Goal: Task Accomplishment & Management: Use online tool/utility

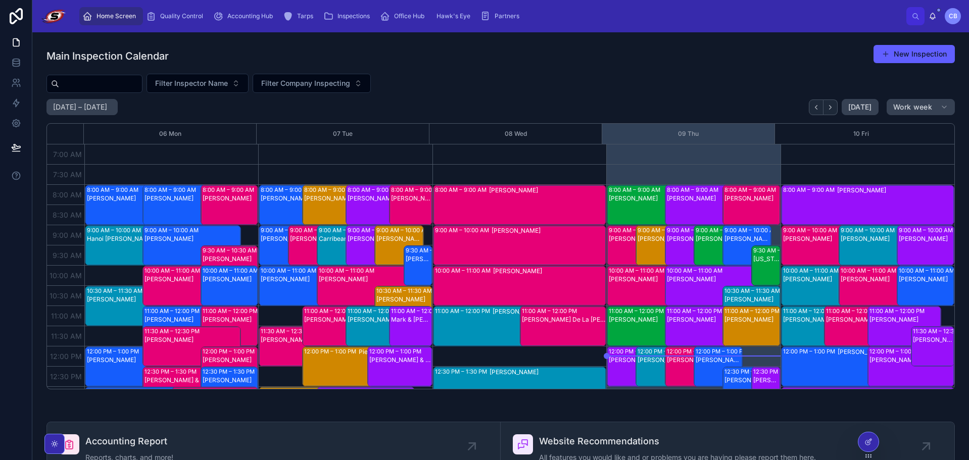
scroll to position [152, 0]
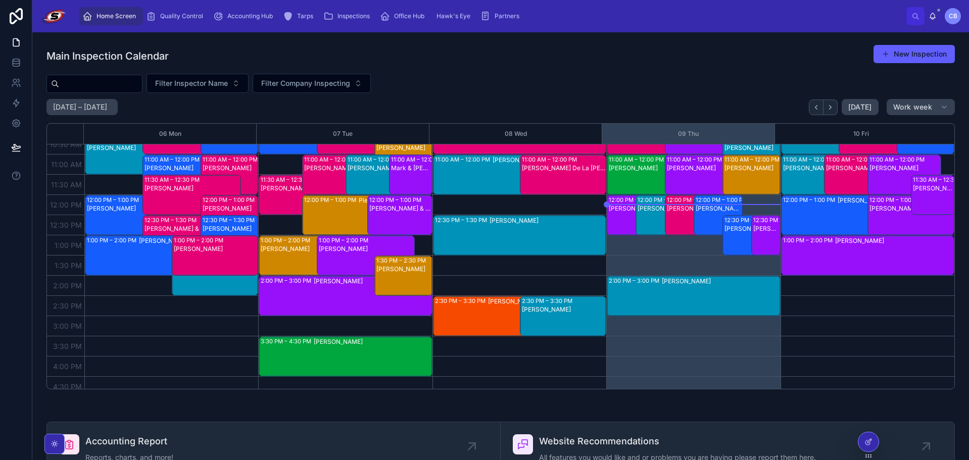
click at [710, 28] on div "Home Screen Quality Control Accounting Hub Tarps Inspections Office Hub Hawk's …" at bounding box center [500, 16] width 937 height 32
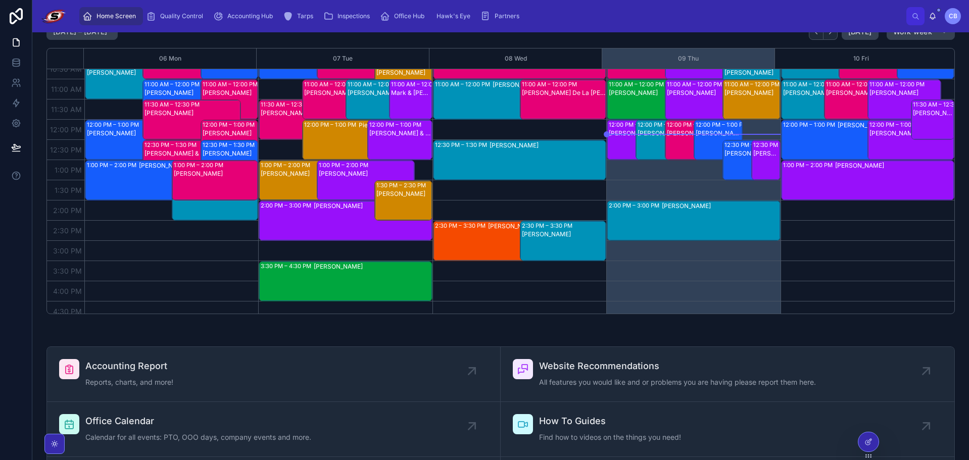
scroll to position [61, 0]
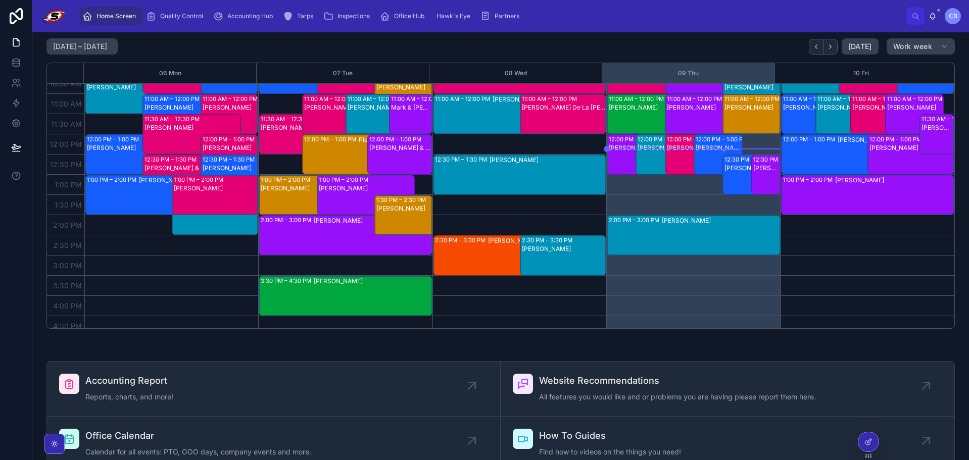
click at [184, 16] on span "Quality Control" at bounding box center [181, 16] width 43 height 8
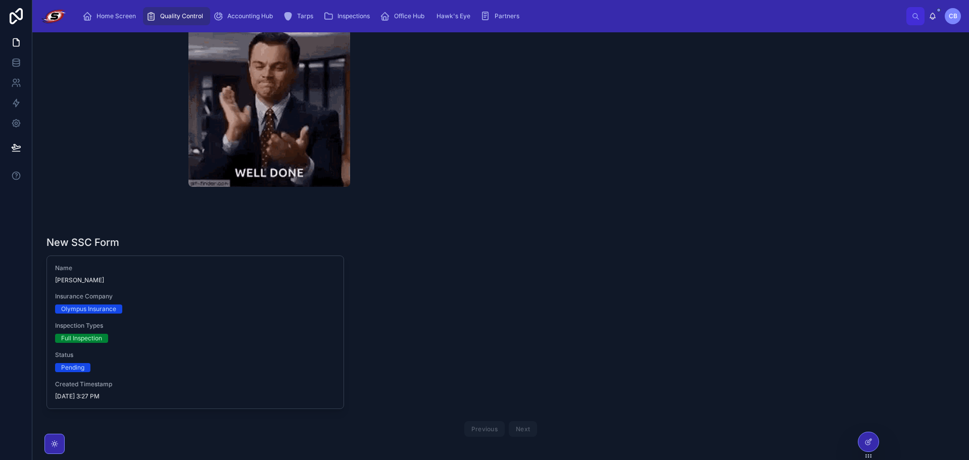
scroll to position [587, 0]
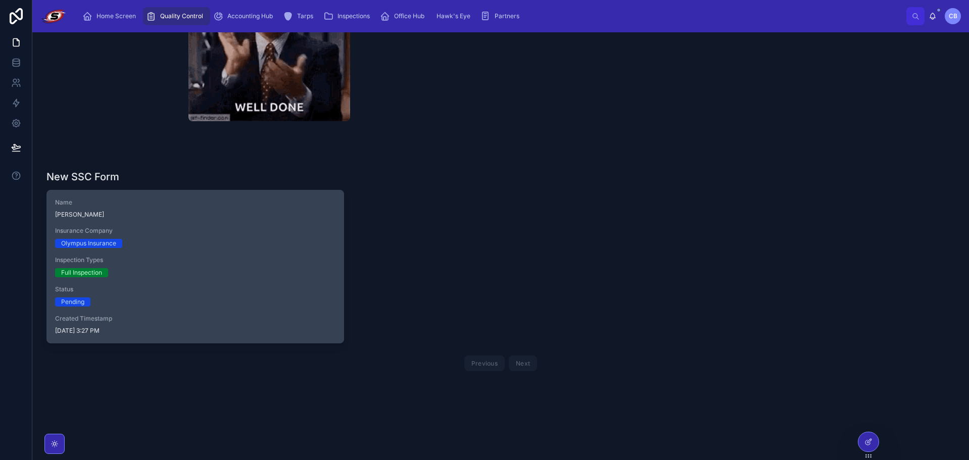
click at [232, 263] on span "Inspection Types" at bounding box center [195, 260] width 280 height 8
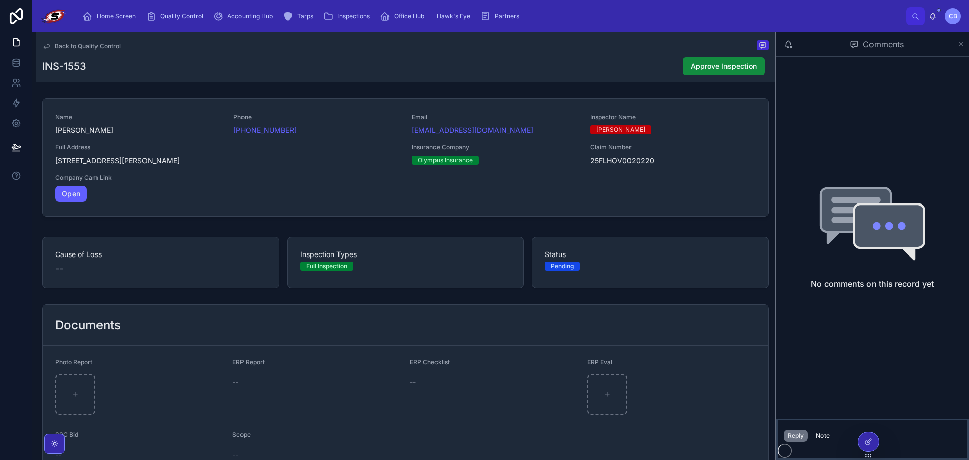
click at [959, 44] on icon at bounding box center [962, 44] width 8 height 8
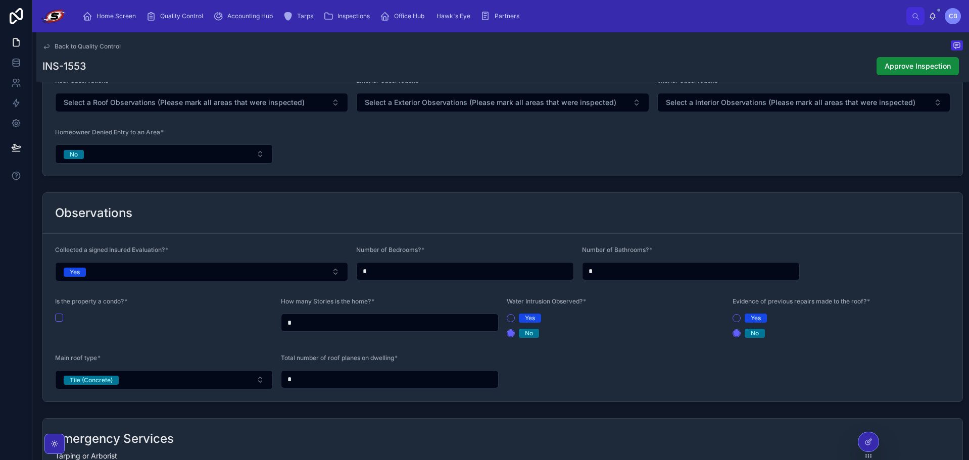
scroll to position [859, 0]
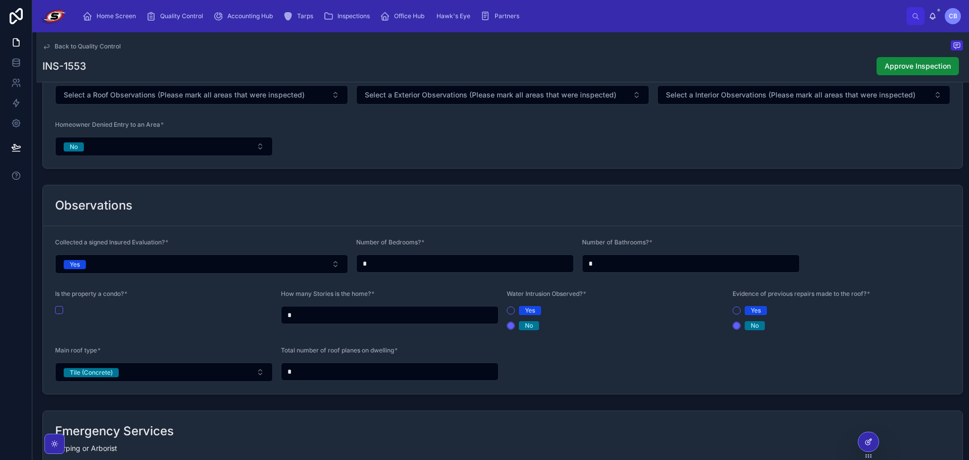
click at [863, 443] on div at bounding box center [869, 442] width 20 height 19
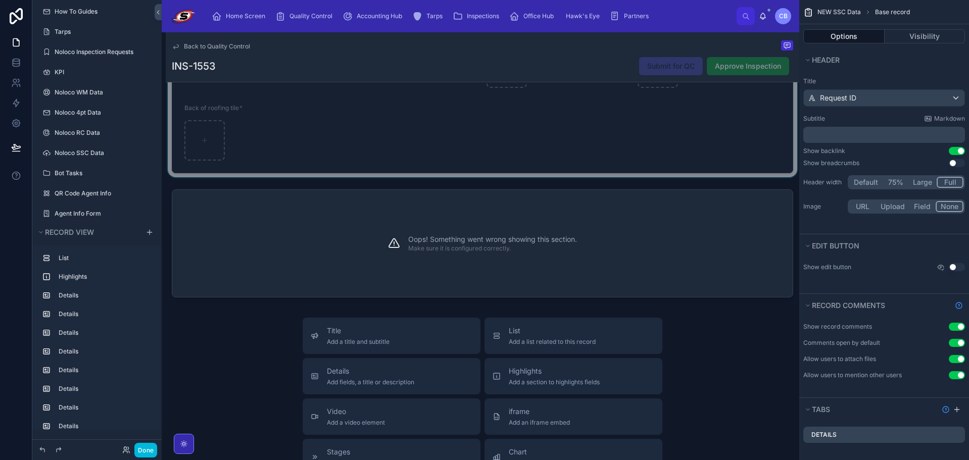
scroll to position [2122, 0]
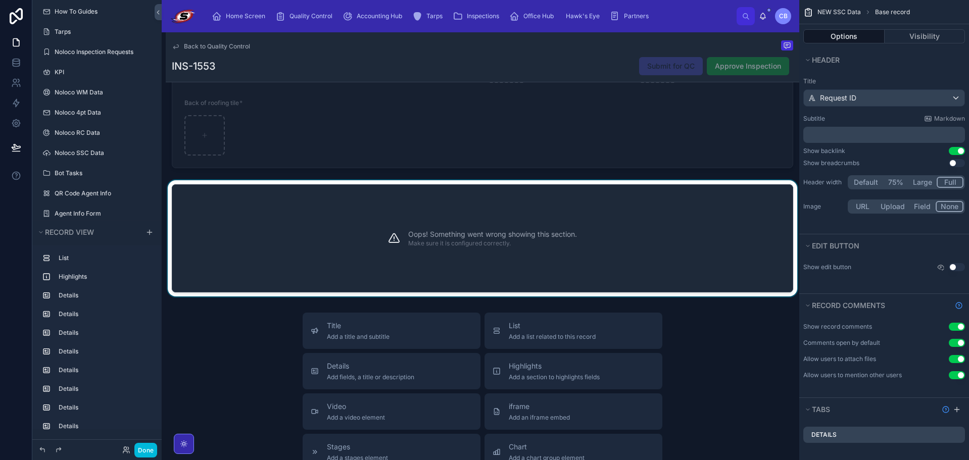
click at [370, 254] on div "Oops! Something went wrong showing this section. Make sure it is configured cor…" at bounding box center [483, 238] width 622 height 108
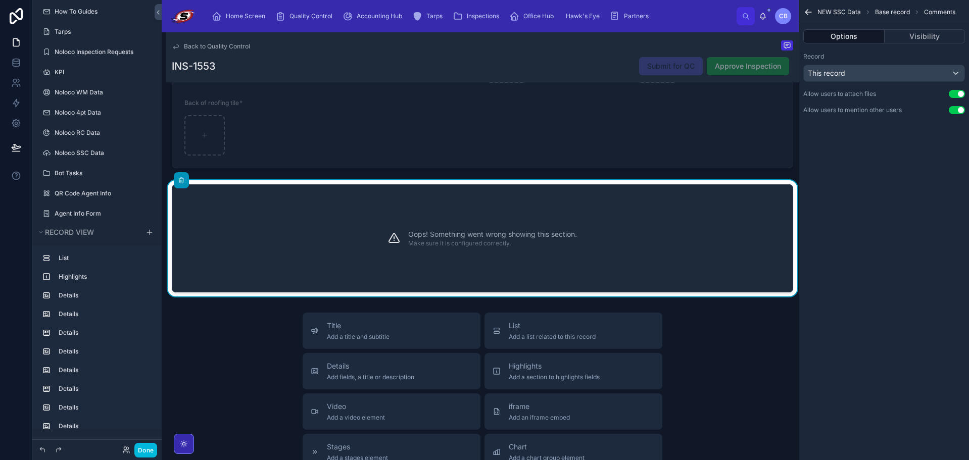
click at [534, 248] on div "Oops! Something went wrong showing this section. Make sure it is configured cor…" at bounding box center [492, 238] width 169 height 83
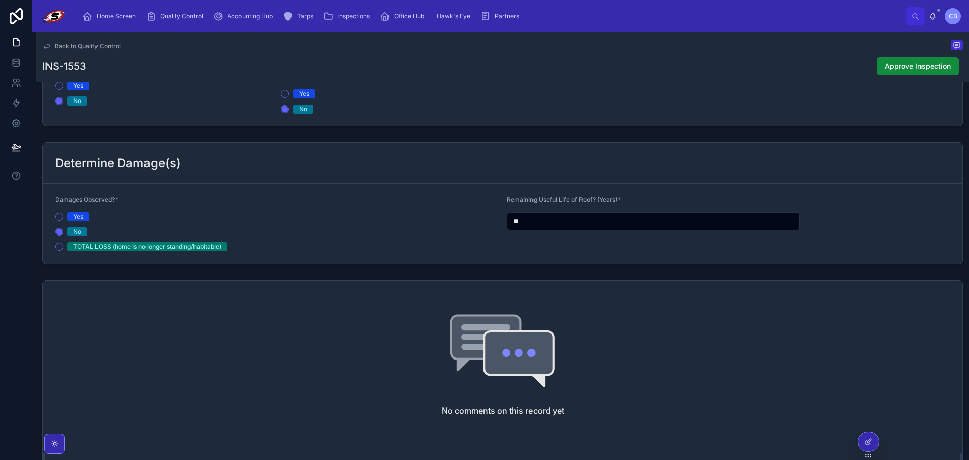
scroll to position [1260, 0]
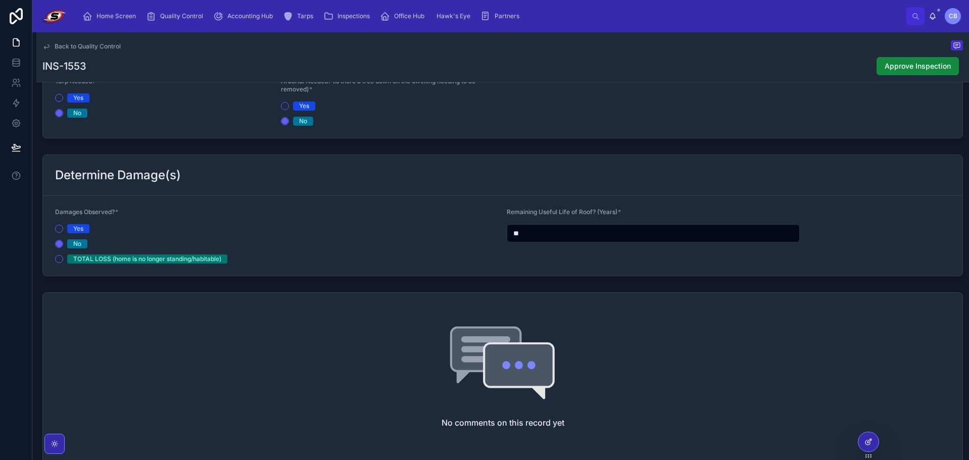
click at [866, 437] on div at bounding box center [869, 442] width 20 height 19
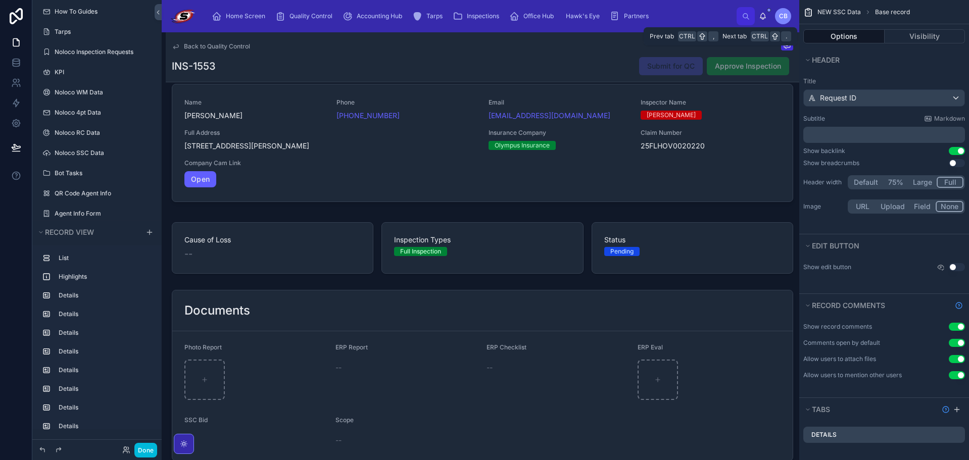
scroll to position [0, 0]
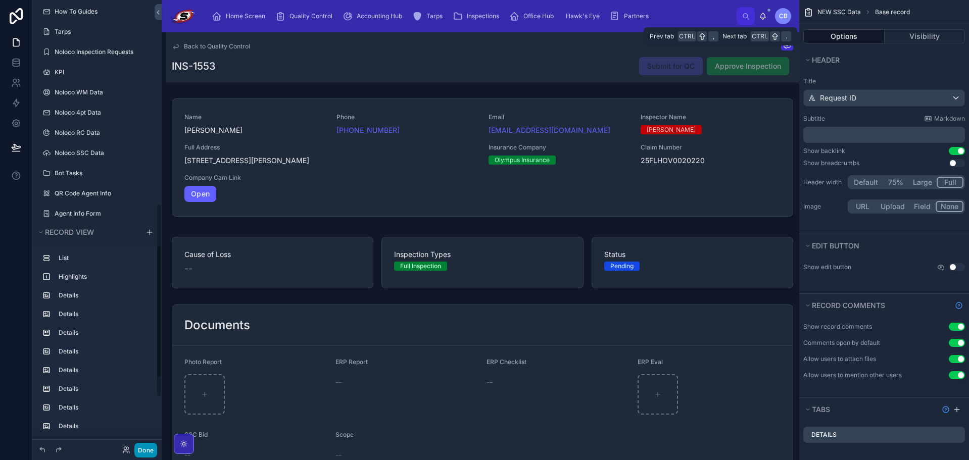
drag, startPoint x: 144, startPoint y: 438, endPoint x: 146, endPoint y: 447, distance: 9.3
click at [146, 447] on button "Done" at bounding box center [145, 450] width 23 height 15
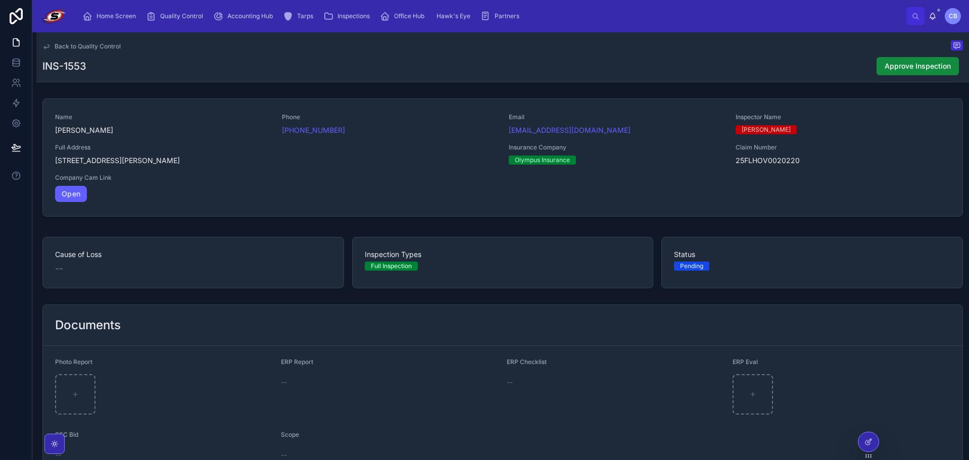
click at [938, 21] on div "[PERSON_NAME]" at bounding box center [945, 16] width 32 height 16
click at [933, 15] on icon at bounding box center [933, 16] width 8 height 8
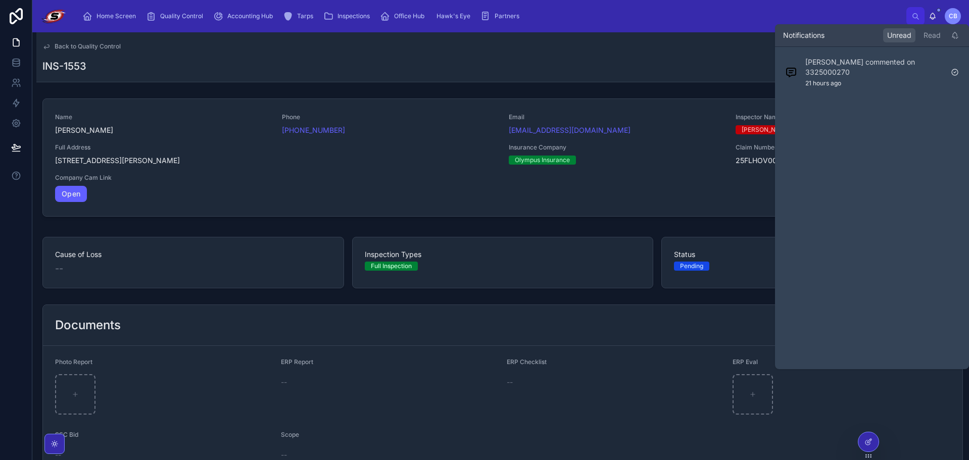
click at [827, 23] on div "Home Screen Quality Control Accounting Hub Tarps Inspections Office Hub Hawk's …" at bounding box center [490, 16] width 831 height 22
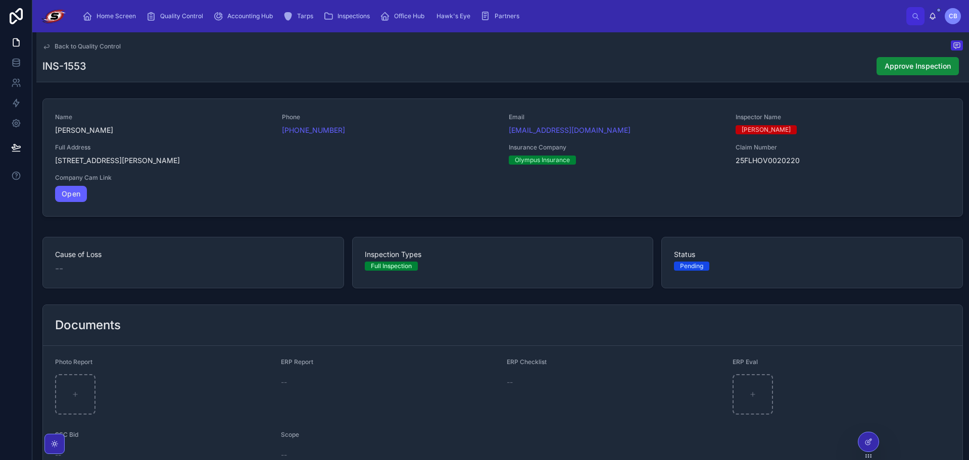
click at [50, 17] on img at bounding box center [53, 16] width 27 height 16
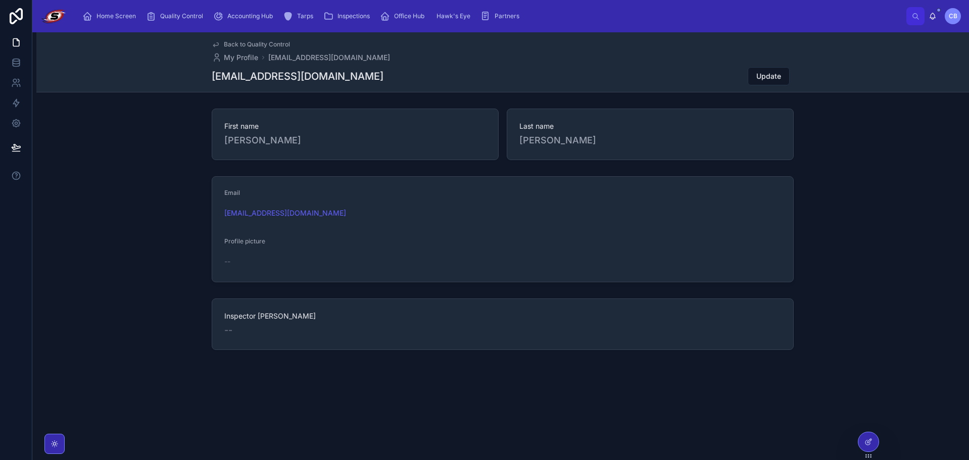
click at [123, 16] on span "Home Screen" at bounding box center [116, 16] width 39 height 8
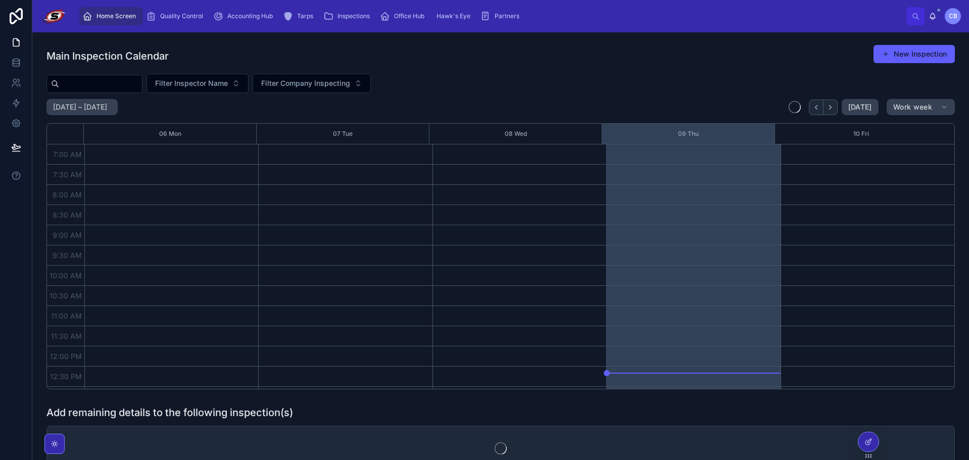
scroll to position [283, 0]
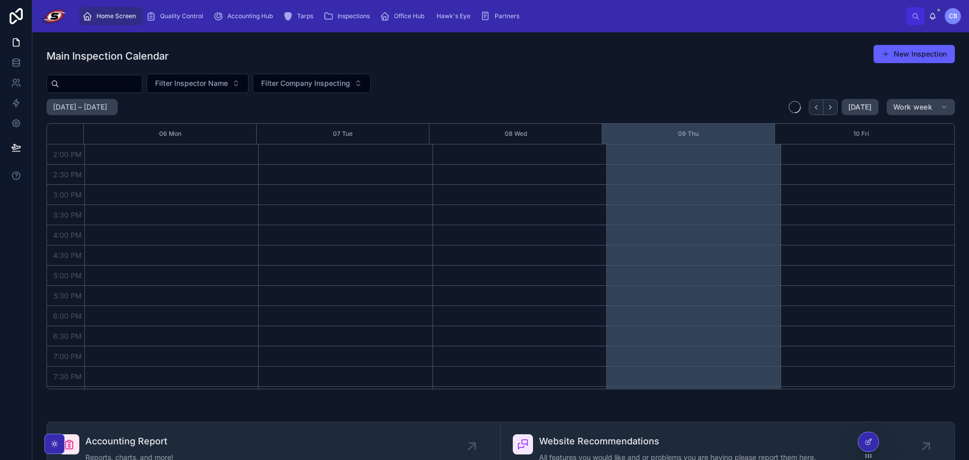
click at [638, 19] on div "Home Screen Quality Control Accounting Hub Tarps Inspections Office Hub Hawk's …" at bounding box center [490, 16] width 831 height 22
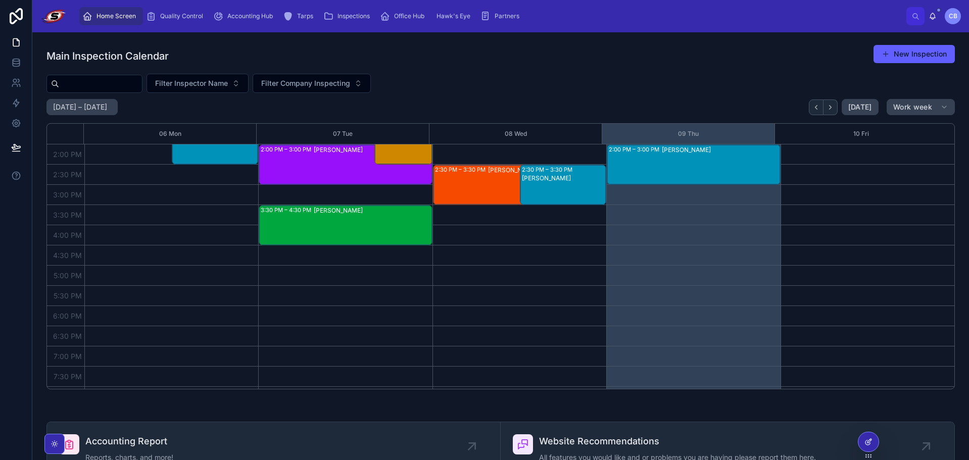
click at [863, 443] on div at bounding box center [869, 442] width 20 height 19
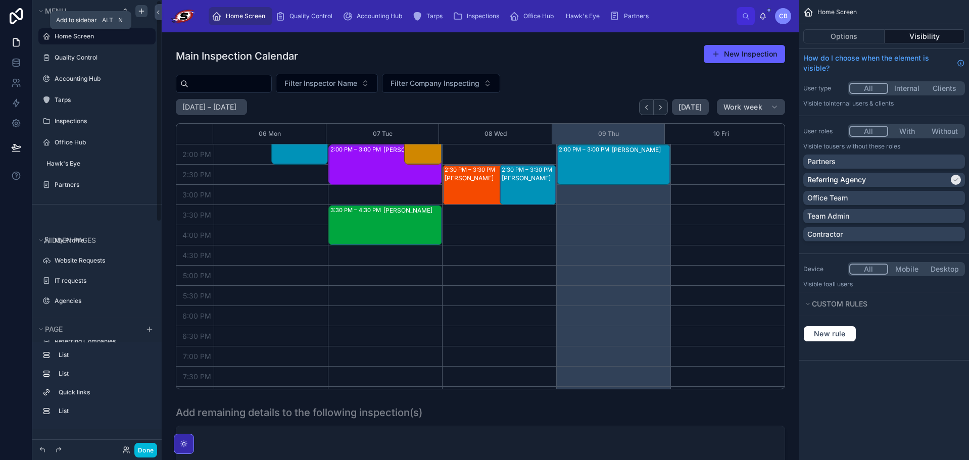
click at [140, 12] on icon "scrollable content" at bounding box center [141, 11] width 8 height 8
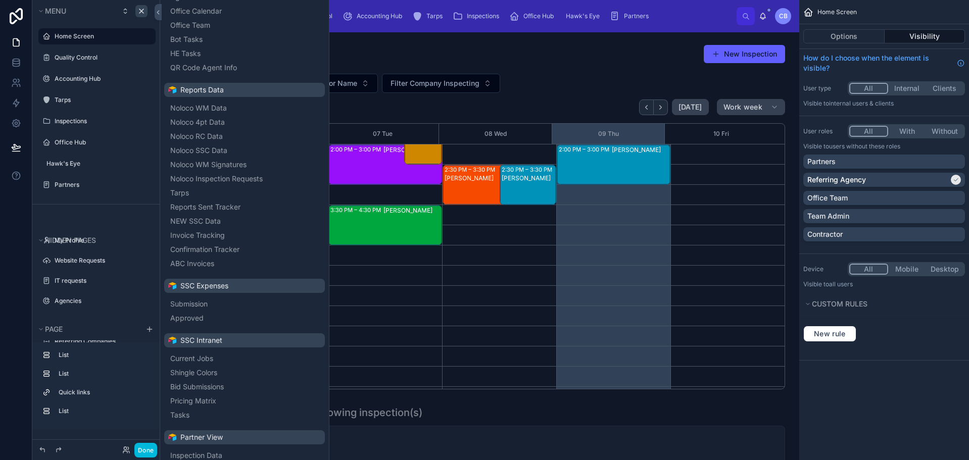
scroll to position [307, 0]
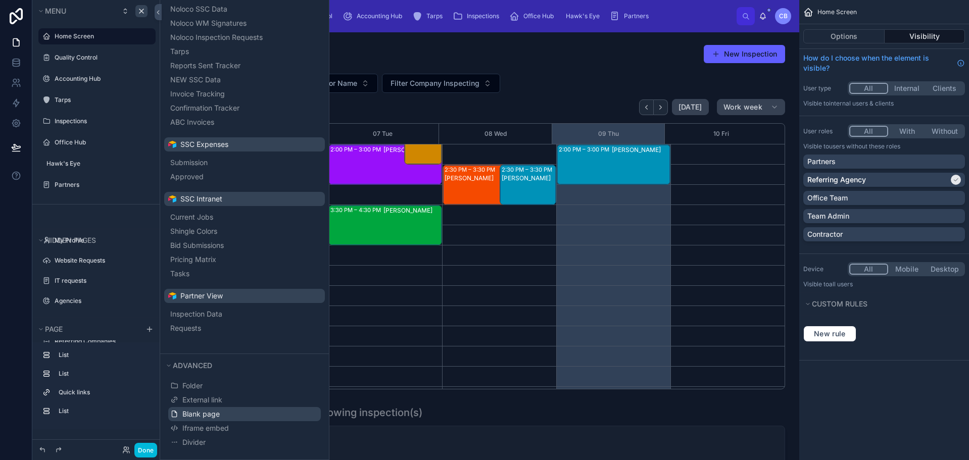
click at [221, 414] on button "Blank page" at bounding box center [244, 414] width 153 height 14
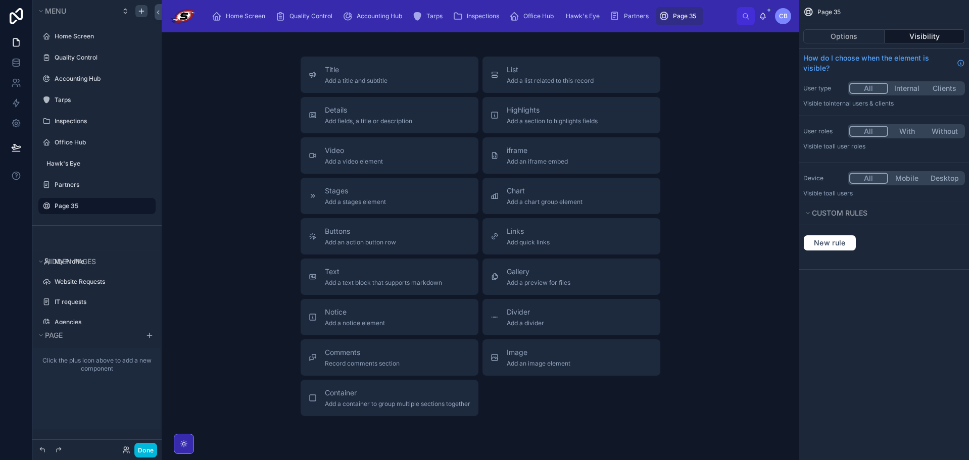
click at [0, 0] on icon "scrollable content" at bounding box center [0, 0] width 0 height 0
click at [99, 206] on input "*******" at bounding box center [89, 206] width 69 height 12
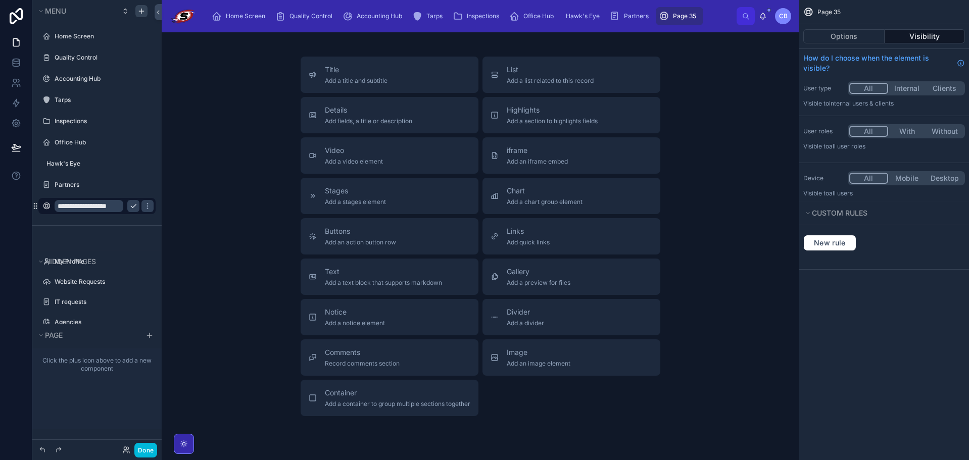
type input "**********"
click at [137, 206] on button "scrollable content" at bounding box center [133, 206] width 12 height 12
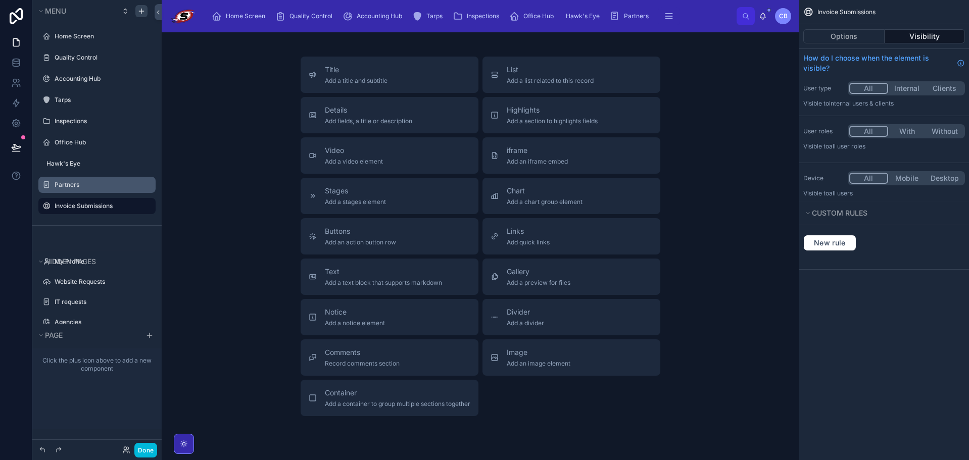
click at [154, 182] on div "scrollable content" at bounding box center [154, 185] width 0 height 16
click at [108, 206] on label "Invoice Submissions" at bounding box center [102, 206] width 95 height 8
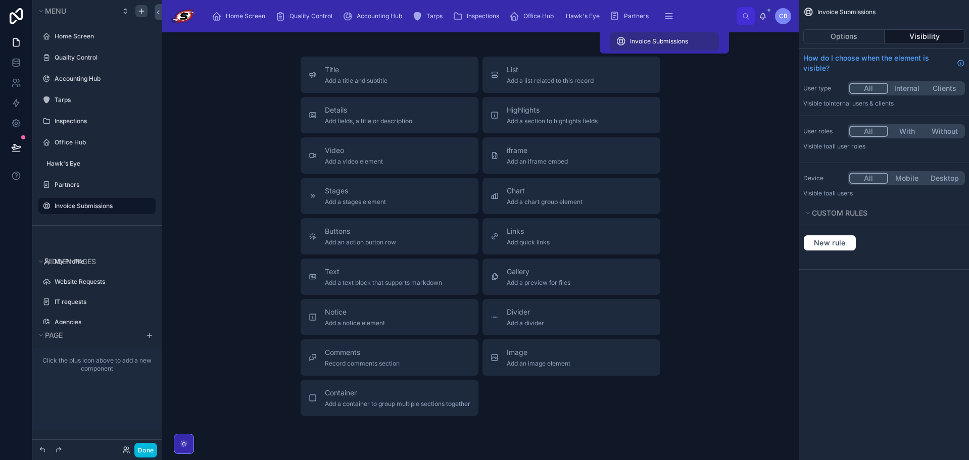
click at [678, 20] on button "scrollable content" at bounding box center [669, 16] width 22 height 18
click at [668, 36] on div "Invoice Submissions" at bounding box center [664, 41] width 97 height 16
click at [270, 59] on div "Title Add a title and subtitle List Add a list related to this record Details A…" at bounding box center [481, 237] width 622 height 360
click at [146, 450] on button "Done" at bounding box center [145, 450] width 23 height 15
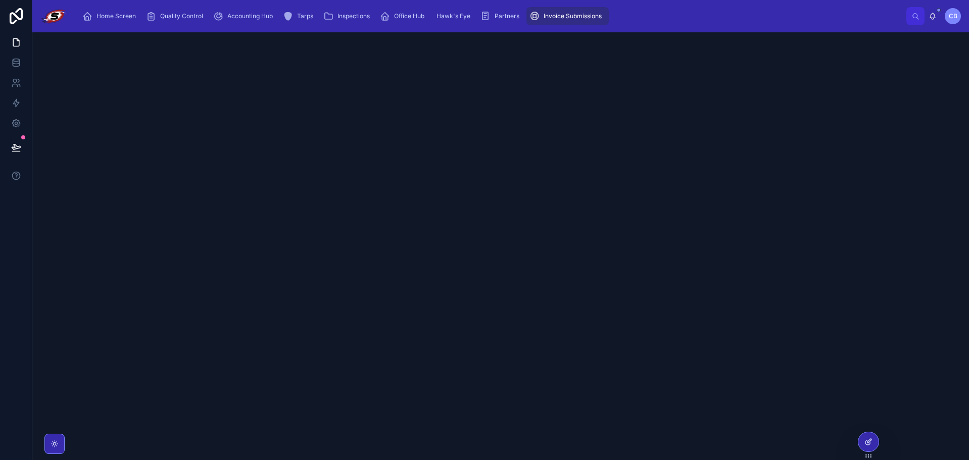
click at [866, 441] on icon at bounding box center [869, 442] width 8 height 8
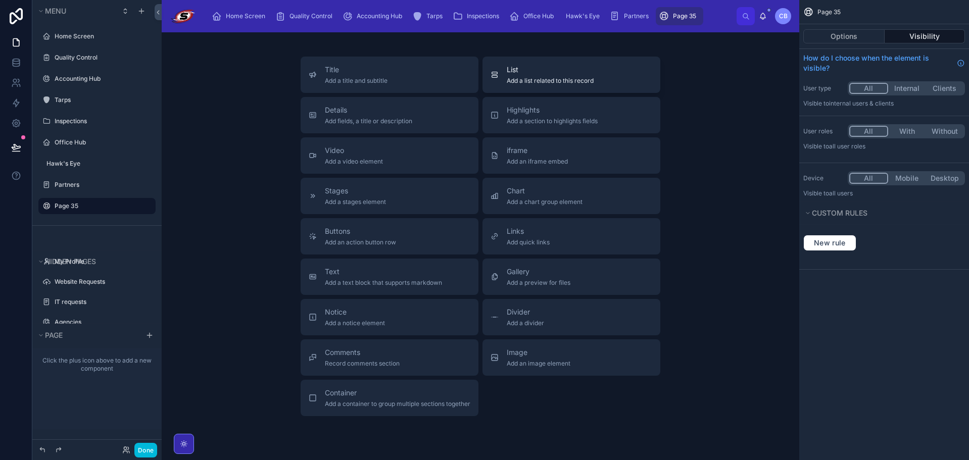
click at [516, 77] on span "Add a list related to this record" at bounding box center [550, 81] width 87 height 8
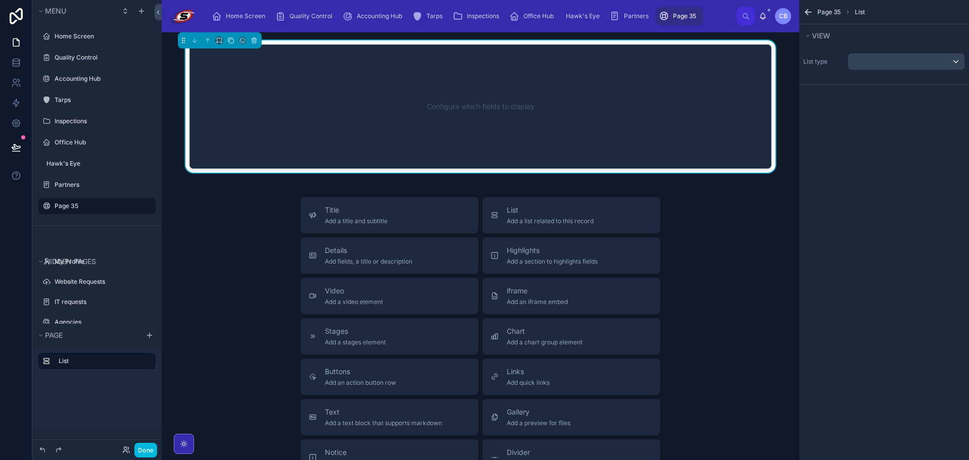
click at [536, 110] on div "Configure which fields to display" at bounding box center [480, 106] width 549 height 91
click at [902, 69] on div "List type" at bounding box center [884, 61] width 170 height 25
click at [897, 64] on div "scrollable content" at bounding box center [906, 62] width 116 height 16
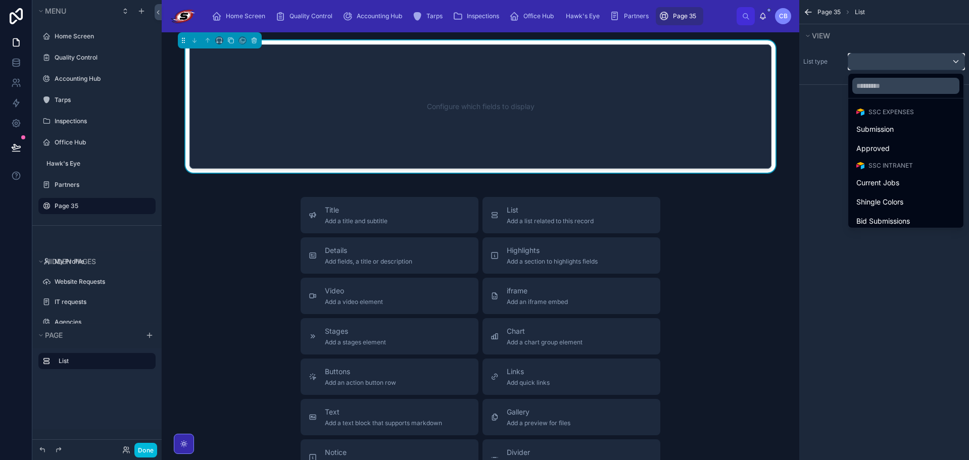
scroll to position [455, 0]
click at [914, 164] on div "Submission" at bounding box center [905, 167] width 99 height 12
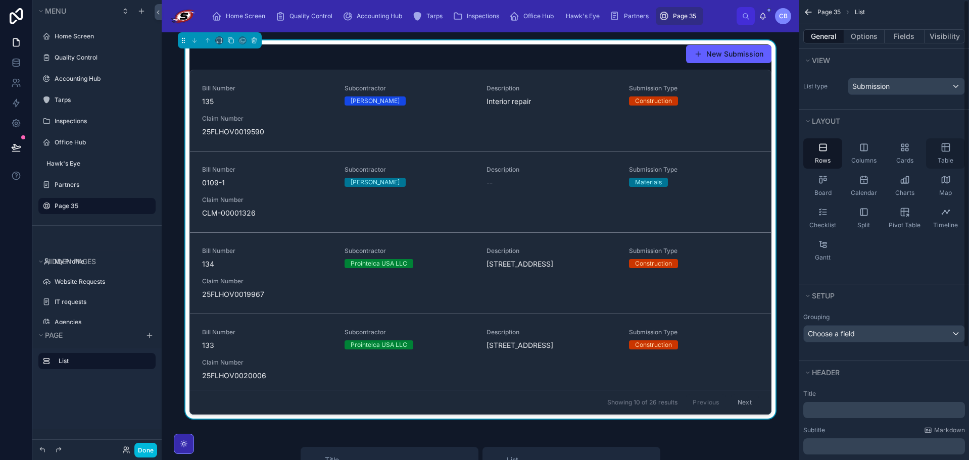
click at [946, 152] on icon "scrollable content" at bounding box center [946, 148] width 8 height 8
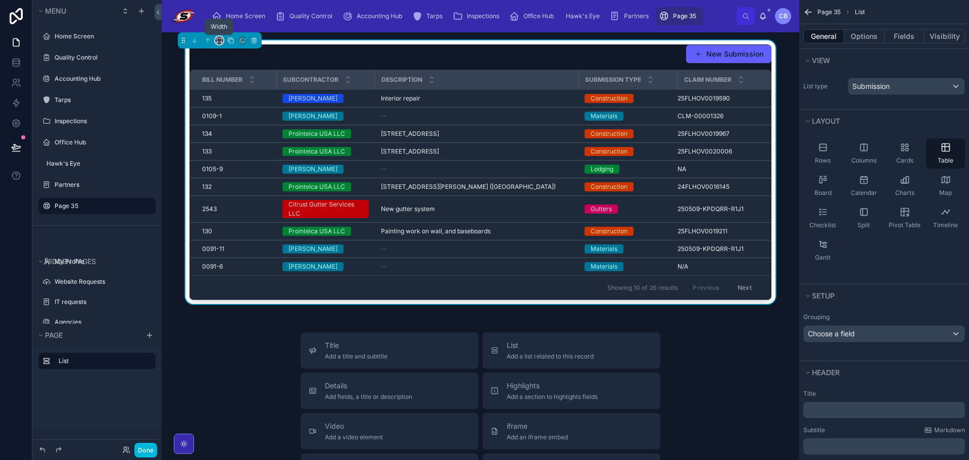
click at [218, 42] on icon at bounding box center [218, 42] width 2 height 0
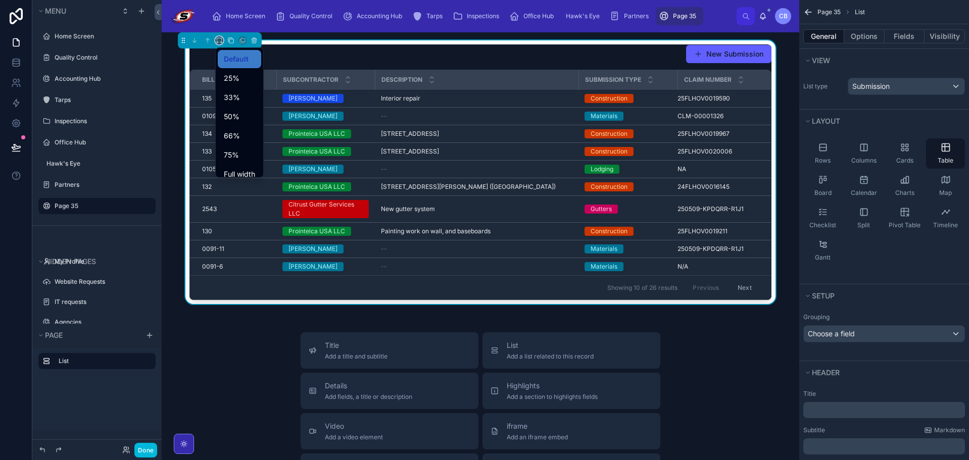
scroll to position [27, 0]
click at [241, 148] on span "Full width" at bounding box center [239, 147] width 31 height 12
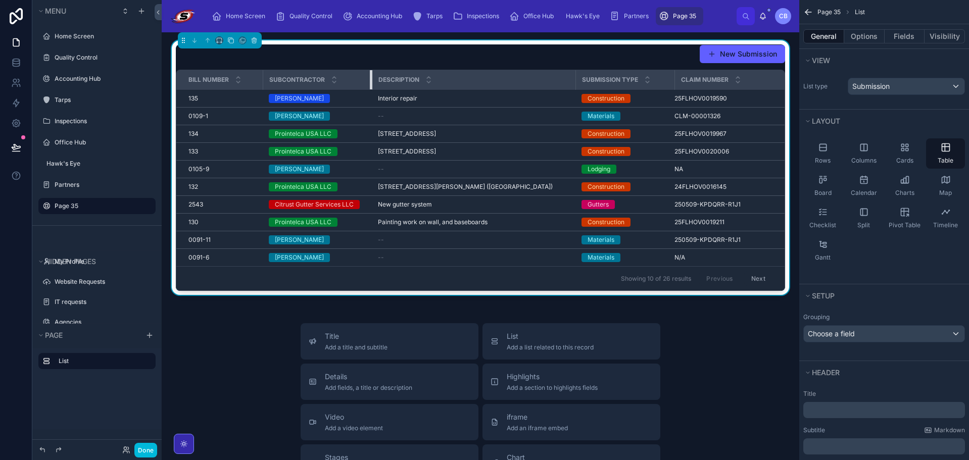
drag, startPoint x: 360, startPoint y: 77, endPoint x: 370, endPoint y: 81, distance: 11.4
click at [370, 81] on div at bounding box center [372, 79] width 4 height 19
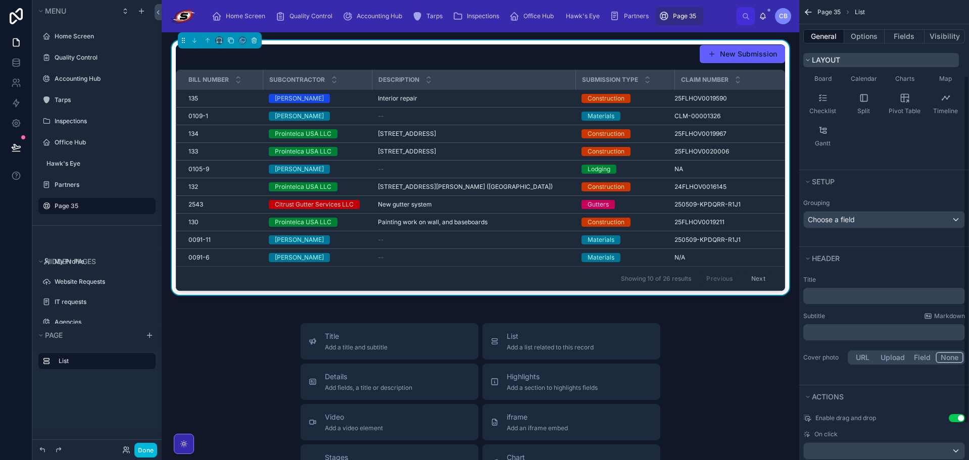
scroll to position [0, 0]
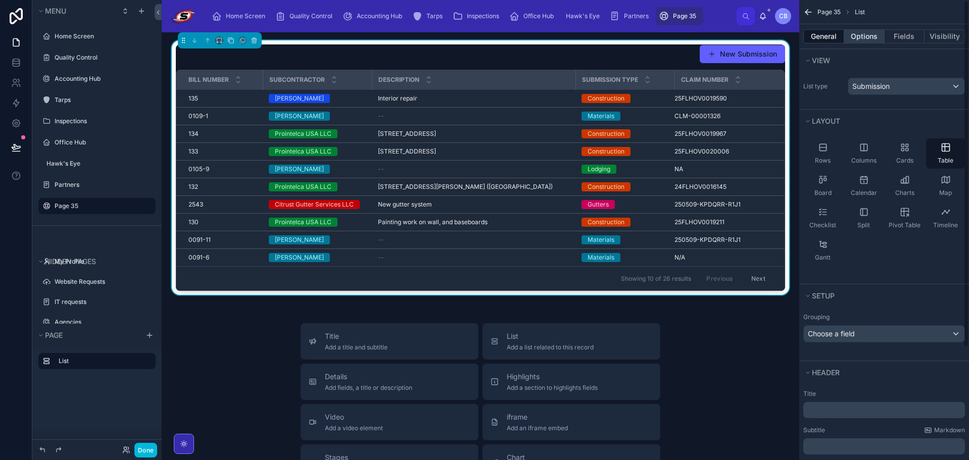
click at [859, 40] on button "Options" at bounding box center [864, 36] width 40 height 14
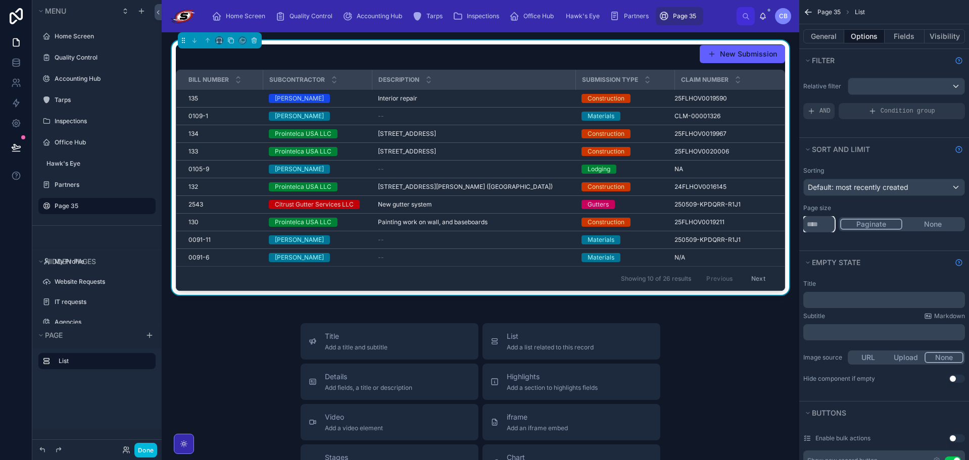
drag, startPoint x: 824, startPoint y: 220, endPoint x: 782, endPoint y: 226, distance: 42.9
click at [782, 227] on div "Home Screen Quality Control Accounting Hub Tarps Inspections Office Hub Hawk's …" at bounding box center [565, 230] width 807 height 460
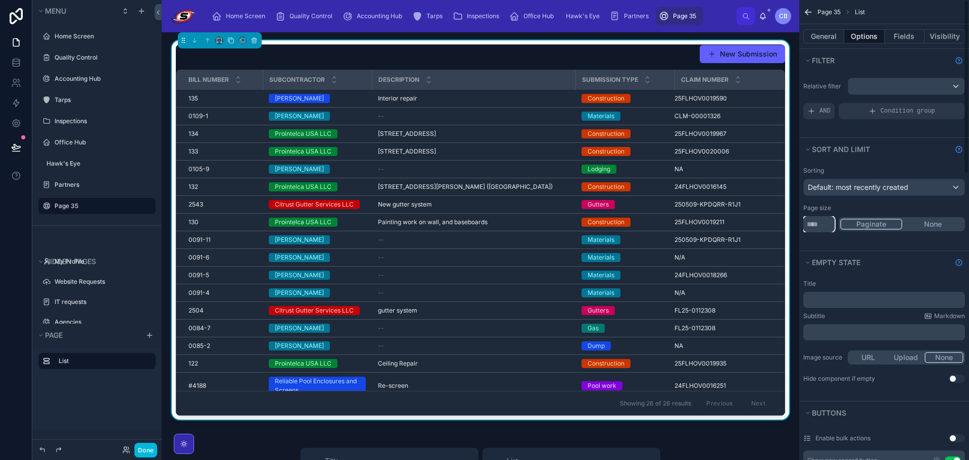
drag, startPoint x: 826, startPoint y: 223, endPoint x: 789, endPoint y: 221, distance: 36.9
click at [789, 221] on div "Home Screen Quality Control Accounting Hub Tarps Inspections Office Hub Hawk's …" at bounding box center [565, 230] width 807 height 460
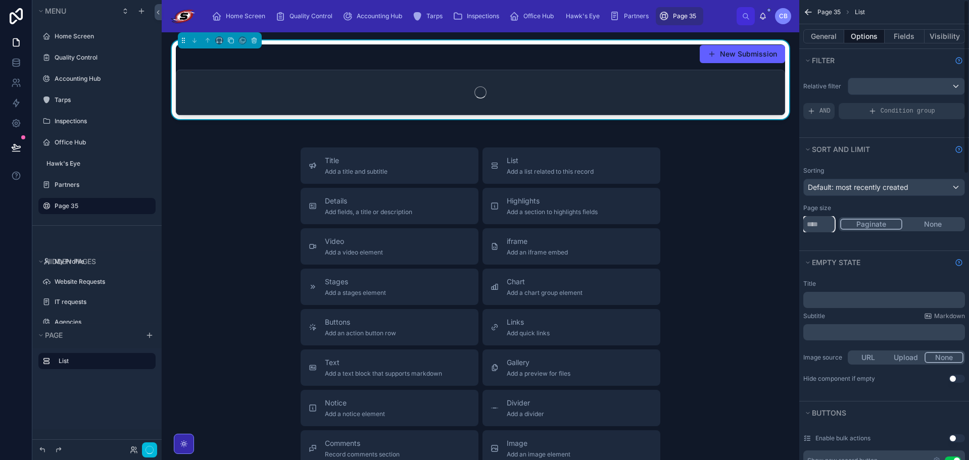
type input "***"
click at [853, 239] on div "Sorting Default: most recently created Page size *** Paginate None" at bounding box center [884, 206] width 170 height 90
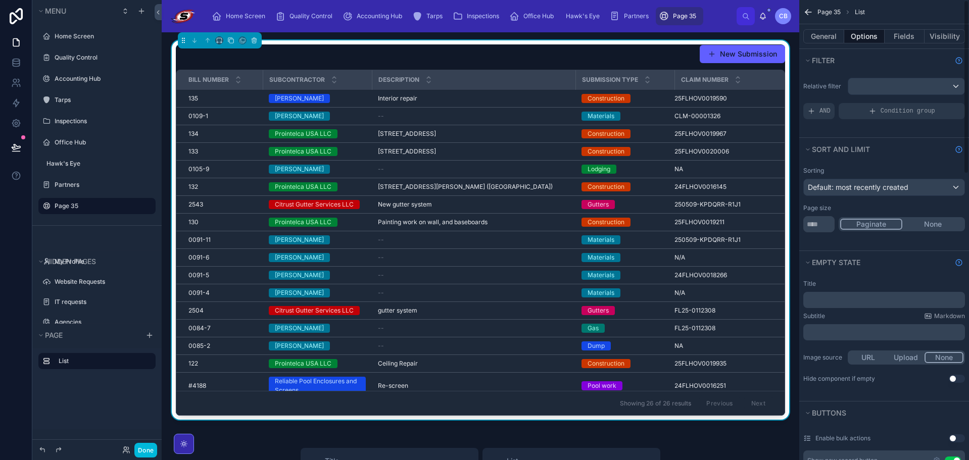
click at [915, 223] on button "None" at bounding box center [932, 224] width 61 height 11
click at [859, 88] on div "scrollable content" at bounding box center [906, 86] width 116 height 16
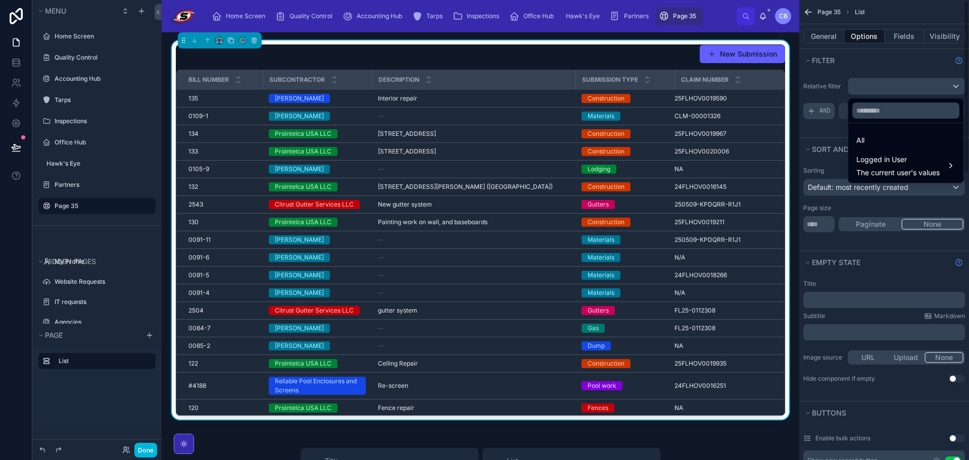
click at [812, 113] on div "scrollable content" at bounding box center [484, 230] width 969 height 460
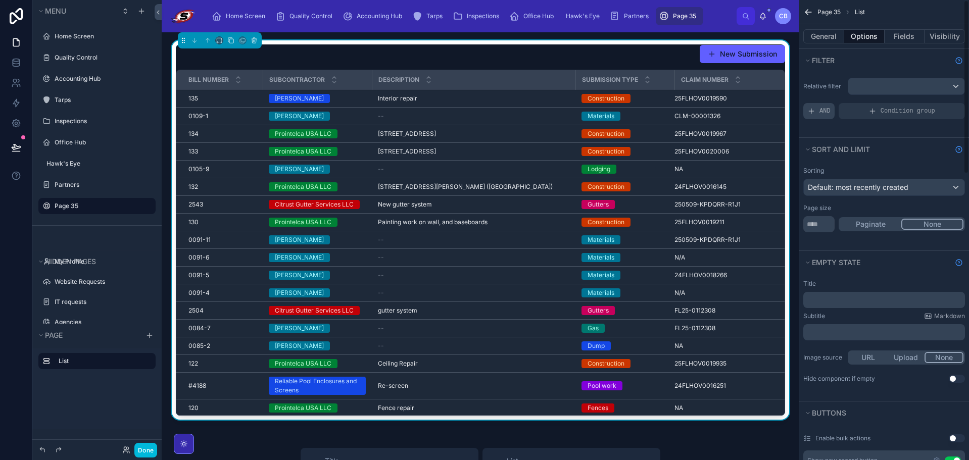
click at [824, 112] on span "AND" at bounding box center [825, 111] width 11 height 8
click at [871, 108] on div "Add a filter" at bounding box center [884, 111] width 162 height 16
click at [939, 111] on div "Add a filter" at bounding box center [884, 111] width 162 height 16
click at [0, 0] on icon "scrollable content" at bounding box center [0, 0] width 0 height 0
click at [710, 98] on span "Select a field" at bounding box center [701, 95] width 43 height 9
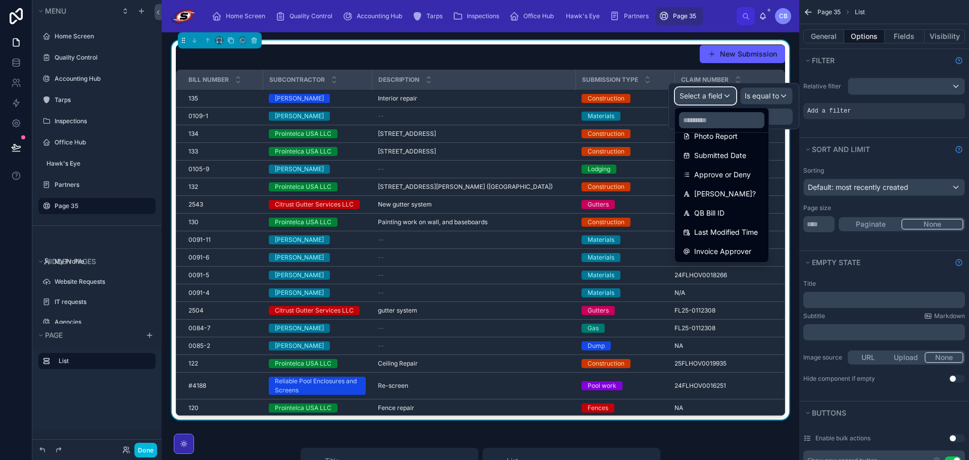
scroll to position [264, 0]
click at [744, 174] on span "Approve or Deny" at bounding box center [722, 174] width 57 height 12
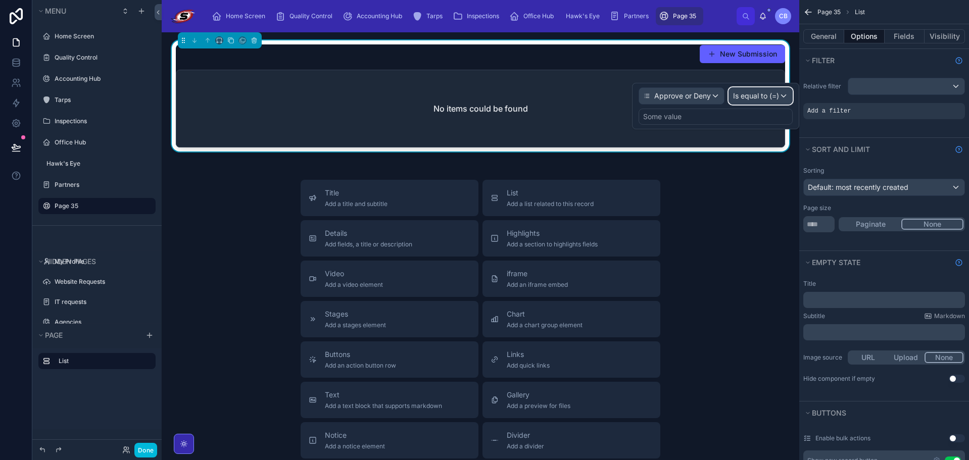
click at [765, 100] on span "Is equal to (=)" at bounding box center [756, 96] width 46 height 10
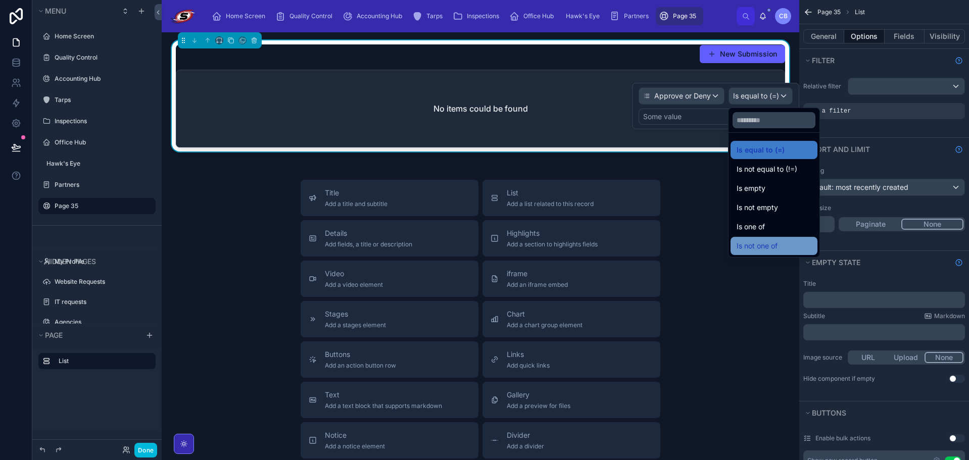
click at [762, 243] on span "Is not one of" at bounding box center [757, 246] width 41 height 12
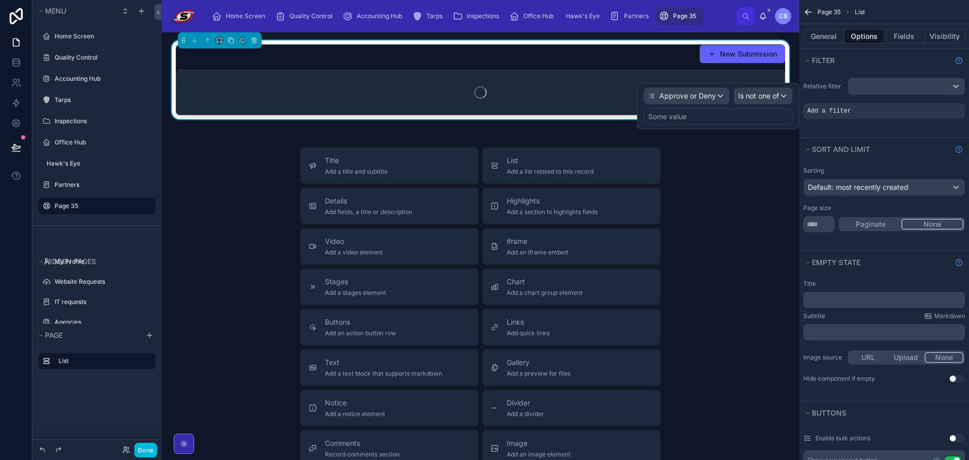
click at [726, 122] on div "Some value" at bounding box center [718, 117] width 149 height 16
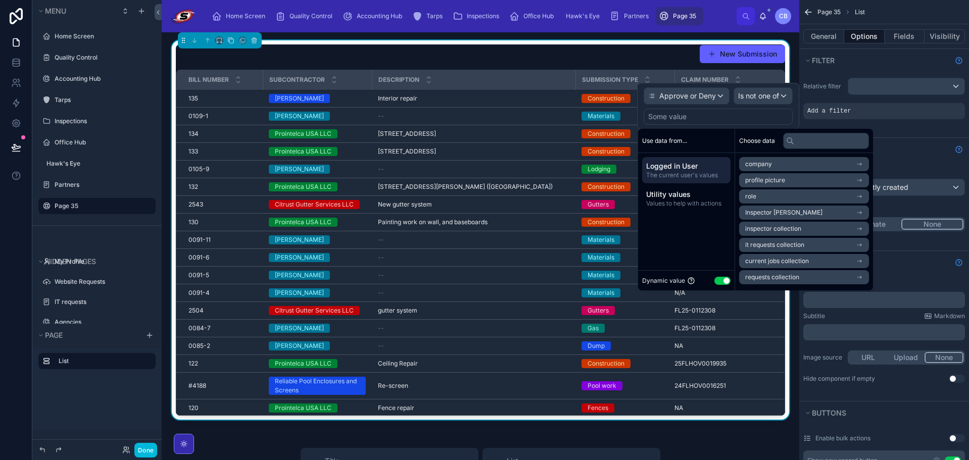
click at [721, 279] on button "Use setting" at bounding box center [722, 281] width 16 height 8
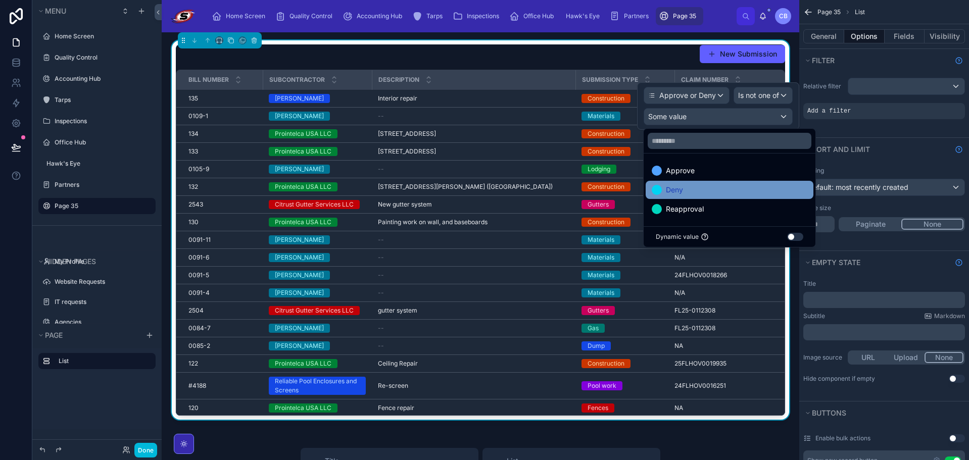
click at [716, 187] on div "Deny" at bounding box center [730, 190] width 156 height 12
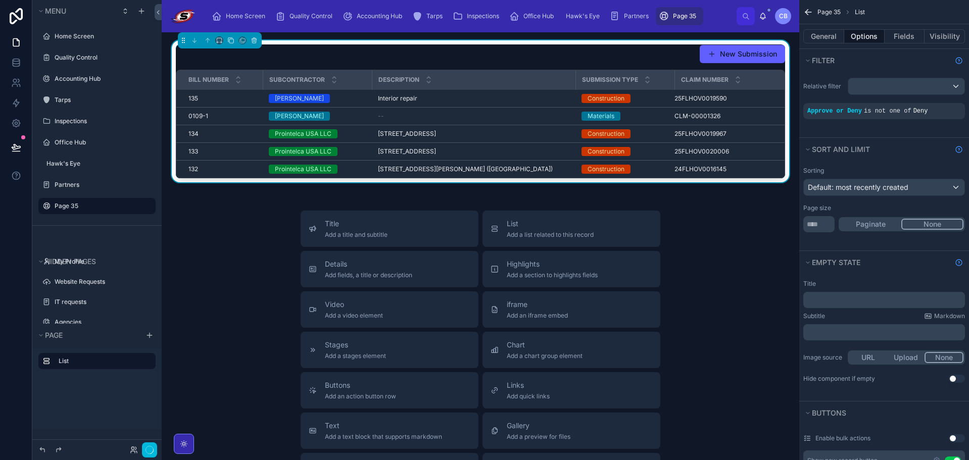
drag, startPoint x: 227, startPoint y: 233, endPoint x: 242, endPoint y: 233, distance: 14.7
click at [228, 233] on div "Title Add a title and subtitle List Add a list related to this record Details A…" at bounding box center [481, 391] width 622 height 360
click at [148, 452] on button "Done" at bounding box center [145, 450] width 23 height 15
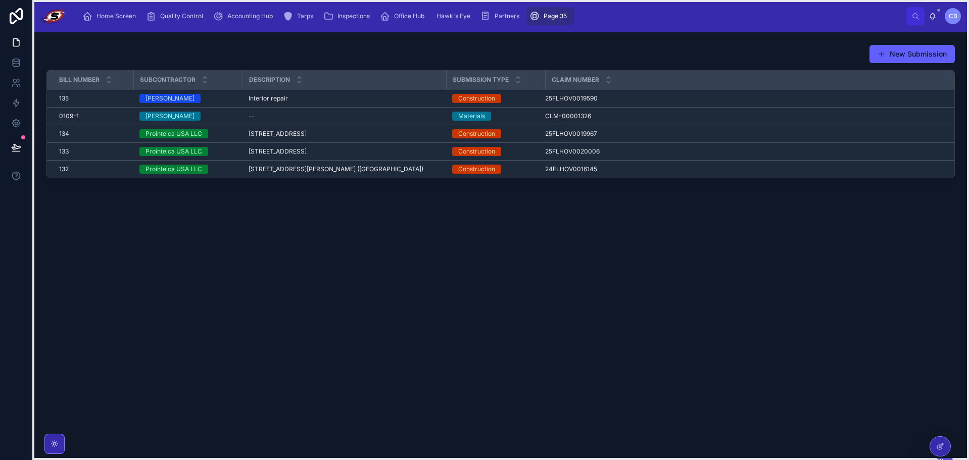
drag, startPoint x: 870, startPoint y: 458, endPoint x: 941, endPoint y: 462, distance: 71.4
click at [941, 460] on html "Home Screen Quality Control Accounting Hub Tarps Inspections Office Hub Hawk's …" at bounding box center [484, 230] width 969 height 460
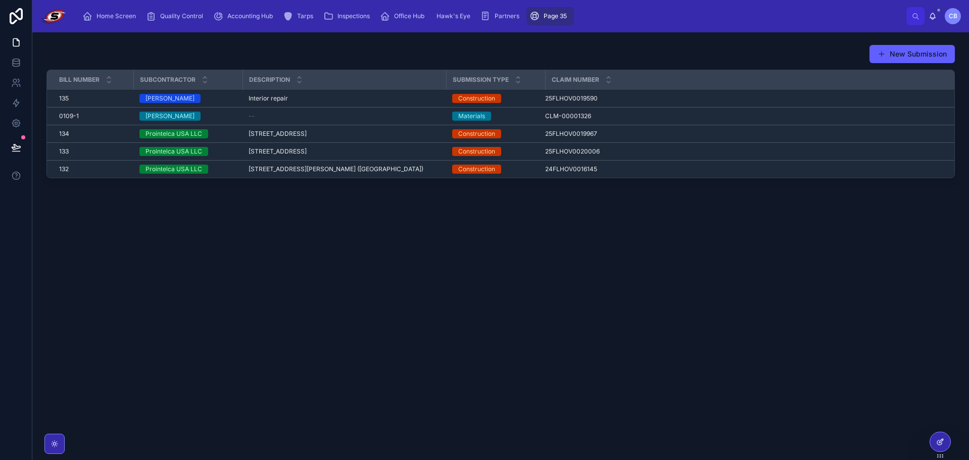
click at [944, 450] on div at bounding box center [940, 442] width 20 height 19
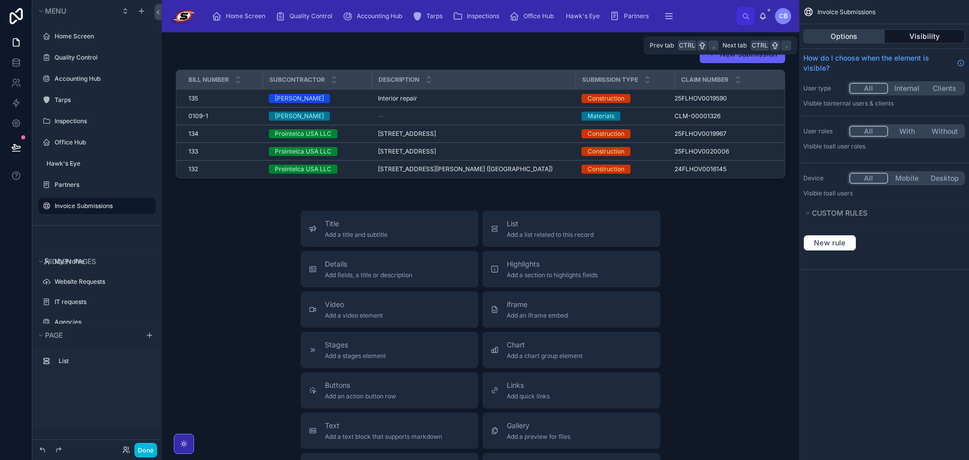
click at [854, 37] on button "Options" at bounding box center [843, 36] width 81 height 14
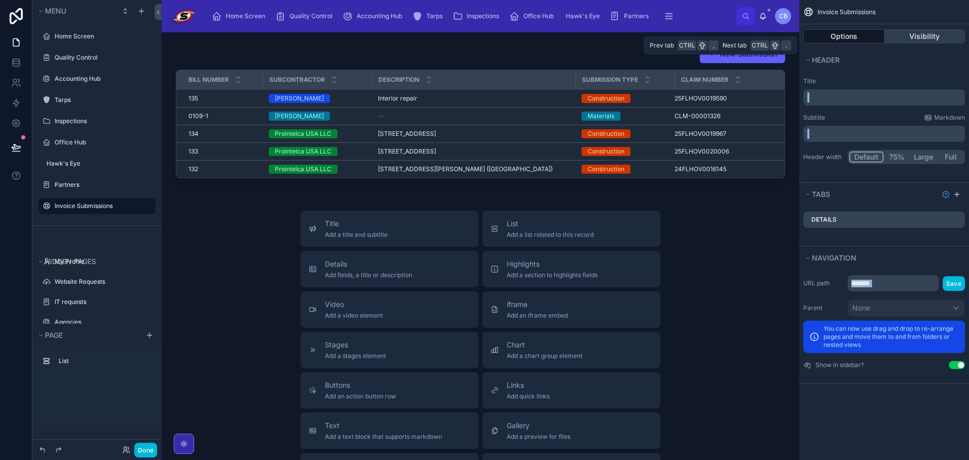
click at [904, 36] on button "Visibility" at bounding box center [925, 36] width 81 height 14
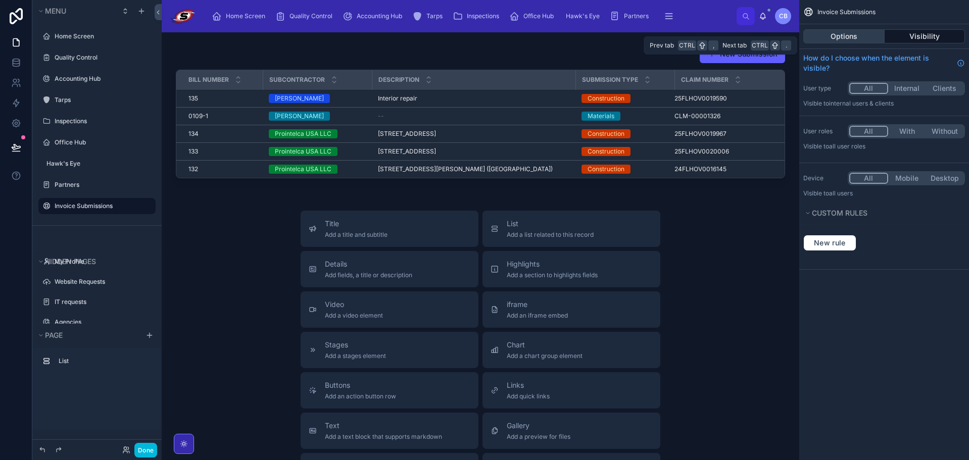
click at [846, 35] on button "Options" at bounding box center [843, 36] width 81 height 14
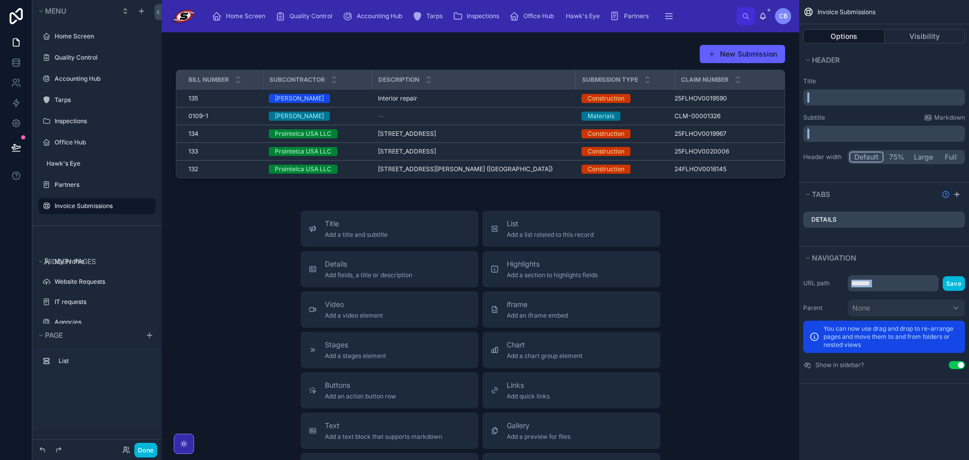
click at [898, 3] on div "Invoice Submissions" at bounding box center [884, 12] width 170 height 24
click at [706, 11] on div "Home Screen Quality Control Accounting Hub Tarps Inspections Office Hub Hawk's …" at bounding box center [471, 16] width 532 height 22
click at [143, 446] on button "Done" at bounding box center [145, 450] width 23 height 15
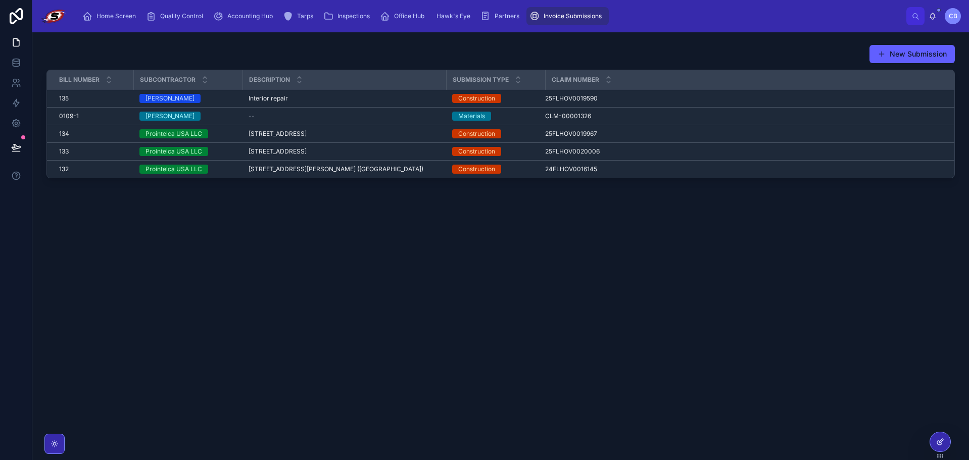
click at [936, 448] on div at bounding box center [940, 442] width 20 height 19
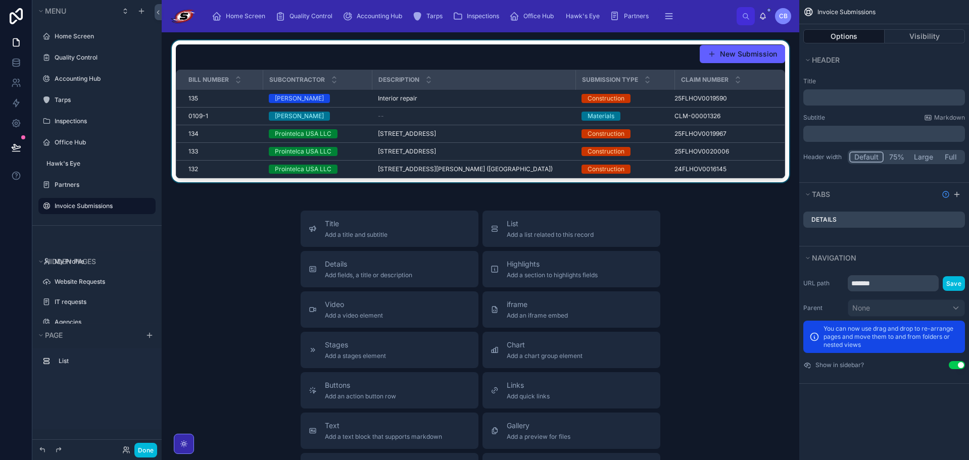
click at [489, 46] on div at bounding box center [481, 113] width 622 height 146
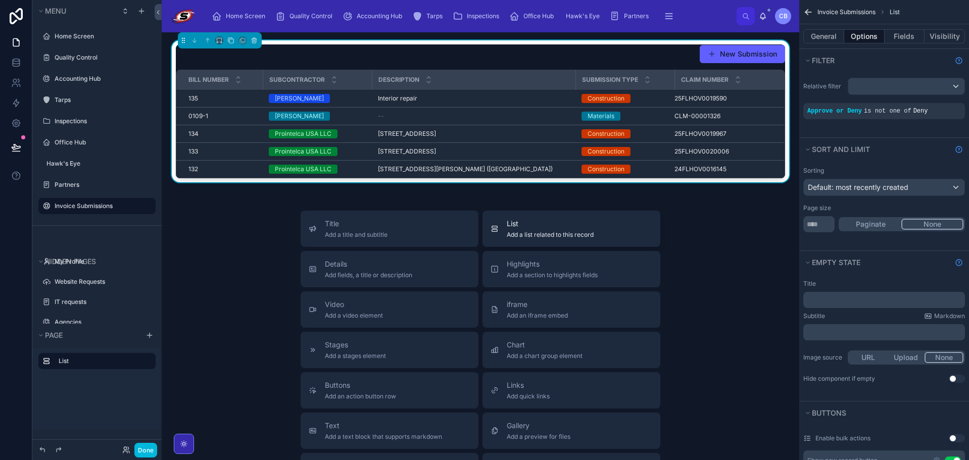
click at [545, 214] on button "List Add a list related to this record" at bounding box center [572, 229] width 178 height 36
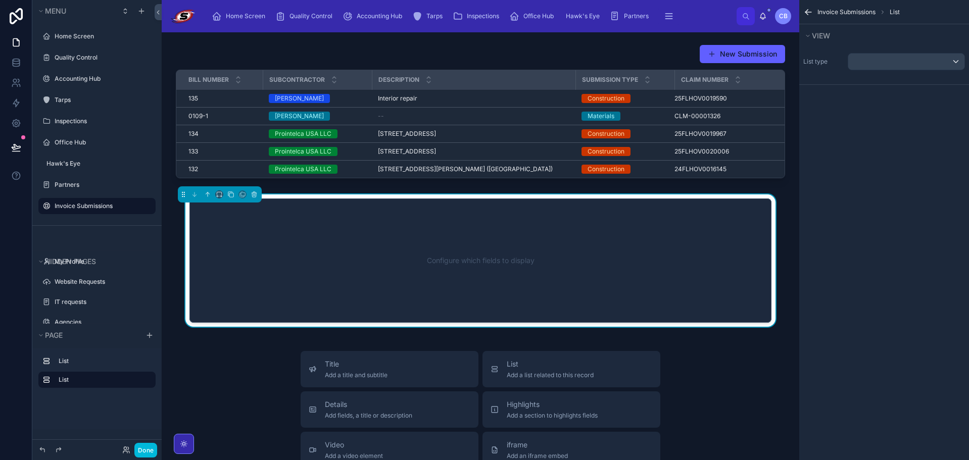
scroll to position [15, 0]
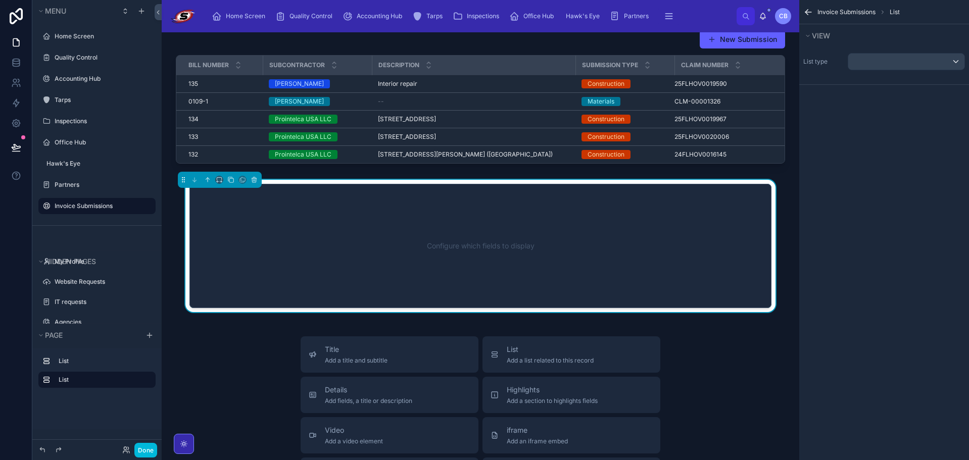
click at [546, 214] on div "Configure which fields to display" at bounding box center [480, 246] width 549 height 91
click at [880, 64] on div "scrollable content" at bounding box center [906, 62] width 116 height 16
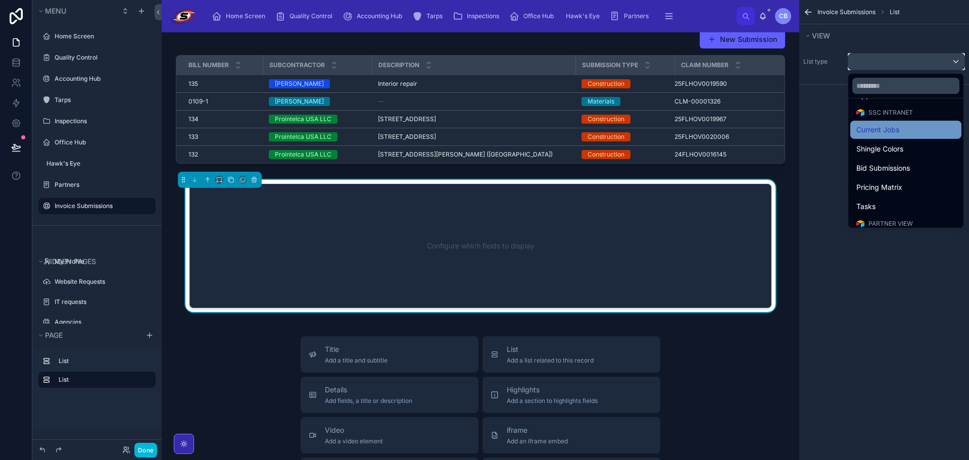
scroll to position [556, 0]
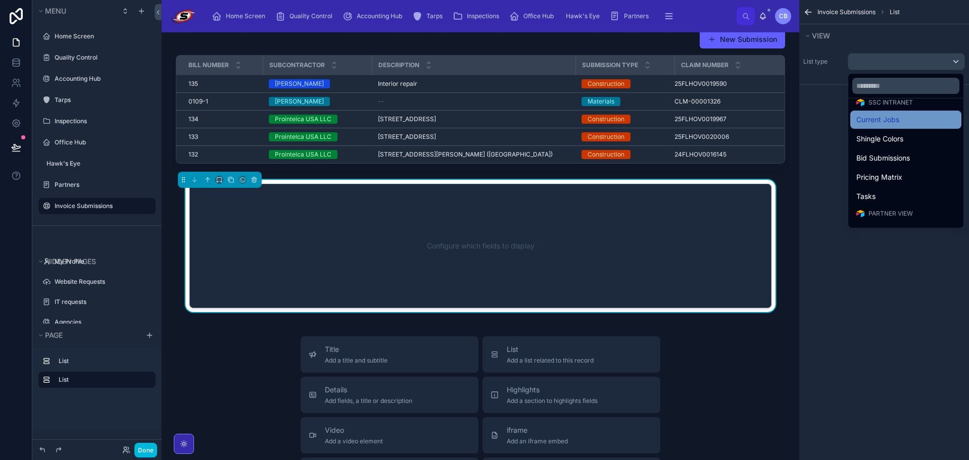
click at [912, 122] on div "Current Jobs" at bounding box center [905, 120] width 99 height 12
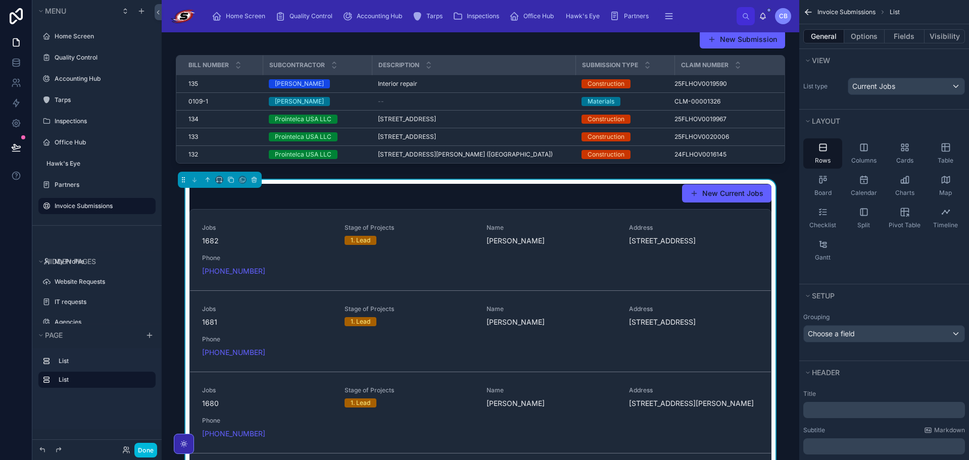
click at [621, 192] on div "New Current Jobs" at bounding box center [480, 193] width 582 height 19
click at [899, 38] on button "Fields" at bounding box center [905, 36] width 40 height 14
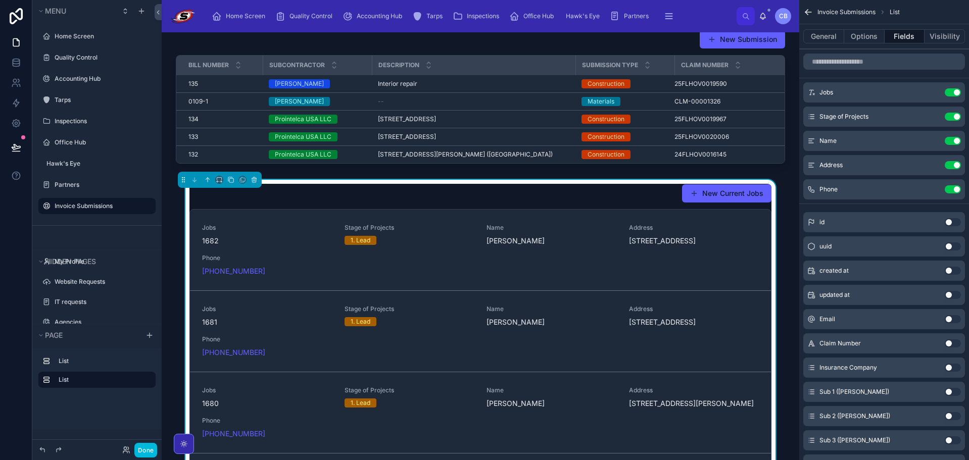
click at [955, 92] on button "Use setting" at bounding box center [953, 92] width 16 height 8
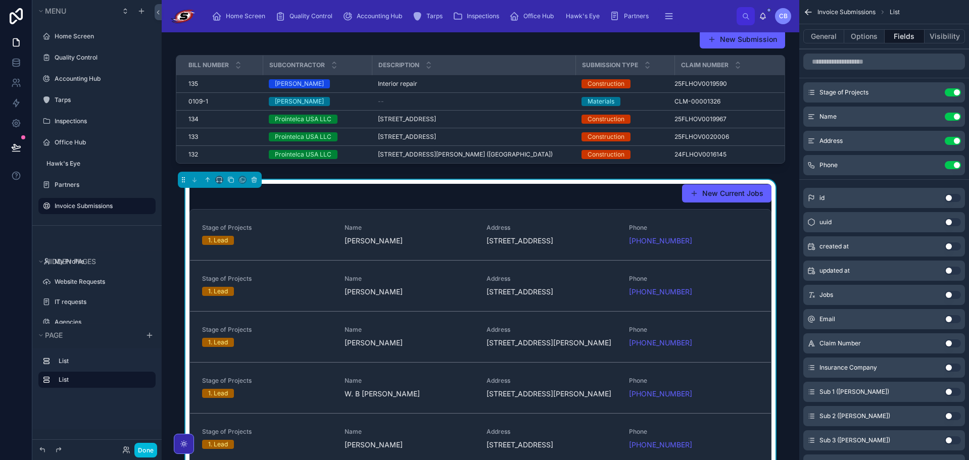
click at [954, 92] on button "Use setting" at bounding box center [953, 92] width 16 height 8
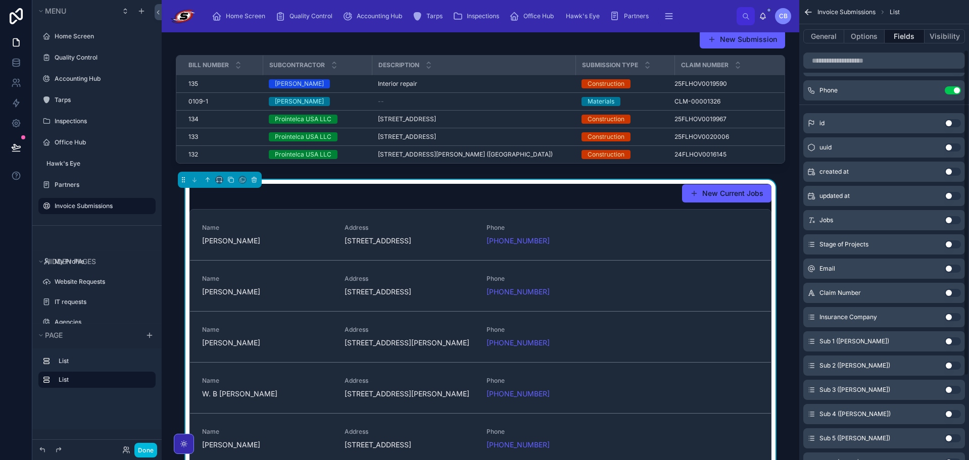
scroll to position [101, 0]
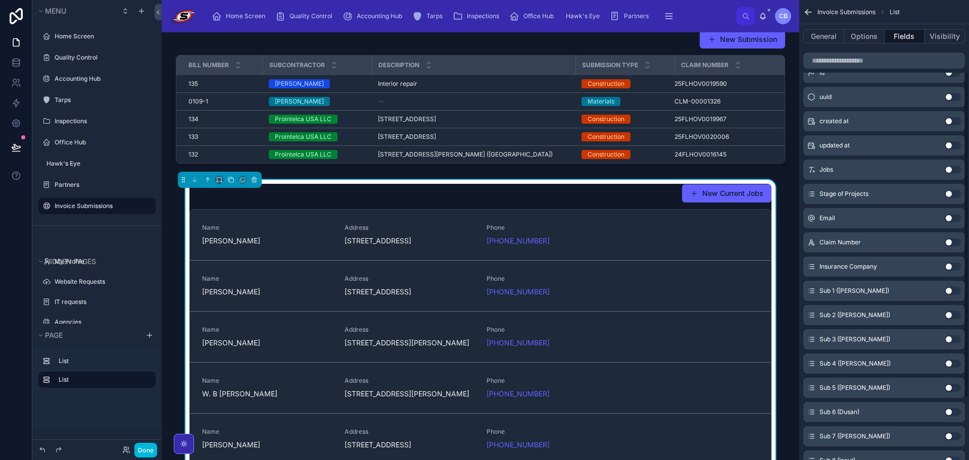
click at [948, 218] on button "Use setting" at bounding box center [953, 218] width 16 height 8
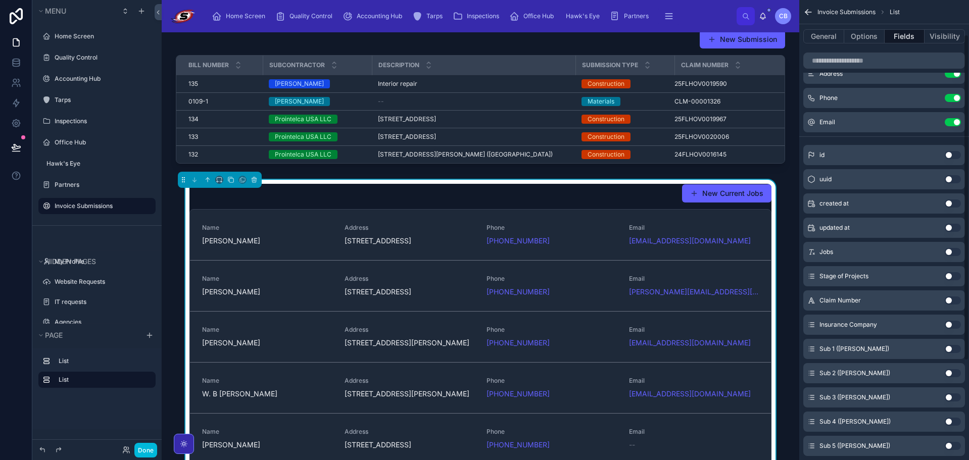
scroll to position [0, 0]
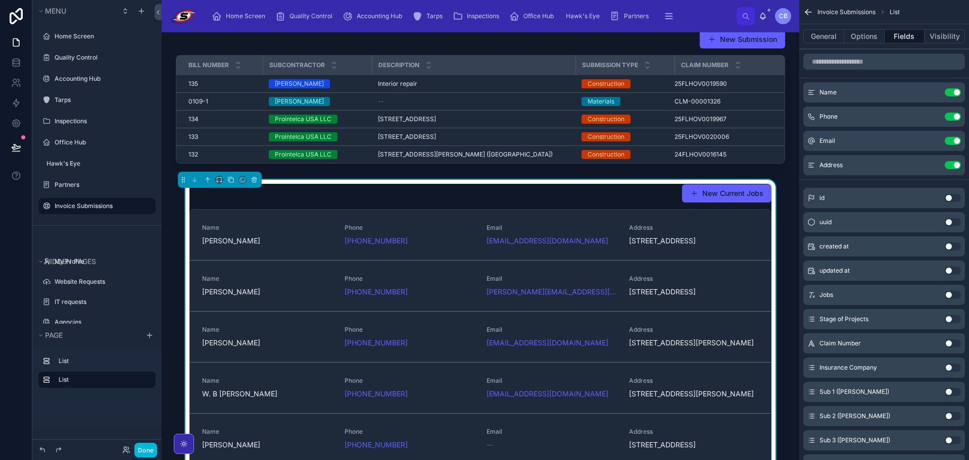
click at [950, 141] on button "Use setting" at bounding box center [953, 141] width 16 height 8
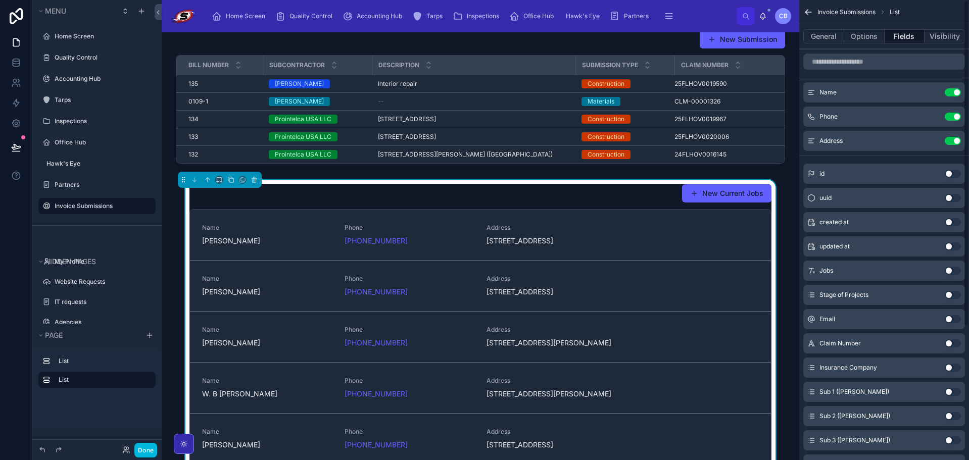
click at [0, 0] on icon "scrollable content" at bounding box center [0, 0] width 0 height 0
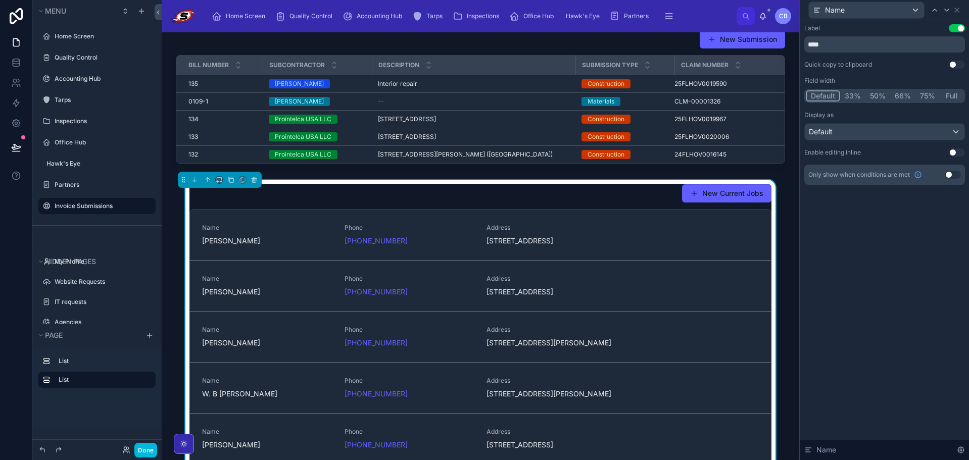
click at [854, 96] on button "33%" at bounding box center [852, 95] width 25 height 11
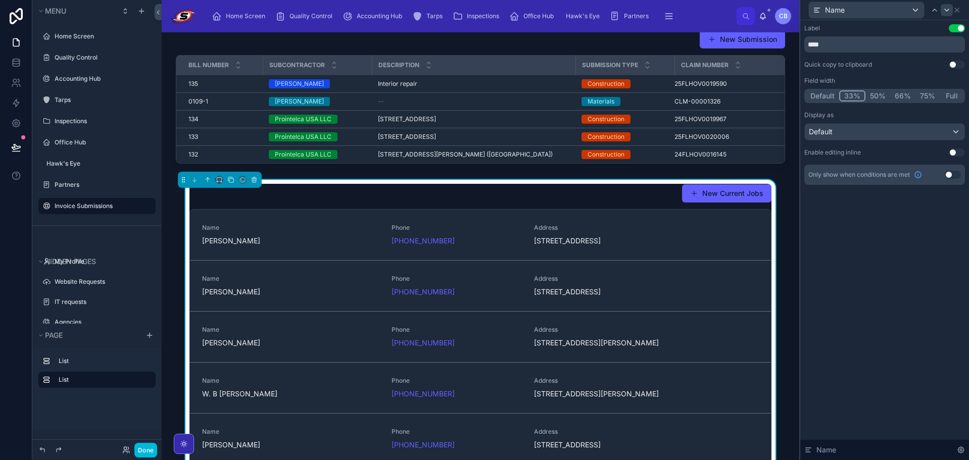
click at [943, 14] on icon at bounding box center [947, 10] width 8 height 8
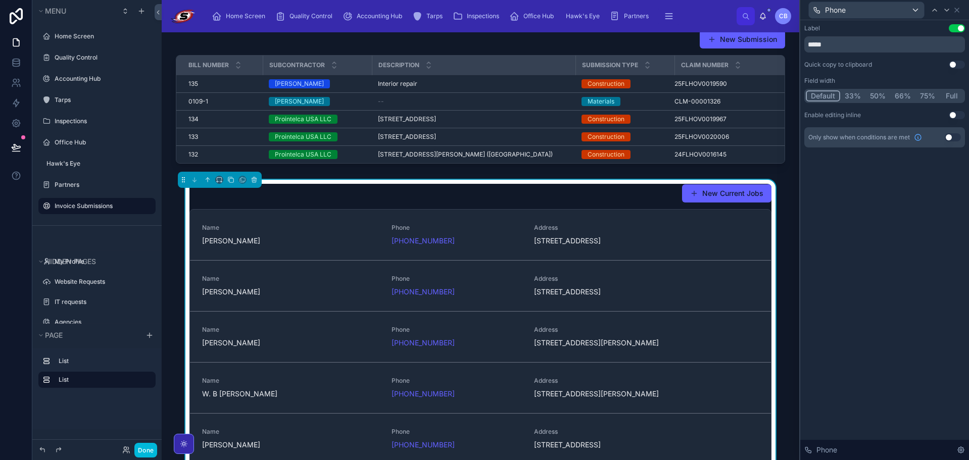
click at [856, 90] on div "Default 33% 50% 66% 75% Full" at bounding box center [884, 96] width 161 height 14
click at [856, 94] on button "33%" at bounding box center [852, 95] width 25 height 11
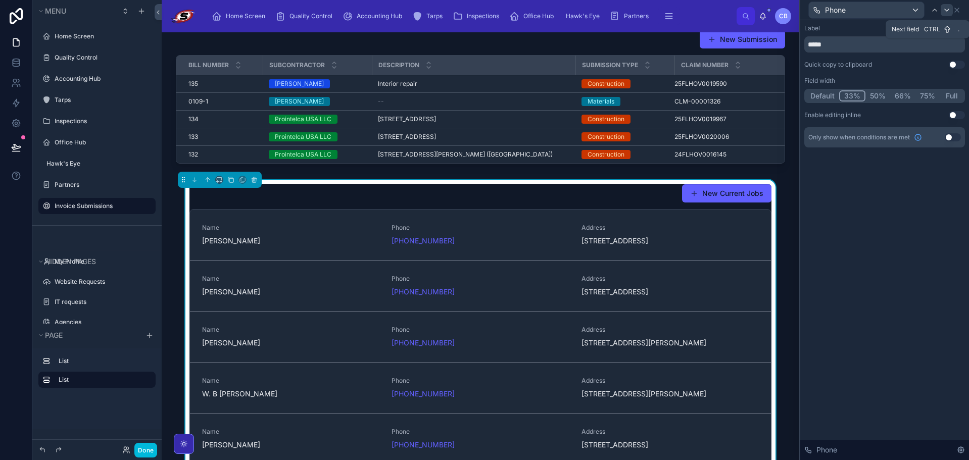
click at [945, 8] on icon at bounding box center [947, 10] width 8 height 8
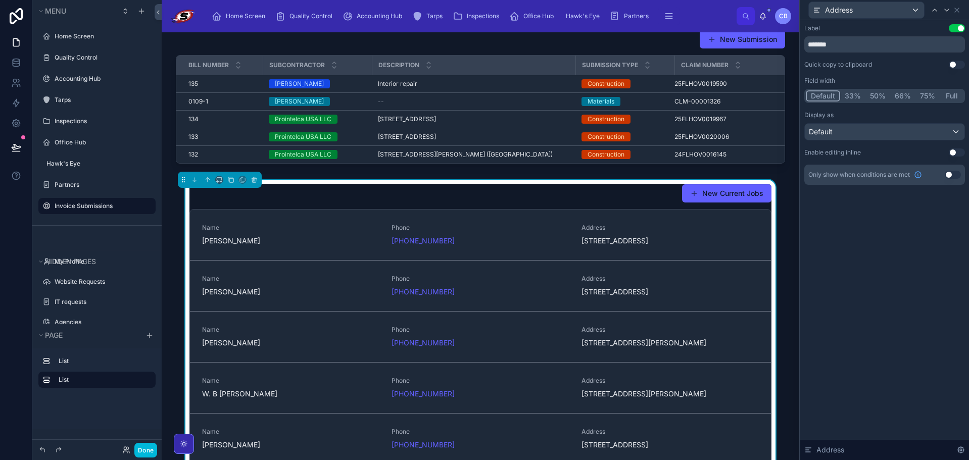
click at [855, 93] on button "33%" at bounding box center [852, 95] width 25 height 11
click at [957, 5] on div "Address" at bounding box center [884, 10] width 161 height 20
click at [959, 12] on icon at bounding box center [957, 10] width 8 height 8
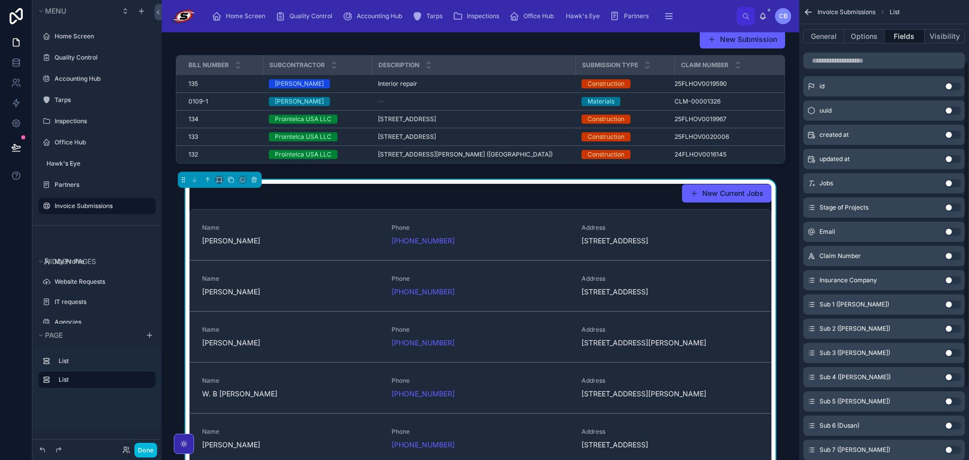
scroll to position [37, 0]
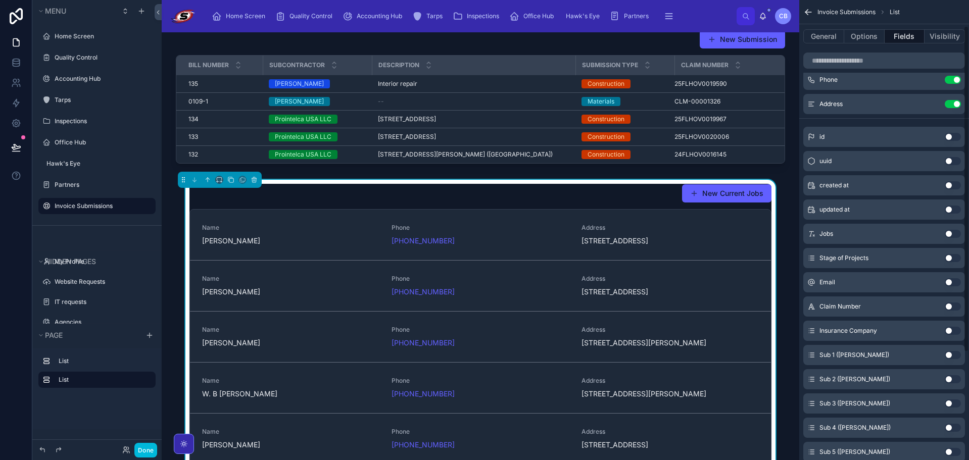
click at [538, 192] on div "New Current Jobs" at bounding box center [480, 193] width 582 height 19
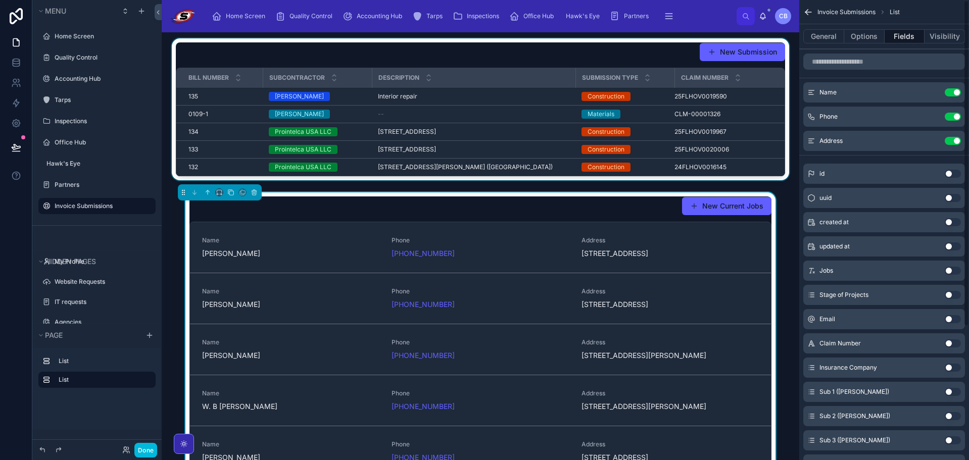
scroll to position [0, 0]
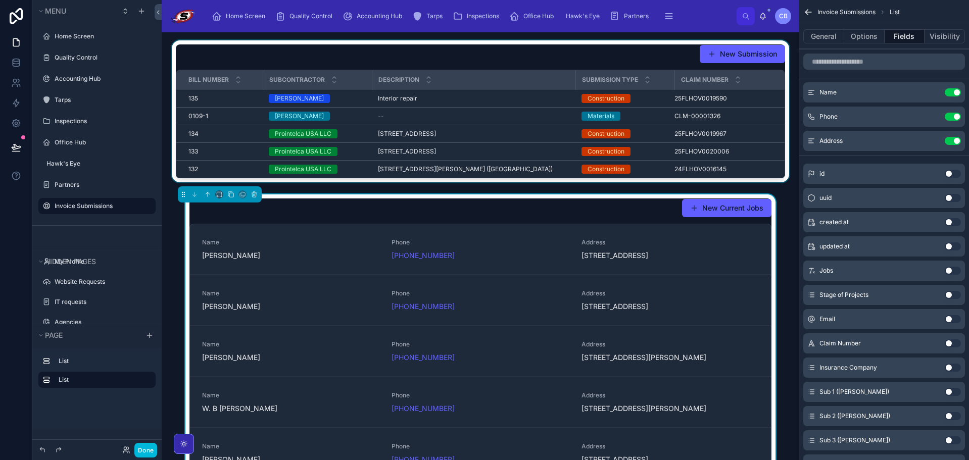
click at [521, 54] on div at bounding box center [481, 113] width 622 height 146
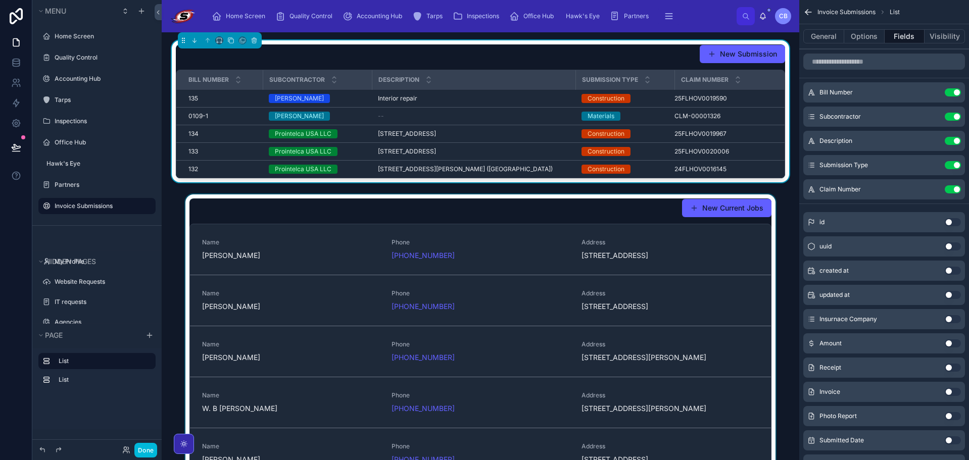
click at [556, 213] on div at bounding box center [481, 386] width 622 height 383
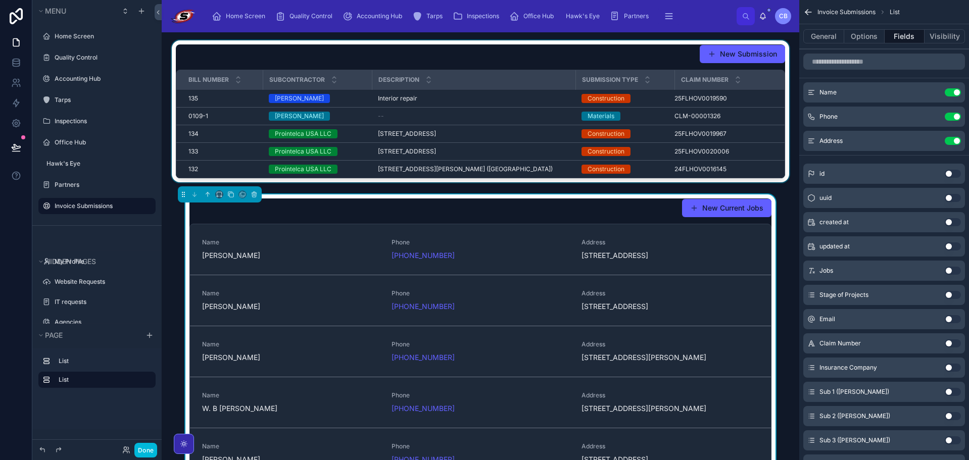
click at [347, 63] on div at bounding box center [481, 113] width 622 height 146
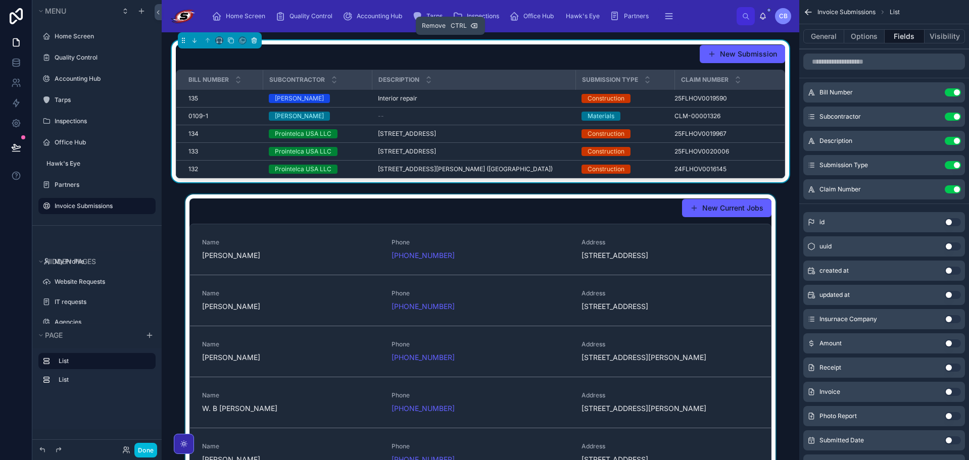
click at [257, 41] on icon at bounding box center [254, 40] width 7 height 7
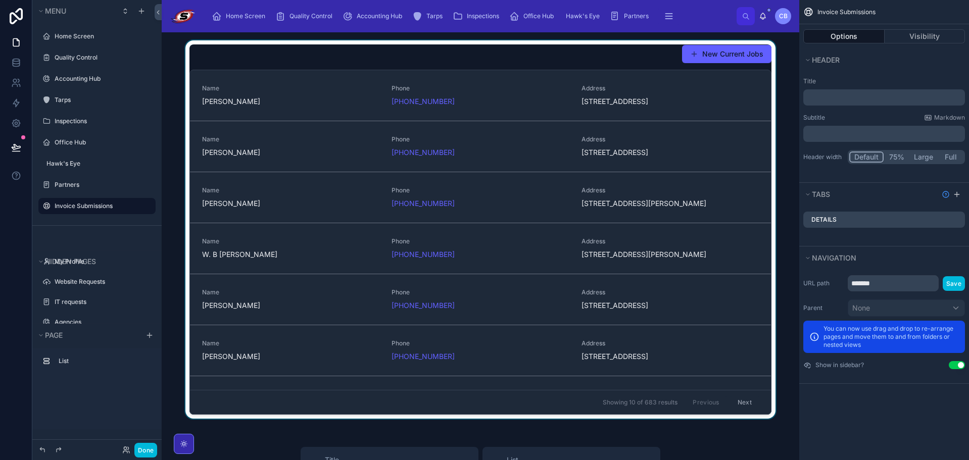
click at [292, 49] on div at bounding box center [481, 231] width 622 height 383
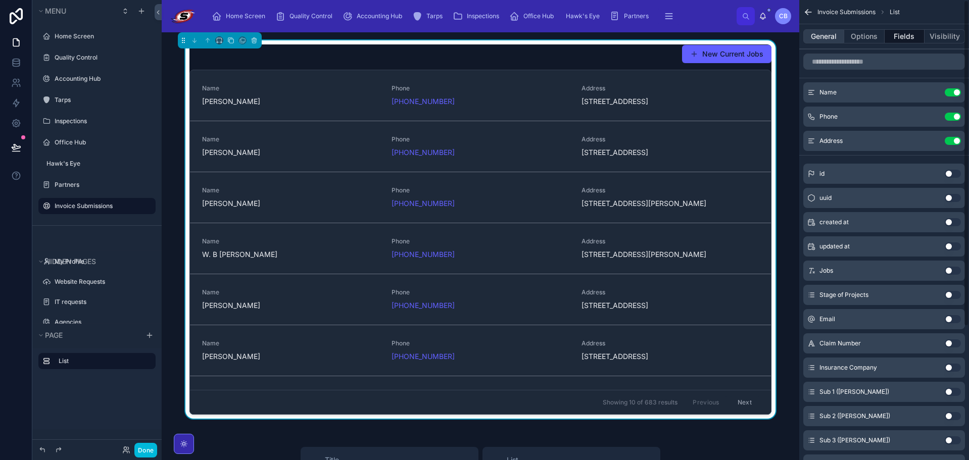
click at [830, 33] on button "General" at bounding box center [823, 36] width 41 height 14
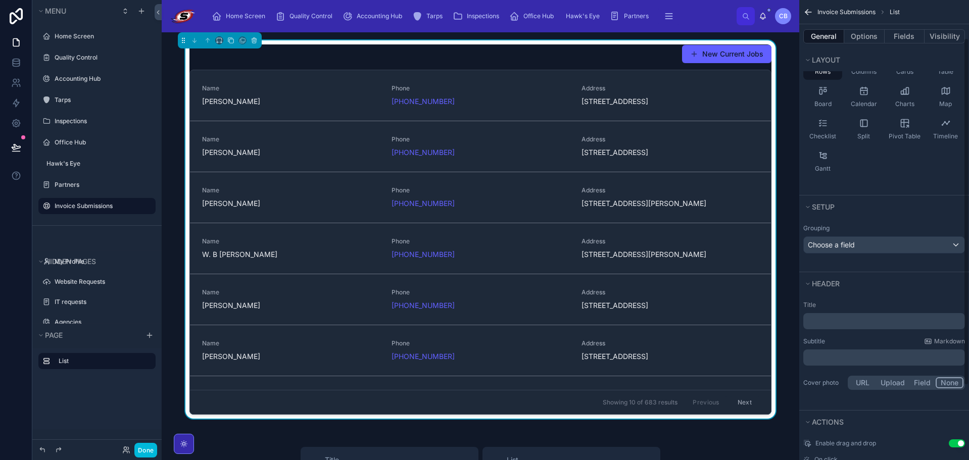
scroll to position [101, 0]
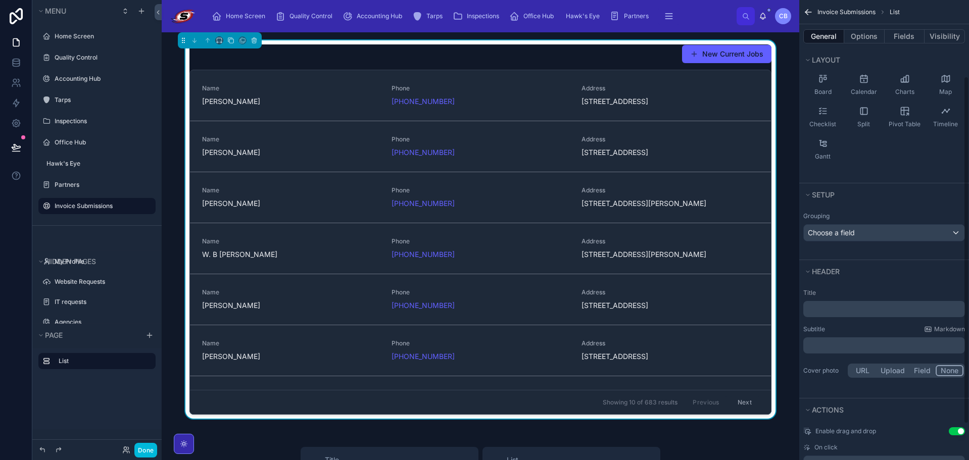
click at [878, 312] on p "﻿" at bounding box center [885, 309] width 156 height 10
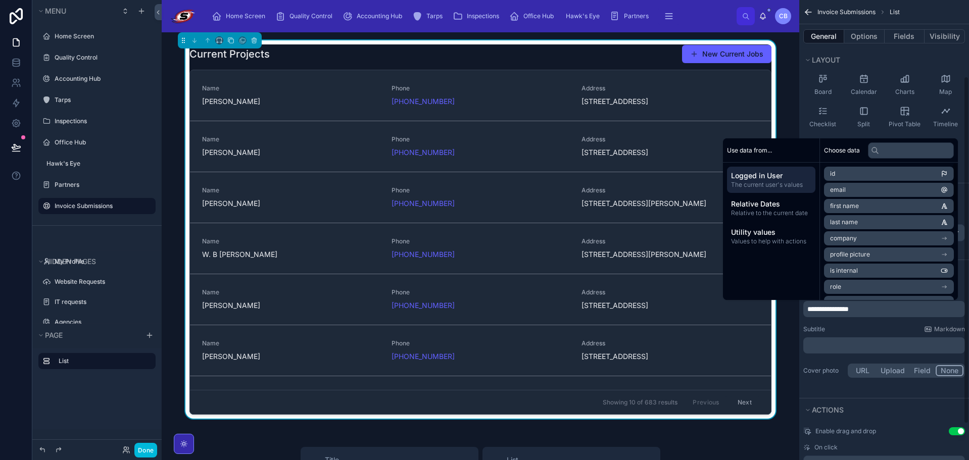
click at [790, 112] on div "Current Projects New Current Jobs Name [PERSON_NAME] Phone [PHONE_NUMBER] Addre…" at bounding box center [481, 459] width 638 height 855
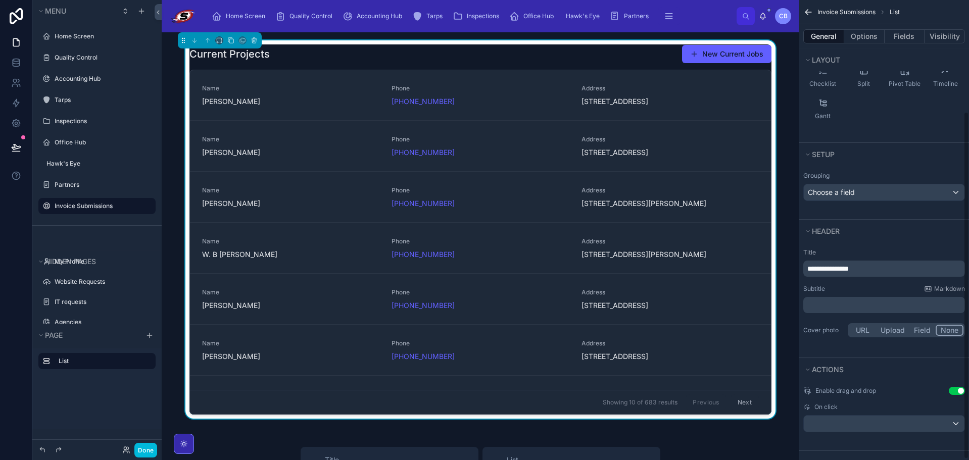
scroll to position [149, 0]
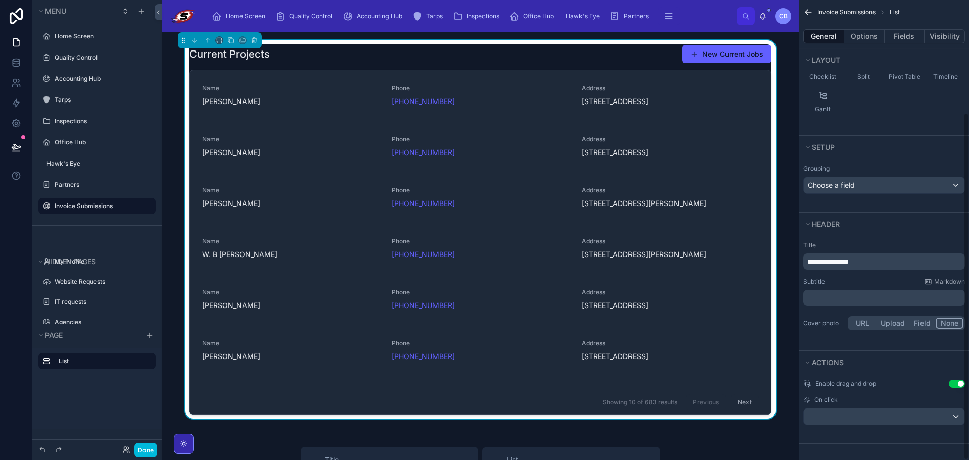
click at [955, 385] on button "Use setting" at bounding box center [957, 384] width 16 height 8
click at [902, 31] on div "General Options Fields Visibility" at bounding box center [884, 36] width 170 height 24
click at [902, 32] on button "Fields" at bounding box center [905, 36] width 40 height 14
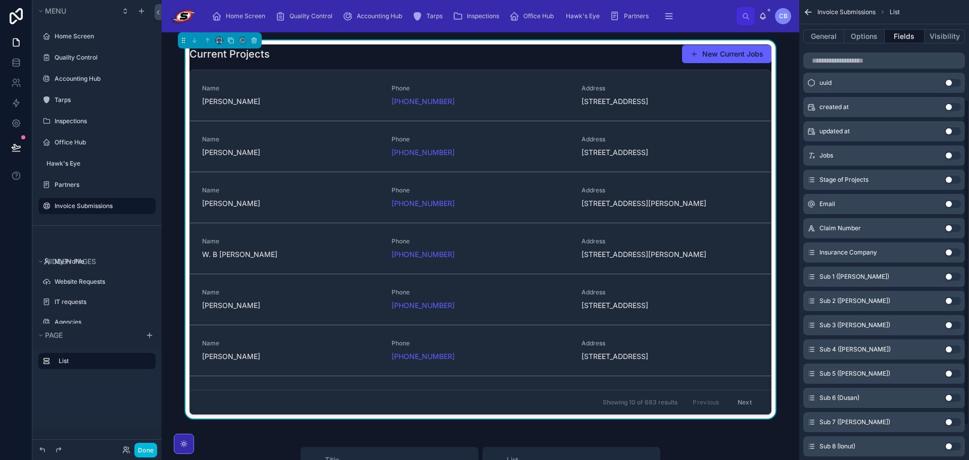
scroll to position [0, 0]
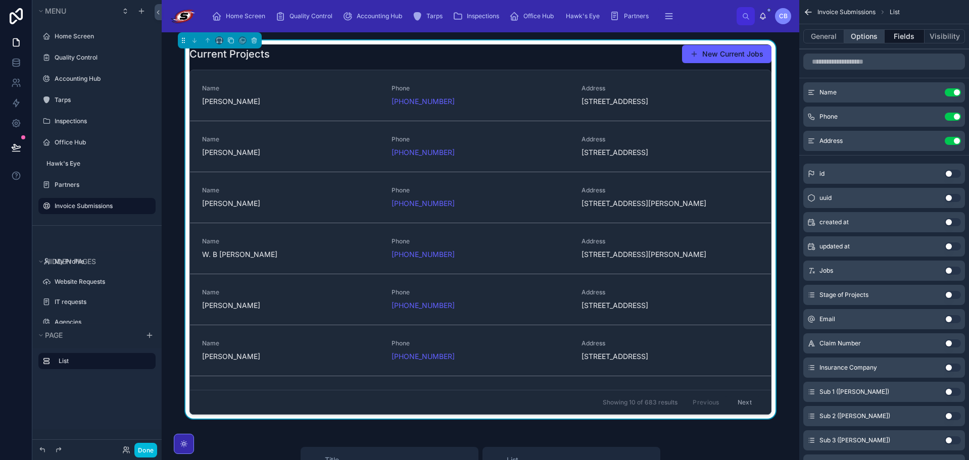
click at [866, 36] on button "Options" at bounding box center [864, 36] width 40 height 14
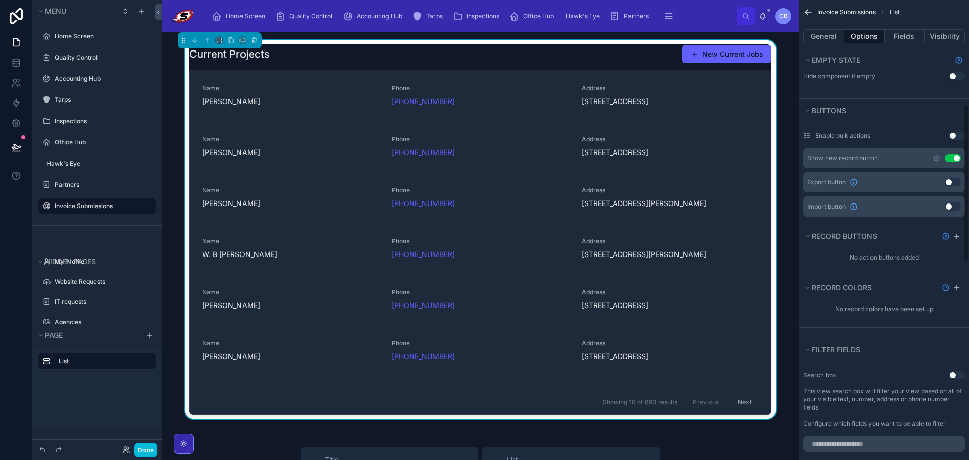
scroll to position [303, 0]
click at [961, 377] on button "Use setting" at bounding box center [957, 375] width 16 height 8
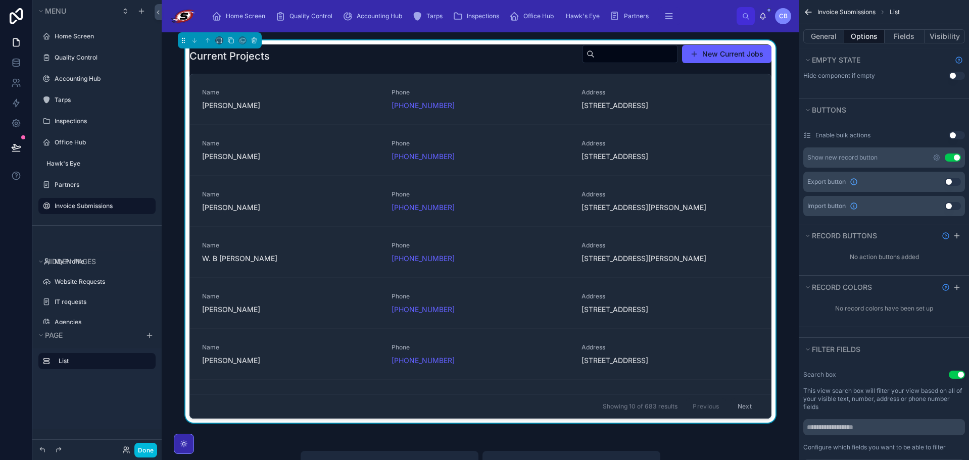
click at [452, 60] on div "Current Projects New Current Jobs" at bounding box center [480, 55] width 582 height 23
click at [900, 35] on button "Fields" at bounding box center [905, 36] width 40 height 14
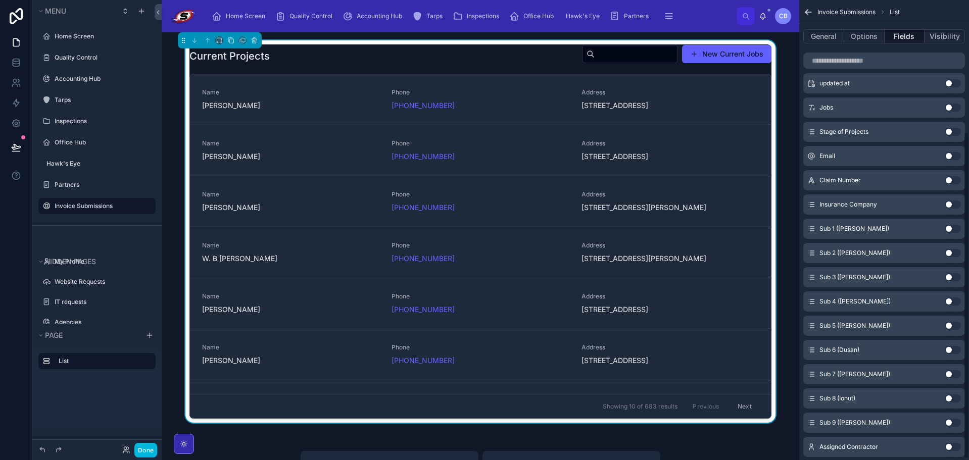
scroll to position [0, 0]
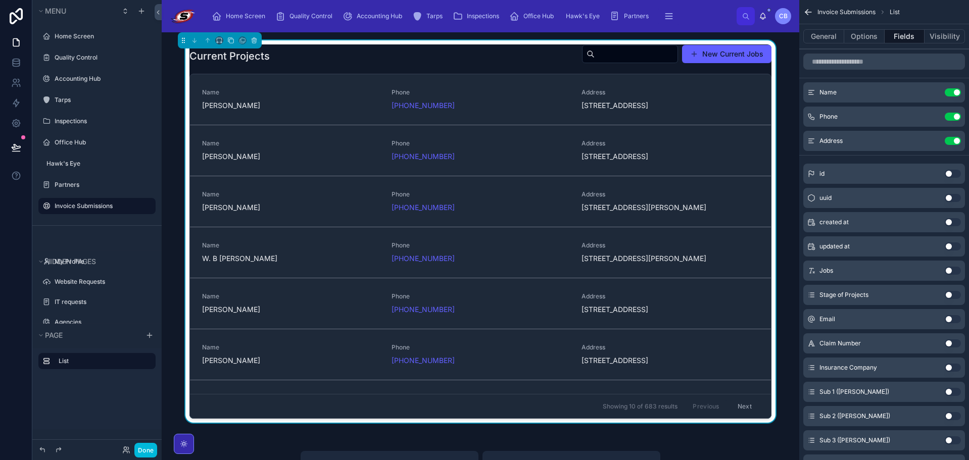
click at [956, 118] on button "Use setting" at bounding box center [953, 117] width 16 height 8
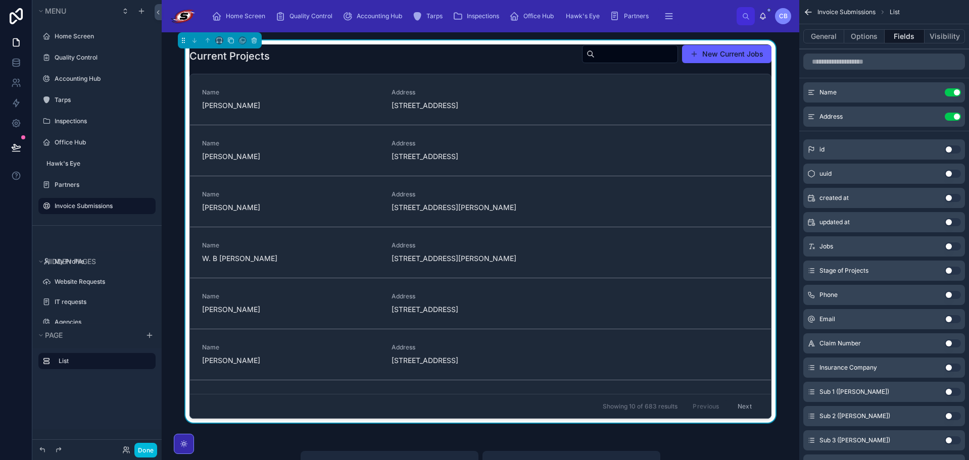
click at [956, 344] on button "Use setting" at bounding box center [953, 344] width 16 height 8
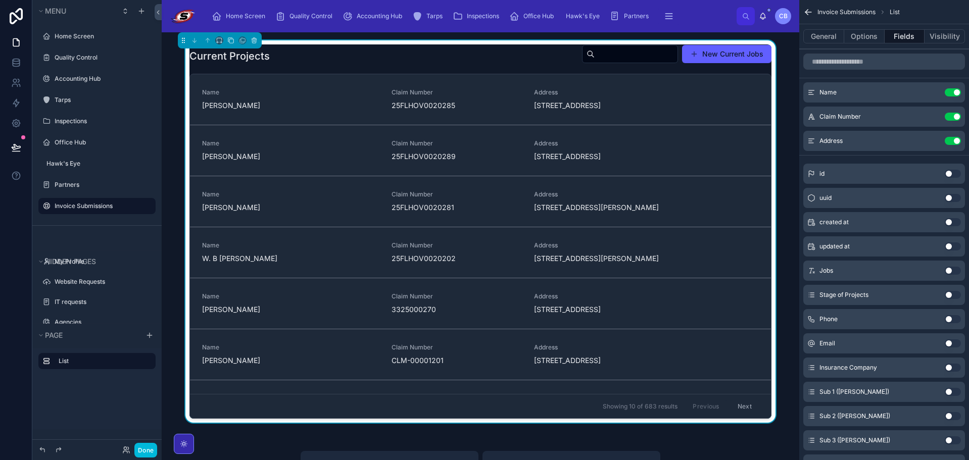
click at [383, 38] on div "Current Projects New Current Jobs Name [PERSON_NAME] Claim Number 25FLHOV002028…" at bounding box center [481, 462] width 638 height 860
click at [457, 60] on div "Current Projects New Current Jobs" at bounding box center [480, 55] width 582 height 23
click at [18, 62] on icon at bounding box center [16, 63] width 10 height 10
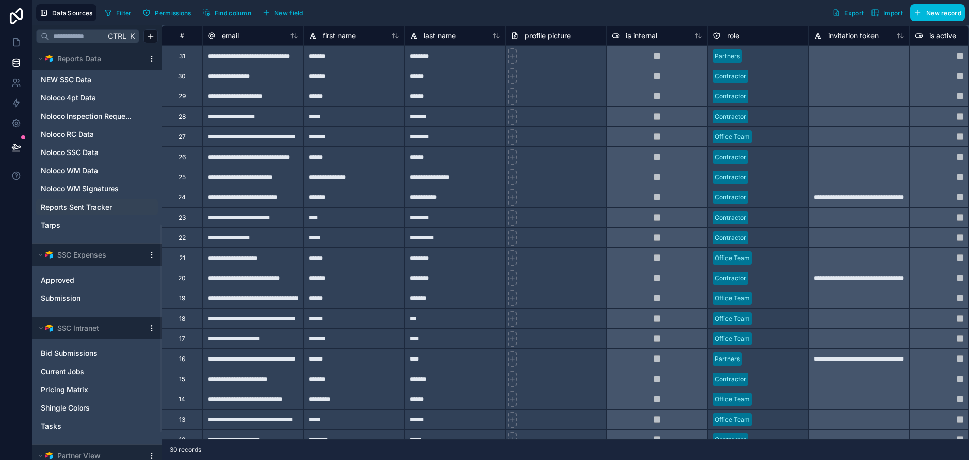
scroll to position [354, 0]
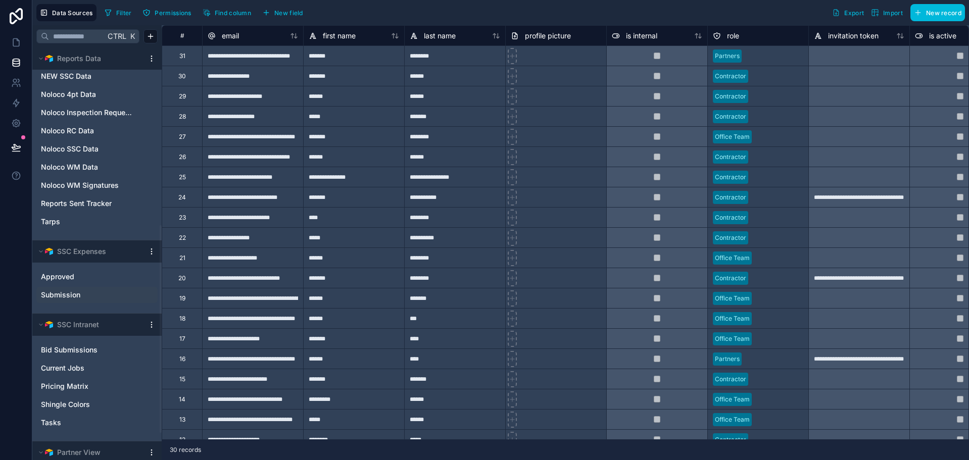
click at [88, 294] on link "Submission" at bounding box center [87, 295] width 92 height 10
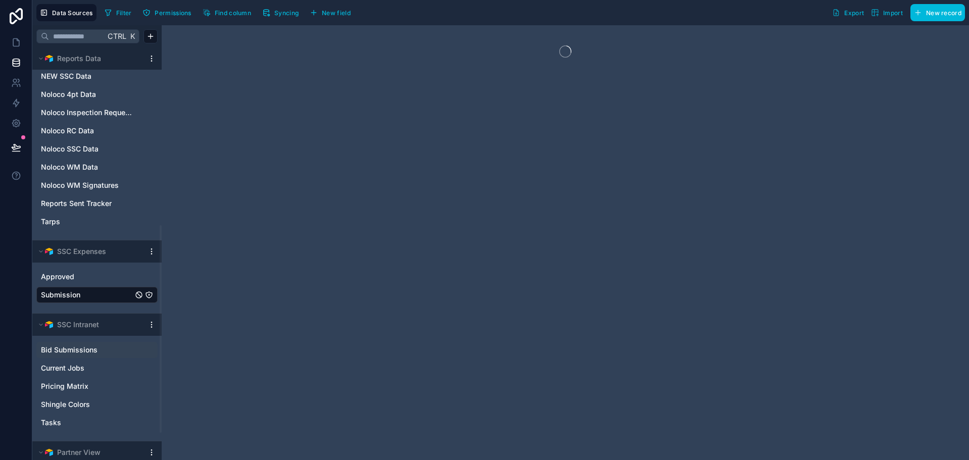
click at [85, 349] on span "Bid Submissions" at bounding box center [69, 350] width 57 height 10
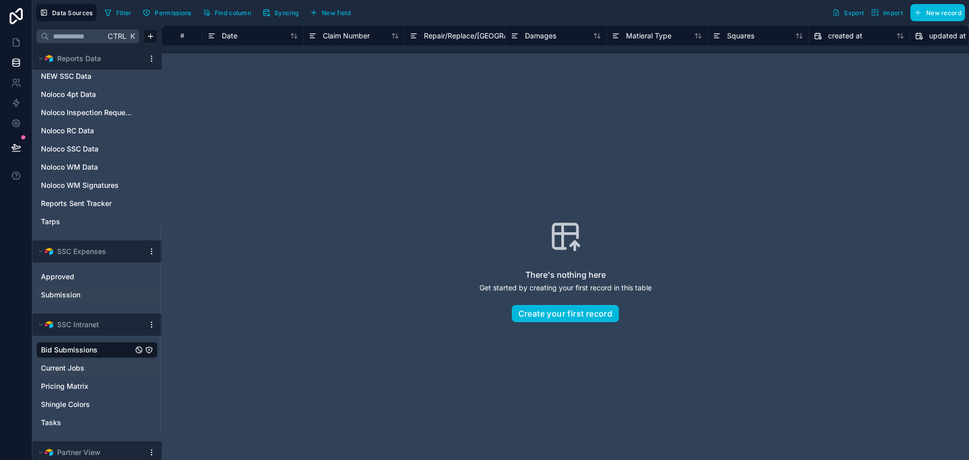
click at [85, 372] on link "Current Jobs" at bounding box center [87, 368] width 92 height 10
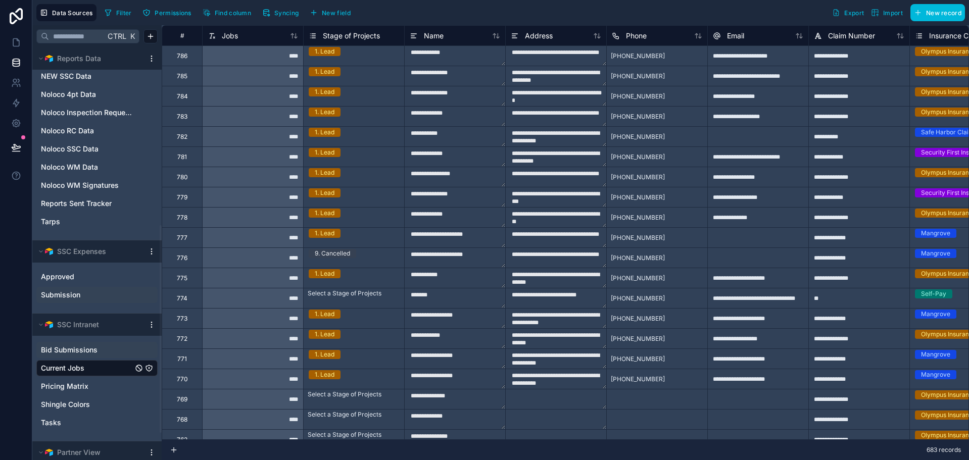
click at [324, 12] on span "New field" at bounding box center [336, 13] width 29 height 8
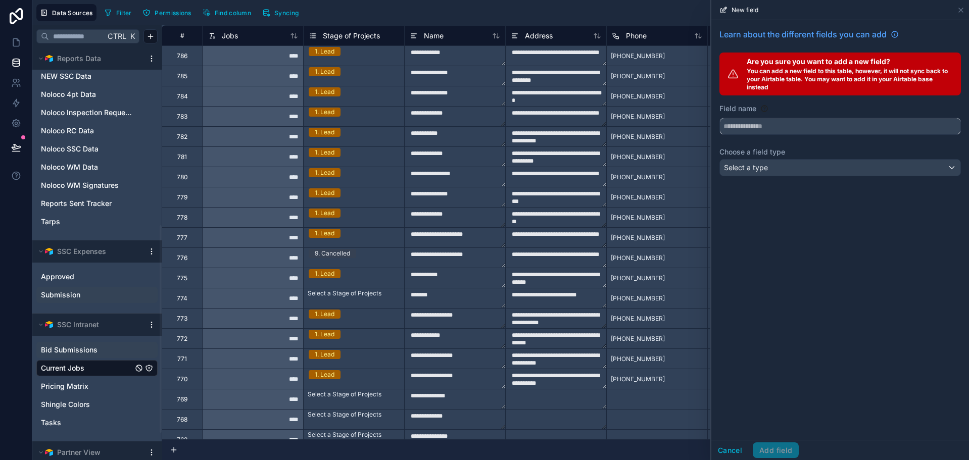
click at [834, 124] on input "text" at bounding box center [840, 126] width 241 height 16
type input "**********"
click at [803, 170] on div "Select a type" at bounding box center [840, 168] width 241 height 16
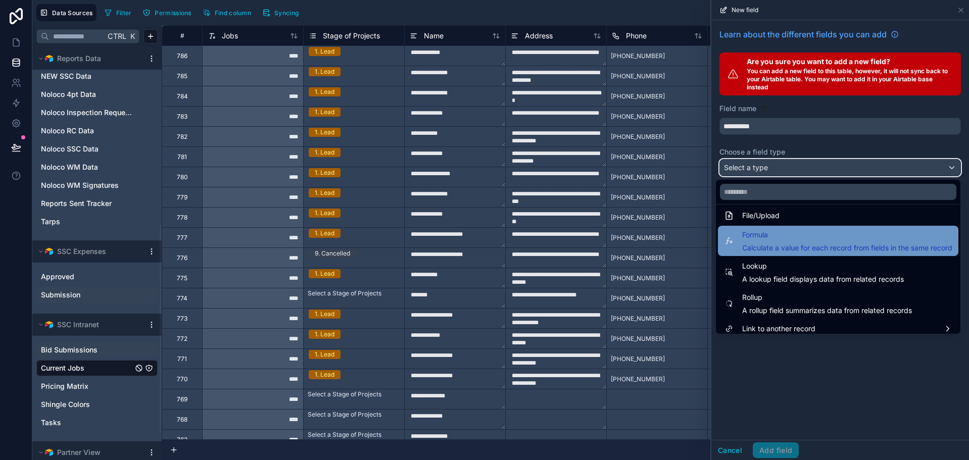
scroll to position [262, 0]
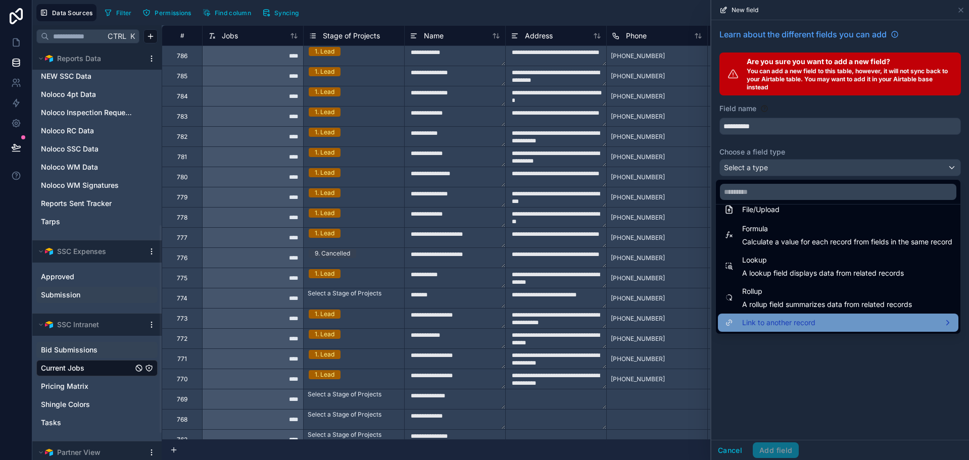
click at [804, 325] on span "Link to another record" at bounding box center [778, 323] width 73 height 12
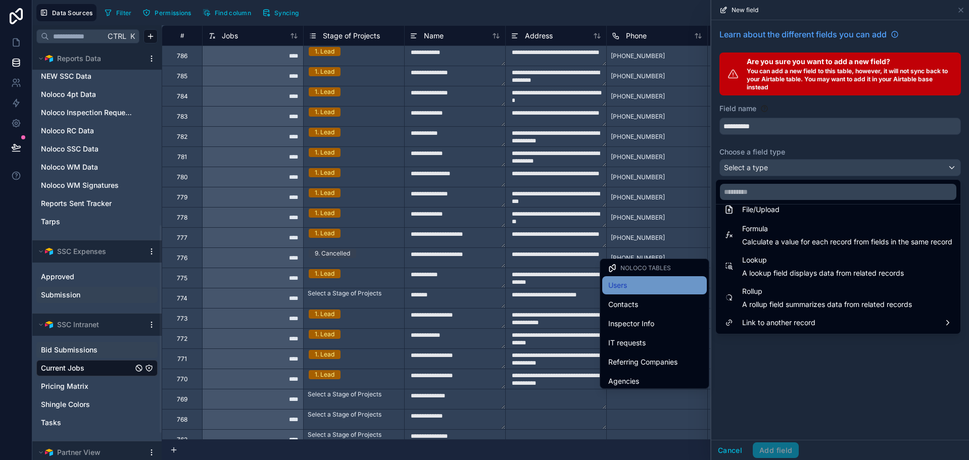
click at [618, 283] on span "Users" at bounding box center [617, 285] width 19 height 12
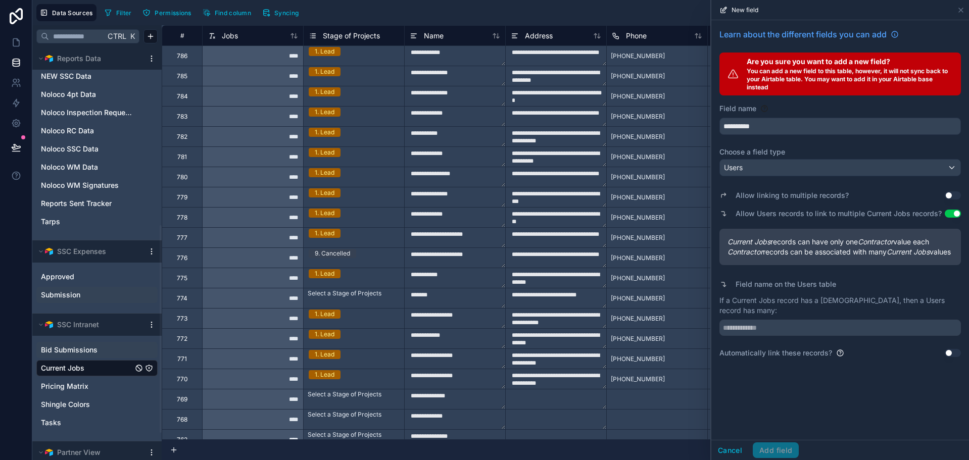
click at [944, 195] on div "Allow linking to multiple records? Use setting" at bounding box center [841, 195] width 242 height 14
click at [952, 192] on button "Use setting" at bounding box center [953, 196] width 16 height 8
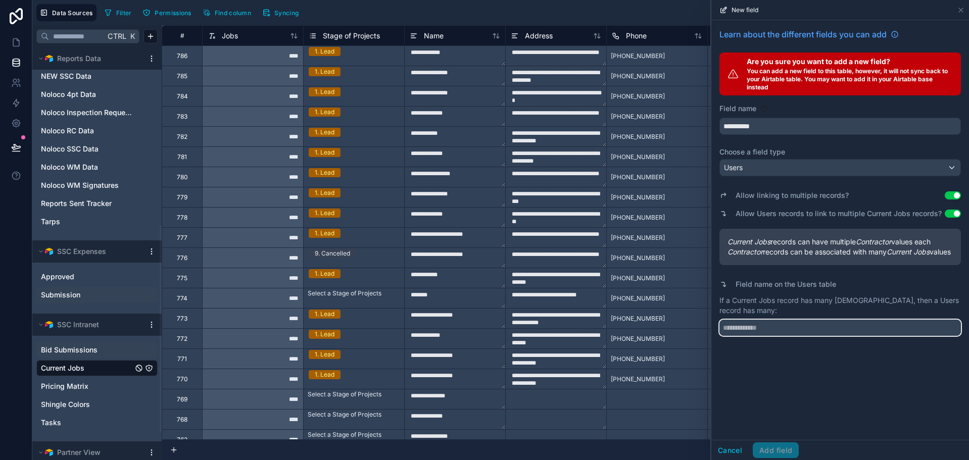
click at [885, 336] on input "text" at bounding box center [841, 328] width 242 height 16
type input "****"
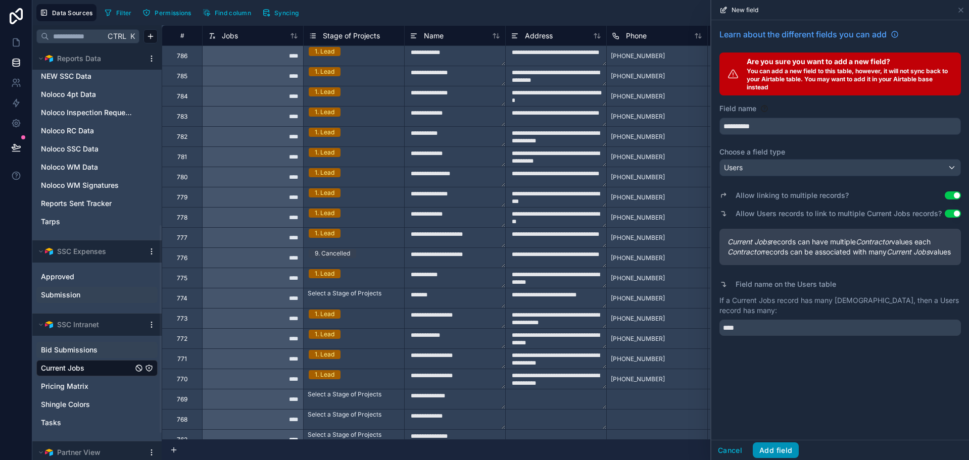
click at [791, 451] on button "Add field" at bounding box center [776, 451] width 46 height 16
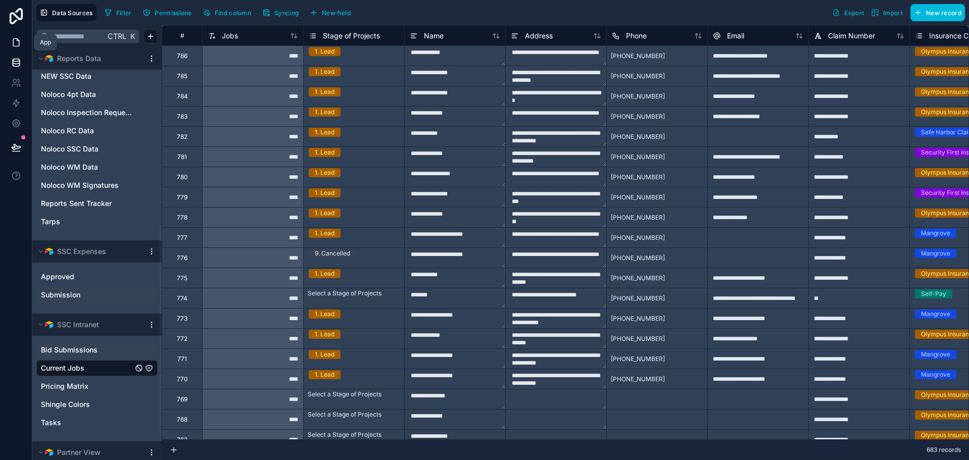
click at [18, 44] on icon at bounding box center [16, 42] width 10 height 10
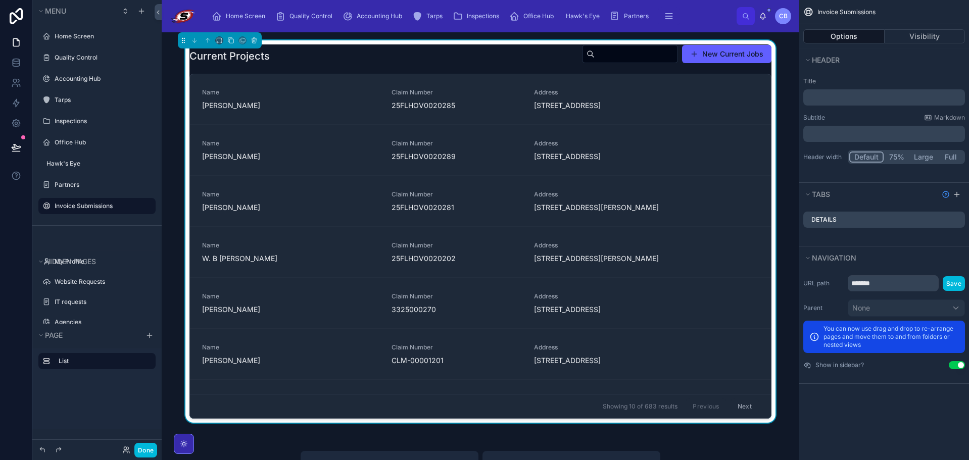
click at [464, 58] on div "Current Projects New Current Jobs" at bounding box center [480, 55] width 582 height 23
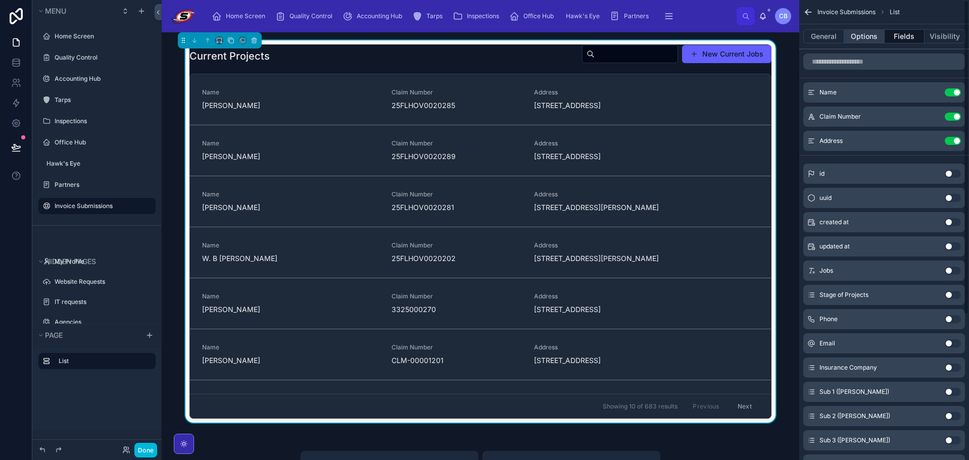
click at [867, 41] on button "Options" at bounding box center [864, 36] width 40 height 14
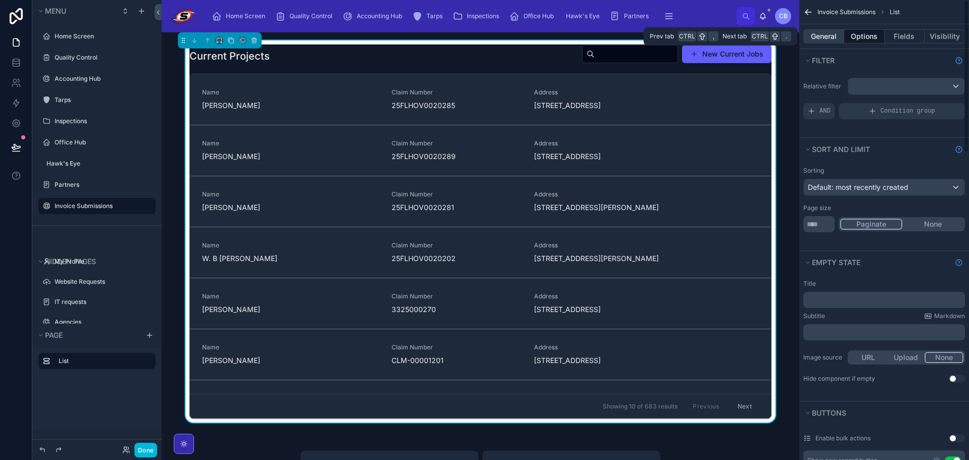
click at [821, 40] on button "General" at bounding box center [823, 36] width 41 height 14
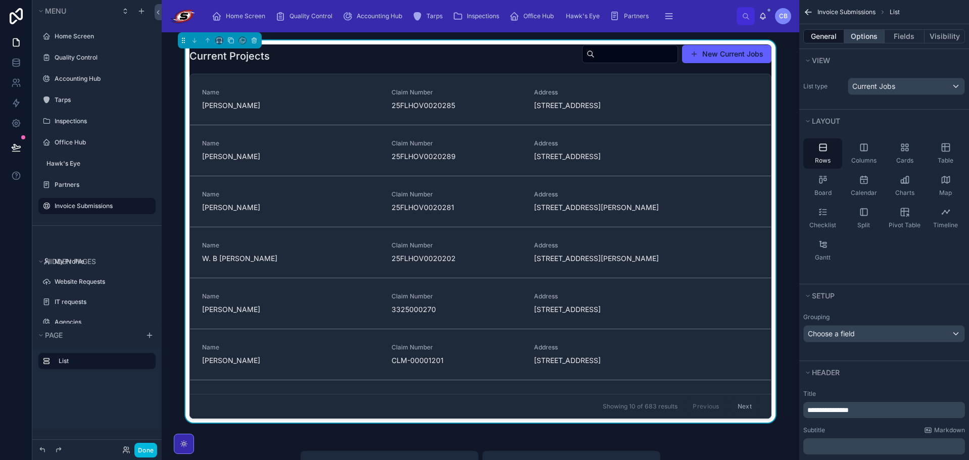
click at [854, 36] on button "Options" at bounding box center [864, 36] width 40 height 14
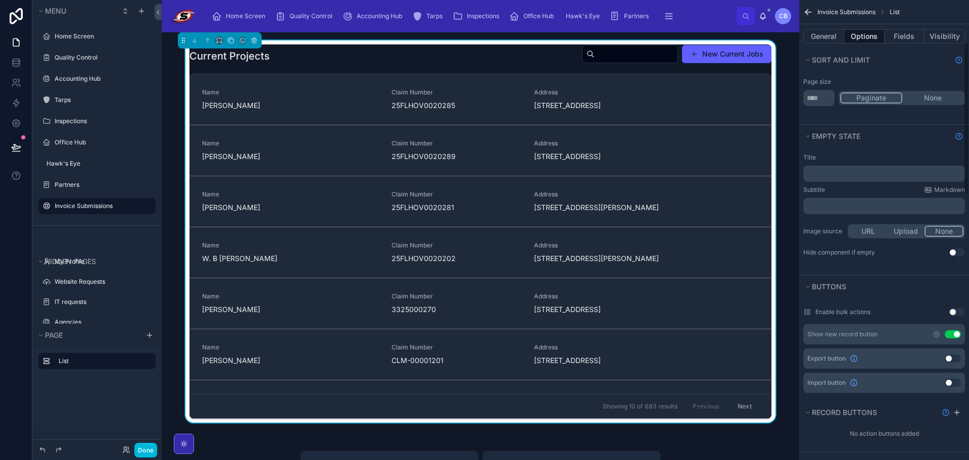
scroll to position [152, 0]
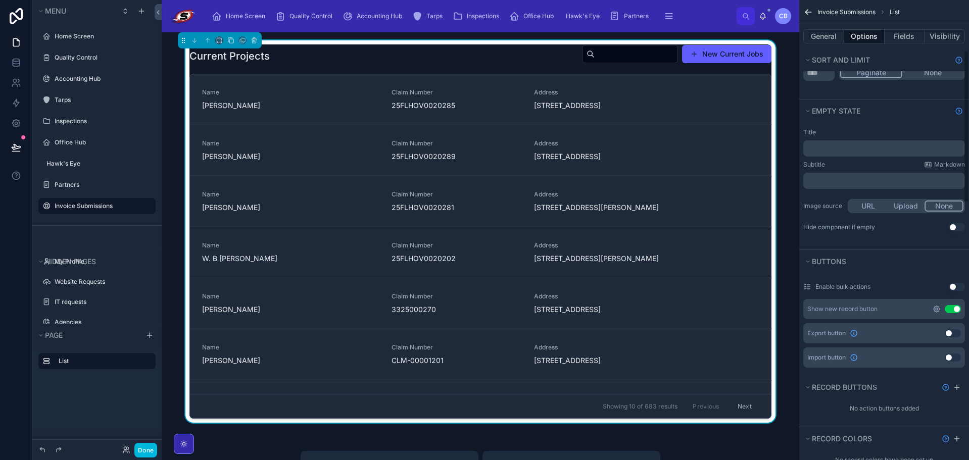
click at [934, 308] on icon "scrollable content" at bounding box center [937, 309] width 8 height 8
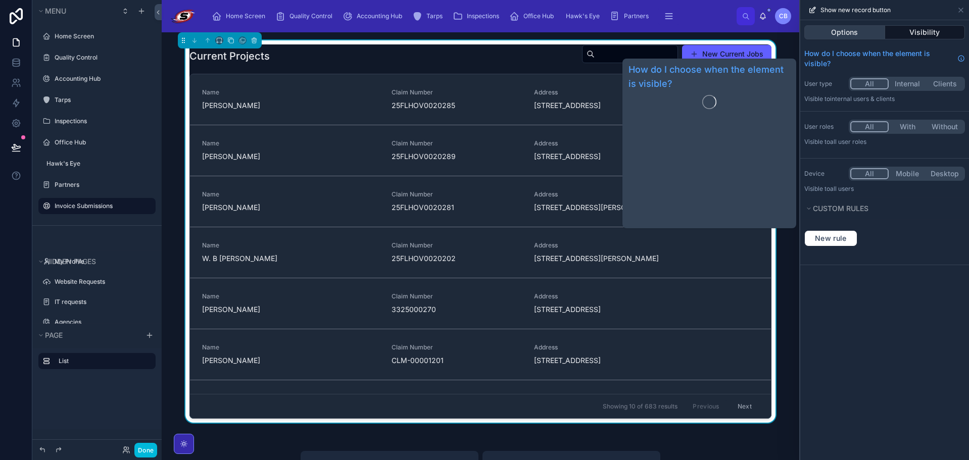
click at [859, 37] on button "Options" at bounding box center [844, 32] width 81 height 14
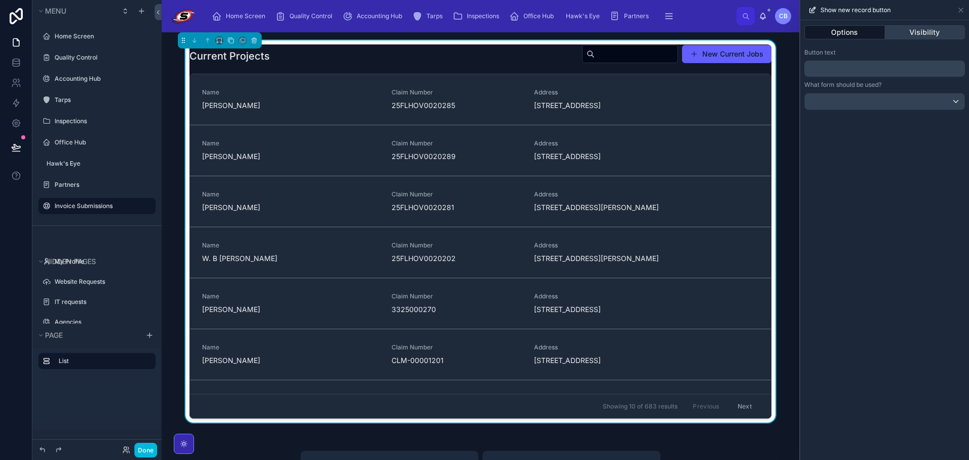
click at [911, 31] on button "Visibility" at bounding box center [925, 32] width 80 height 14
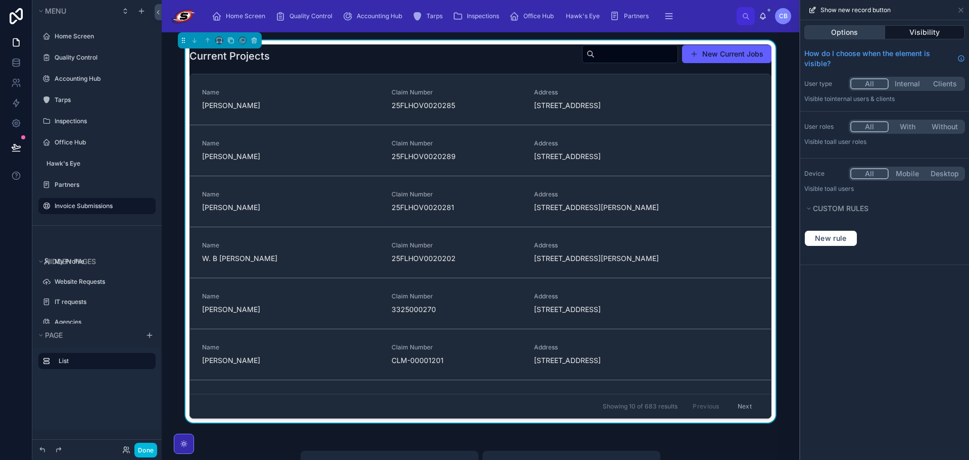
click at [871, 29] on button "Options" at bounding box center [844, 32] width 81 height 14
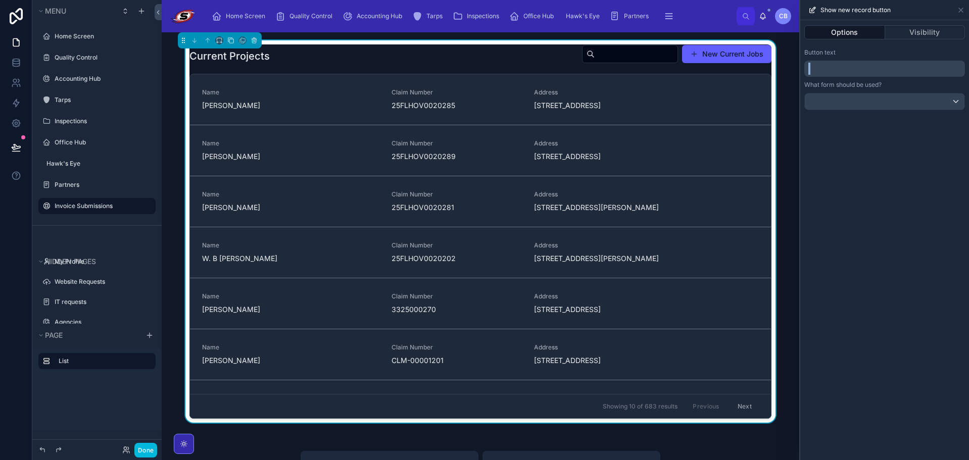
click at [862, 59] on div "Button text ﻿" at bounding box center [884, 63] width 161 height 28
click at [859, 66] on p "﻿" at bounding box center [885, 69] width 155 height 12
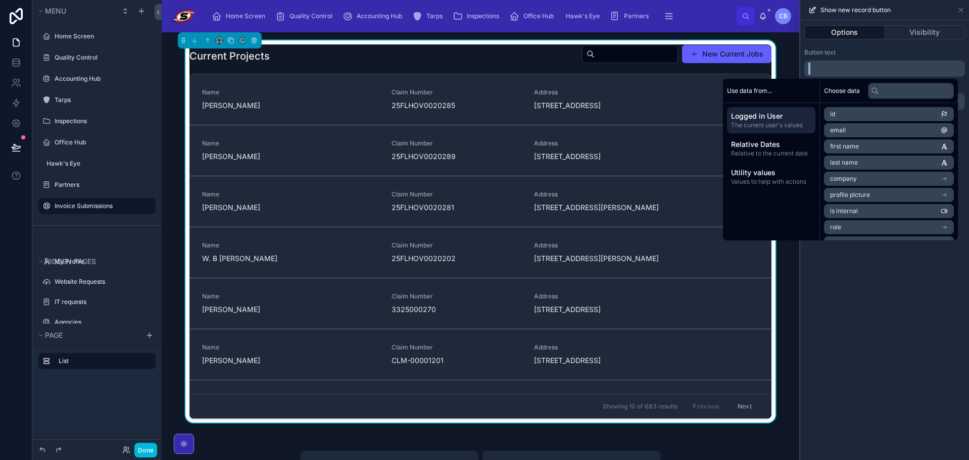
click at [859, 67] on p "﻿" at bounding box center [885, 69] width 155 height 12
drag, startPoint x: 879, startPoint y: 56, endPoint x: 881, endPoint y: 47, distance: 8.2
click at [880, 54] on div "Button text" at bounding box center [884, 53] width 161 height 8
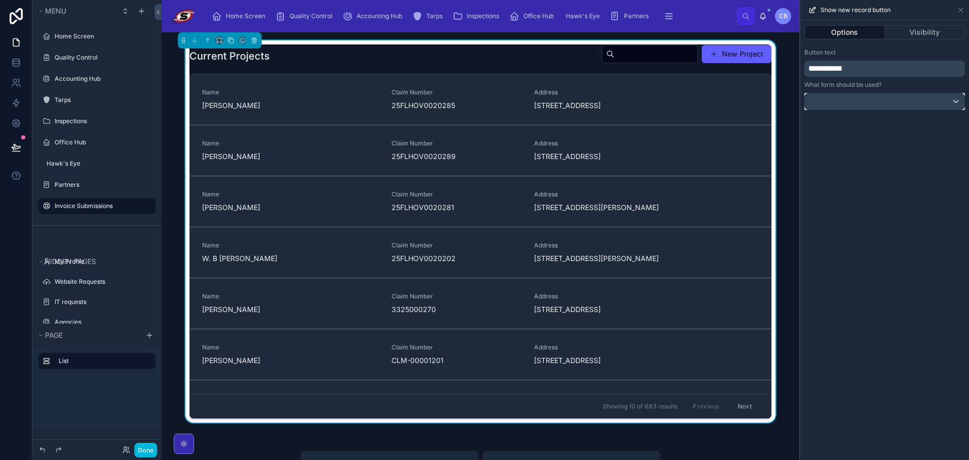
click at [861, 98] on div at bounding box center [885, 101] width 160 height 16
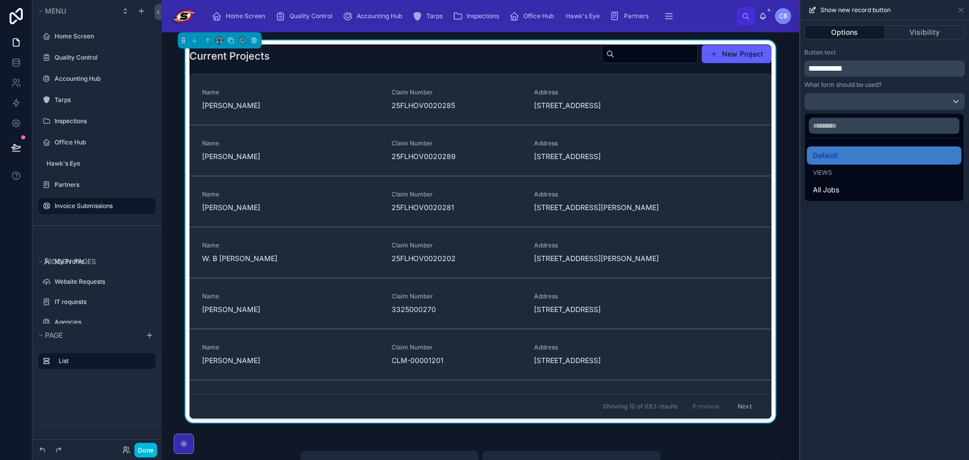
click at [861, 98] on div at bounding box center [884, 230] width 169 height 460
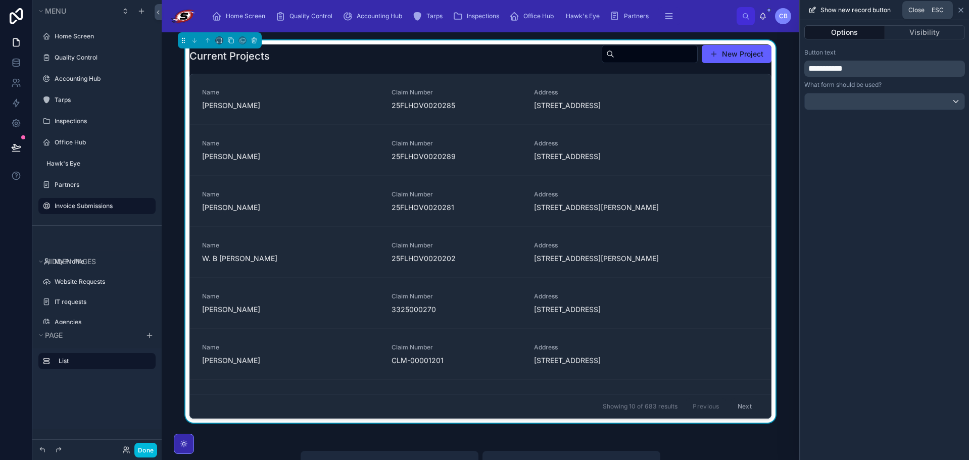
click at [959, 9] on icon at bounding box center [961, 10] width 8 height 8
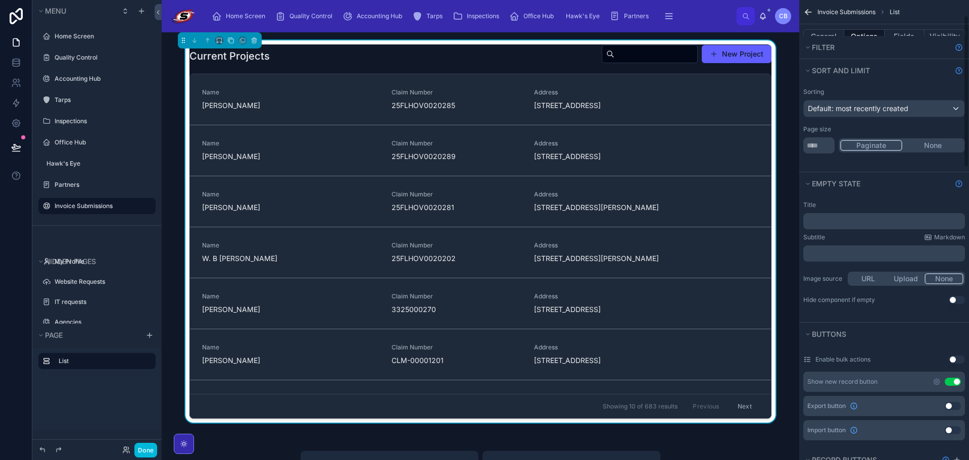
scroll to position [0, 0]
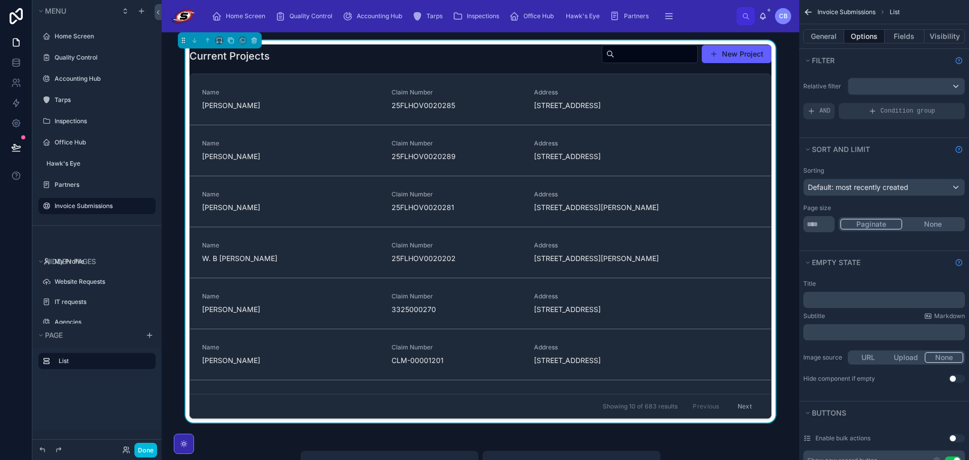
click at [482, 60] on div "Current Projects New Project" at bounding box center [480, 55] width 582 height 23
click at [823, 36] on button "General" at bounding box center [823, 36] width 41 height 14
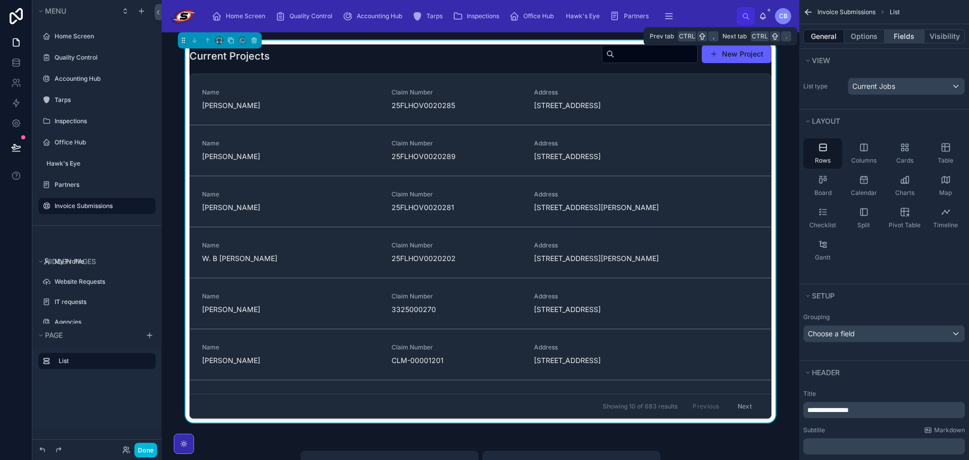
click at [910, 32] on button "Fields" at bounding box center [905, 36] width 40 height 14
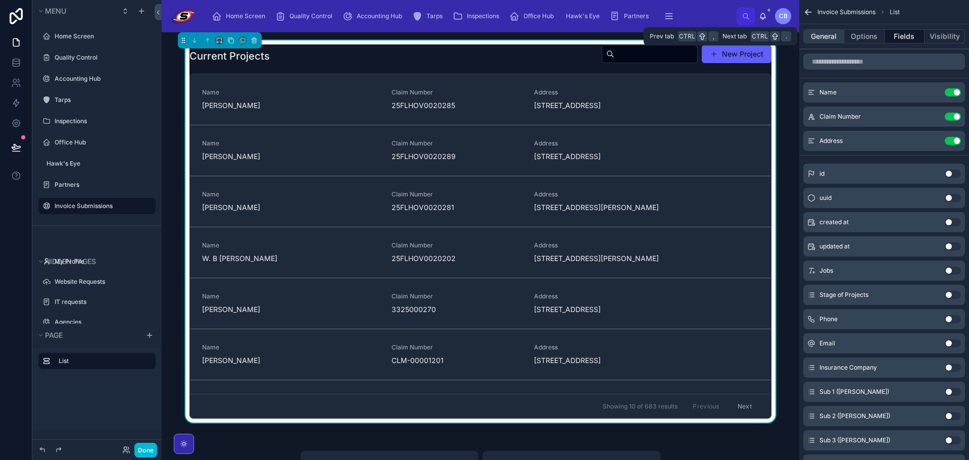
click at [833, 39] on button "General" at bounding box center [823, 36] width 41 height 14
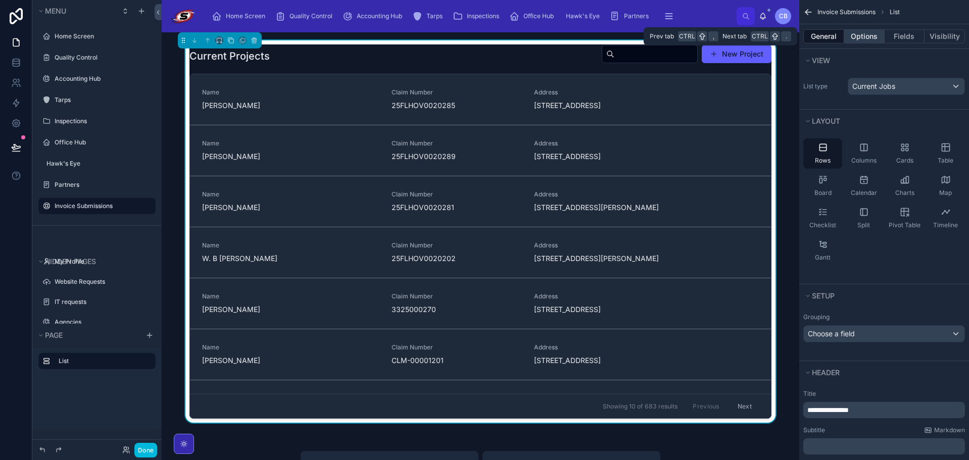
click at [870, 35] on button "Options" at bounding box center [864, 36] width 40 height 14
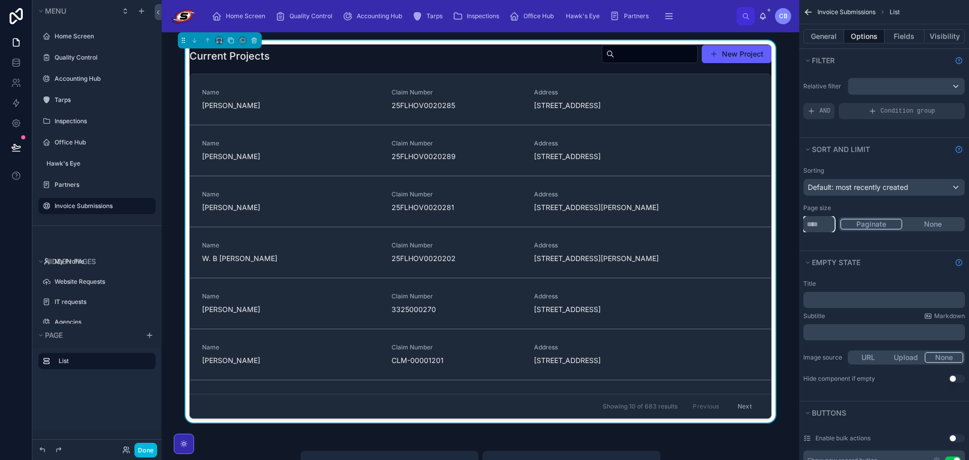
click at [829, 222] on input "**" at bounding box center [818, 224] width 31 height 16
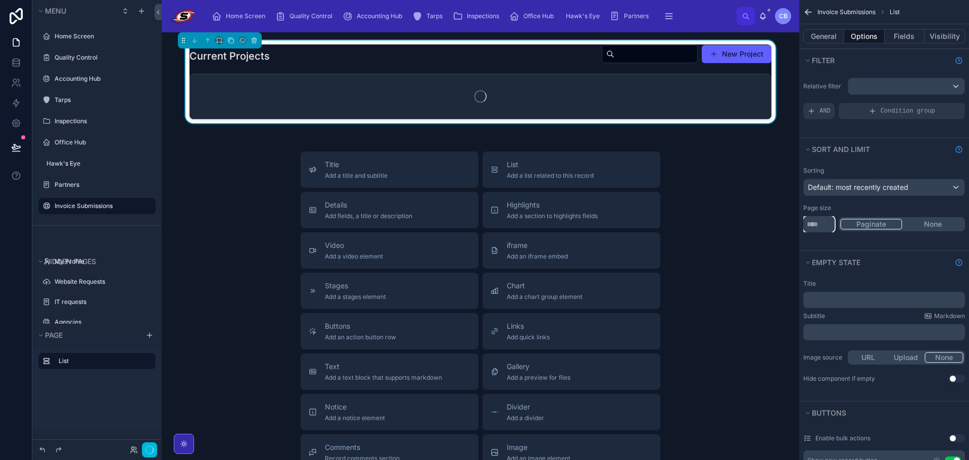
type input "***"
click at [850, 201] on div "Sorting Default: most recently created Page size *** Paginate None" at bounding box center [884, 200] width 170 height 74
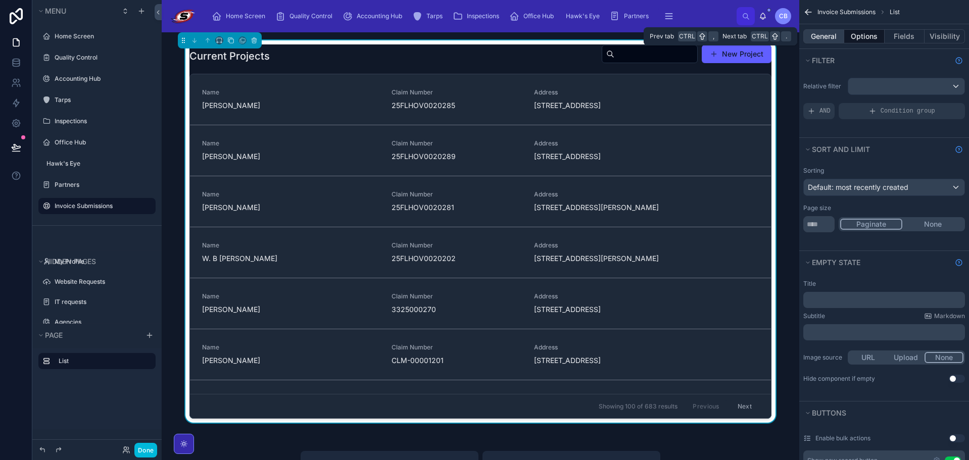
click at [827, 35] on button "General" at bounding box center [823, 36] width 41 height 14
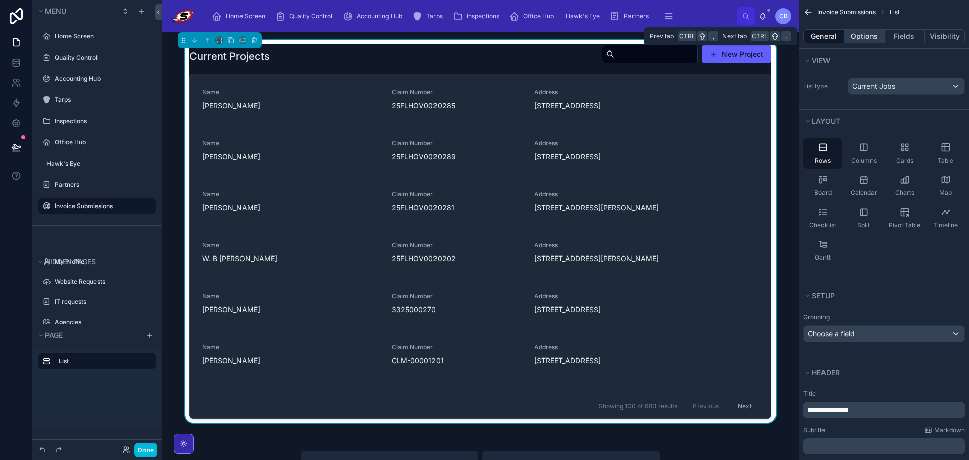
click at [863, 33] on button "Options" at bounding box center [864, 36] width 40 height 14
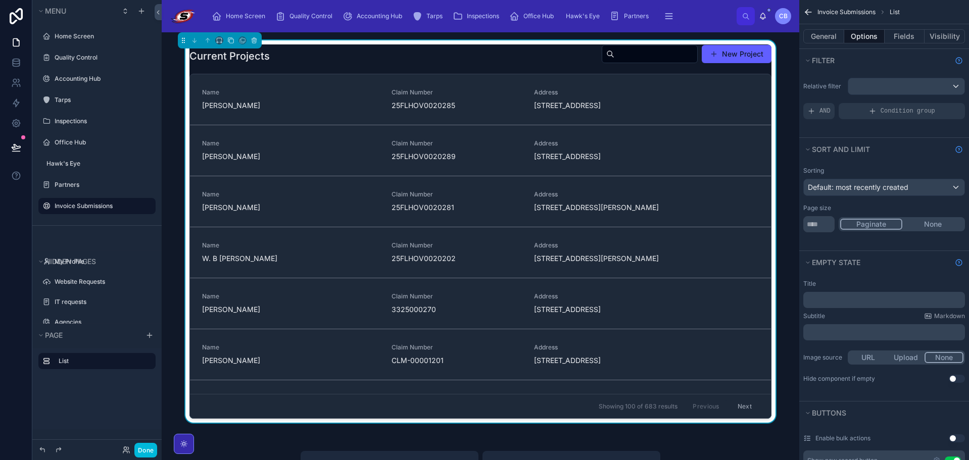
click at [441, 106] on span "25FLHOV0020285" at bounding box center [457, 106] width 130 height 10
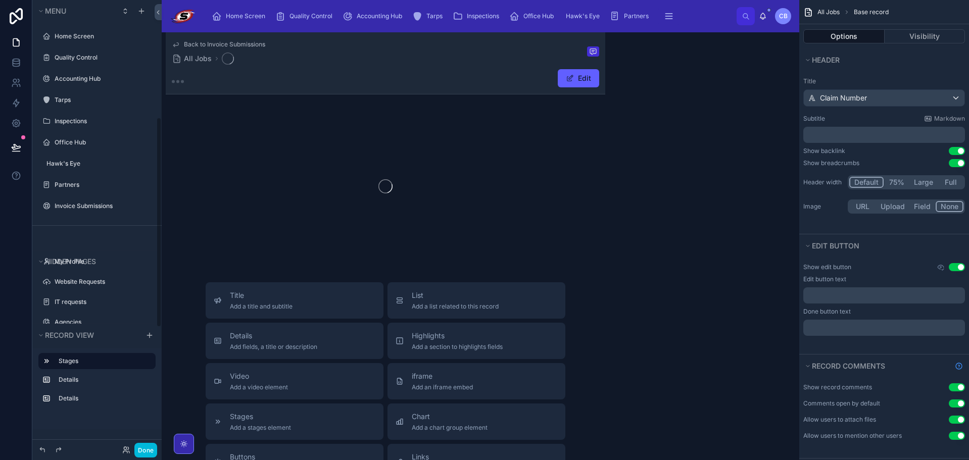
scroll to position [250, 0]
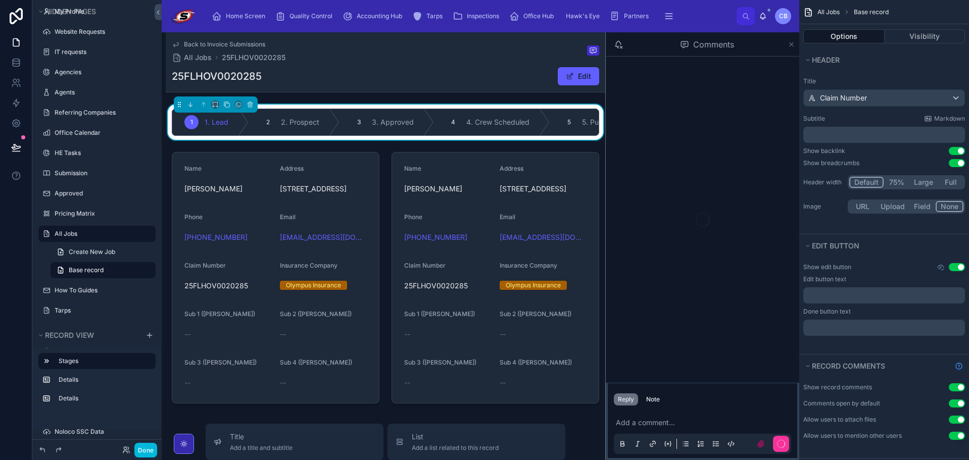
click at [793, 43] on icon at bounding box center [792, 44] width 8 height 8
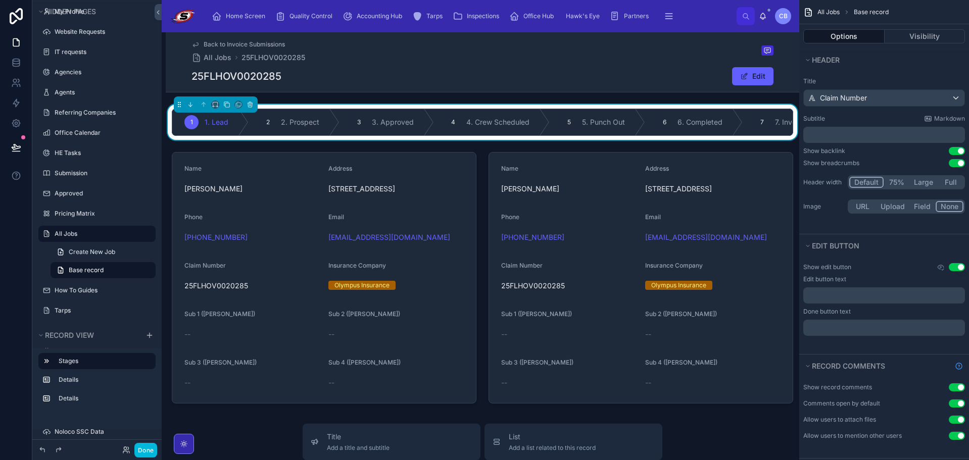
click at [292, 75] on div "25FLHOV0020285 Edit" at bounding box center [483, 76] width 582 height 19
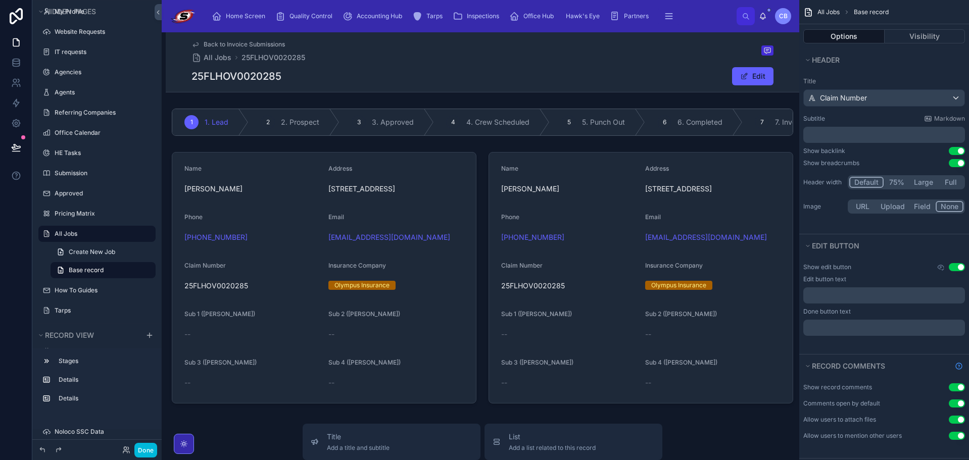
click at [262, 77] on h1 "25FLHOV0020285" at bounding box center [237, 76] width 90 height 14
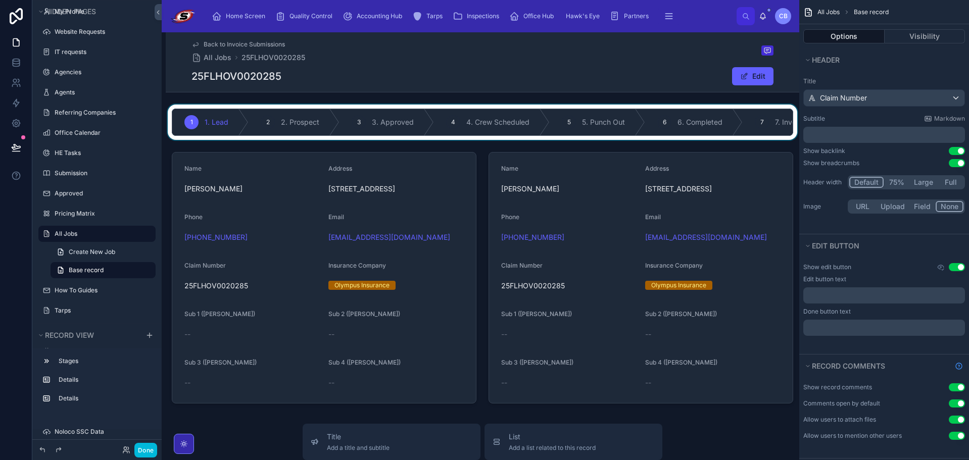
click at [237, 108] on div at bounding box center [483, 122] width 634 height 35
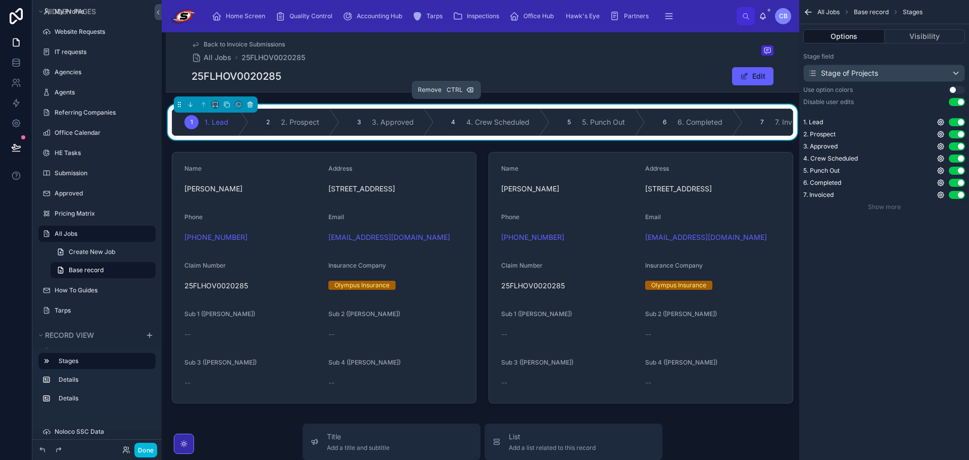
click at [248, 105] on icon at bounding box center [250, 105] width 4 height 4
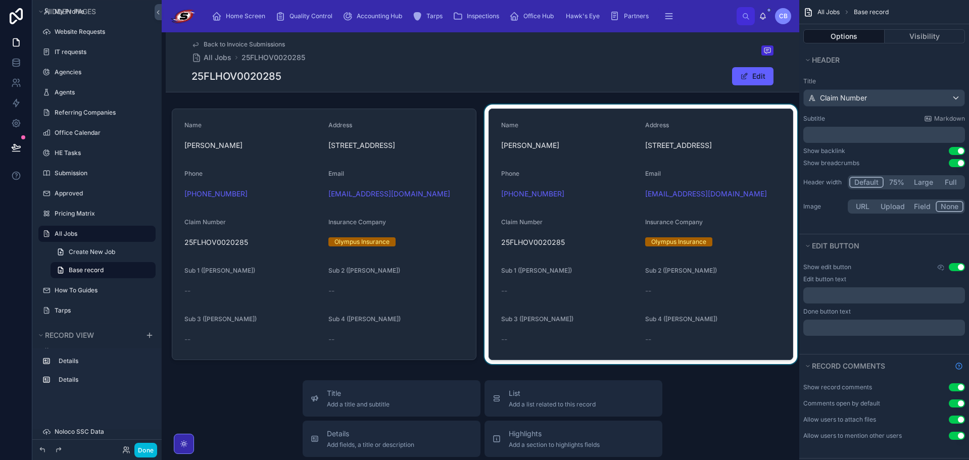
click at [554, 118] on div at bounding box center [641, 235] width 317 height 260
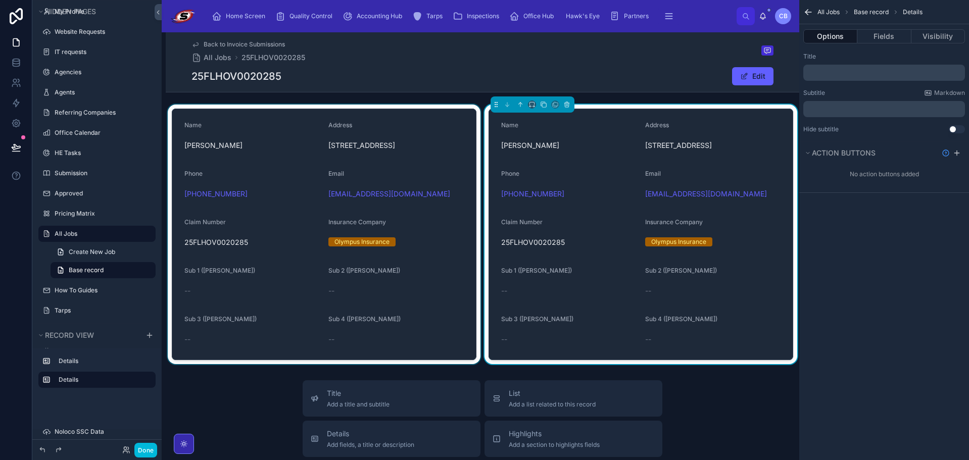
click at [392, 148] on div at bounding box center [324, 235] width 317 height 260
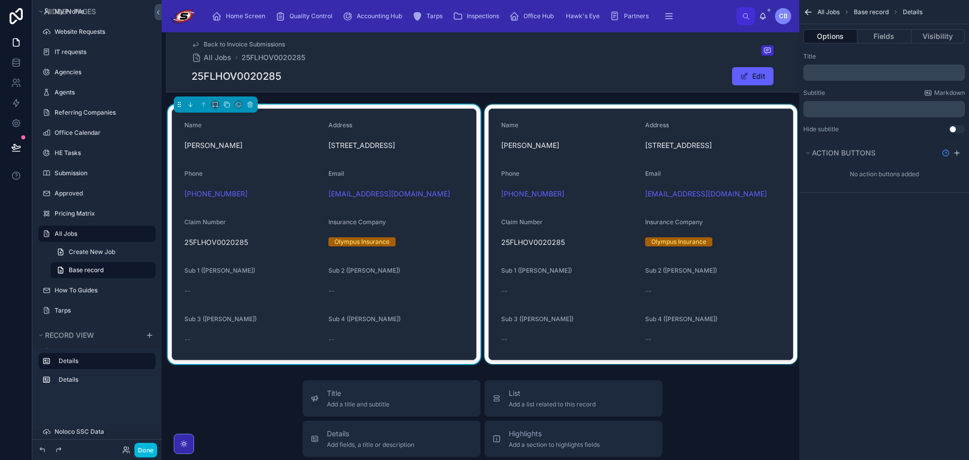
click at [508, 148] on div at bounding box center [641, 235] width 317 height 260
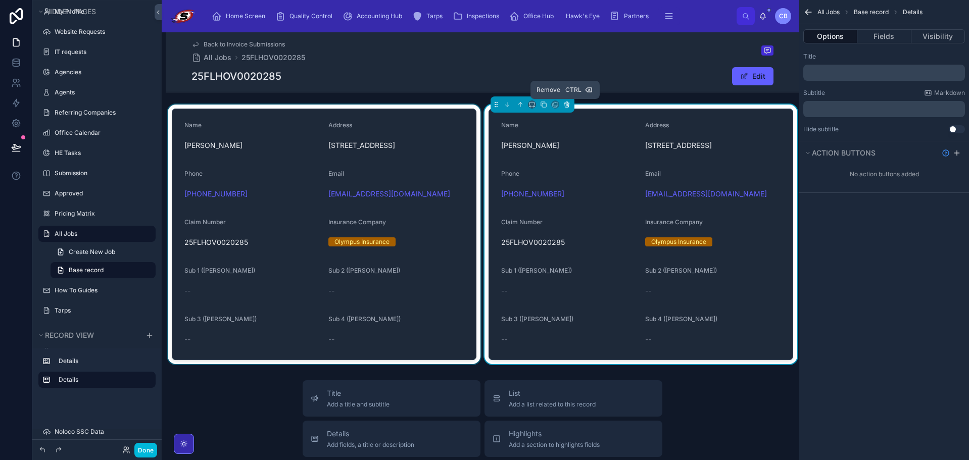
click at [567, 104] on icon at bounding box center [566, 104] width 7 height 7
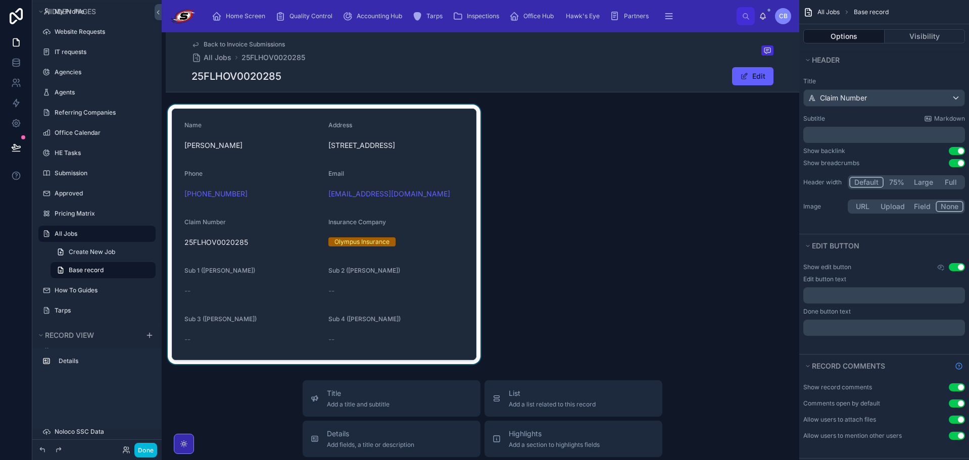
click at [452, 135] on div at bounding box center [324, 235] width 317 height 260
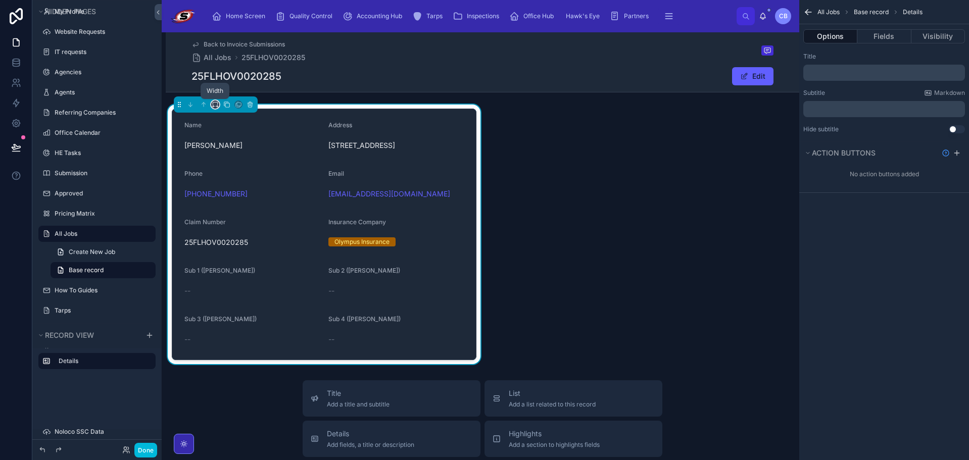
click at [214, 105] on icon at bounding box center [215, 104] width 7 height 7
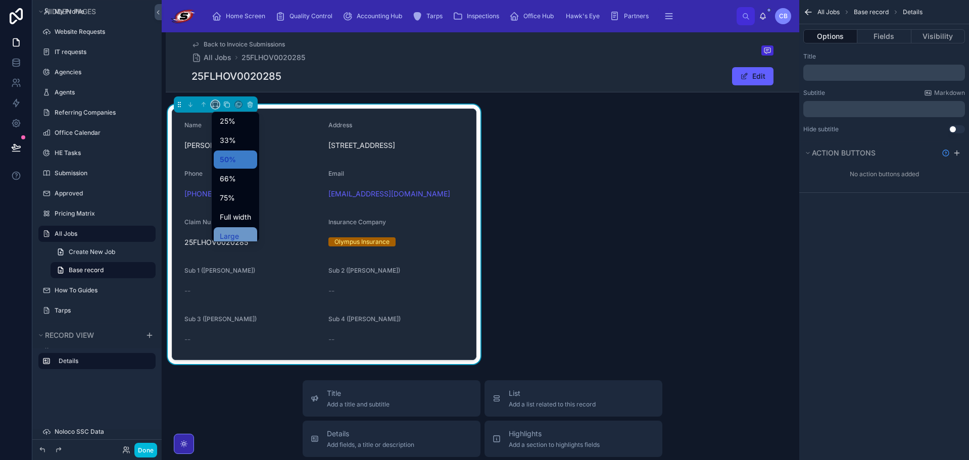
scroll to position [27, 0]
click at [240, 206] on span "Full width" at bounding box center [235, 211] width 31 height 12
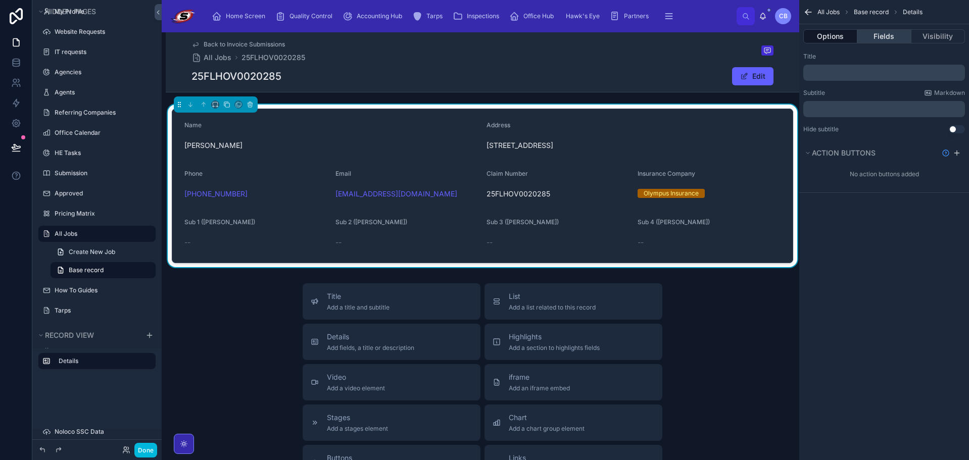
click at [870, 30] on button "Fields" at bounding box center [884, 36] width 54 height 14
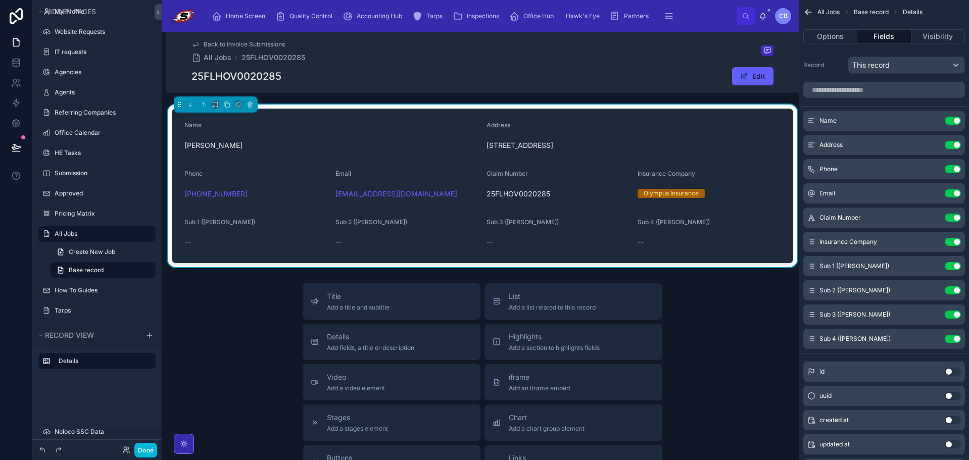
click at [950, 169] on button "Use setting" at bounding box center [953, 169] width 16 height 8
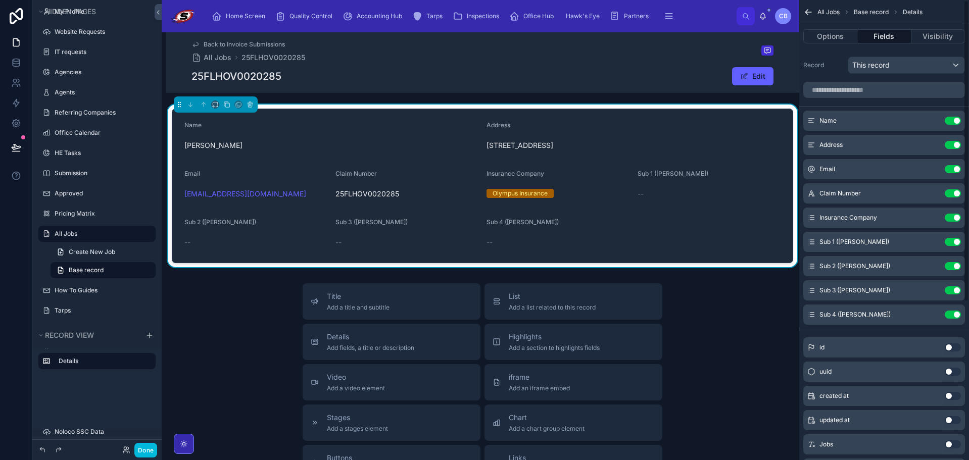
click at [951, 169] on button "Use setting" at bounding box center [953, 169] width 16 height 8
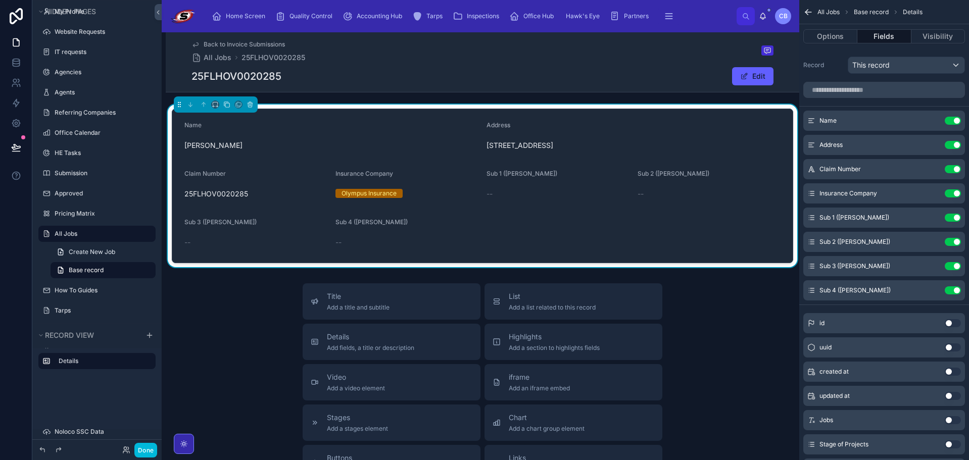
click at [0, 0] on icon "scrollable content" at bounding box center [0, 0] width 0 height 0
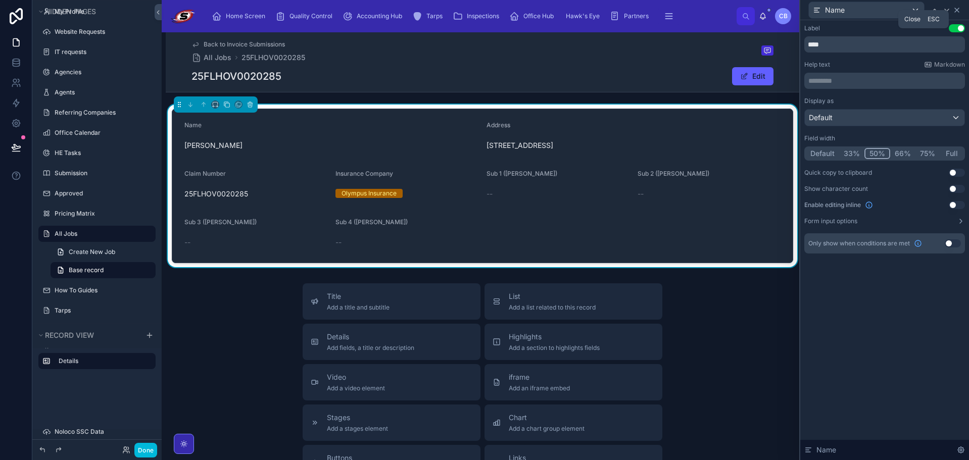
click at [958, 10] on icon at bounding box center [957, 10] width 4 height 4
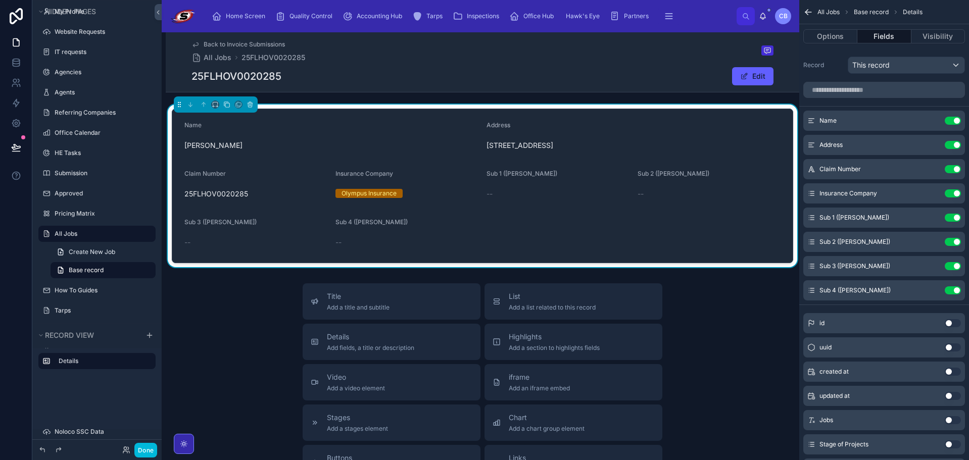
click at [0, 0] on icon "scrollable content" at bounding box center [0, 0] width 0 height 0
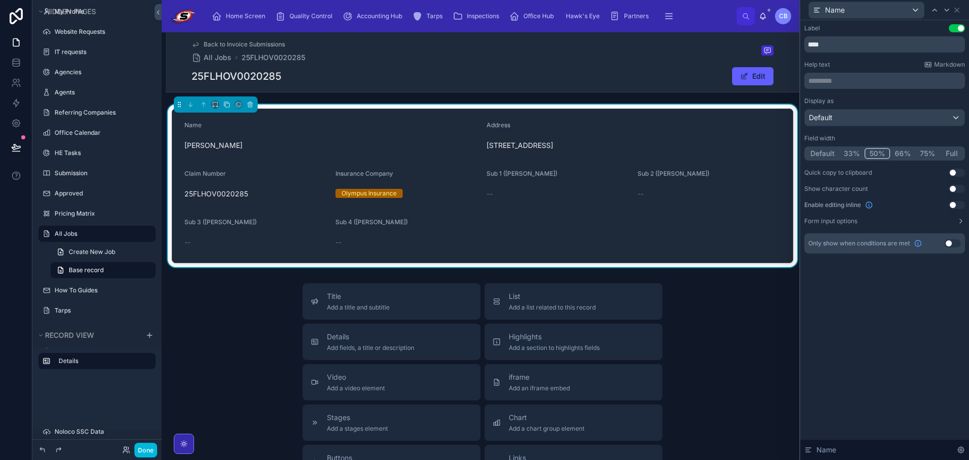
click at [828, 150] on button "Default" at bounding box center [822, 153] width 33 height 11
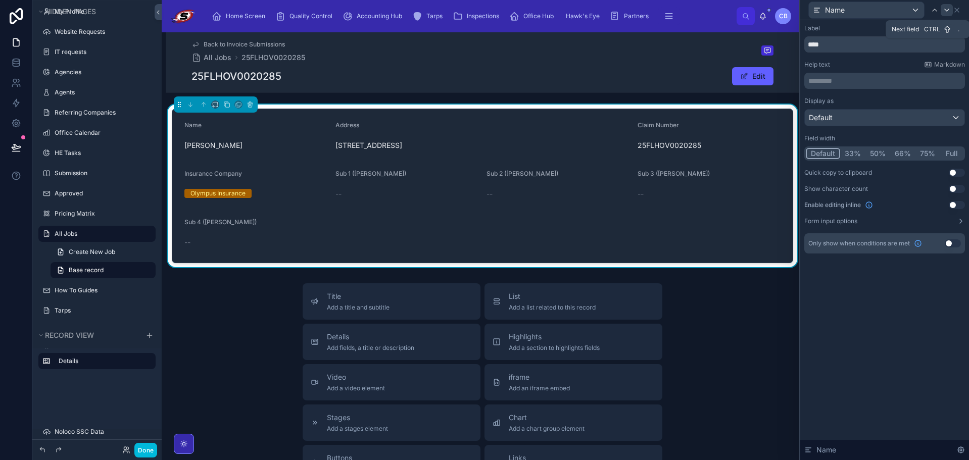
click at [945, 12] on icon at bounding box center [947, 10] width 8 height 8
click at [947, 11] on icon at bounding box center [947, 10] width 4 height 2
click at [943, 10] on div at bounding box center [947, 10] width 12 height 12
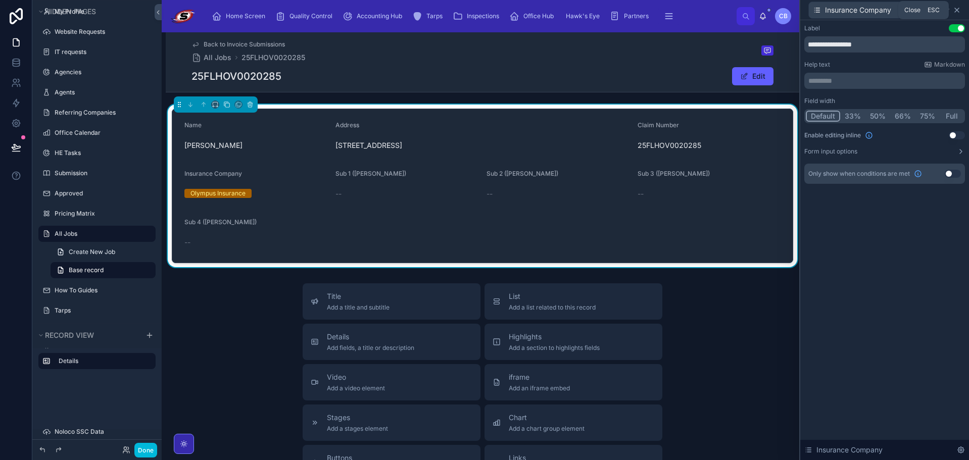
click at [959, 13] on icon at bounding box center [957, 10] width 8 height 8
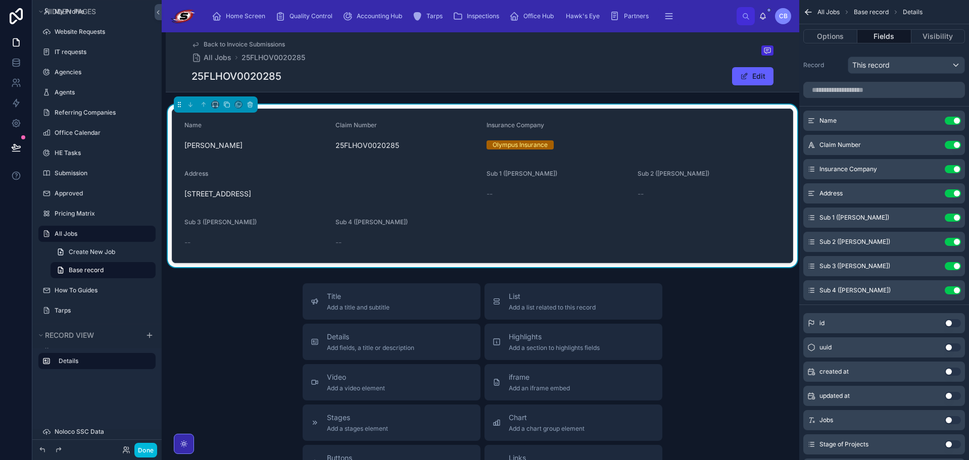
click at [945, 218] on button "Use setting" at bounding box center [953, 218] width 16 height 8
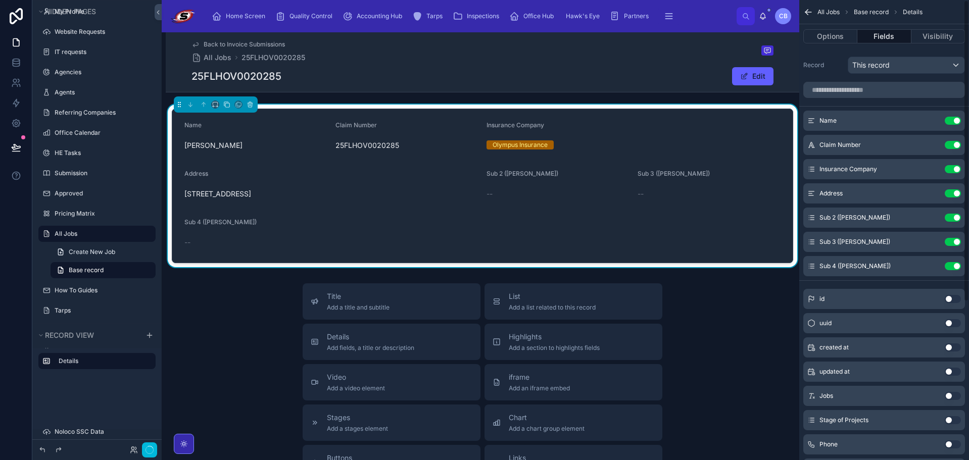
click at [951, 218] on button "Use setting" at bounding box center [953, 218] width 16 height 8
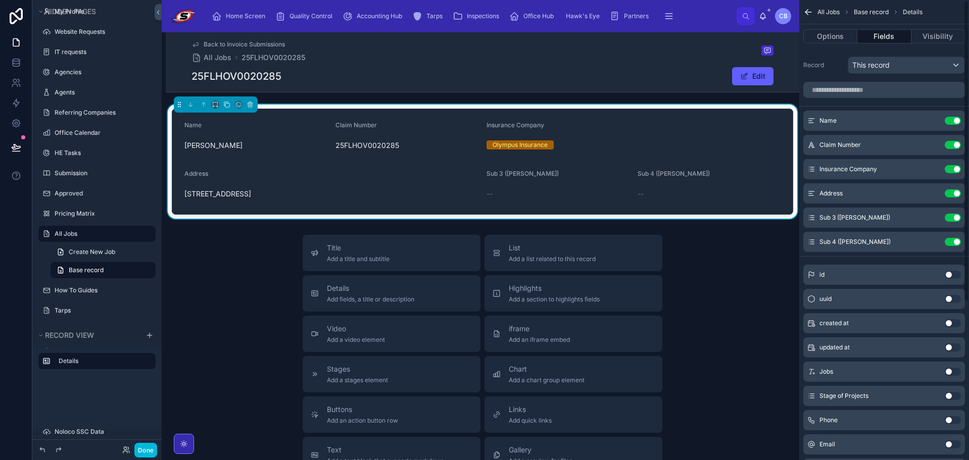
click at [951, 218] on button "Use setting" at bounding box center [953, 218] width 16 height 8
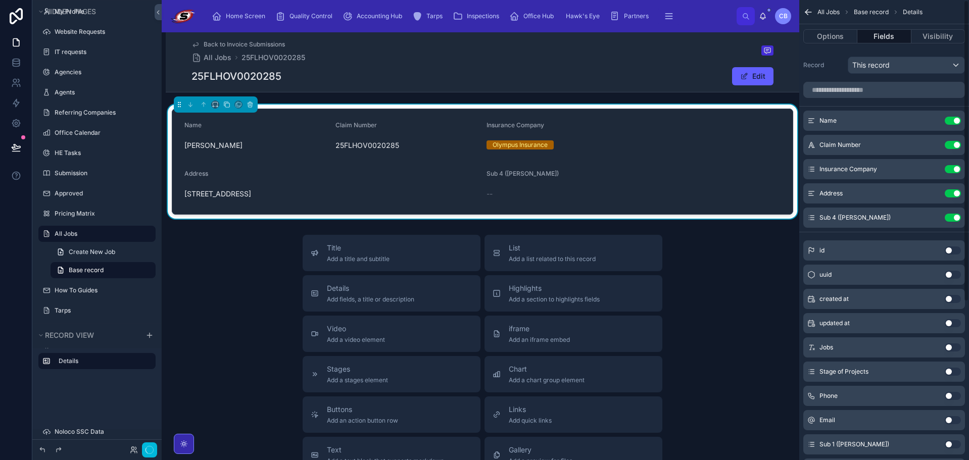
click at [951, 218] on button "Use setting" at bounding box center [953, 218] width 16 height 8
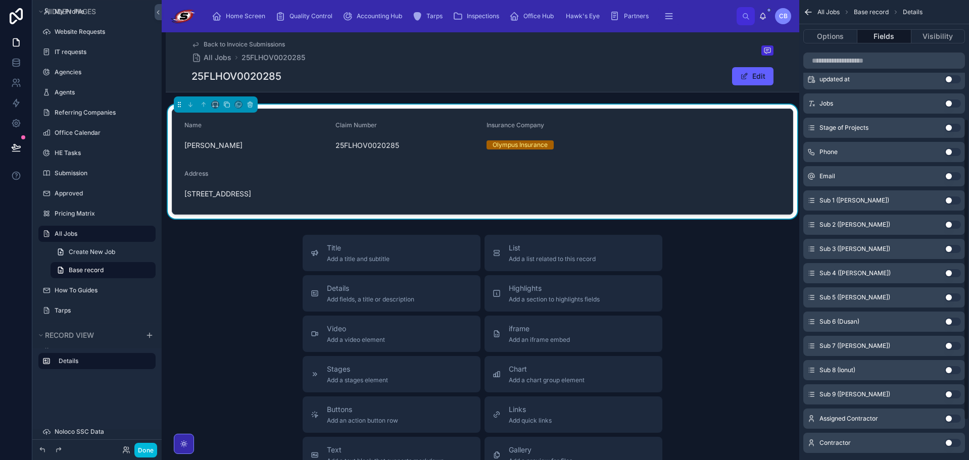
scroll to position [241, 0]
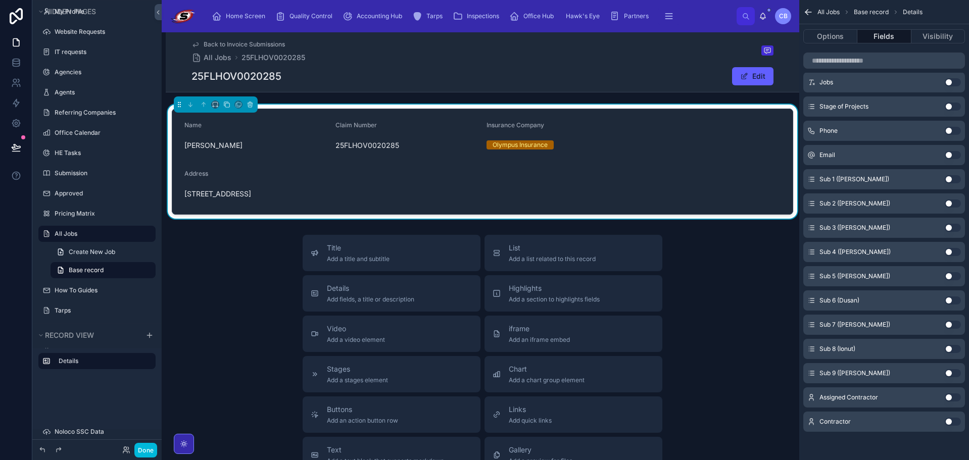
click at [860, 399] on span "Assigned Contractor" at bounding box center [849, 398] width 59 height 8
click at [807, 397] on icon "scrollable content" at bounding box center [811, 398] width 8 height 8
click at [815, 423] on icon "scrollable content" at bounding box center [811, 422] width 8 height 8
click at [815, 422] on icon "scrollable content" at bounding box center [811, 422] width 8 height 8
click at [949, 419] on button "Use setting" at bounding box center [953, 422] width 16 height 8
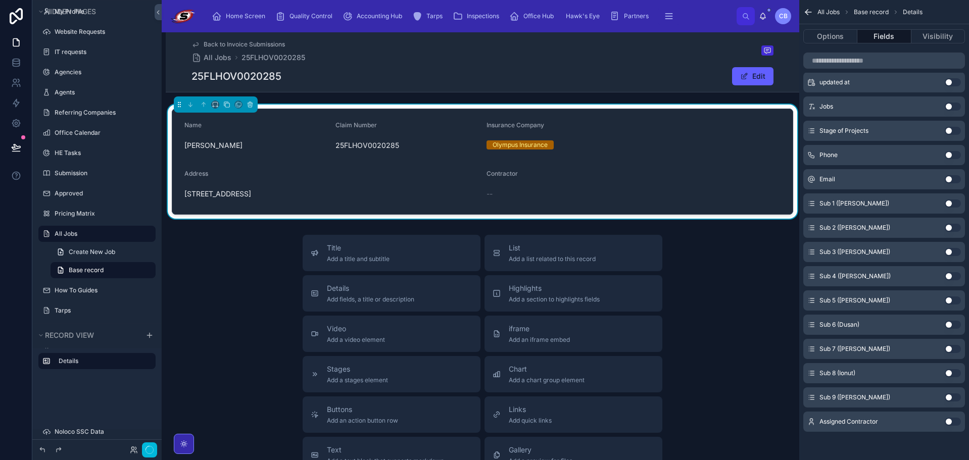
click at [951, 398] on button "Use setting" at bounding box center [953, 398] width 16 height 8
click at [949, 422] on button "Use setting" at bounding box center [953, 422] width 16 height 8
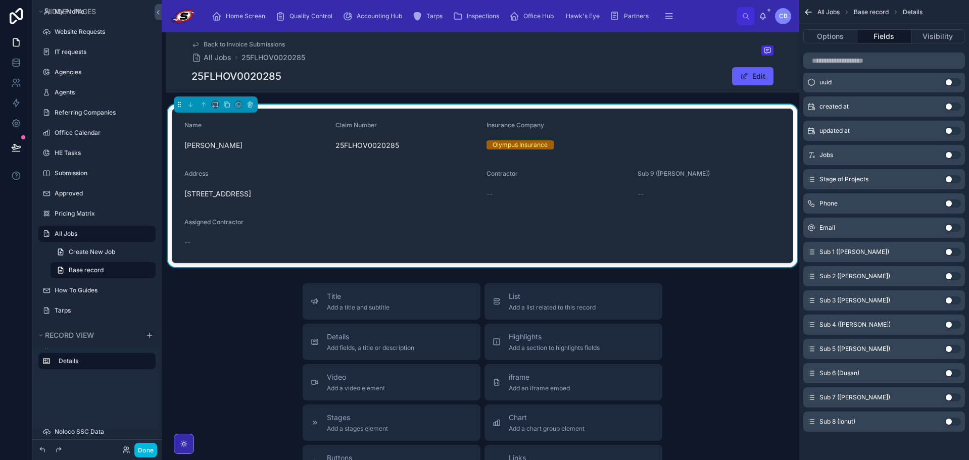
click at [647, 208] on form "Name [PERSON_NAME] Claim Number 25FLHOV0020285 Insurance Company Olympus Insura…" at bounding box center [482, 186] width 621 height 154
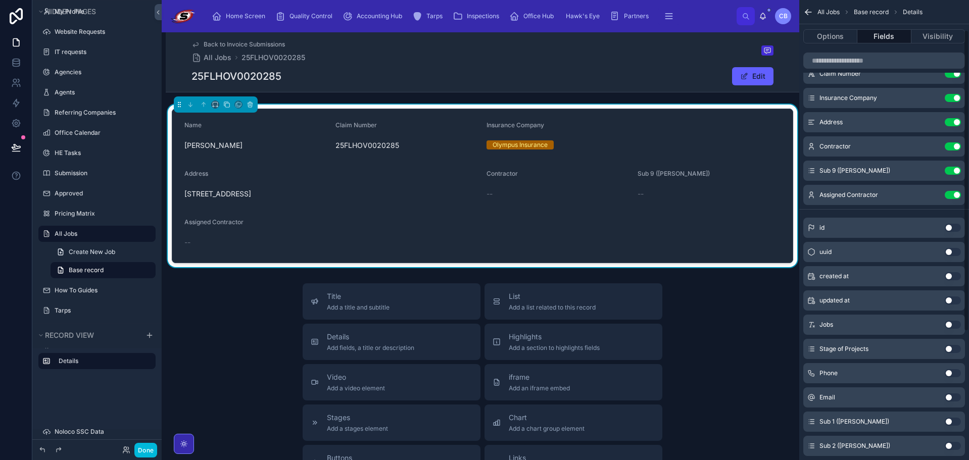
scroll to position [0, 0]
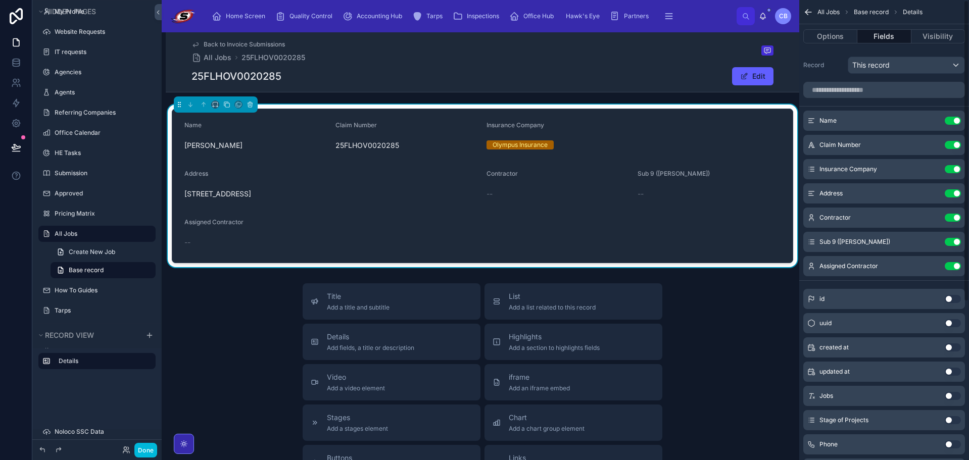
click at [952, 244] on button "Use setting" at bounding box center [953, 242] width 16 height 8
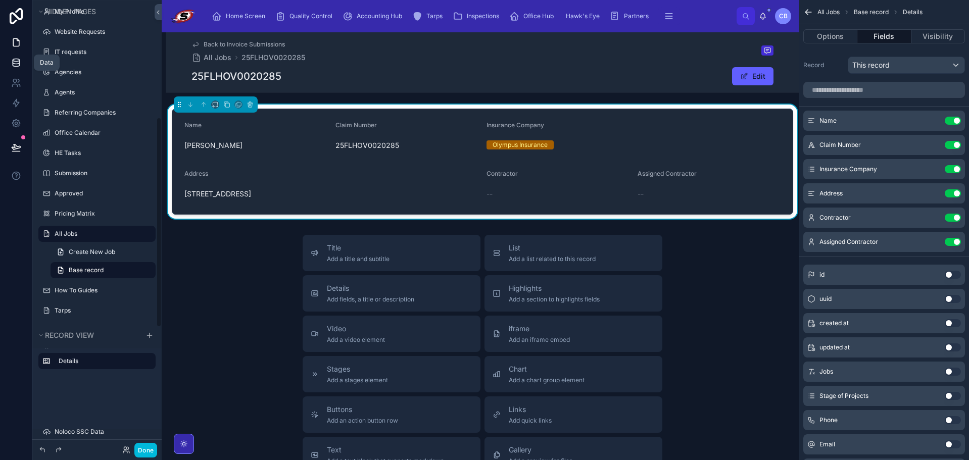
click at [13, 59] on icon at bounding box center [16, 63] width 10 height 10
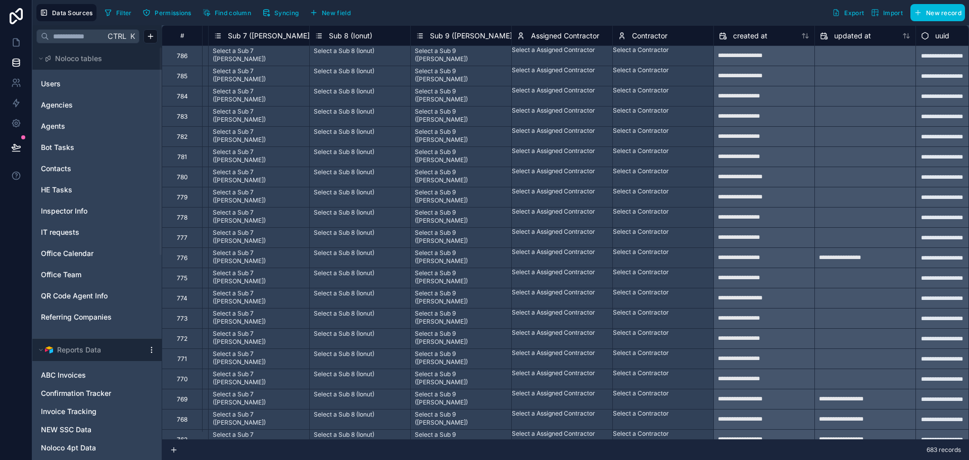
scroll to position [0, 1464]
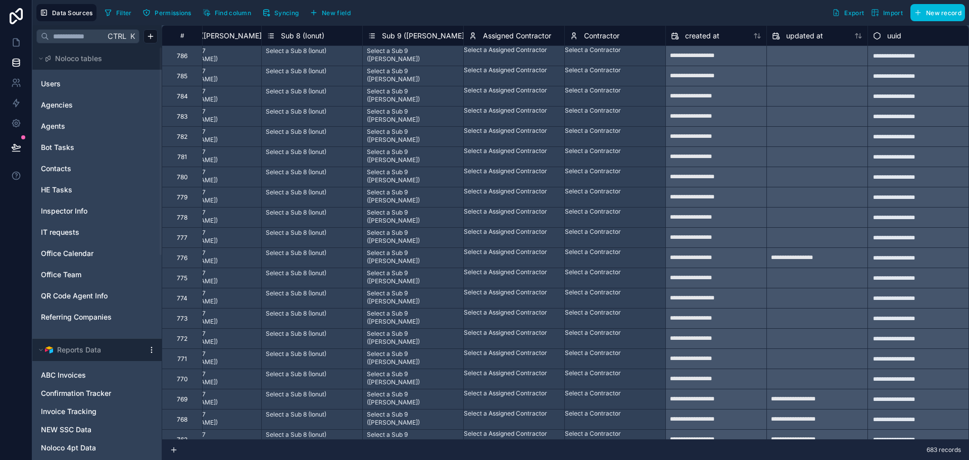
click at [622, 34] on div "Contractor" at bounding box center [615, 36] width 90 height 12
click at [589, 33] on span "Contractor" at bounding box center [601, 36] width 35 height 10
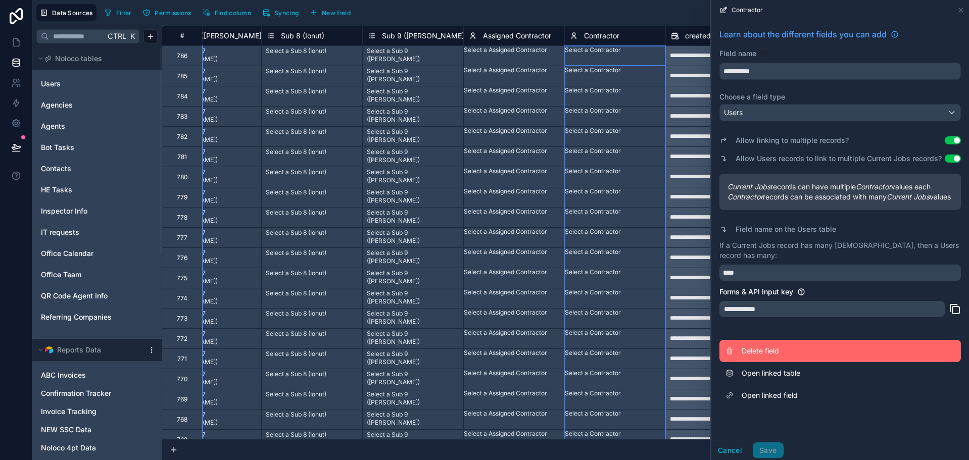
click at [753, 356] on span "Delete field" at bounding box center [815, 351] width 146 height 10
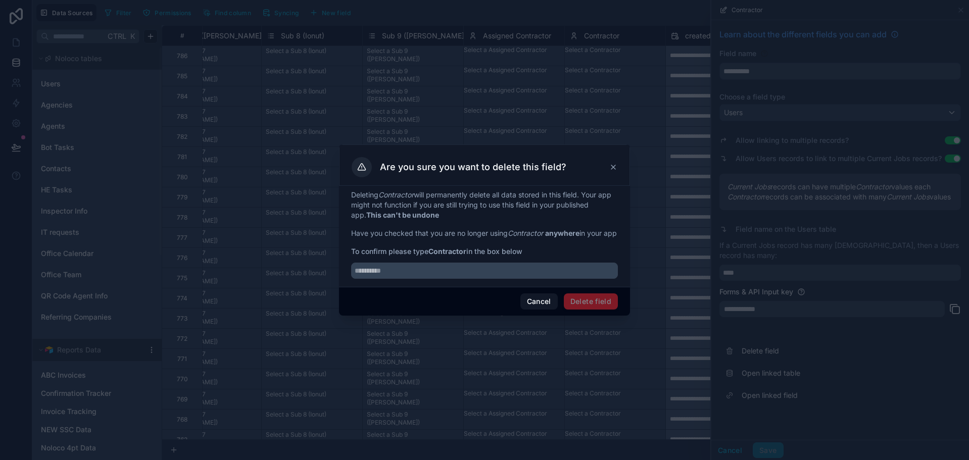
click at [442, 256] on strong "Contractor" at bounding box center [447, 251] width 38 height 9
copy span "Contractor"
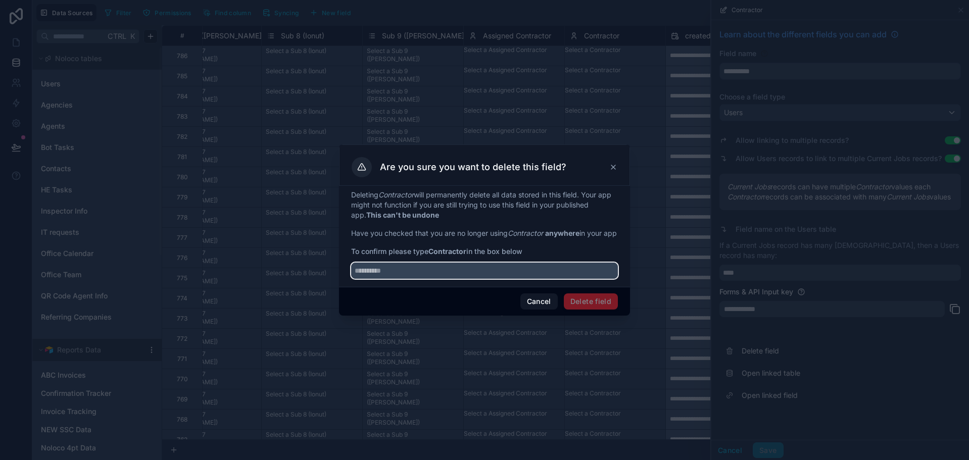
click at [455, 275] on input "text" at bounding box center [484, 271] width 267 height 16
paste input "**********"
type input "**********"
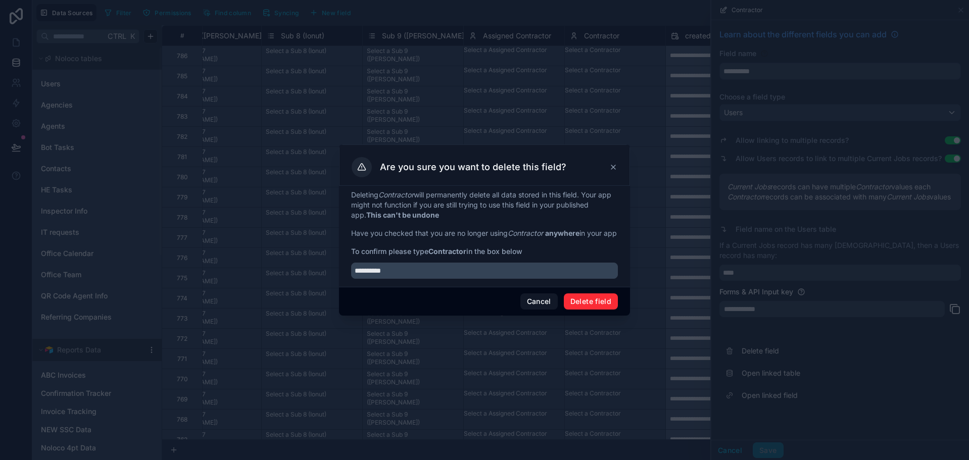
click at [608, 305] on button "Delete field" at bounding box center [591, 302] width 54 height 16
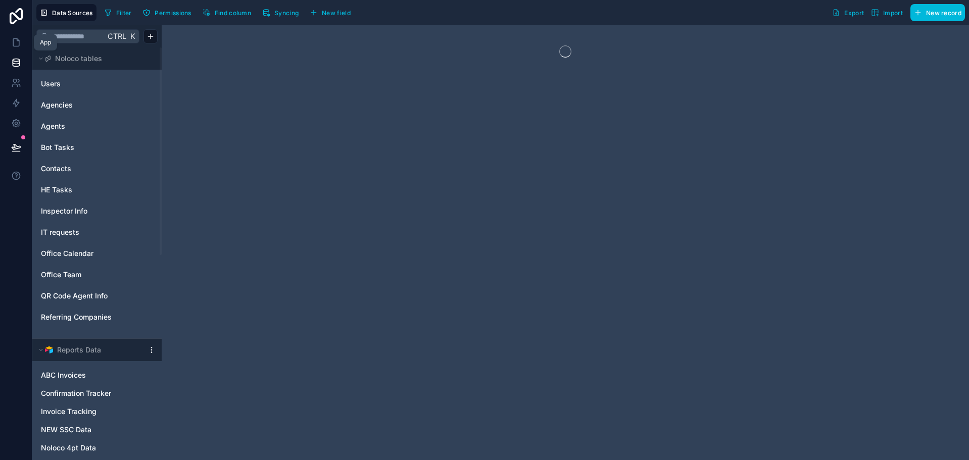
click at [14, 45] on icon at bounding box center [16, 42] width 10 height 10
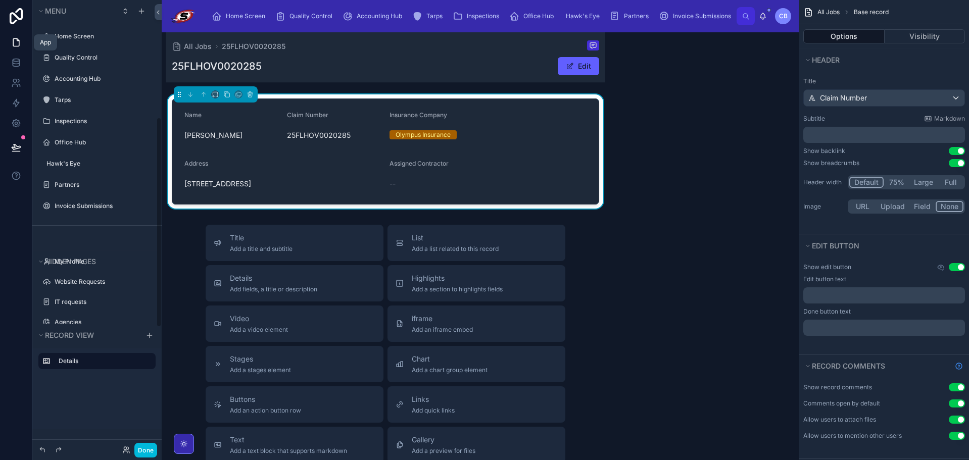
scroll to position [250, 0]
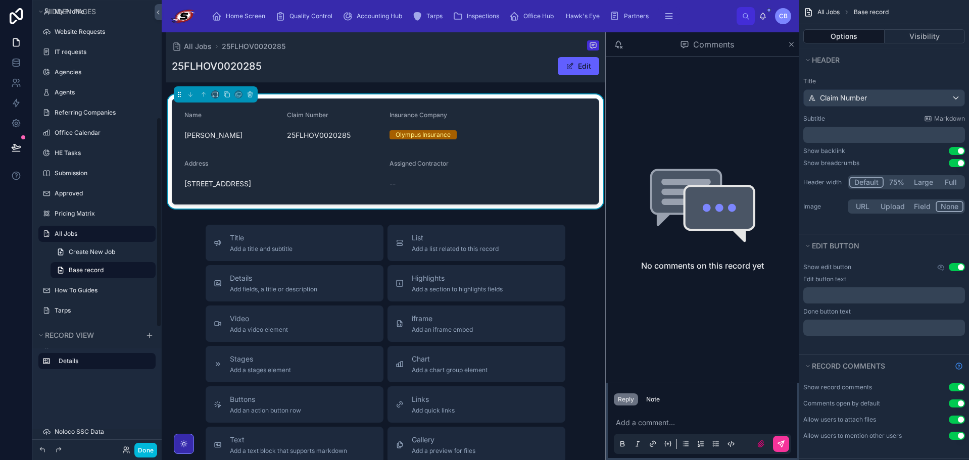
drag, startPoint x: 553, startPoint y: 189, endPoint x: 601, endPoint y: 183, distance: 47.9
click at [553, 189] on form "Name [PERSON_NAME] Claim Number 25FLHOV0020285 Insurance Company Olympus Insura…" at bounding box center [385, 151] width 426 height 105
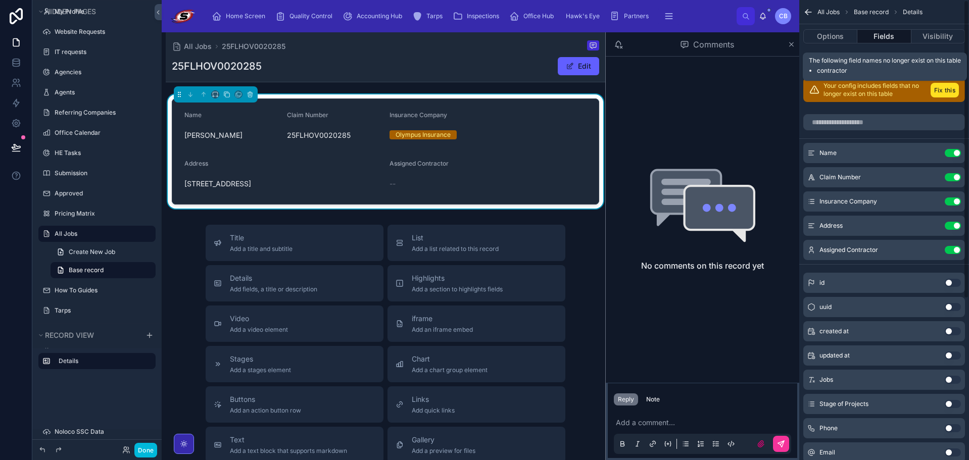
click at [945, 92] on button "Fix this" at bounding box center [945, 90] width 28 height 15
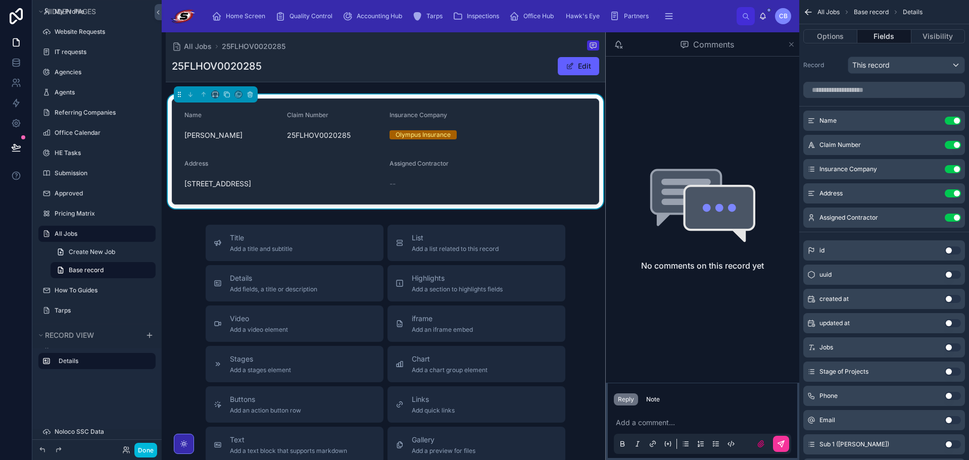
click at [793, 43] on icon at bounding box center [792, 44] width 8 height 8
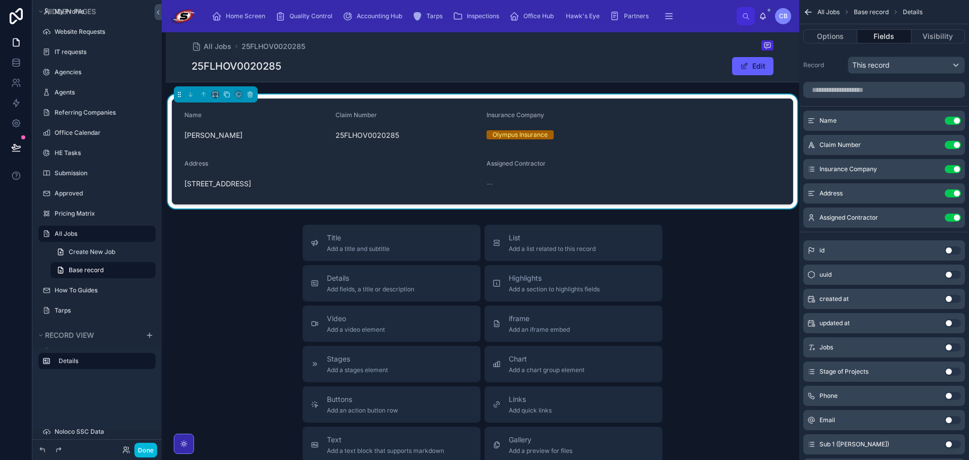
click at [550, 188] on div "--" at bounding box center [558, 184] width 143 height 10
click at [953, 218] on button "Use setting" at bounding box center [953, 218] width 16 height 8
click at [589, 147] on form "Name [PERSON_NAME] Claim Number 25FLHOV0020285 Insurance Company Olympus Insura…" at bounding box center [482, 151] width 621 height 105
click at [697, 228] on div "Title Add a title and subtitle List Add a list related to this record Details A…" at bounding box center [483, 405] width 634 height 360
click at [445, 163] on div "Address" at bounding box center [331, 166] width 294 height 12
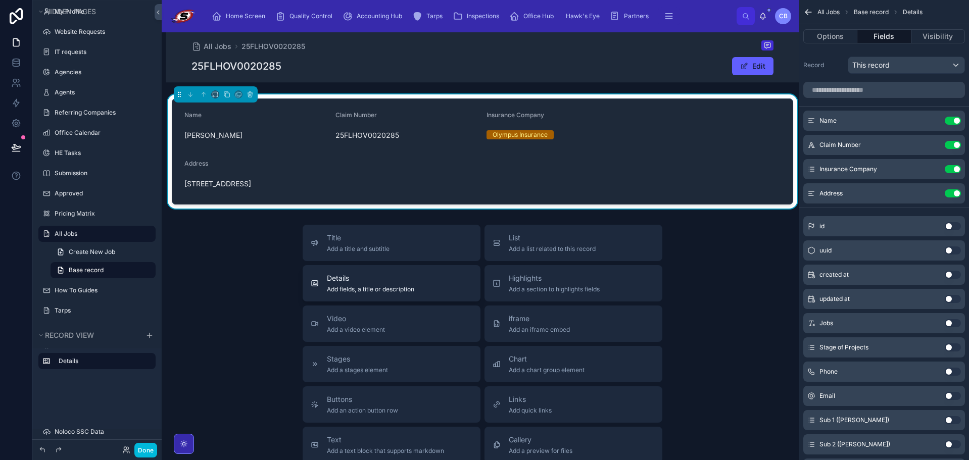
click at [375, 287] on span "Add fields, a title or description" at bounding box center [370, 289] width 87 height 8
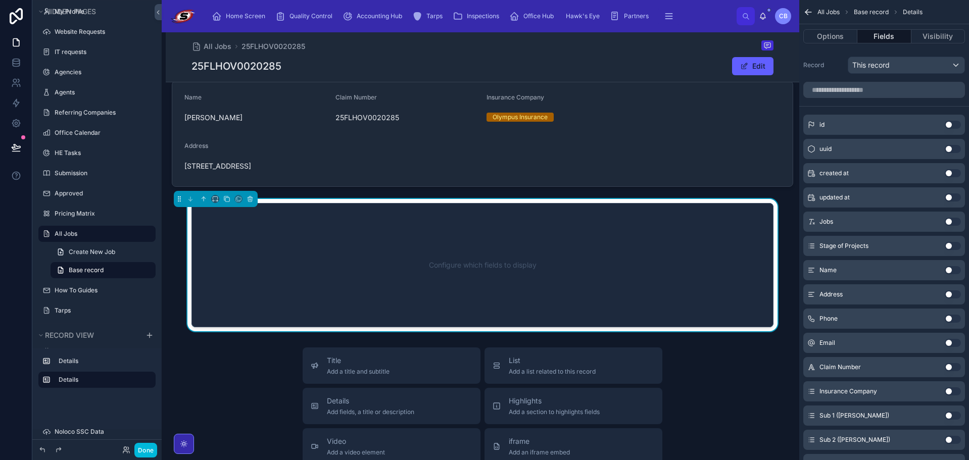
scroll to position [37, 0]
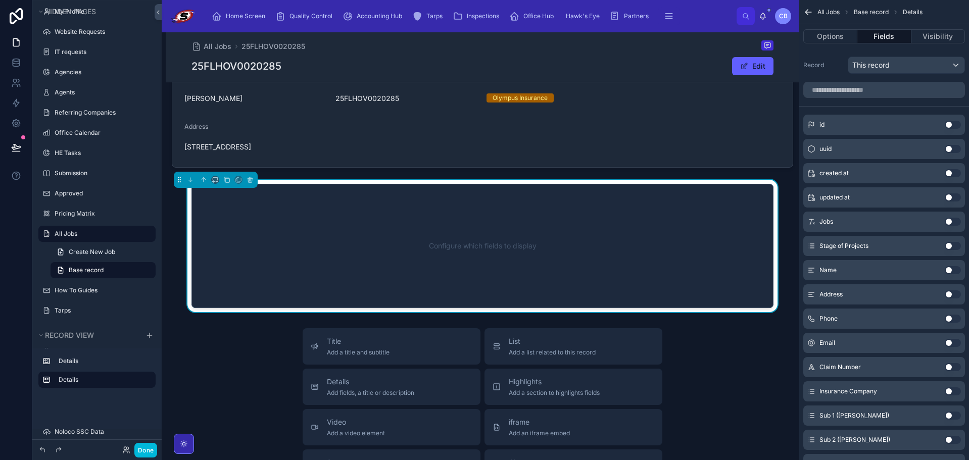
click at [364, 234] on div "Configure which fields to display" at bounding box center [482, 246] width 549 height 91
click at [212, 178] on icon at bounding box center [215, 179] width 7 height 7
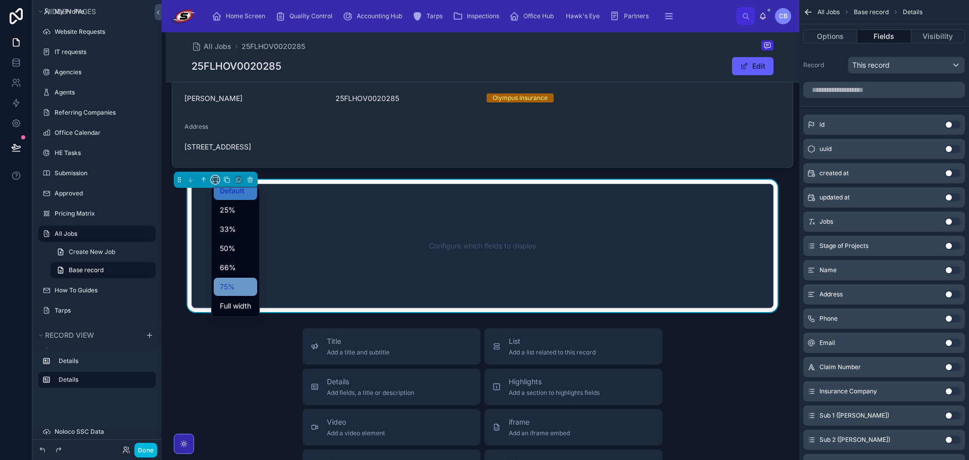
scroll to position [27, 0]
click at [228, 287] on span "Full width" at bounding box center [235, 286] width 31 height 12
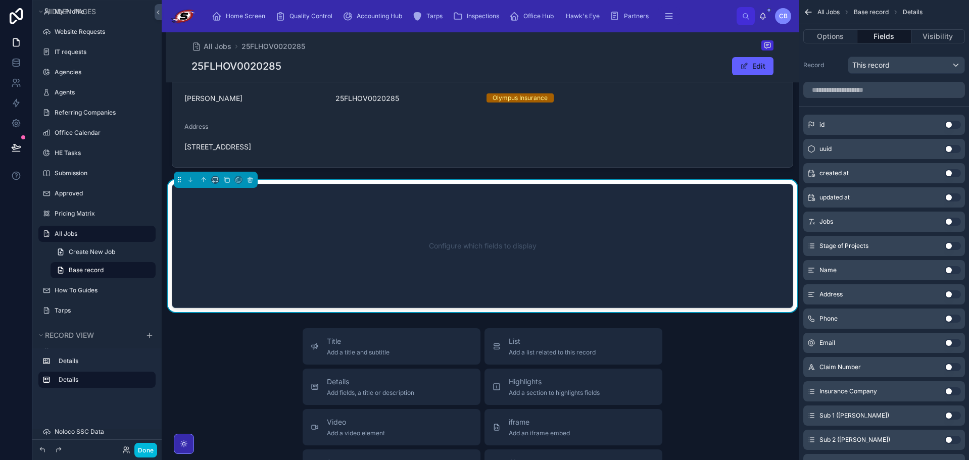
drag, startPoint x: 381, startPoint y: 242, endPoint x: 528, endPoint y: 209, distance: 150.7
click at [382, 242] on div "Configure which fields to display" at bounding box center [482, 246] width 588 height 91
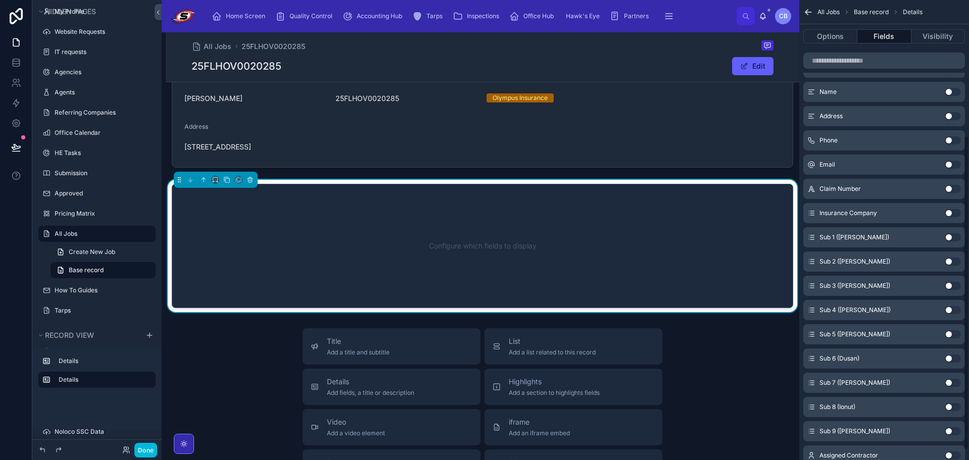
scroll to position [212, 0]
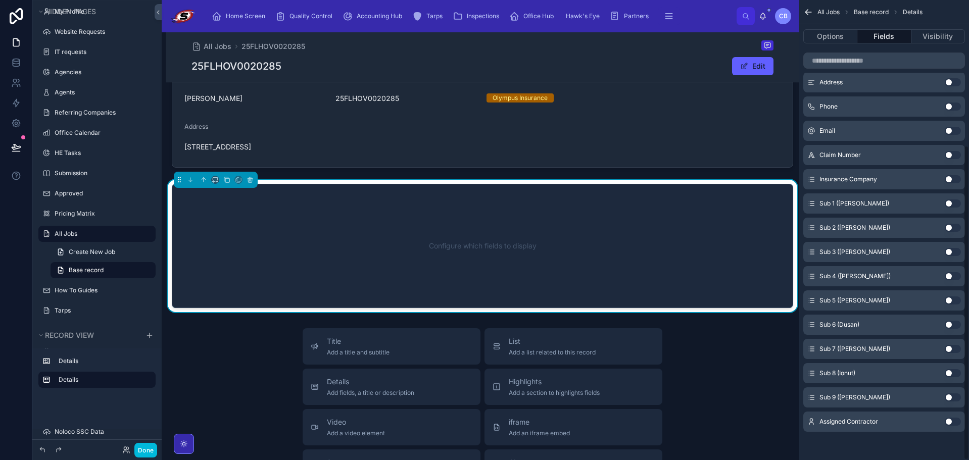
click at [945, 419] on button "Use setting" at bounding box center [953, 422] width 16 height 8
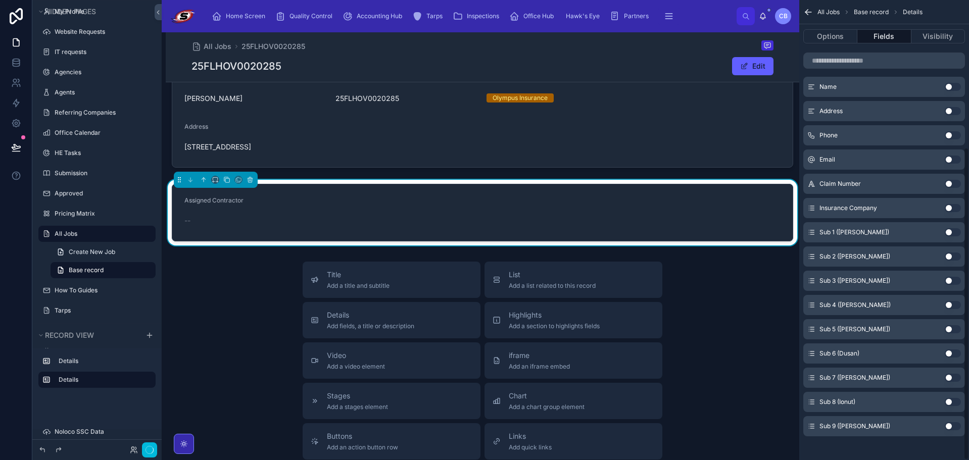
scroll to position [217, 0]
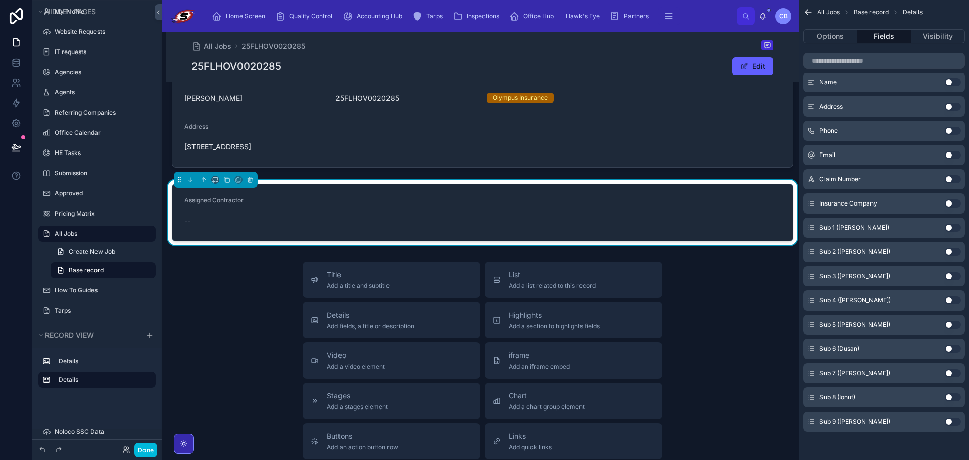
click at [645, 209] on form "Assigned Contractor --" at bounding box center [482, 212] width 621 height 57
click at [831, 38] on button "Options" at bounding box center [830, 36] width 54 height 14
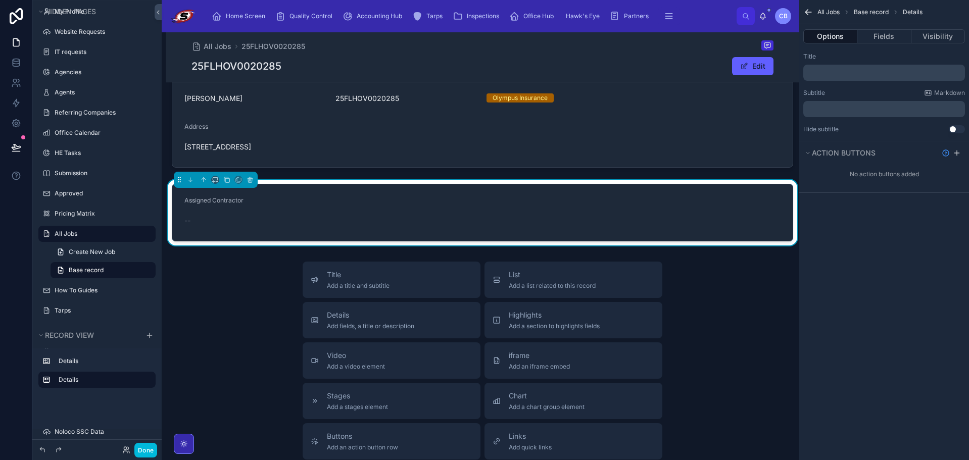
scroll to position [0, 0]
click at [873, 34] on button "Fields" at bounding box center [884, 36] width 54 height 14
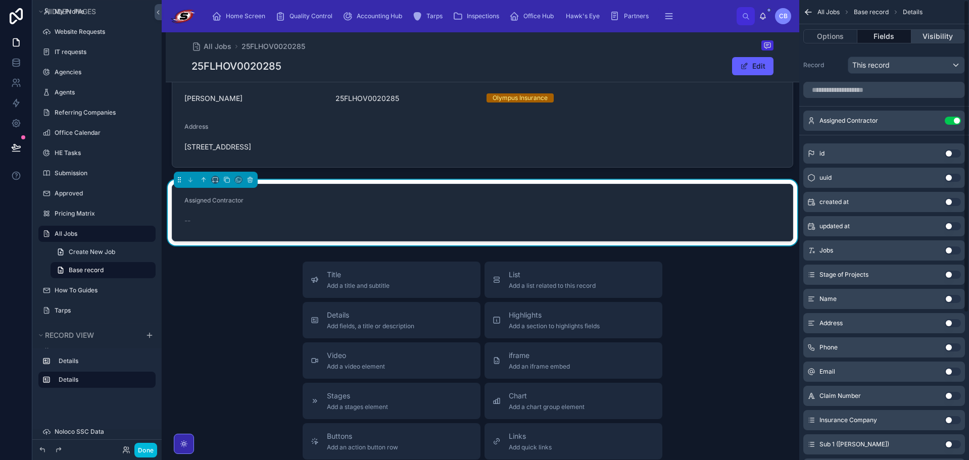
click at [936, 34] on button "Visibility" at bounding box center [939, 36] width 54 height 14
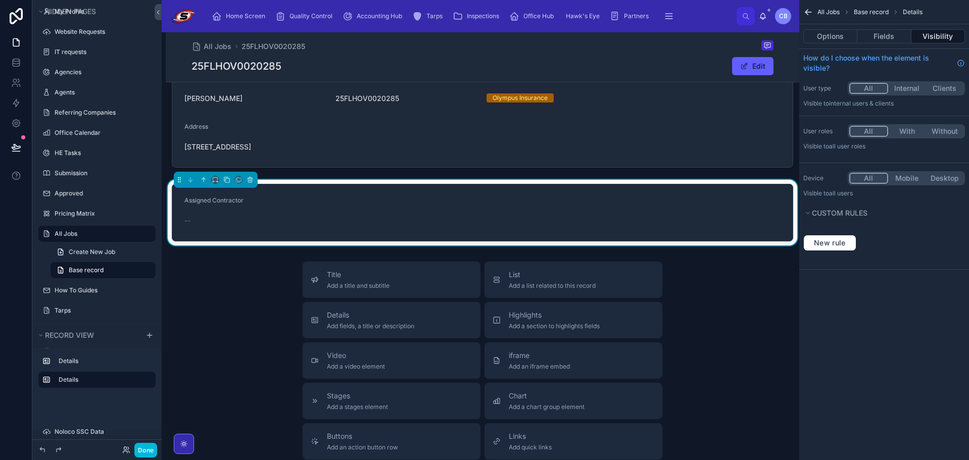
click at [908, 133] on button "With" at bounding box center [907, 131] width 38 height 11
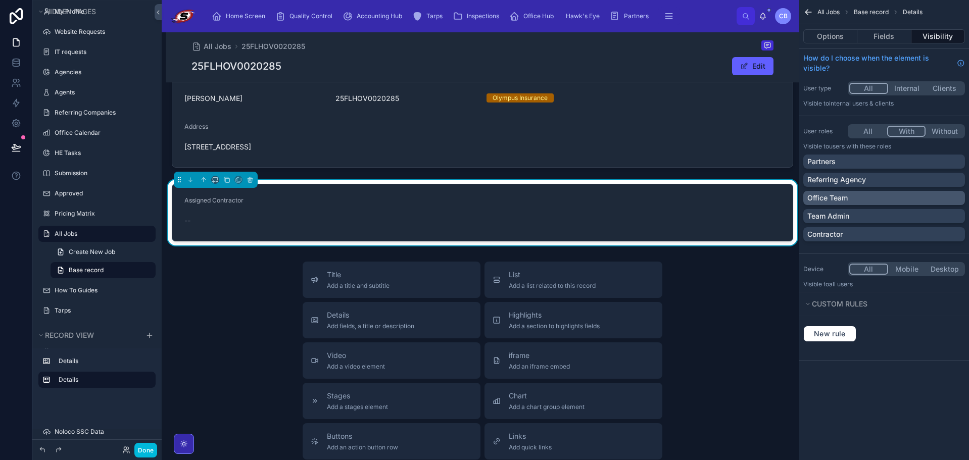
click at [862, 199] on div "Office Team" at bounding box center [884, 198] width 154 height 10
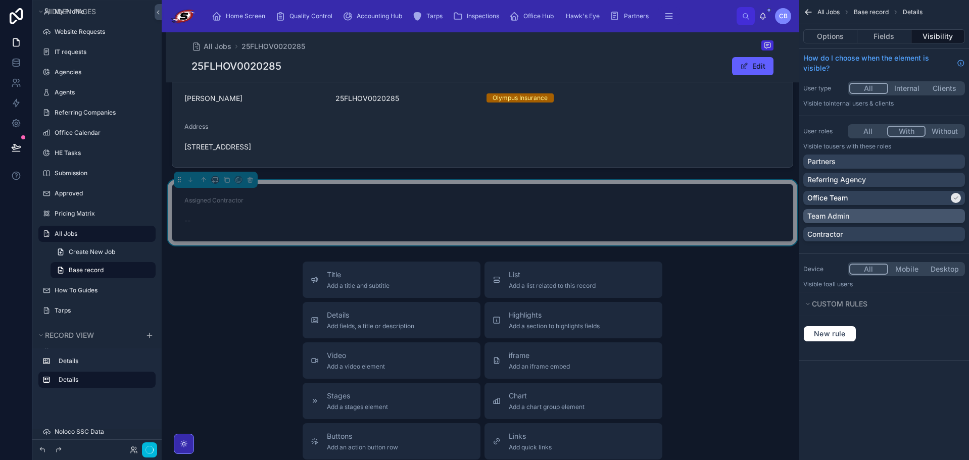
click at [862, 220] on div "Team Admin" at bounding box center [884, 216] width 154 height 10
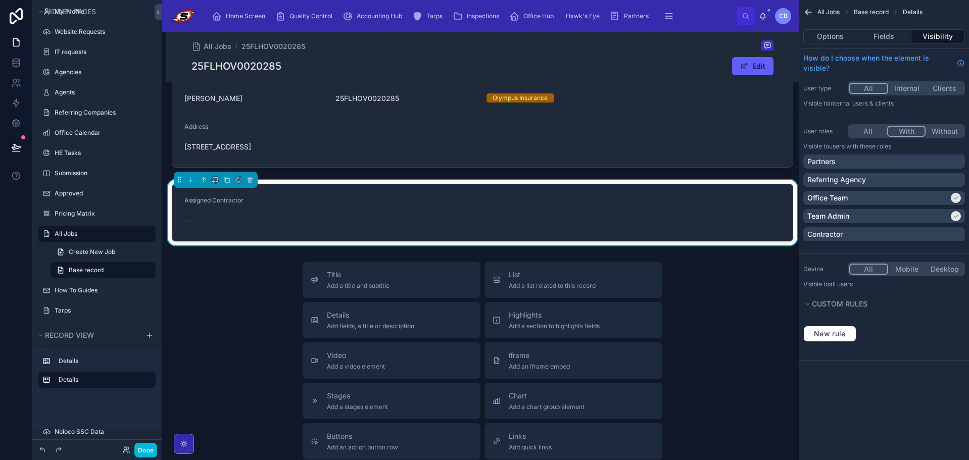
click at [731, 267] on div "Title Add a title and subtitle List Add a list related to this record Details A…" at bounding box center [483, 442] width 634 height 360
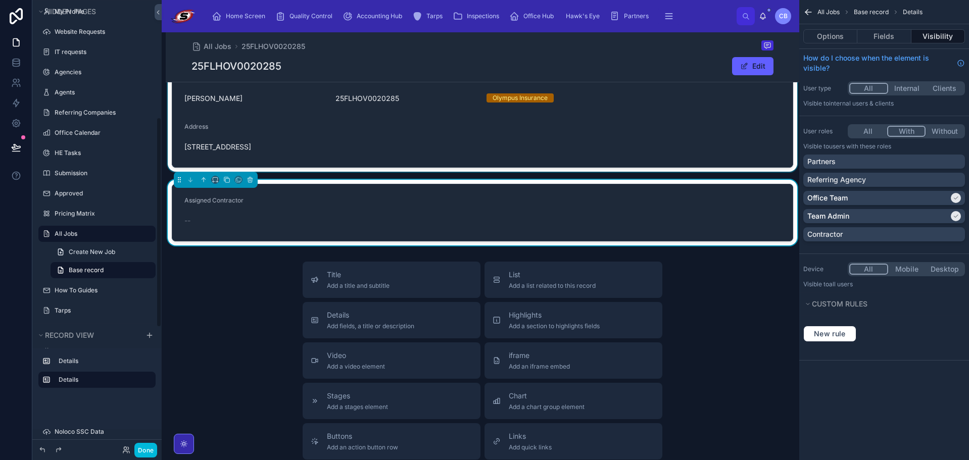
click at [412, 141] on div at bounding box center [483, 115] width 634 height 114
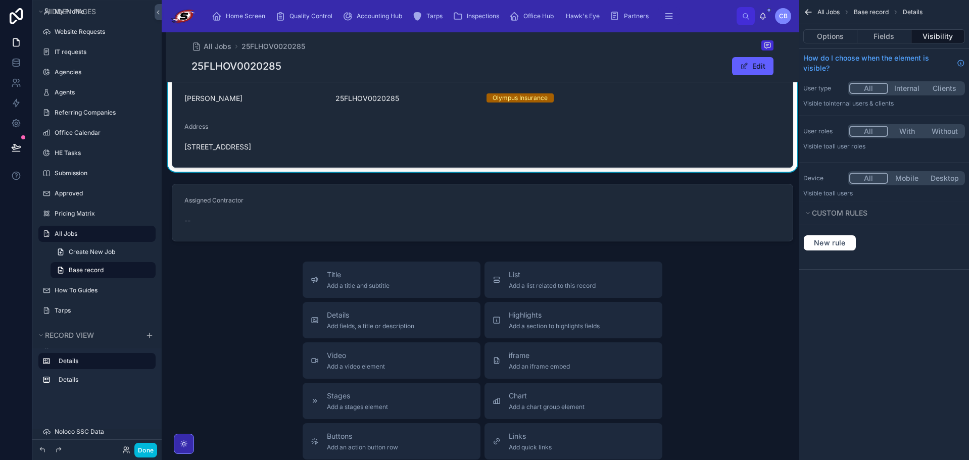
click at [909, 131] on button "With" at bounding box center [907, 131] width 38 height 11
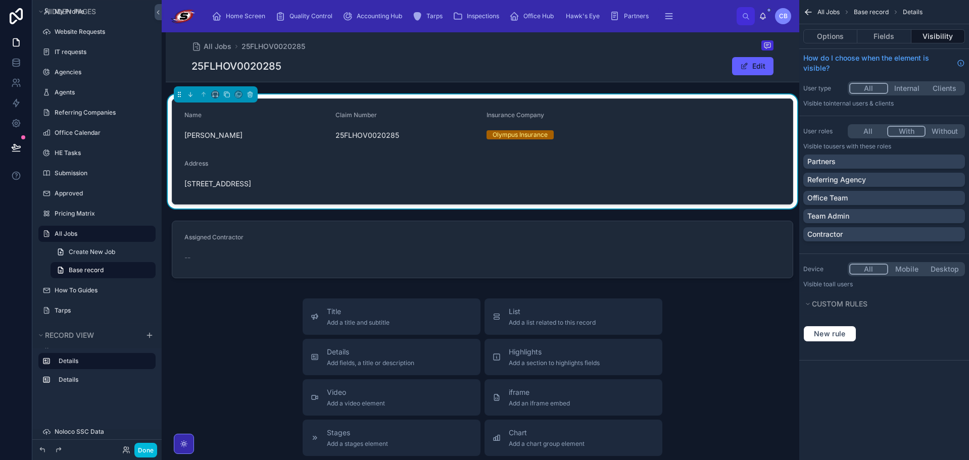
click at [435, 67] on div "25FLHOV0020285 Edit" at bounding box center [483, 66] width 582 height 19
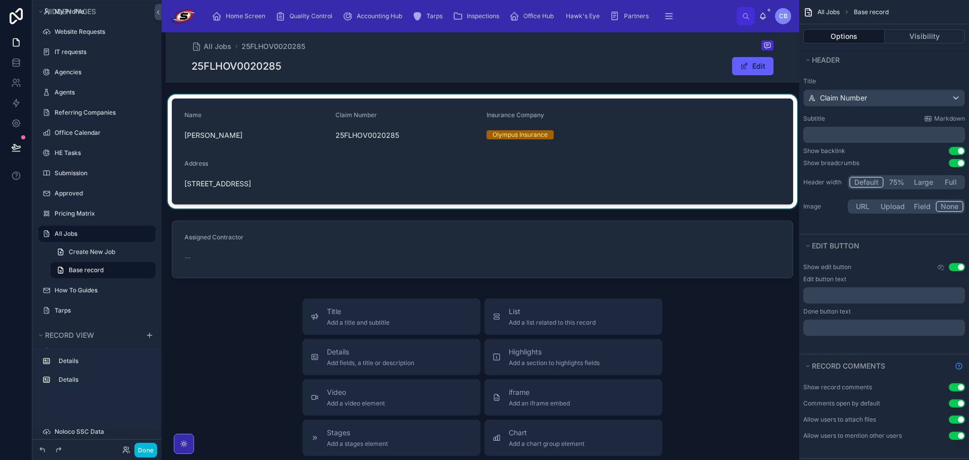
click at [448, 171] on div at bounding box center [483, 151] width 634 height 114
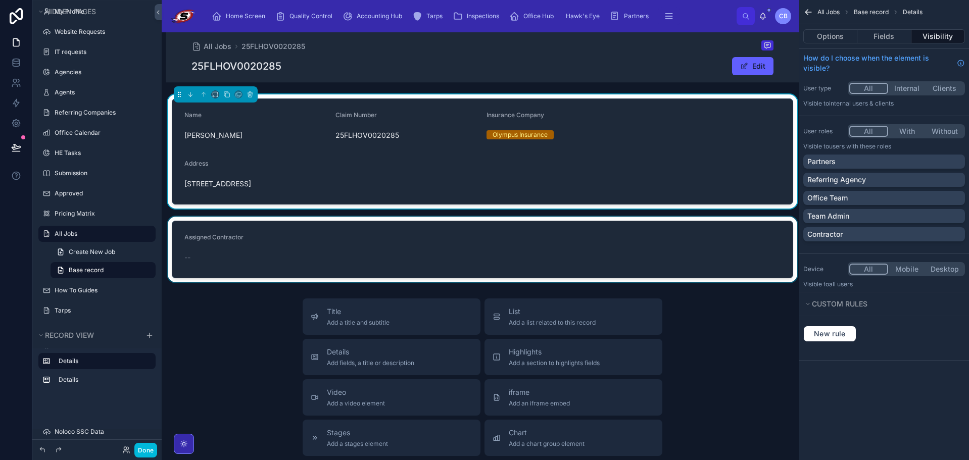
click at [446, 234] on div at bounding box center [483, 250] width 634 height 66
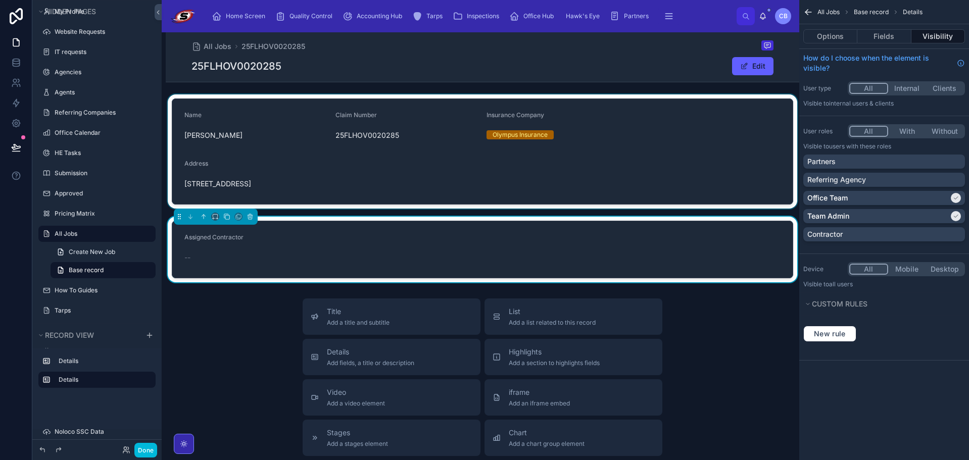
click at [392, 238] on form "Assigned Contractor --" at bounding box center [482, 249] width 621 height 57
click at [482, 165] on div at bounding box center [483, 151] width 634 height 114
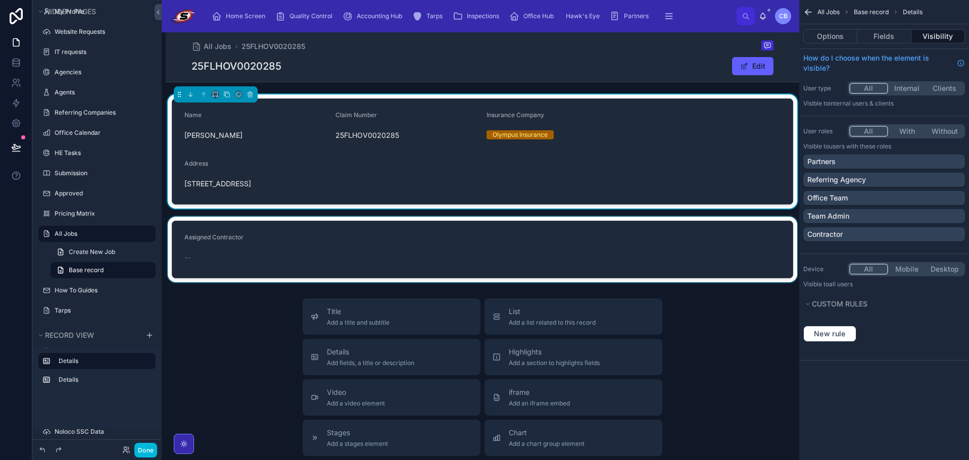
click at [483, 255] on div at bounding box center [483, 250] width 634 height 66
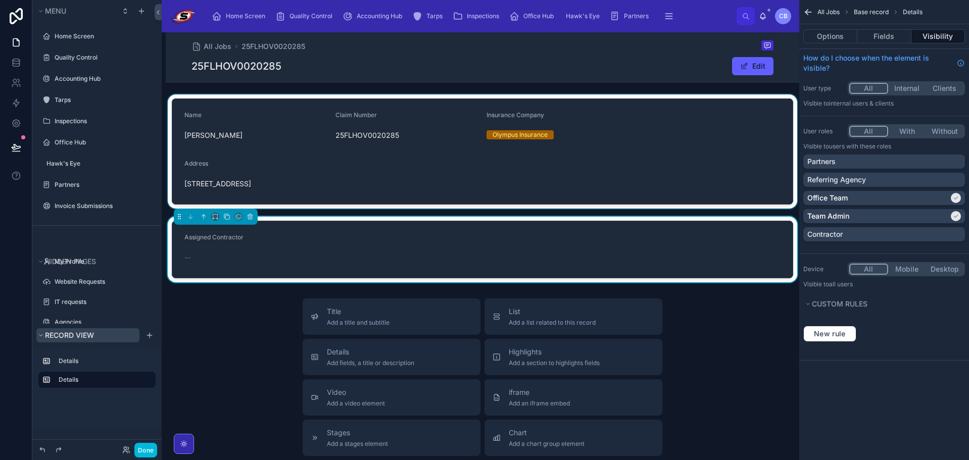
click at [39, 333] on icon "scrollable content" at bounding box center [41, 335] width 6 height 6
click at [872, 30] on button "Fields" at bounding box center [884, 36] width 54 height 14
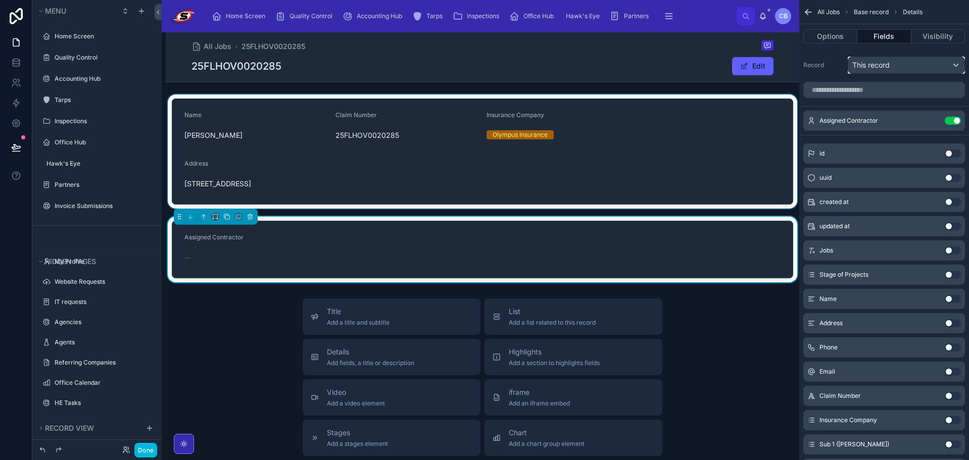
click at [943, 65] on div "This record" at bounding box center [906, 65] width 116 height 16
click at [941, 65] on div "scrollable content" at bounding box center [484, 230] width 969 height 460
click at [0, 0] on icon "scrollable content" at bounding box center [0, 0] width 0 height 0
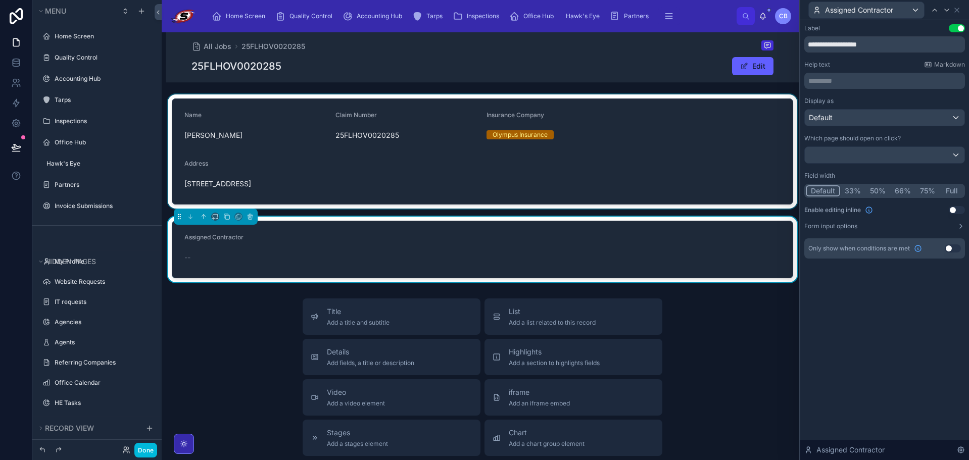
click at [952, 210] on button "Use setting" at bounding box center [957, 210] width 16 height 8
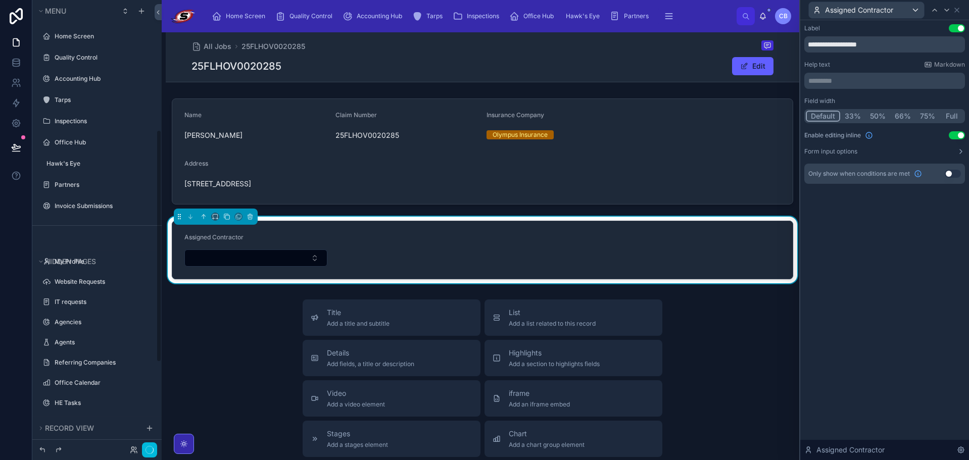
scroll to position [250, 0]
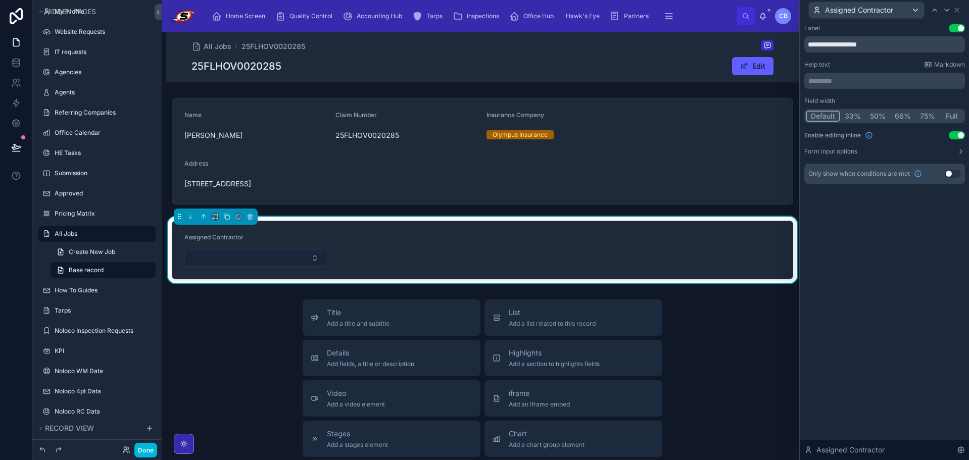
click at [295, 261] on button "Select Button" at bounding box center [255, 258] width 143 height 17
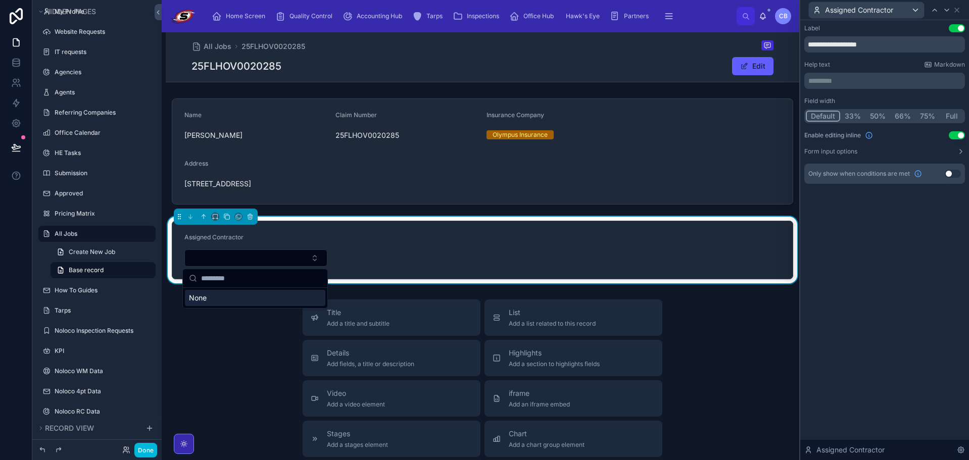
click at [434, 212] on div "Name [PERSON_NAME] Claim Number 25FLHOV0020285 Insurance Company Olympus Insura…" at bounding box center [483, 188] width 634 height 189
click at [146, 459] on div "Done" at bounding box center [96, 450] width 129 height 20
click at [146, 455] on button "Done" at bounding box center [145, 450] width 23 height 15
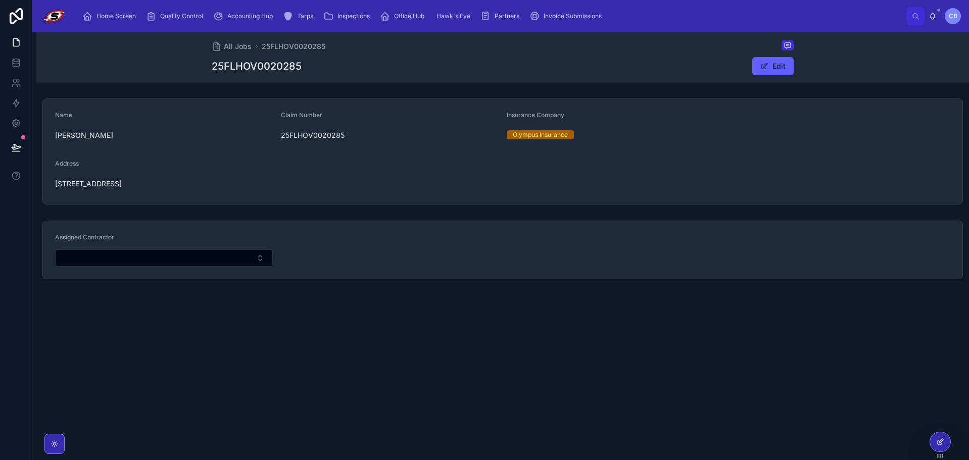
click at [934, 445] on div at bounding box center [940, 442] width 20 height 19
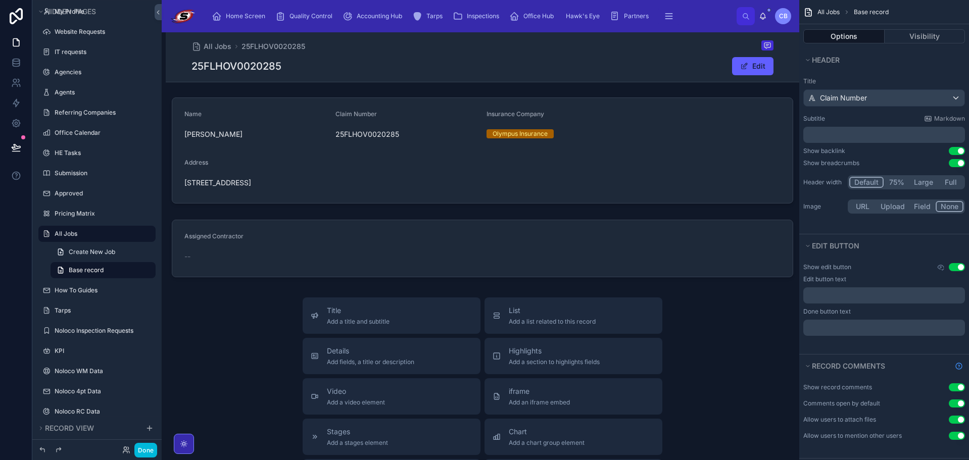
scroll to position [0, 0]
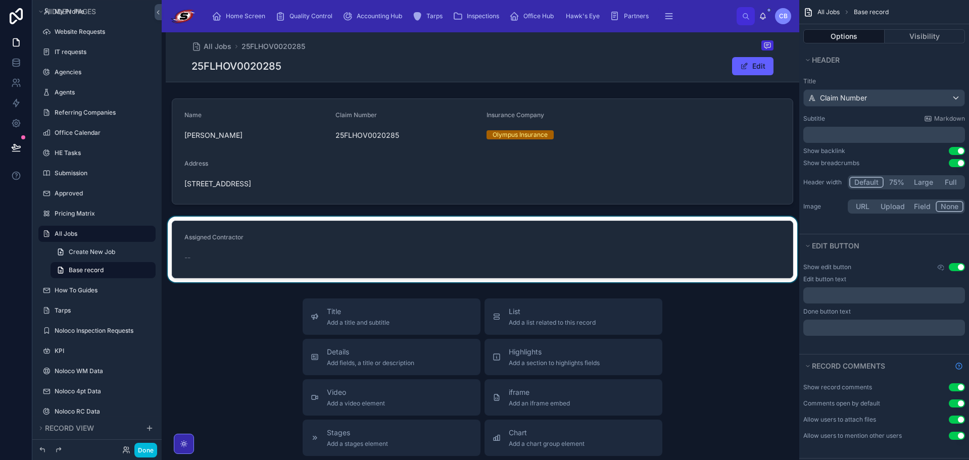
click at [482, 272] on div at bounding box center [483, 250] width 634 height 66
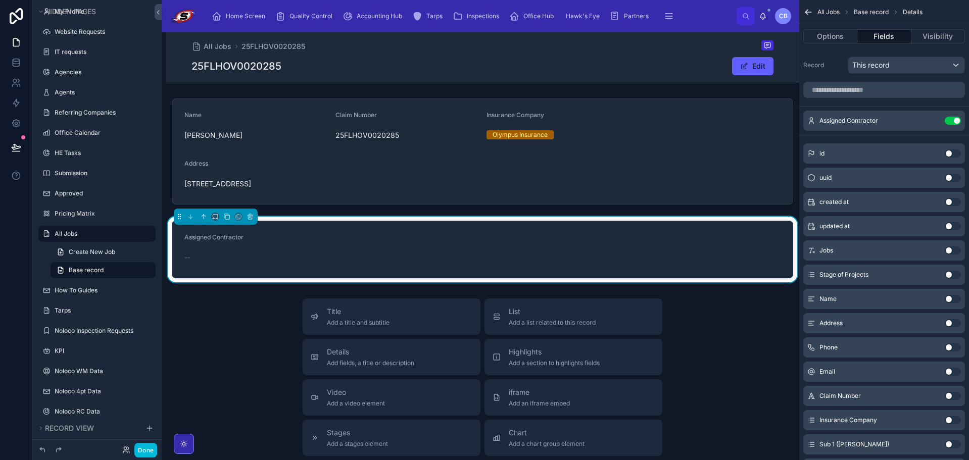
click at [715, 241] on form "Assigned Contractor --" at bounding box center [482, 249] width 621 height 57
drag, startPoint x: 391, startPoint y: 261, endPoint x: 386, endPoint y: 224, distance: 37.3
click at [386, 224] on form "Assigned Contractor --" at bounding box center [482, 249] width 621 height 57
click at [206, 217] on icon at bounding box center [203, 216] width 7 height 7
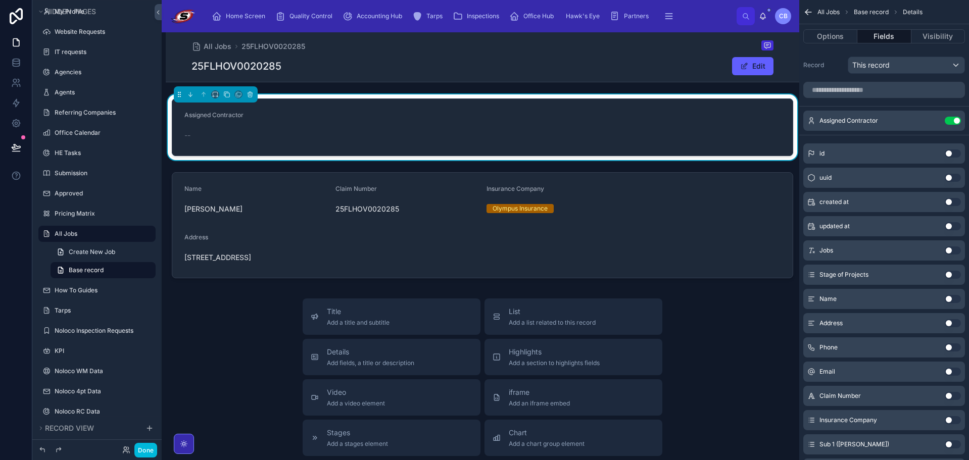
click at [344, 304] on button "Title Add a title and subtitle" at bounding box center [392, 317] width 178 height 36
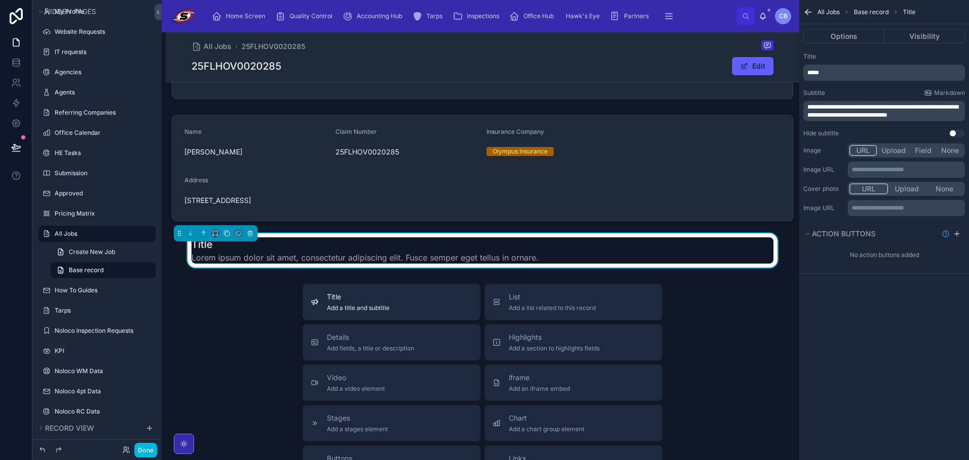
scroll to position [62, 0]
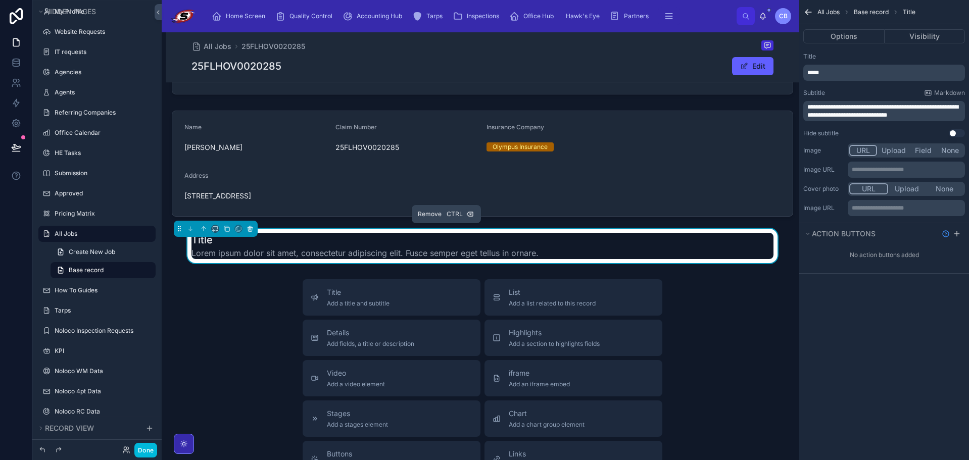
click at [250, 231] on icon at bounding box center [250, 229] width 4 height 4
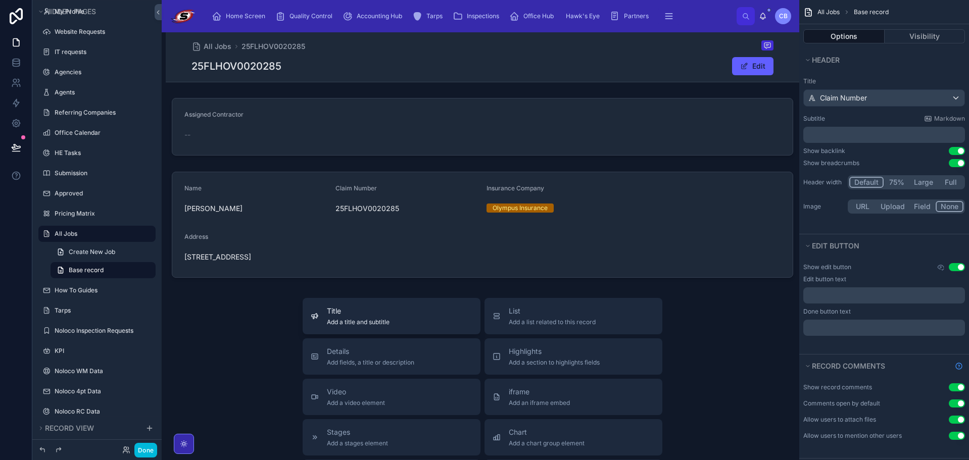
scroll to position [0, 0]
click at [646, 61] on div "25FLHOV0020285 Edit" at bounding box center [483, 66] width 582 height 19
click at [960, 162] on button "Use setting" at bounding box center [957, 163] width 16 height 8
click at [957, 148] on button "Use setting" at bounding box center [957, 151] width 16 height 8
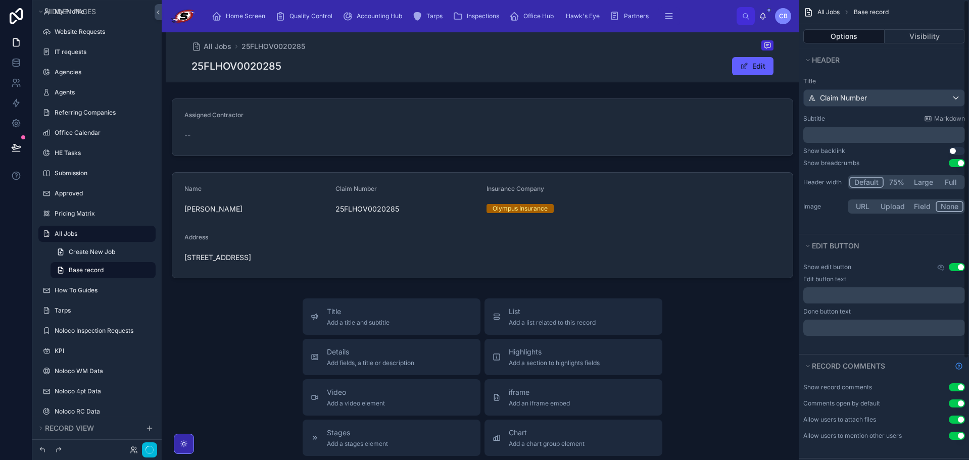
click at [957, 163] on button "Use setting" at bounding box center [957, 163] width 16 height 8
click at [956, 147] on div "Title Claim Number Subtitle Markdown ﻿ Show backlink Use setting Show breadcrum…" at bounding box center [884, 146] width 170 height 147
click at [956, 151] on button "Use setting" at bounding box center [957, 151] width 16 height 8
click at [219, 40] on div at bounding box center [483, 46] width 582 height 12
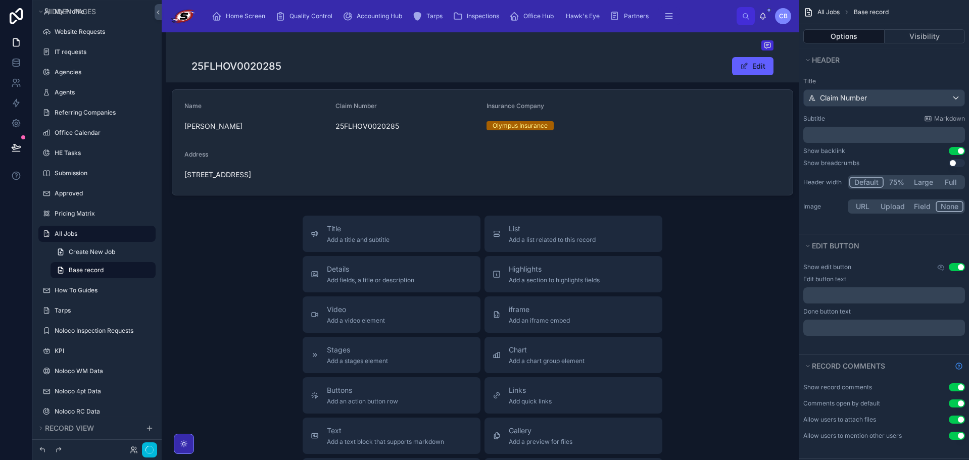
scroll to position [77, 0]
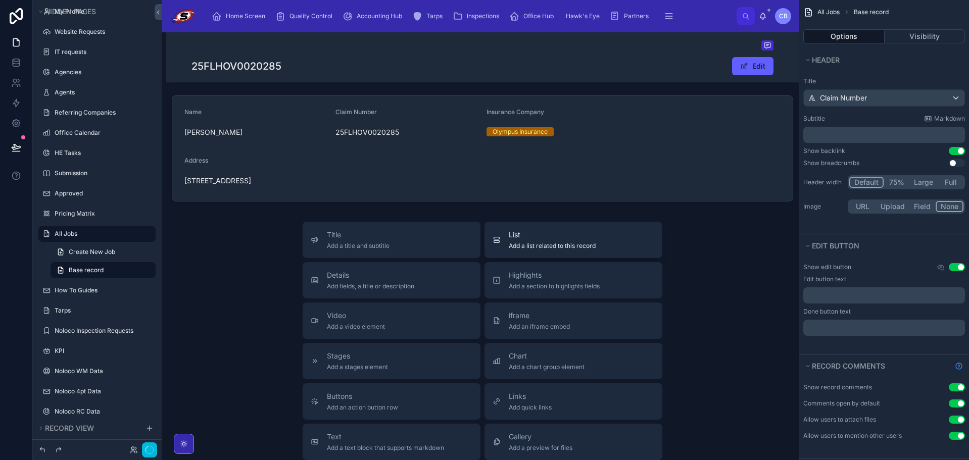
click at [522, 234] on span "List" at bounding box center [552, 235] width 87 height 10
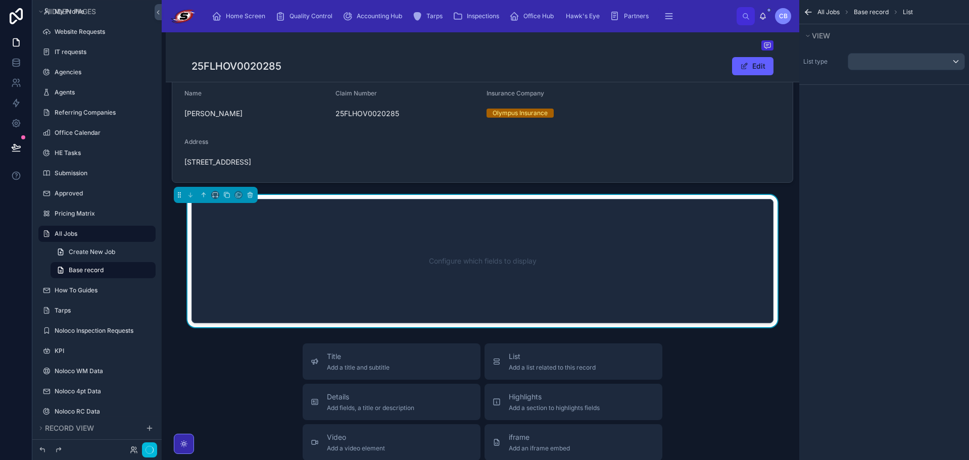
scroll to position [111, 0]
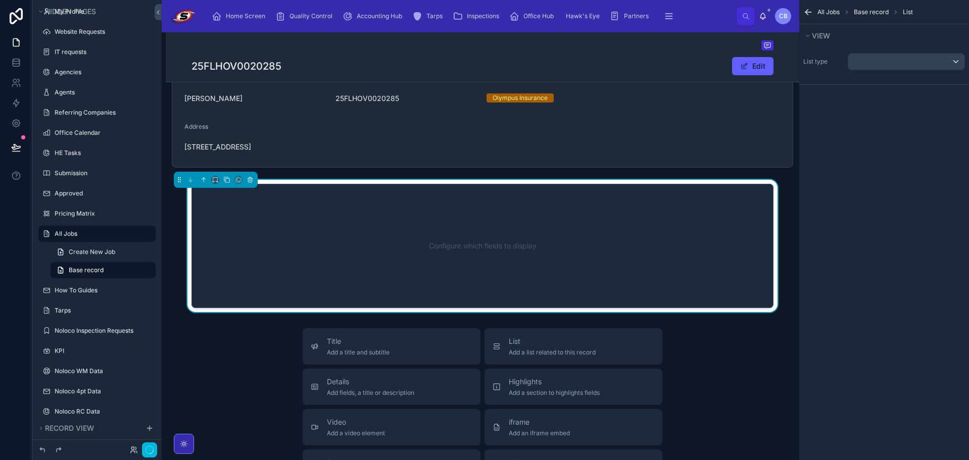
click at [521, 234] on div "Configure which fields to display" at bounding box center [482, 246] width 549 height 91
click at [911, 55] on div "scrollable content" at bounding box center [906, 62] width 116 height 16
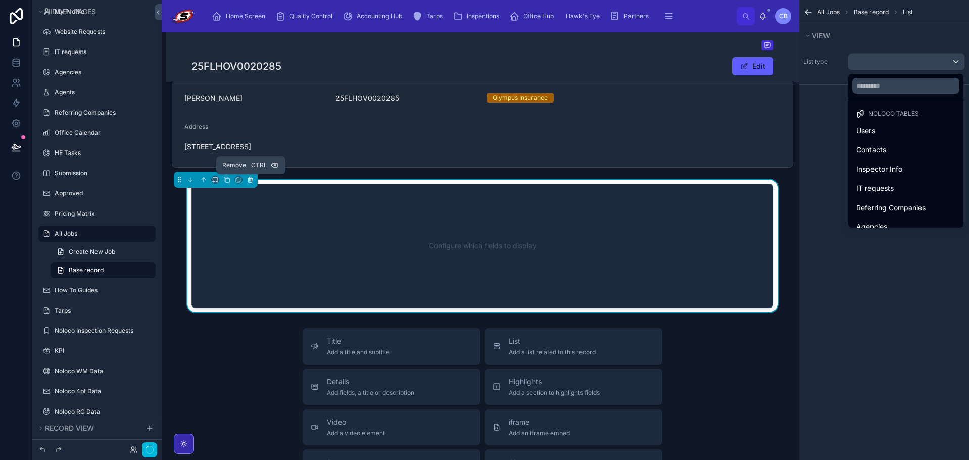
click at [252, 179] on icon at bounding box center [250, 179] width 7 height 7
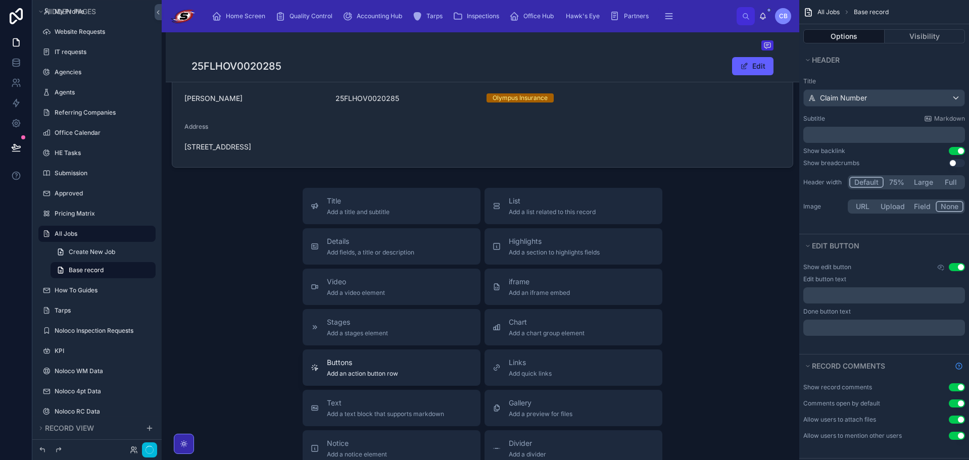
click at [380, 371] on span "Add an action button row" at bounding box center [362, 374] width 71 height 8
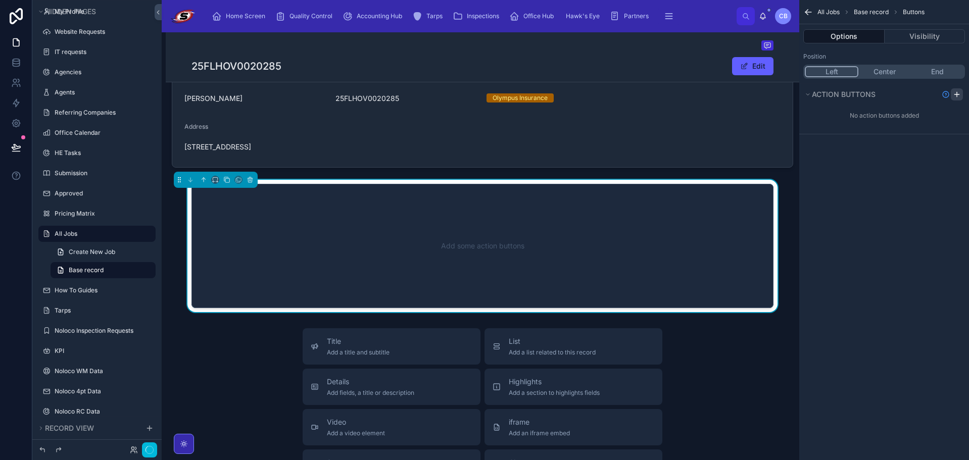
click at [957, 96] on icon "scrollable content" at bounding box center [957, 94] width 8 height 8
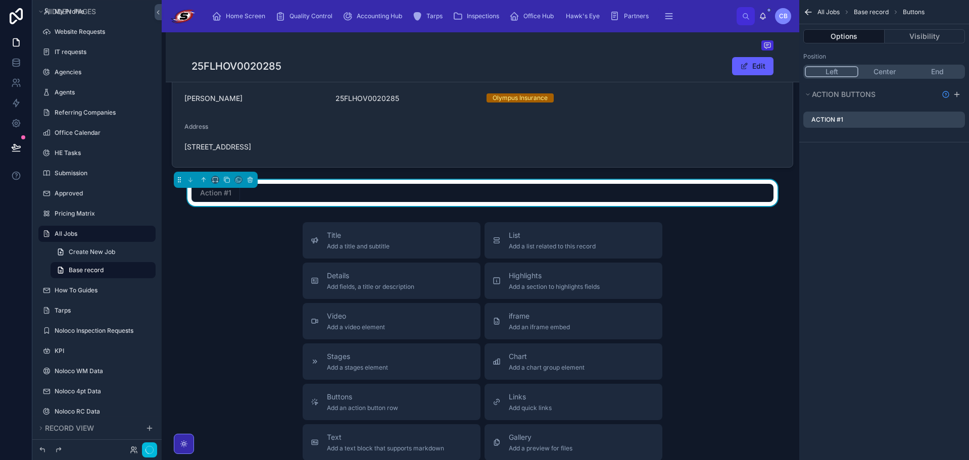
click at [961, 120] on div "scrollable content" at bounding box center [961, 120] width 0 height 0
click at [0, 0] on icon "scrollable content" at bounding box center [0, 0] width 0 height 0
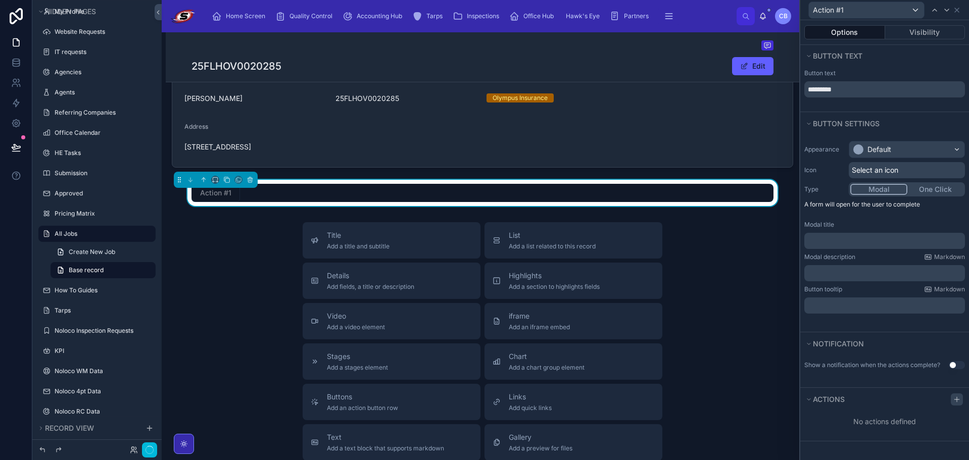
click at [952, 400] on div at bounding box center [957, 400] width 12 height 12
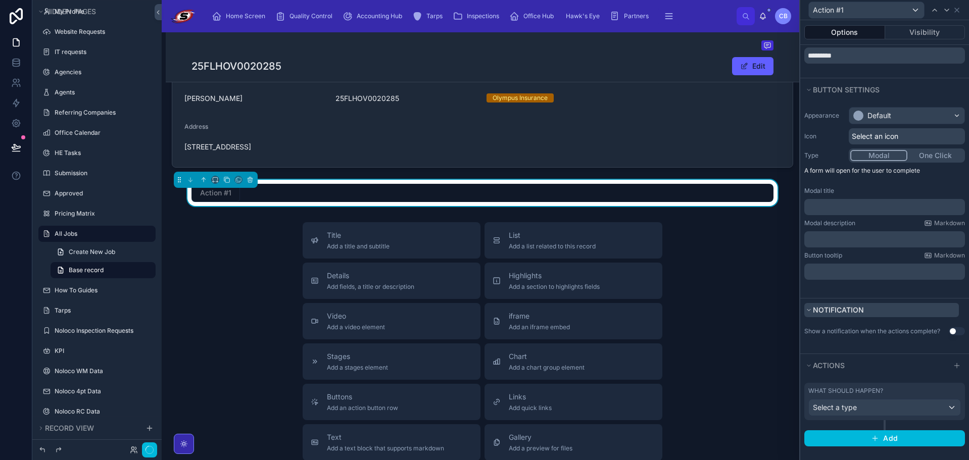
scroll to position [35, 0]
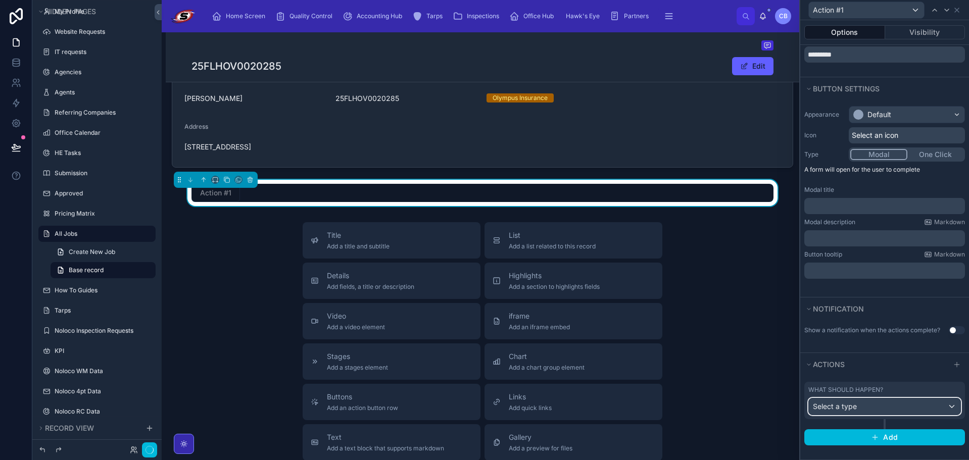
click at [898, 404] on div "Select a type" at bounding box center [885, 407] width 152 height 16
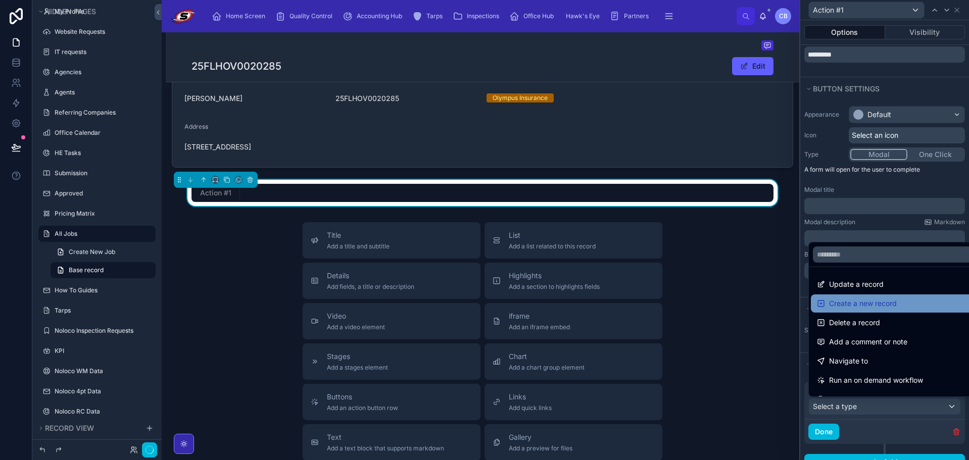
click at [886, 302] on span "Create a new record" at bounding box center [863, 304] width 68 height 12
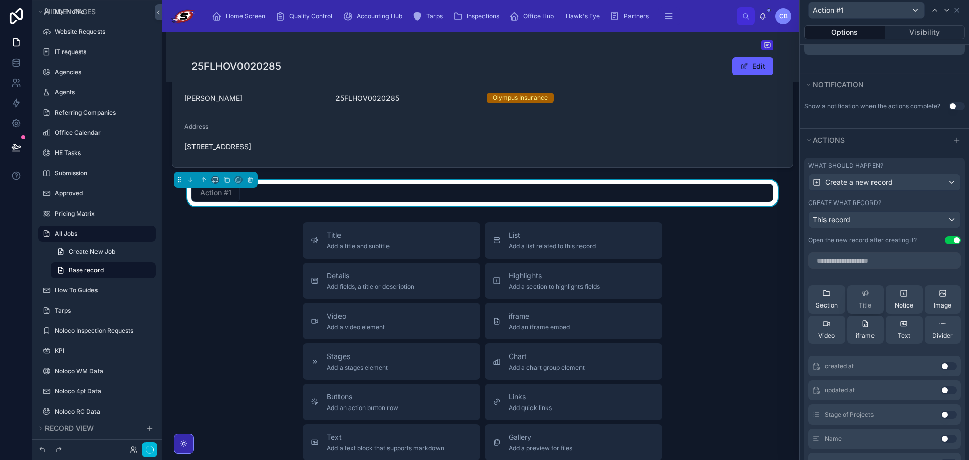
scroll to position [288, 0]
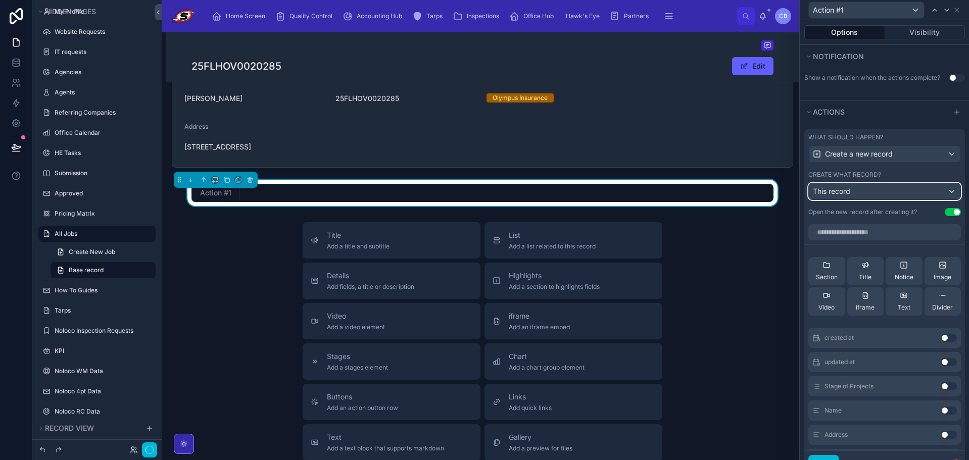
click at [875, 195] on div "This record" at bounding box center [885, 191] width 152 height 16
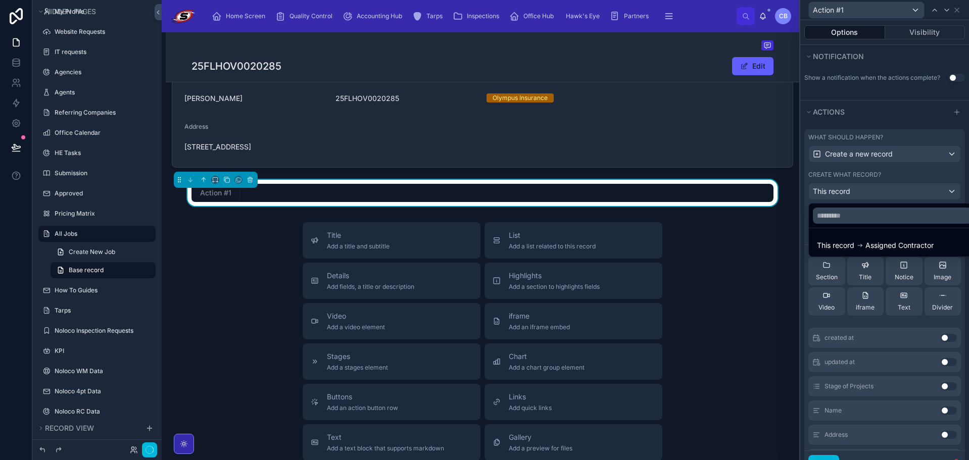
click at [877, 189] on div at bounding box center [884, 230] width 169 height 460
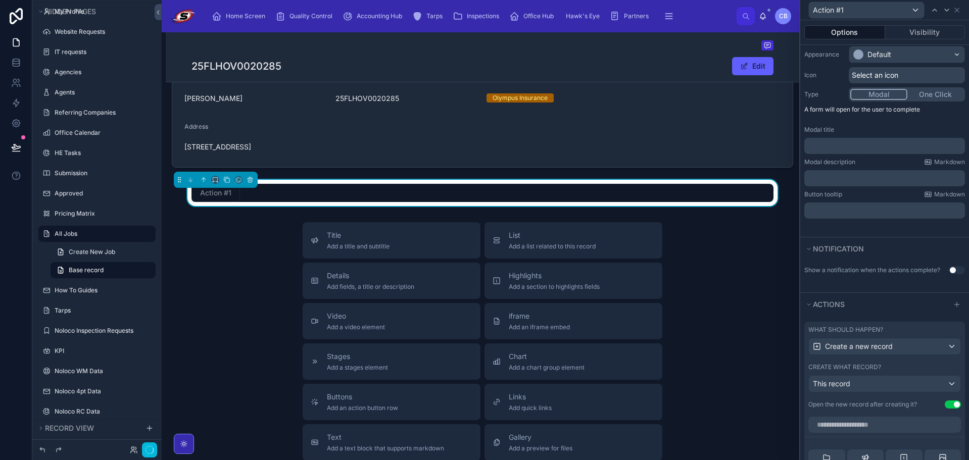
scroll to position [85, 0]
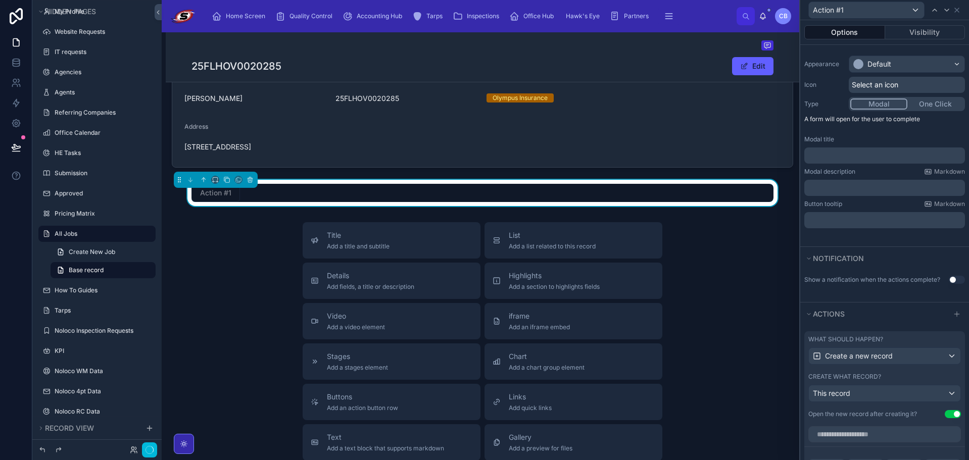
click at [947, 410] on div "What should happen? Create a new record Create what record? This record Open th…" at bounding box center [884, 376] width 161 height 91
click at [947, 413] on button "Use setting" at bounding box center [953, 414] width 16 height 8
click at [922, 308] on button "Actions" at bounding box center [875, 314] width 142 height 14
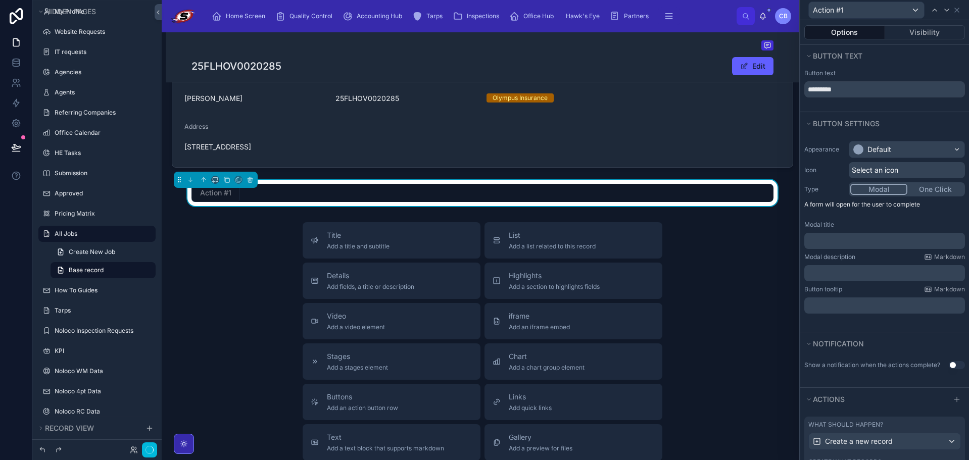
scroll to position [0, 0]
drag, startPoint x: 354, startPoint y: 193, endPoint x: 347, endPoint y: 192, distance: 6.6
click at [347, 192] on div "Action #1" at bounding box center [483, 193] width 582 height 18
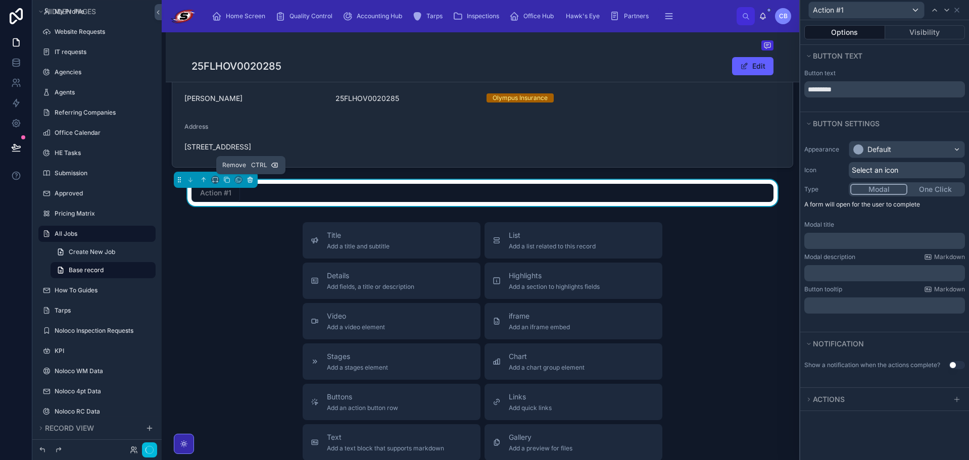
click at [249, 176] on icon at bounding box center [250, 179] width 7 height 7
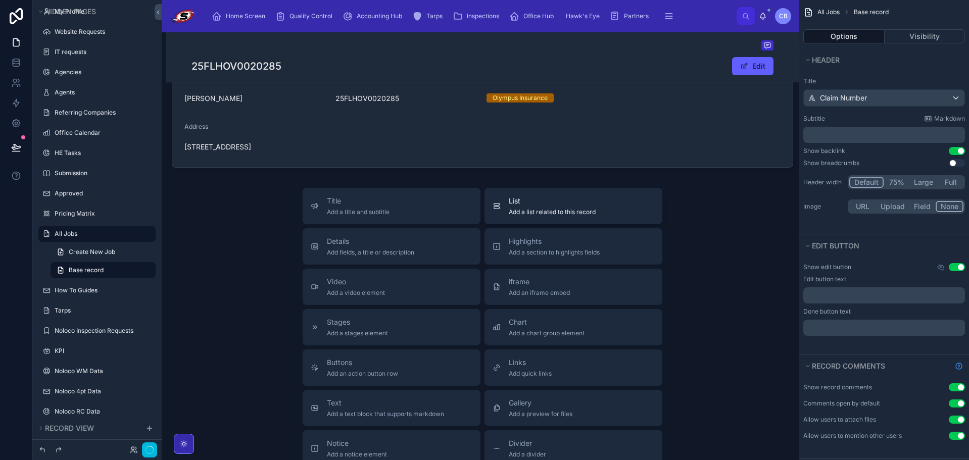
click at [522, 201] on span "List" at bounding box center [552, 201] width 87 height 10
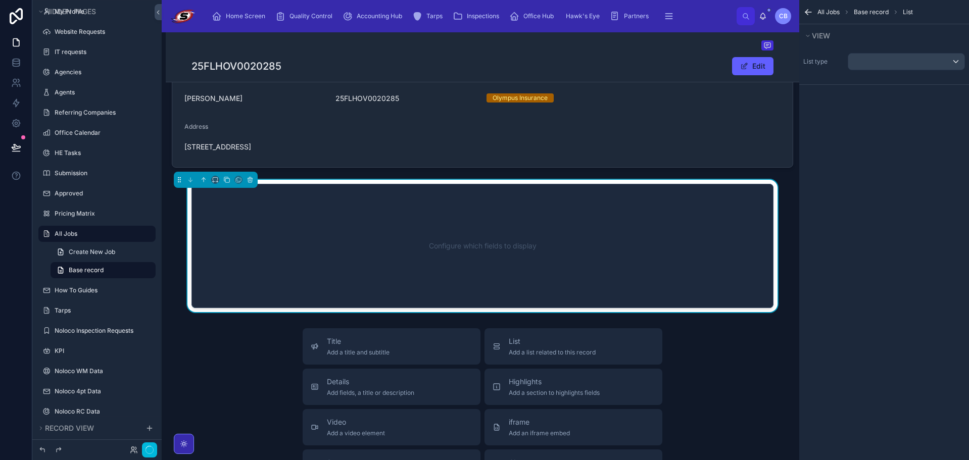
click at [491, 211] on div "Configure which fields to display" at bounding box center [482, 246] width 549 height 91
click at [929, 56] on div "scrollable content" at bounding box center [906, 62] width 116 height 16
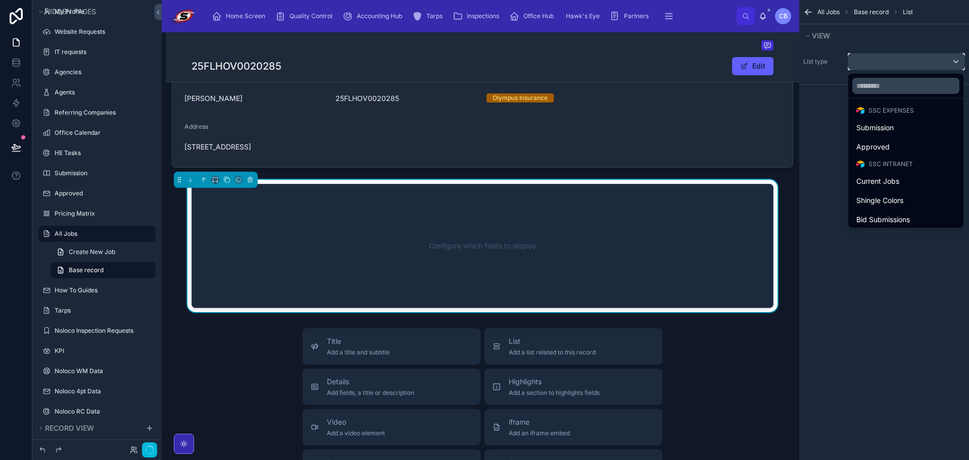
scroll to position [488, 0]
click at [902, 129] on div "Submission" at bounding box center [905, 134] width 99 height 12
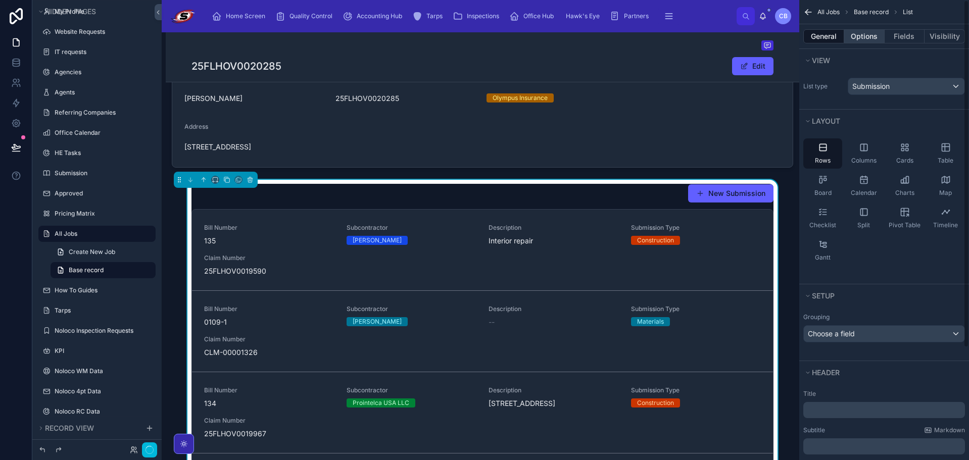
click at [873, 31] on button "Options" at bounding box center [864, 36] width 40 height 14
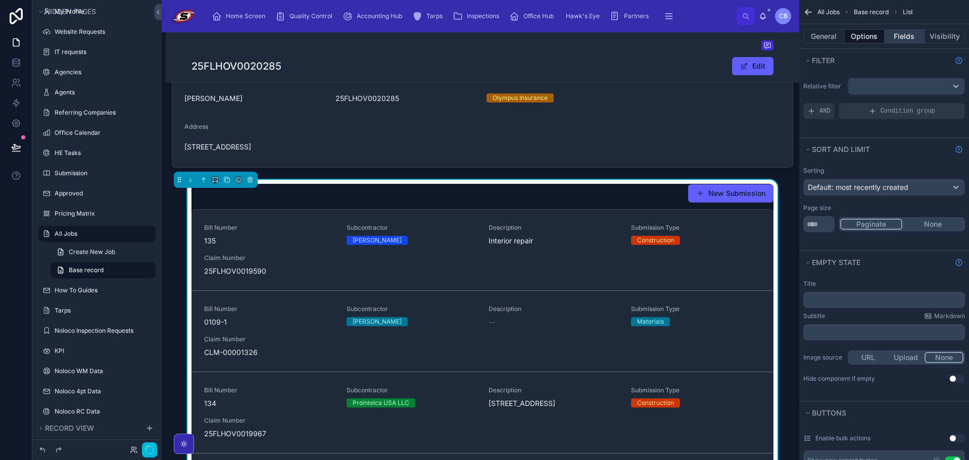
click at [896, 39] on button "Fields" at bounding box center [905, 36] width 40 height 14
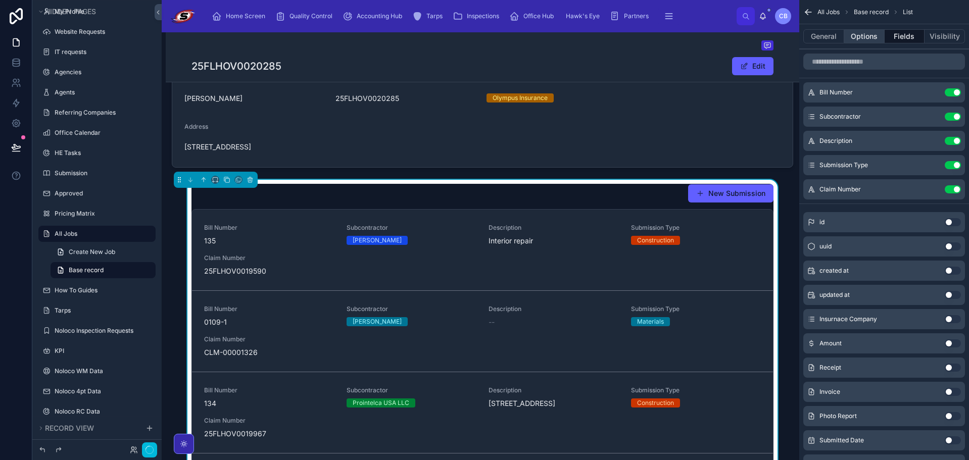
click at [861, 33] on button "Options" at bounding box center [864, 36] width 40 height 14
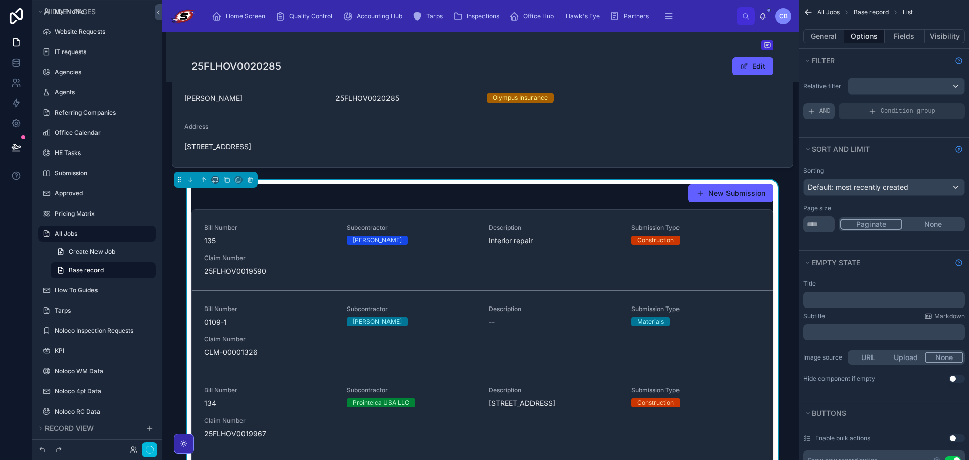
click at [823, 110] on span "AND" at bounding box center [825, 111] width 11 height 8
click at [0, 0] on icon "scrollable content" at bounding box center [0, 0] width 0 height 0
click at [716, 102] on div "Select a field" at bounding box center [706, 96] width 60 height 16
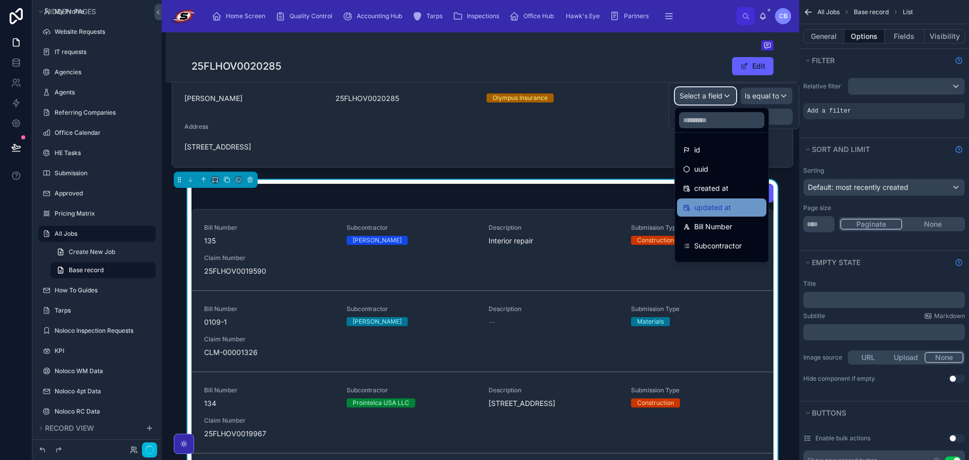
scroll to position [51, 0]
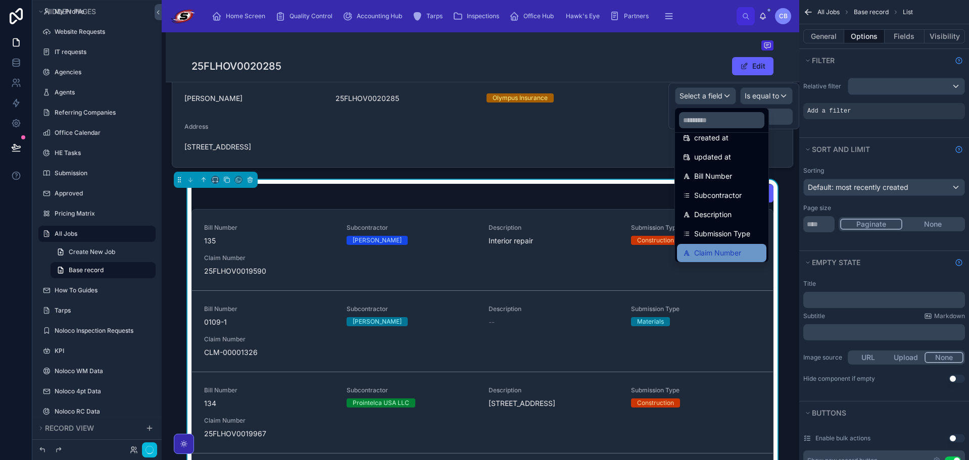
click at [725, 247] on div "Claim Number" at bounding box center [721, 253] width 89 height 18
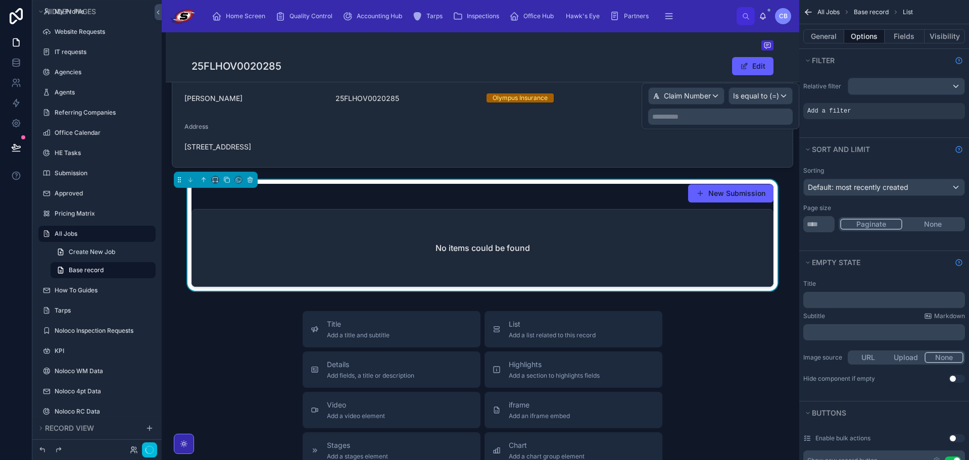
click at [758, 113] on p "**********" at bounding box center [721, 117] width 138 height 10
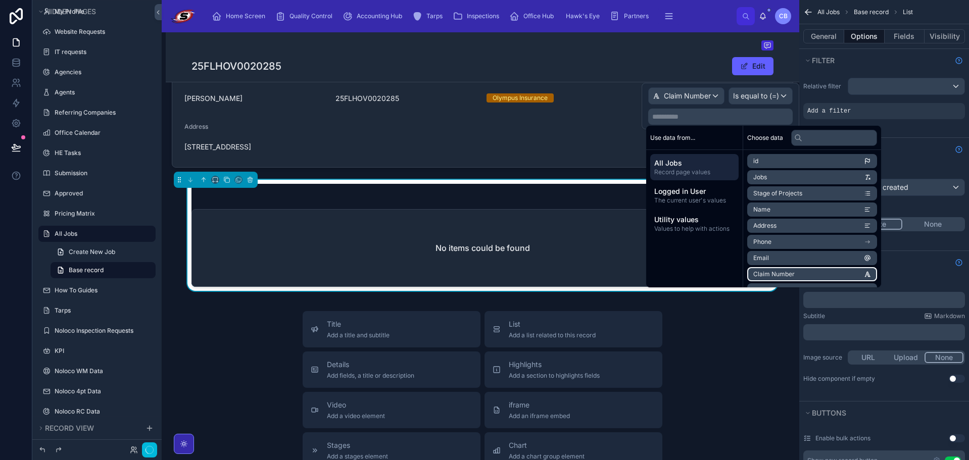
click at [796, 273] on li "Claim Number" at bounding box center [812, 274] width 130 height 14
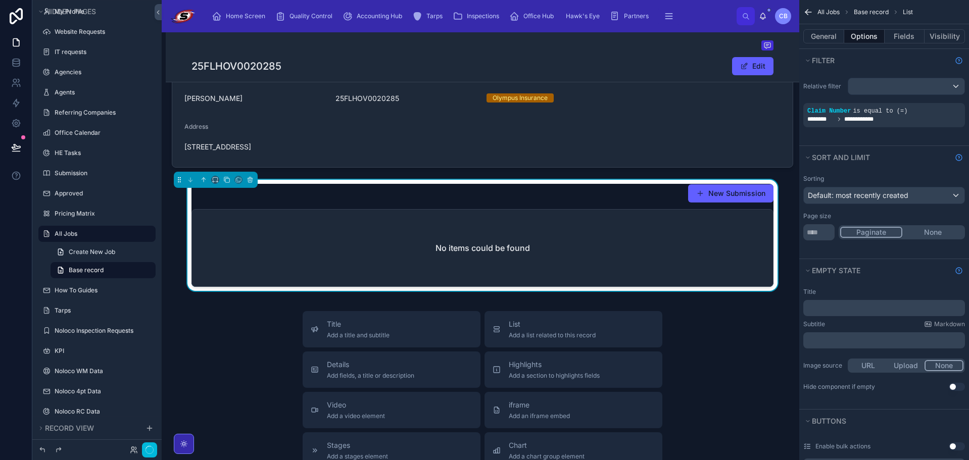
click at [699, 271] on div "No items could be found" at bounding box center [482, 248] width 581 height 77
click at [719, 193] on button "New Submission" at bounding box center [730, 193] width 85 height 18
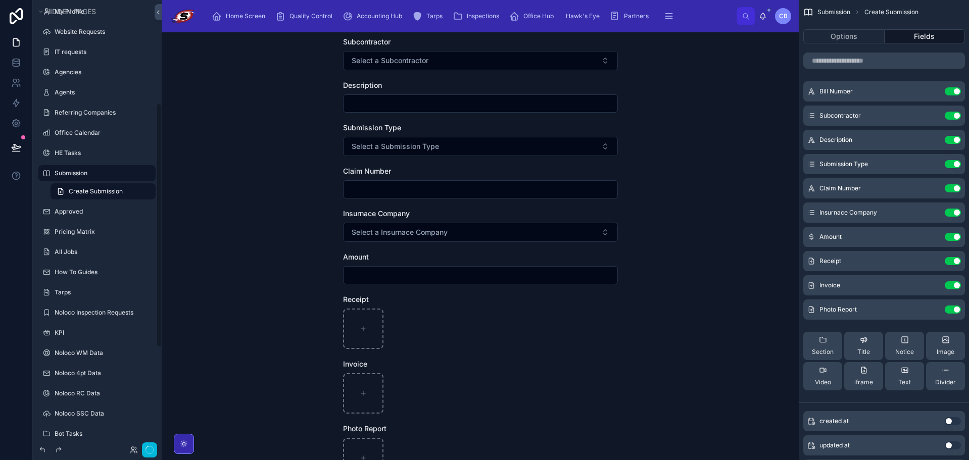
scroll to position [189, 0]
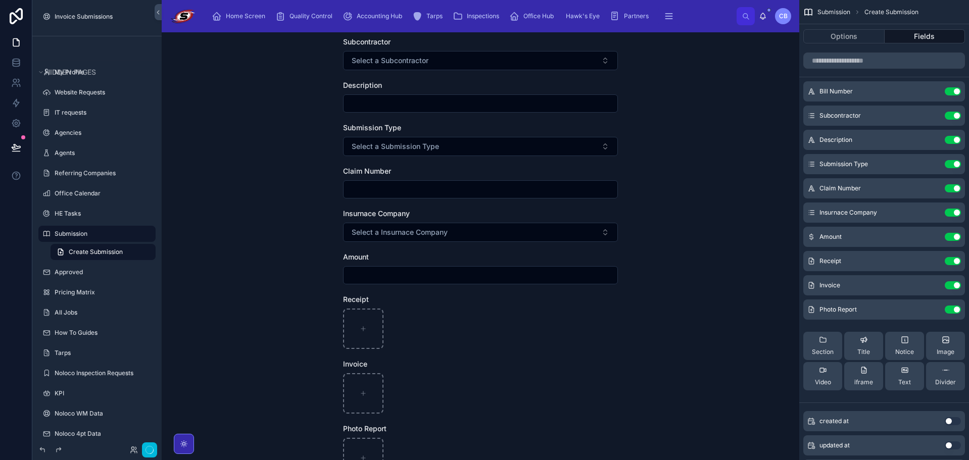
drag, startPoint x: 280, startPoint y: 119, endPoint x: 259, endPoint y: 124, distance: 22.3
click at [279, 119] on div "Back to All Jobs Submission Create Submission Create Submission Bill Number Sub…" at bounding box center [481, 246] width 638 height 428
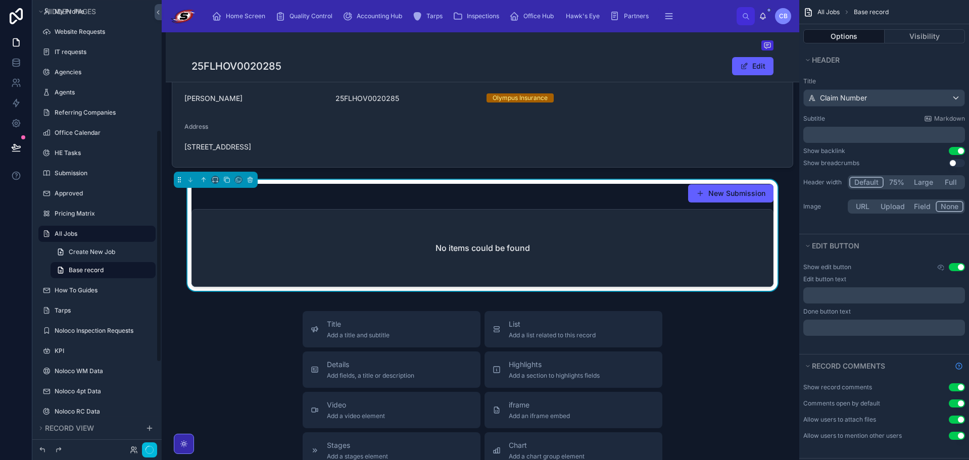
click at [616, 232] on div "No items could be found" at bounding box center [482, 248] width 581 height 77
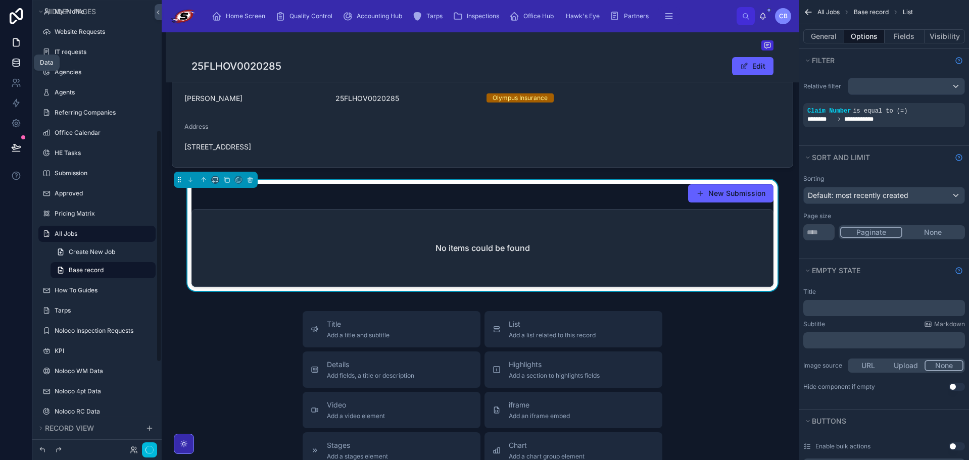
click at [19, 56] on link at bounding box center [16, 63] width 32 height 20
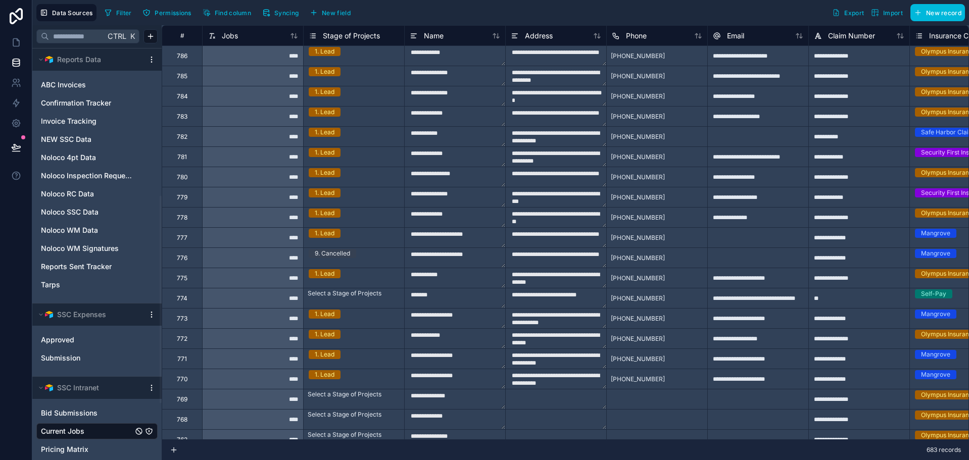
scroll to position [404, 0]
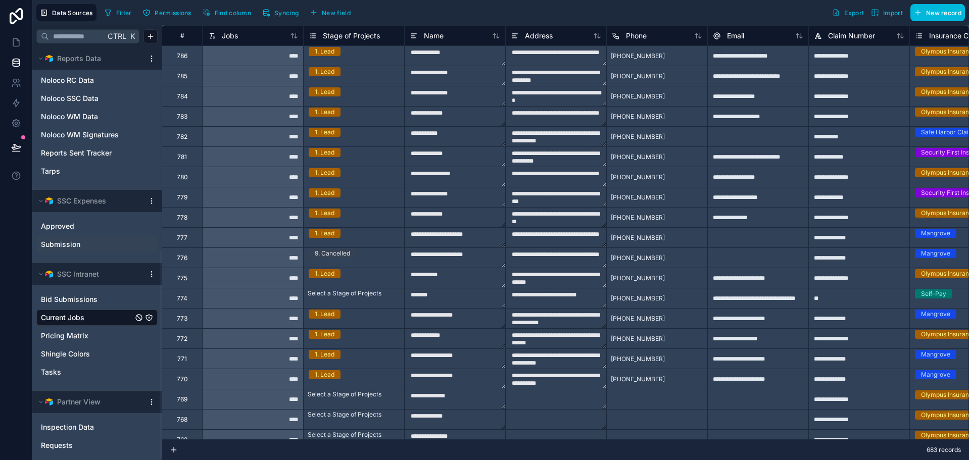
click at [79, 243] on span "Submission" at bounding box center [60, 245] width 39 height 10
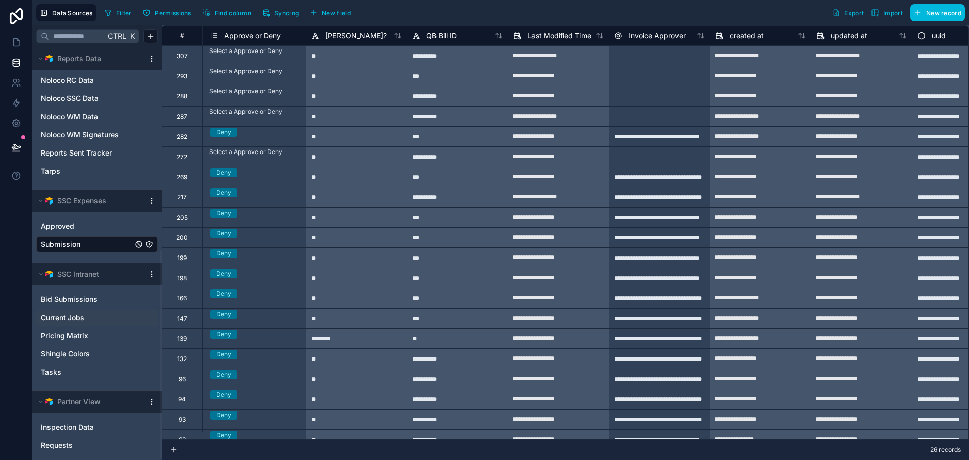
scroll to position [0, 1161]
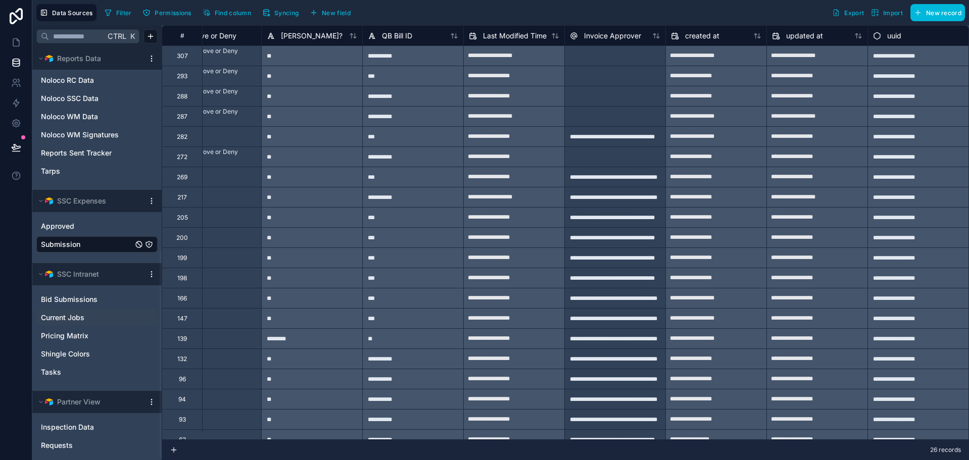
click at [325, 11] on span "New field" at bounding box center [336, 13] width 29 height 8
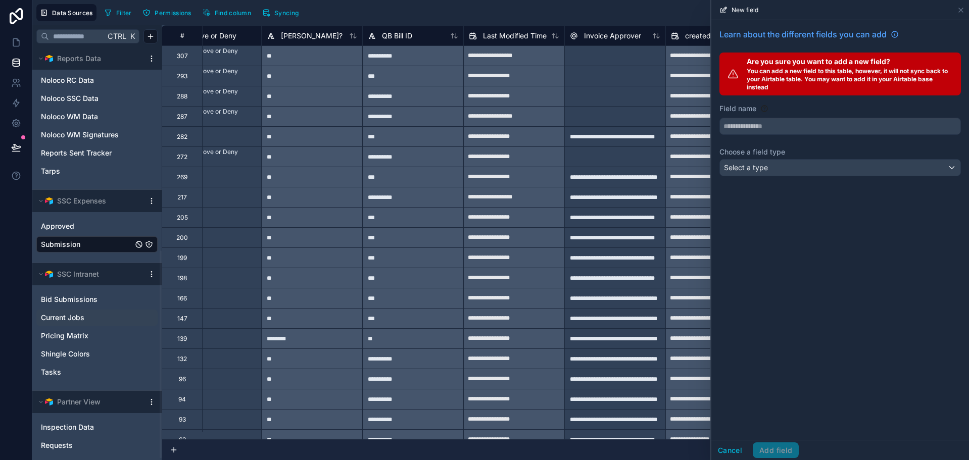
click at [800, 138] on div "Learn about the different fields you can add Are you sure you want to add a new…" at bounding box center [840, 104] width 258 height 168
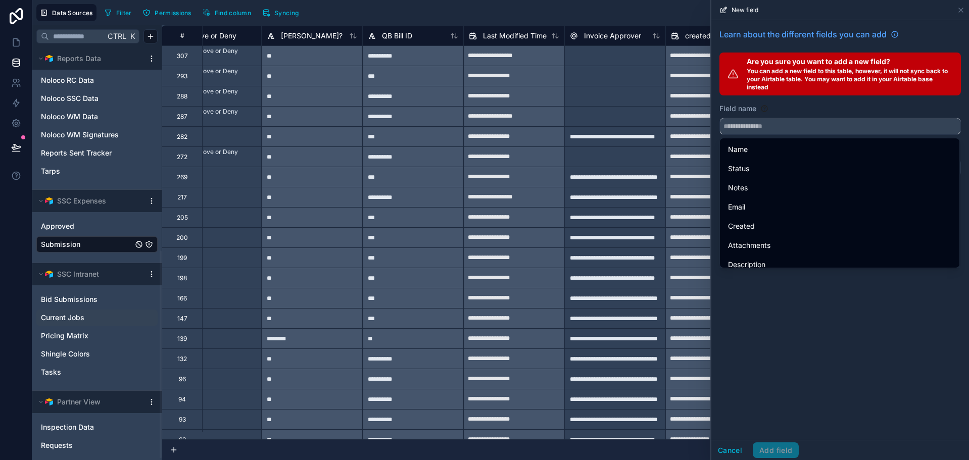
click at [800, 127] on input "text" at bounding box center [840, 126] width 241 height 16
type input "*"
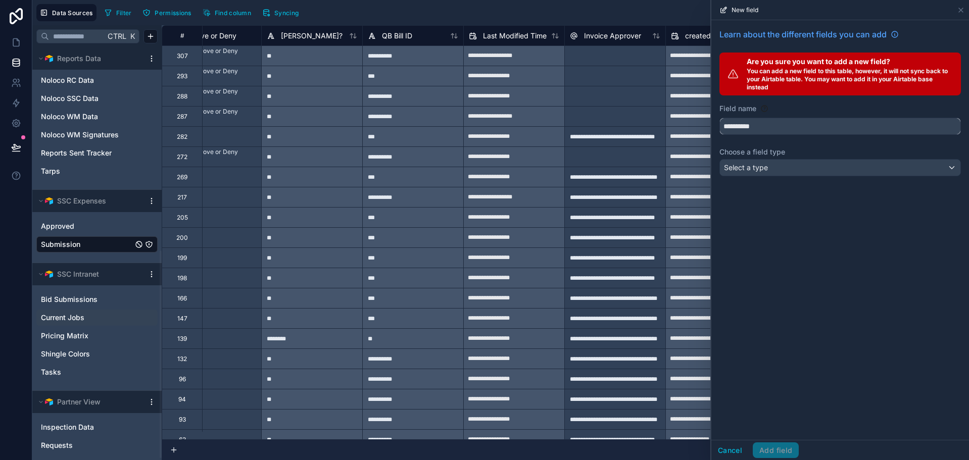
type input "**********"
click at [798, 174] on div "Select a type" at bounding box center [840, 168] width 241 height 16
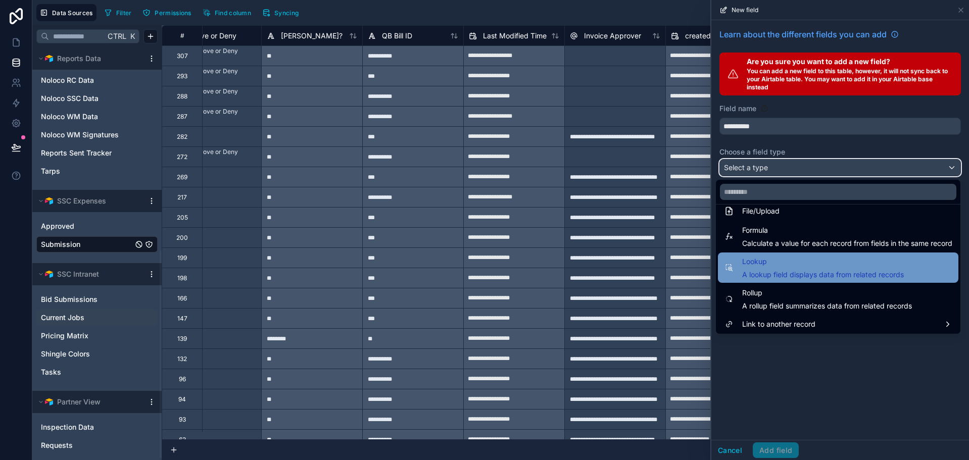
scroll to position [262, 0]
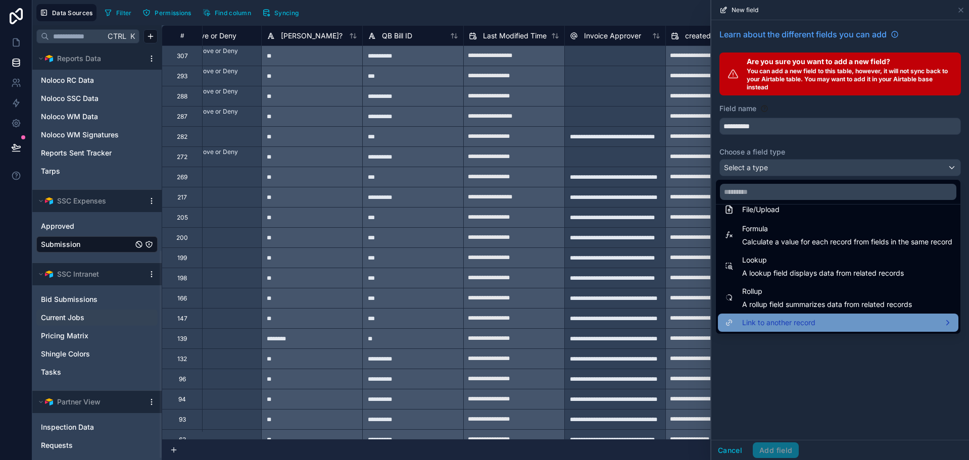
click at [794, 318] on span "Link to another record" at bounding box center [778, 323] width 73 height 12
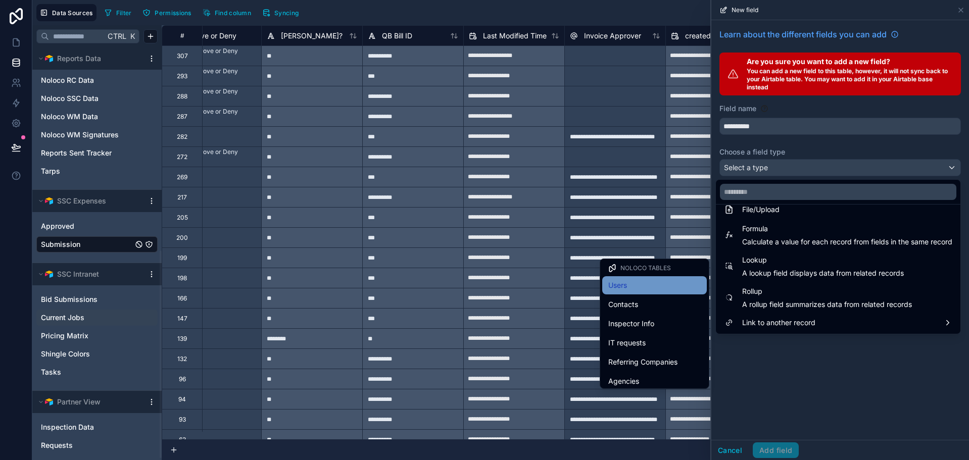
click at [629, 282] on div "Users" at bounding box center [654, 285] width 92 height 12
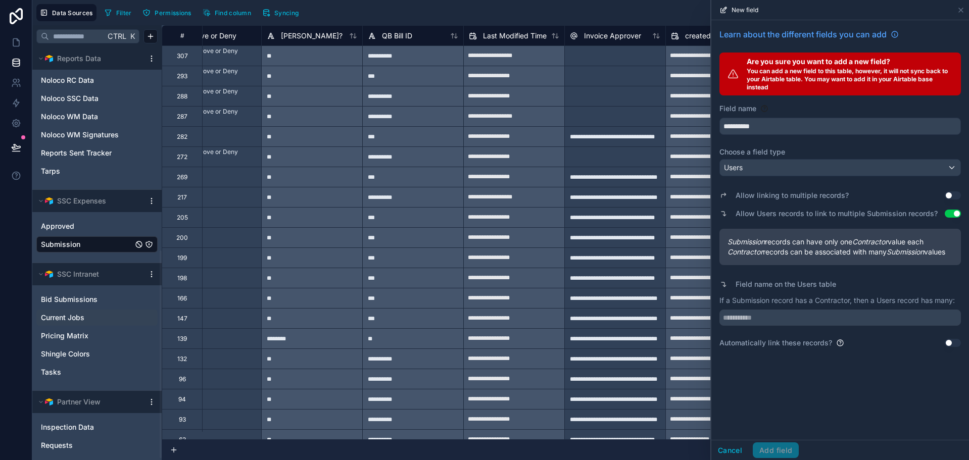
click at [951, 194] on button "Use setting" at bounding box center [953, 196] width 16 height 8
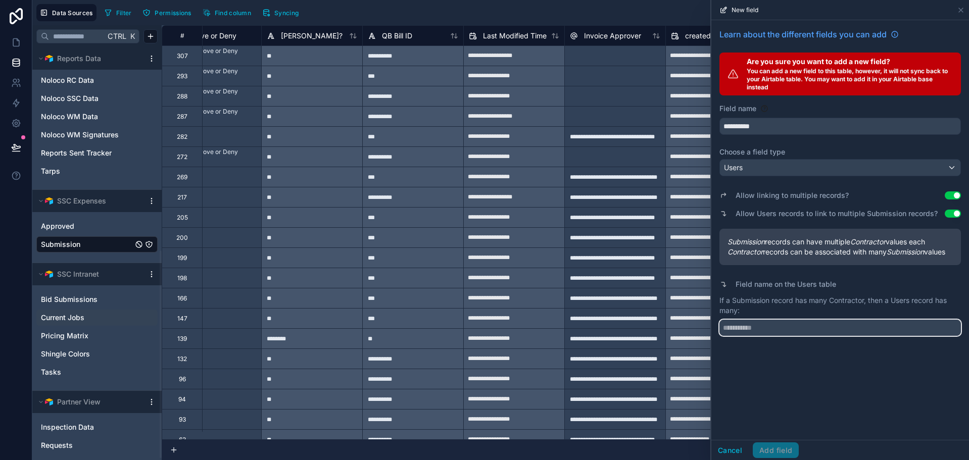
click at [844, 336] on input "text" at bounding box center [841, 328] width 242 height 16
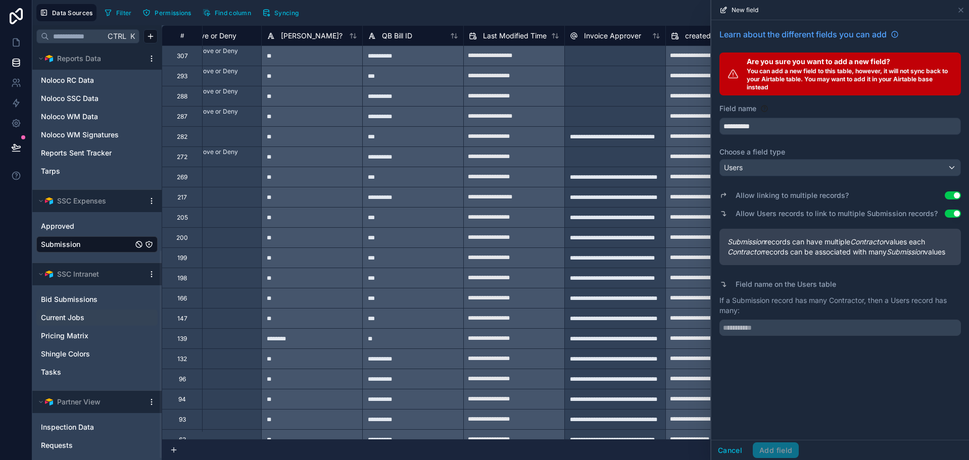
click at [953, 197] on button "Use setting" at bounding box center [953, 196] width 16 height 8
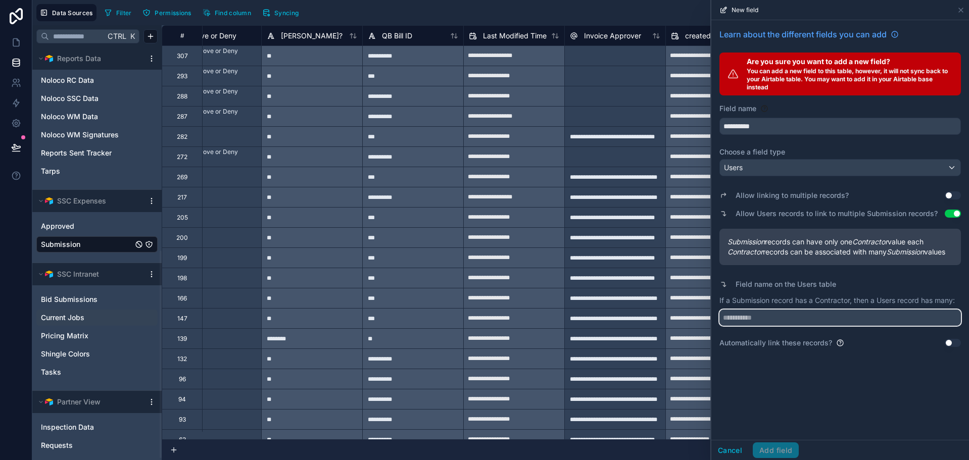
click at [797, 324] on input "text" at bounding box center [841, 318] width 242 height 16
type input "**********"
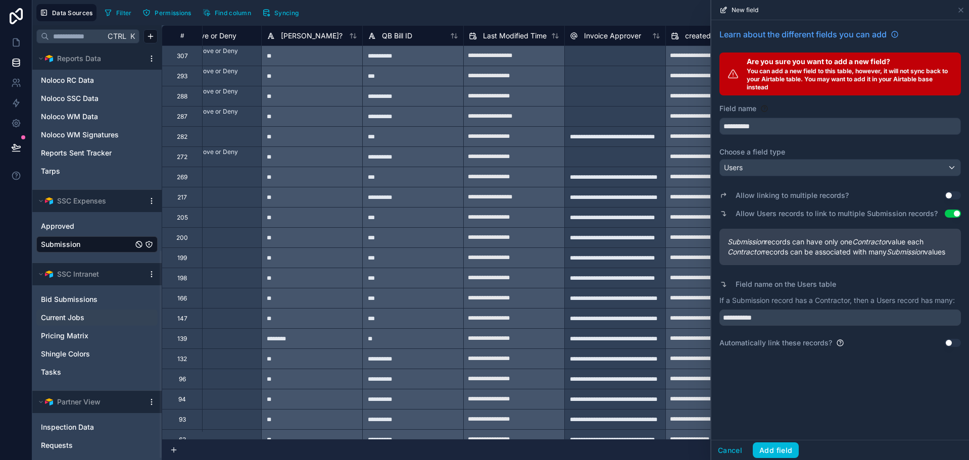
click at [950, 347] on button "Use setting" at bounding box center [953, 343] width 16 height 8
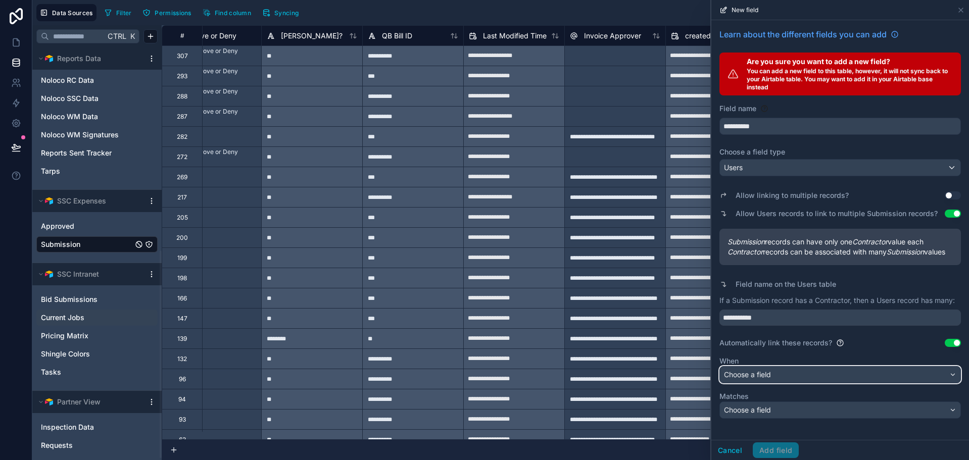
click at [854, 383] on div "Choose a field" at bounding box center [840, 375] width 241 height 16
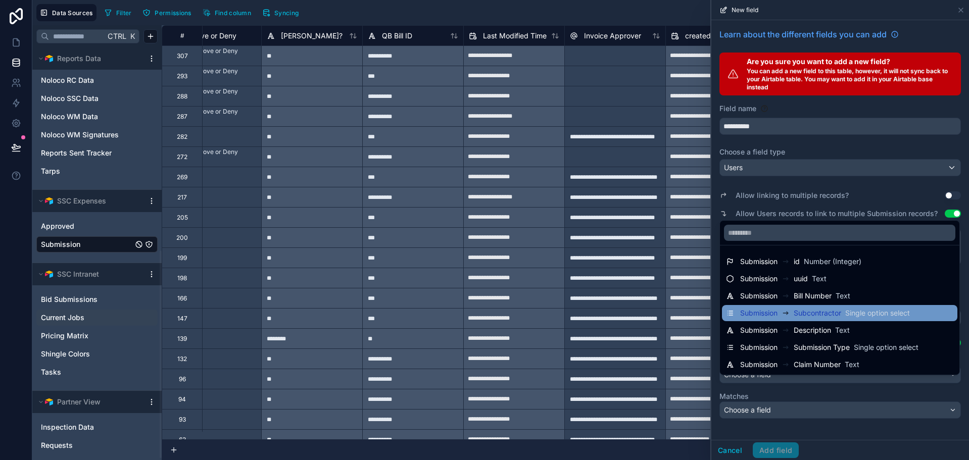
click at [812, 312] on span "Subcontractor" at bounding box center [817, 313] width 47 height 10
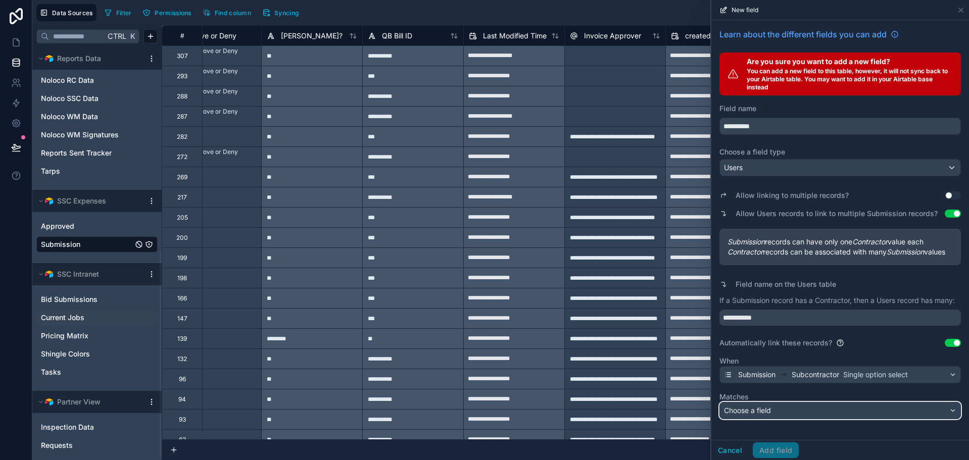
click at [817, 419] on div "Choose a field" at bounding box center [840, 411] width 241 height 16
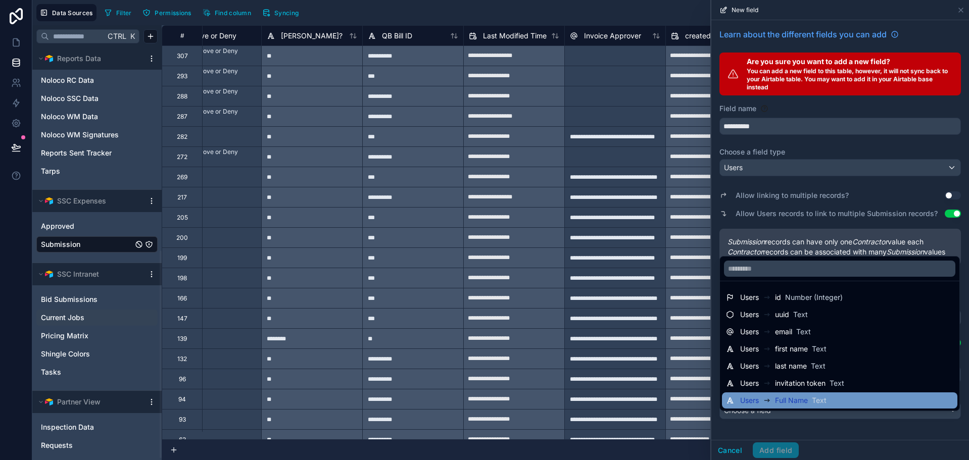
click at [839, 400] on div "Users Full Name Text" at bounding box center [839, 401] width 227 height 12
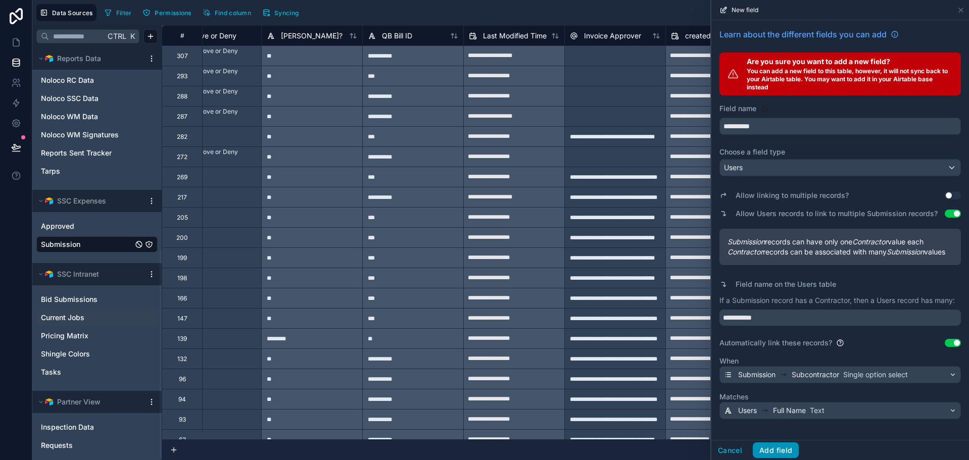
click at [787, 446] on button "Add field" at bounding box center [776, 451] width 46 height 16
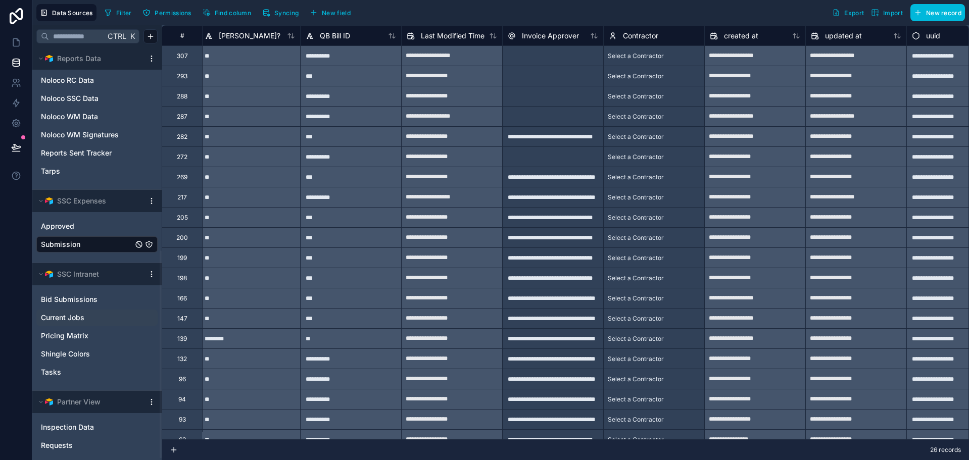
scroll to position [0, 1262]
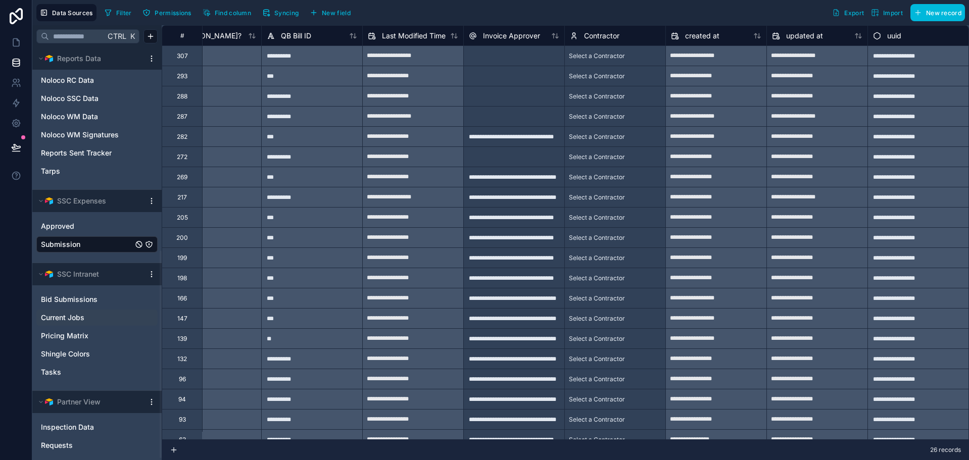
click at [565, 76] on div "Select a Contractor" at bounding box center [615, 76] width 101 height 14
click at [567, 74] on div "Select a Contractor" at bounding box center [593, 70] width 56 height 8
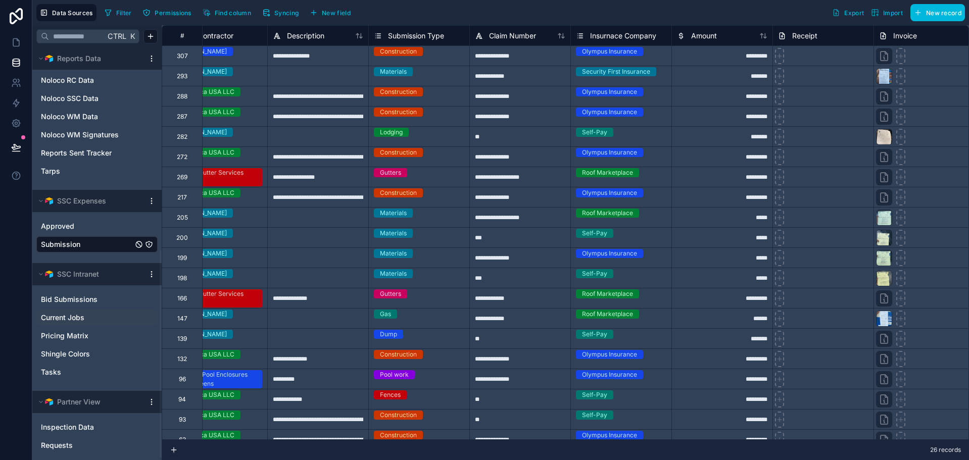
scroll to position [0, 0]
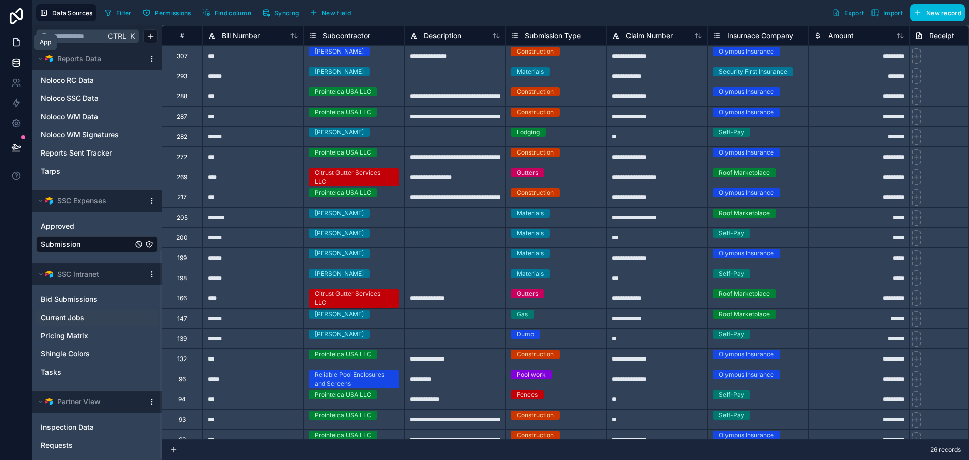
click at [27, 39] on link at bounding box center [16, 42] width 32 height 20
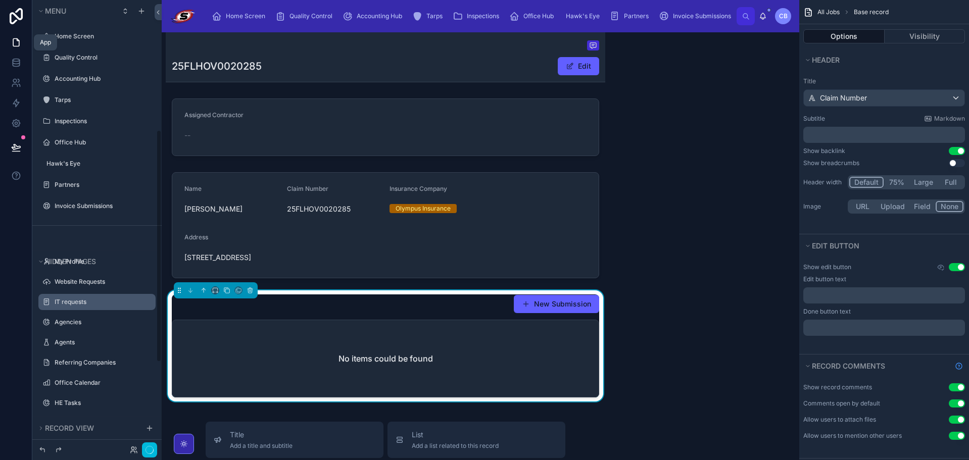
scroll to position [250, 0]
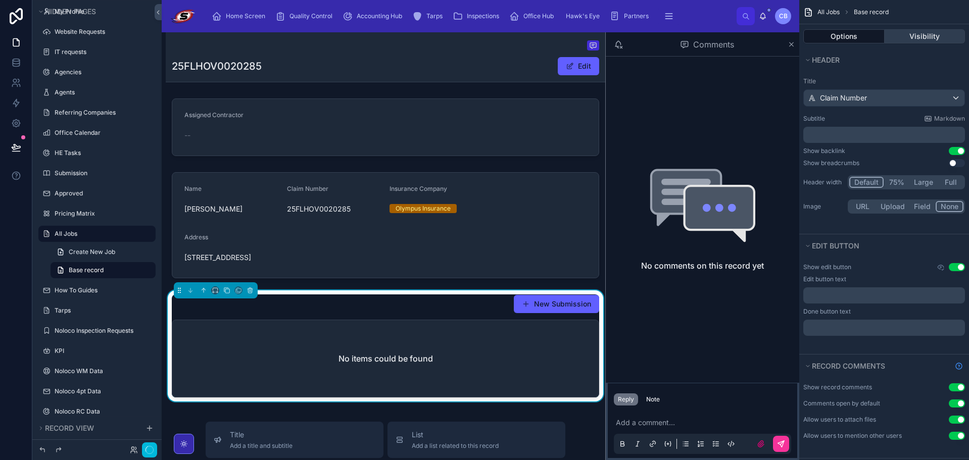
click at [921, 35] on button "Visibility" at bounding box center [925, 36] width 81 height 14
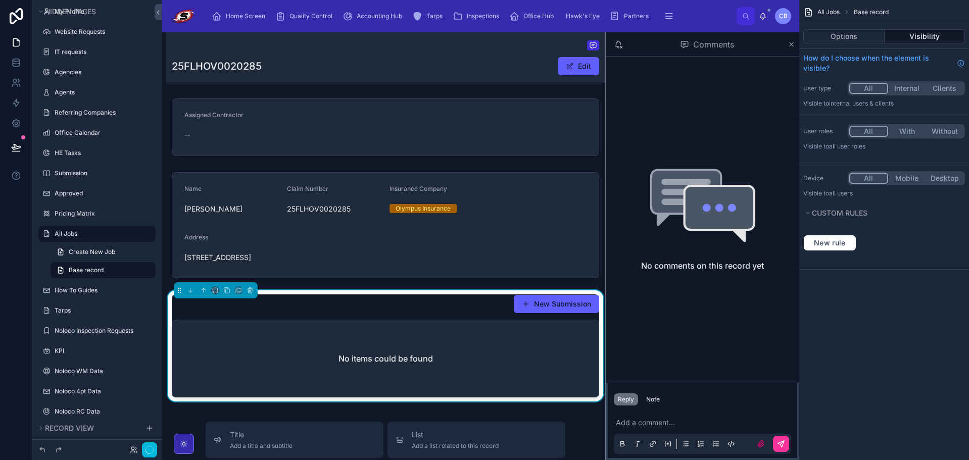
click at [410, 304] on div "New Submission" at bounding box center [385, 304] width 427 height 19
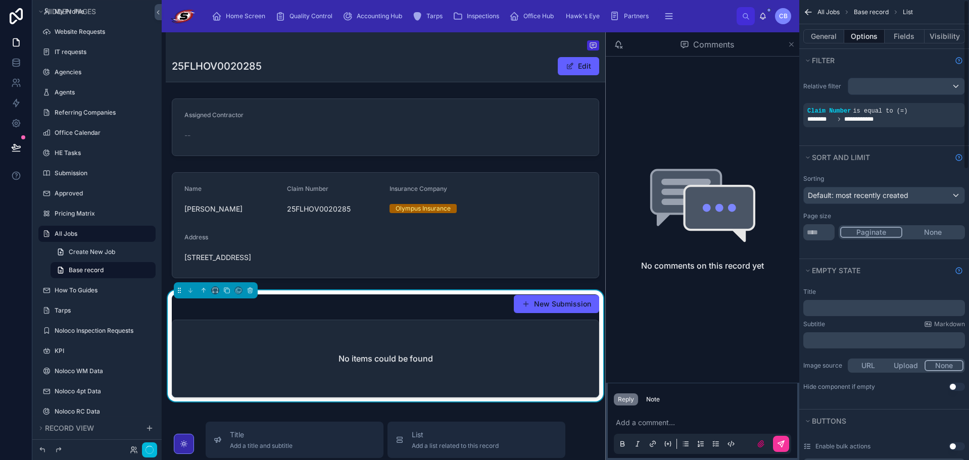
click at [791, 43] on icon at bounding box center [792, 44] width 4 height 4
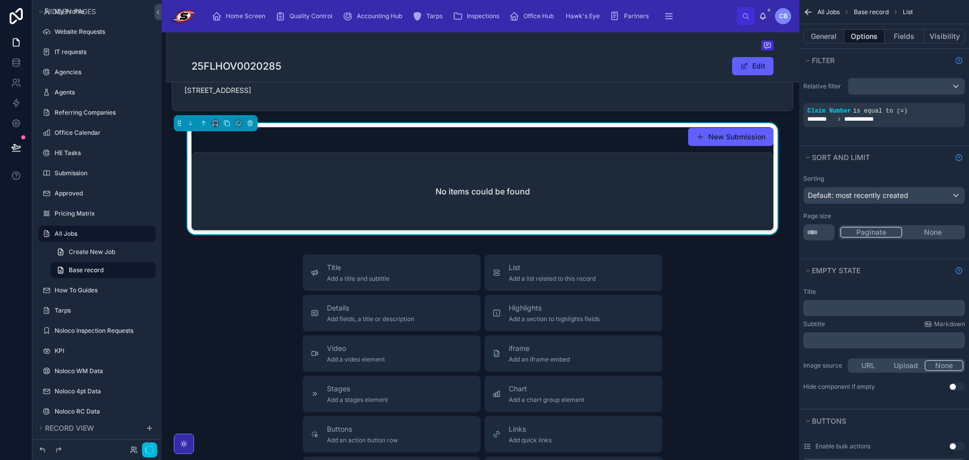
scroll to position [51, 0]
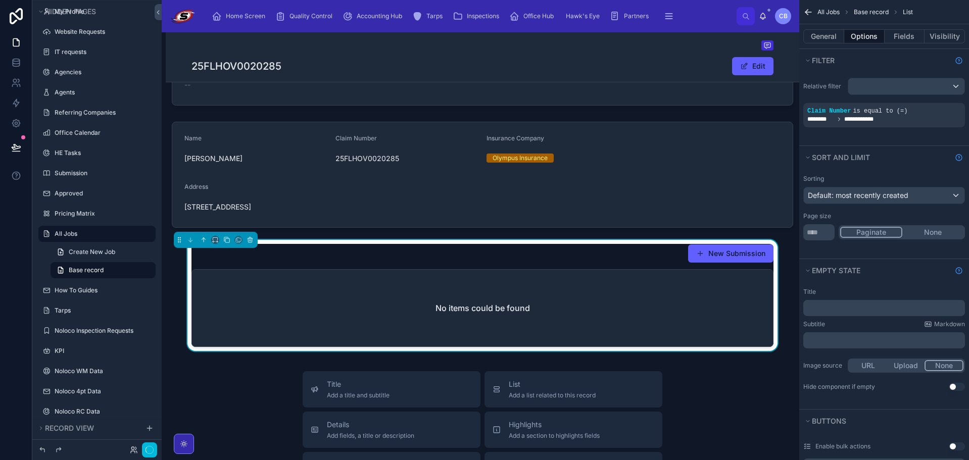
click at [579, 261] on div "New Submission" at bounding box center [483, 253] width 582 height 19
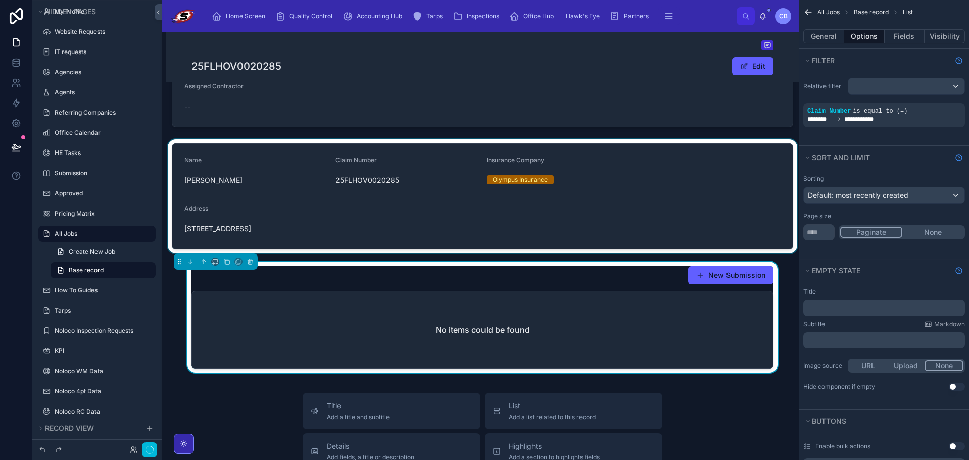
scroll to position [0, 0]
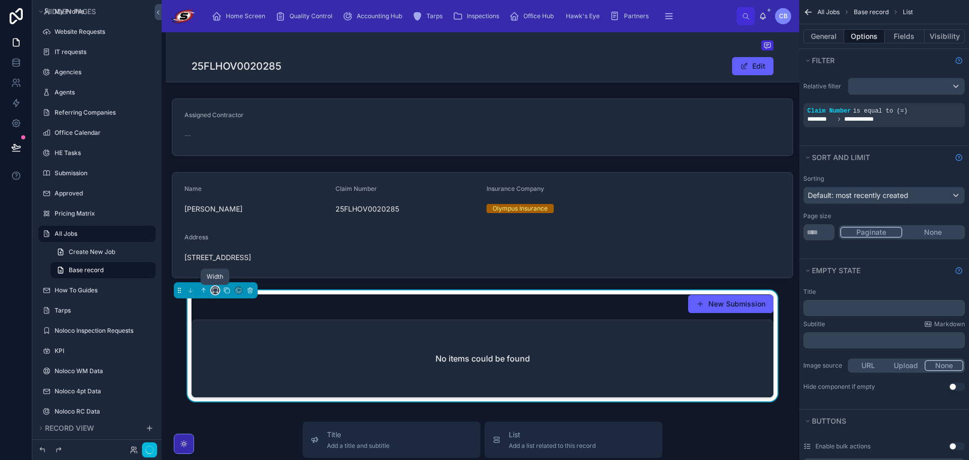
click at [215, 291] on icon at bounding box center [215, 290] width 7 height 7
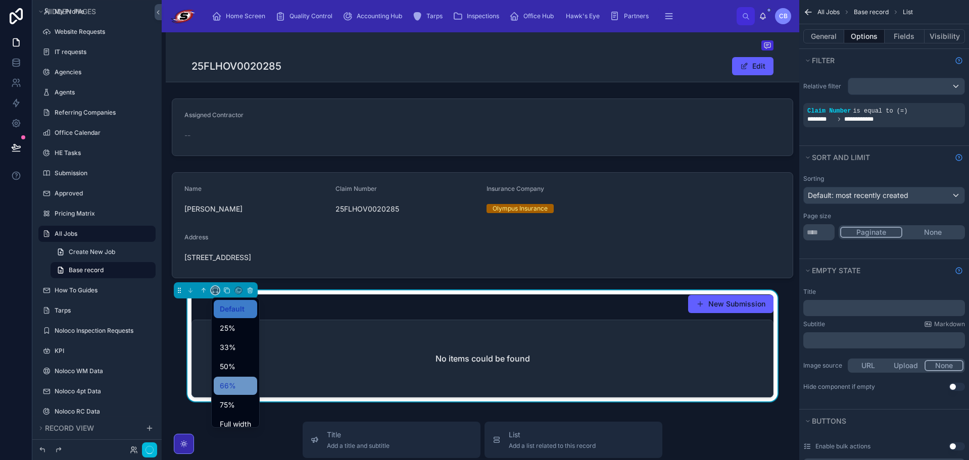
scroll to position [27, 0]
click at [233, 391] on div "Full width" at bounding box center [235, 397] width 43 height 18
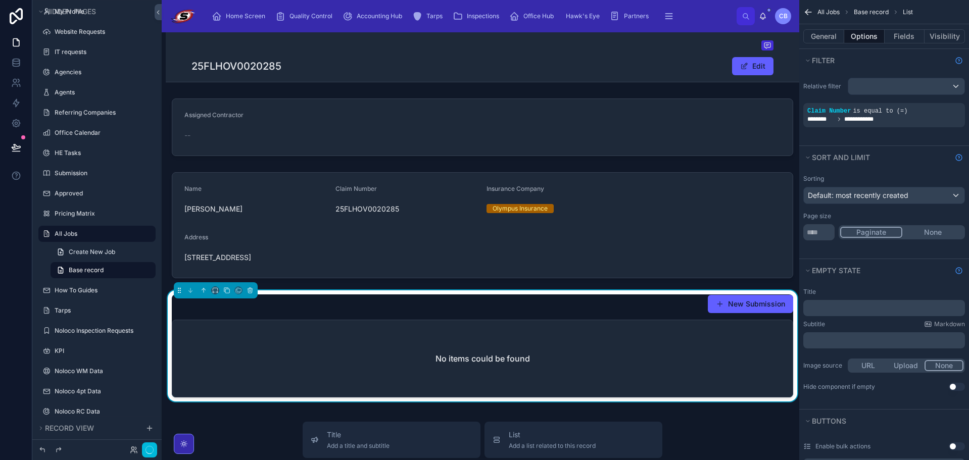
click at [343, 283] on div "Assigned Contractor -- Name [PERSON_NAME] Claim Number 25FLHOV0020285 Insurance…" at bounding box center [483, 249] width 634 height 311
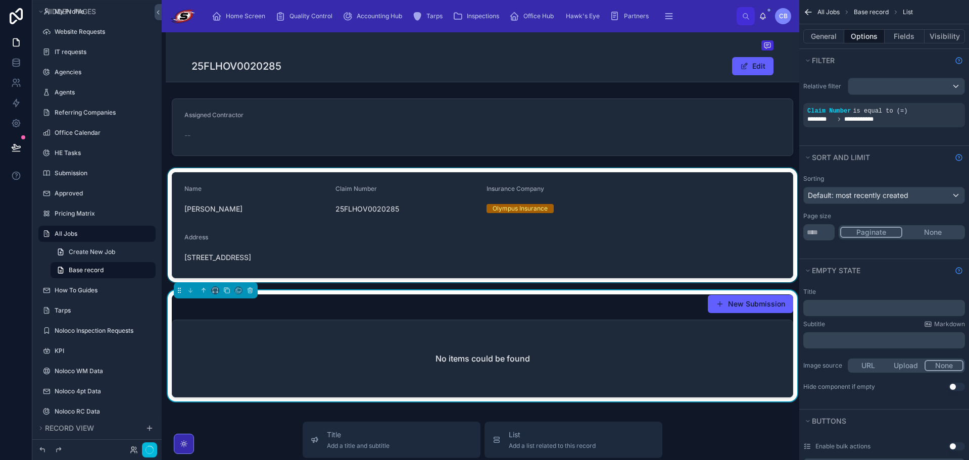
click at [350, 262] on div at bounding box center [483, 225] width 634 height 114
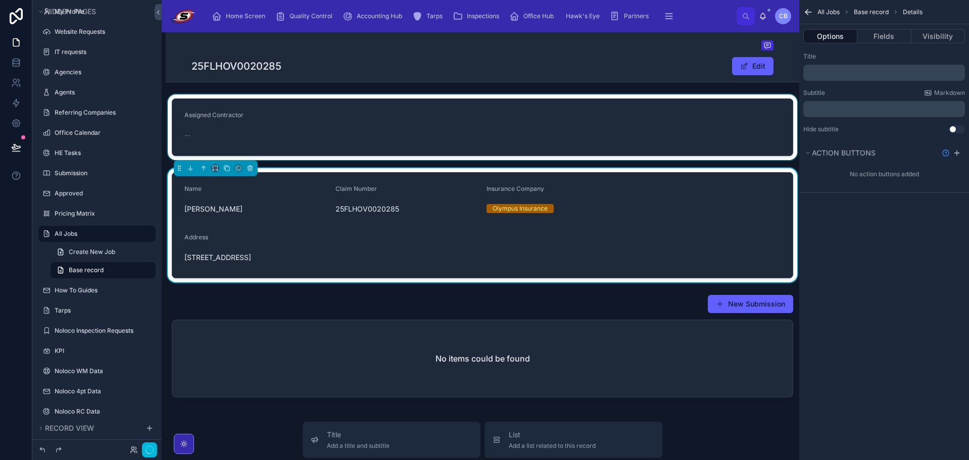
click at [422, 135] on div at bounding box center [483, 127] width 634 height 66
click at [228, 188] on div at bounding box center [483, 225] width 634 height 114
click at [268, 114] on div at bounding box center [483, 127] width 634 height 66
click at [188, 97] on icon at bounding box center [190, 94] width 7 height 7
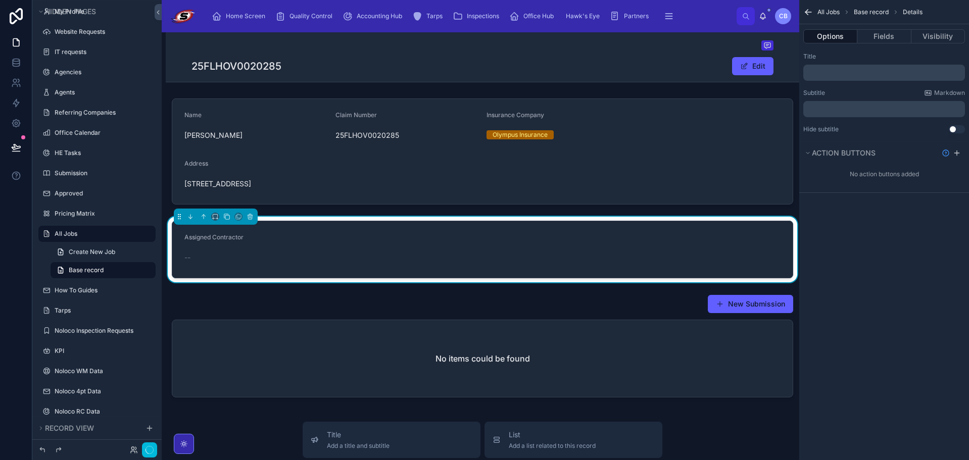
click at [392, 68] on div "25FLHOV0020285 Edit" at bounding box center [483, 66] width 582 height 19
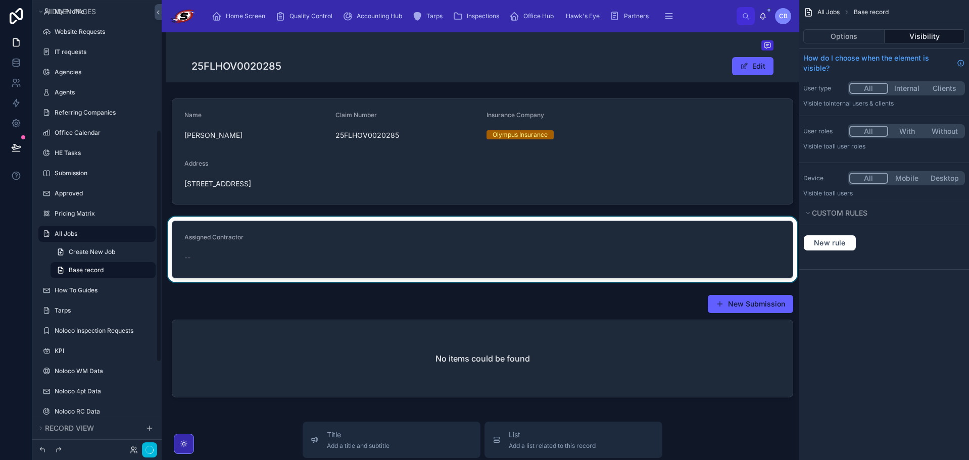
click at [415, 239] on div at bounding box center [483, 250] width 634 height 66
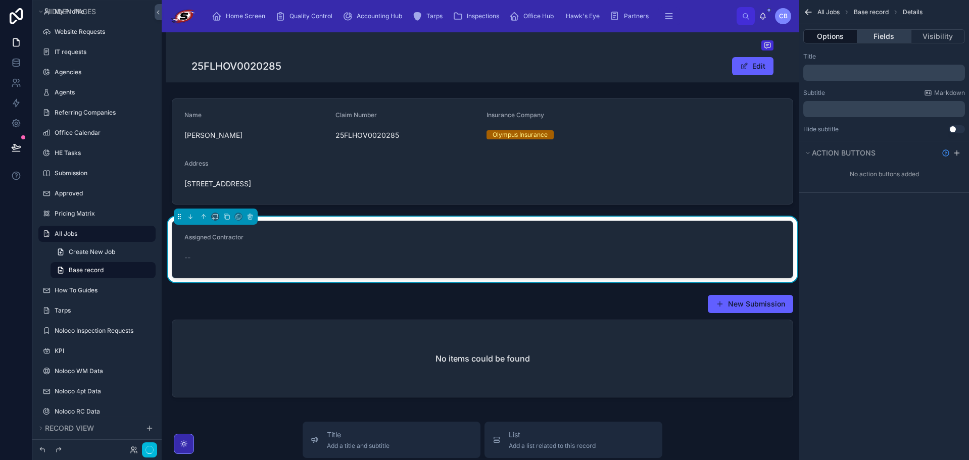
click at [900, 36] on button "Fields" at bounding box center [884, 36] width 54 height 14
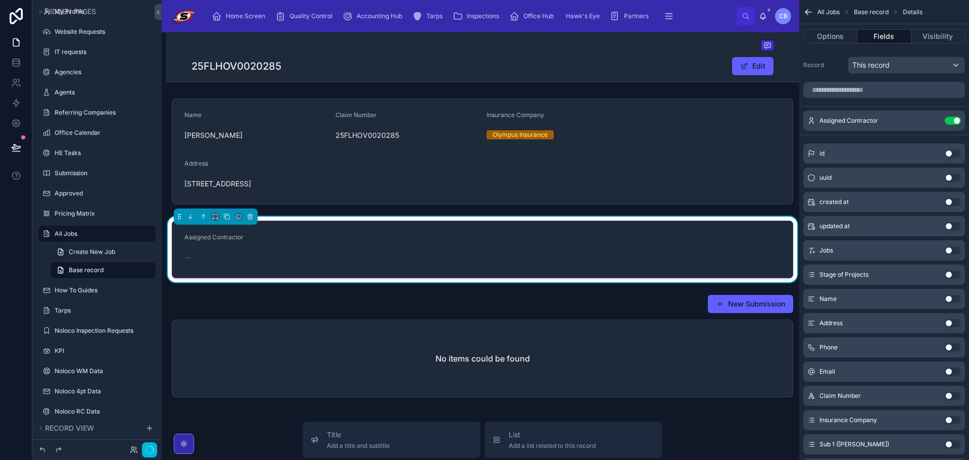
click at [0, 0] on icon "scrollable content" at bounding box center [0, 0] width 0 height 0
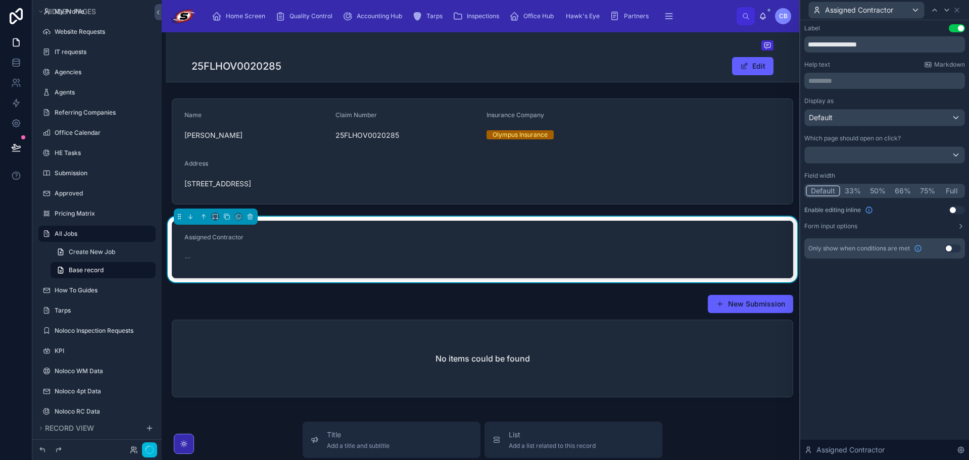
click at [954, 211] on button "Use setting" at bounding box center [957, 210] width 16 height 8
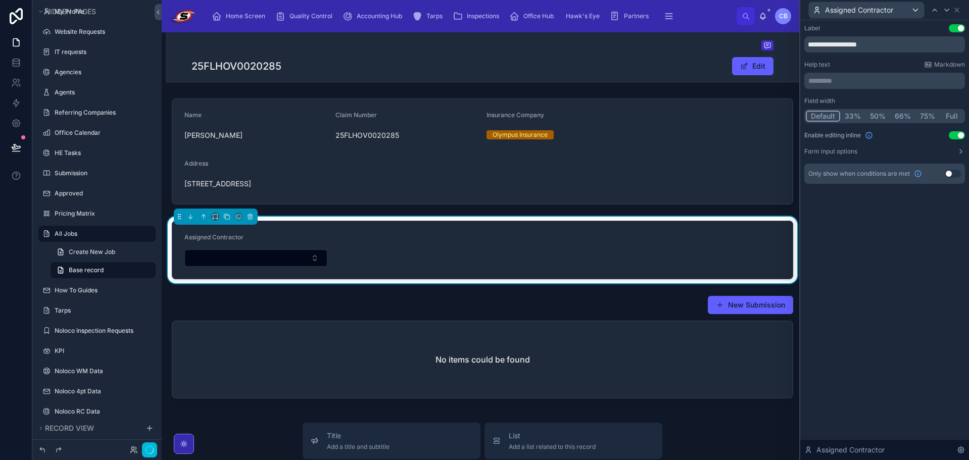
click at [622, 210] on div "Name [PERSON_NAME] Claim Number 25FLHOV0020285 Insurance Company Olympus Insura…" at bounding box center [483, 250] width 634 height 312
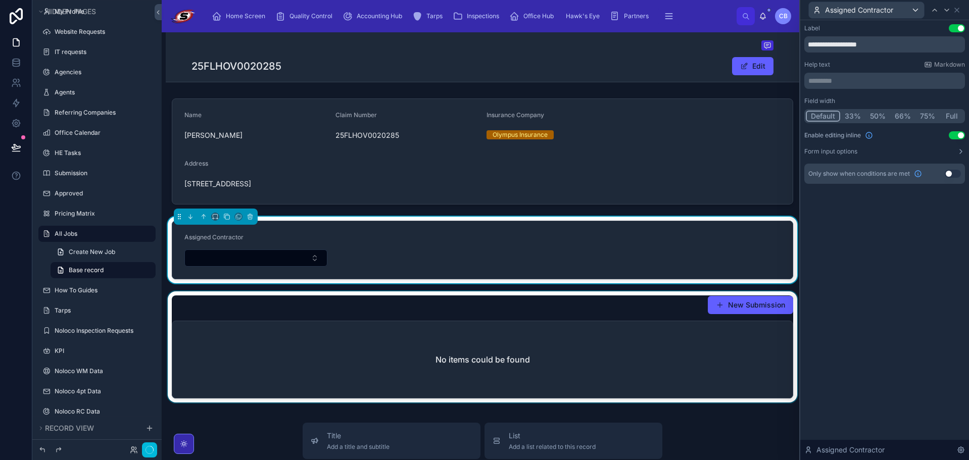
click at [583, 304] on div at bounding box center [483, 349] width 634 height 115
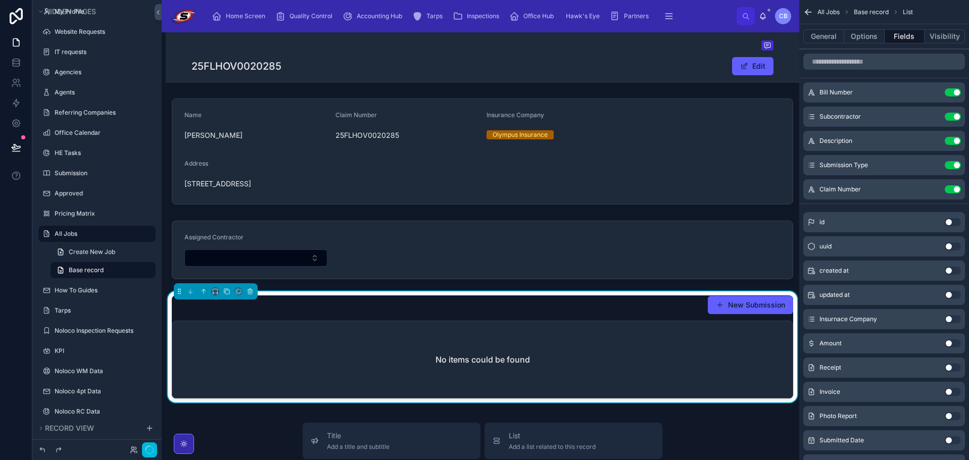
click at [628, 337] on div "No items could be found" at bounding box center [482, 359] width 621 height 77
click at [741, 308] on button "New Submission" at bounding box center [750, 305] width 85 height 18
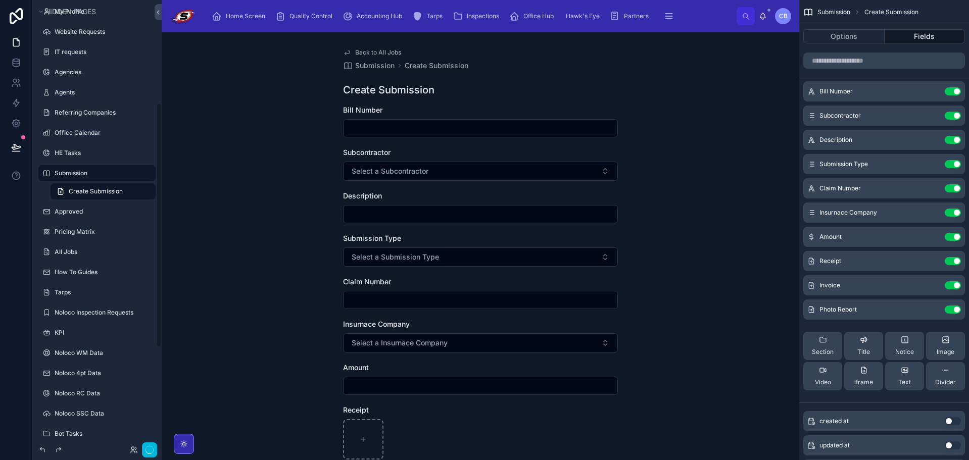
scroll to position [189, 0]
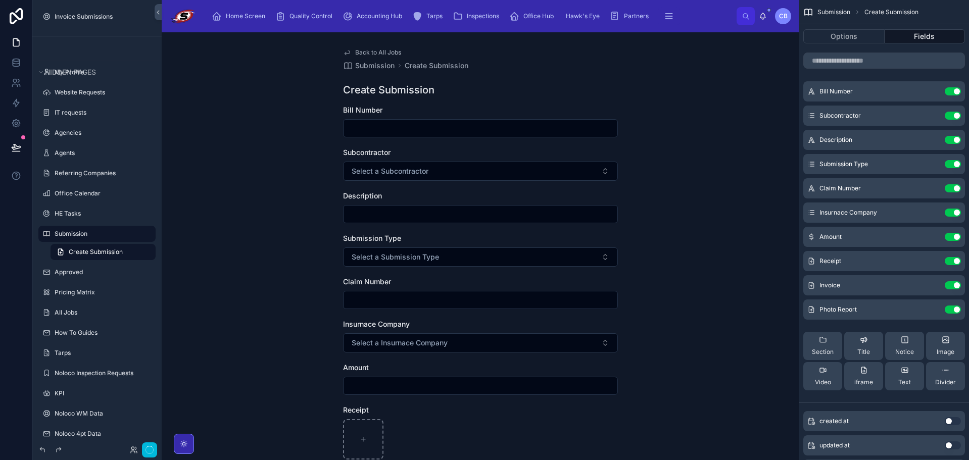
click at [636, 117] on div "Back to All Jobs Submission Create Submission Create Submission Bill Number Sub…" at bounding box center [481, 246] width 638 height 428
click at [925, 111] on div "Subcontractor Use setting" at bounding box center [884, 116] width 162 height 20
click at [0, 0] on button "scrollable content" at bounding box center [0, 0] width 0 height 0
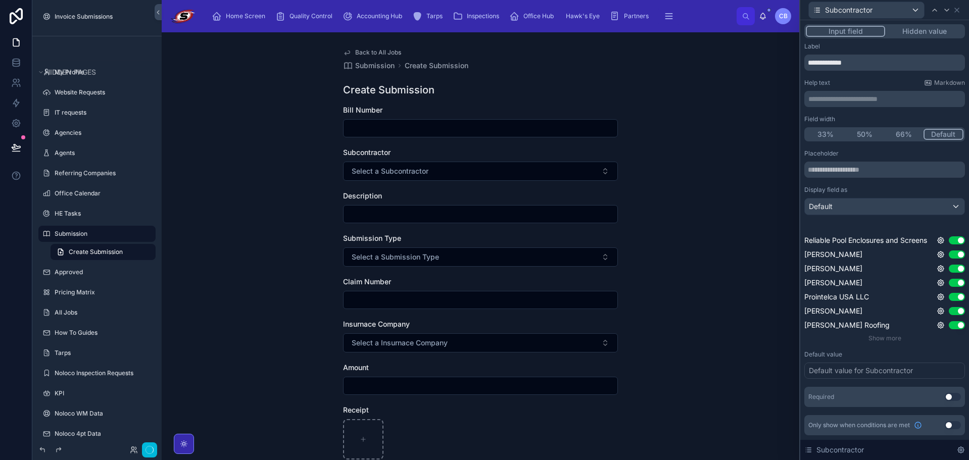
click at [922, 30] on button "Hidden value" at bounding box center [924, 31] width 78 height 11
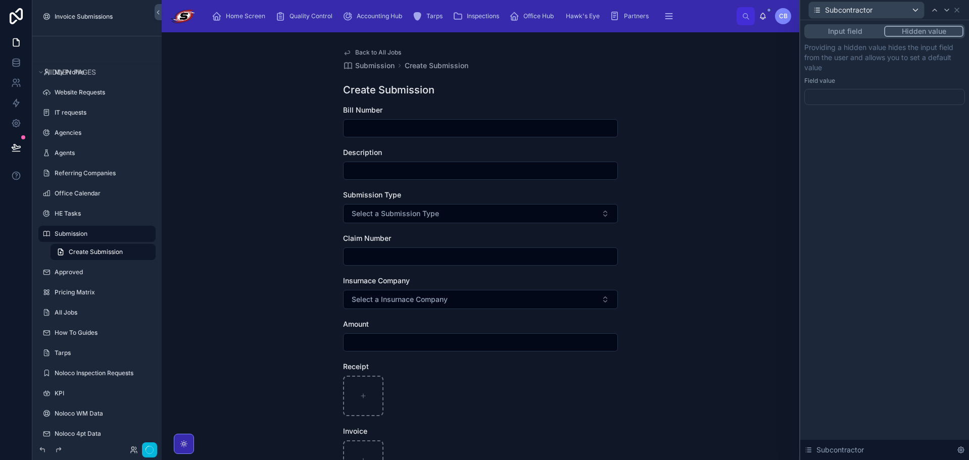
click at [862, 94] on div at bounding box center [884, 97] width 161 height 16
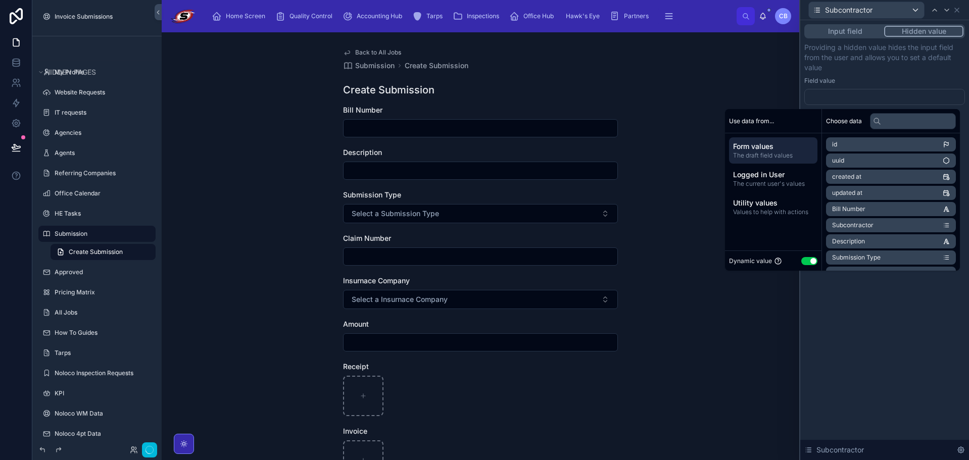
drag, startPoint x: 926, startPoint y: 66, endPoint x: 930, endPoint y: 56, distance: 10.9
click at [926, 66] on p "Providing a hidden value hides the input field from the user and allows you to …" at bounding box center [884, 57] width 161 height 30
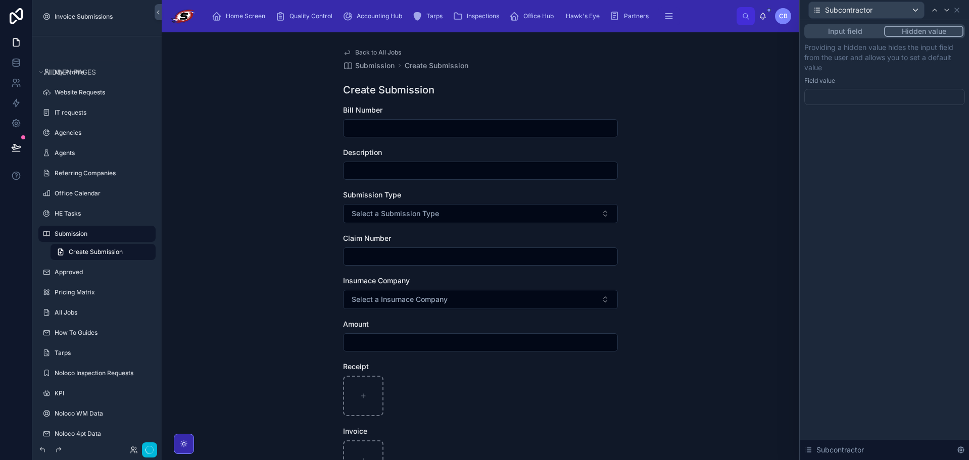
click at [925, 28] on button "Hidden value" at bounding box center [923, 31] width 79 height 11
click at [839, 28] on button "Input field" at bounding box center [845, 31] width 78 height 11
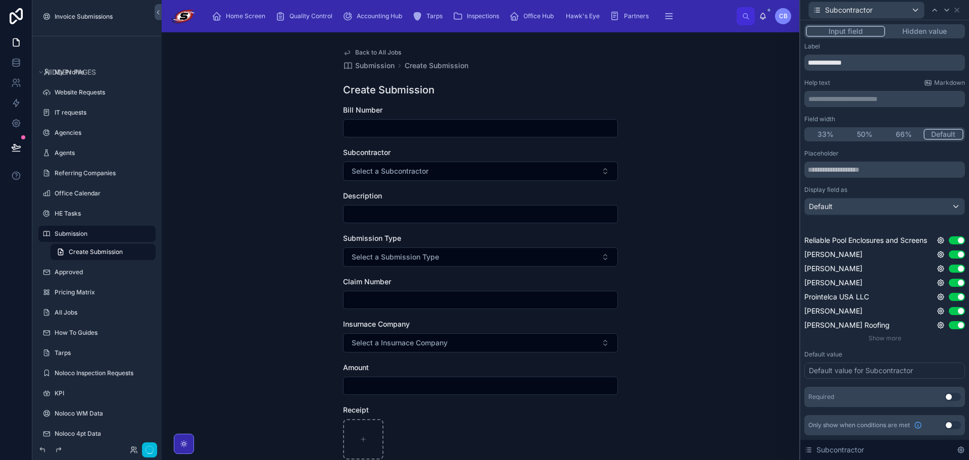
click at [927, 32] on button "Hidden value" at bounding box center [924, 31] width 78 height 11
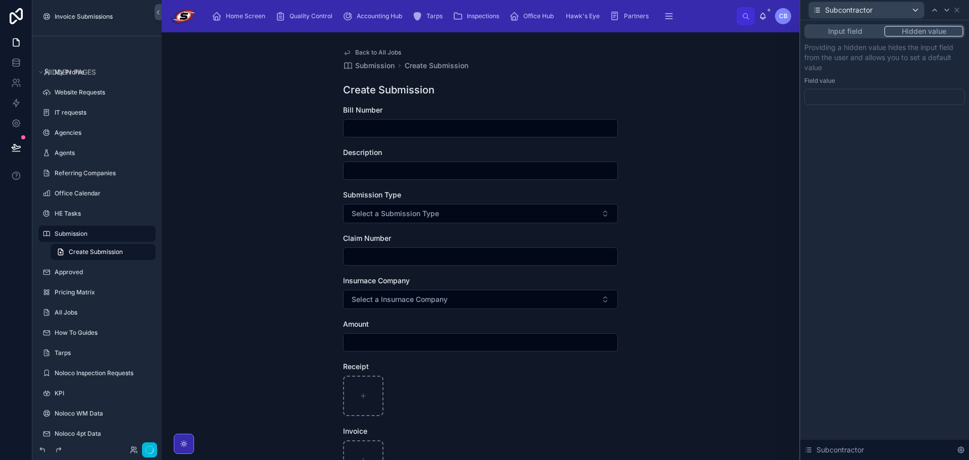
click at [854, 30] on button "Input field" at bounding box center [845, 31] width 78 height 11
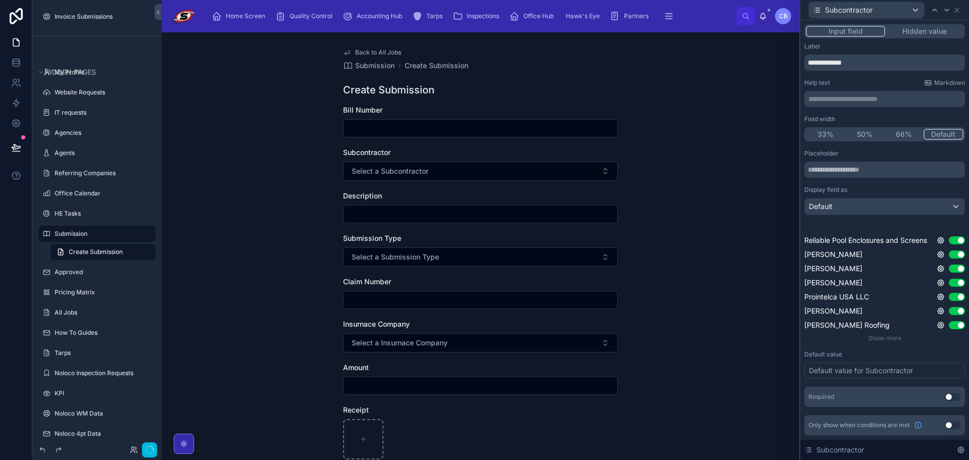
click at [867, 43] on div "Label" at bounding box center [884, 46] width 161 height 8
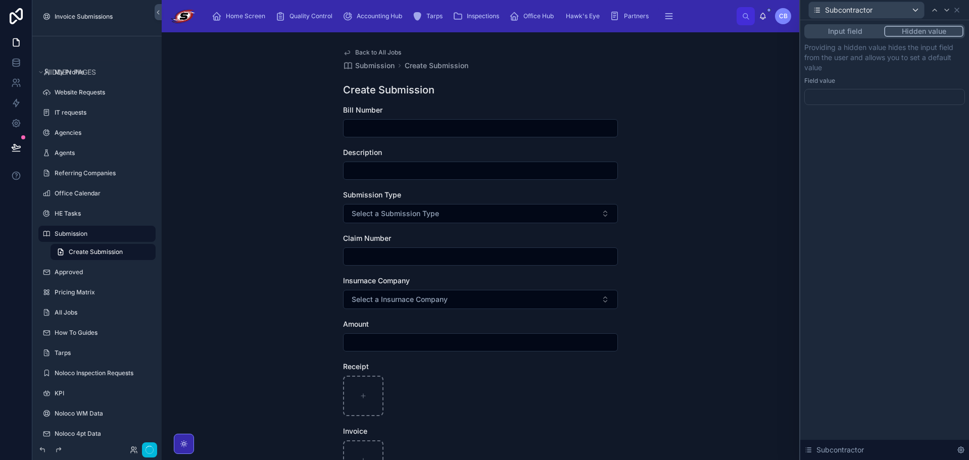
click at [935, 28] on button "Hidden value" at bounding box center [923, 31] width 79 height 11
click at [959, 9] on icon at bounding box center [957, 10] width 8 height 8
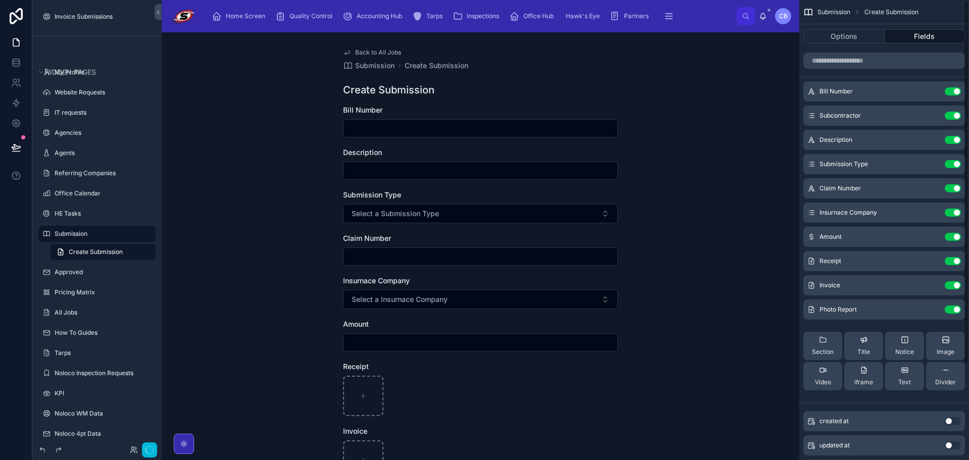
click at [950, 112] on button "Use setting" at bounding box center [953, 116] width 16 height 8
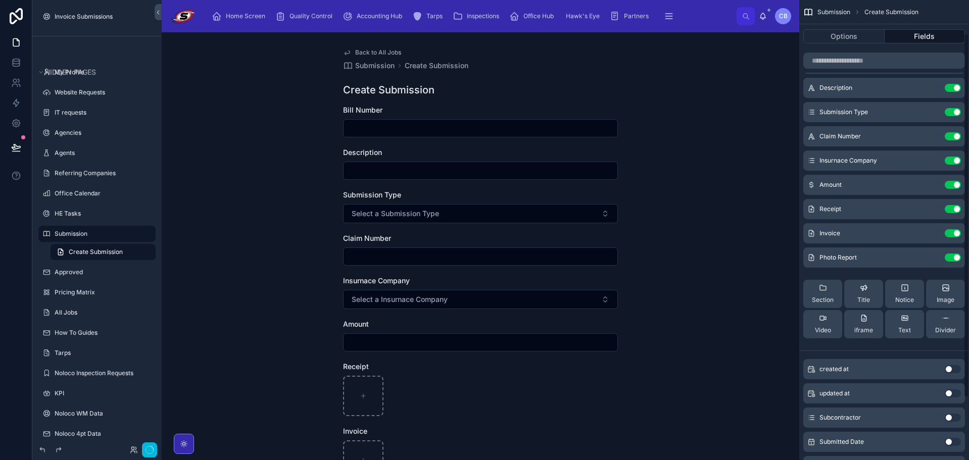
scroll to position [121, 0]
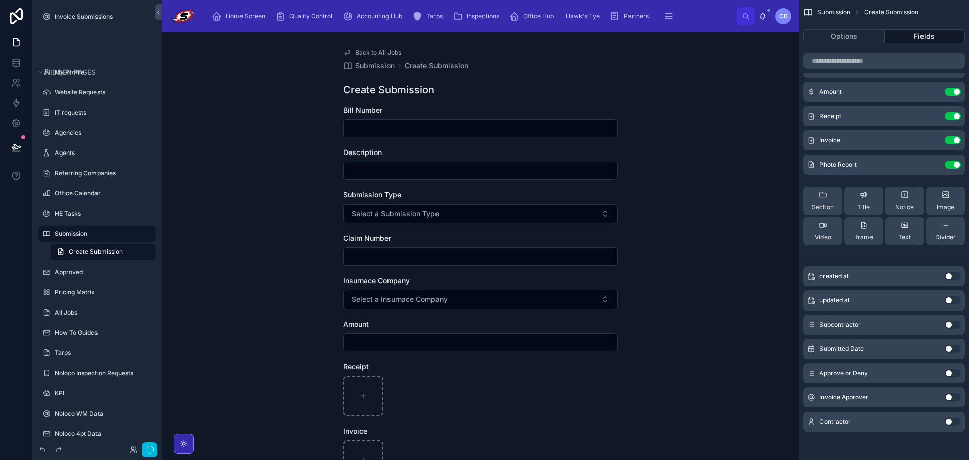
click at [952, 423] on button "Use setting" at bounding box center [953, 422] width 16 height 8
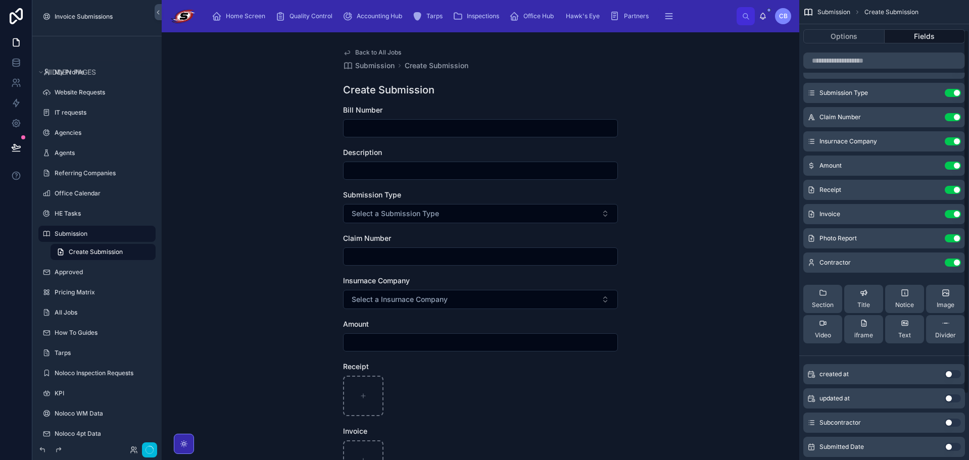
scroll to position [0, 0]
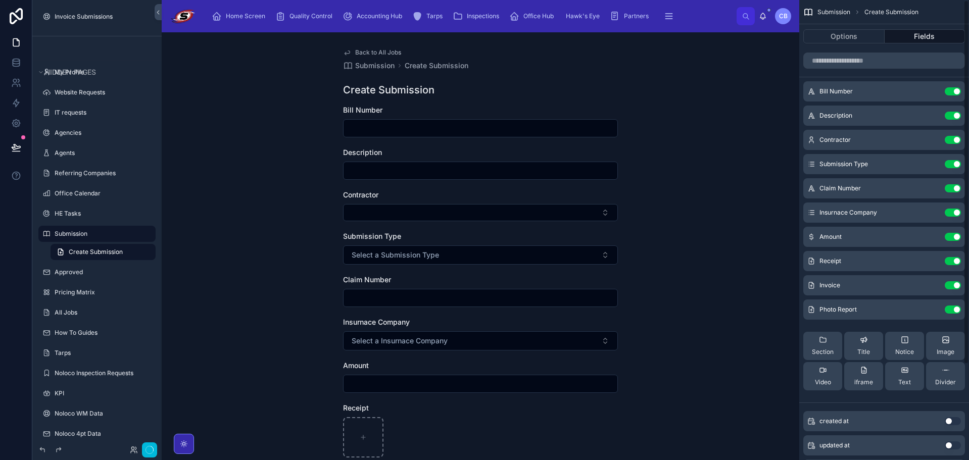
click at [0, 0] on icon "scrollable content" at bounding box center [0, 0] width 0 height 0
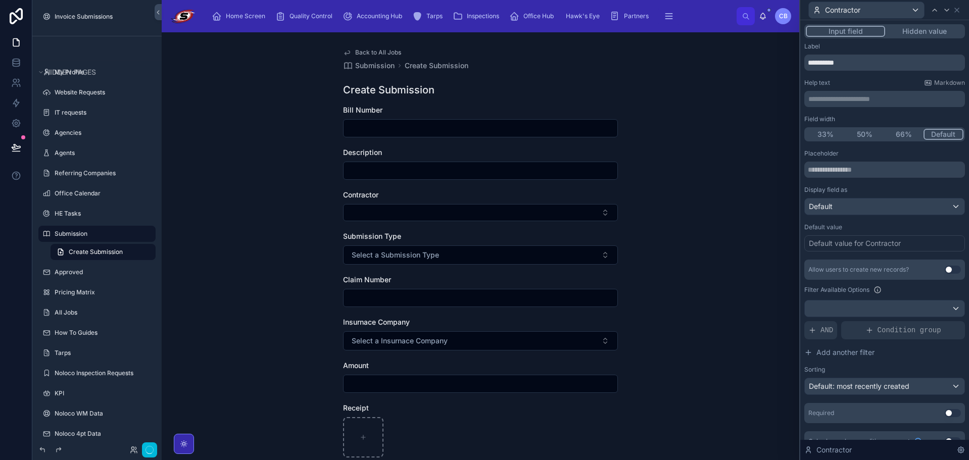
click at [936, 34] on button "Hidden value" at bounding box center [924, 31] width 78 height 11
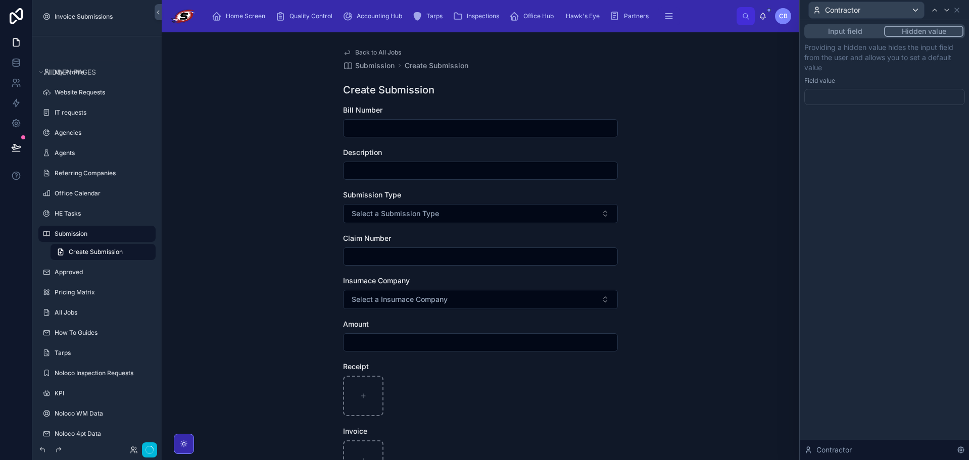
click at [863, 101] on div at bounding box center [884, 97] width 161 height 16
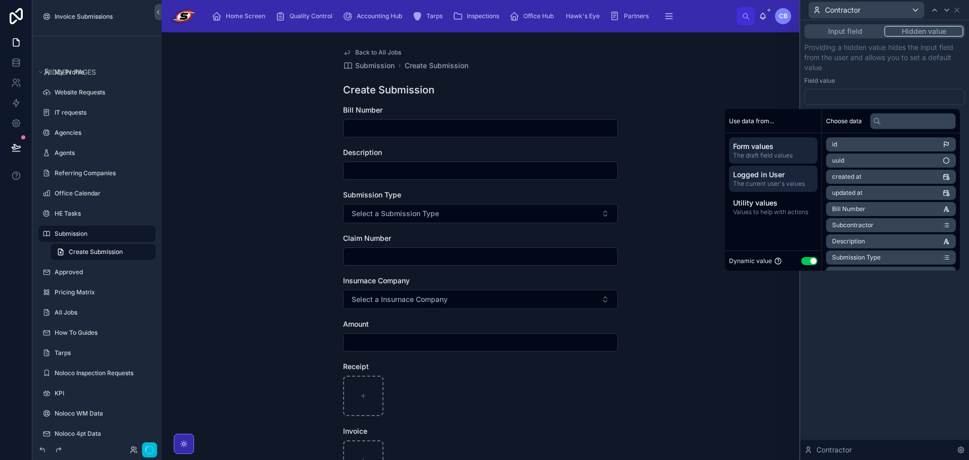
click at [773, 175] on span "Logged in User" at bounding box center [773, 175] width 80 height 10
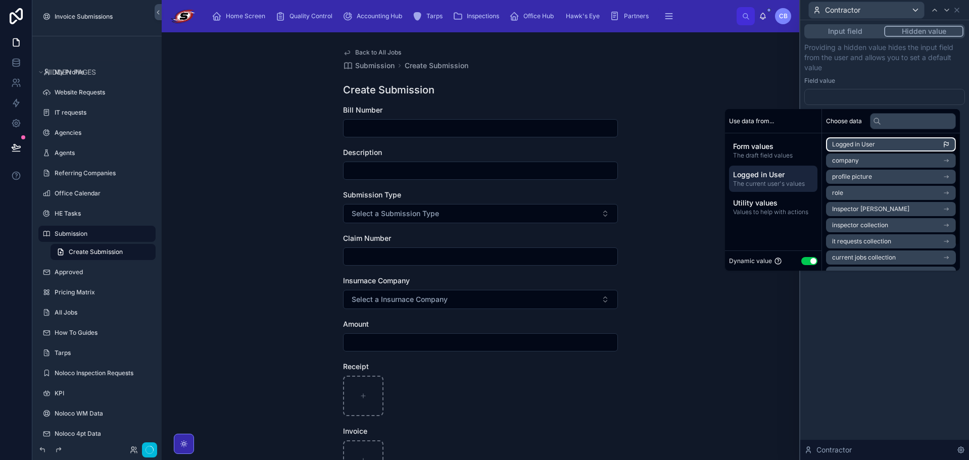
click at [867, 144] on span "Logged in User" at bounding box center [853, 144] width 43 height 8
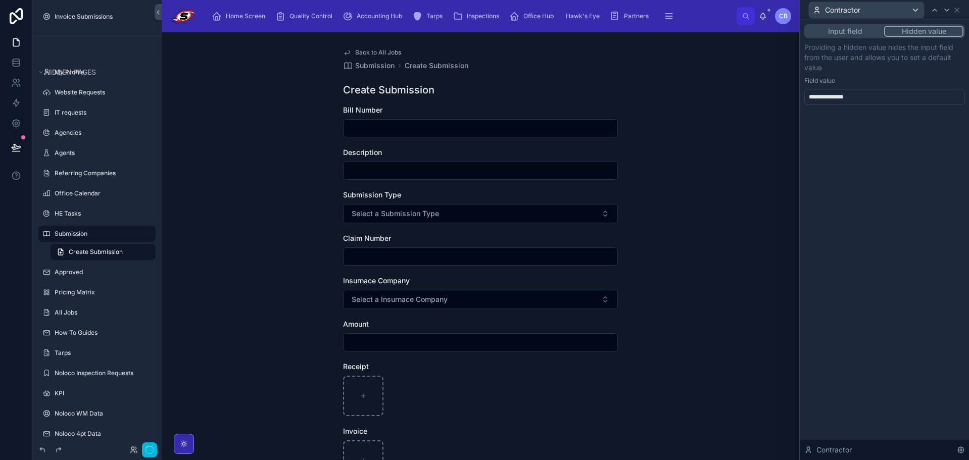
click at [867, 330] on div "**********" at bounding box center [884, 240] width 169 height 440
click at [955, 9] on icon at bounding box center [957, 10] width 8 height 8
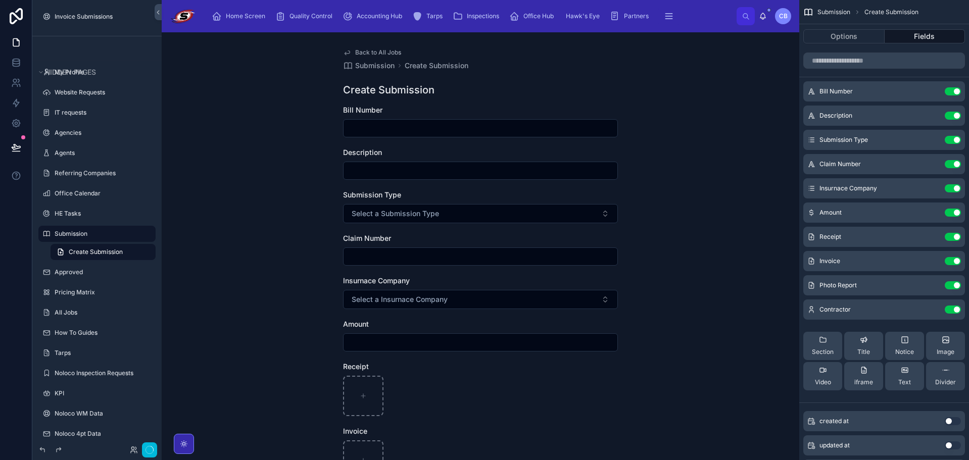
click at [0, 0] on icon "scrollable content" at bounding box center [0, 0] width 0 height 0
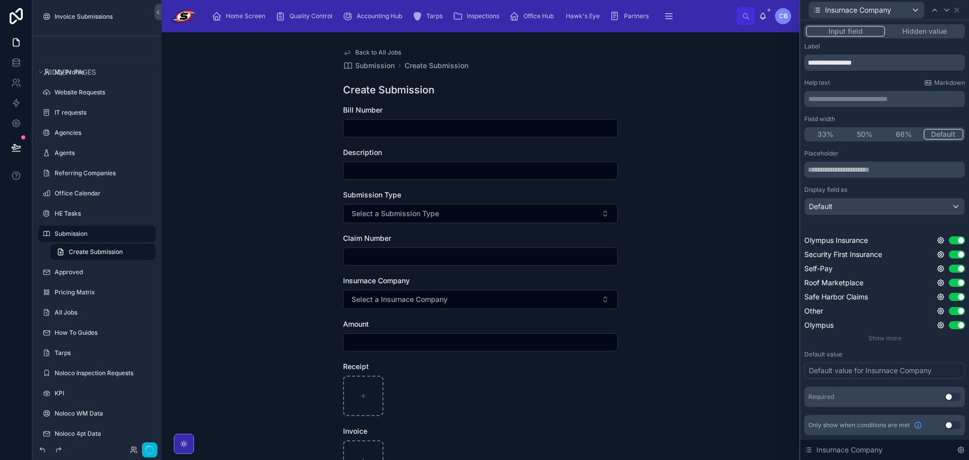
click at [943, 23] on div "**********" at bounding box center [884, 240] width 169 height 440
click at [912, 32] on button "Hidden value" at bounding box center [924, 31] width 78 height 11
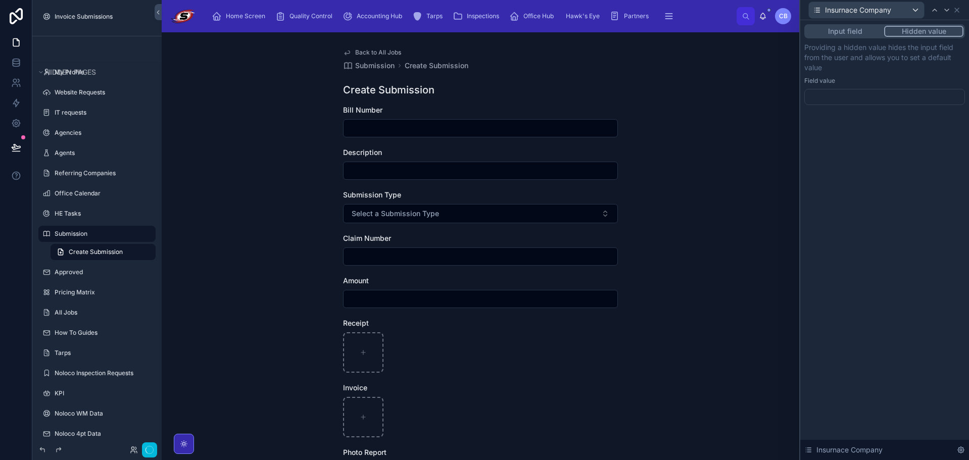
click at [844, 95] on div at bounding box center [884, 97] width 161 height 16
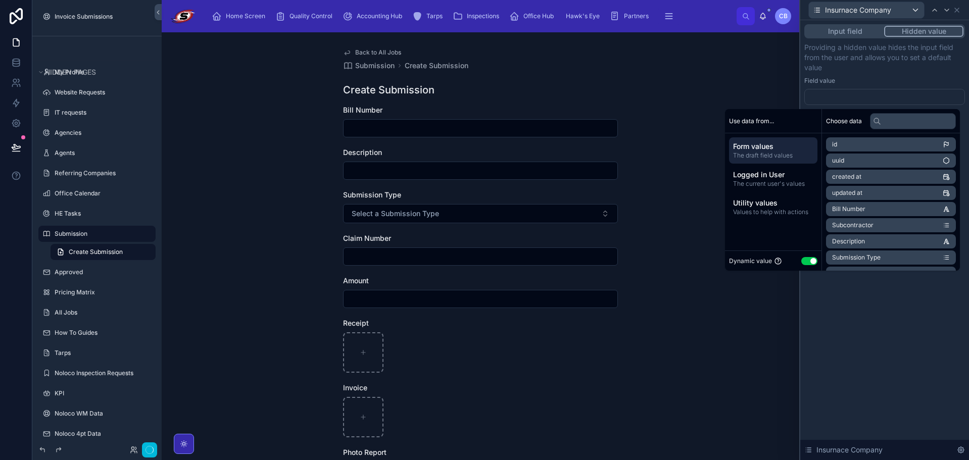
click at [789, 146] on span "Form values" at bounding box center [773, 146] width 80 height 10
click at [777, 169] on div "Logged in User The current user's values" at bounding box center [773, 179] width 88 height 26
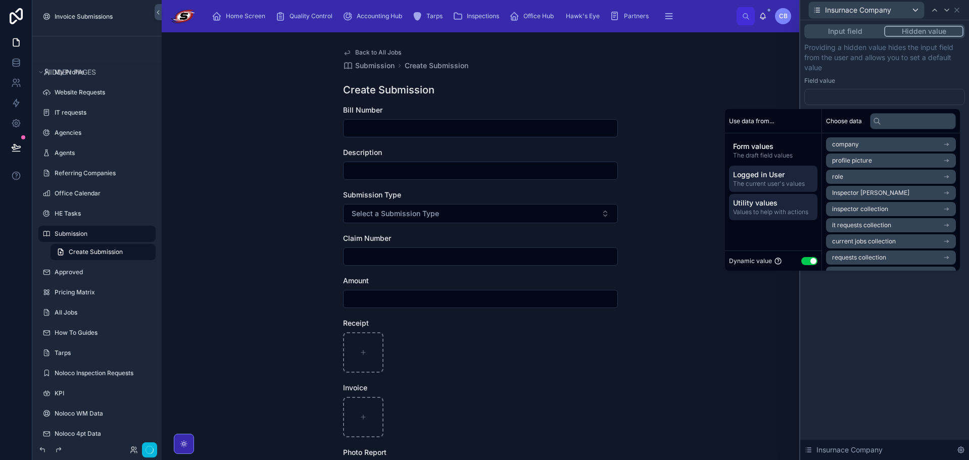
click at [782, 206] on span "Utility values" at bounding box center [773, 203] width 80 height 10
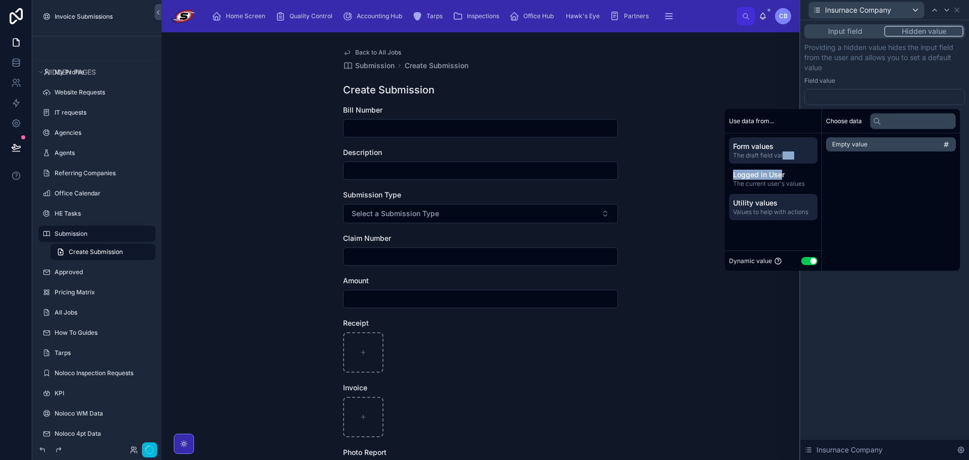
click at [776, 163] on div "Form values The draft field values Logged in User The current user's values Uti…" at bounding box center [773, 178] width 97 height 91
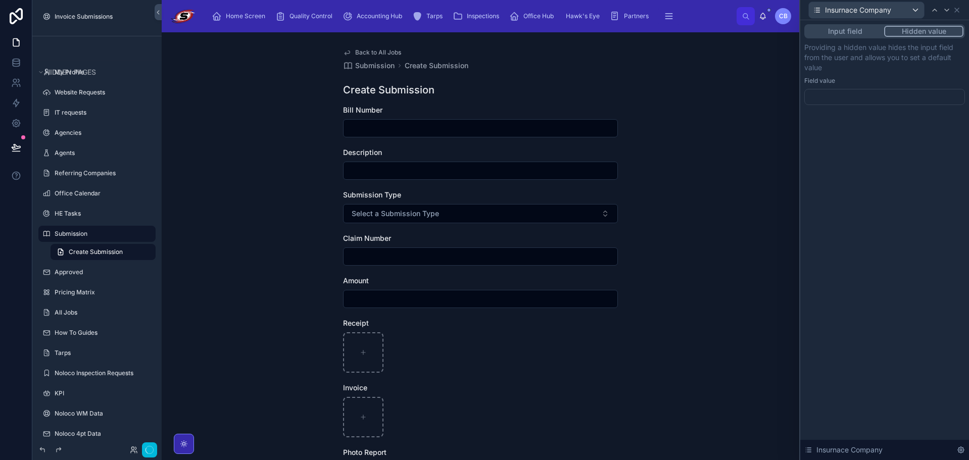
drag, startPoint x: 922, startPoint y: 78, endPoint x: 926, endPoint y: 68, distance: 11.1
click at [924, 76] on div "Providing a hidden value hides the input field from the user and allows you to …" at bounding box center [884, 73] width 161 height 63
drag, startPoint x: 942, startPoint y: 26, endPoint x: 887, endPoint y: 26, distance: 55.1
click at [941, 26] on button "Hidden value" at bounding box center [923, 31] width 79 height 11
click at [868, 28] on button "Input field" at bounding box center [845, 31] width 78 height 11
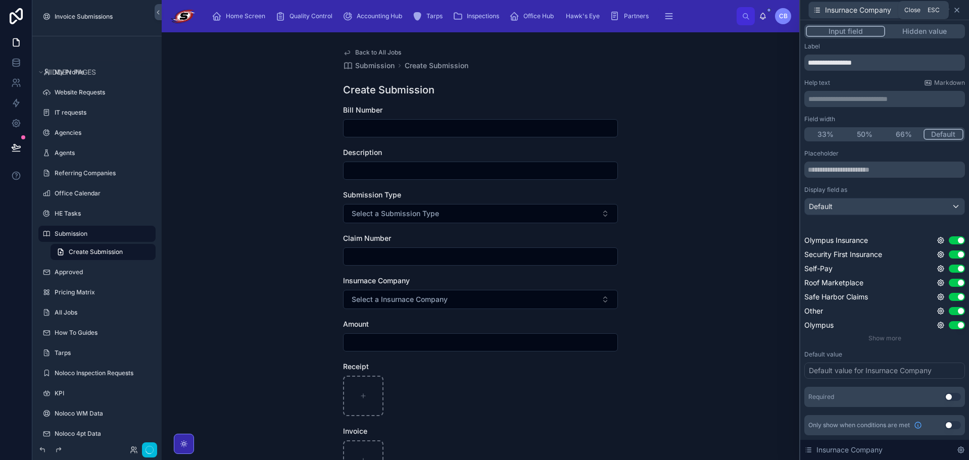
click at [959, 10] on icon at bounding box center [957, 10] width 8 height 8
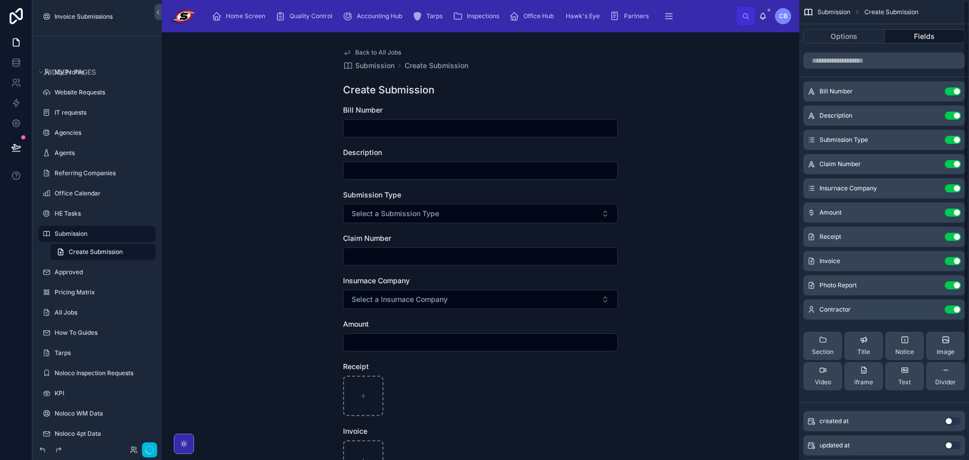
click at [618, 53] on div "Back to All Jobs Submission Create Submission Create Submission Bill Number Des…" at bounding box center [480, 338] width 291 height 612
click at [626, 56] on div "Back to All Jobs Submission Create Submission Create Submission Bill Number Des…" at bounding box center [481, 246] width 638 height 428
click at [828, 30] on button "Options" at bounding box center [843, 36] width 81 height 14
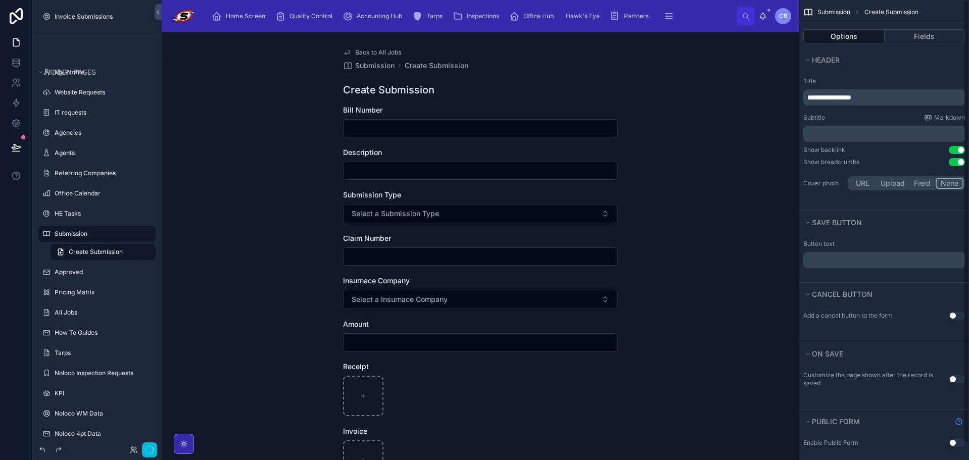
click at [960, 163] on button "Use setting" at bounding box center [957, 162] width 16 height 8
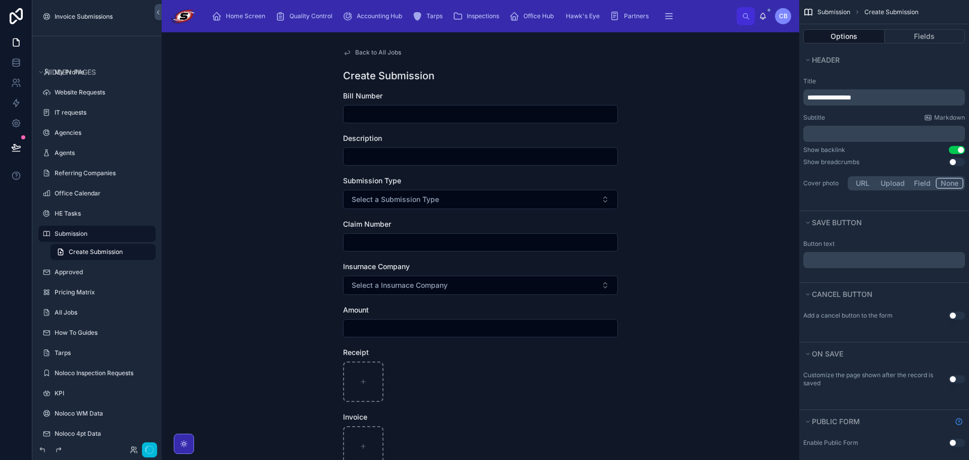
click at [366, 56] on span "Back to All Jobs" at bounding box center [378, 53] width 46 height 8
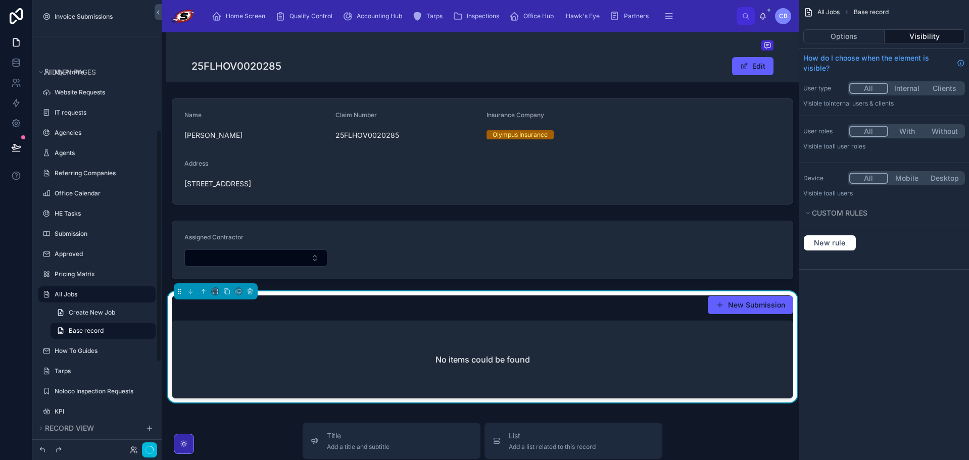
scroll to position [250, 0]
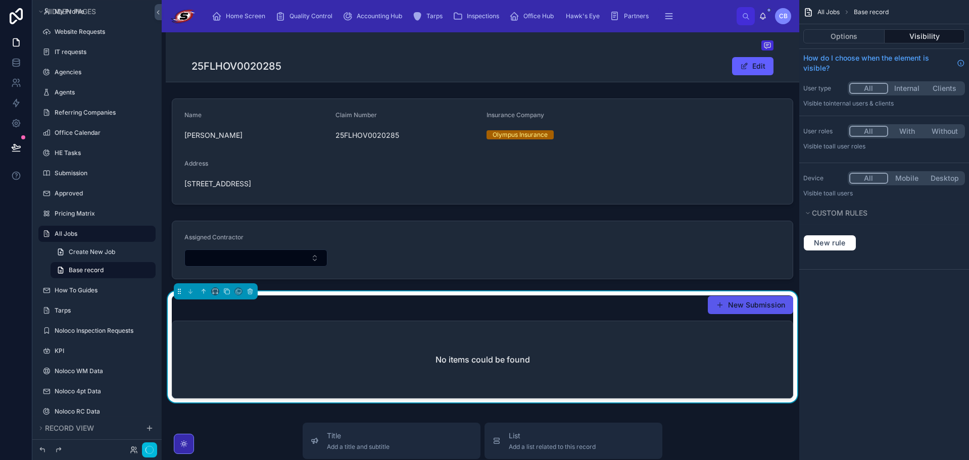
click at [731, 306] on button "New Submission" at bounding box center [750, 305] width 85 height 18
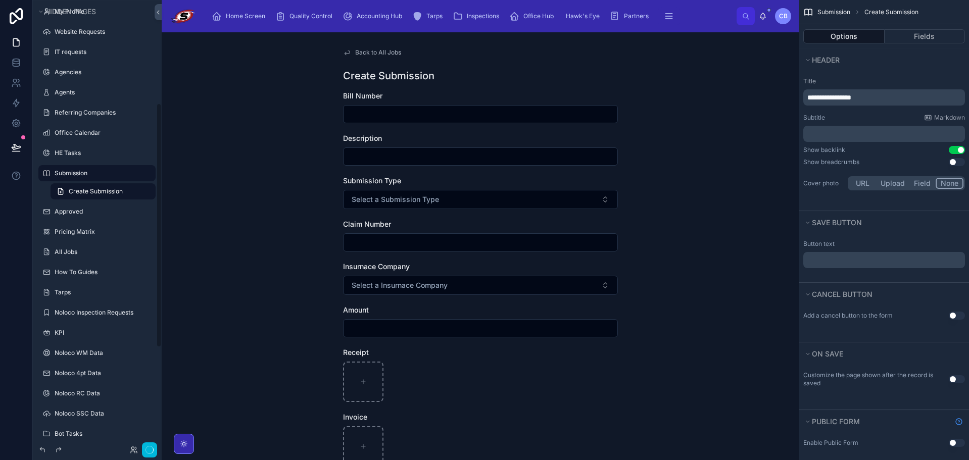
scroll to position [189, 0]
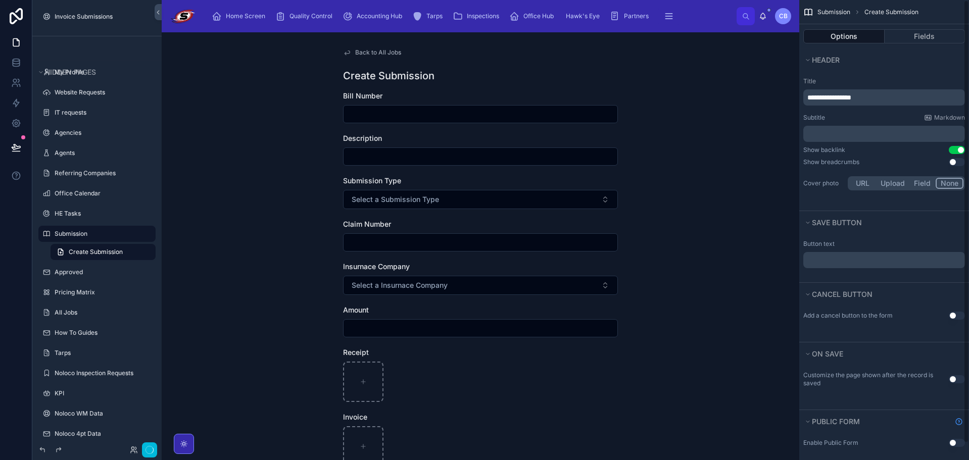
click at [492, 118] on input "text" at bounding box center [481, 114] width 274 height 14
click at [518, 161] on input "text" at bounding box center [481, 157] width 274 height 14
click at [554, 217] on form "Bill Number Description Submission Type Select a Submission Type Claim Number I…" at bounding box center [480, 361] width 275 height 540
click at [568, 236] on input "text" at bounding box center [481, 242] width 274 height 14
click at [570, 244] on input "text" at bounding box center [481, 242] width 274 height 14
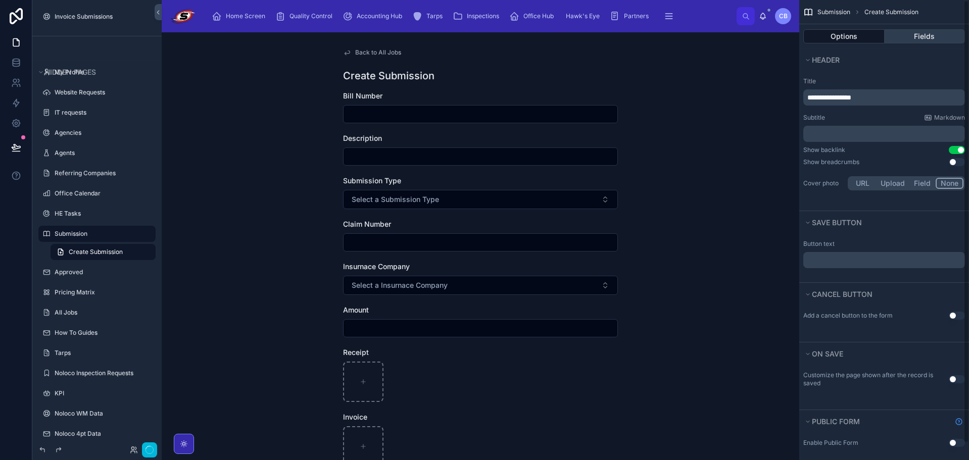
click at [917, 31] on button "Fields" at bounding box center [925, 36] width 81 height 14
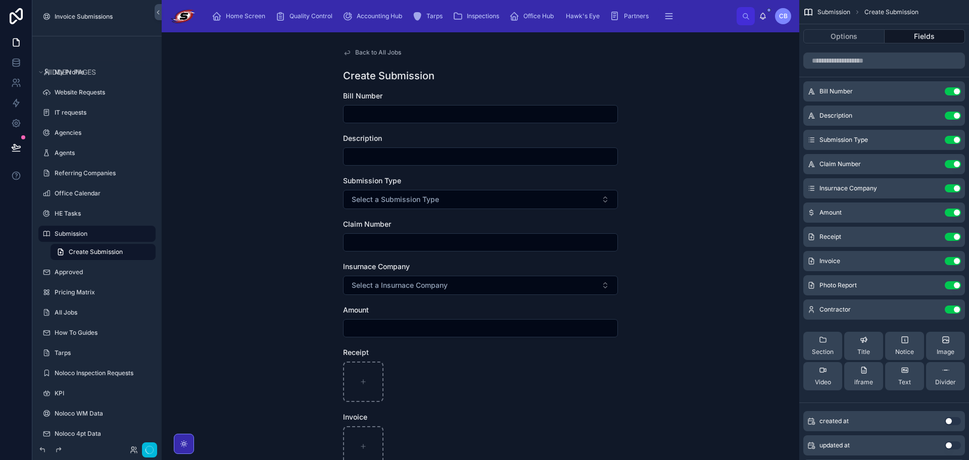
click at [0, 0] on icon "scrollable content" at bounding box center [0, 0] width 0 height 0
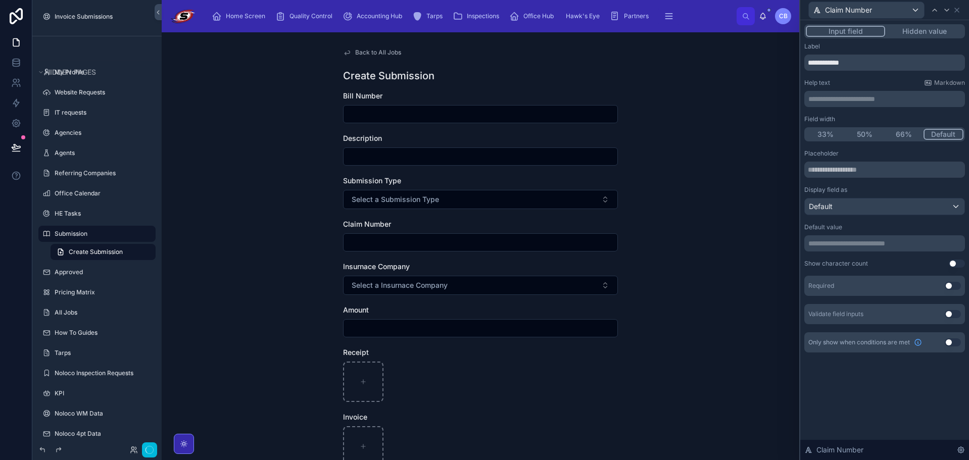
click at [903, 253] on div "**********" at bounding box center [884, 237] width 161 height 175
click at [903, 247] on p "**********" at bounding box center [885, 244] width 155 height 10
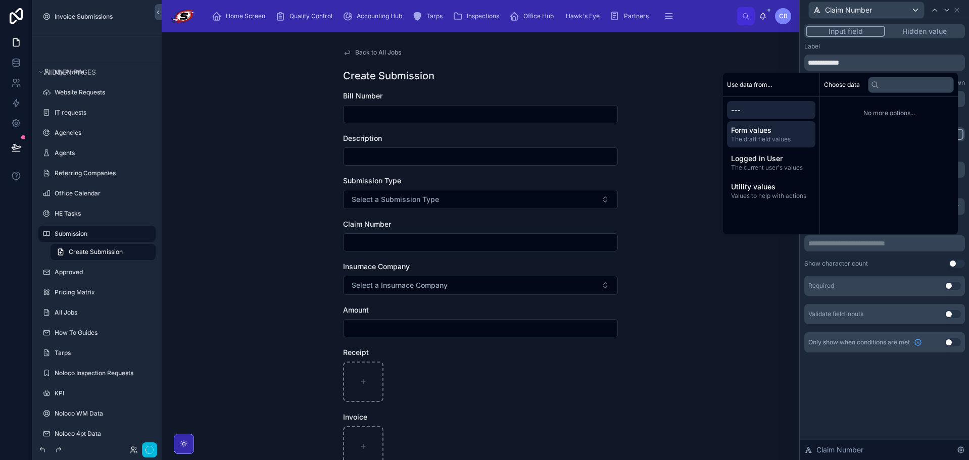
click at [762, 129] on span "Form values" at bounding box center [771, 130] width 80 height 10
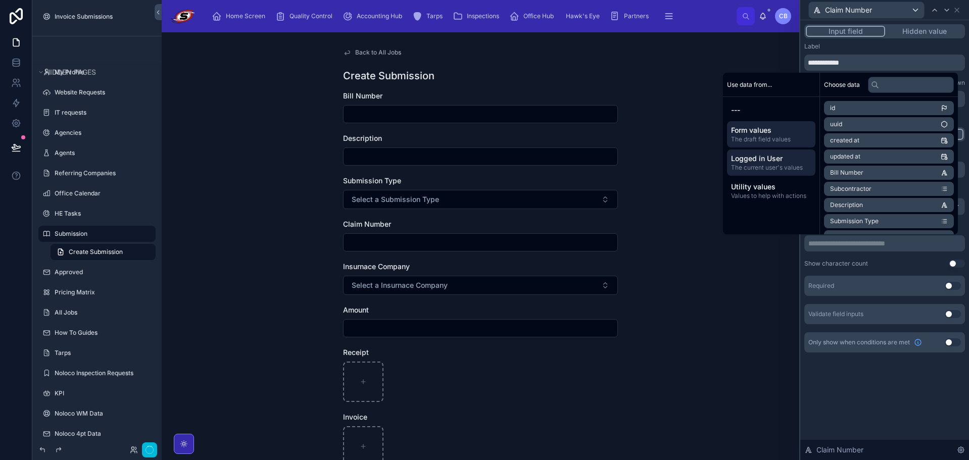
click at [765, 150] on div "Logged in User The current user's values" at bounding box center [771, 163] width 88 height 26
click at [775, 187] on span "Utility values" at bounding box center [771, 187] width 80 height 10
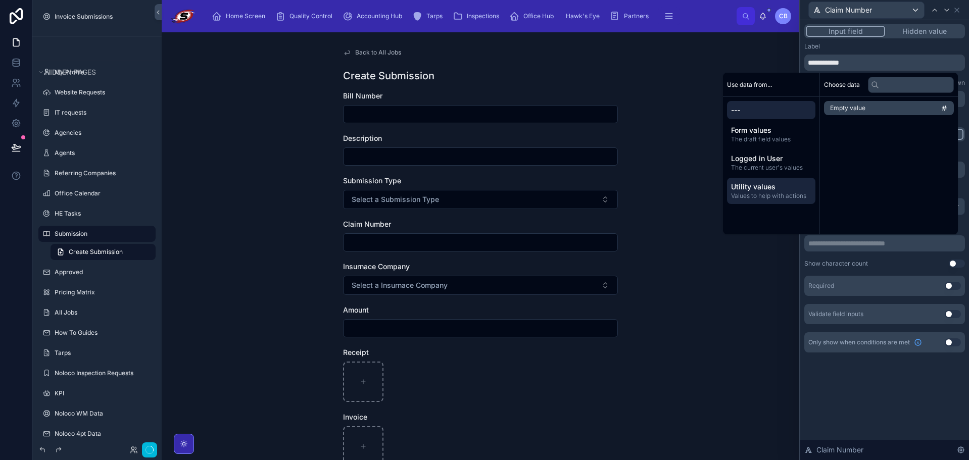
drag, startPoint x: 763, startPoint y: 122, endPoint x: 760, endPoint y: 116, distance: 7.0
click at [763, 122] on div "Form values The draft field values" at bounding box center [771, 134] width 88 height 26
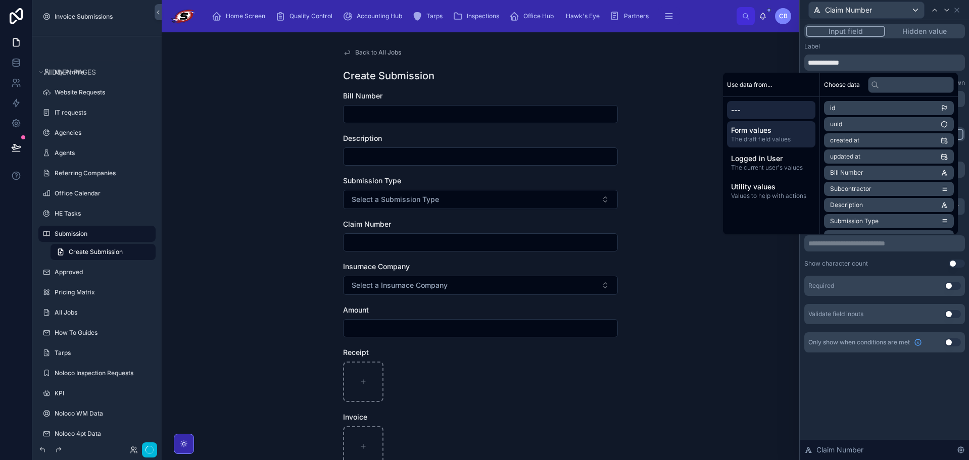
click at [759, 113] on span "---" at bounding box center [771, 110] width 80 height 10
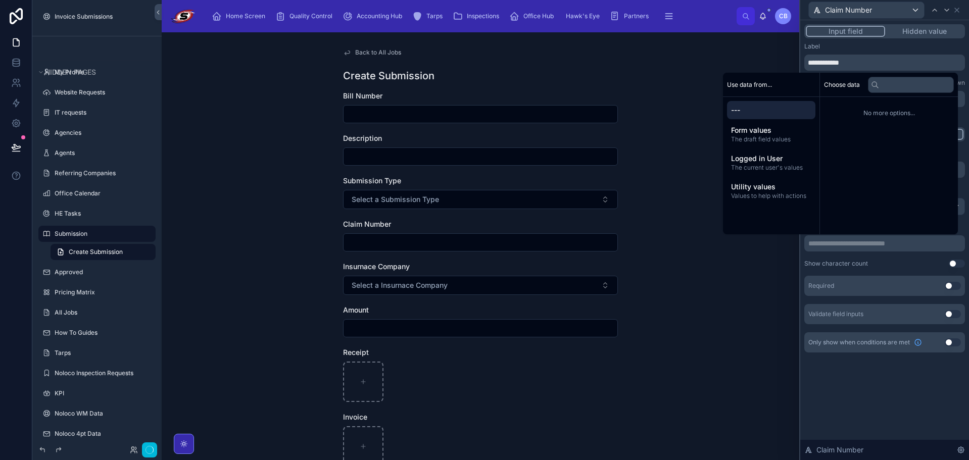
click at [748, 92] on div "Use data from..." at bounding box center [771, 85] width 97 height 24
click at [747, 88] on span "Use data from..." at bounding box center [749, 85] width 45 height 8
click at [745, 109] on span "---" at bounding box center [771, 110] width 80 height 10
click at [865, 106] on div "No more options..." at bounding box center [889, 113] width 138 height 32
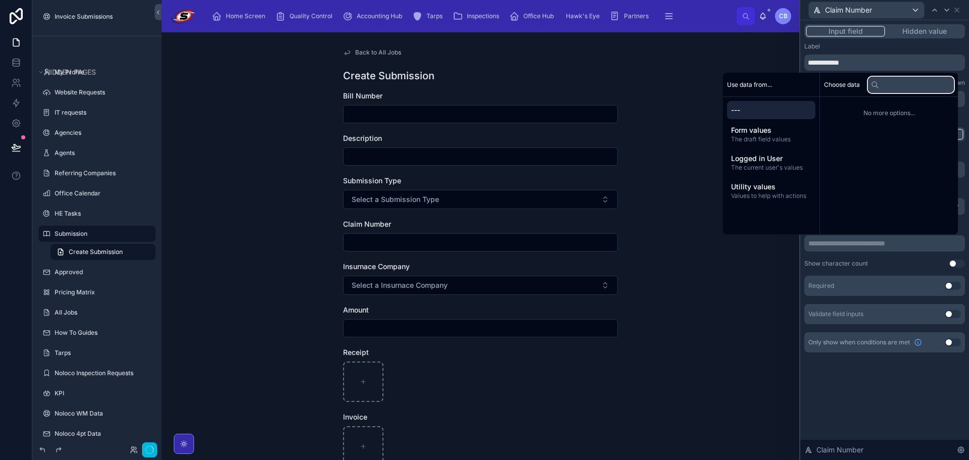
click at [877, 83] on input "text" at bounding box center [911, 85] width 86 height 16
click at [845, 84] on span "Choose data" at bounding box center [842, 85] width 36 height 8
click at [750, 67] on div "Back to All Jobs Create Submission Bill Number Description Submission Type Sele…" at bounding box center [481, 246] width 638 height 428
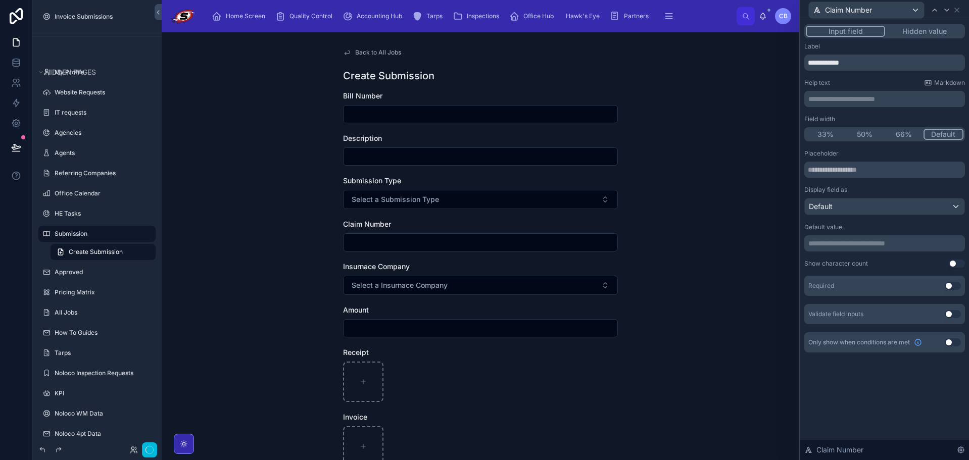
click at [936, 28] on button "Hidden value" at bounding box center [924, 31] width 78 height 11
click at [872, 29] on button "Input field" at bounding box center [845, 31] width 79 height 11
click at [960, 12] on icon at bounding box center [957, 10] width 8 height 8
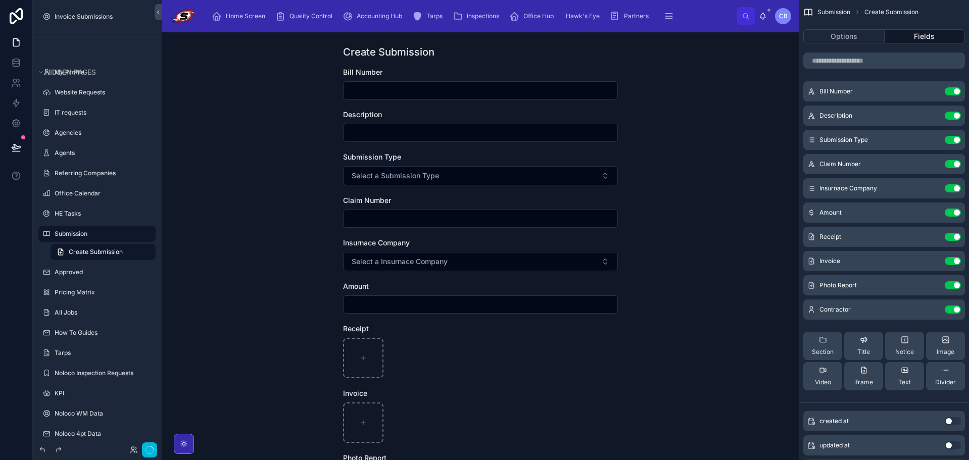
scroll to position [0, 0]
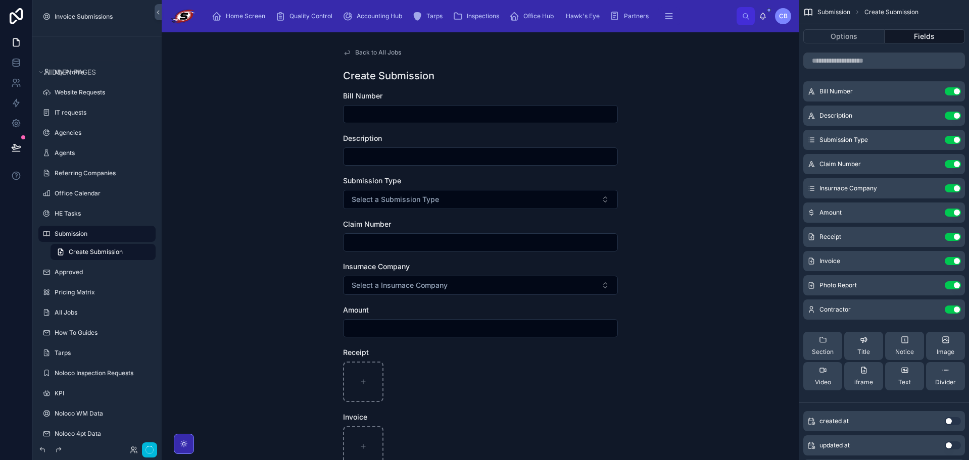
click at [385, 48] on div "Back to All Jobs Create Submission Bill Number Description Submission Type Sele…" at bounding box center [480, 331] width 291 height 598
click at [388, 51] on span "Back to All Jobs" at bounding box center [378, 53] width 46 height 8
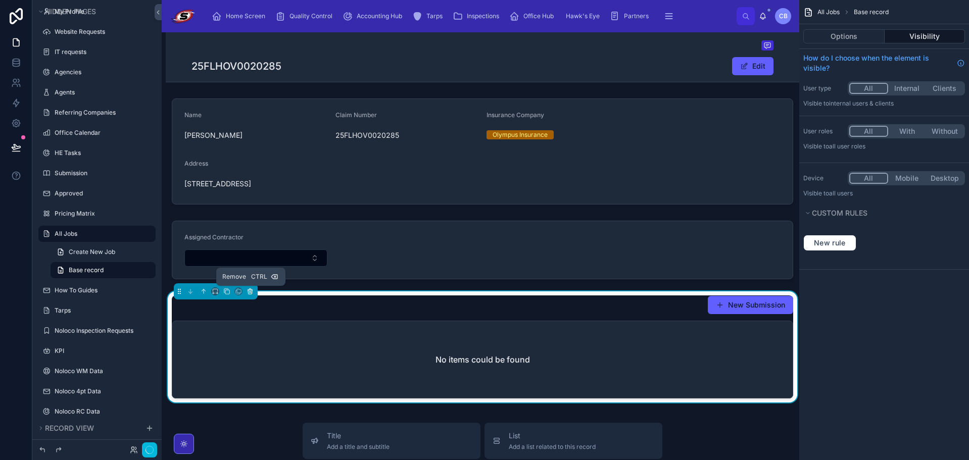
click at [252, 292] on icon at bounding box center [250, 291] width 7 height 7
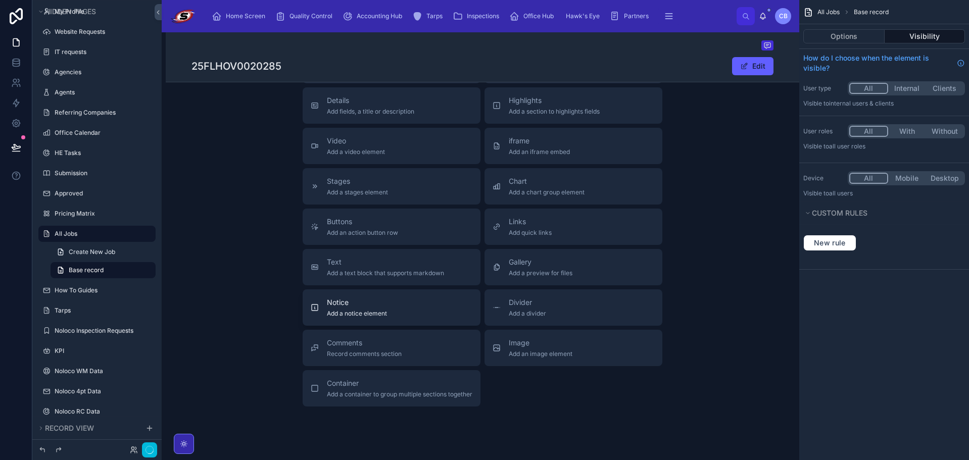
scroll to position [202, 0]
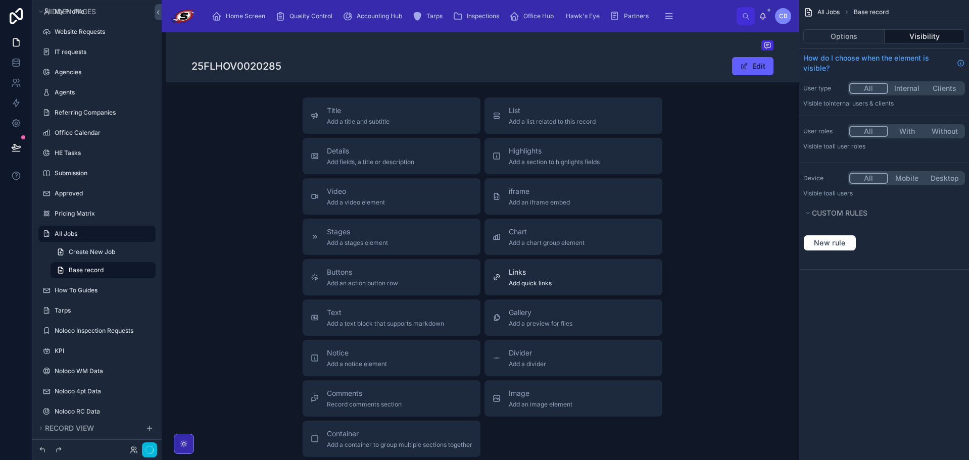
click at [552, 282] on div "Links Add quick links" at bounding box center [574, 277] width 162 height 20
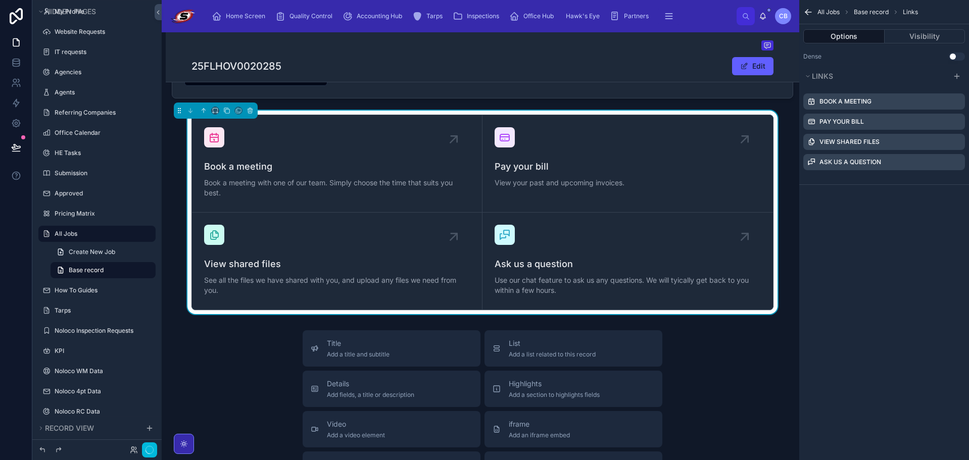
scroll to position [147, 0]
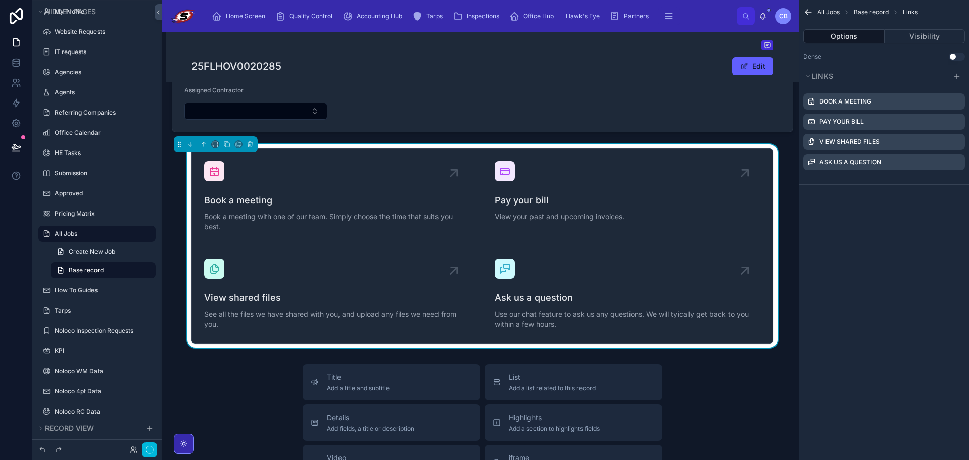
click at [961, 122] on div "scrollable content" at bounding box center [961, 122] width 0 height 0
click at [0, 0] on icon "scrollable content" at bounding box center [0, 0] width 0 height 0
click at [942, 108] on icon at bounding box center [941, 106] width 8 height 8
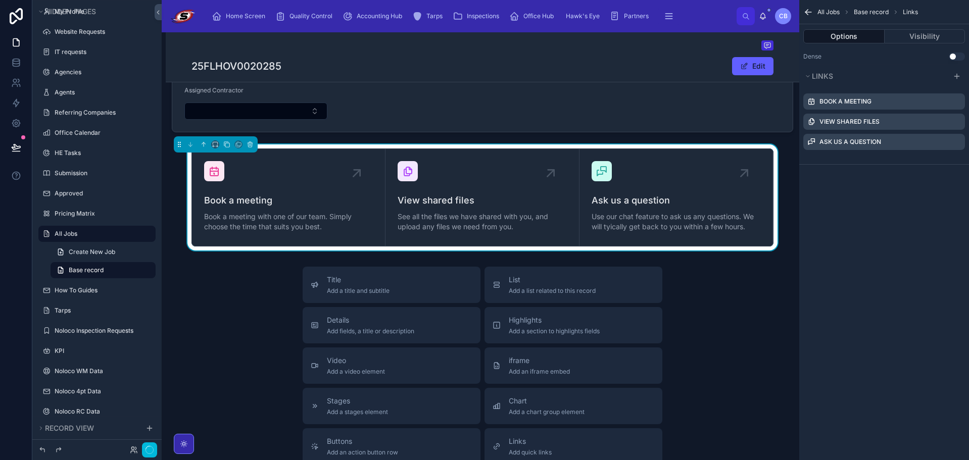
click at [0, 0] on icon "scrollable content" at bounding box center [0, 0] width 0 height 0
click at [943, 110] on button at bounding box center [941, 106] width 12 height 12
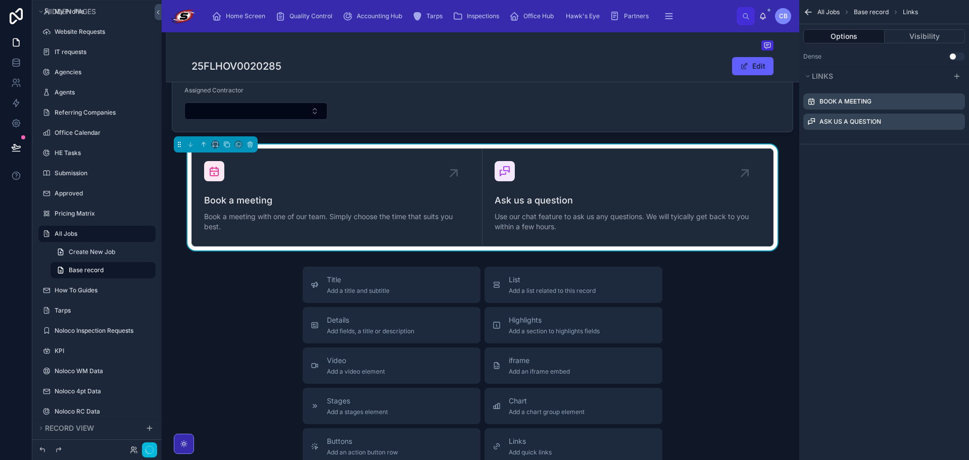
click at [0, 0] on icon "scrollable content" at bounding box center [0, 0] width 0 height 0
click at [938, 107] on icon at bounding box center [941, 106] width 8 height 8
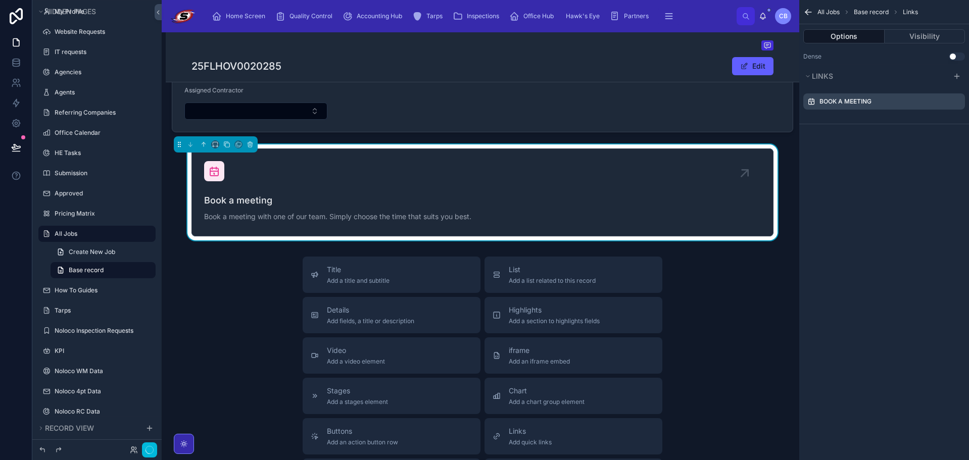
click at [0, 0] on icon "scrollable content" at bounding box center [0, 0] width 0 height 0
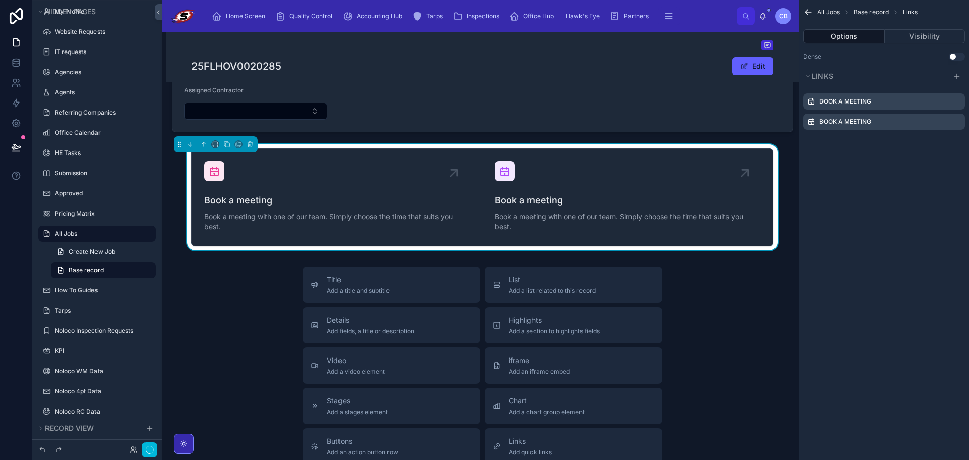
click at [961, 122] on div "scrollable content" at bounding box center [961, 122] width 0 height 0
click at [0, 0] on icon "scrollable content" at bounding box center [0, 0] width 0 height 0
click at [939, 108] on icon at bounding box center [940, 106] width 5 height 5
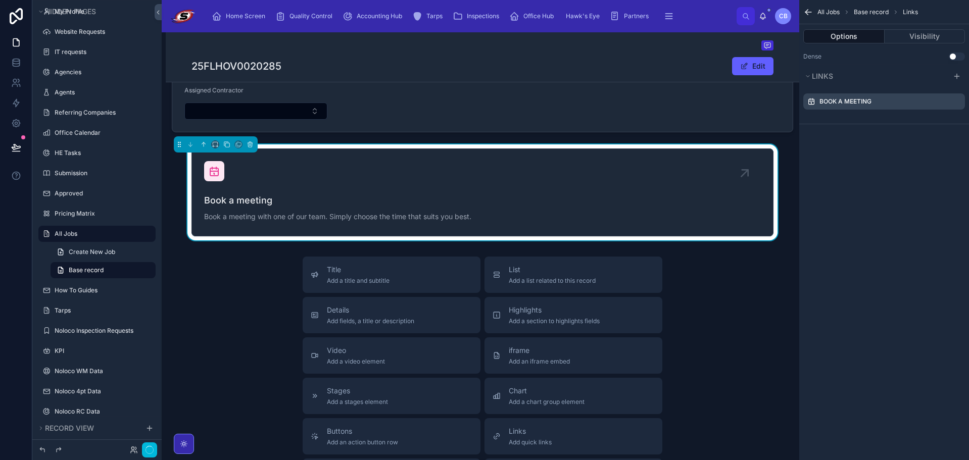
click at [0, 0] on icon "scrollable content" at bounding box center [0, 0] width 0 height 0
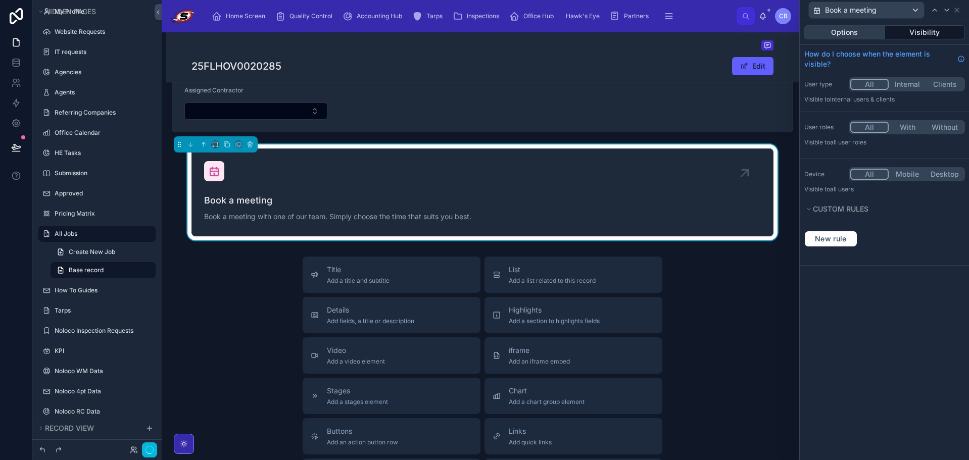
click at [859, 30] on button "Options" at bounding box center [844, 32] width 81 height 14
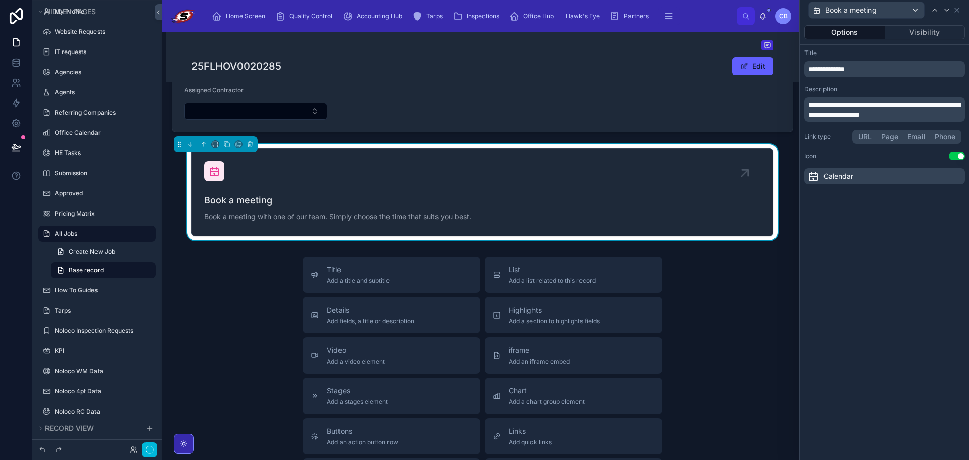
click at [864, 63] on div "**********" at bounding box center [884, 69] width 161 height 16
click at [862, 65] on p "**********" at bounding box center [885, 69] width 155 height 10
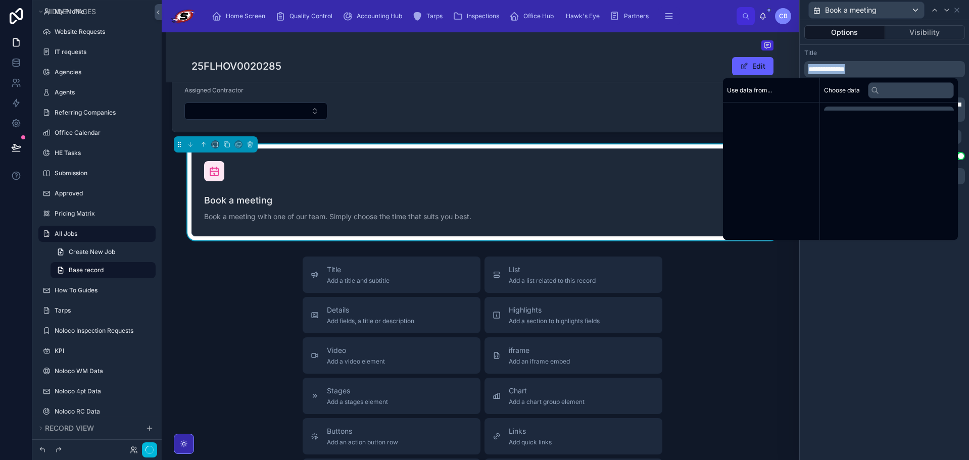
click at [862, 65] on p "**********" at bounding box center [885, 69] width 155 height 10
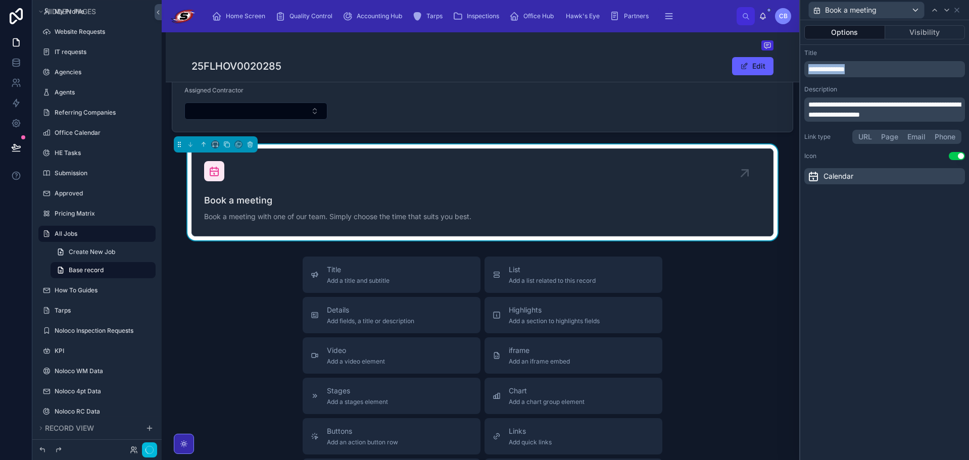
click at [862, 65] on p "**********" at bounding box center [885, 69] width 155 height 10
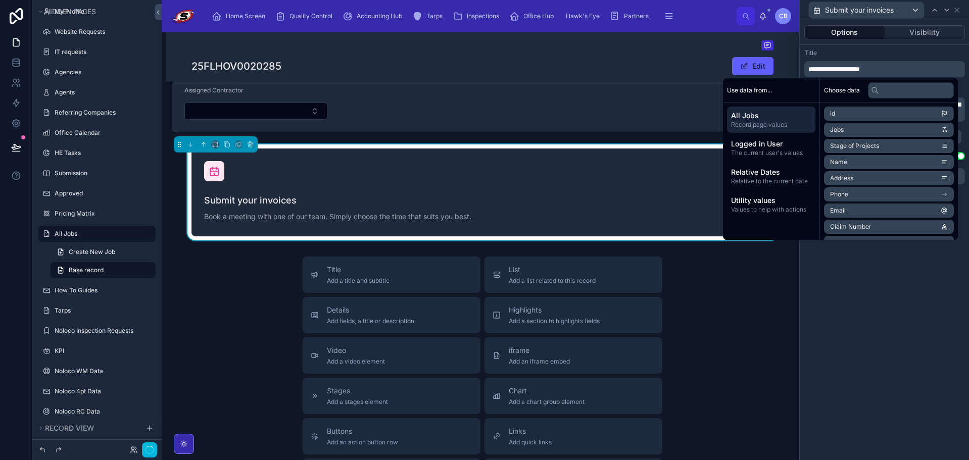
click at [863, 301] on div "**********" at bounding box center [884, 240] width 169 height 440
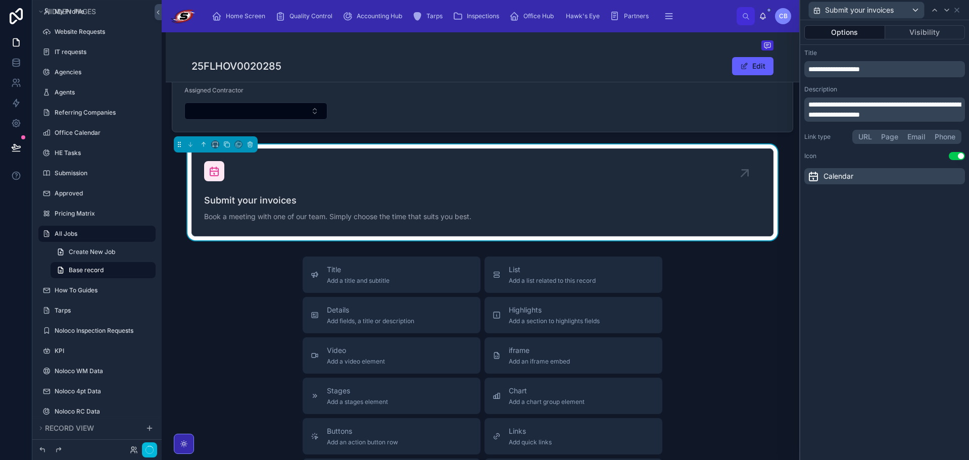
click at [932, 116] on p "**********" at bounding box center [885, 110] width 155 height 20
click at [940, 89] on div "Description" at bounding box center [884, 89] width 161 height 8
click at [955, 156] on button "Use setting" at bounding box center [957, 156] width 16 height 8
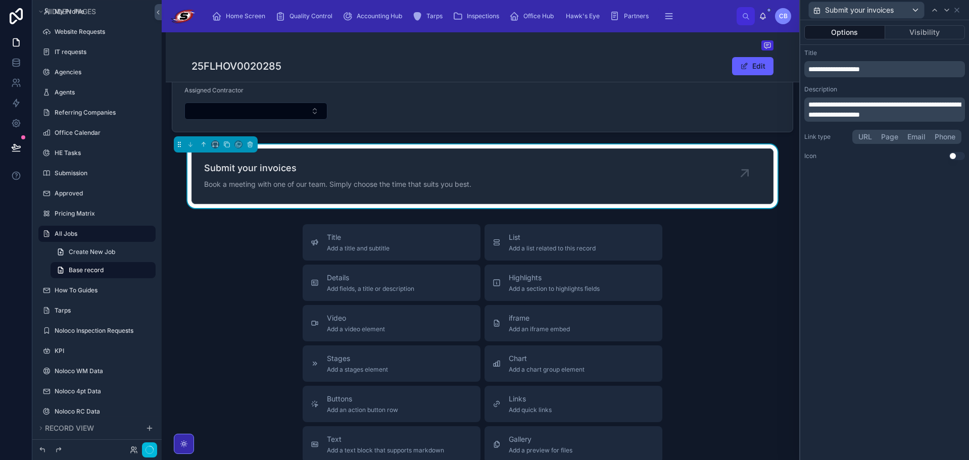
click at [928, 116] on p "**********" at bounding box center [885, 110] width 155 height 20
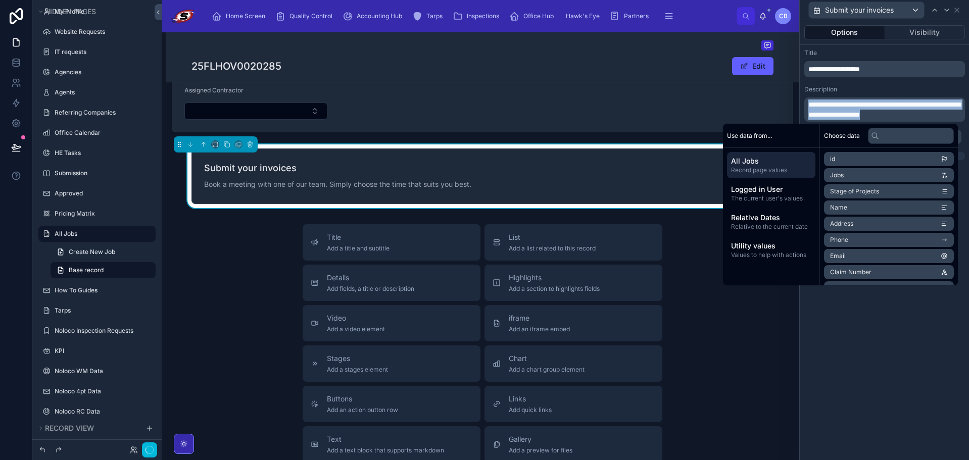
click at [928, 115] on p "**********" at bounding box center [885, 110] width 155 height 20
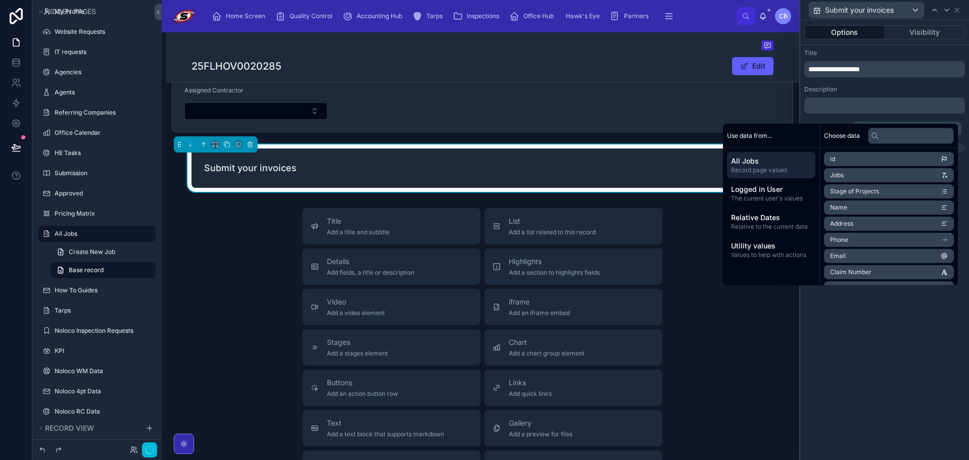
click at [932, 86] on div "Description" at bounding box center [884, 89] width 161 height 8
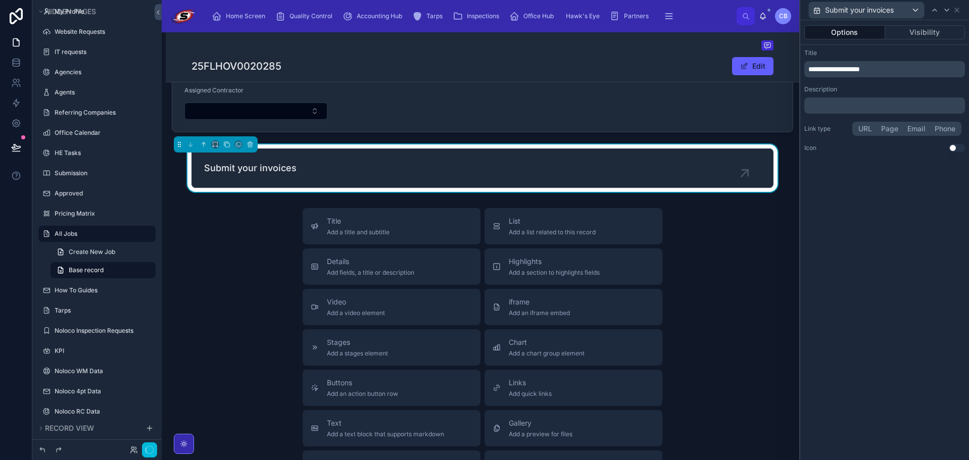
click at [882, 128] on button "Page" at bounding box center [890, 128] width 26 height 11
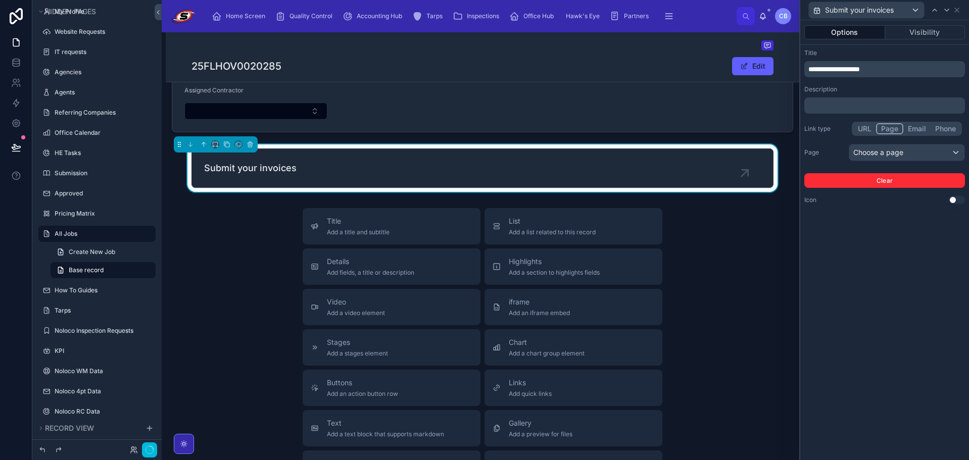
click at [872, 128] on button "URL" at bounding box center [864, 128] width 23 height 11
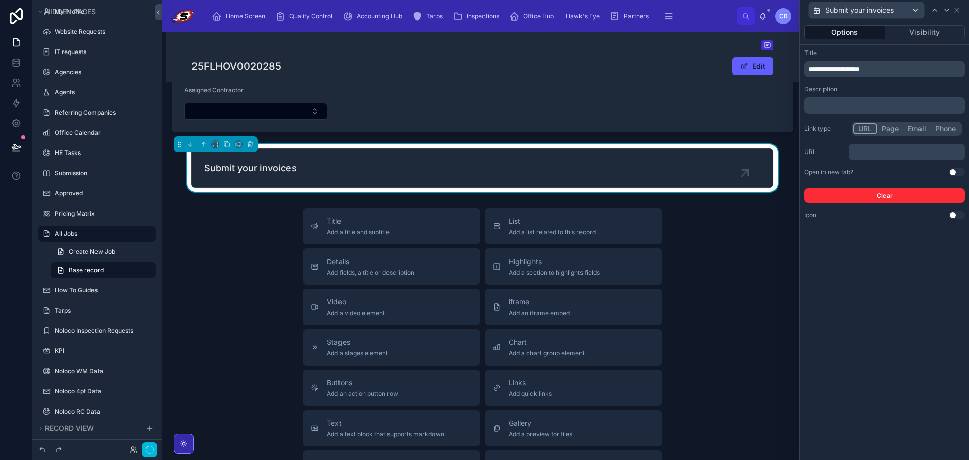
click at [884, 158] on div "﻿" at bounding box center [907, 152] width 116 height 16
click at [886, 151] on p "﻿" at bounding box center [908, 152] width 110 height 10
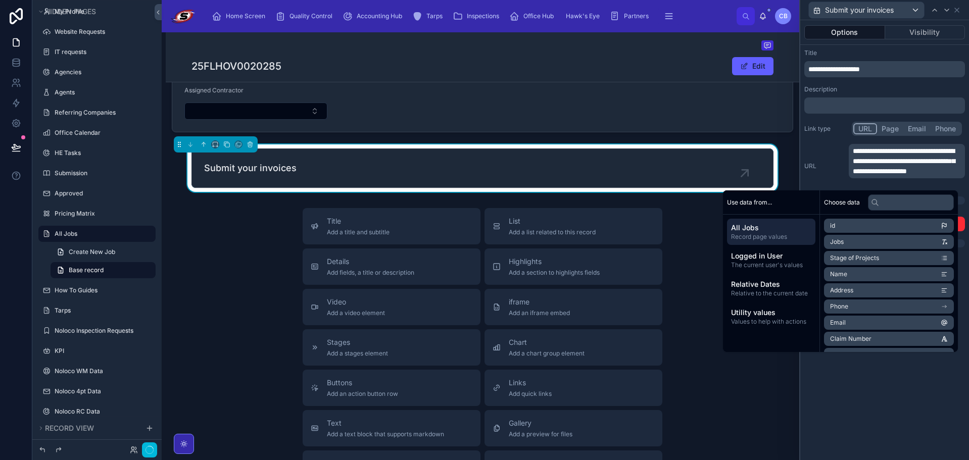
scroll to position [0, 0]
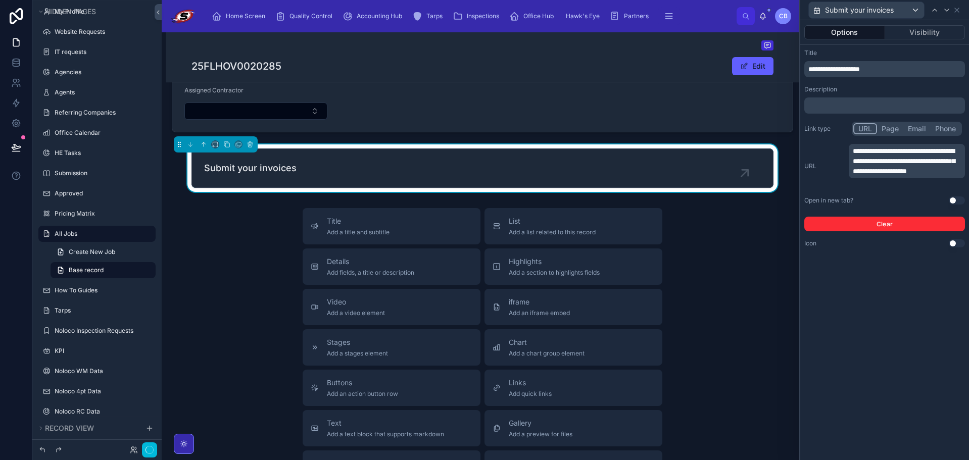
click at [961, 192] on div "**********" at bounding box center [884, 177] width 161 height 110
click at [956, 202] on button "Use setting" at bounding box center [957, 201] width 16 height 8
click at [888, 173] on span "**********" at bounding box center [904, 161] width 102 height 27
drag, startPoint x: 905, startPoint y: 172, endPoint x: 922, endPoint y: 172, distance: 17.2
click at [922, 172] on span "**********" at bounding box center [904, 161] width 102 height 27
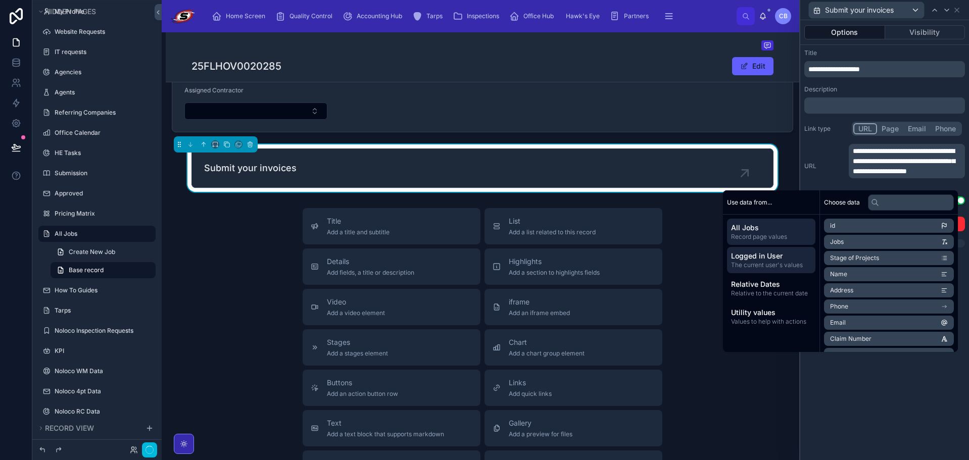
click at [788, 256] on span "Logged in User" at bounding box center [771, 256] width 80 height 10
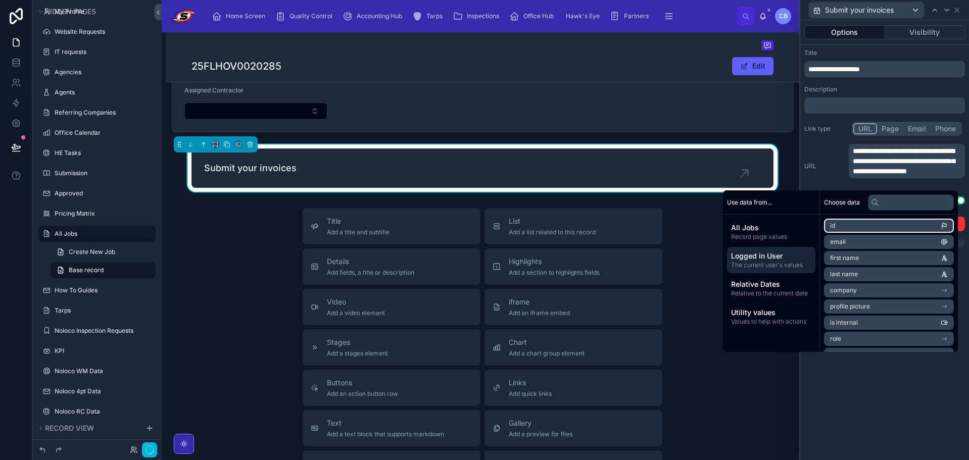
click at [857, 226] on li "id" at bounding box center [889, 226] width 130 height 14
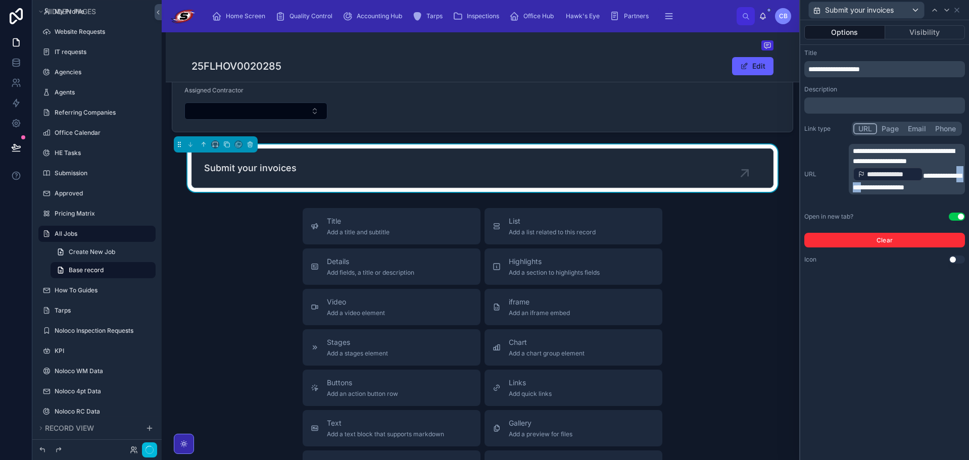
drag, startPoint x: 909, startPoint y: 185, endPoint x: 924, endPoint y: 186, distance: 15.2
click at [924, 186] on span "**********" at bounding box center [907, 181] width 109 height 19
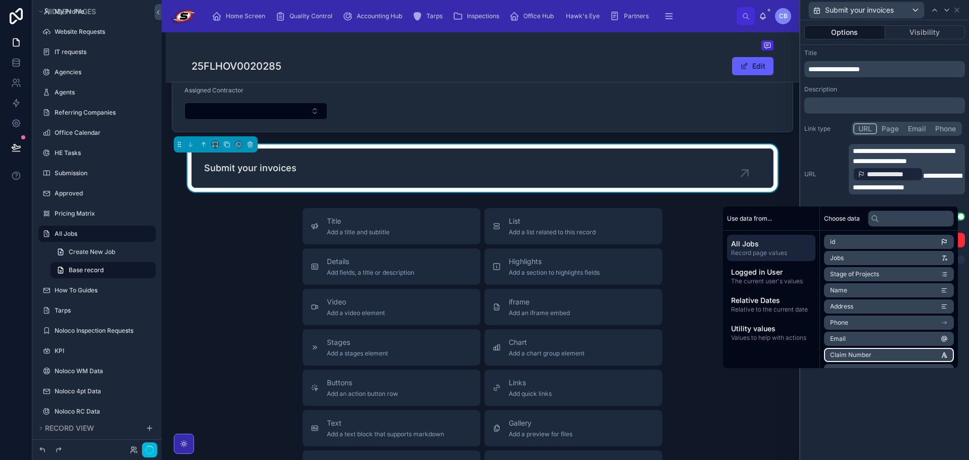
click at [875, 351] on li "Claim Number" at bounding box center [889, 355] width 130 height 14
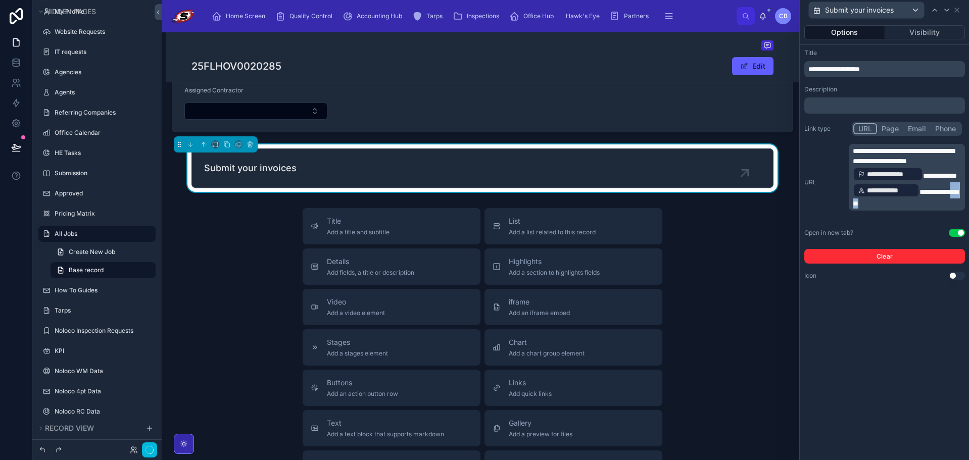
drag, startPoint x: 902, startPoint y: 213, endPoint x: 920, endPoint y: 214, distance: 17.2
click at [920, 207] on span "**********" at bounding box center [905, 197] width 105 height 19
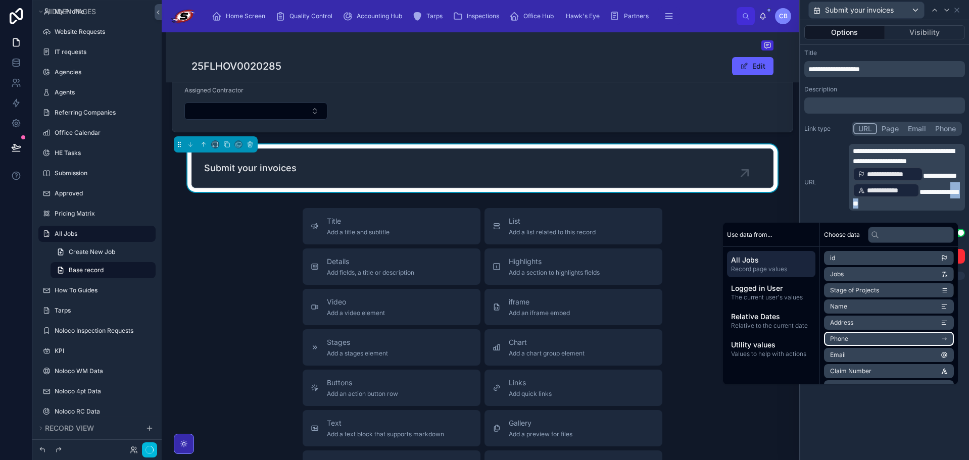
scroll to position [51, 0]
click at [885, 335] on li "Insurance Company" at bounding box center [889, 337] width 130 height 14
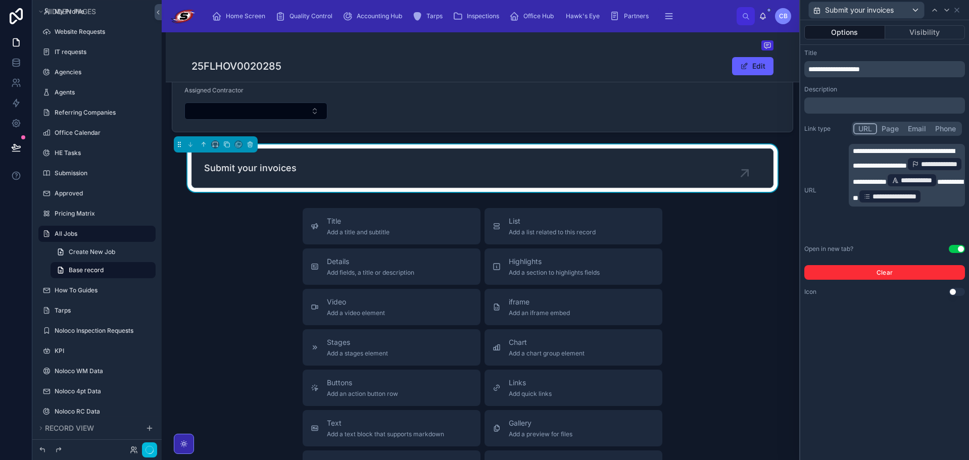
click at [831, 200] on div "**********" at bounding box center [884, 190] width 161 height 93
click at [755, 225] on div "Title Add a title and subtitle List Add a list related to this record Details A…" at bounding box center [483, 388] width 634 height 360
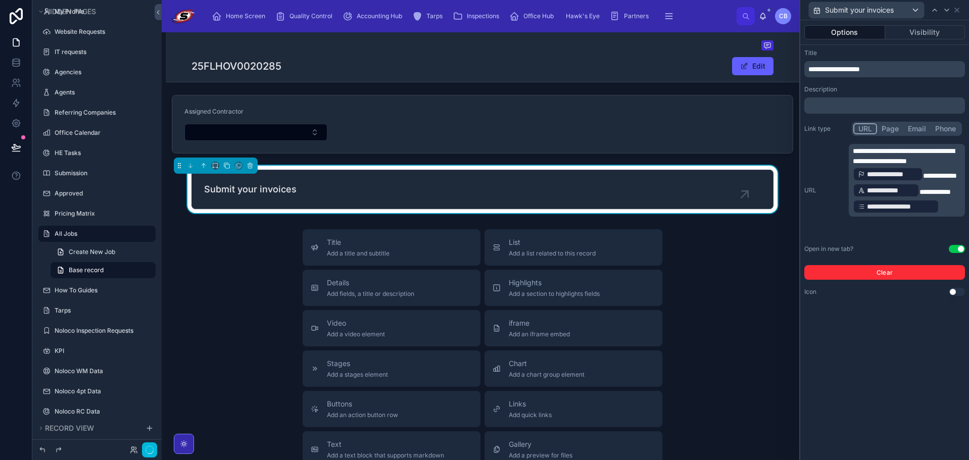
scroll to position [0, 0]
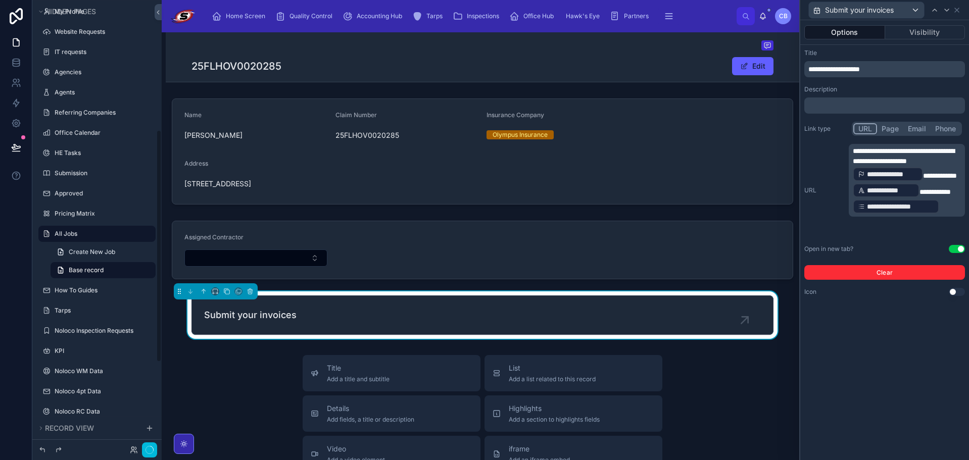
click at [953, 291] on button "Use setting" at bounding box center [957, 292] width 16 height 8
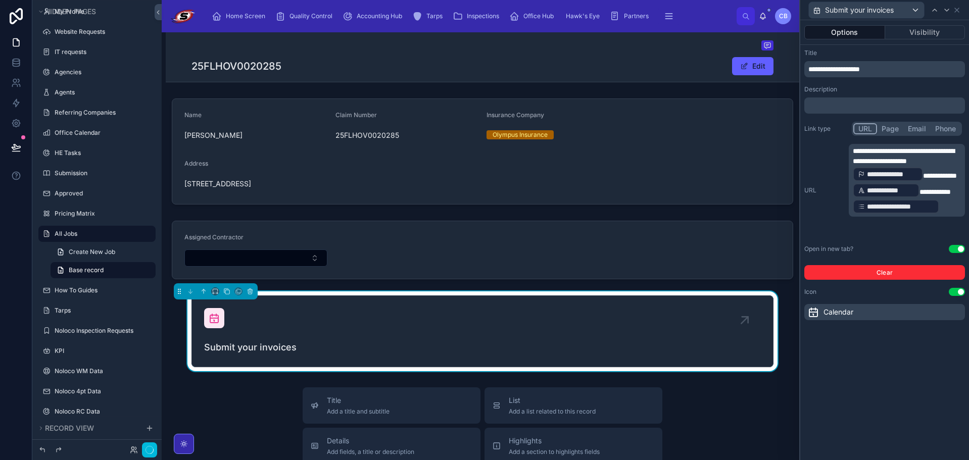
click at [822, 306] on div "Calendar" at bounding box center [884, 312] width 161 height 16
click at [819, 310] on icon at bounding box center [813, 312] width 12 height 12
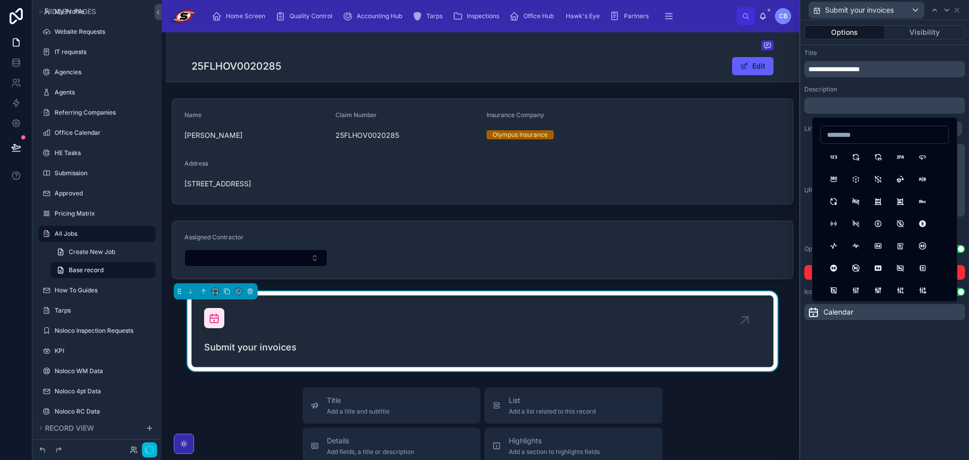
click at [867, 137] on input at bounding box center [884, 135] width 127 height 14
type input "*****"
click at [899, 158] on button "ReportMoney" at bounding box center [900, 157] width 18 height 18
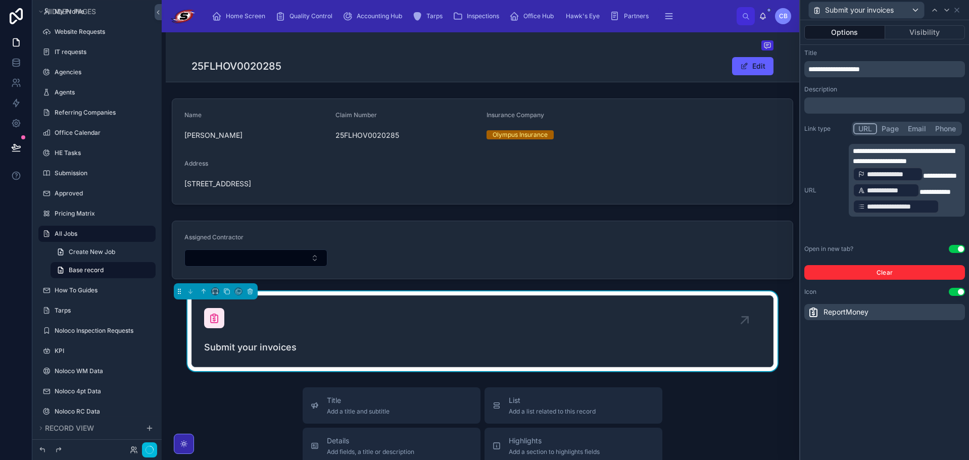
click at [957, 9] on icon at bounding box center [957, 10] width 4 height 4
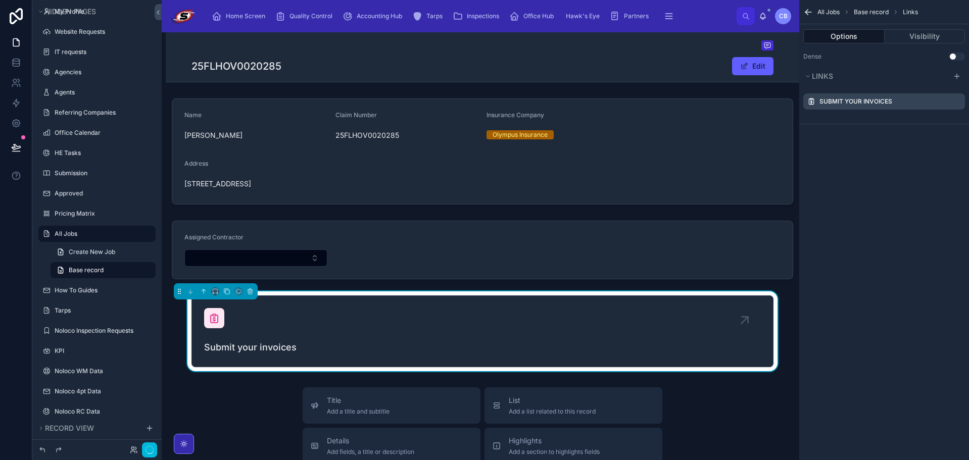
click at [527, 327] on div "Submit your invoices" at bounding box center [482, 331] width 557 height 46
click at [263, 340] on div "Submit your invoices" at bounding box center [482, 331] width 557 height 46
click at [0, 0] on icon "scrollable content" at bounding box center [0, 0] width 0 height 0
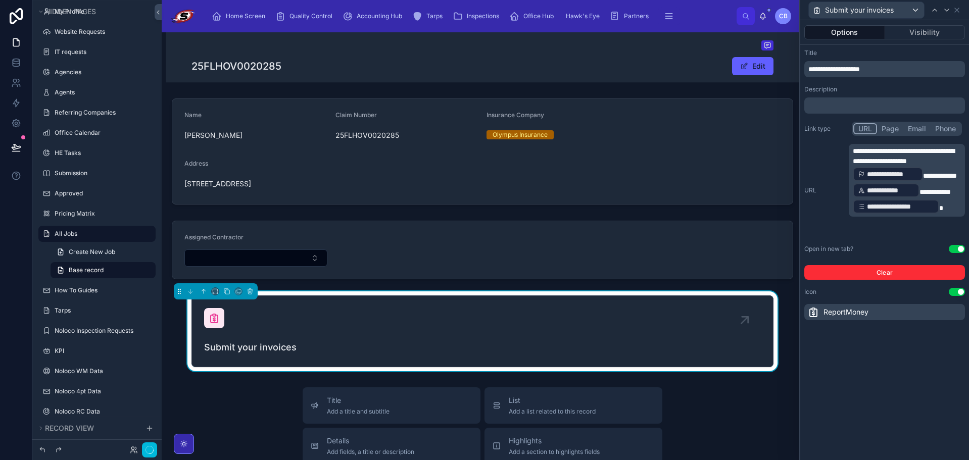
click at [906, 177] on span "**********" at bounding box center [892, 174] width 51 height 10
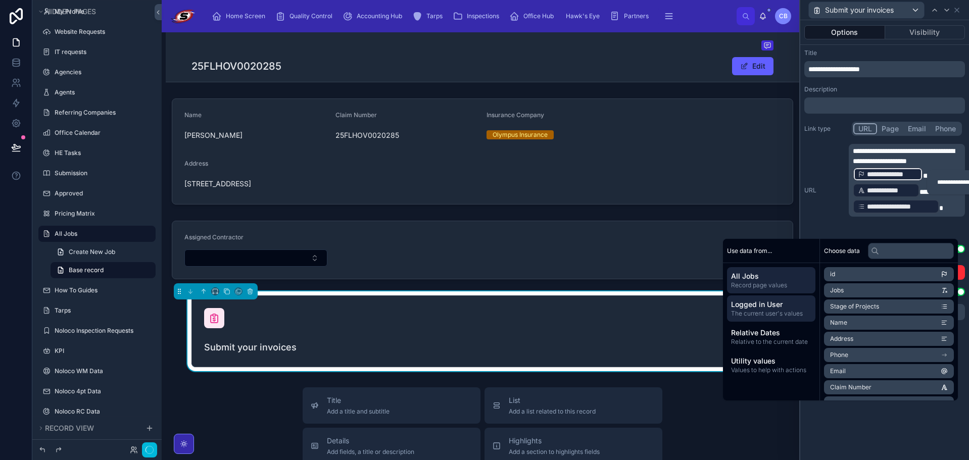
click at [773, 309] on span "Logged in User" at bounding box center [771, 305] width 80 height 10
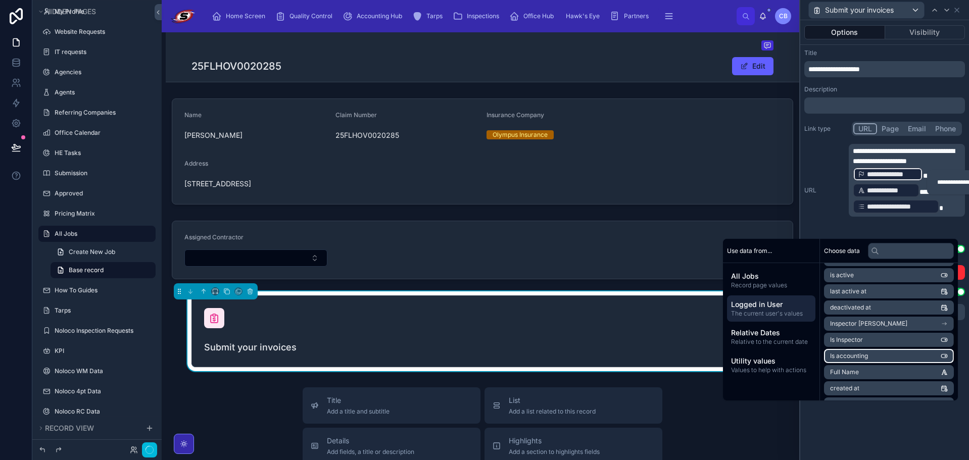
scroll to position [152, 0]
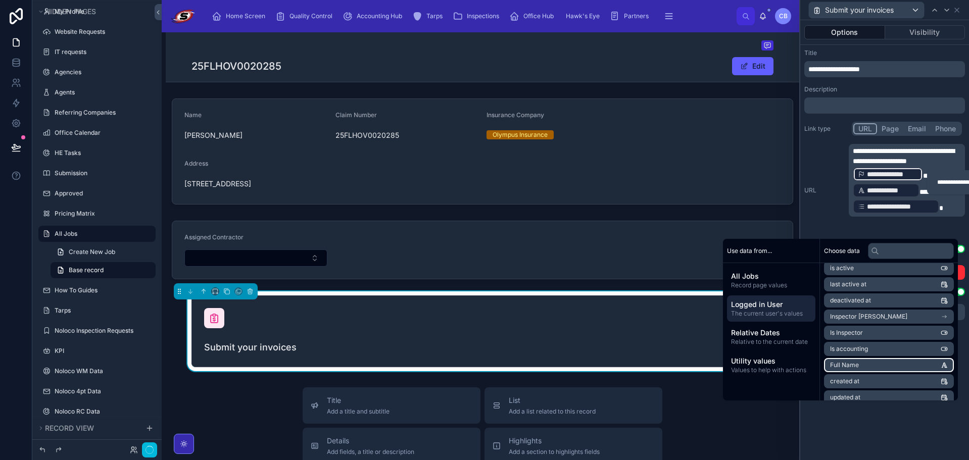
click at [884, 364] on li "Full Name" at bounding box center [889, 365] width 130 height 14
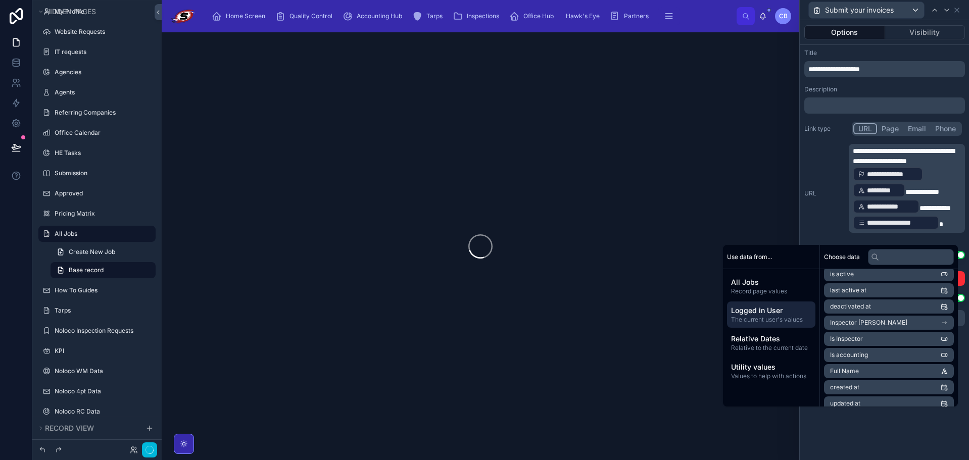
click at [894, 171] on span "**********" at bounding box center [892, 174] width 51 height 10
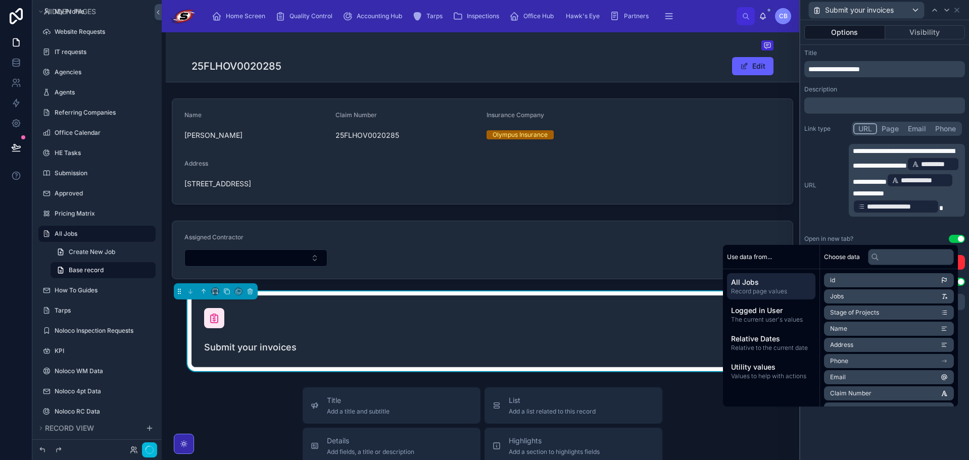
click at [840, 148] on div "**********" at bounding box center [884, 185] width 161 height 83
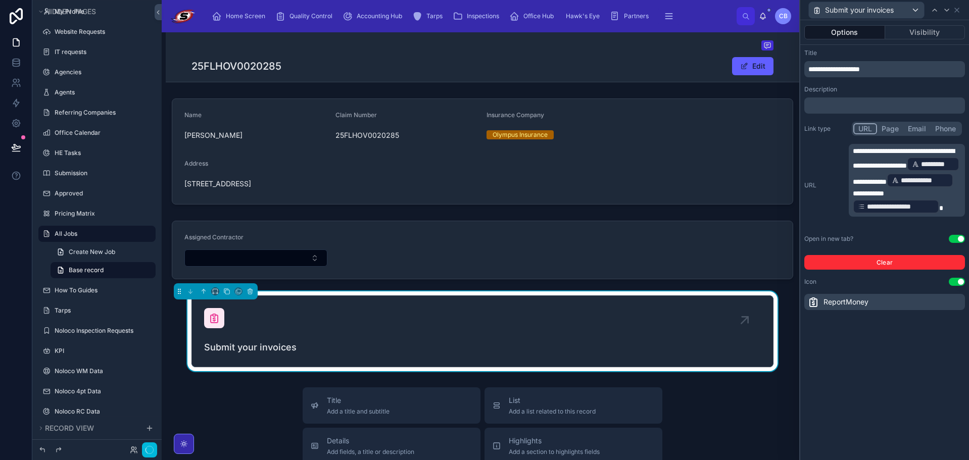
click at [279, 383] on div "25FLHOV0020285 Edit Name [PERSON_NAME] Claim Number 25FLHOV0020285 Insurance Co…" at bounding box center [483, 430] width 634 height 796
click at [308, 321] on div "Submit your invoices" at bounding box center [482, 331] width 557 height 46
click at [921, 169] on span "*********" at bounding box center [937, 164] width 33 height 10
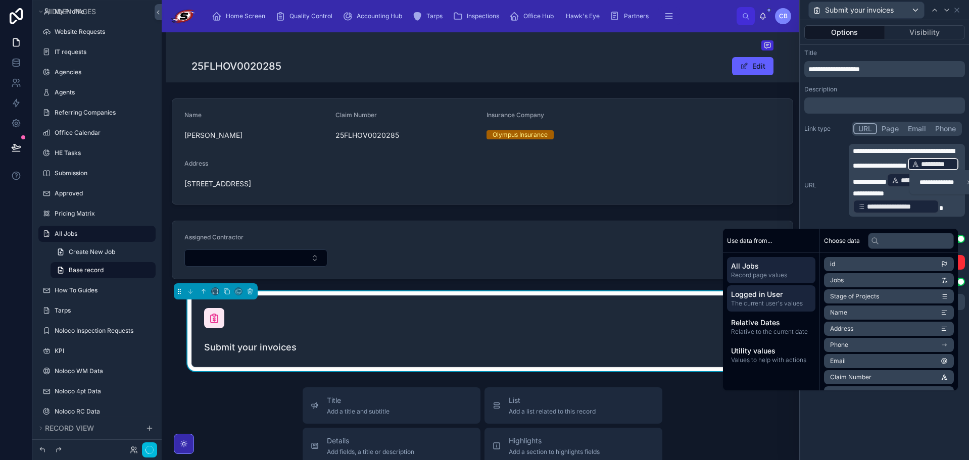
click at [792, 293] on span "Logged in User" at bounding box center [771, 295] width 80 height 10
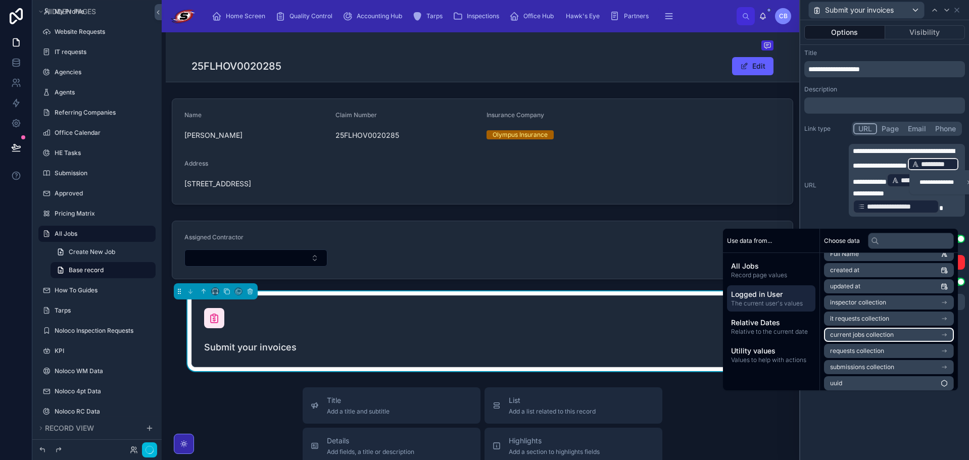
scroll to position [257, 0]
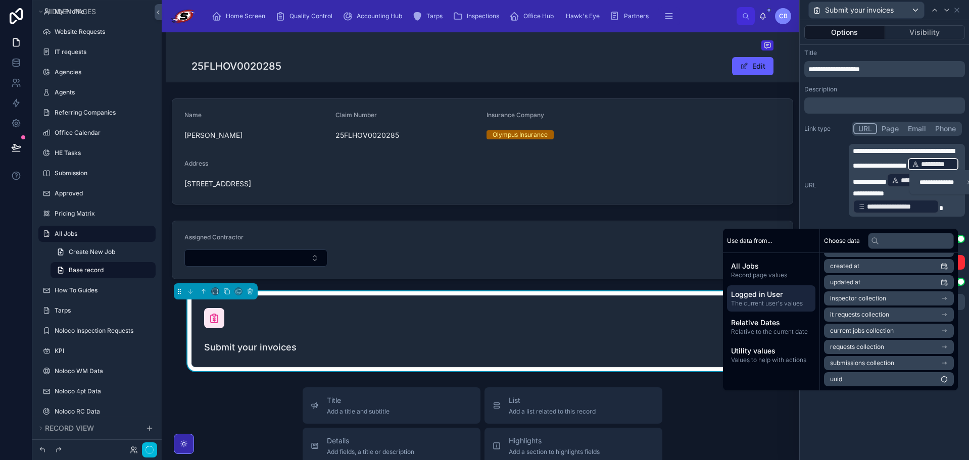
click at [914, 90] on div "Description" at bounding box center [884, 89] width 161 height 8
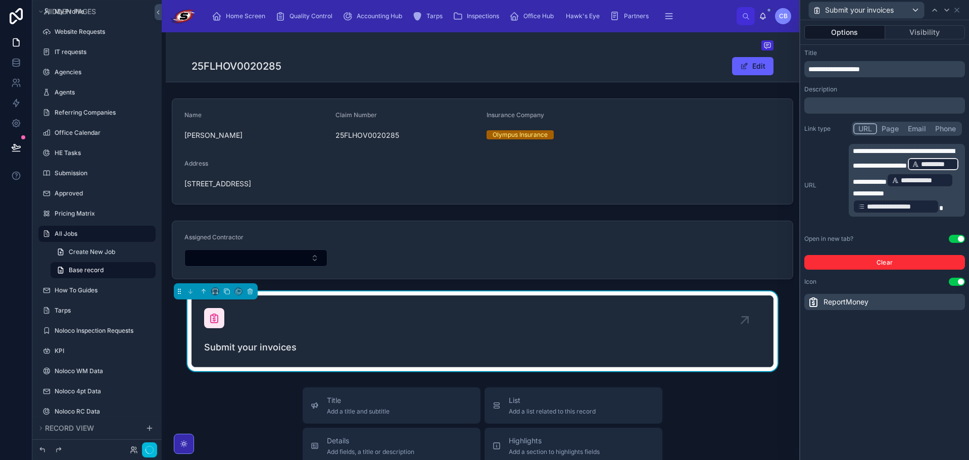
click at [146, 451] on icon "button" at bounding box center [150, 450] width 8 height 8
click at [154, 445] on button "button" at bounding box center [149, 450] width 15 height 15
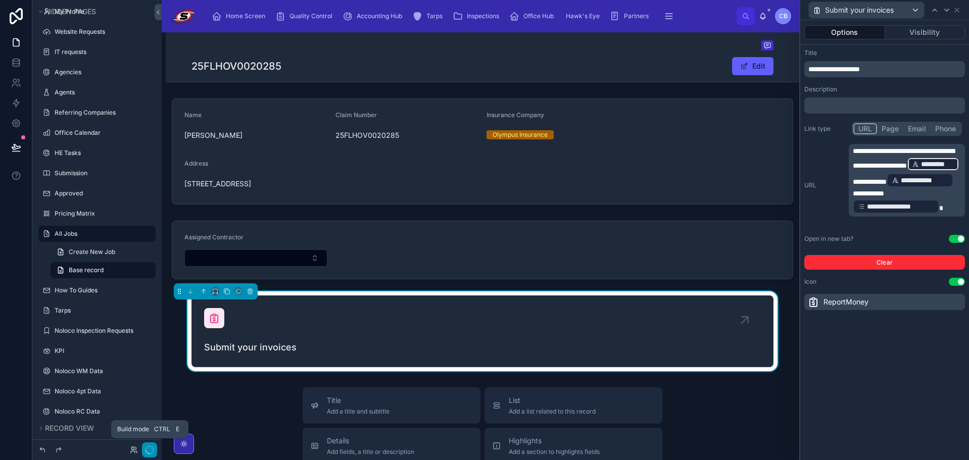
click at [154, 445] on button "button" at bounding box center [149, 450] width 15 height 15
click at [958, 10] on icon at bounding box center [957, 10] width 8 height 8
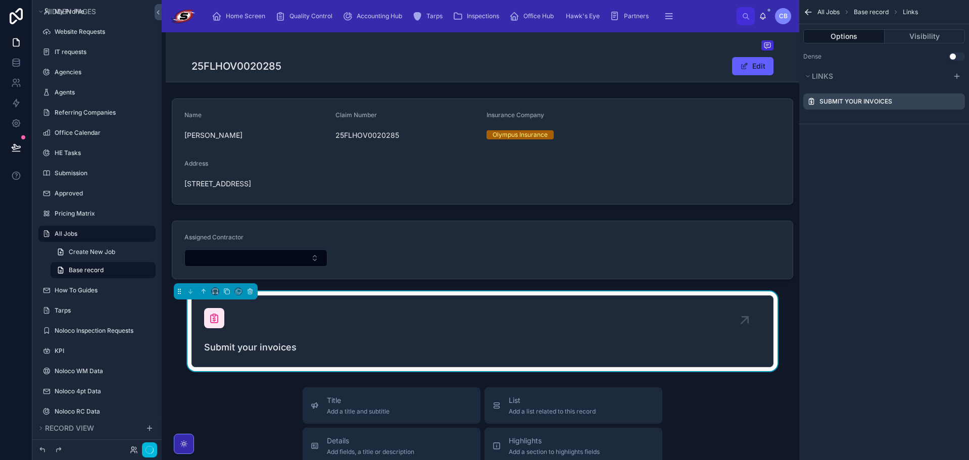
click at [952, 53] on button "Use setting" at bounding box center [957, 57] width 16 height 8
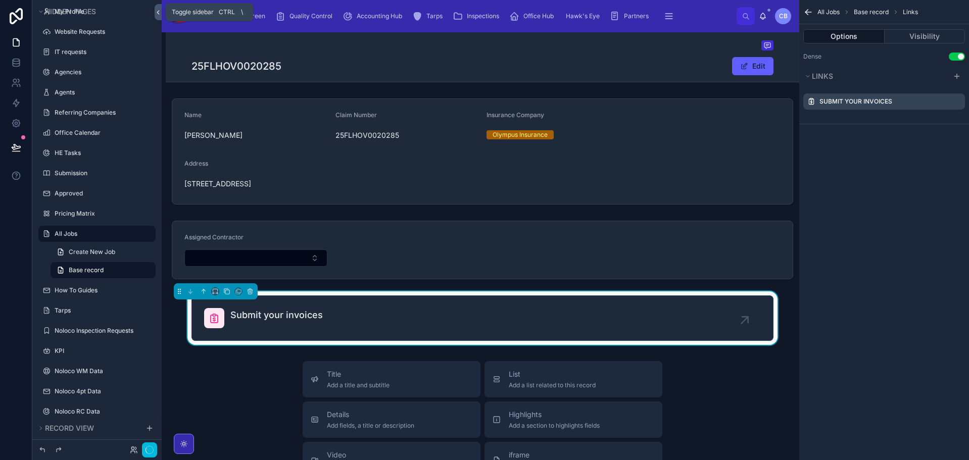
click at [158, 15] on icon at bounding box center [158, 13] width 7 height 8
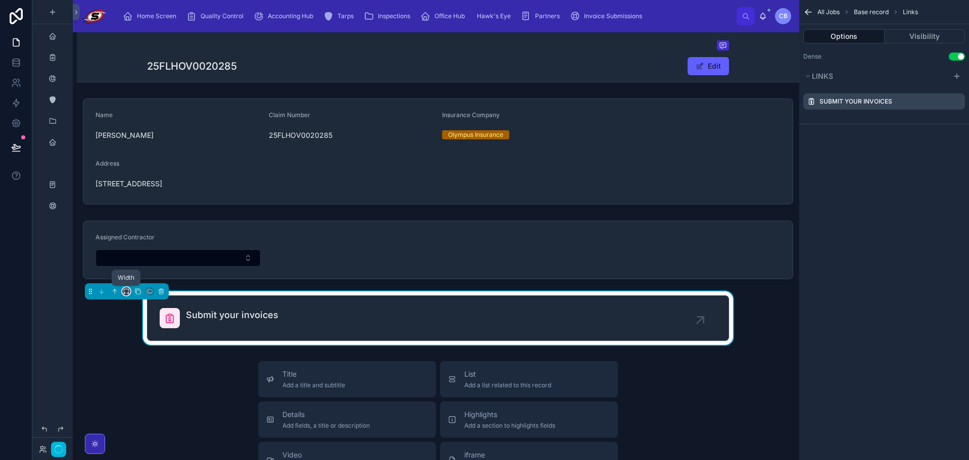
click at [124, 290] on icon at bounding box center [126, 290] width 5 height 3
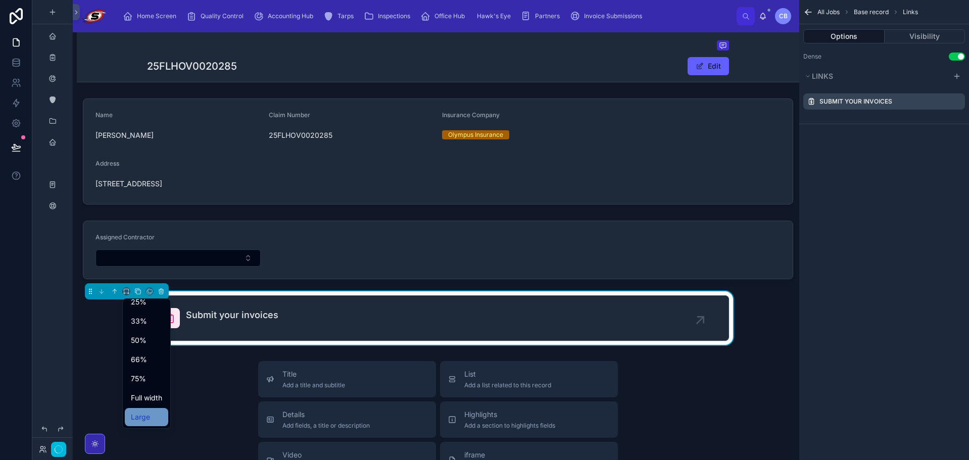
click at [145, 410] on div "Large" at bounding box center [146, 417] width 43 height 18
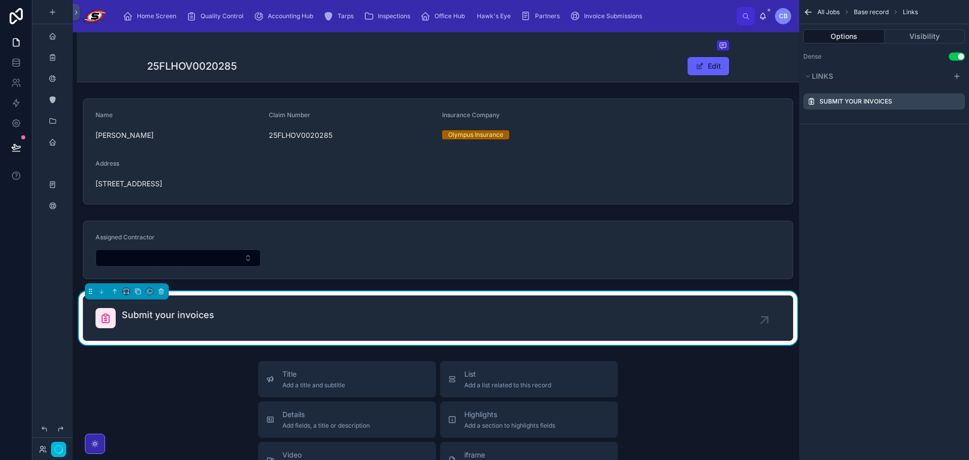
click at [58, 450] on icon "button" at bounding box center [59, 450] width 8 height 8
click at [415, 306] on link "Submit your invoices" at bounding box center [437, 318] width 709 height 44
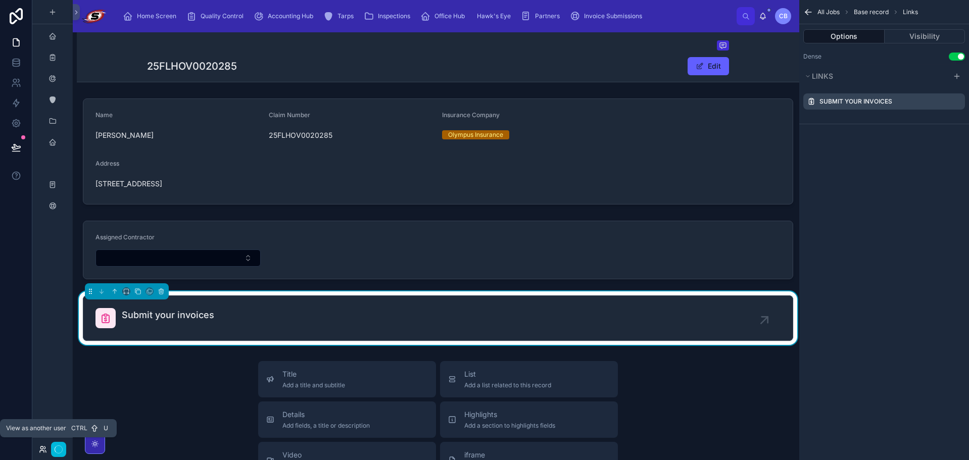
click at [46, 449] on icon at bounding box center [43, 450] width 8 height 8
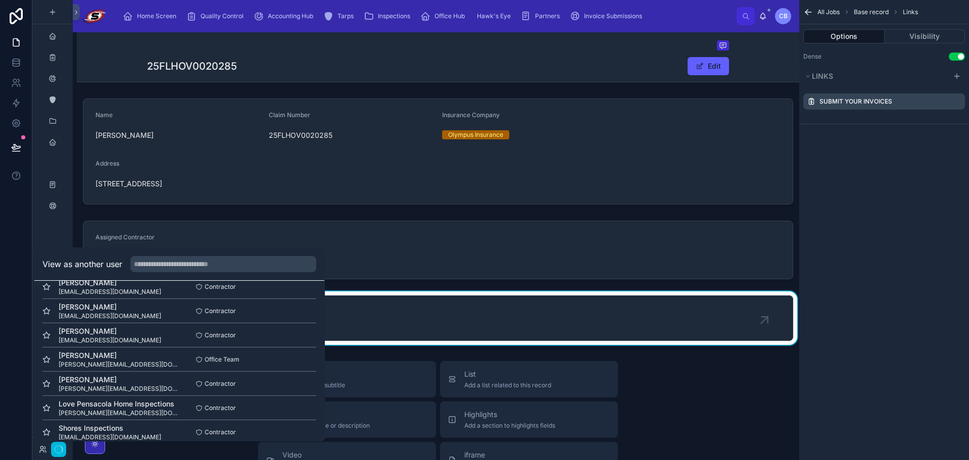
scroll to position [51, 0]
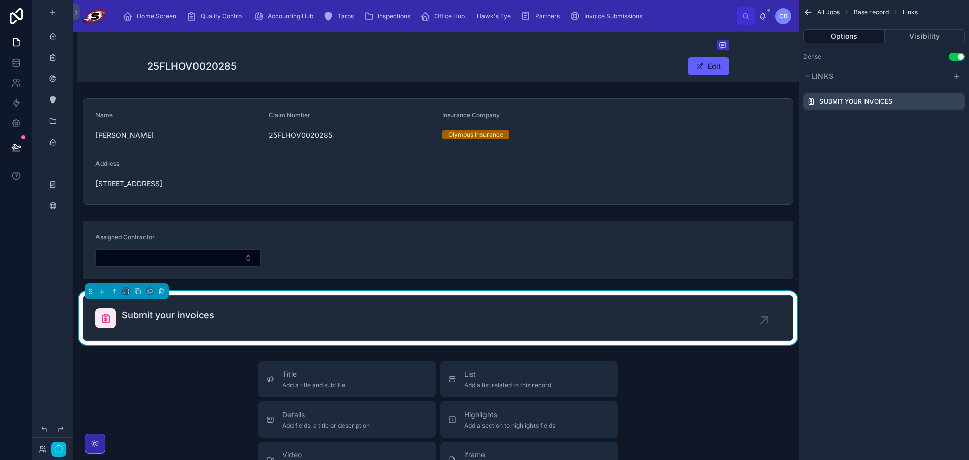
click at [235, 210] on div "Name [PERSON_NAME] Claim Number 25FLHOV0020285 Insurance Company Olympus Insura…" at bounding box center [438, 219] width 723 height 251
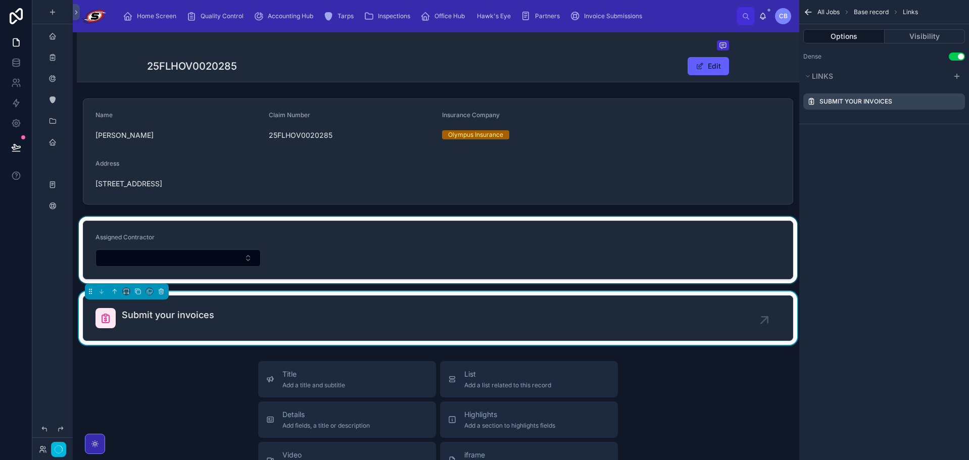
click at [203, 245] on div at bounding box center [438, 250] width 723 height 67
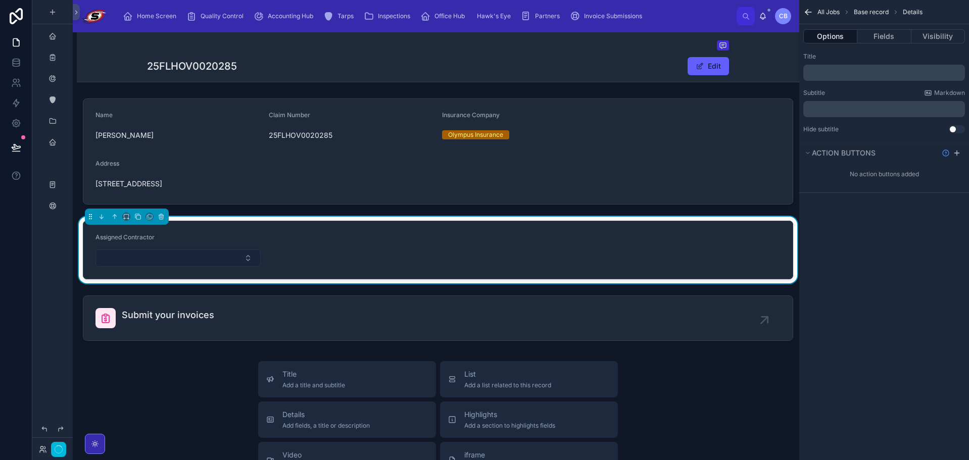
click at [202, 251] on button "Select Button" at bounding box center [178, 258] width 165 height 17
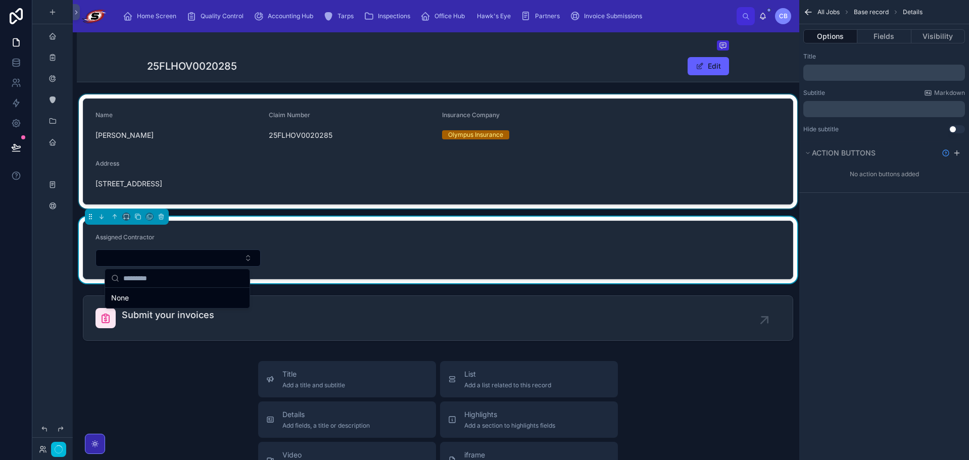
click at [358, 203] on div at bounding box center [438, 151] width 723 height 114
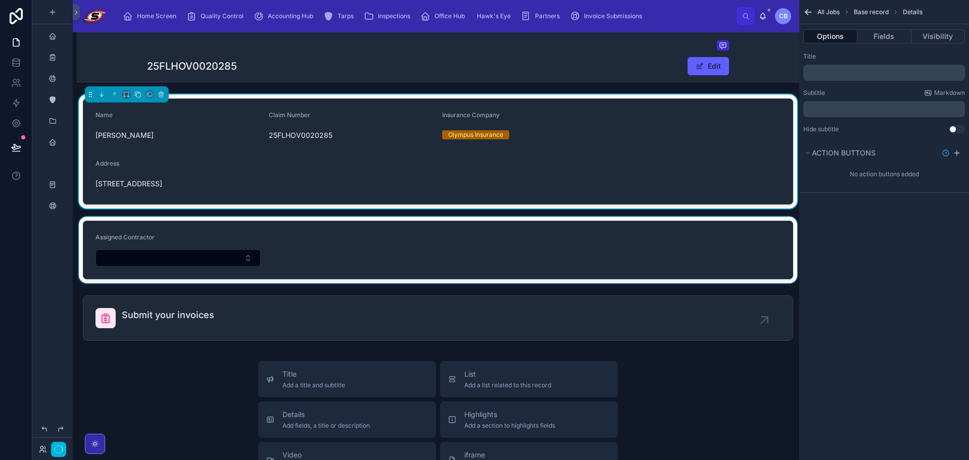
click at [308, 218] on div at bounding box center [438, 250] width 723 height 67
click at [308, 213] on div "Name [PERSON_NAME] Claim Number 25FLHOV0020285 Insurance Company Olympus Insura…" at bounding box center [438, 219] width 723 height 251
click at [60, 448] on icon "button" at bounding box center [59, 450] width 8 height 8
click at [604, 17] on span "Invoice Submissions" at bounding box center [613, 16] width 58 height 8
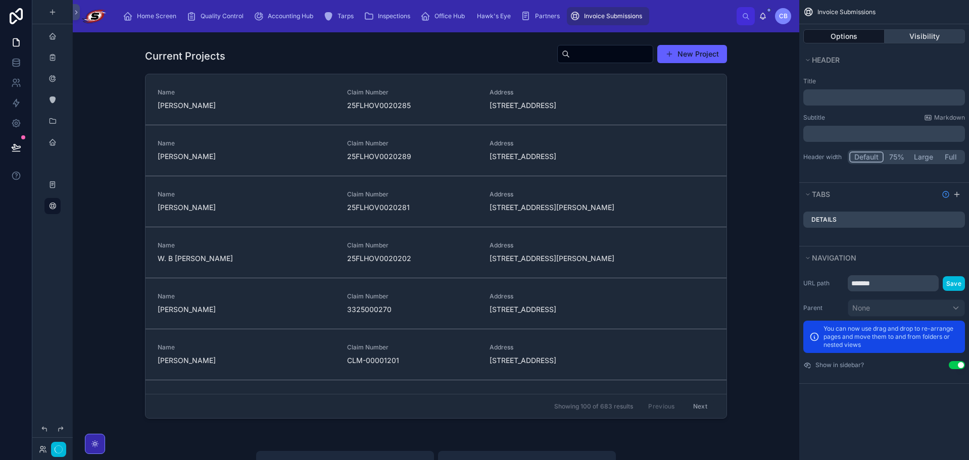
click at [923, 38] on button "Visibility" at bounding box center [925, 36] width 81 height 14
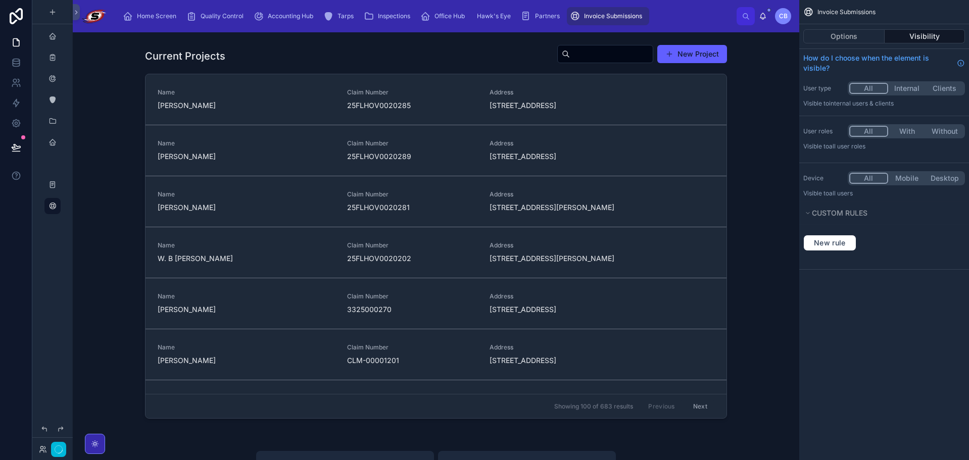
click at [912, 129] on button "With" at bounding box center [907, 131] width 38 height 11
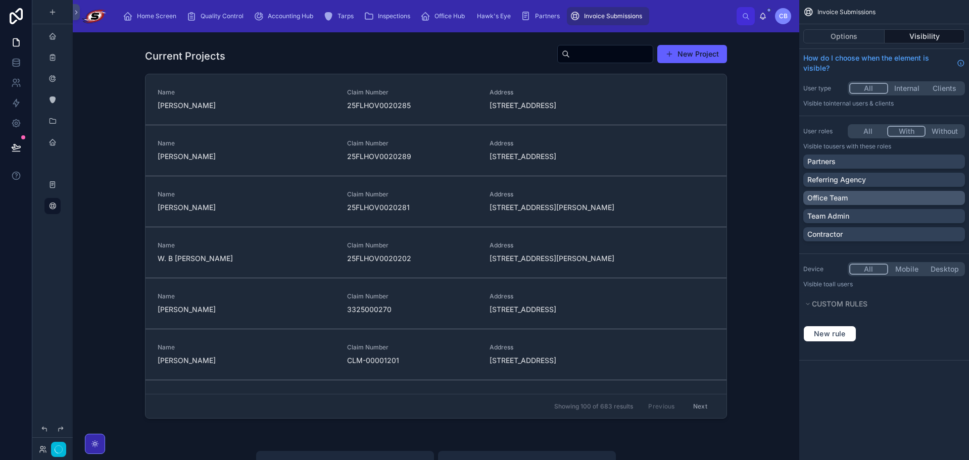
click at [899, 205] on div "Office Team" at bounding box center [884, 198] width 162 height 14
click at [898, 212] on div "Team Admin" at bounding box center [884, 216] width 154 height 10
click at [897, 235] on div "Contractor" at bounding box center [884, 234] width 154 height 10
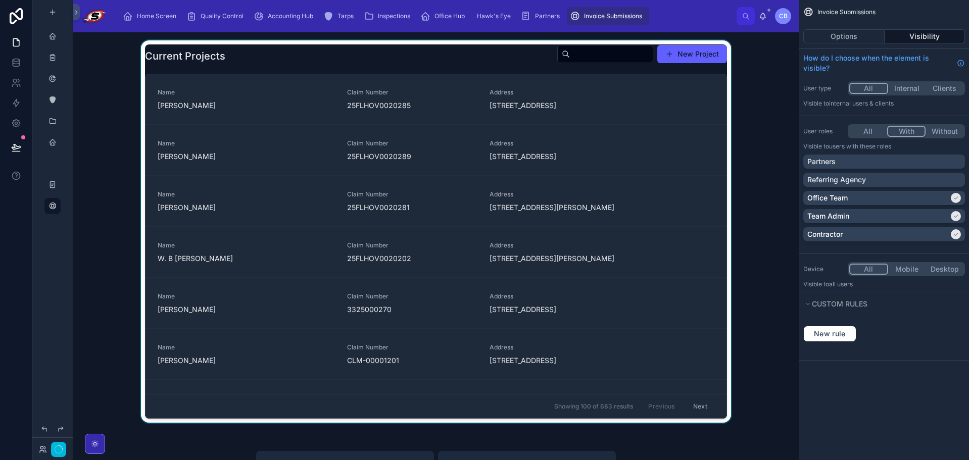
click at [774, 161] on div at bounding box center [436, 233] width 710 height 387
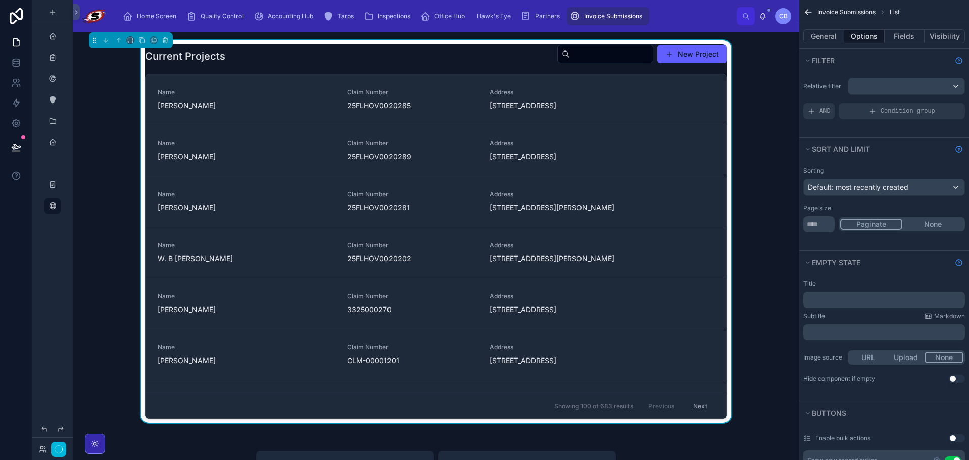
click at [418, 112] on link "Name [PERSON_NAME] Claim Number 25FLHOV0020285 Address [STREET_ADDRESS]" at bounding box center [436, 99] width 581 height 51
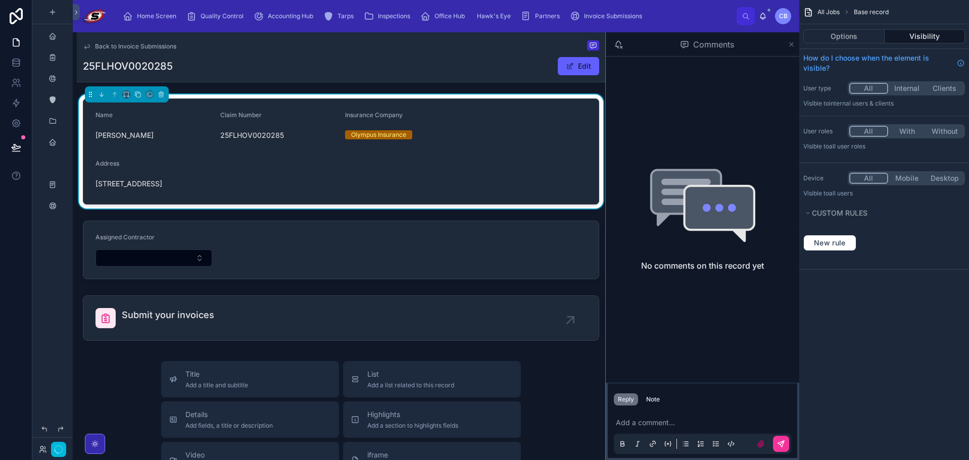
click at [789, 43] on icon at bounding box center [792, 44] width 8 height 8
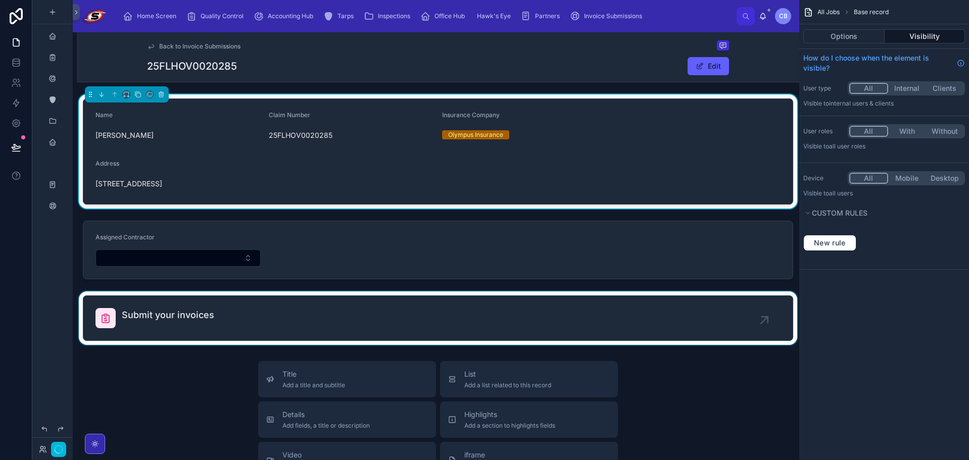
click at [335, 325] on div at bounding box center [438, 319] width 723 height 54
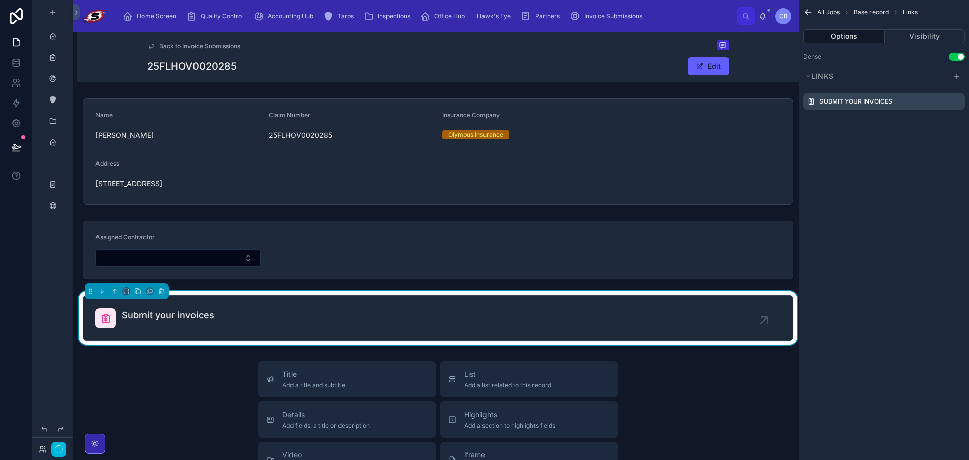
click at [337, 317] on div "Submit your invoices" at bounding box center [438, 318] width 685 height 20
click at [0, 0] on icon "scrollable content" at bounding box center [0, 0] width 0 height 0
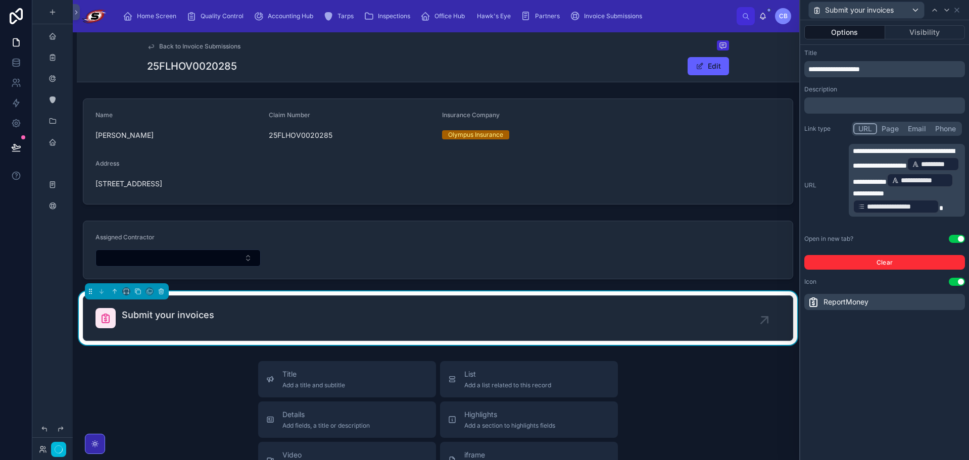
click at [921, 169] on span "*********" at bounding box center [937, 164] width 33 height 10
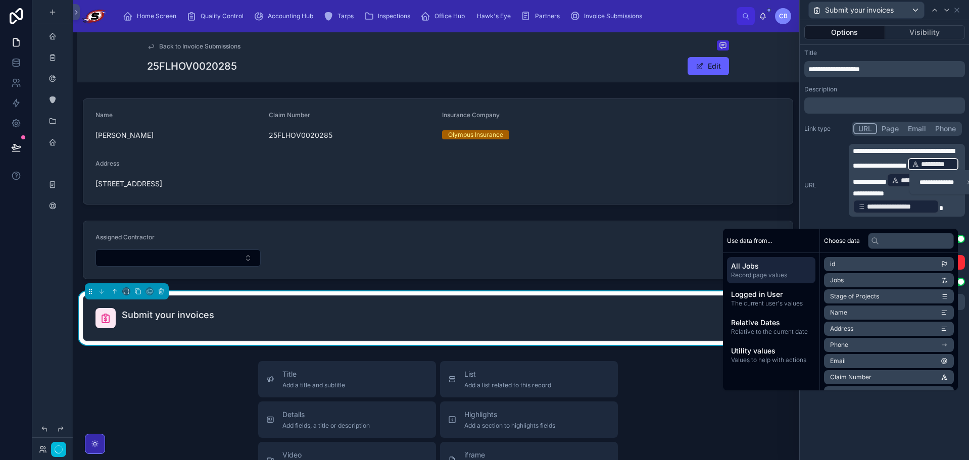
click at [850, 179] on div "**********" at bounding box center [907, 180] width 116 height 73
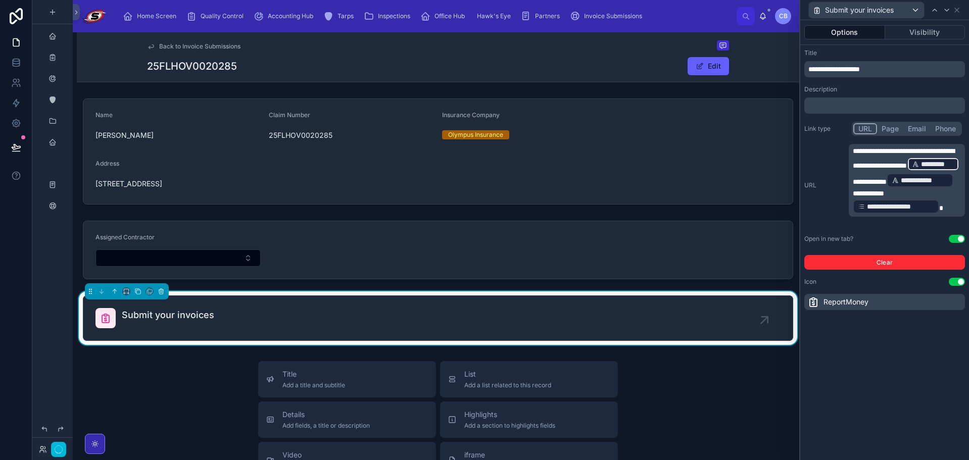
click at [959, 161] on p "**********" at bounding box center [908, 180] width 110 height 69
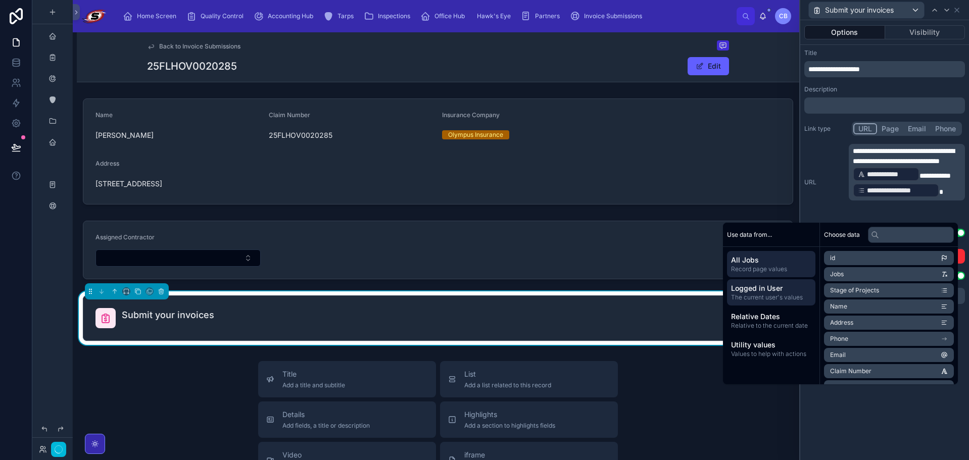
click at [779, 298] on span "The current user's values" at bounding box center [771, 298] width 80 height 8
click at [867, 291] on li "first name" at bounding box center [889, 290] width 130 height 14
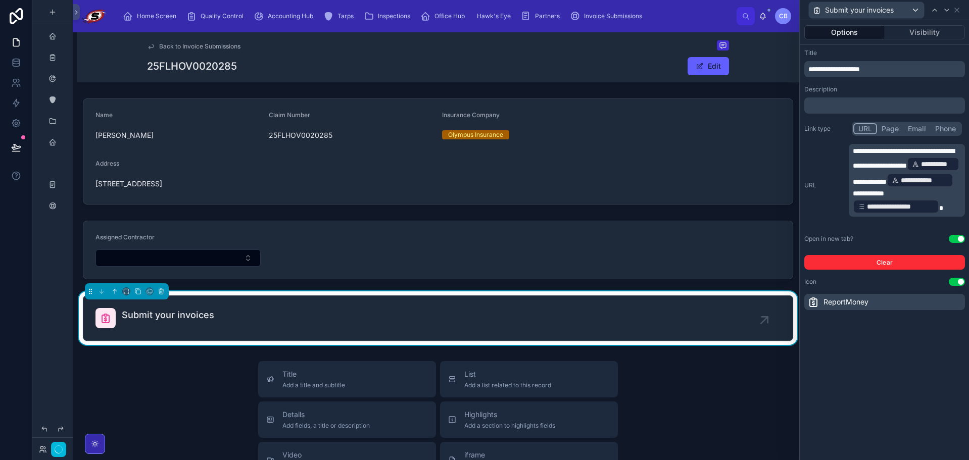
click at [890, 418] on div "**********" at bounding box center [884, 240] width 169 height 440
click at [160, 339] on link "Submit your invoices" at bounding box center [437, 318] width 709 height 44
click at [921, 169] on span "**********" at bounding box center [937, 164] width 33 height 10
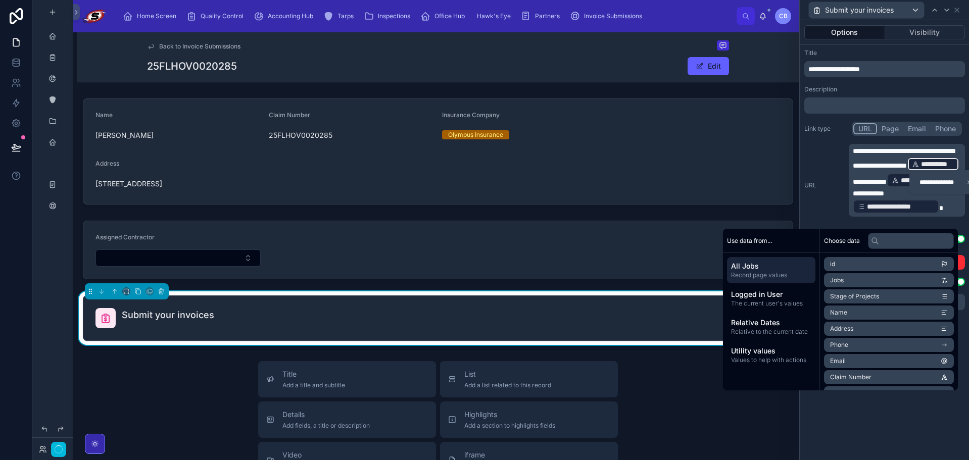
click at [600, 87] on div "Back to Invoice Submissions 25FLHOV0020285 Edit Name [PERSON_NAME] Claim Number…" at bounding box center [438, 417] width 723 height 770
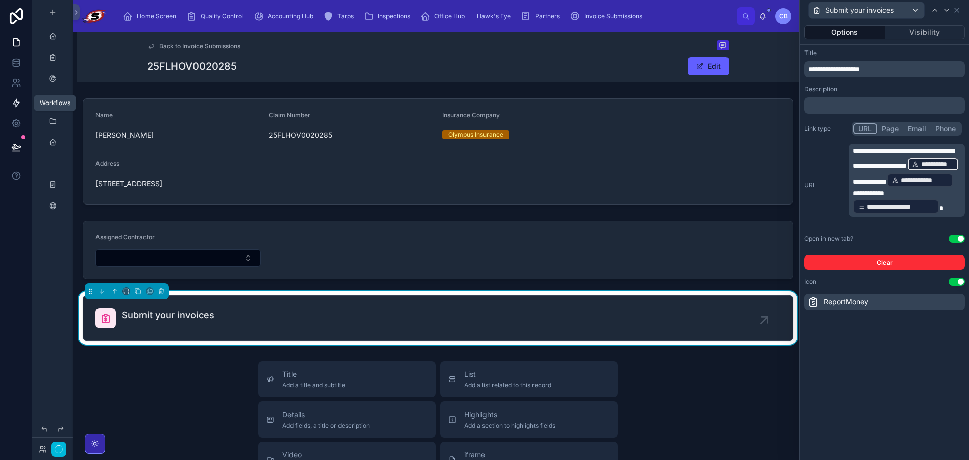
click at [18, 93] on link at bounding box center [16, 103] width 32 height 20
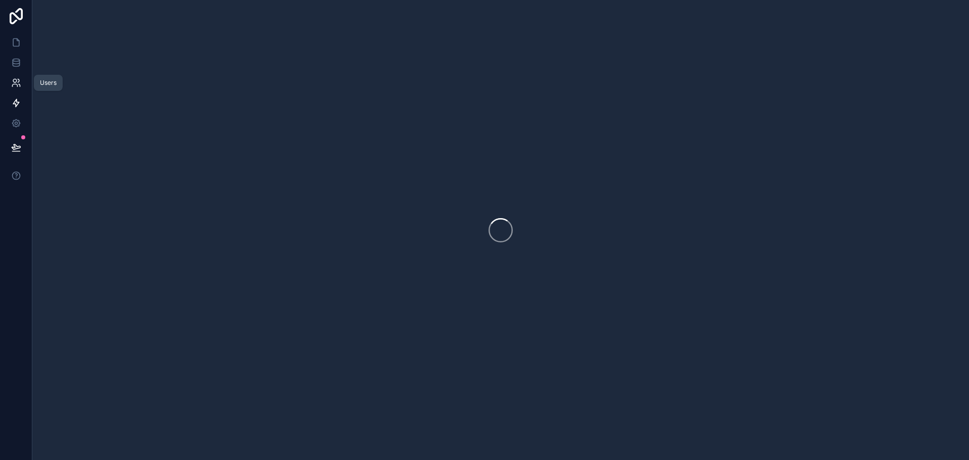
click at [17, 83] on icon at bounding box center [16, 83] width 10 height 10
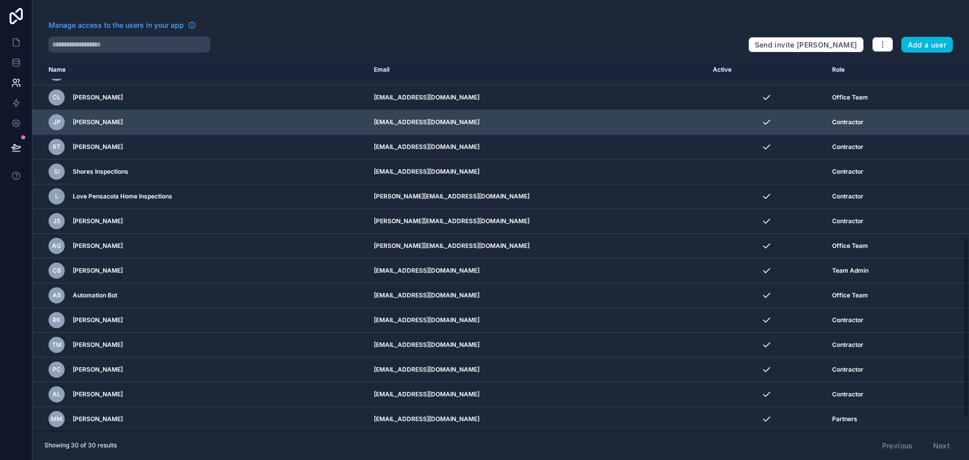
scroll to position [391, 0]
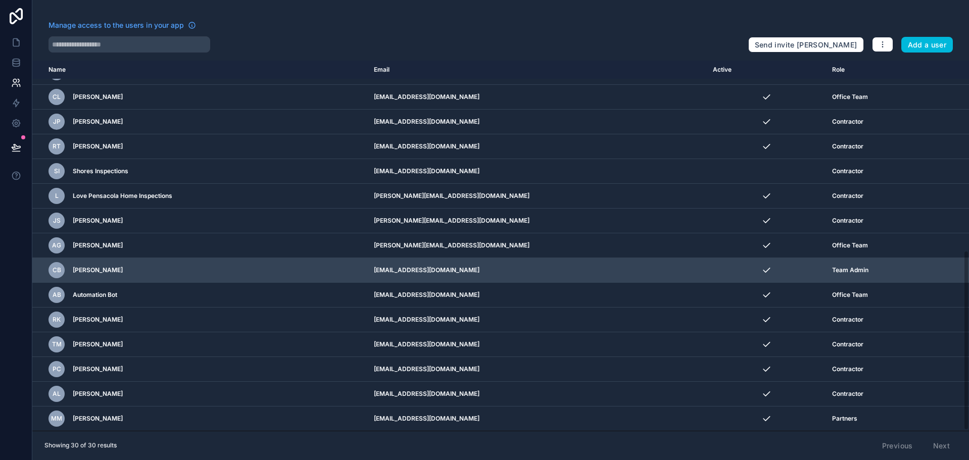
click at [249, 273] on div "[PERSON_NAME]" at bounding box center [194, 270] width 291 height 16
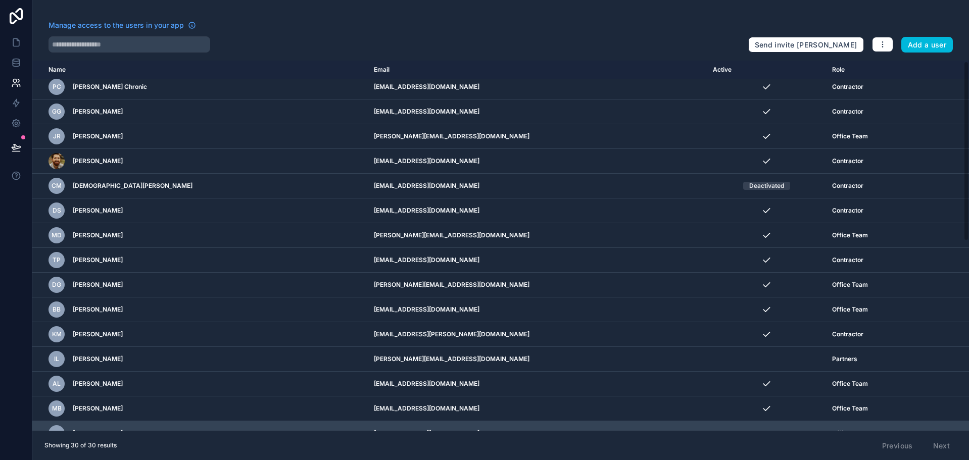
scroll to position [0, 0]
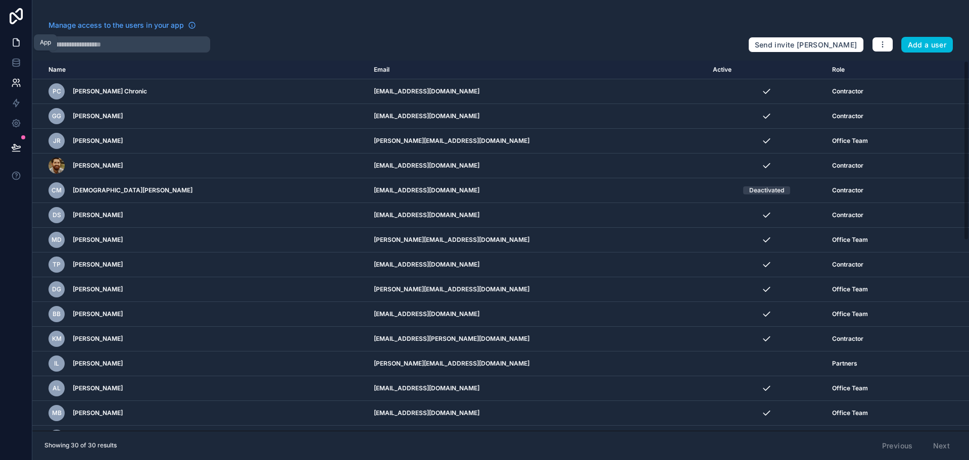
click at [14, 39] on icon at bounding box center [16, 43] width 6 height 8
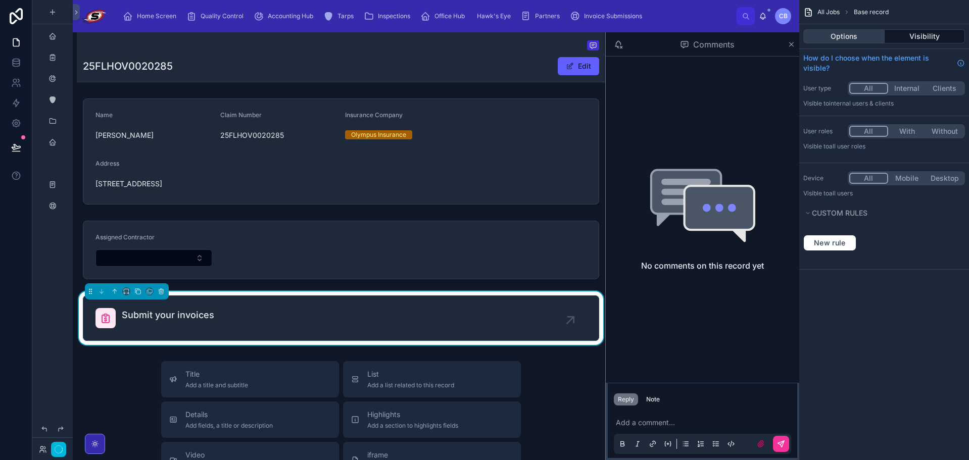
click at [858, 32] on button "Options" at bounding box center [843, 36] width 81 height 14
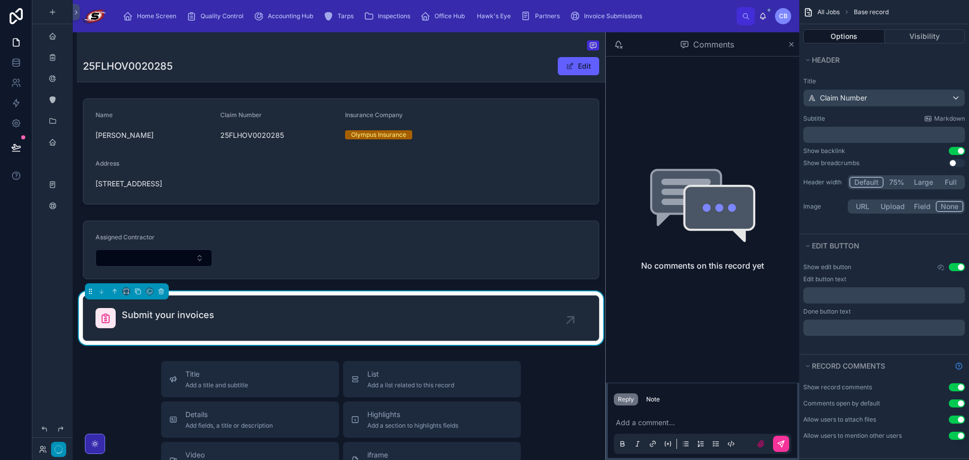
click at [57, 451] on icon "button" at bounding box center [59, 450] width 8 height 8
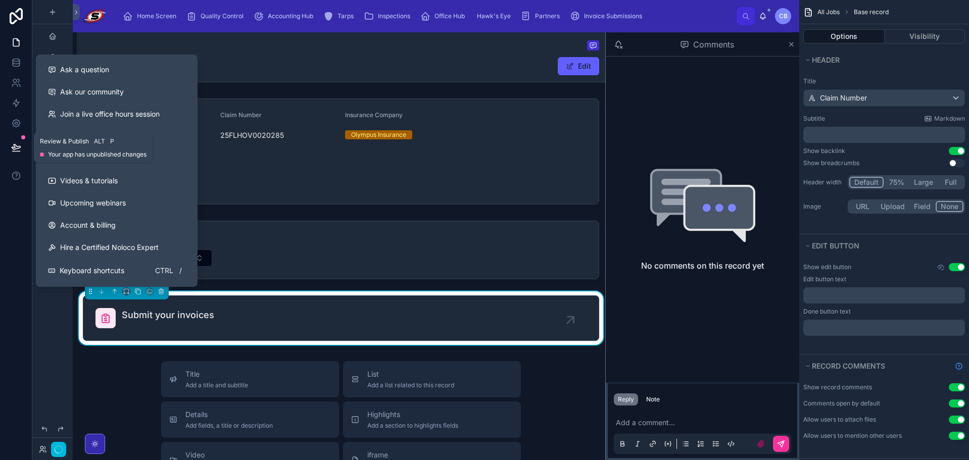
click at [12, 147] on icon at bounding box center [16, 147] width 10 height 10
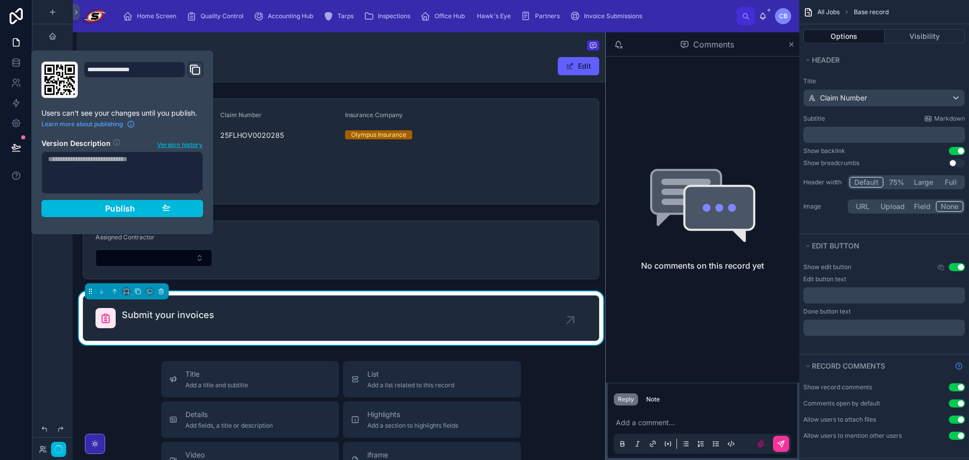
drag, startPoint x: 220, startPoint y: 204, endPoint x: 226, endPoint y: 207, distance: 7.0
click at [220, 204] on div at bounding box center [341, 151] width 529 height 114
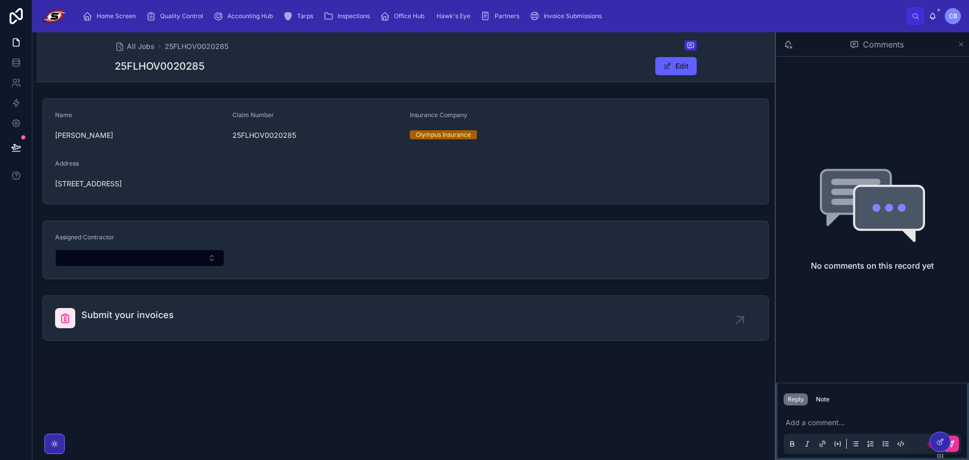
click at [959, 44] on icon at bounding box center [962, 44] width 8 height 8
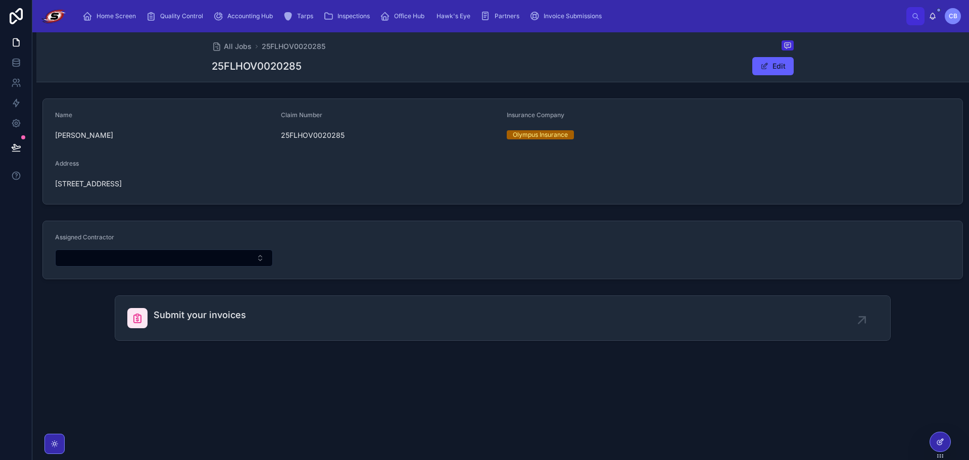
click at [935, 438] on div at bounding box center [940, 442] width 20 height 19
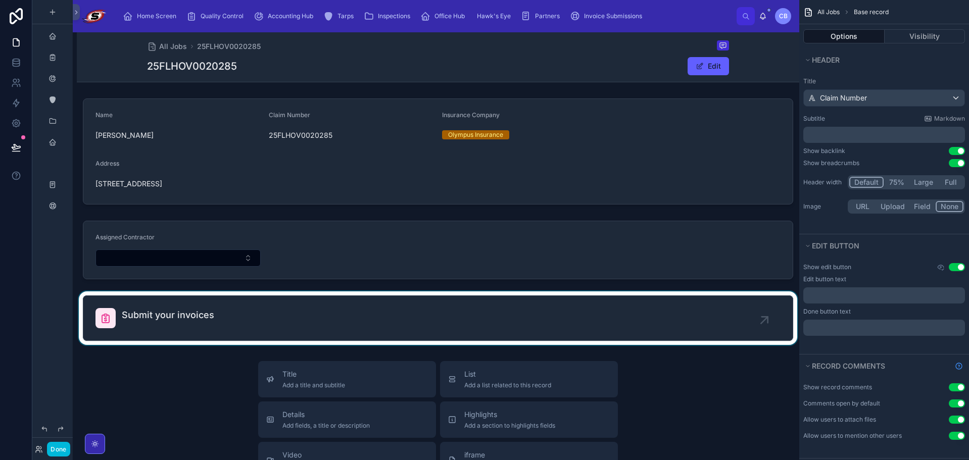
click at [457, 293] on div at bounding box center [438, 319] width 723 height 54
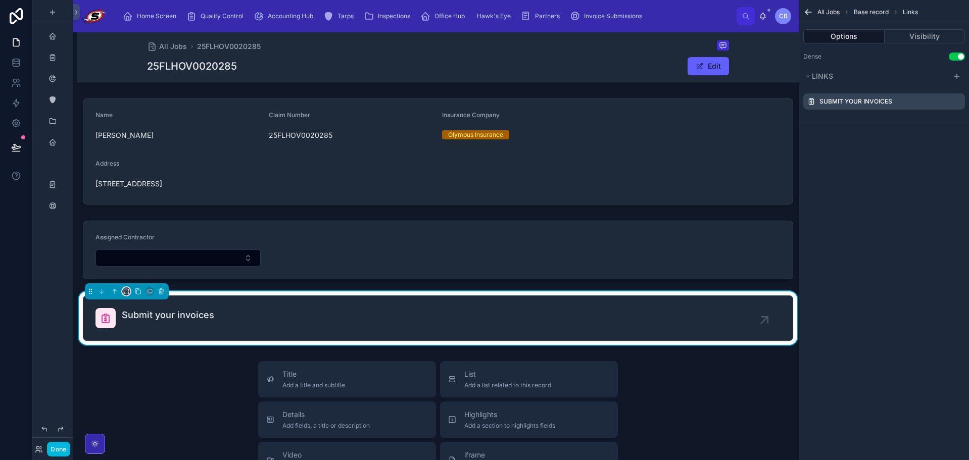
click at [130, 291] on button at bounding box center [126, 292] width 8 height 8
click at [149, 312] on span "Default" at bounding box center [143, 310] width 24 height 12
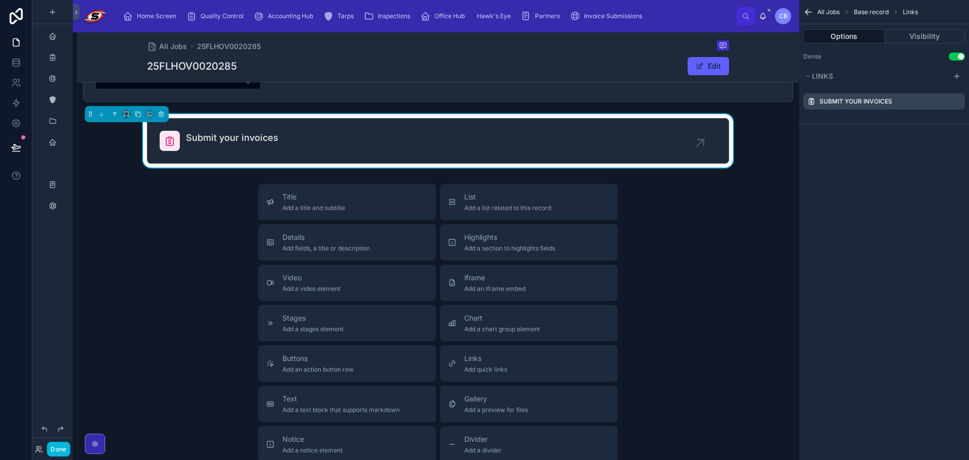
scroll to position [202, 0]
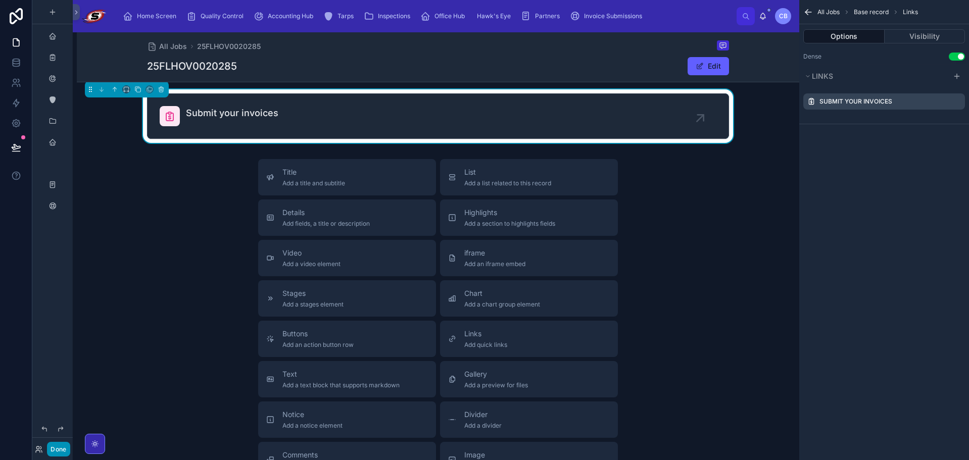
click at [63, 450] on button "Done" at bounding box center [58, 449] width 23 height 15
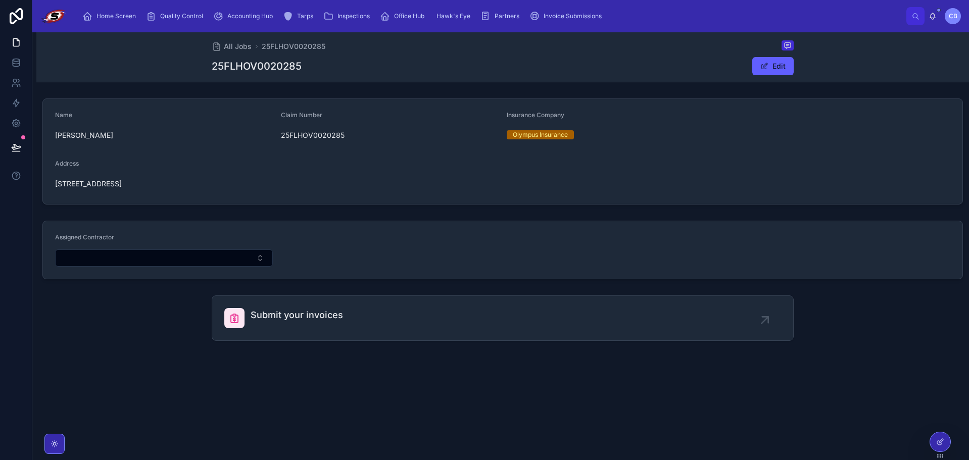
scroll to position [0, 0]
click at [365, 318] on div "Submit your invoices" at bounding box center [502, 318] width 557 height 20
drag, startPoint x: 923, startPoint y: 441, endPoint x: 945, endPoint y: 438, distance: 23.0
click at [924, 440] on div "All Jobs 25FLHOV0020285 25FLHOV0020285 Edit Name John Burdick Claim Number 25FL…" at bounding box center [500, 246] width 937 height 428
click at [945, 438] on div at bounding box center [940, 442] width 20 height 19
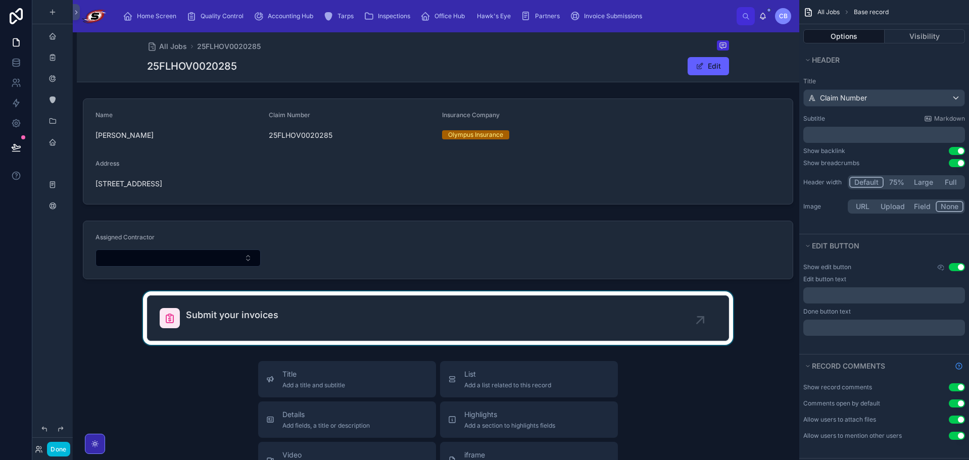
click at [355, 315] on div at bounding box center [438, 319] width 723 height 54
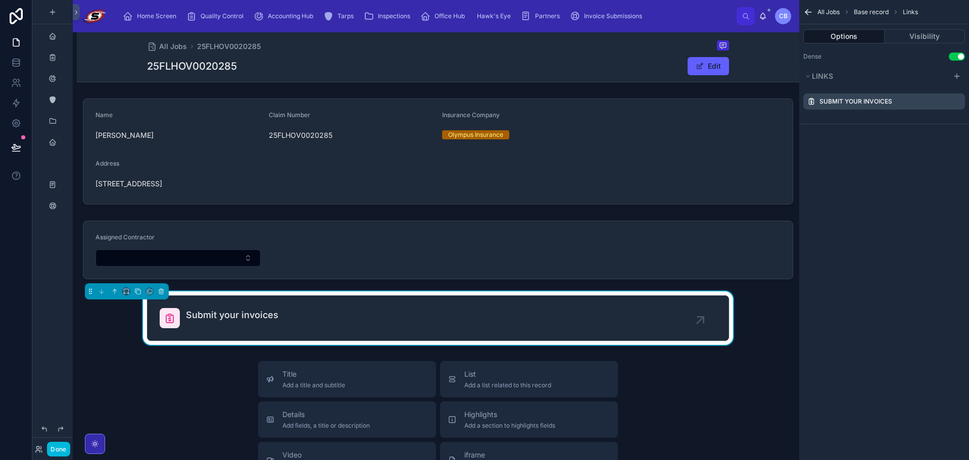
click at [0, 0] on icon "scrollable content" at bounding box center [0, 0] width 0 height 0
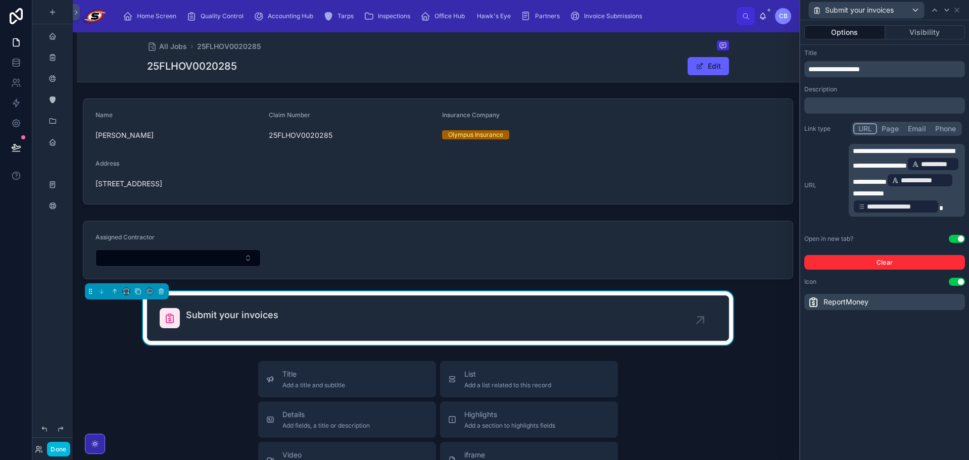
click at [921, 169] on span "**********" at bounding box center [937, 164] width 33 height 10
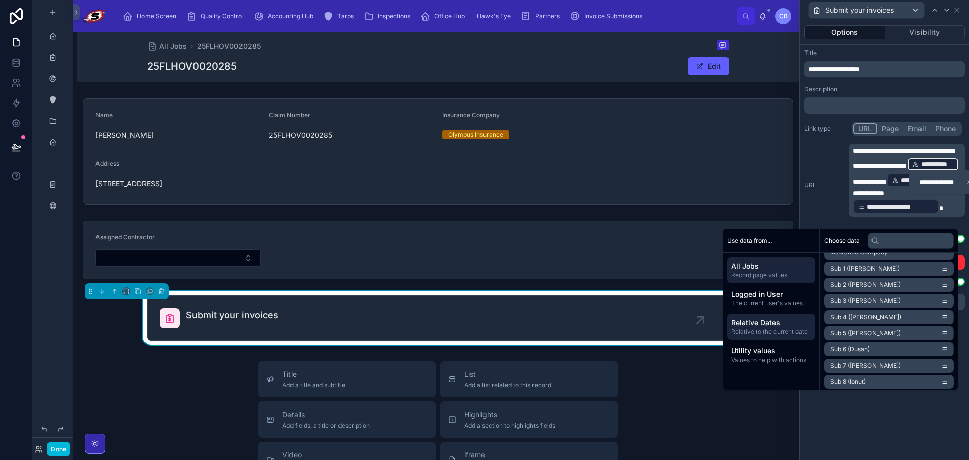
scroll to position [152, 0]
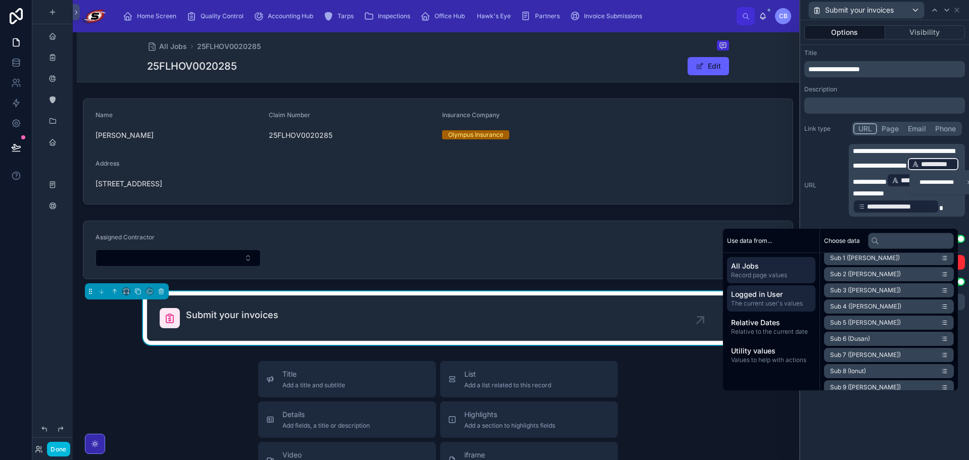
click at [778, 296] on span "Logged in User" at bounding box center [771, 295] width 80 height 10
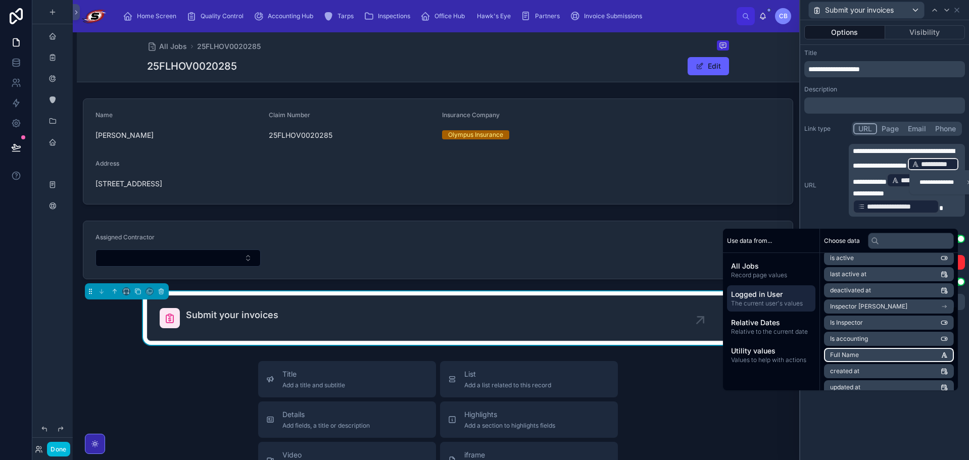
click at [845, 357] on span "Full Name" at bounding box center [844, 355] width 29 height 8
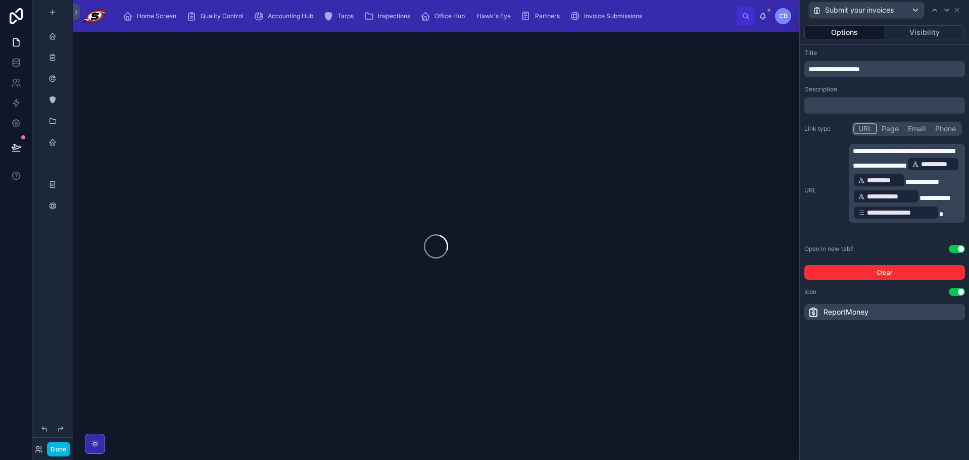
click at [921, 169] on span "**********" at bounding box center [937, 164] width 33 height 10
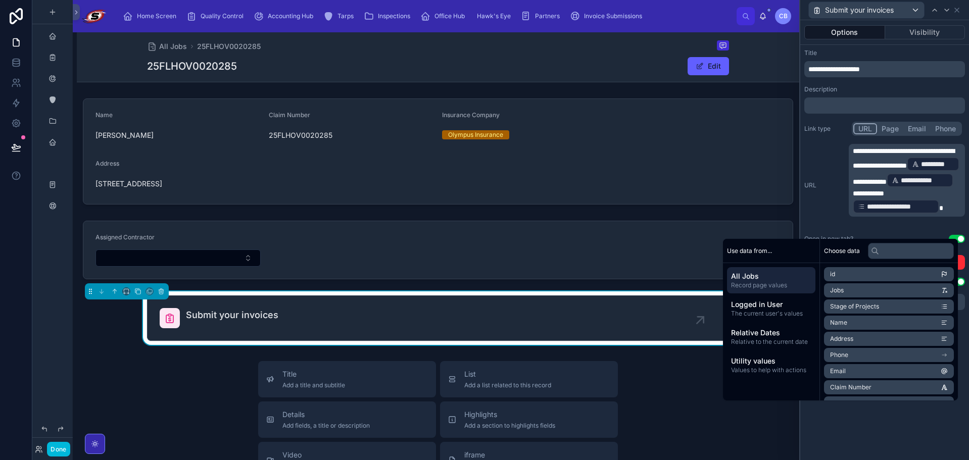
click at [807, 198] on div "**********" at bounding box center [884, 185] width 161 height 83
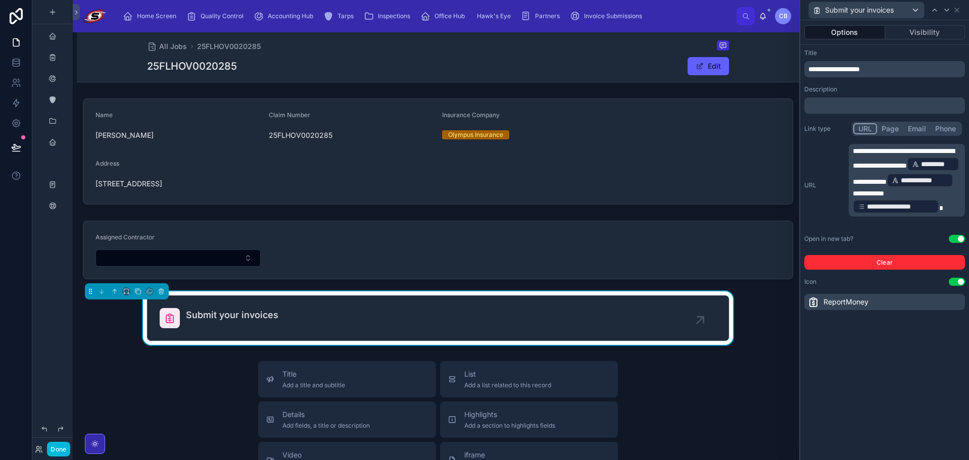
click at [347, 315] on div "Submit your invoices" at bounding box center [438, 318] width 557 height 20
click at [921, 169] on span "*********" at bounding box center [937, 164] width 33 height 10
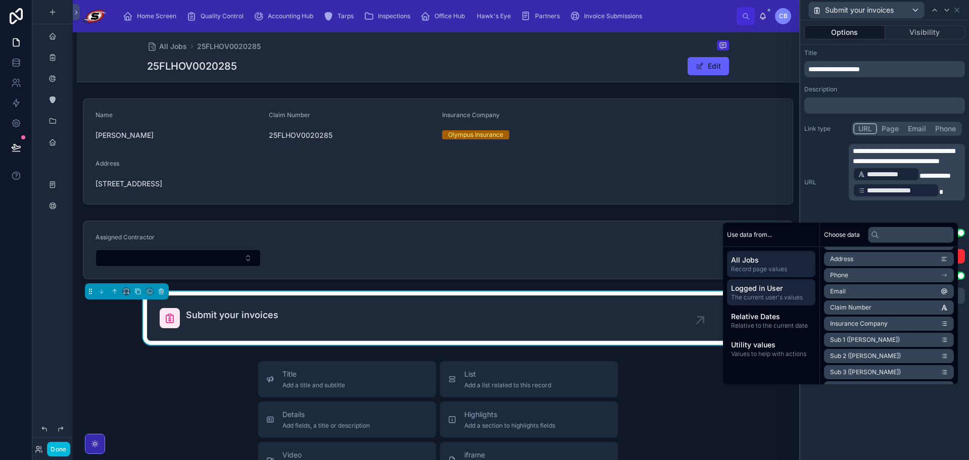
scroll to position [51, 0]
drag, startPoint x: 770, startPoint y: 299, endPoint x: 777, endPoint y: 297, distance: 7.4
click at [770, 299] on span "The current user's values" at bounding box center [771, 298] width 80 height 8
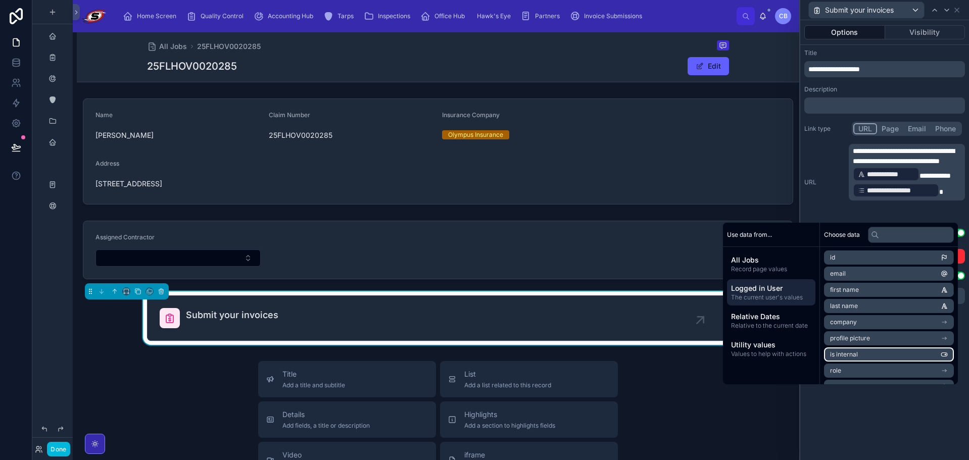
scroll to position [0, 0]
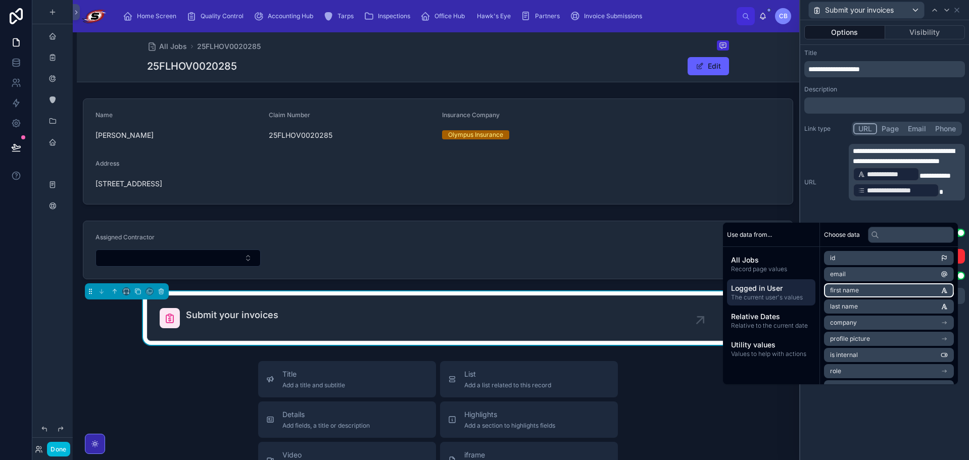
click at [855, 292] on li "first name" at bounding box center [889, 290] width 130 height 14
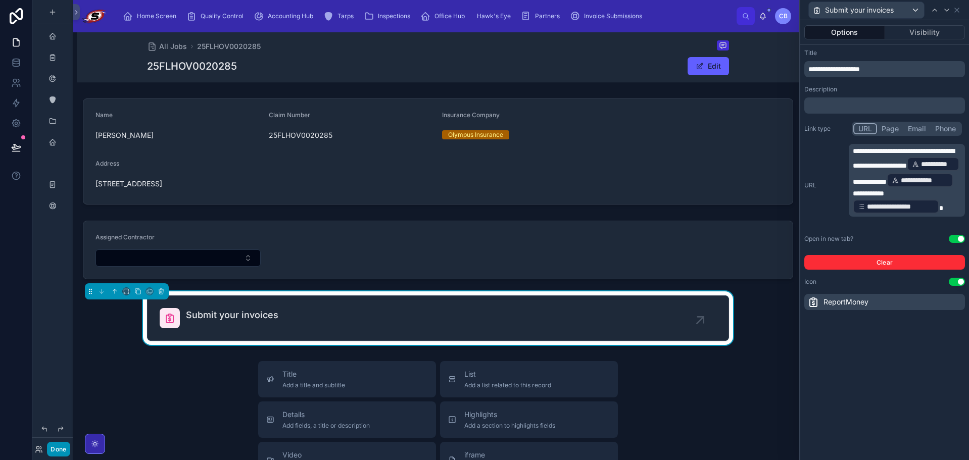
drag, startPoint x: 63, startPoint y: 447, endPoint x: 65, endPoint y: 442, distance: 5.2
click at [63, 447] on button "Done" at bounding box center [58, 449] width 23 height 15
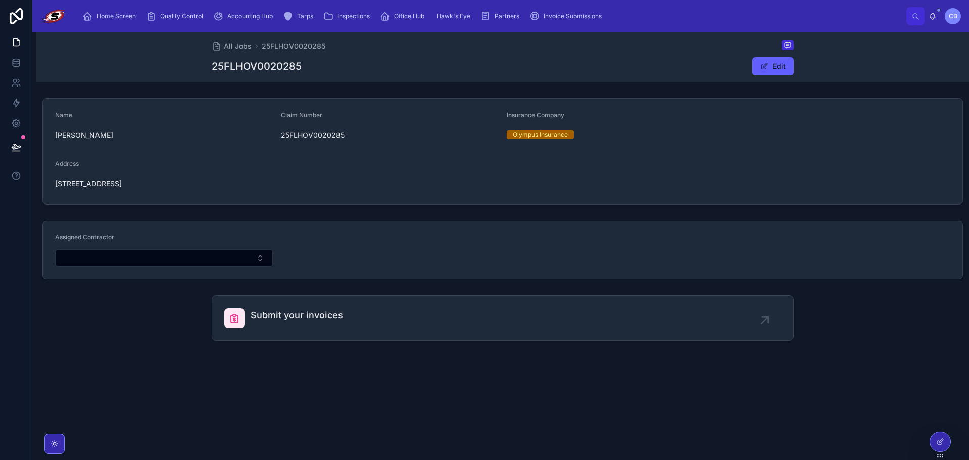
click at [378, 310] on div "Submit your invoices" at bounding box center [502, 318] width 557 height 20
click at [348, 362] on div "All Jobs 25FLHOV0020285 25FLHOV0020285 Edit Name John Burdick Claim Number 25FL…" at bounding box center [502, 220] width 933 height 377
click at [393, 363] on div "All Jobs 25FLHOV0020285 25FLHOV0020285 Edit Name John Burdick Claim Number 25FL…" at bounding box center [502, 220] width 933 height 377
click at [940, 434] on div at bounding box center [940, 442] width 20 height 19
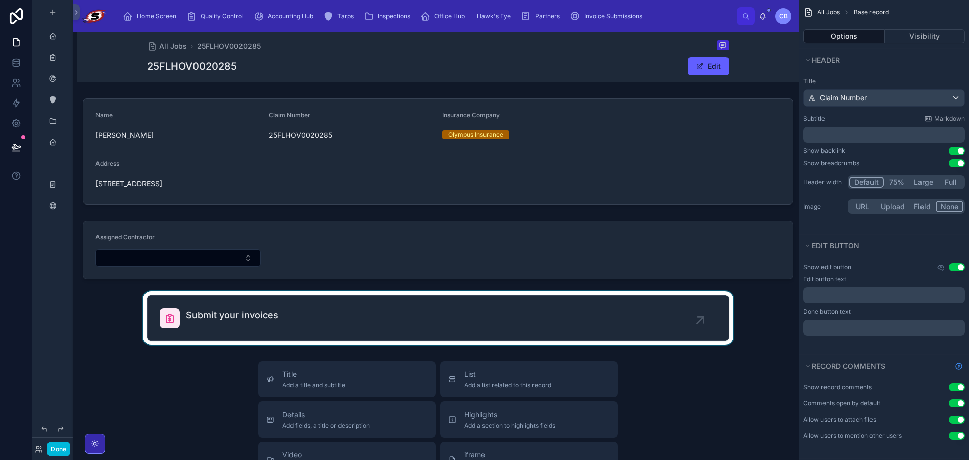
click at [557, 304] on div at bounding box center [438, 319] width 723 height 54
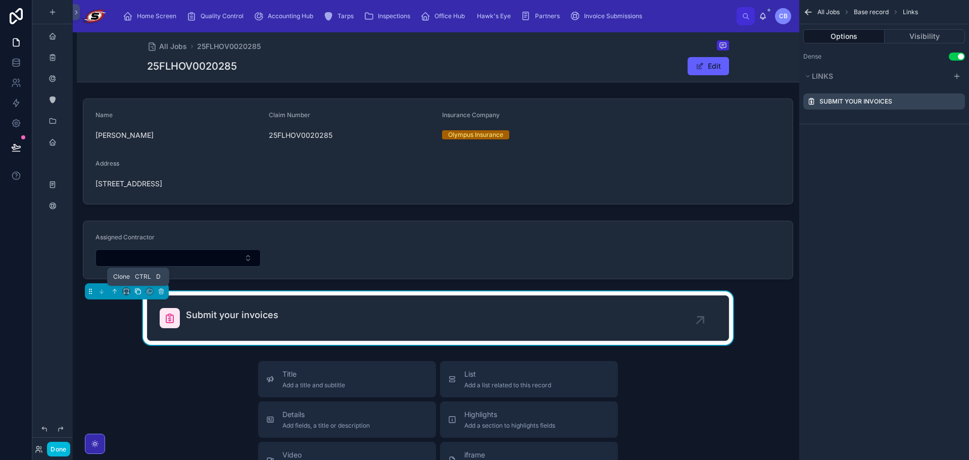
click at [135, 293] on icon at bounding box center [137, 291] width 7 height 7
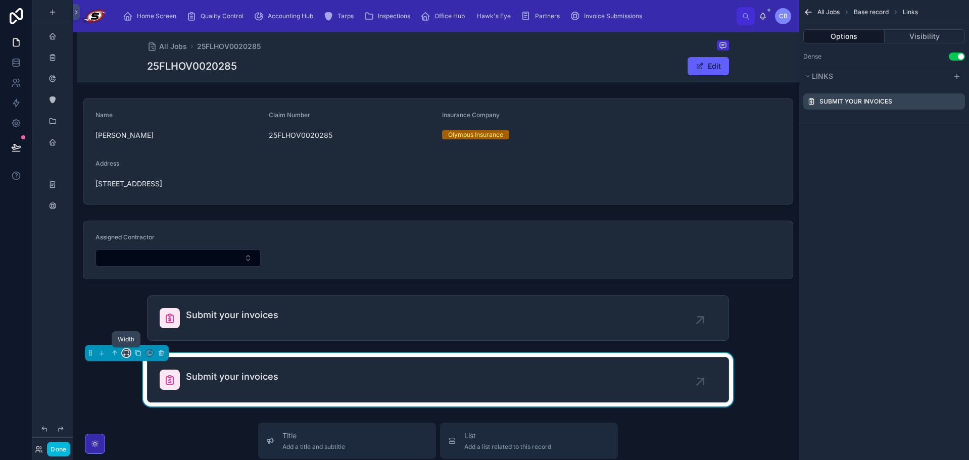
click at [126, 352] on icon at bounding box center [126, 353] width 7 height 7
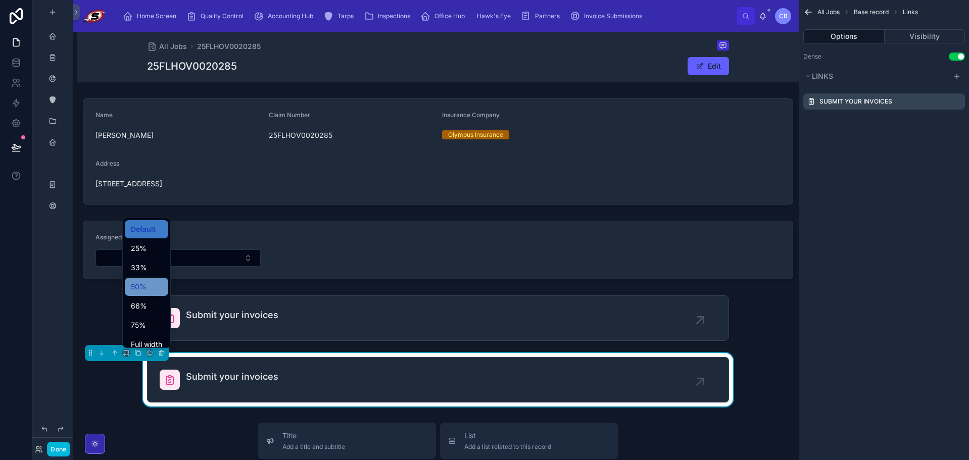
click at [139, 288] on span "50%" at bounding box center [139, 287] width 16 height 12
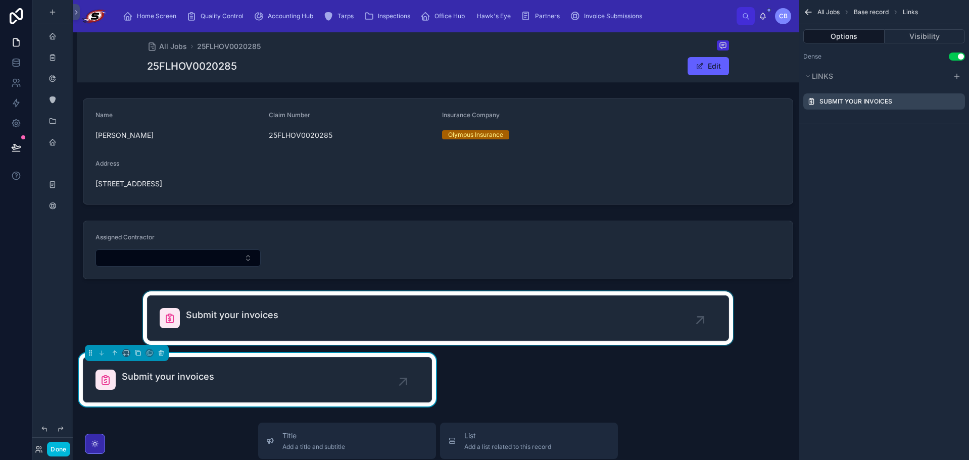
click at [216, 326] on div at bounding box center [438, 319] width 723 height 54
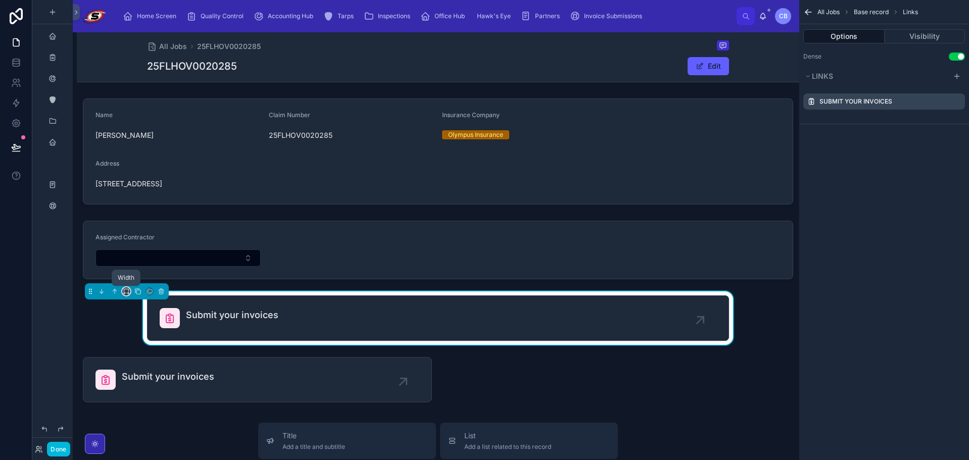
click at [126, 291] on icon at bounding box center [126, 291] width 7 height 7
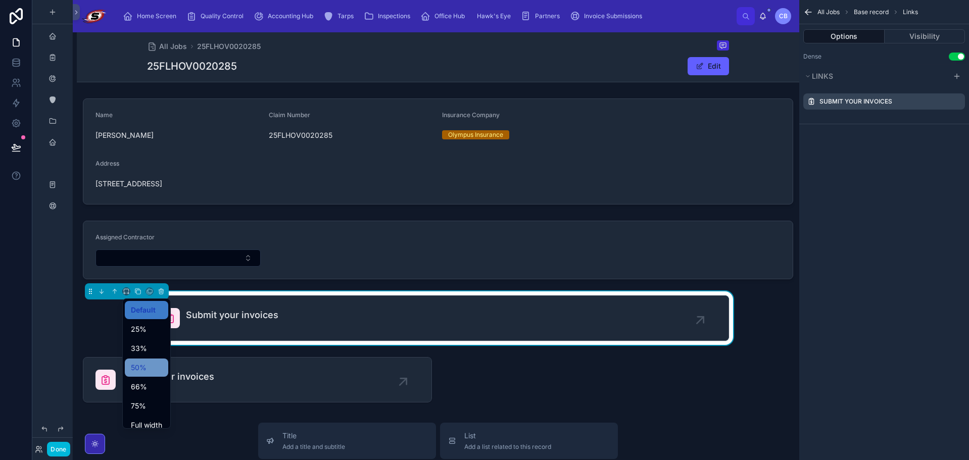
click at [140, 362] on span "50%" at bounding box center [139, 368] width 16 height 12
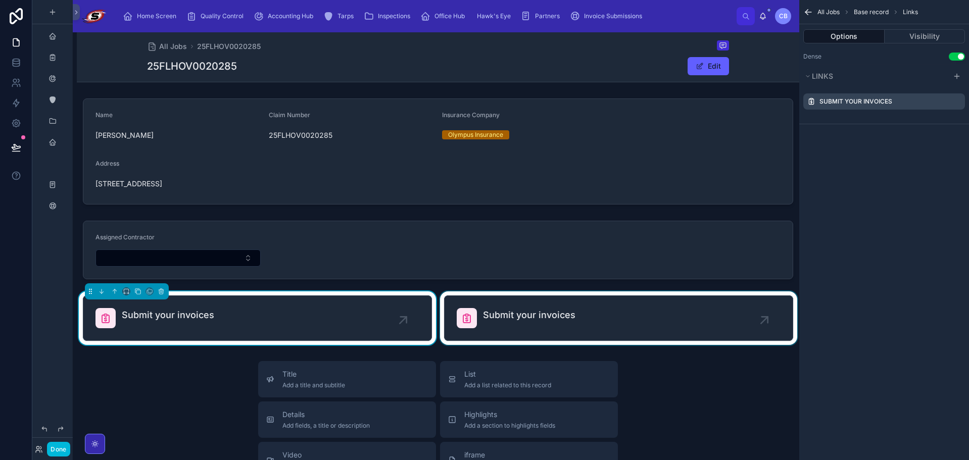
click at [476, 341] on div at bounding box center [618, 319] width 361 height 54
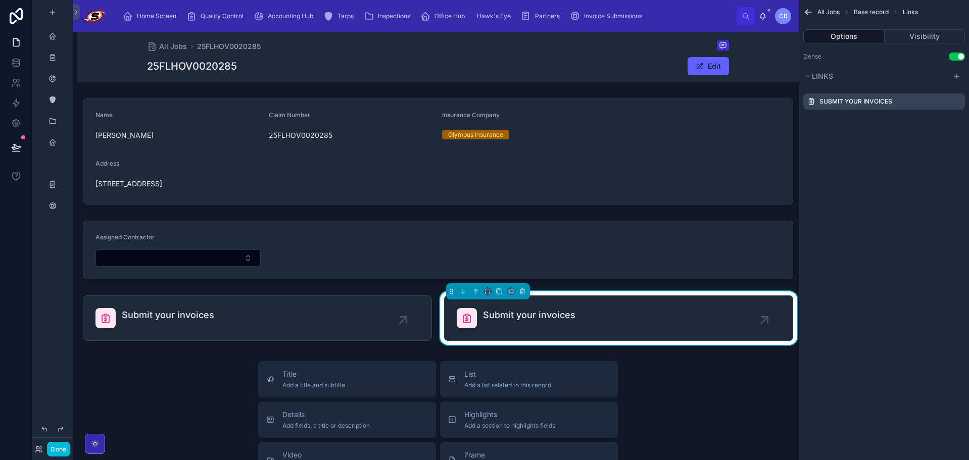
click at [0, 0] on icon "scrollable content" at bounding box center [0, 0] width 0 height 0
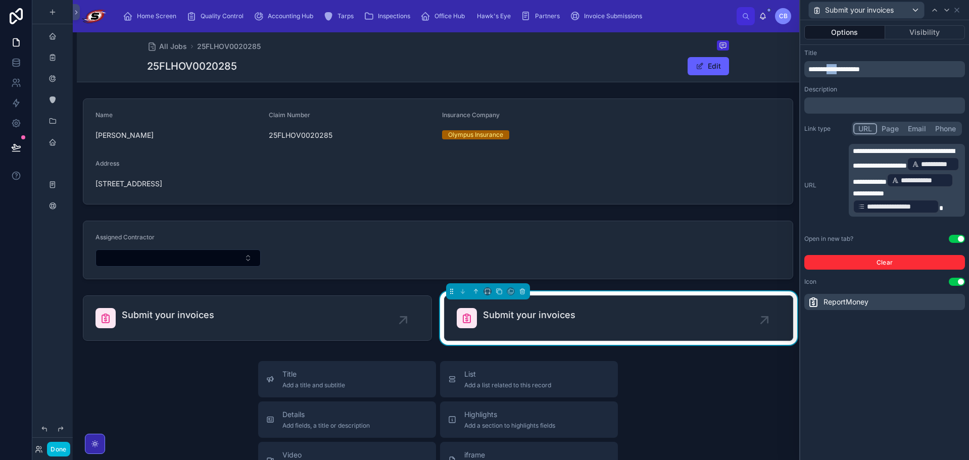
drag, startPoint x: 834, startPoint y: 67, endPoint x: 847, endPoint y: 71, distance: 13.7
click at [847, 71] on span "**********" at bounding box center [834, 69] width 52 height 7
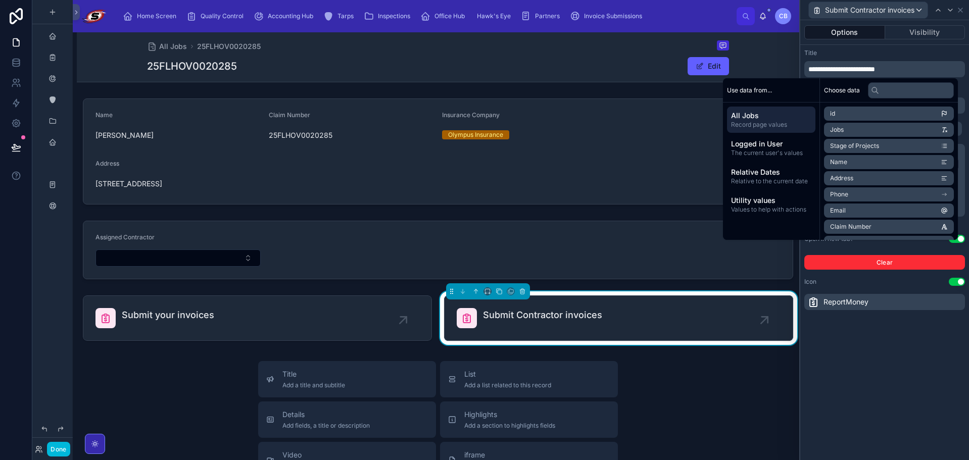
click at [898, 48] on div "**********" at bounding box center [884, 179] width 169 height 269
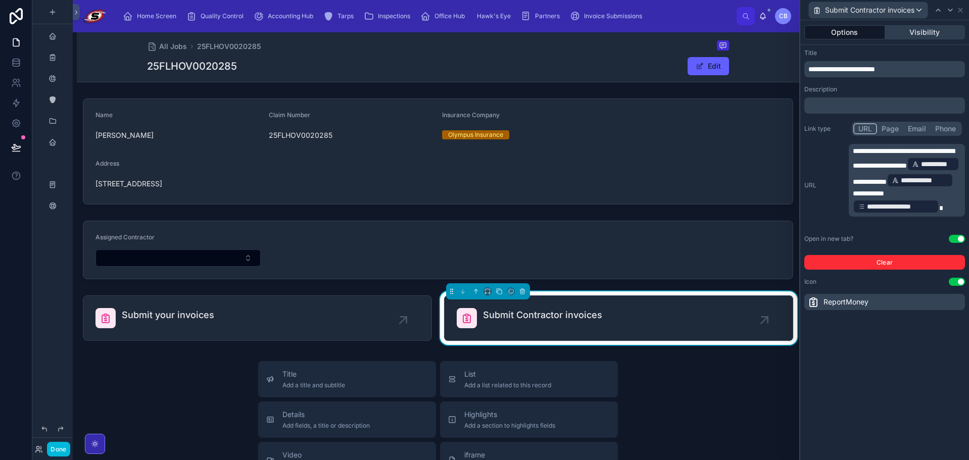
click at [922, 32] on button "Visibility" at bounding box center [925, 32] width 80 height 14
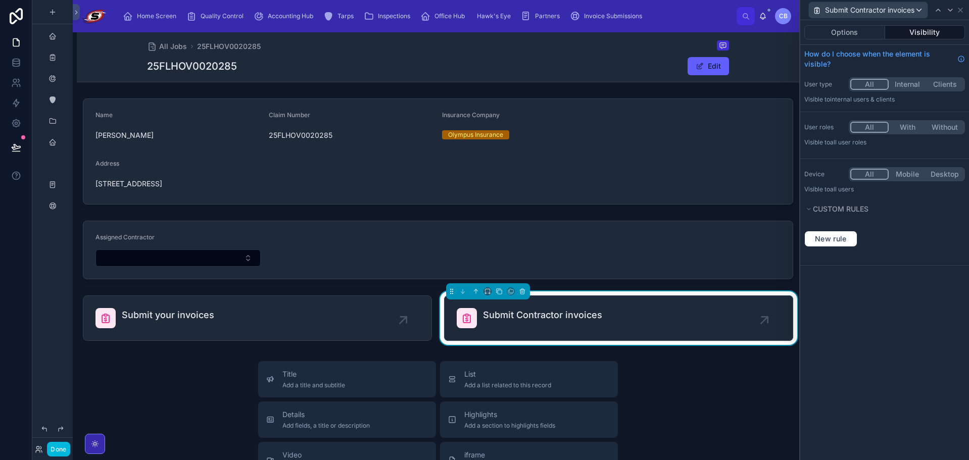
click at [907, 123] on button "With" at bounding box center [907, 127] width 37 height 11
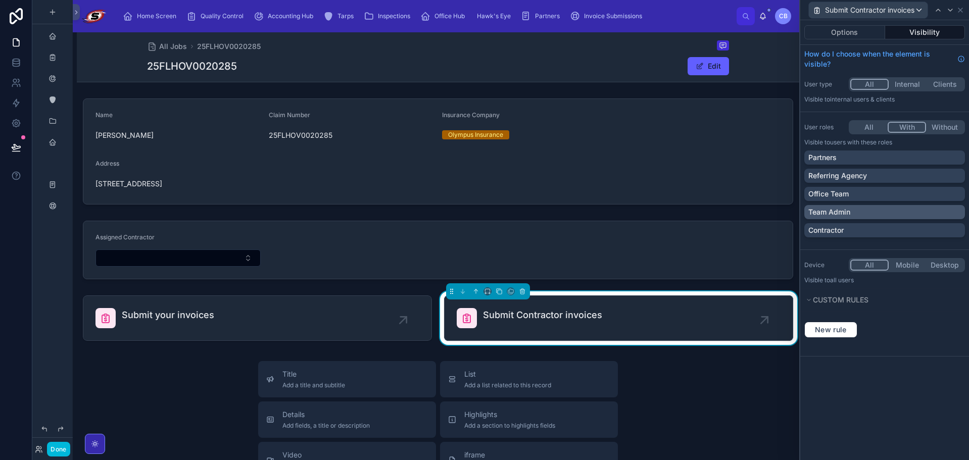
click at [875, 210] on div "Team Admin" at bounding box center [884, 212] width 153 height 10
click at [875, 192] on div "Office Team" at bounding box center [884, 194] width 153 height 10
click at [876, 213] on div "Team Admin" at bounding box center [878, 212] width 140 height 10
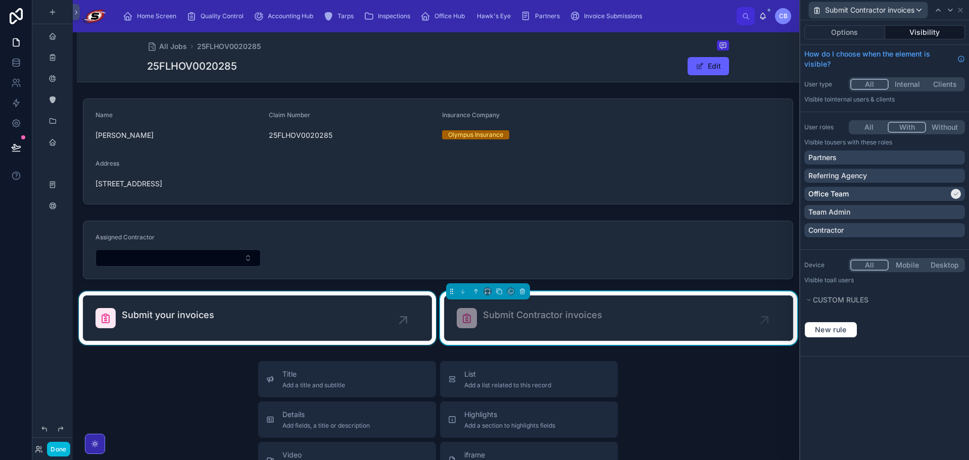
click at [373, 310] on div at bounding box center [257, 319] width 361 height 54
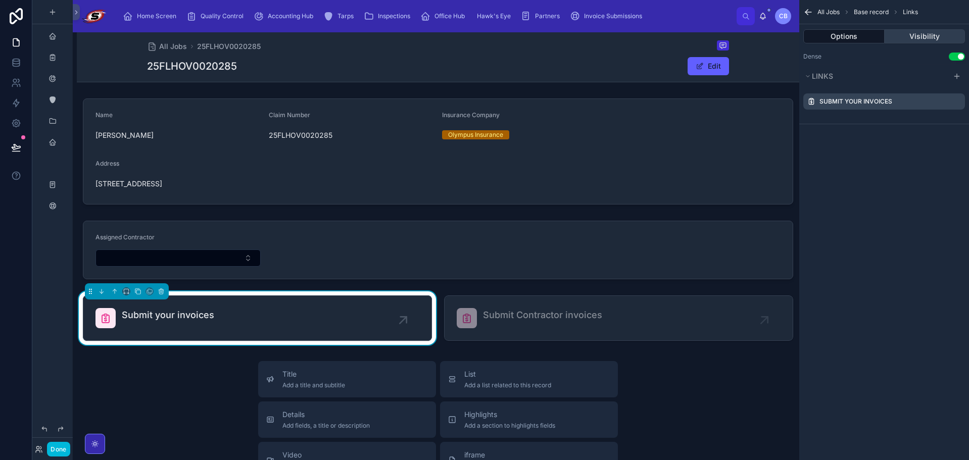
click at [919, 35] on button "Visibility" at bounding box center [925, 36] width 81 height 14
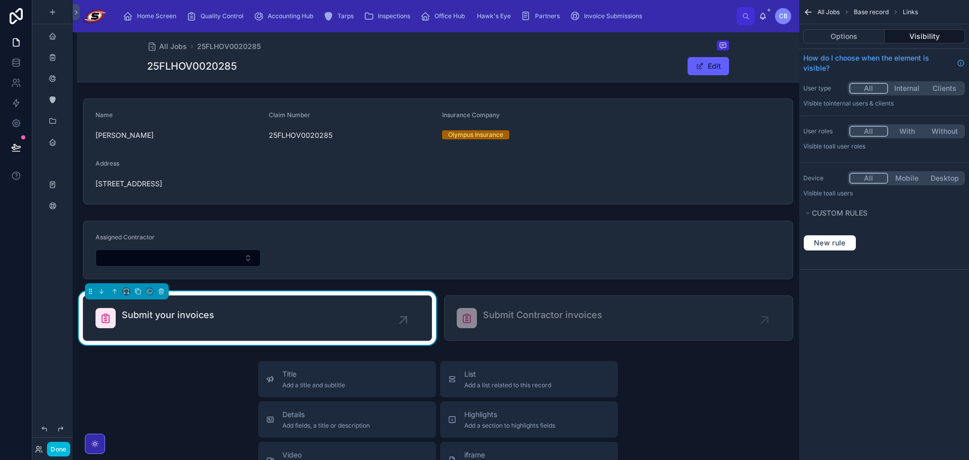
click at [911, 125] on div "All With Without" at bounding box center [906, 131] width 117 height 14
click at [896, 139] on div "User roles All With Without Visible to All user roles" at bounding box center [884, 139] width 170 height 38
click at [897, 133] on button "With" at bounding box center [907, 131] width 38 height 11
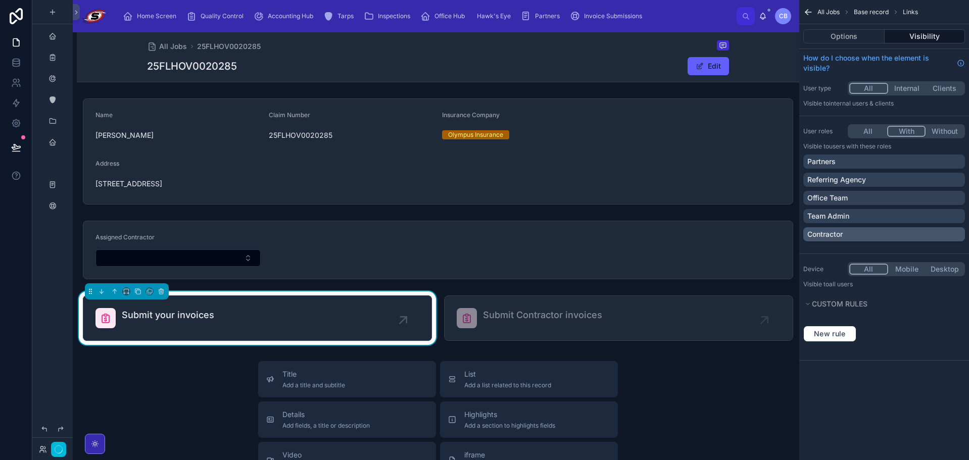
click at [886, 234] on div "Contractor" at bounding box center [884, 234] width 154 height 10
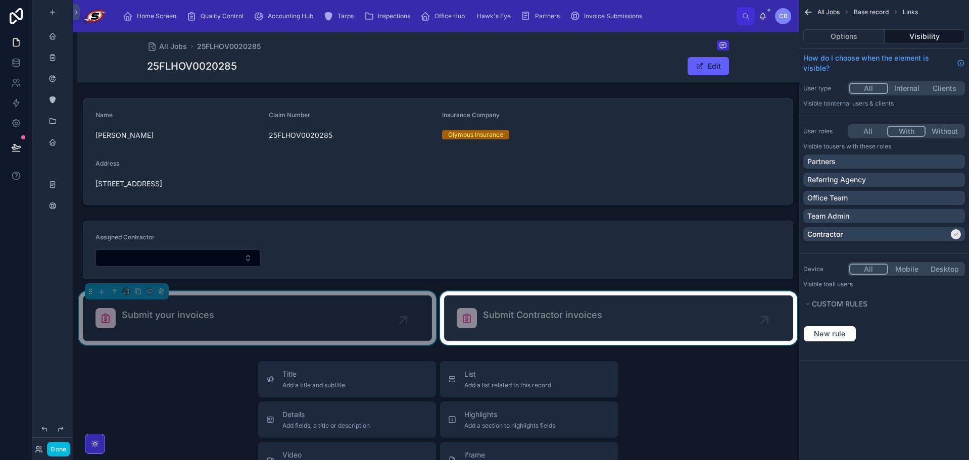
click at [639, 326] on div at bounding box center [618, 319] width 361 height 54
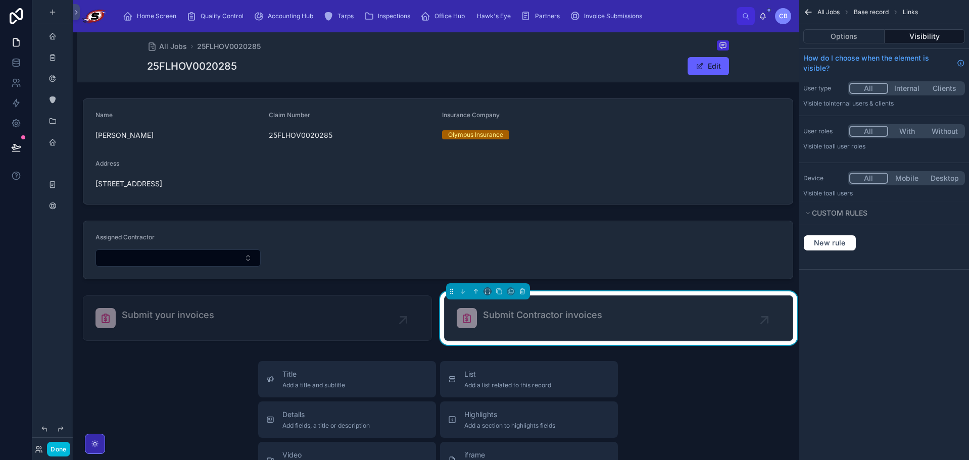
click at [903, 138] on div "All With Without" at bounding box center [906, 131] width 117 height 14
click at [906, 131] on button "With" at bounding box center [907, 131] width 38 height 11
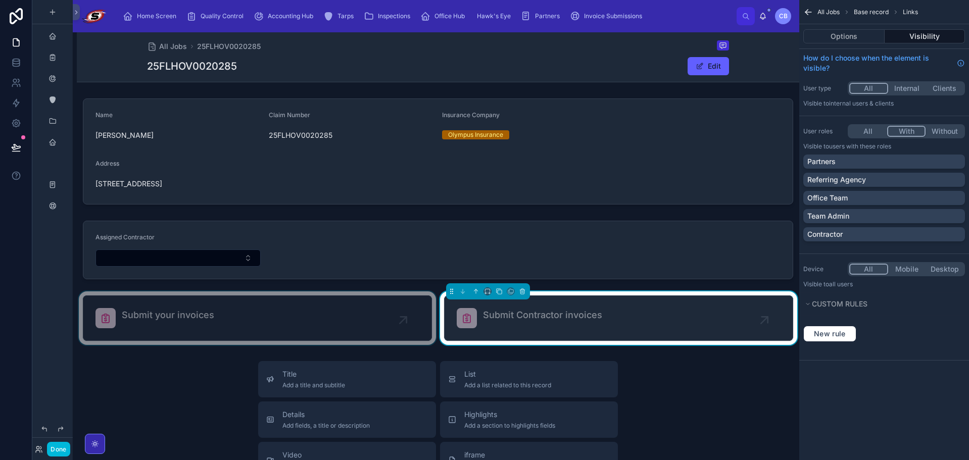
click at [339, 313] on div at bounding box center [257, 319] width 361 height 54
click at [640, 329] on div at bounding box center [618, 319] width 361 height 54
click at [641, 329] on link "Submit Contractor invoices" at bounding box center [619, 318] width 348 height 44
click at [936, 200] on div "Office Team" at bounding box center [884, 198] width 154 height 10
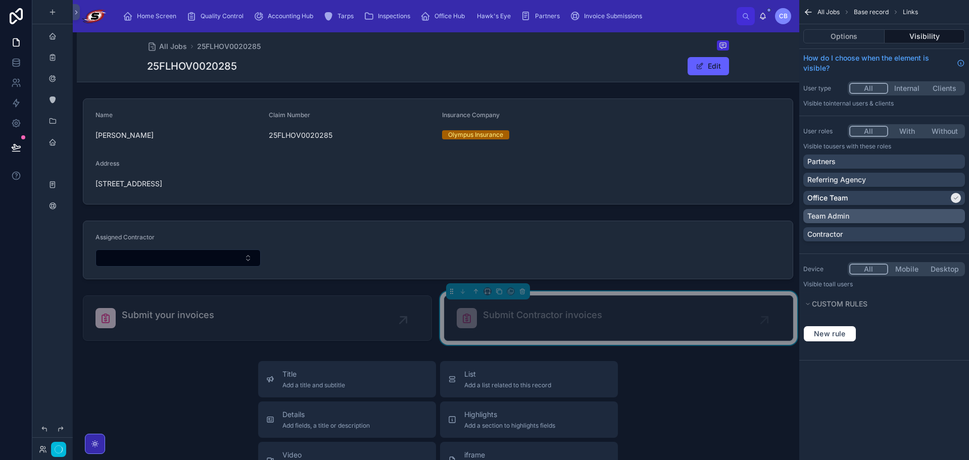
click at [936, 214] on div "Team Admin" at bounding box center [884, 216] width 154 height 10
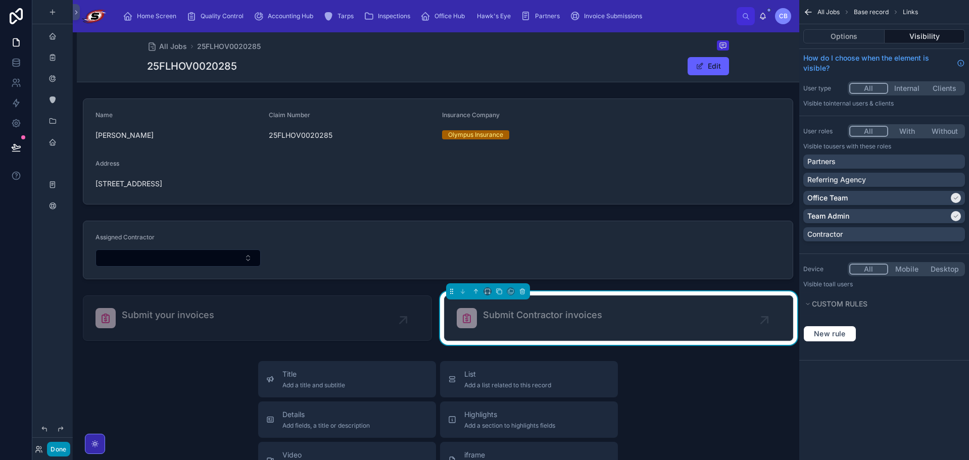
click at [49, 451] on button "Done" at bounding box center [58, 449] width 23 height 15
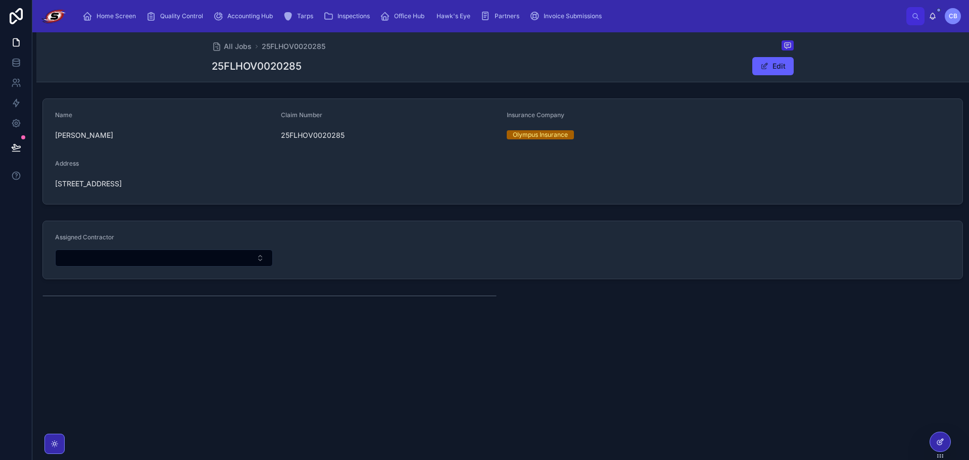
click at [938, 442] on icon at bounding box center [940, 442] width 8 height 8
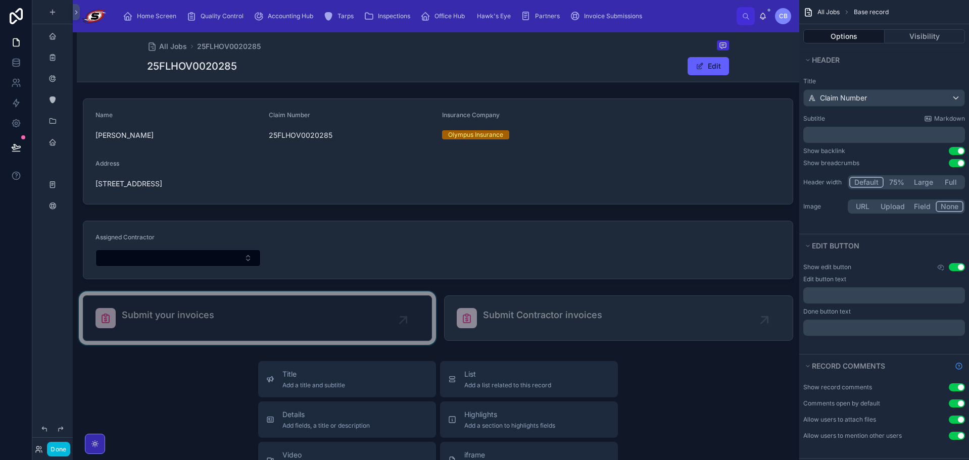
click at [399, 318] on div at bounding box center [257, 319] width 361 height 54
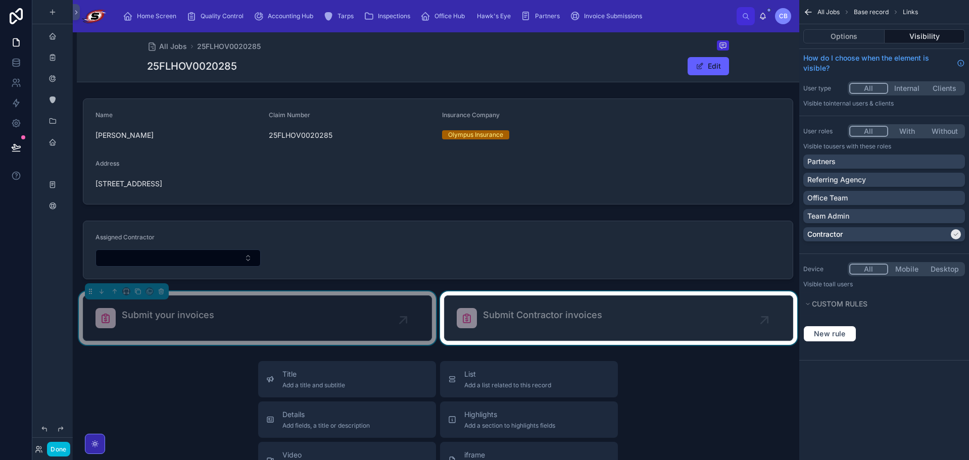
click at [543, 311] on div at bounding box center [618, 319] width 361 height 54
click at [279, 309] on div at bounding box center [257, 319] width 361 height 54
click at [656, 313] on div at bounding box center [618, 319] width 361 height 54
click at [80, 13] on div "Home Screen Quality Control Accounting Hub Tarps Inspections Office Hub Hawk's …" at bounding box center [436, 16] width 727 height 32
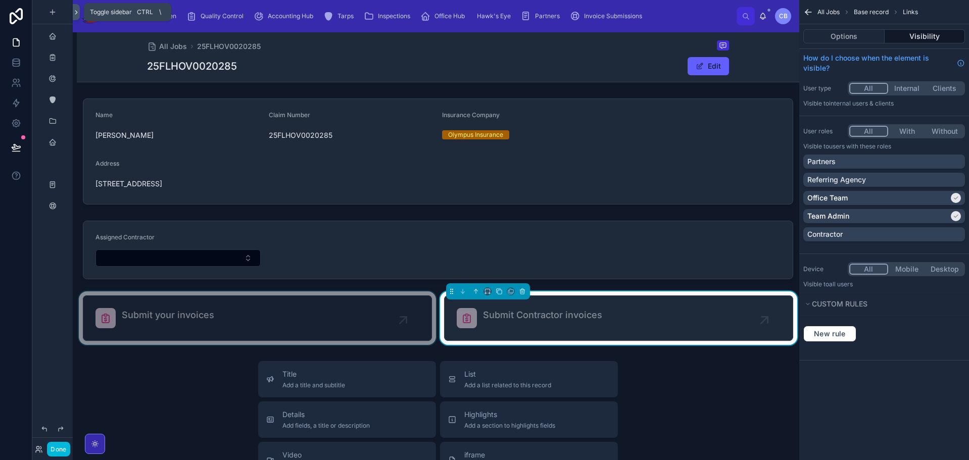
click at [74, 16] on button at bounding box center [76, 12] width 7 height 16
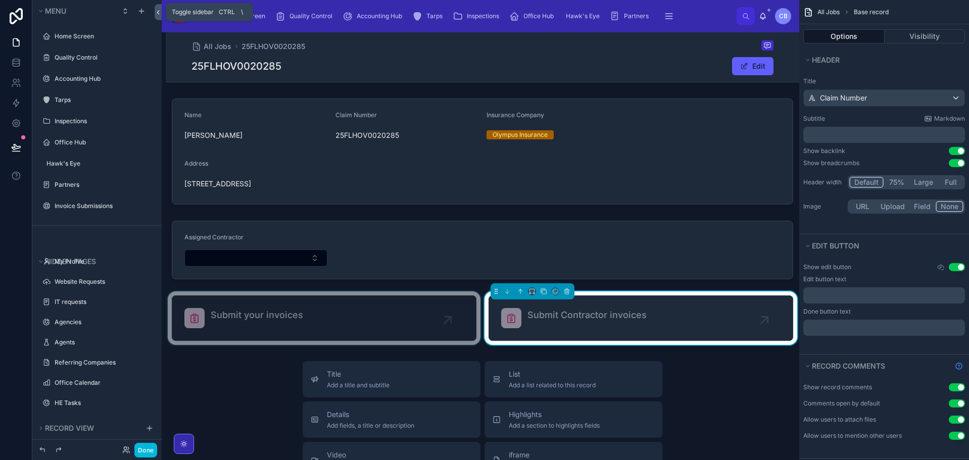
click at [157, 8] on button at bounding box center [158, 12] width 7 height 16
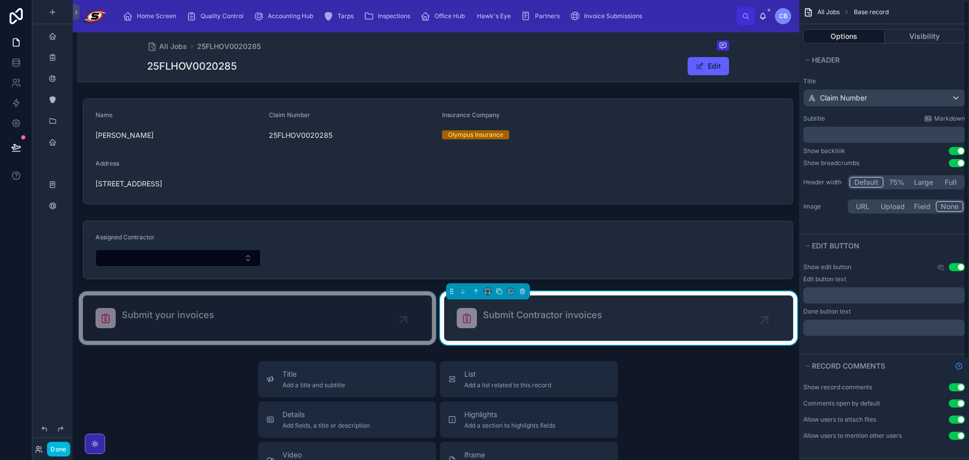
click at [893, 204] on button "Upload" at bounding box center [892, 206] width 33 height 11
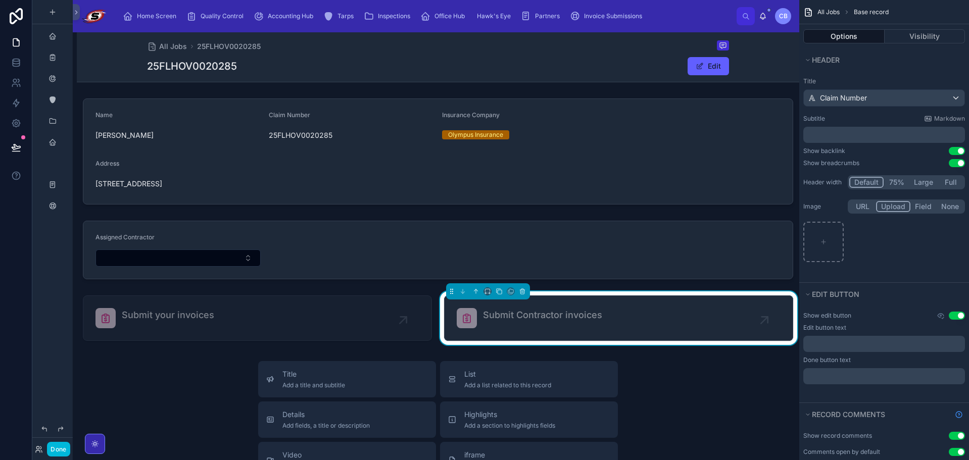
click at [893, 205] on button "Upload" at bounding box center [893, 206] width 34 height 11
click at [633, 281] on div at bounding box center [438, 250] width 723 height 67
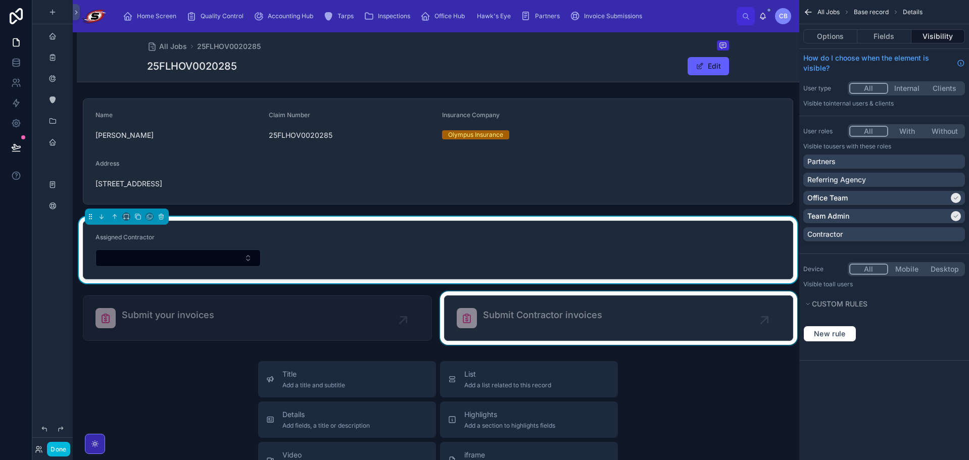
click at [629, 306] on div at bounding box center [618, 319] width 361 height 54
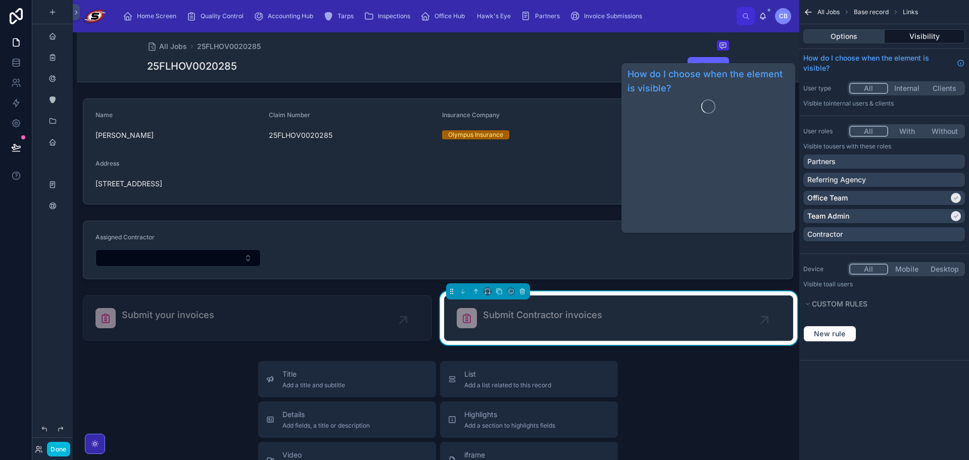
click at [849, 42] on button "Options" at bounding box center [843, 36] width 81 height 14
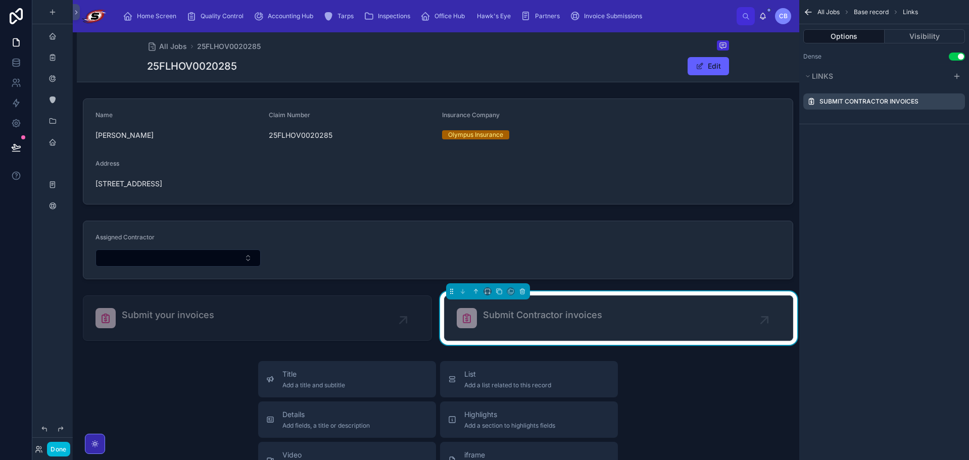
click at [0, 0] on icon "scrollable content" at bounding box center [0, 0] width 0 height 0
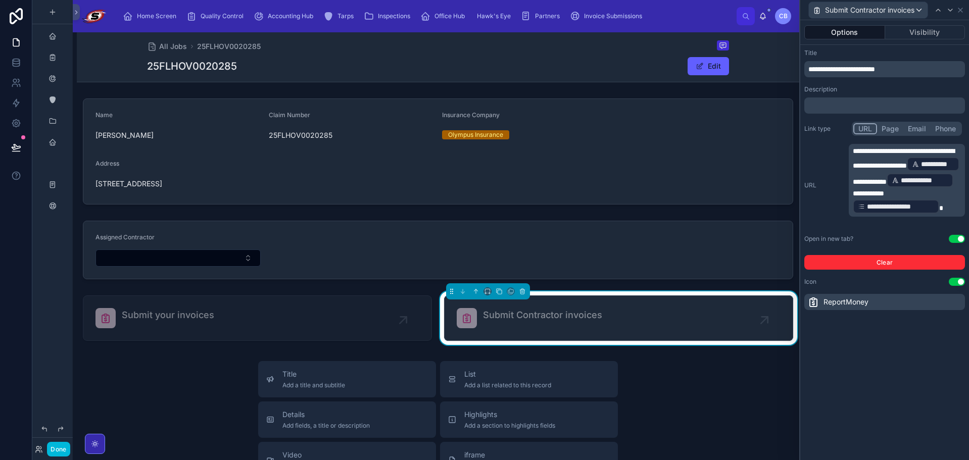
click at [641, 320] on div "Submit Contractor invoices" at bounding box center [619, 318] width 324 height 20
click at [887, 178] on span "**********" at bounding box center [870, 181] width 34 height 7
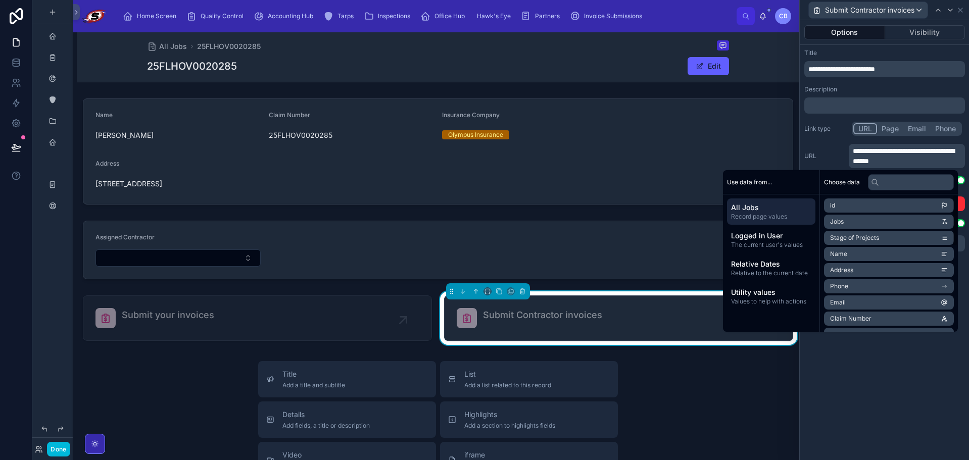
click at [914, 156] on p "**********" at bounding box center [908, 156] width 110 height 20
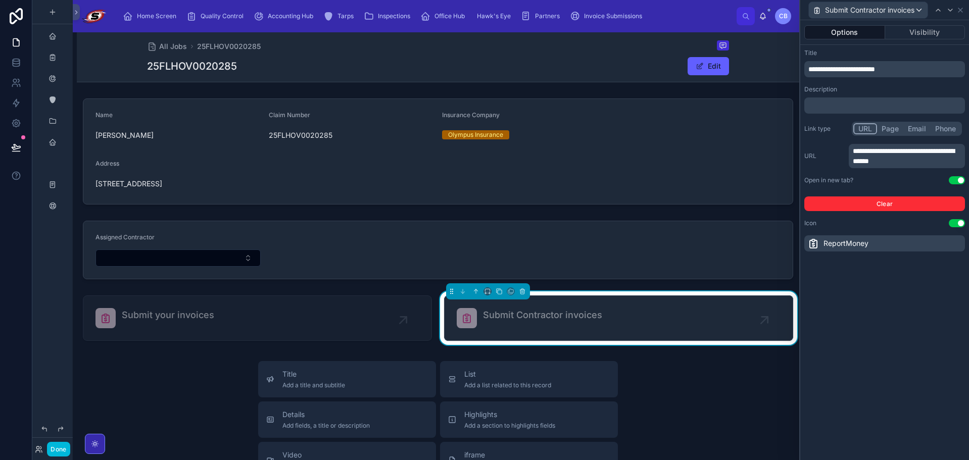
click at [915, 161] on p "**********" at bounding box center [908, 156] width 110 height 20
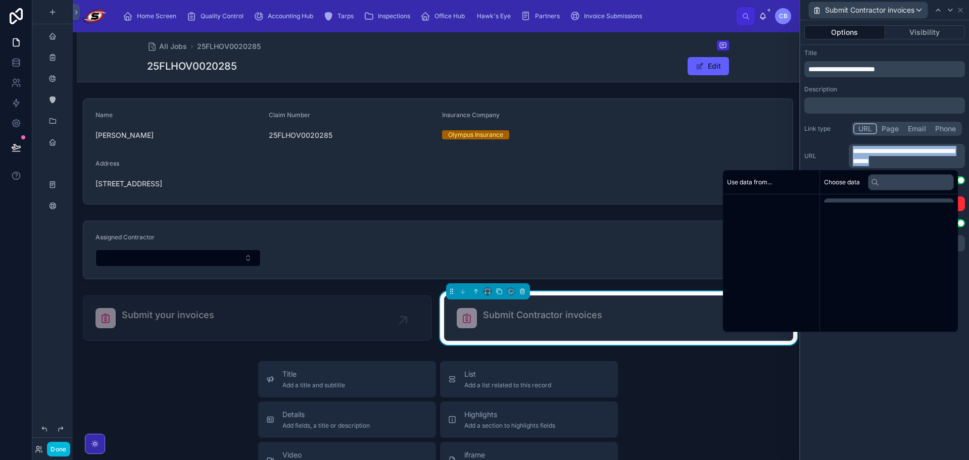
click at [915, 161] on p "**********" at bounding box center [908, 156] width 110 height 20
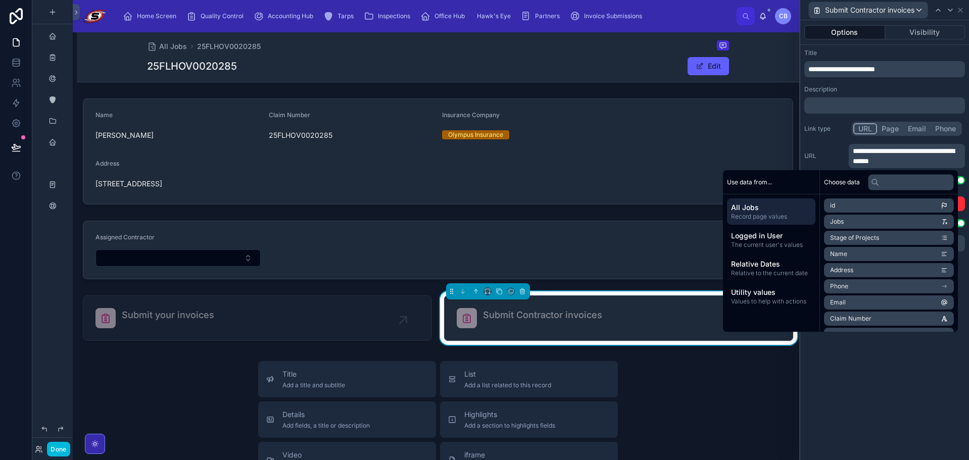
click at [840, 144] on div "**********" at bounding box center [884, 156] width 161 height 24
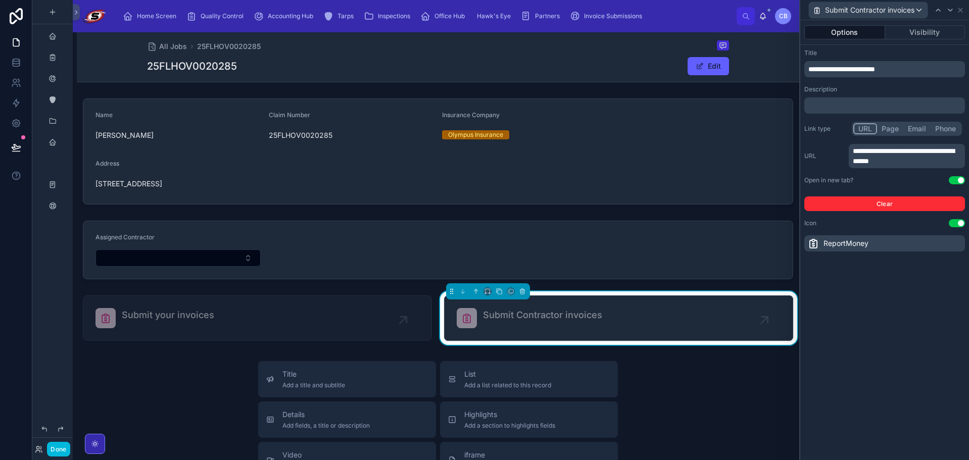
click at [917, 162] on p "**********" at bounding box center [908, 156] width 110 height 20
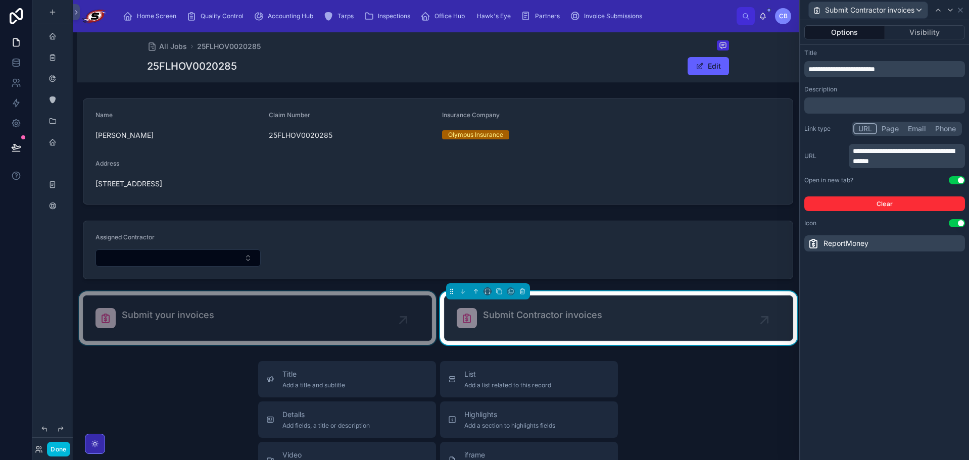
click at [384, 294] on div "Name John Burdick Claim Number 25FLHOV0020285 Insurance Company Olympus Insuran…" at bounding box center [438, 219] width 723 height 251
click at [382, 296] on div at bounding box center [257, 319] width 361 height 54
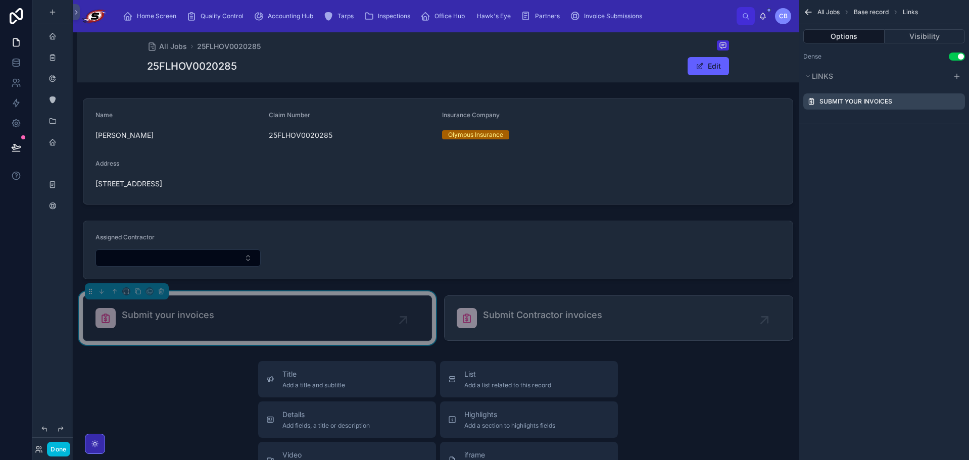
click at [0, 0] on icon "scrollable content" at bounding box center [0, 0] width 0 height 0
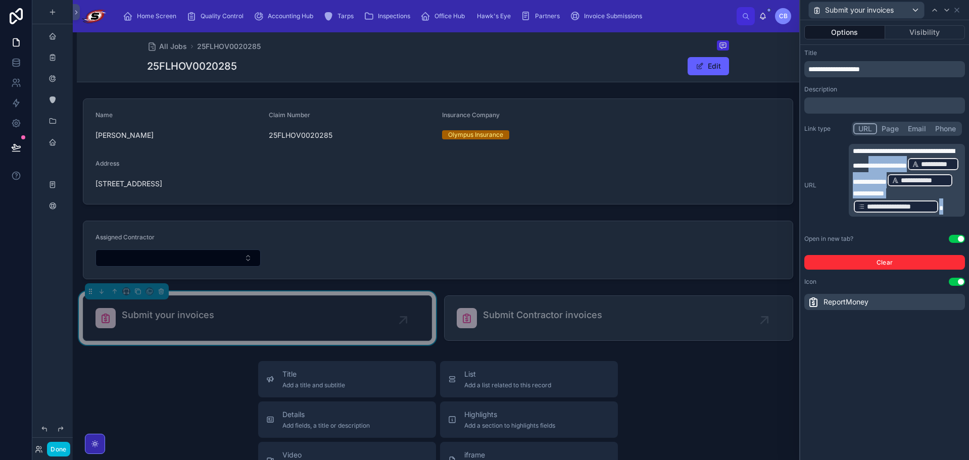
drag, startPoint x: 903, startPoint y: 159, endPoint x: 946, endPoint y: 220, distance: 74.4
click at [946, 215] on p "**********" at bounding box center [908, 180] width 110 height 69
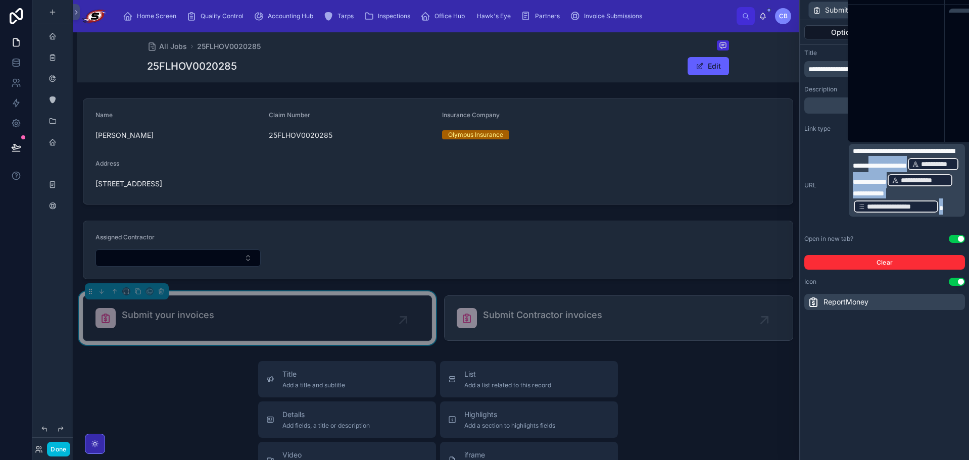
copy p "**********"
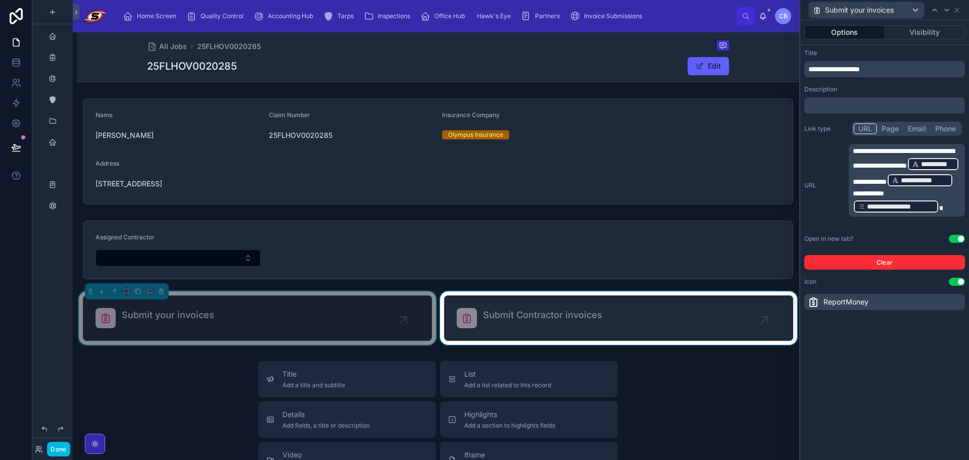
click at [551, 327] on div at bounding box center [618, 319] width 361 height 54
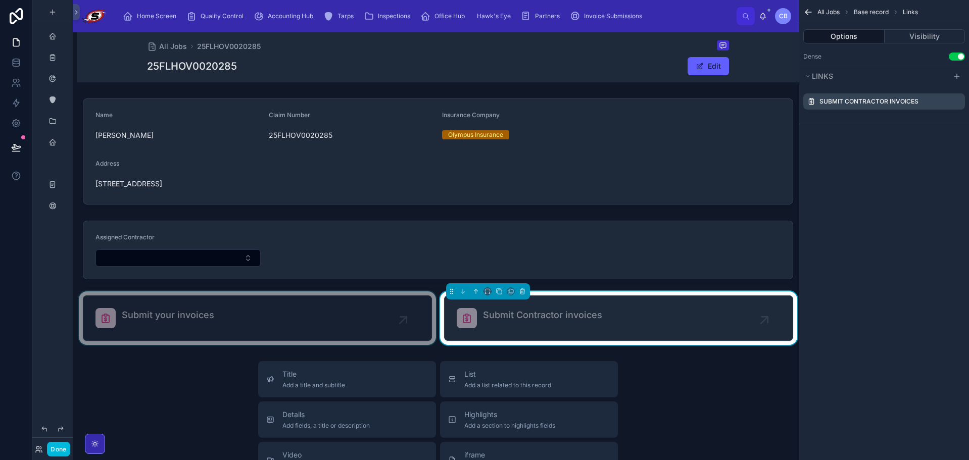
click at [0, 0] on icon "scrollable content" at bounding box center [0, 0] width 0 height 0
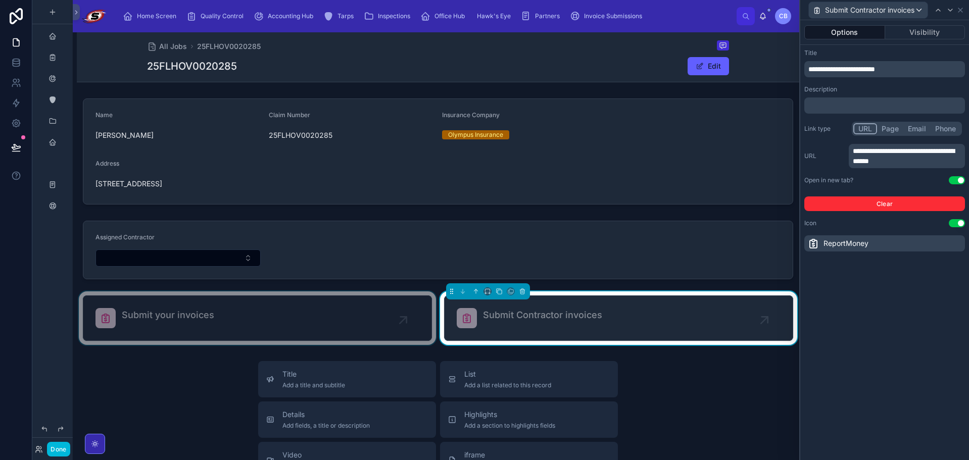
click at [913, 161] on p "**********" at bounding box center [908, 156] width 110 height 20
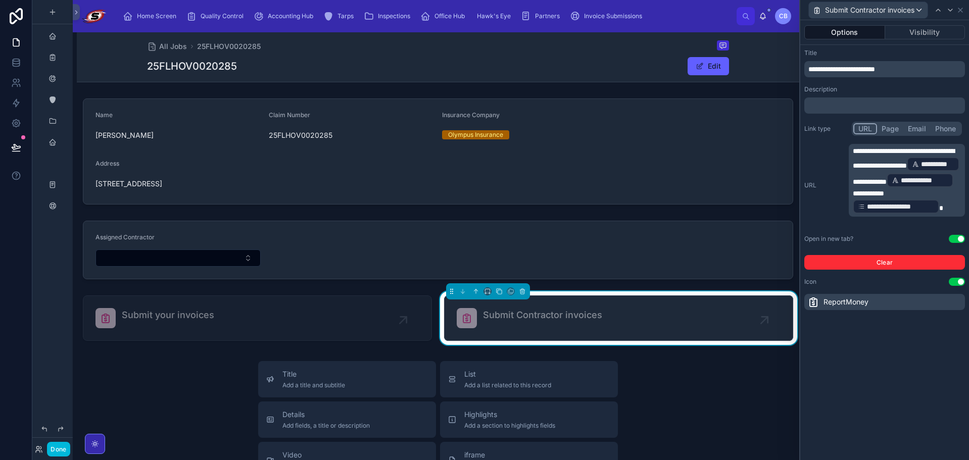
click at [921, 169] on span "**********" at bounding box center [937, 164] width 33 height 10
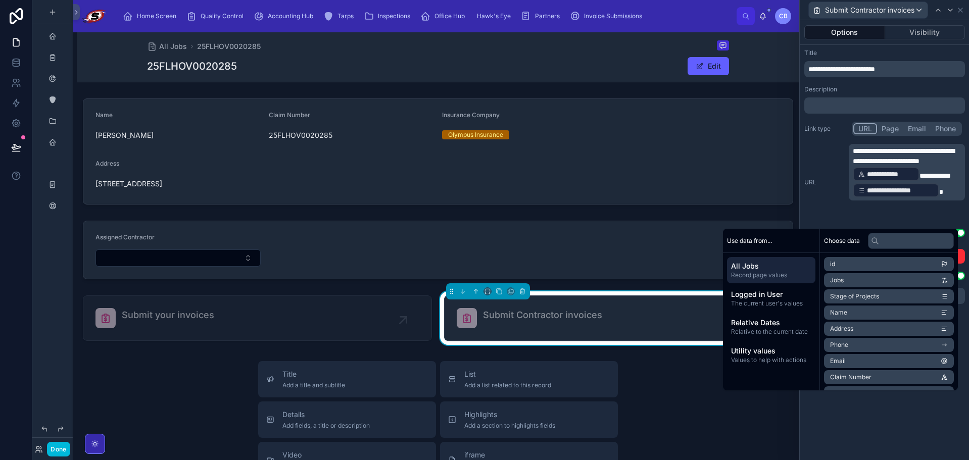
click at [881, 165] on span "**********" at bounding box center [904, 156] width 102 height 17
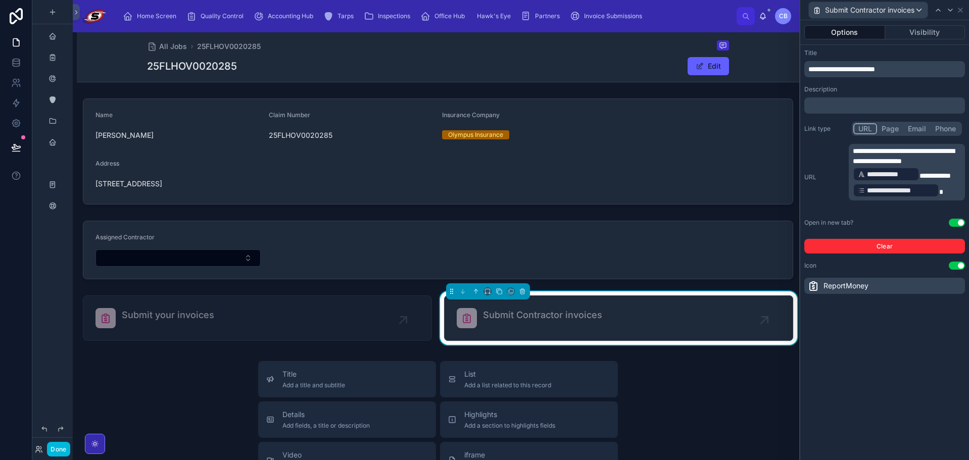
click at [801, 155] on div "**********" at bounding box center [884, 171] width 169 height 253
click at [59, 447] on button "Done" at bounding box center [58, 449] width 23 height 15
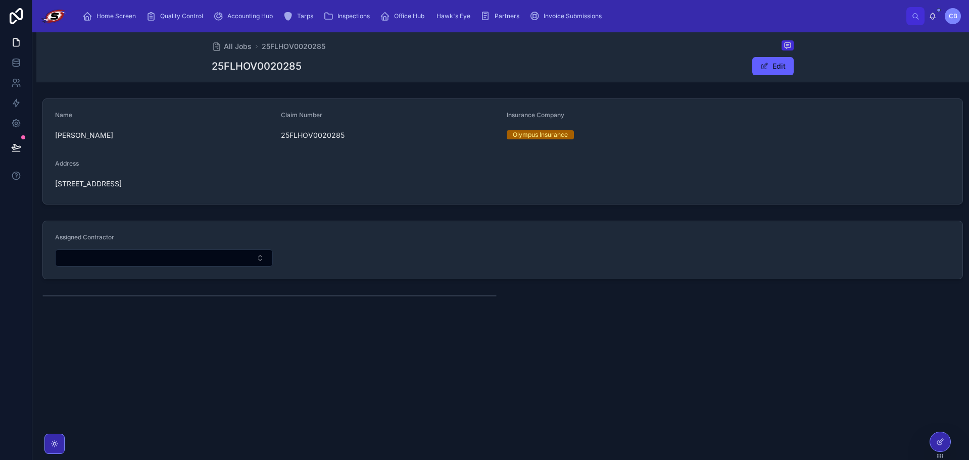
click at [642, 353] on div "All Jobs 25FLHOV0020285 25FLHOV0020285 Edit Name John Burdick Claim Number 25FL…" at bounding box center [502, 198] width 933 height 333
click at [309, 275] on form "Assigned Contractor" at bounding box center [503, 250] width 920 height 58
click at [367, 290] on div "Name [PERSON_NAME] Claim Number 25FLHOV0020285 Insurance Company Olympus Insura…" at bounding box center [502, 197] width 933 height 206
click at [939, 448] on div at bounding box center [940, 442] width 20 height 19
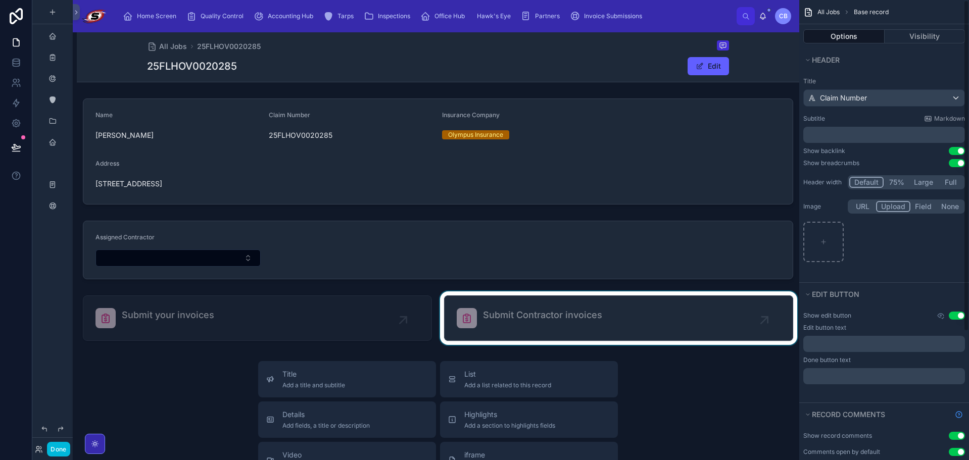
click at [689, 320] on div at bounding box center [618, 319] width 361 height 54
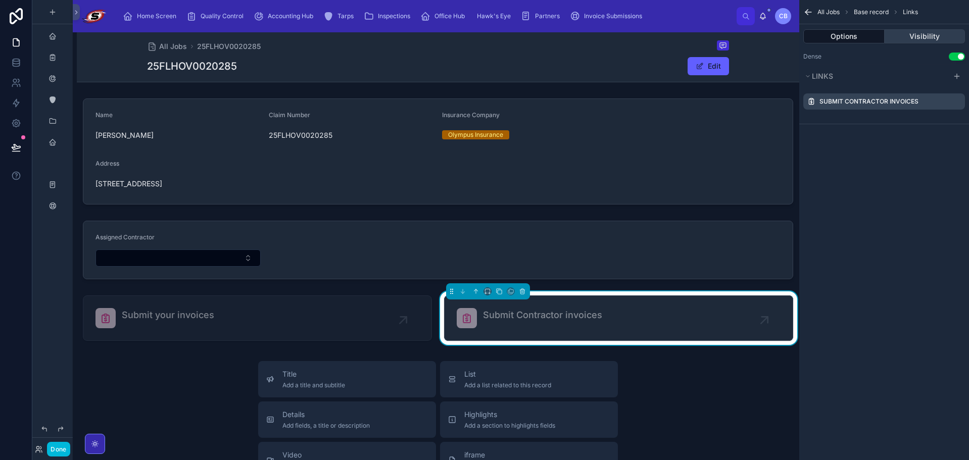
click at [932, 41] on button "Visibility" at bounding box center [925, 36] width 81 height 14
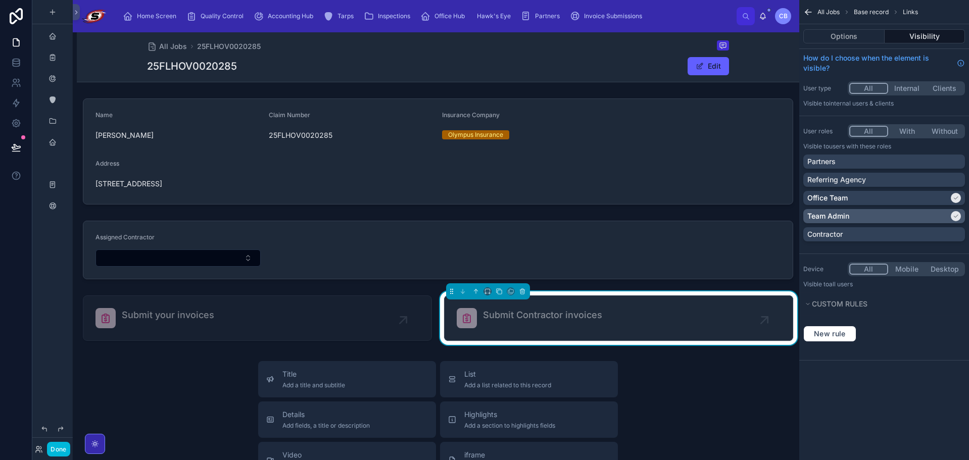
click at [906, 215] on div "Team Admin" at bounding box center [877, 216] width 141 height 10
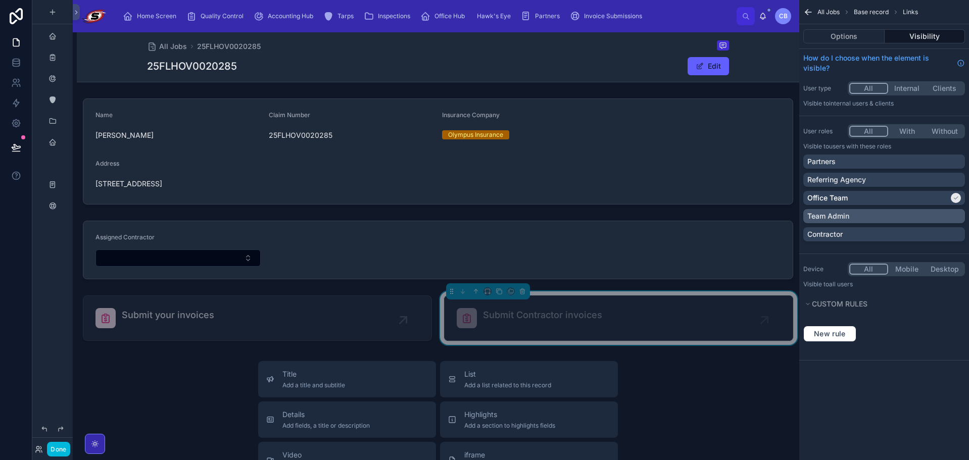
click at [906, 216] on div "Team Admin" at bounding box center [884, 216] width 154 height 10
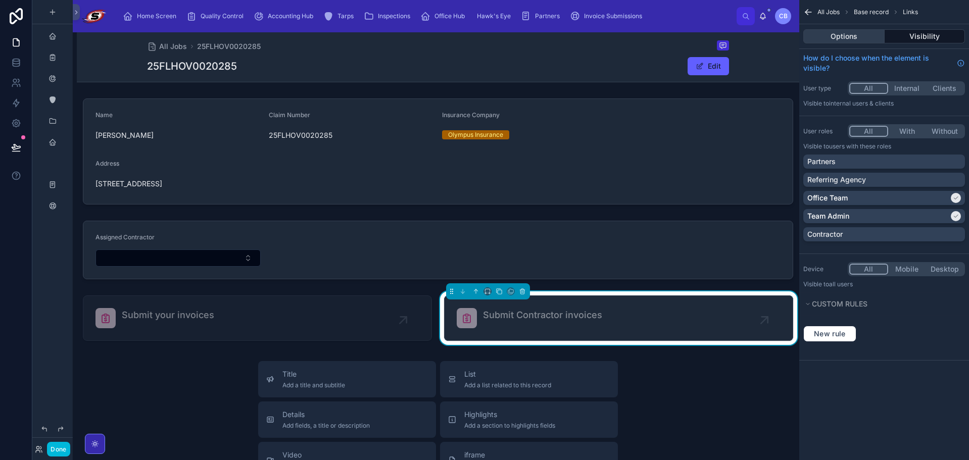
click at [864, 41] on button "Options" at bounding box center [843, 36] width 81 height 14
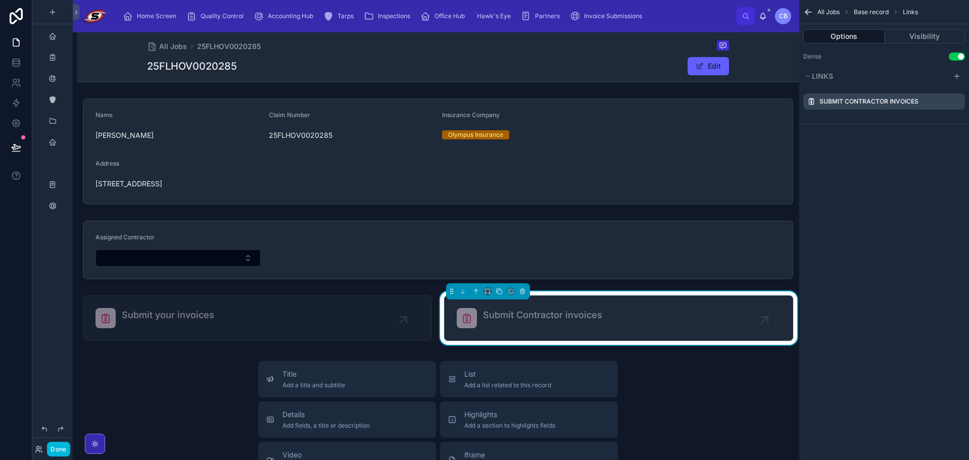
click at [0, 0] on icon "scrollable content" at bounding box center [0, 0] width 0 height 0
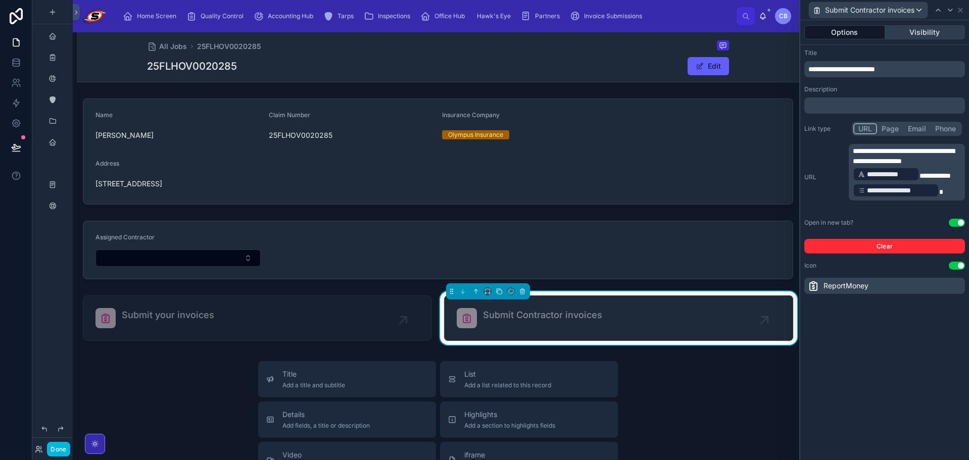
click at [914, 32] on button "Visibility" at bounding box center [925, 32] width 80 height 14
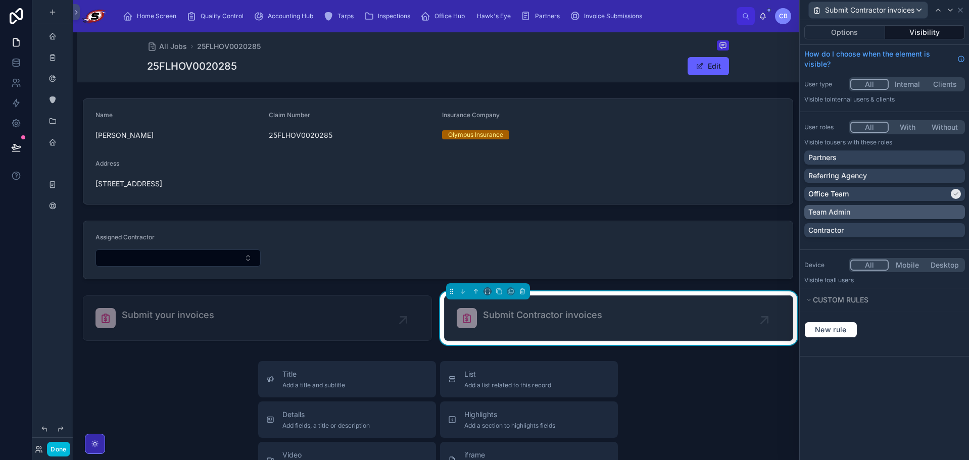
click at [915, 209] on div "Team Admin" at bounding box center [884, 212] width 153 height 10
click at [961, 10] on icon at bounding box center [961, 10] width 4 height 4
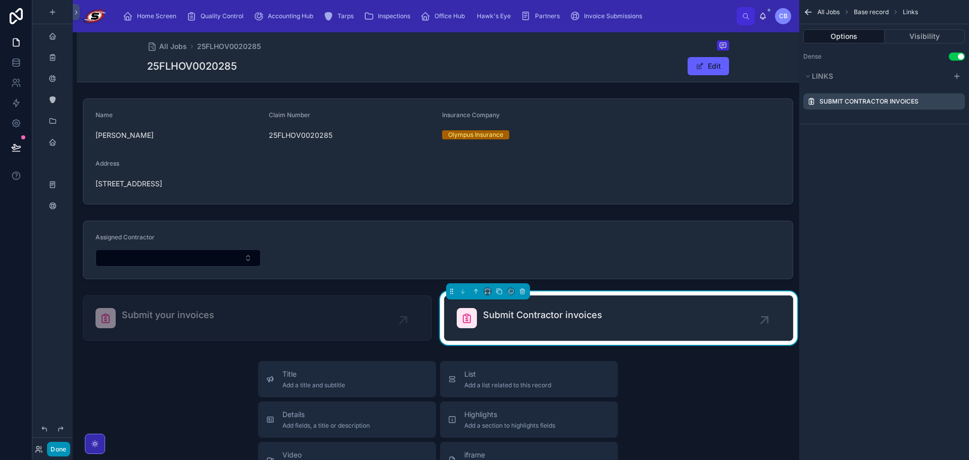
click at [59, 446] on button "Done" at bounding box center [58, 449] width 23 height 15
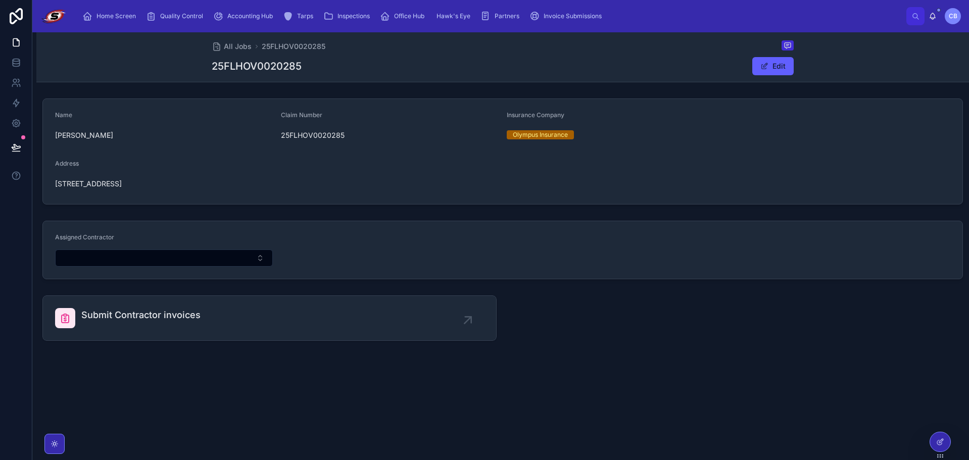
click at [332, 318] on div "Submit Contractor invoices" at bounding box center [269, 318] width 429 height 20
click at [941, 435] on div at bounding box center [940, 442] width 20 height 19
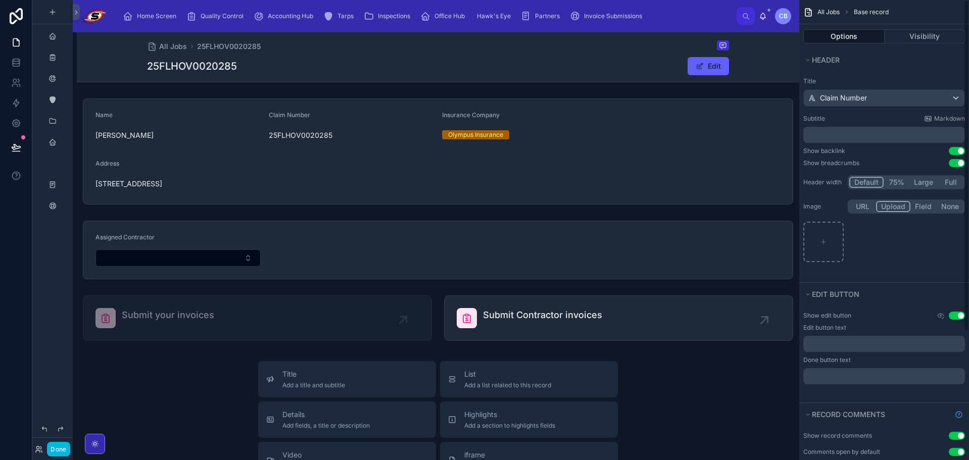
click at [643, 57] on div "25FLHOV0020285 Edit" at bounding box center [438, 66] width 582 height 19
click at [961, 164] on button "Use setting" at bounding box center [957, 163] width 16 height 8
click at [956, 163] on button "Use setting" at bounding box center [957, 163] width 16 height 8
click at [959, 151] on button "Use setting" at bounding box center [957, 151] width 16 height 8
click at [955, 161] on button "Use setting" at bounding box center [957, 163] width 16 height 8
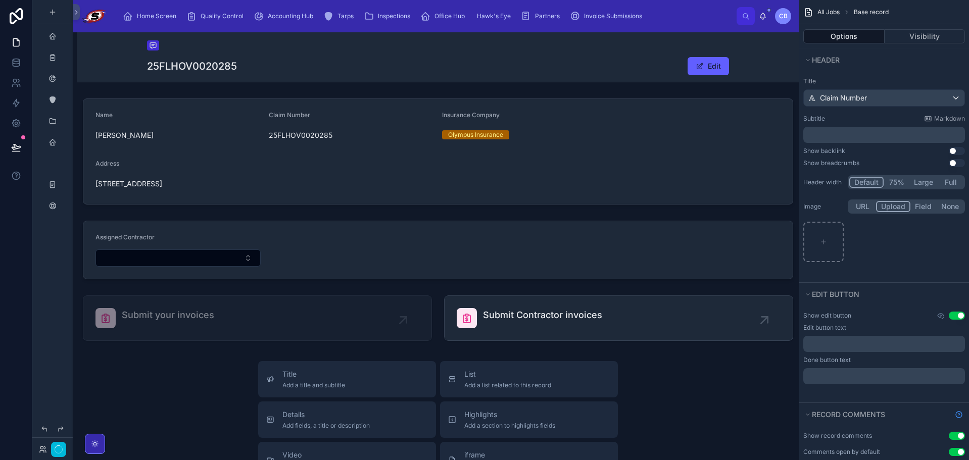
click at [955, 149] on button "Use setting" at bounding box center [957, 151] width 16 height 8
click at [45, 448] on div "Done" at bounding box center [52, 449] width 40 height 15
click at [54, 452] on button "Done" at bounding box center [58, 449] width 23 height 15
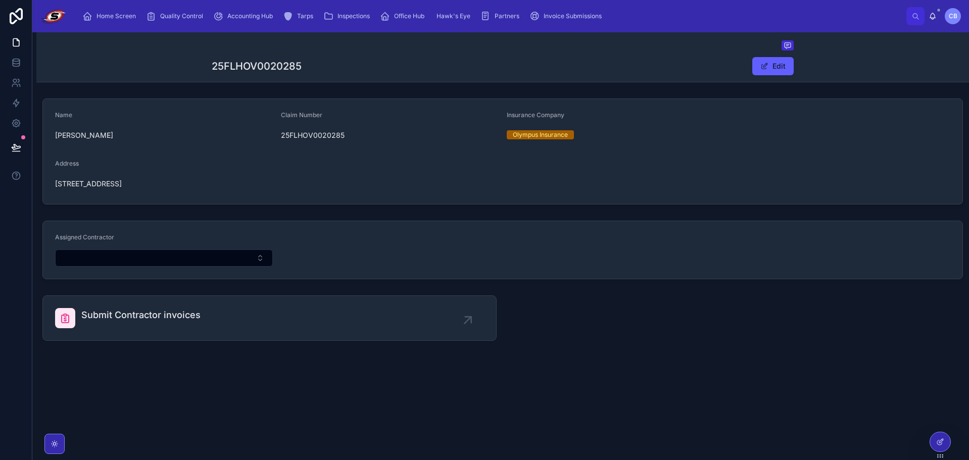
click at [561, 11] on div "Invoice Submissions" at bounding box center [568, 16] width 76 height 16
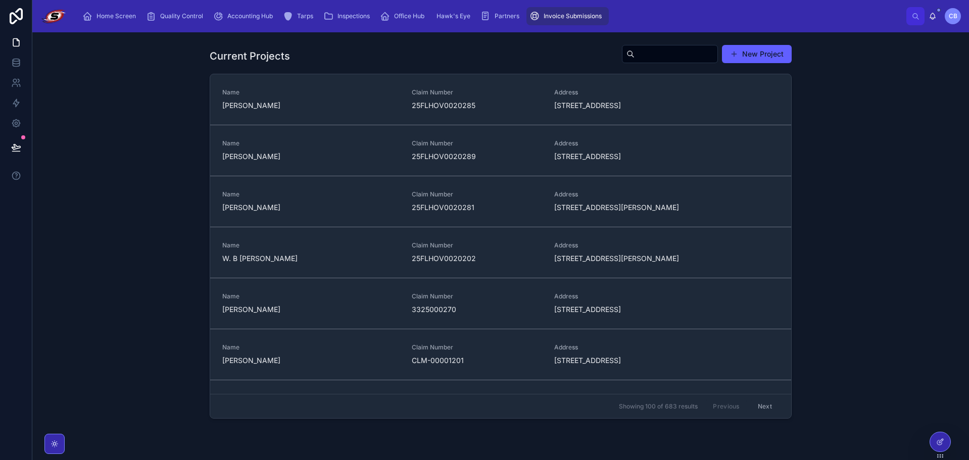
click at [876, 237] on div "Current Projects New Project Name John Burdick Claim Number 25FLHOV0020285 Addr…" at bounding box center [500, 233] width 921 height 387
click at [942, 440] on div at bounding box center [940, 442] width 20 height 19
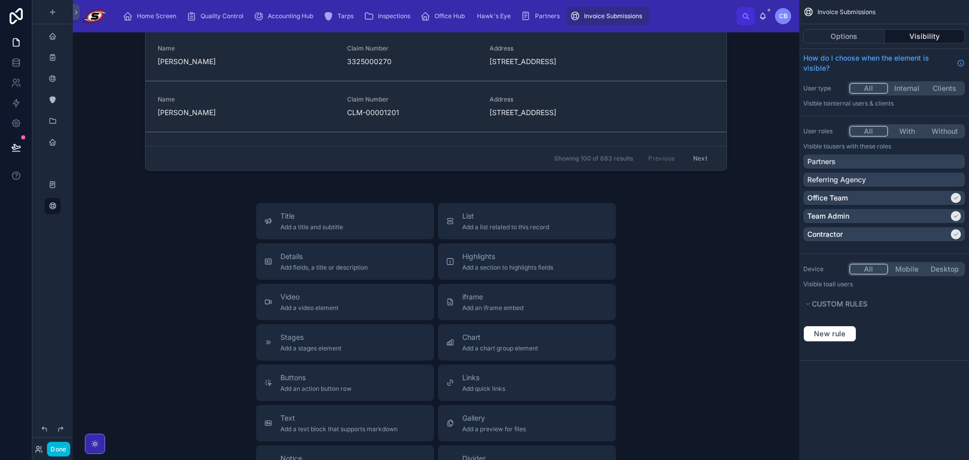
scroll to position [253, 0]
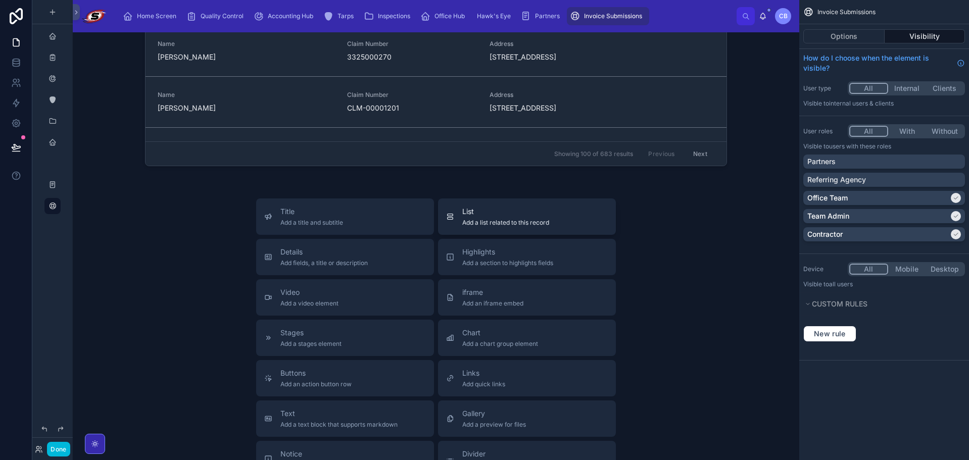
click at [520, 213] on span "List" at bounding box center [505, 212] width 87 height 10
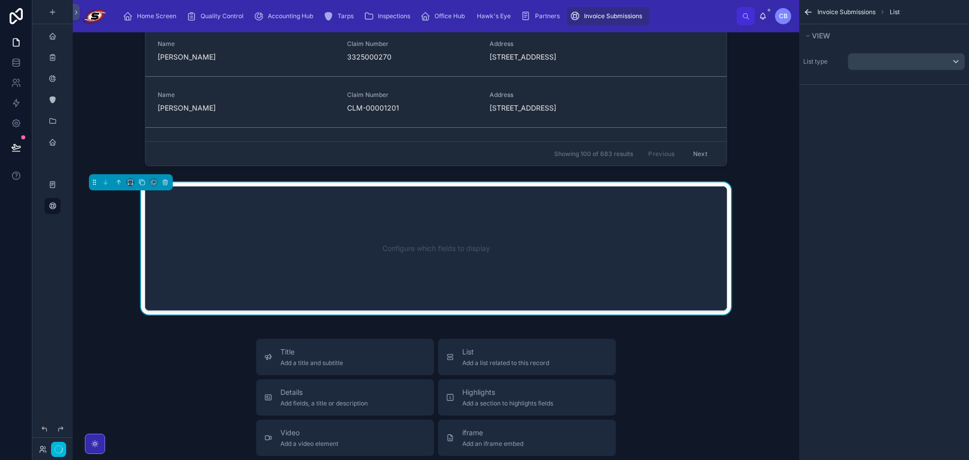
scroll to position [255, 0]
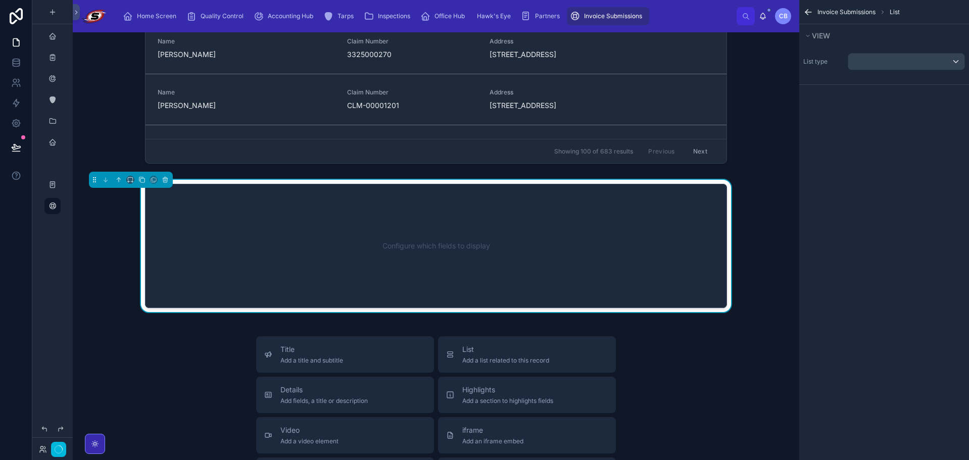
click at [600, 191] on div "Configure which fields to display" at bounding box center [436, 246] width 582 height 124
click at [901, 62] on div "scrollable content" at bounding box center [906, 62] width 116 height 16
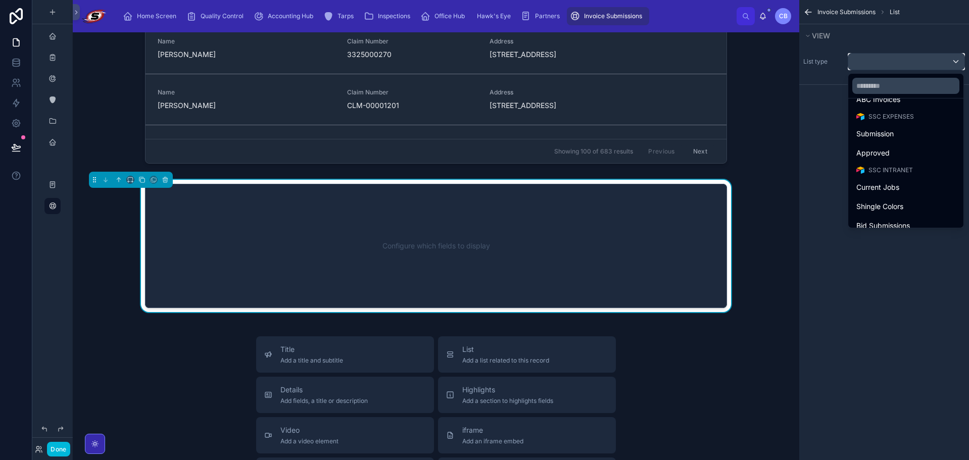
scroll to position [438, 0]
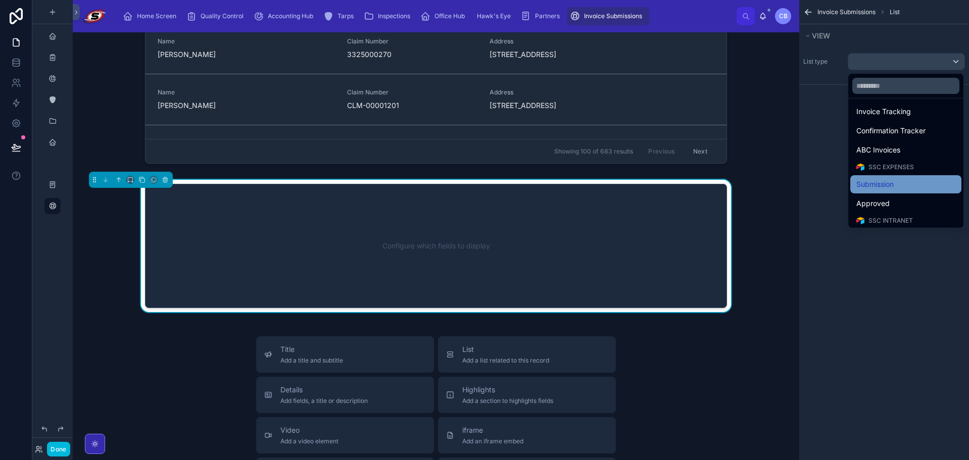
click at [897, 184] on div "Submission" at bounding box center [905, 184] width 99 height 12
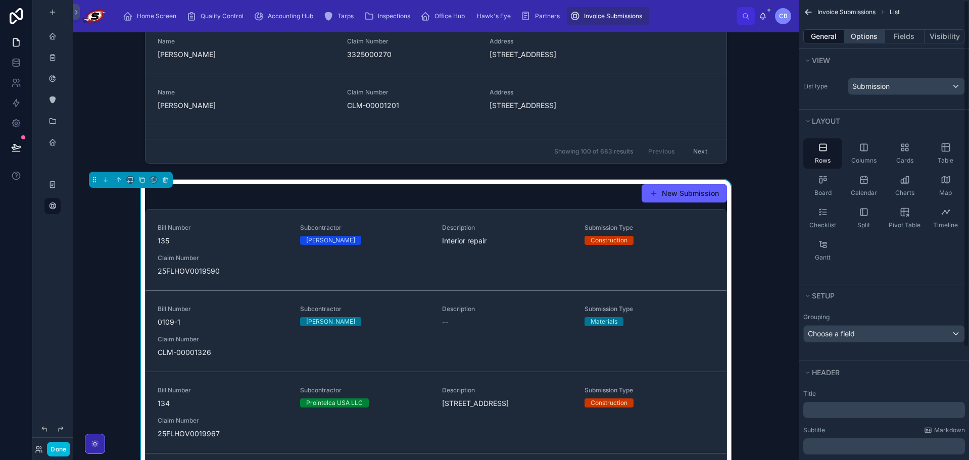
click at [870, 38] on button "Options" at bounding box center [864, 36] width 40 height 14
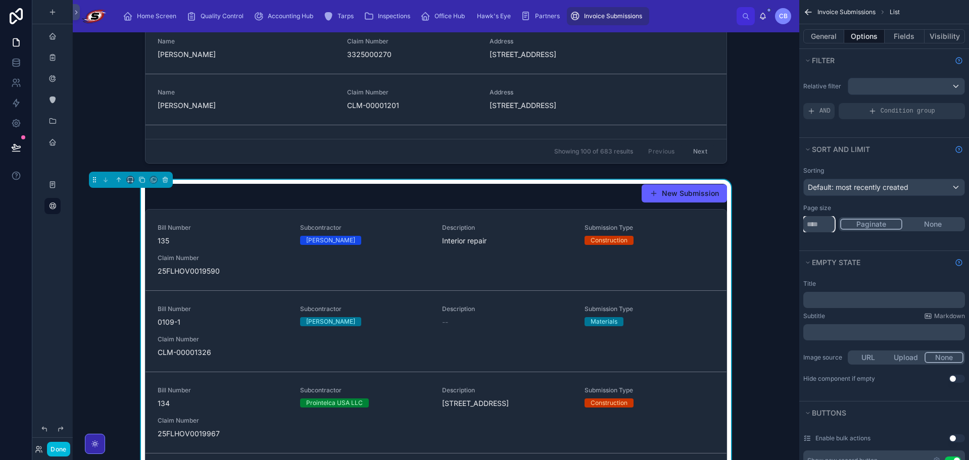
click at [819, 222] on input "**" at bounding box center [818, 224] width 31 height 16
click at [823, 222] on input "**" at bounding box center [818, 224] width 31 height 16
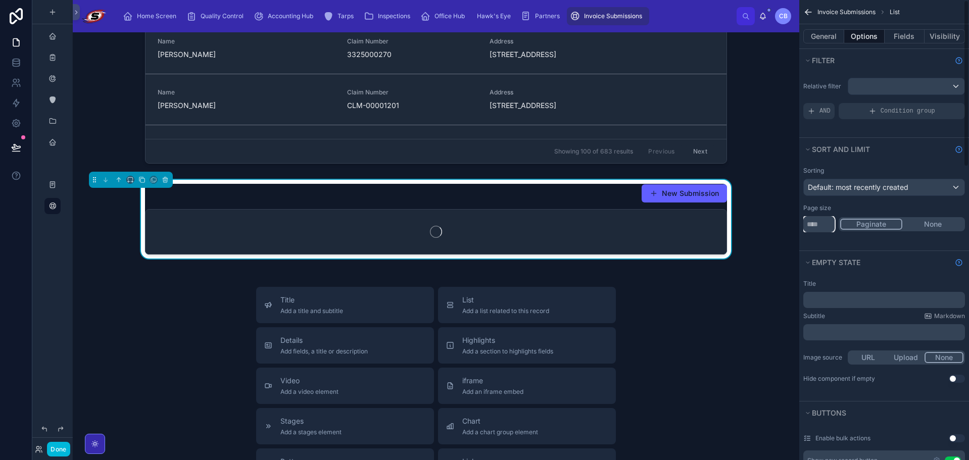
type input "**"
click at [930, 205] on div "Page size" at bounding box center [884, 208] width 162 height 8
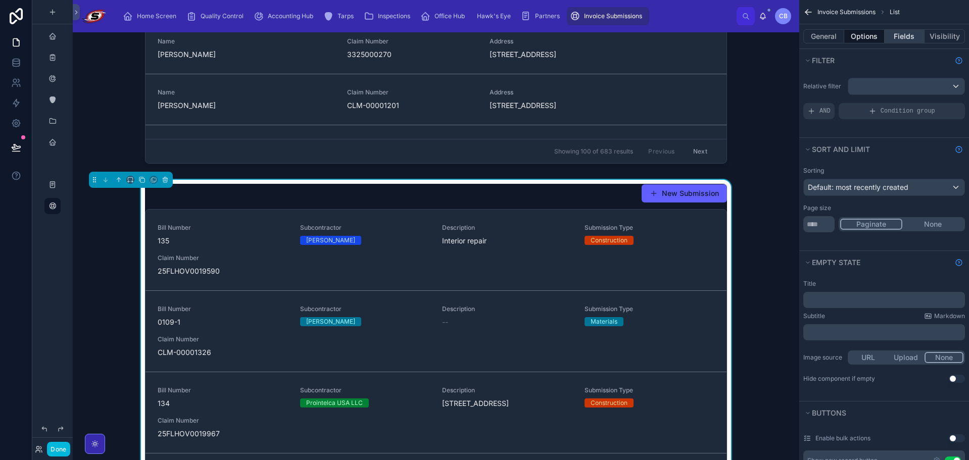
click at [892, 32] on button "Fields" at bounding box center [905, 36] width 40 height 14
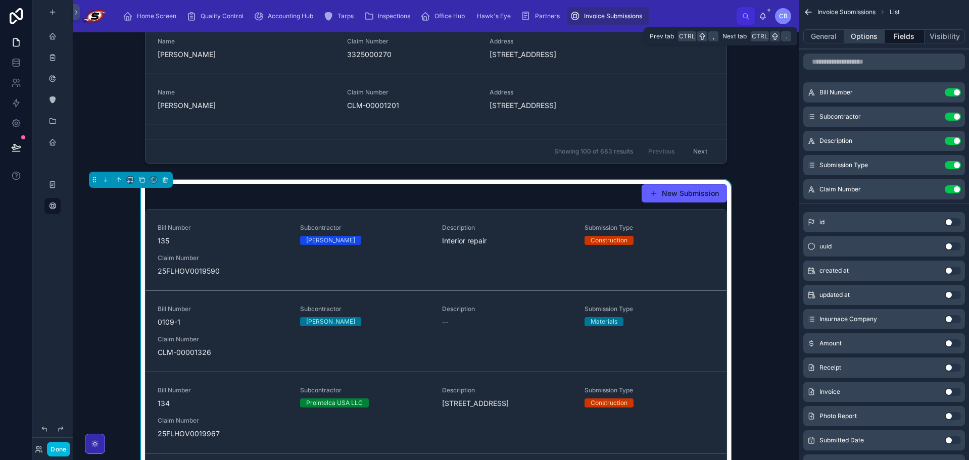
click at [858, 36] on button "Options" at bounding box center [864, 36] width 40 height 14
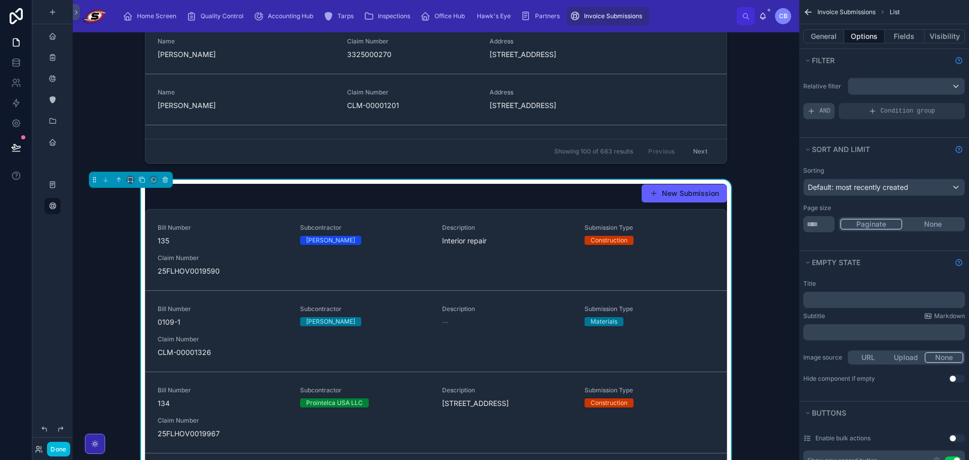
click at [817, 110] on div "AND" at bounding box center [818, 111] width 31 height 16
click at [0, 0] on div "scrollable content" at bounding box center [0, 0] width 0 height 0
click at [726, 103] on div "Select a field" at bounding box center [706, 96] width 60 height 16
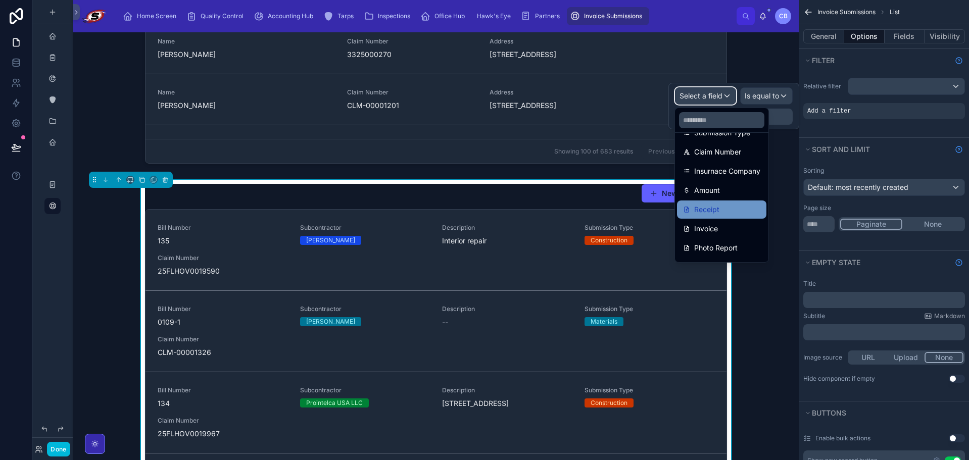
scroll to position [202, 0]
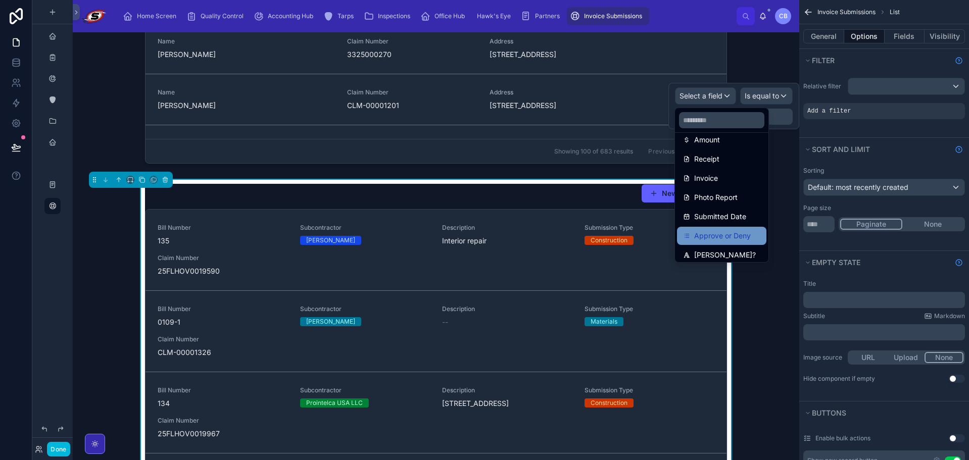
click at [739, 238] on span "Approve or Deny" at bounding box center [722, 236] width 57 height 12
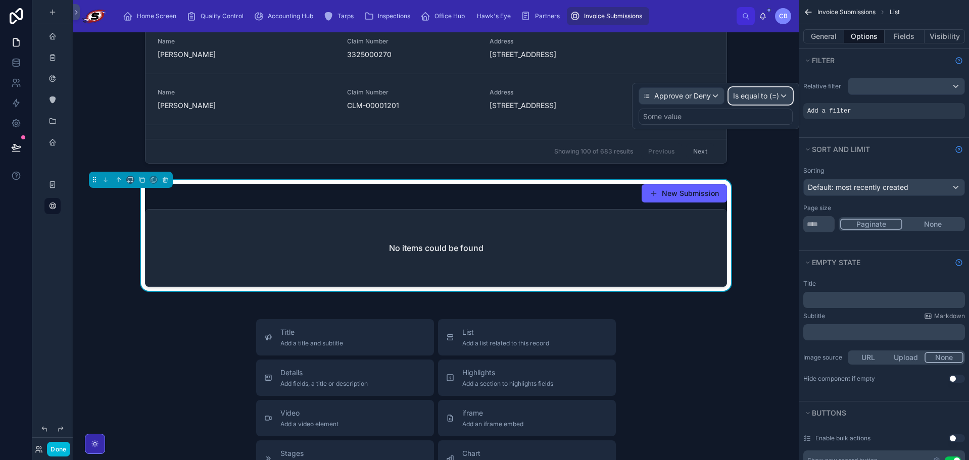
click at [765, 100] on span "Is equal to (=)" at bounding box center [756, 96] width 46 height 10
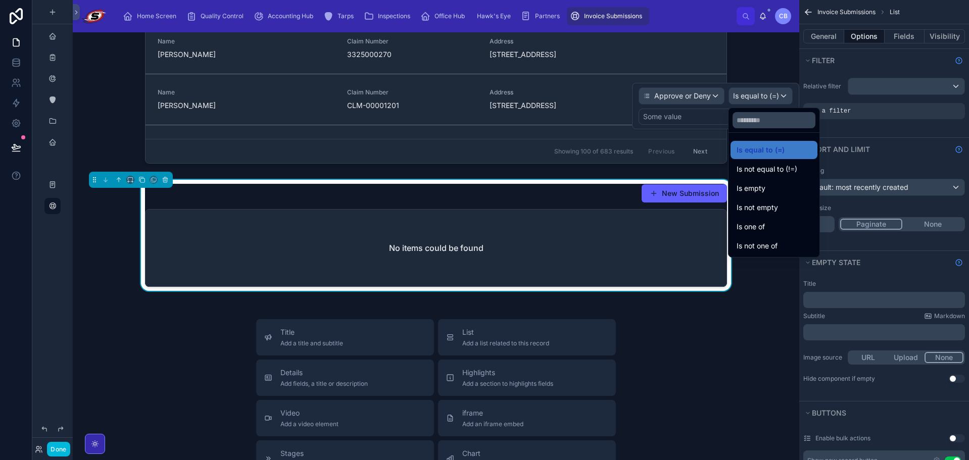
click at [718, 117] on div at bounding box center [715, 106] width 167 height 46
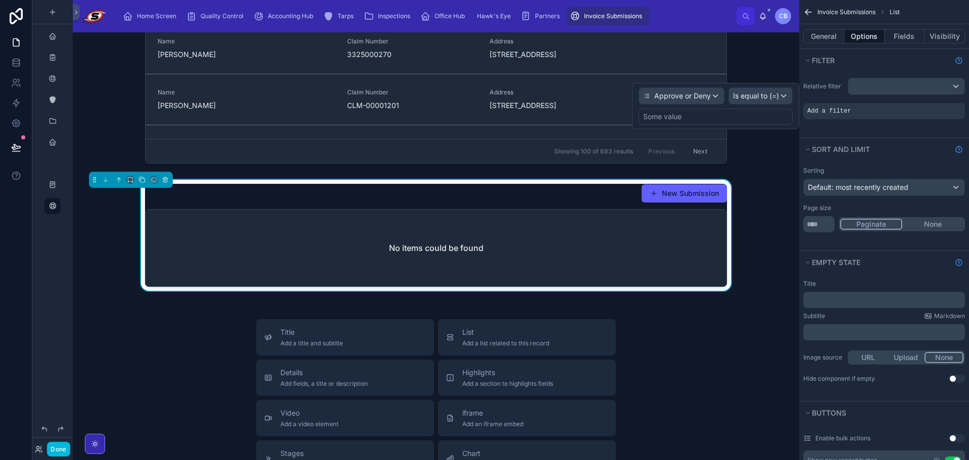
click at [716, 115] on div "Some value" at bounding box center [716, 117] width 154 height 16
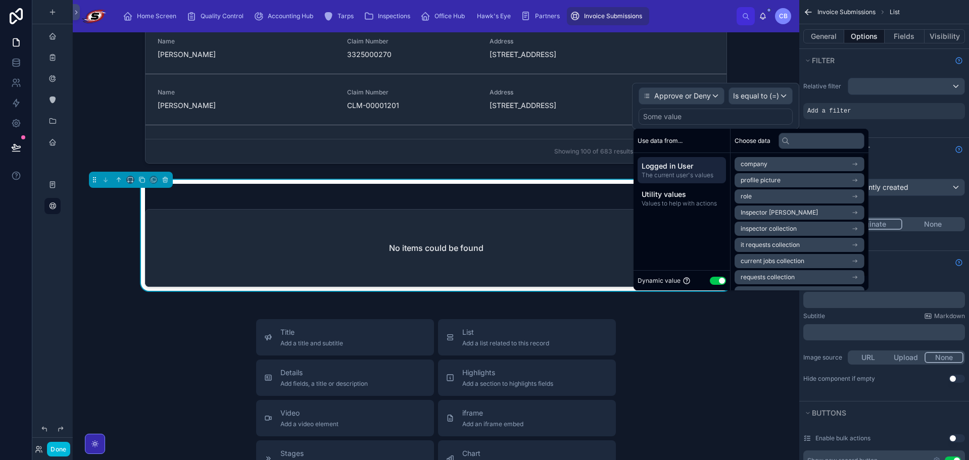
click at [721, 280] on button "Use setting" at bounding box center [718, 281] width 16 height 8
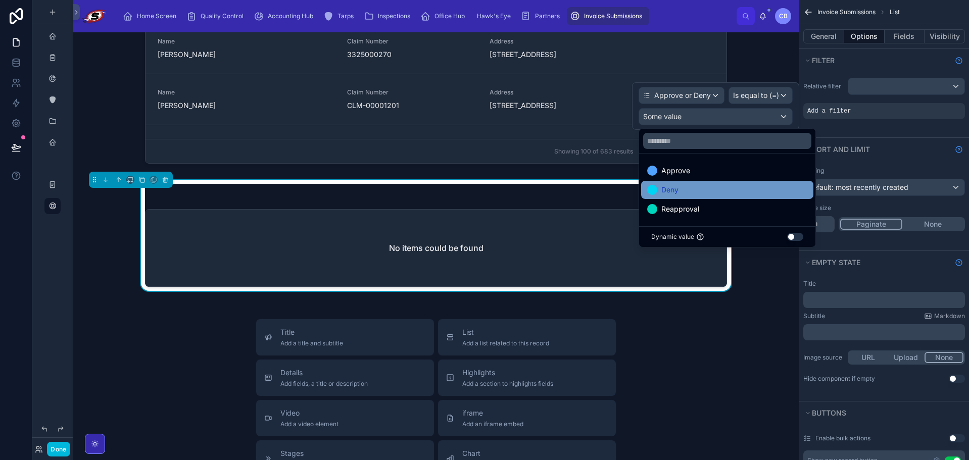
click at [701, 187] on div "Deny" at bounding box center [727, 190] width 160 height 12
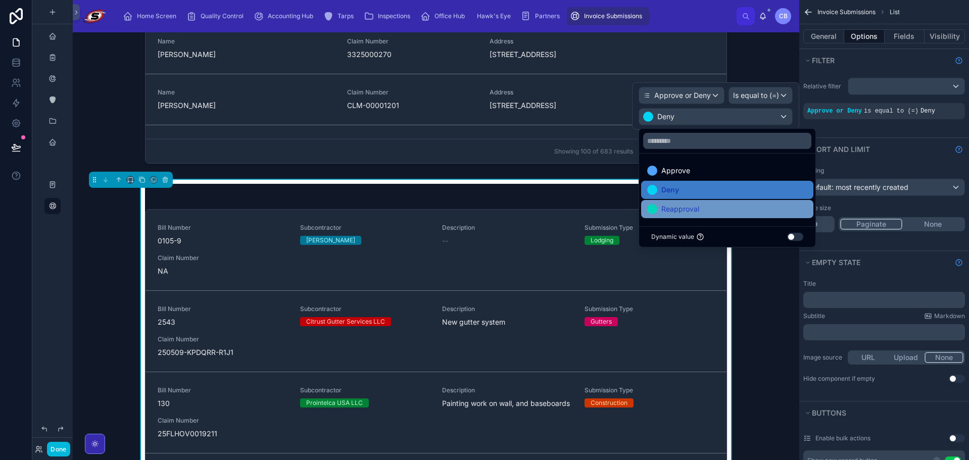
click at [739, 215] on div "Reapproval" at bounding box center [727, 209] width 160 height 12
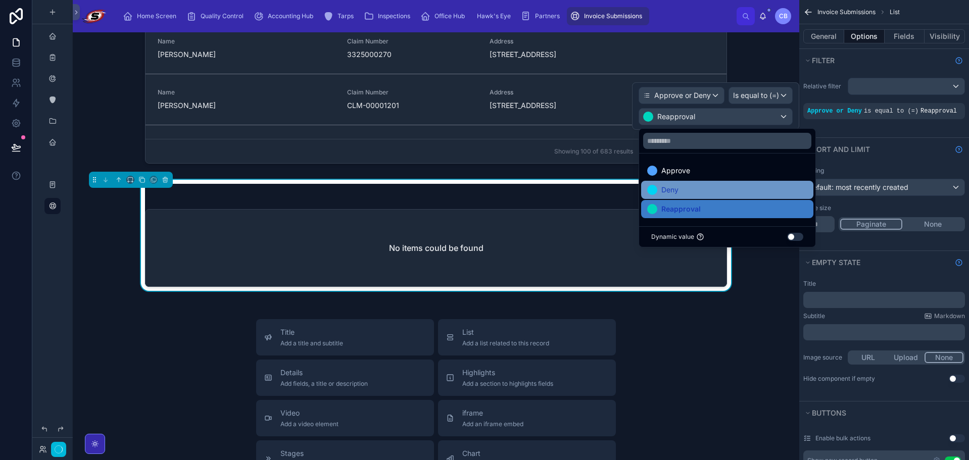
click at [722, 185] on div "Deny" at bounding box center [727, 190] width 160 height 12
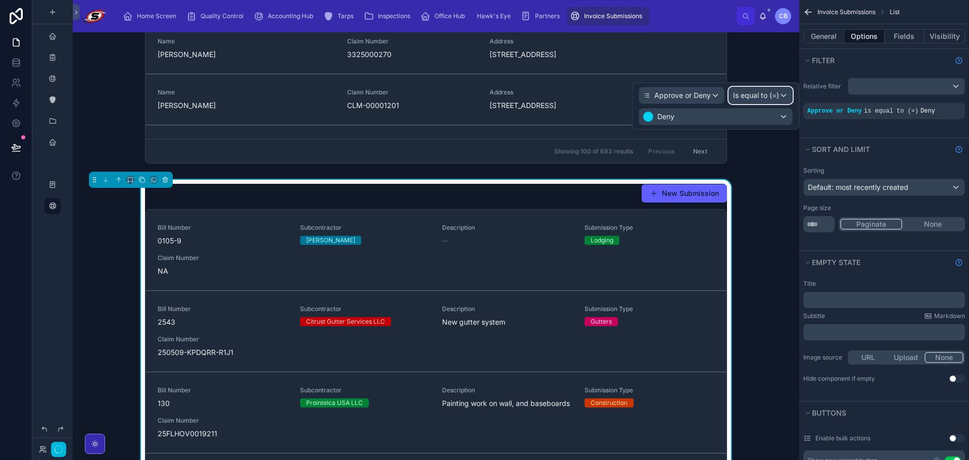
click at [775, 93] on span "Is equal to (=)" at bounding box center [756, 95] width 46 height 10
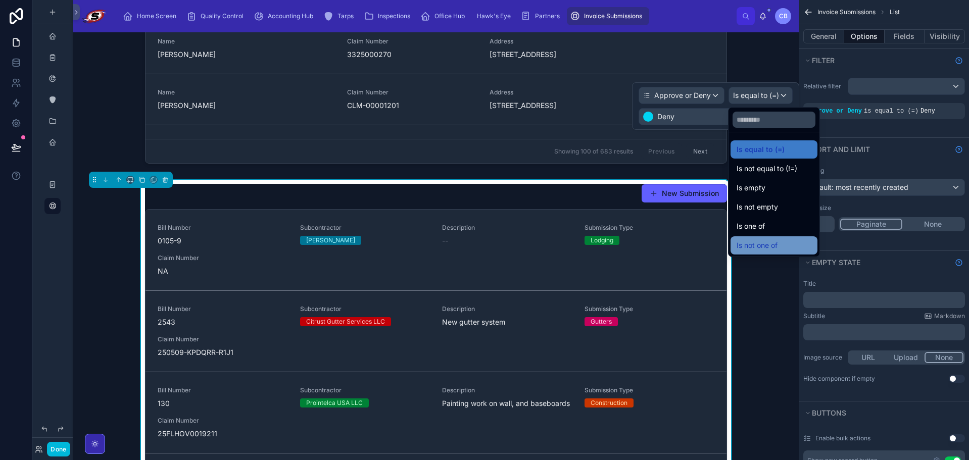
click at [776, 247] on span "Is not one of" at bounding box center [757, 246] width 41 height 12
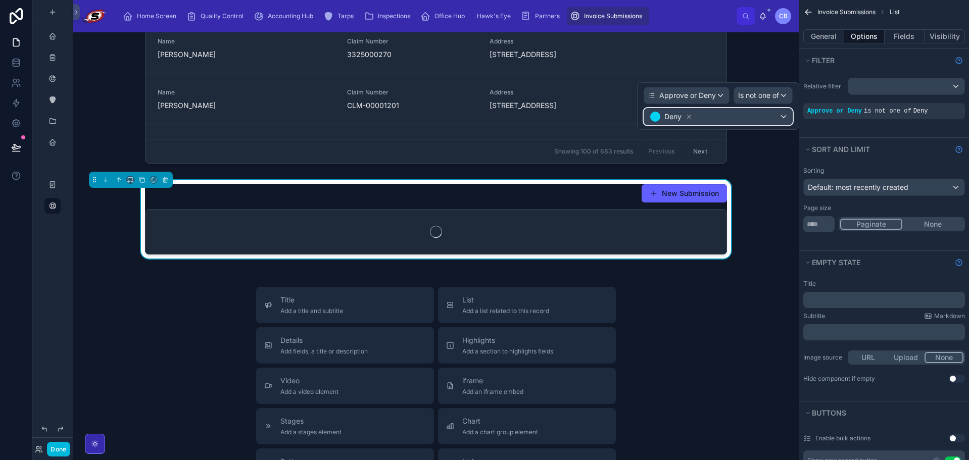
click at [726, 117] on div "Deny" at bounding box center [718, 117] width 148 height 16
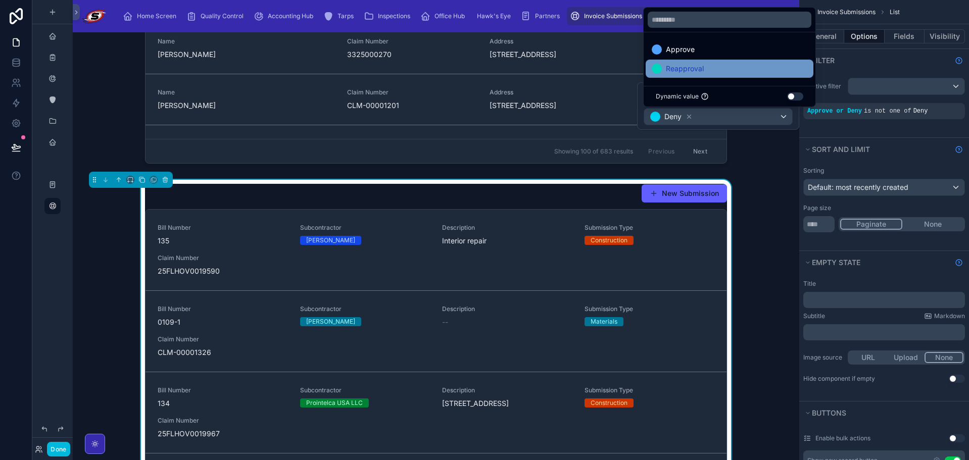
click at [728, 66] on div "Reapproval" at bounding box center [730, 69] width 156 height 12
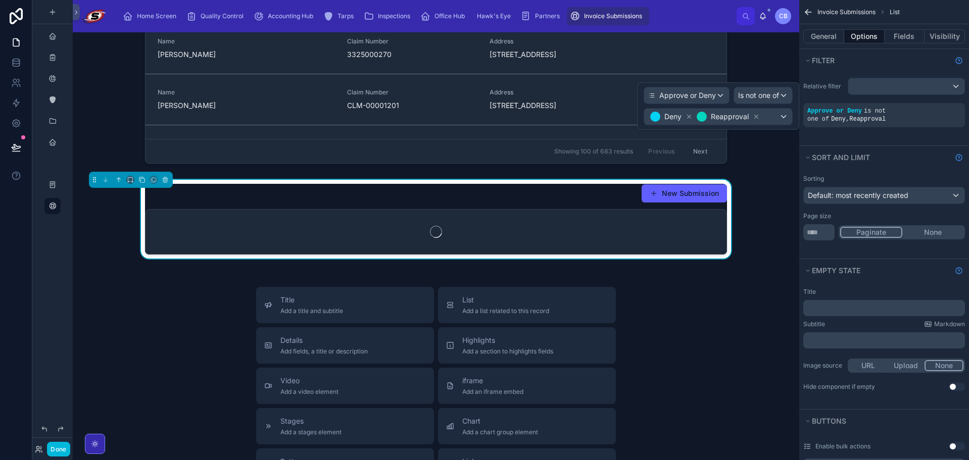
click at [774, 192] on div "New Submission" at bounding box center [436, 221] width 710 height 83
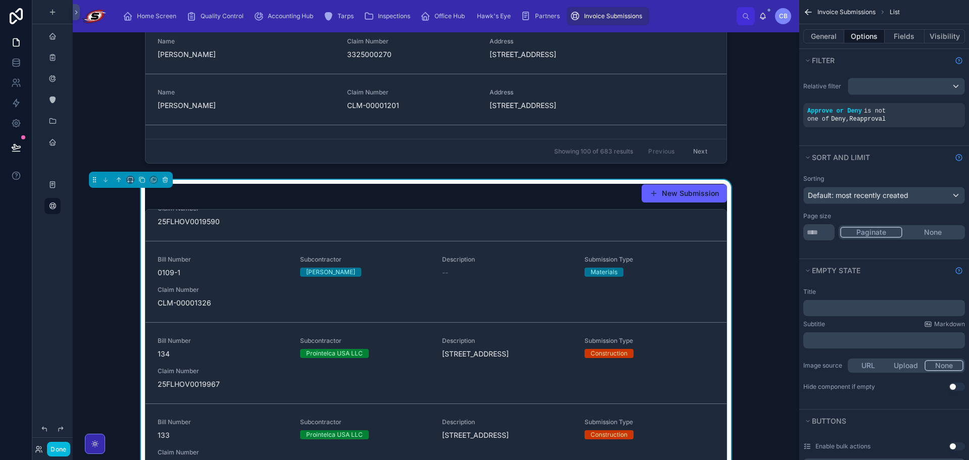
scroll to position [0, 0]
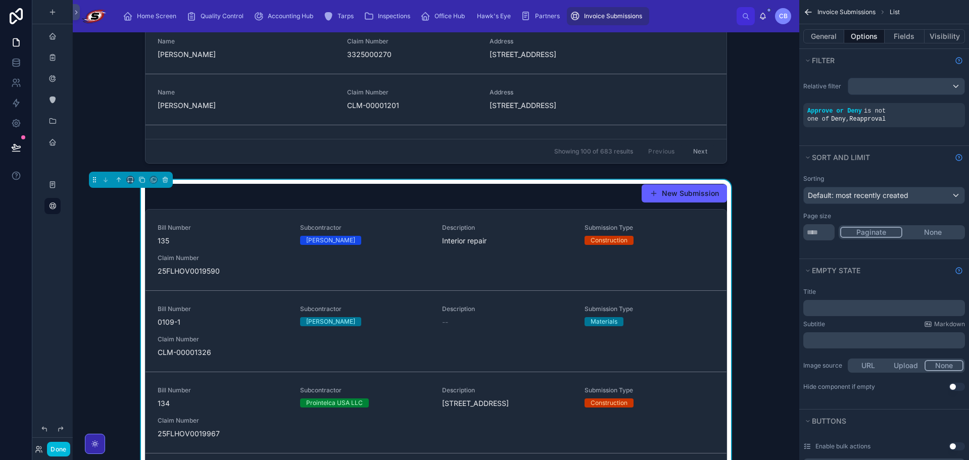
click at [769, 173] on div "Current Projects New Project Name John Burdick Claim Number 25FLHOV0020285 Addr…" at bounding box center [436, 402] width 727 height 1251
click at [830, 35] on button "General" at bounding box center [823, 36] width 41 height 14
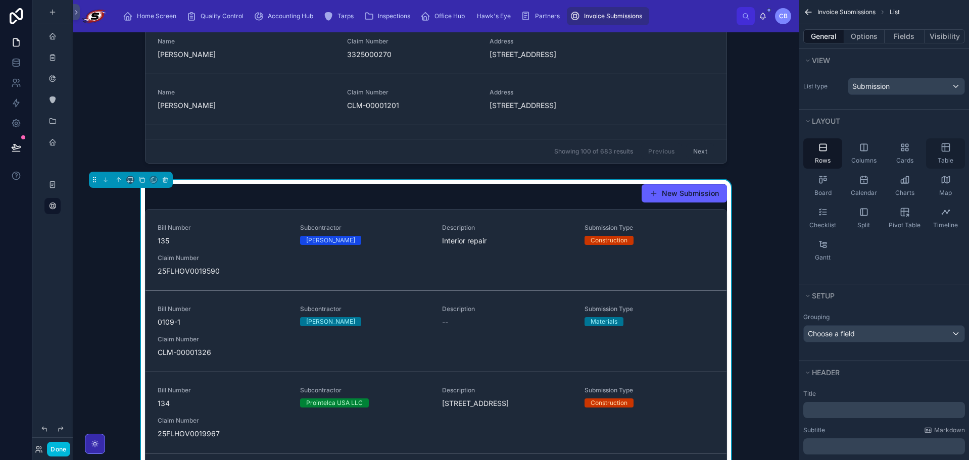
click at [943, 155] on div "Table" at bounding box center [945, 153] width 39 height 30
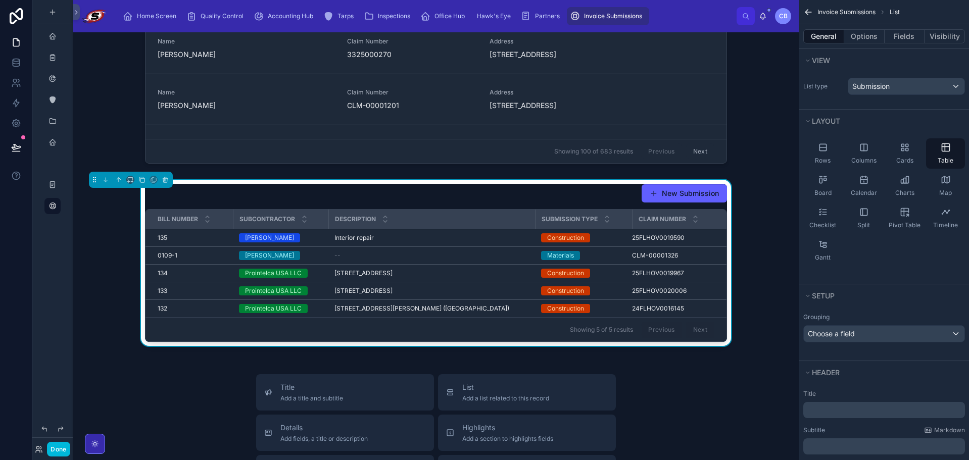
click at [490, 221] on tr "Bill Number Subcontractor Description Submission Type Claim Number" at bounding box center [436, 220] width 581 height 20
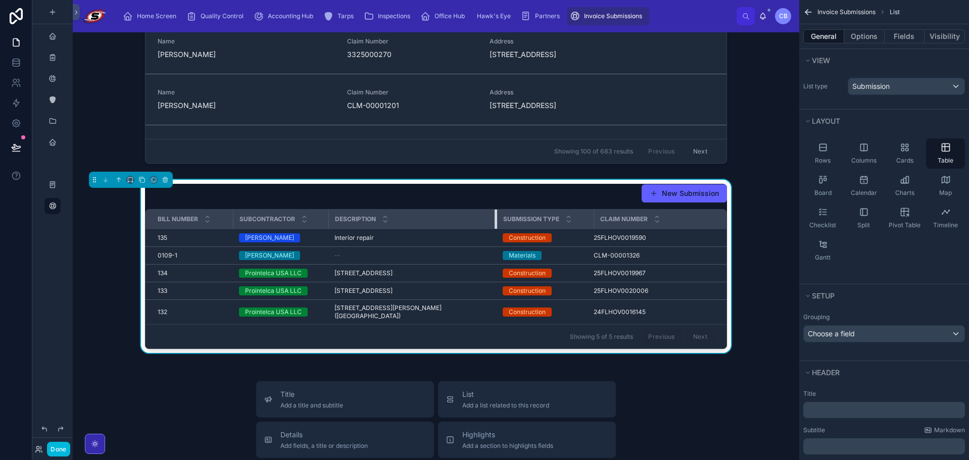
drag, startPoint x: 531, startPoint y: 219, endPoint x: 484, endPoint y: 218, distance: 47.0
click at [484, 218] on th "Description" at bounding box center [412, 220] width 168 height 20
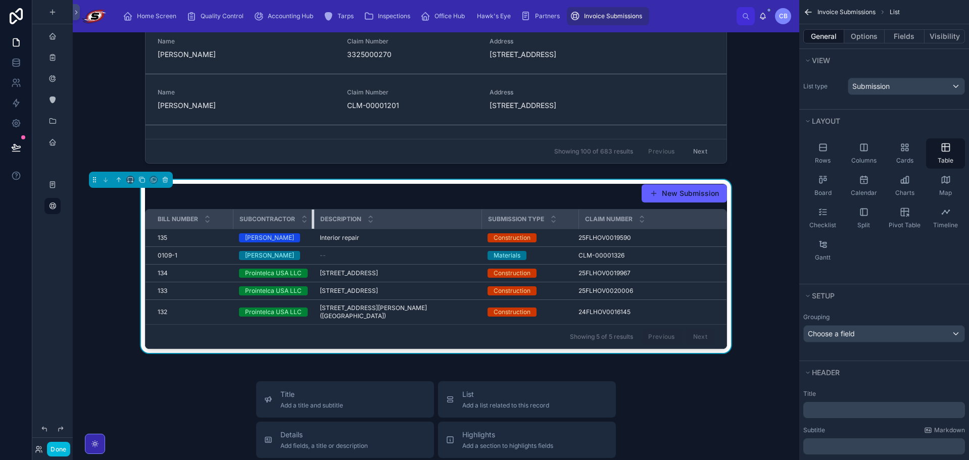
drag, startPoint x: 325, startPoint y: 219, endPoint x: 256, endPoint y: 219, distance: 69.2
click at [294, 219] on th "Subcontractor" at bounding box center [273, 220] width 81 height 20
click at [229, 219] on tr "Bill Number Subcontractor Description Submission Type Claim Number" at bounding box center [436, 220] width 581 height 20
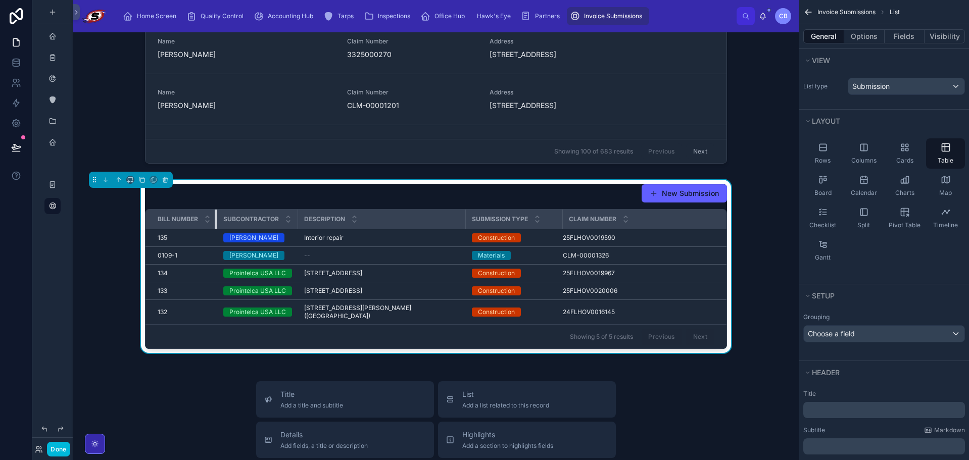
drag, startPoint x: 229, startPoint y: 219, endPoint x: 172, endPoint y: 230, distance: 58.2
click at [172, 230] on table "Bill Number Subcontractor Description Submission Type Claim Number 135 135 Dann…" at bounding box center [436, 267] width 581 height 115
drag, startPoint x: 558, startPoint y: 223, endPoint x: 540, endPoint y: 222, distance: 18.2
click at [540, 222] on th "Submission Type" at bounding box center [506, 220] width 81 height 20
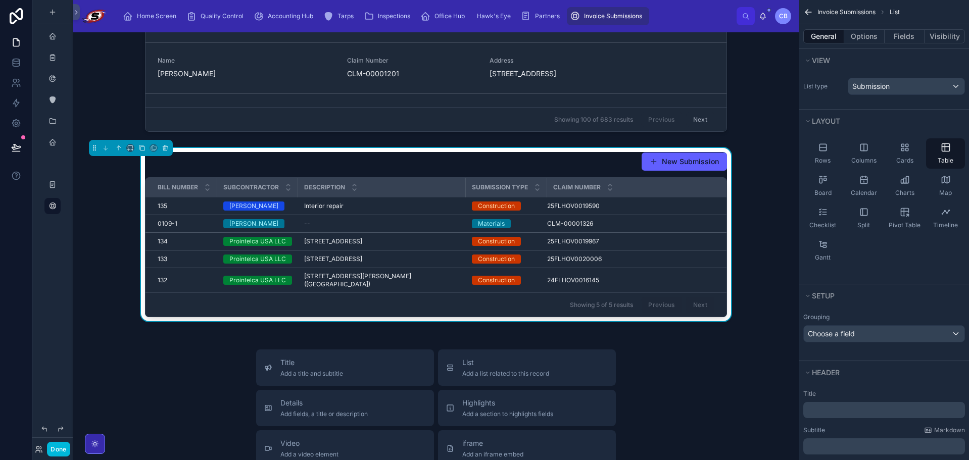
scroll to position [306, 0]
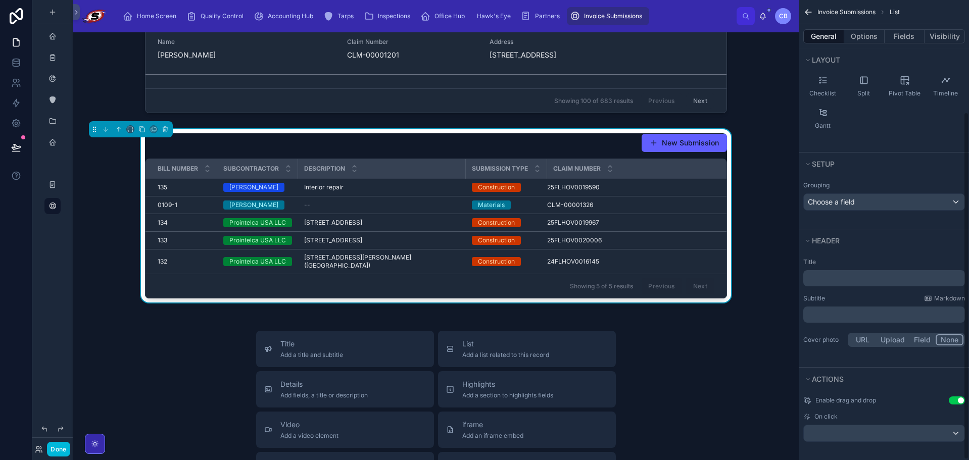
scroll to position [149, 0]
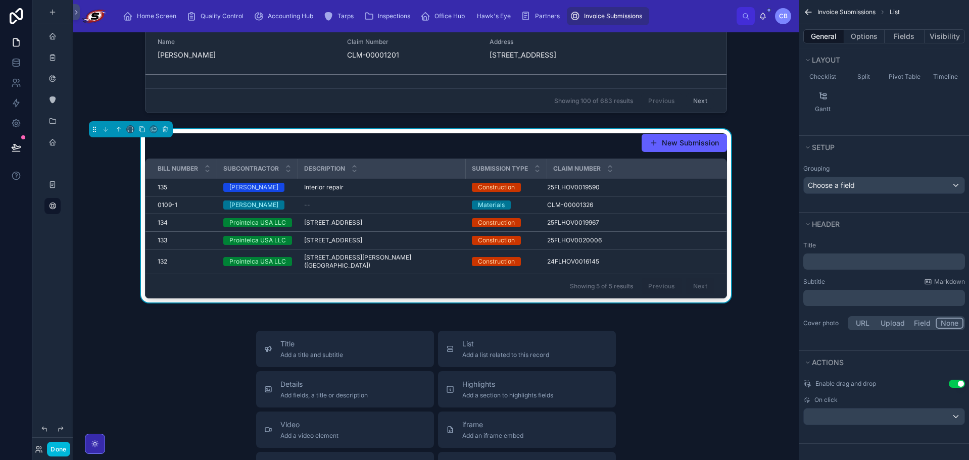
click at [410, 189] on div "Interior repair Interior repair" at bounding box center [382, 187] width 156 height 8
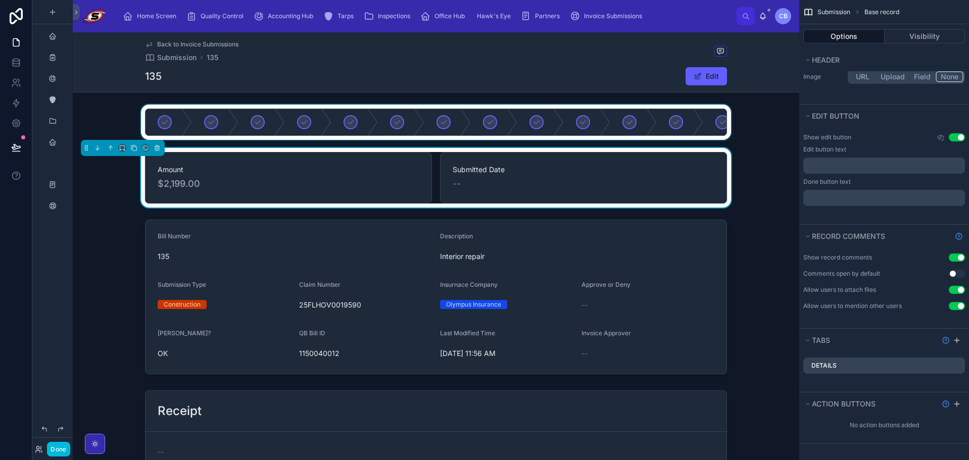
click at [267, 107] on div at bounding box center [436, 122] width 727 height 35
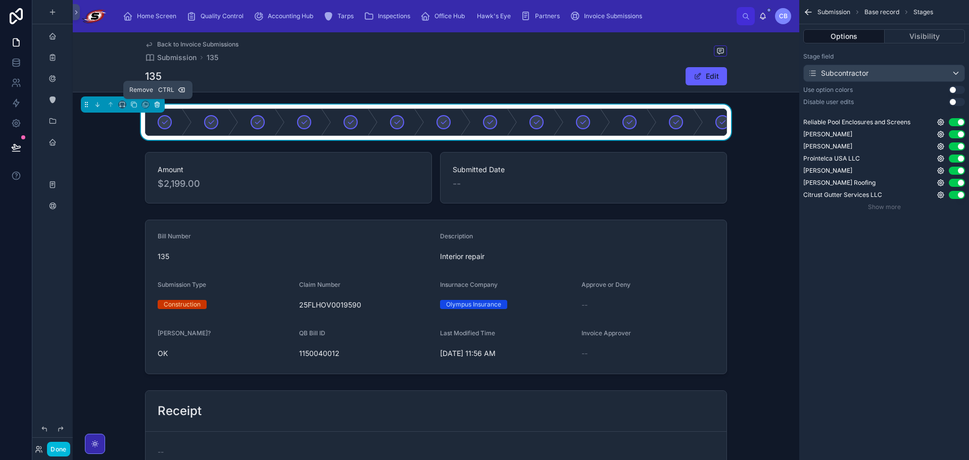
click at [159, 104] on icon at bounding box center [157, 104] width 7 height 7
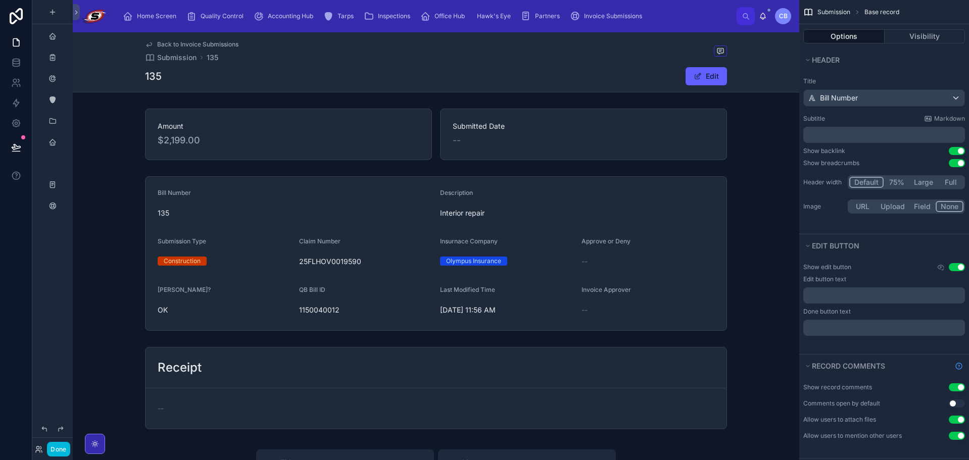
click at [647, 72] on div "135 Edit" at bounding box center [436, 76] width 582 height 19
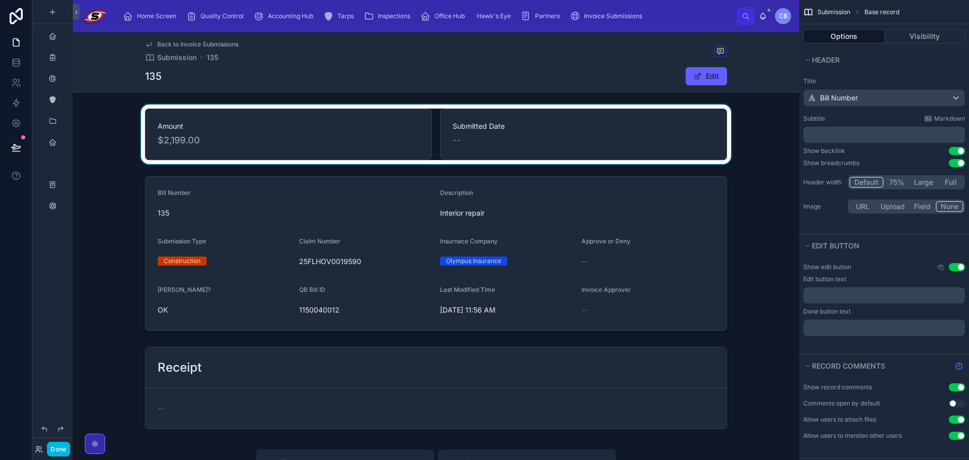
click at [430, 126] on div at bounding box center [436, 135] width 727 height 60
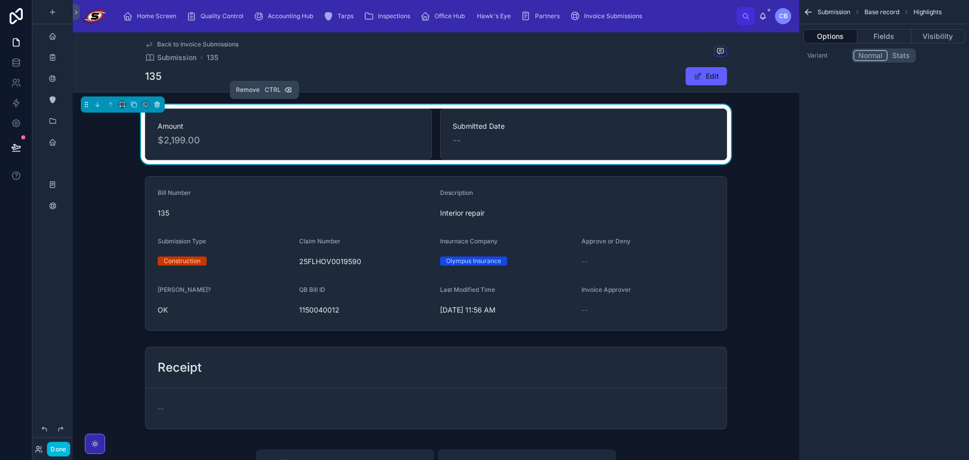
click at [159, 106] on icon at bounding box center [157, 104] width 7 height 7
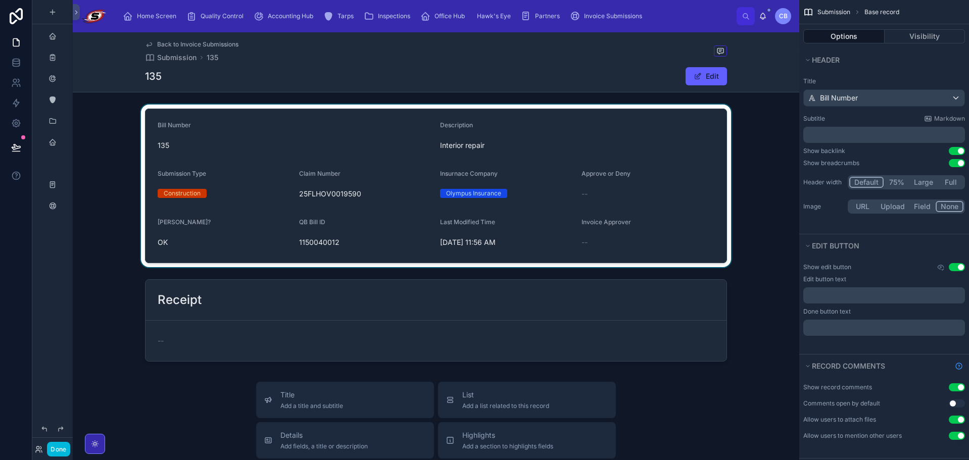
click at [354, 116] on div at bounding box center [436, 186] width 727 height 163
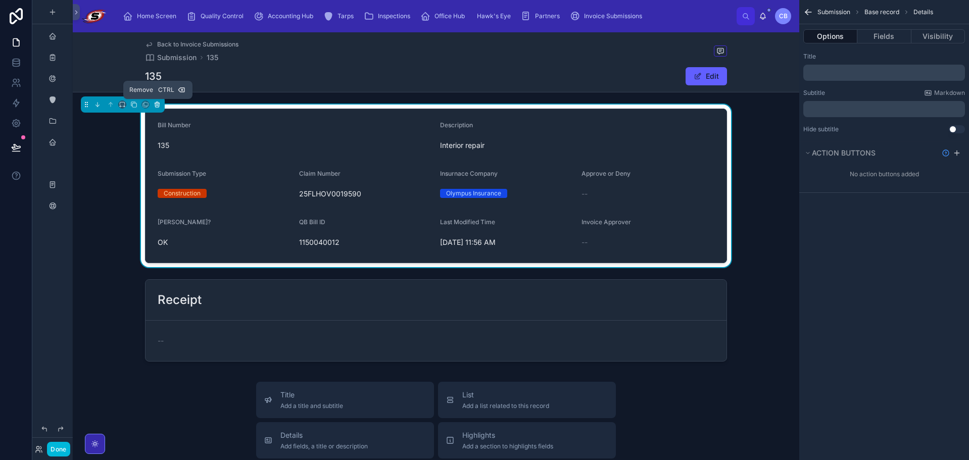
click at [156, 106] on icon at bounding box center [157, 104] width 7 height 7
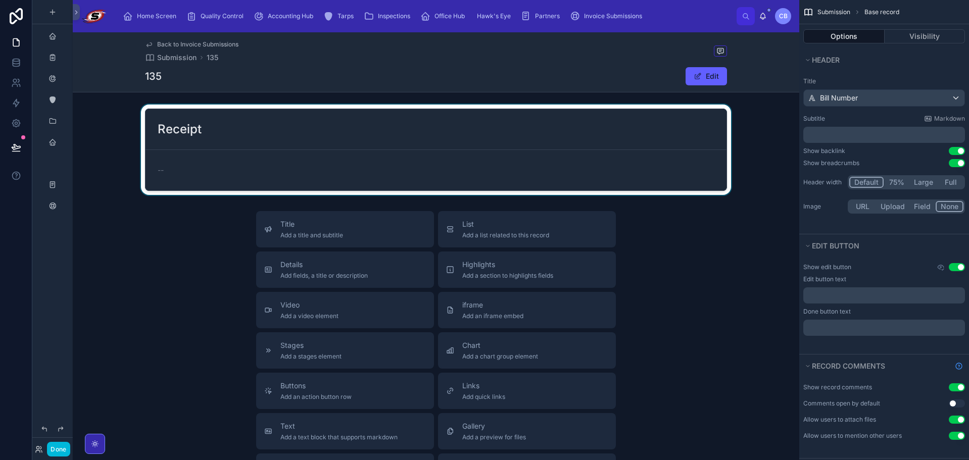
click at [236, 131] on div at bounding box center [436, 150] width 727 height 90
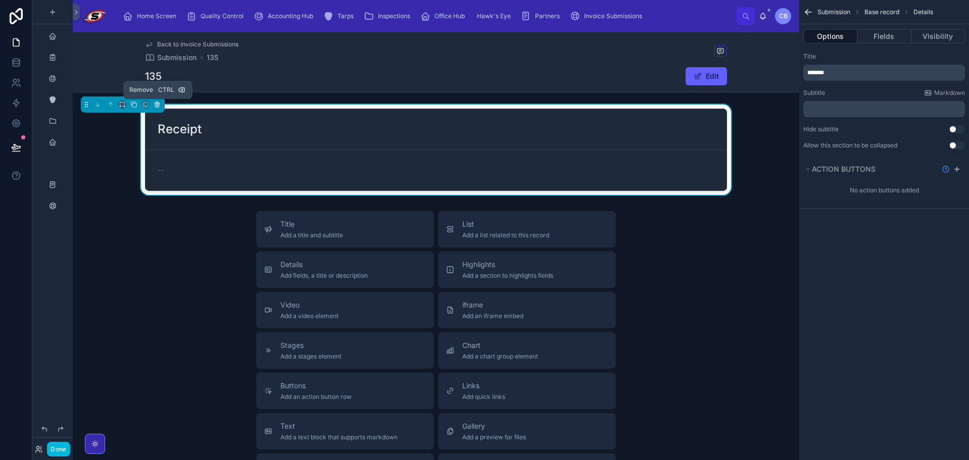
click at [155, 106] on icon at bounding box center [157, 104] width 7 height 7
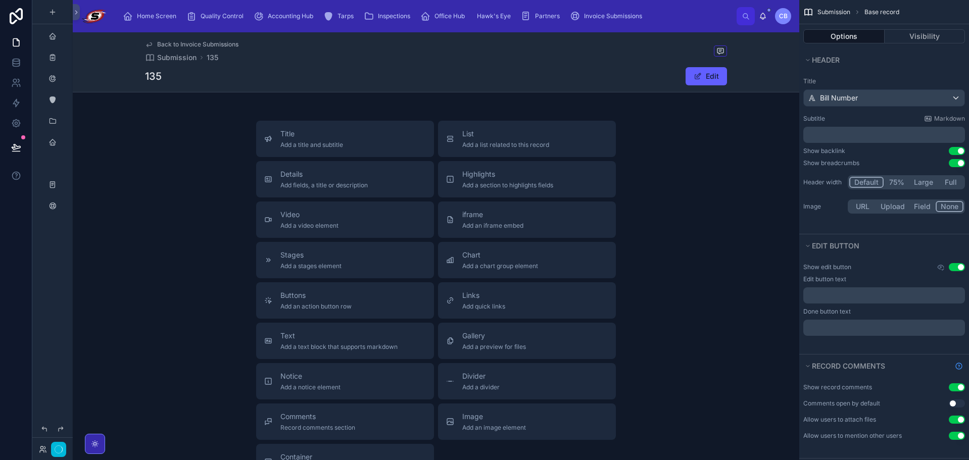
click at [131, 157] on div "Title Add a title and subtitle List Add a list related to this record Details A…" at bounding box center [436, 301] width 727 height 360
click at [179, 40] on span "Back to Invoice Submissions" at bounding box center [197, 44] width 81 height 8
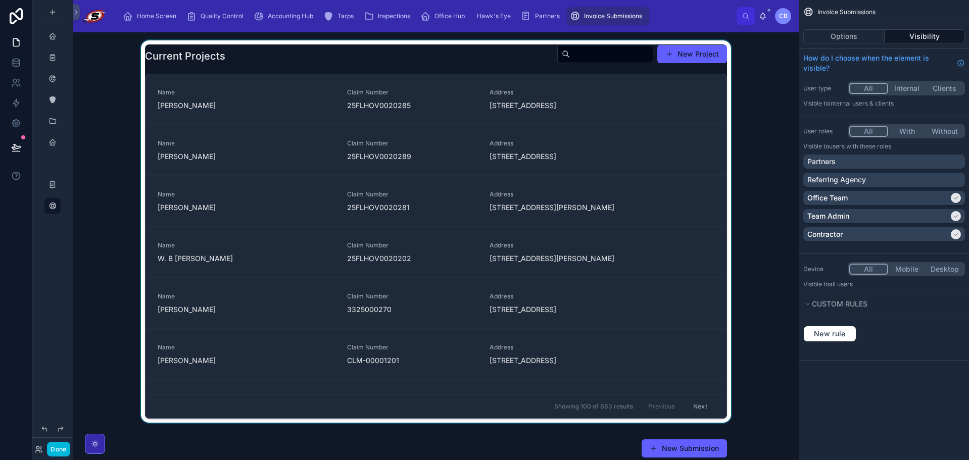
click at [702, 105] on div at bounding box center [436, 233] width 710 height 387
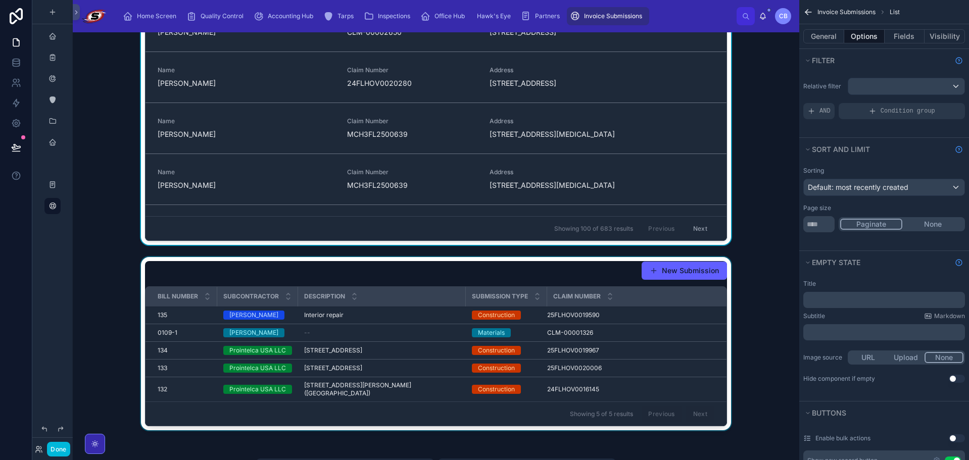
scroll to position [202, 0]
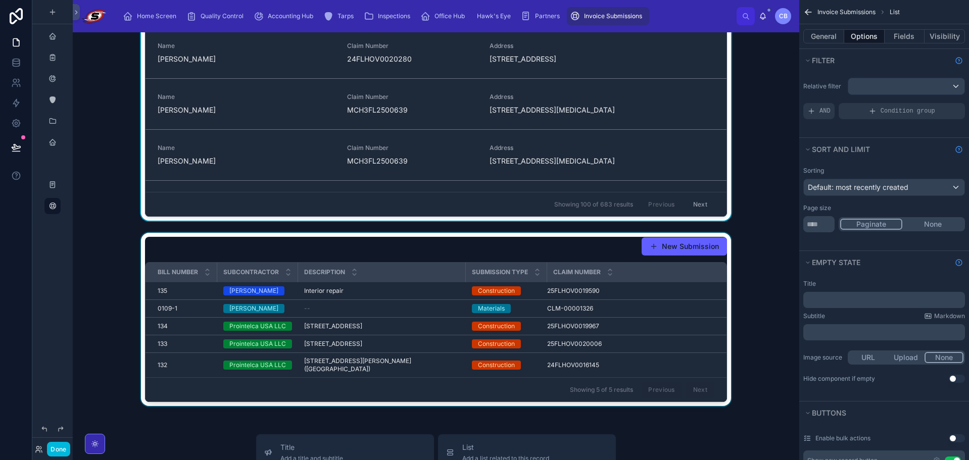
click at [598, 244] on div at bounding box center [436, 321] width 710 height 177
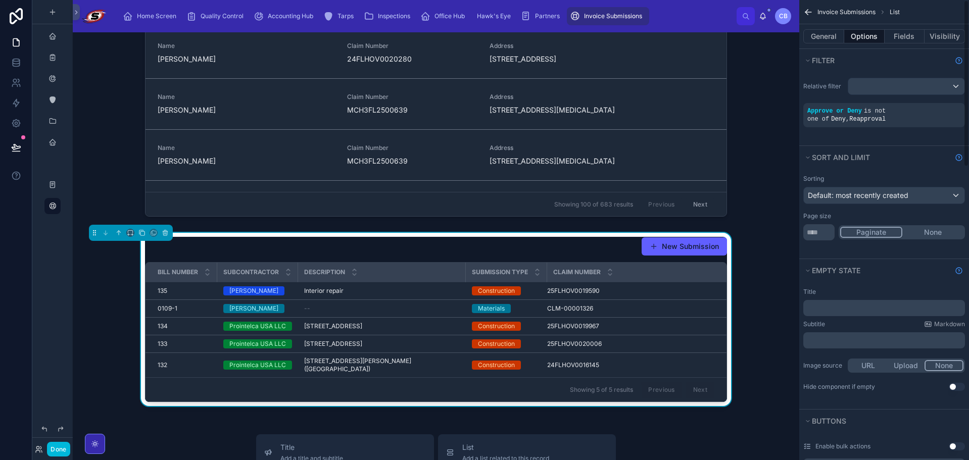
click at [904, 44] on div "General Options Fields Visibility" at bounding box center [884, 36] width 170 height 24
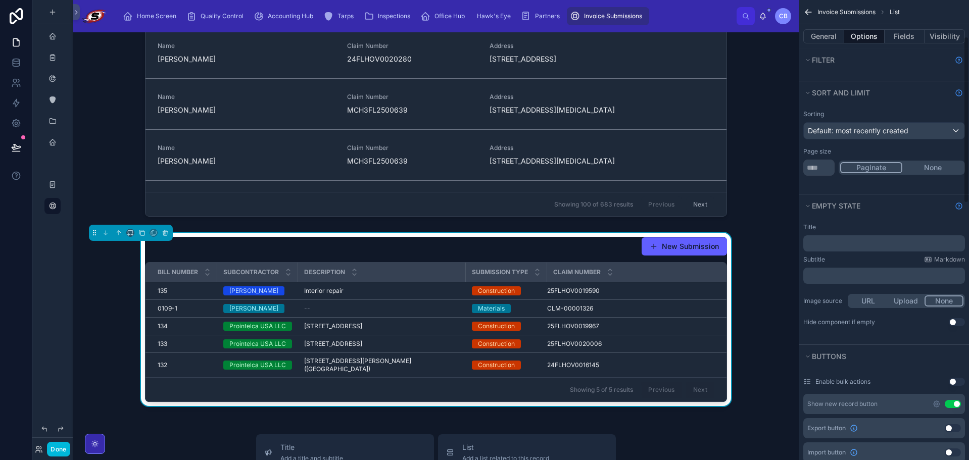
scroll to position [101, 0]
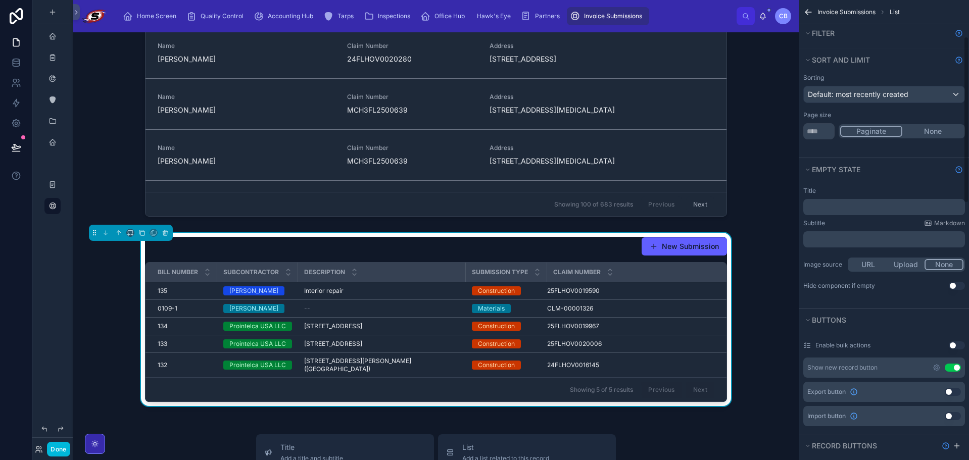
click at [953, 364] on button "Use setting" at bounding box center [953, 368] width 16 height 8
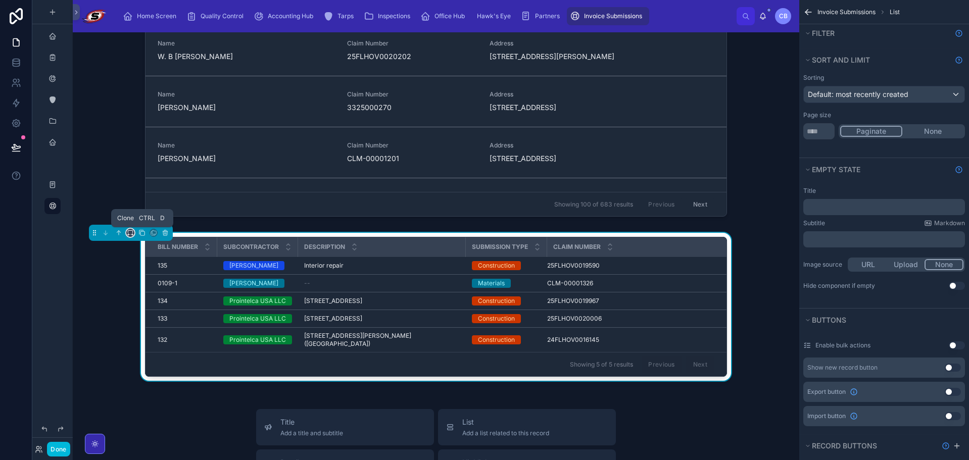
click at [132, 232] on icon at bounding box center [130, 232] width 7 height 7
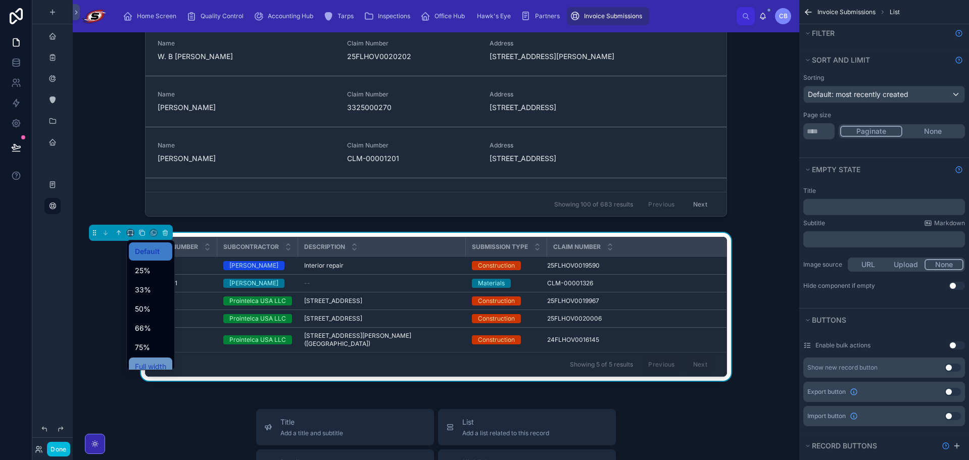
click at [152, 361] on span "Full width" at bounding box center [150, 367] width 31 height 12
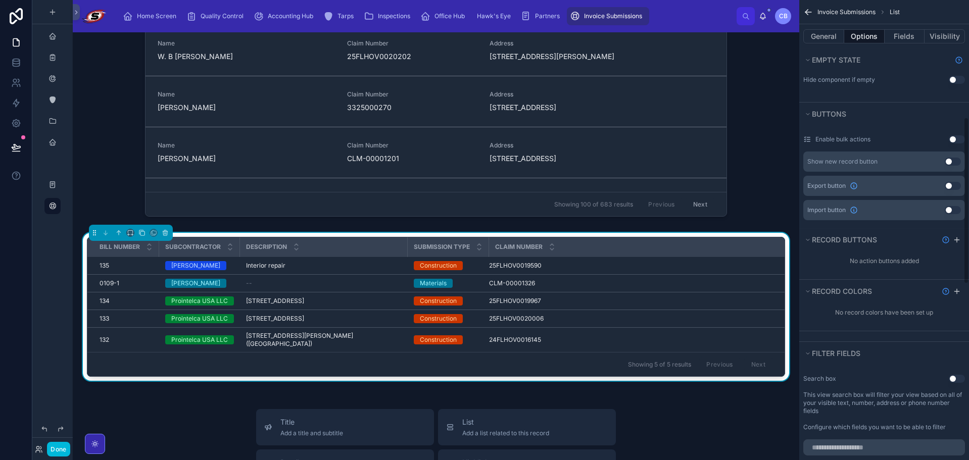
scroll to position [354, 0]
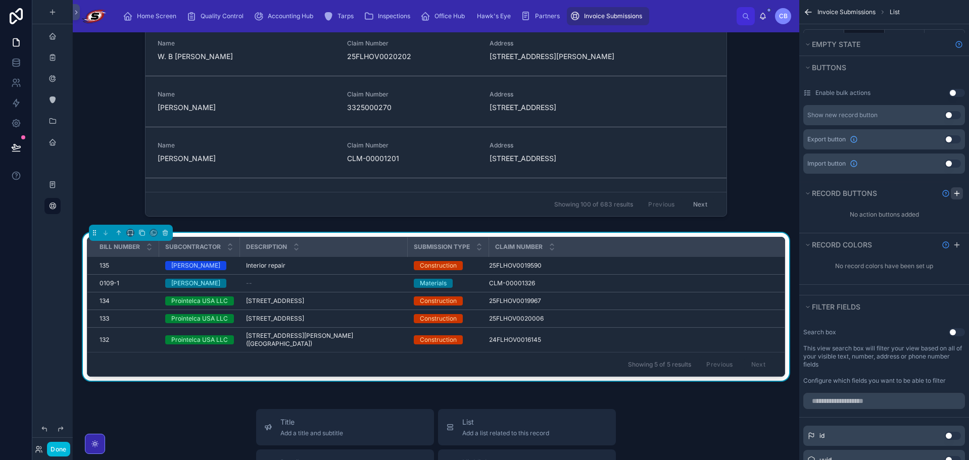
click at [957, 194] on icon "scrollable content" at bounding box center [957, 194] width 5 height 0
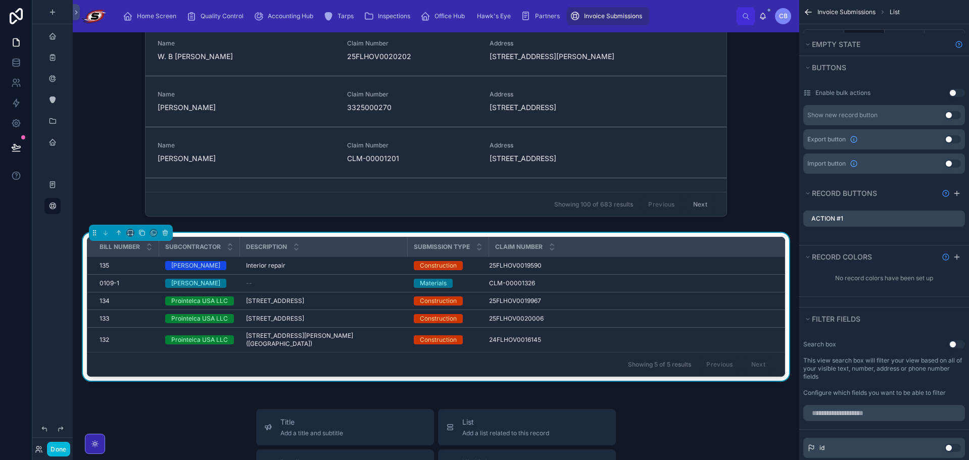
click at [0, 0] on icon "scrollable content" at bounding box center [0, 0] width 0 height 0
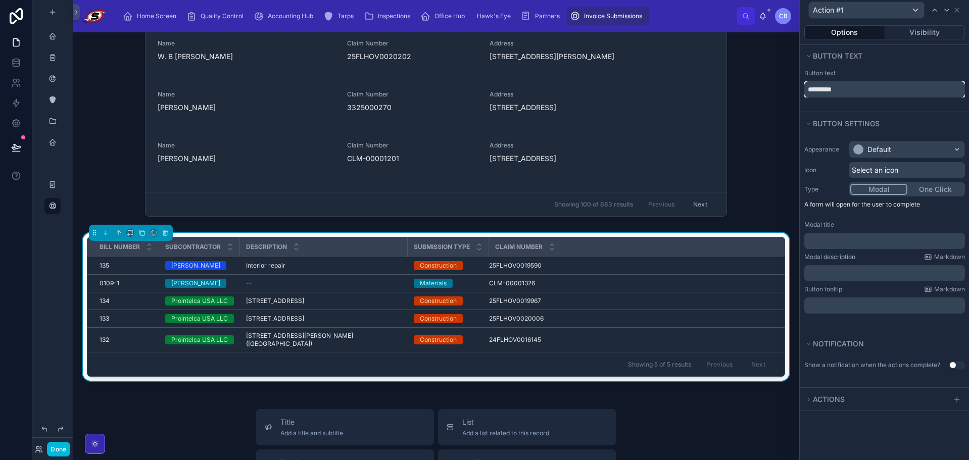
click at [839, 94] on input "*********" at bounding box center [884, 89] width 161 height 16
click at [840, 93] on input "*********" at bounding box center [884, 89] width 161 height 16
click at [841, 92] on input "*********" at bounding box center [884, 89] width 161 height 16
type input "**********"
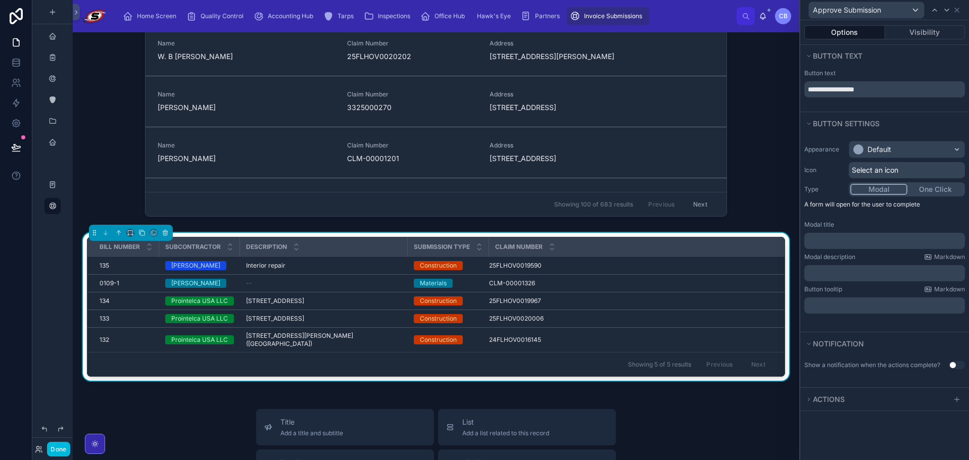
click at [889, 109] on div "**********" at bounding box center [884, 89] width 169 height 44
click at [744, 240] on div "Claim Number" at bounding box center [637, 246] width 296 height 19
click at [927, 153] on div "Default" at bounding box center [906, 149] width 115 height 16
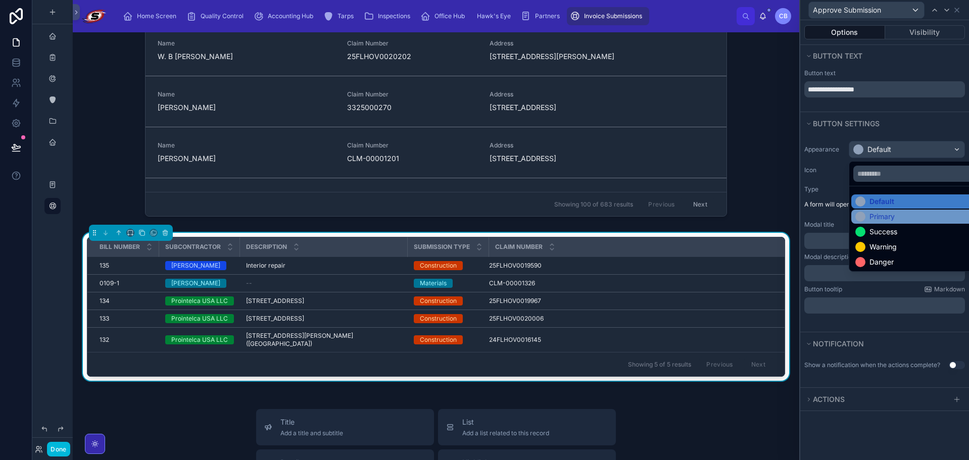
click at [899, 216] on div "Primary" at bounding box center [918, 217] width 126 height 10
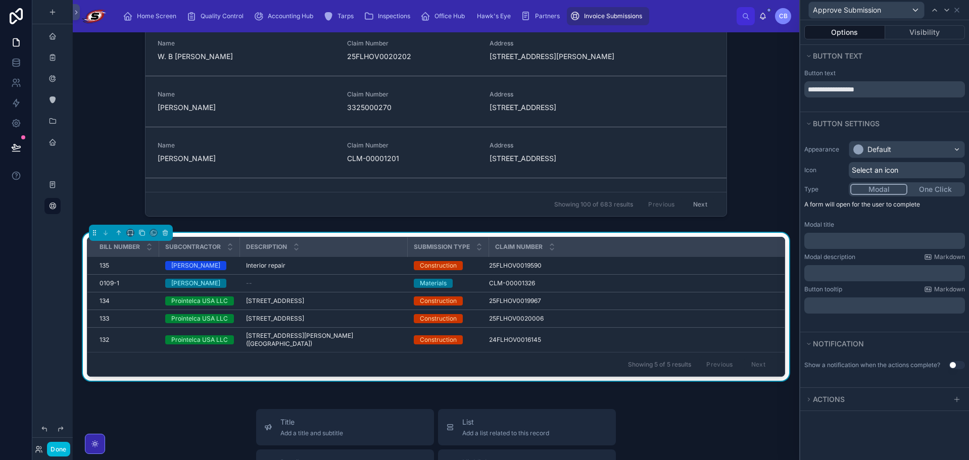
drag, startPoint x: 905, startPoint y: 134, endPoint x: 909, endPoint y: 109, distance: 25.5
click at [908, 123] on button "Button settings" at bounding box center [881, 124] width 155 height 14
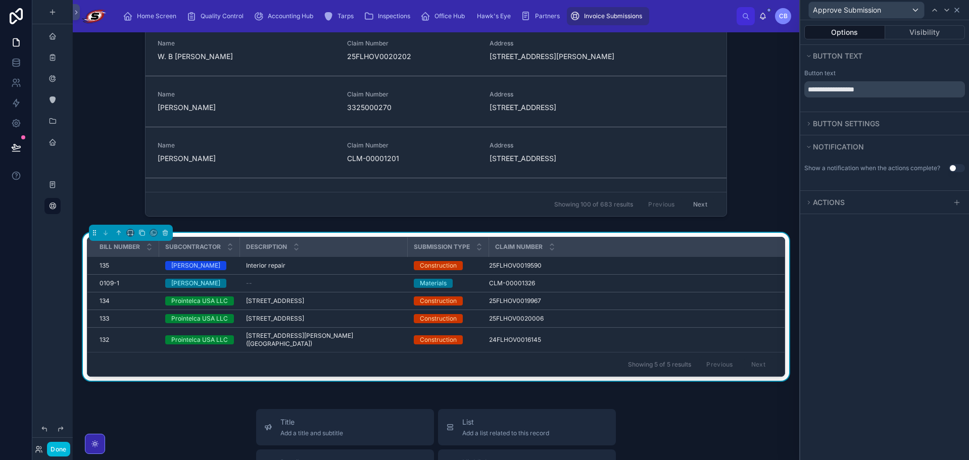
click at [957, 6] on div "Approve Submission" at bounding box center [884, 10] width 161 height 20
click at [956, 10] on icon at bounding box center [957, 10] width 8 height 8
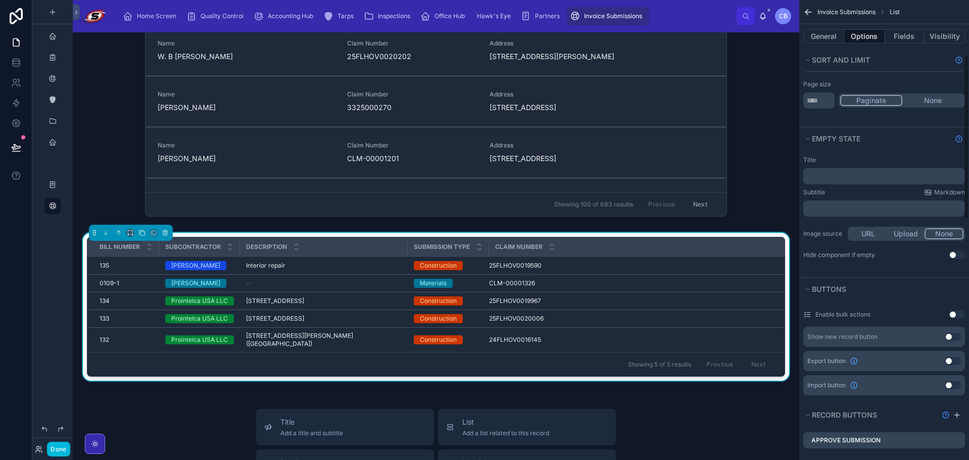
scroll to position [0, 0]
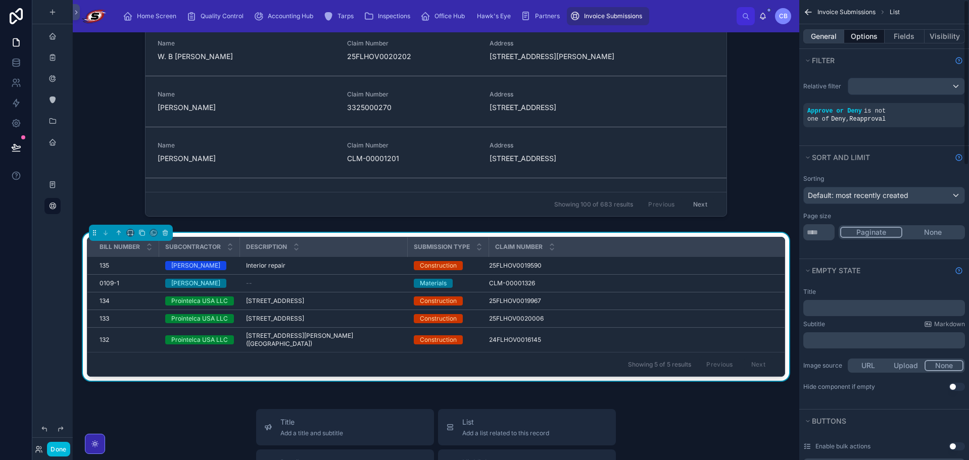
click at [823, 36] on button "General" at bounding box center [823, 36] width 41 height 14
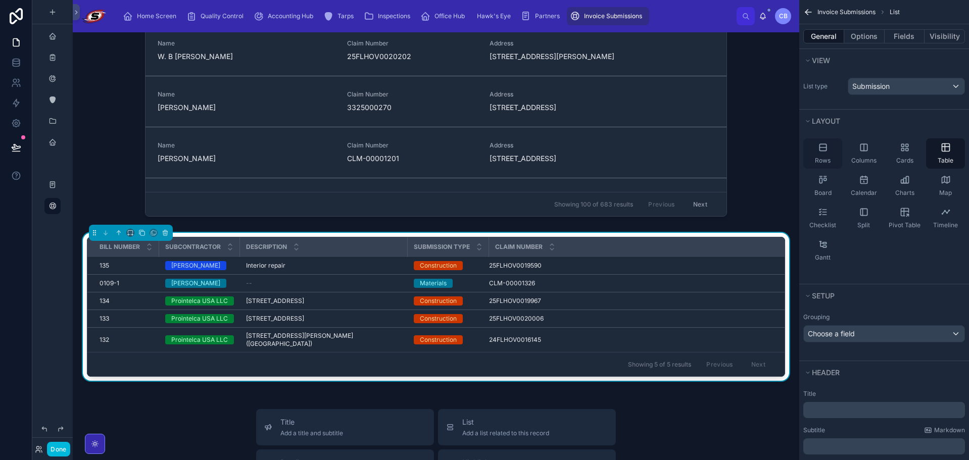
click at [831, 155] on div "Rows" at bounding box center [822, 153] width 39 height 30
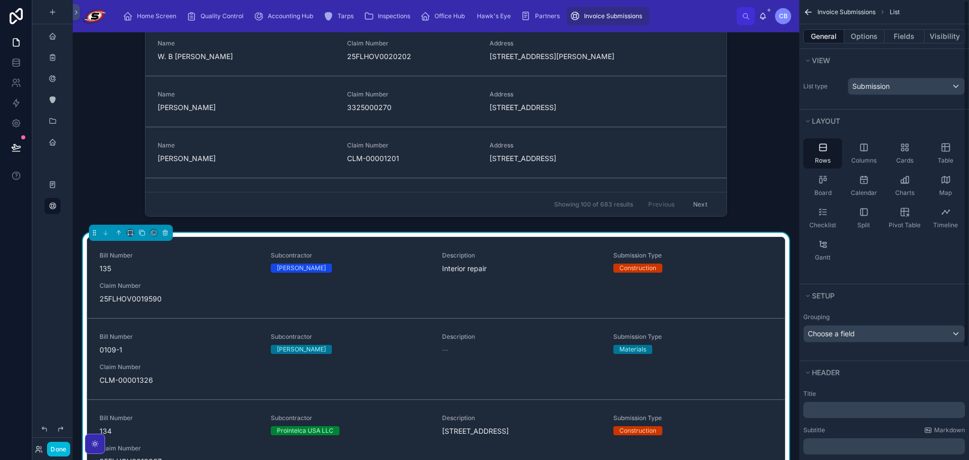
click at [880, 43] on div "General Options Fields Visibility" at bounding box center [884, 36] width 170 height 24
drag, startPoint x: 875, startPoint y: 37, endPoint x: 880, endPoint y: 36, distance: 5.2
click at [874, 37] on button "Options" at bounding box center [864, 36] width 40 height 14
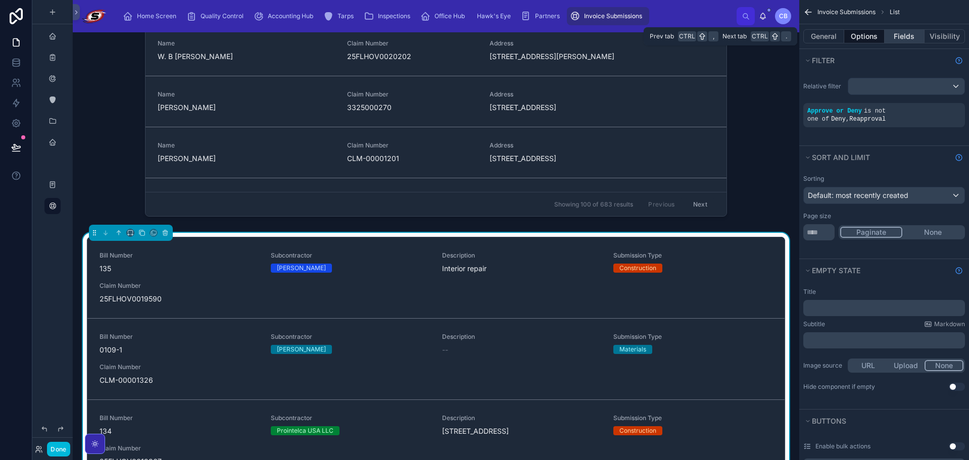
click at [895, 42] on button "Fields" at bounding box center [905, 36] width 40 height 14
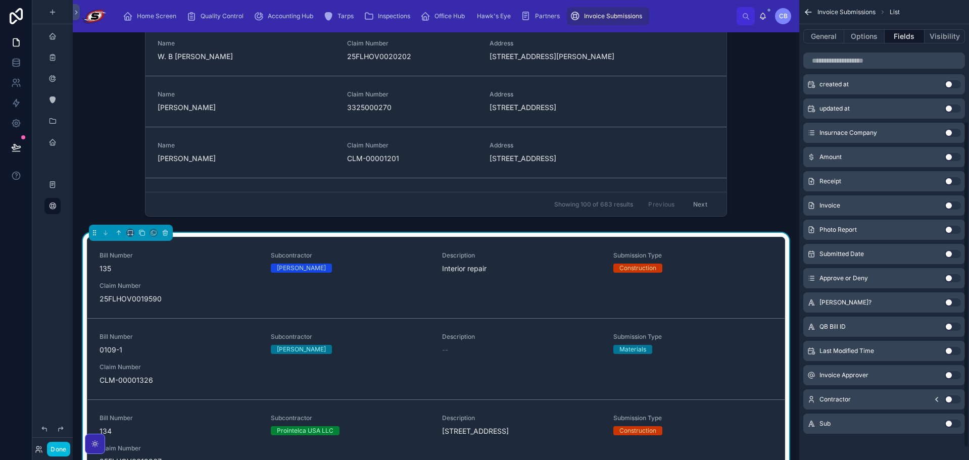
scroll to position [188, 0]
click at [949, 178] on button "Use setting" at bounding box center [953, 179] width 16 height 8
drag, startPoint x: 953, startPoint y: 202, endPoint x: 950, endPoint y: 211, distance: 9.9
click at [952, 203] on button "Use setting" at bounding box center [953, 204] width 16 height 8
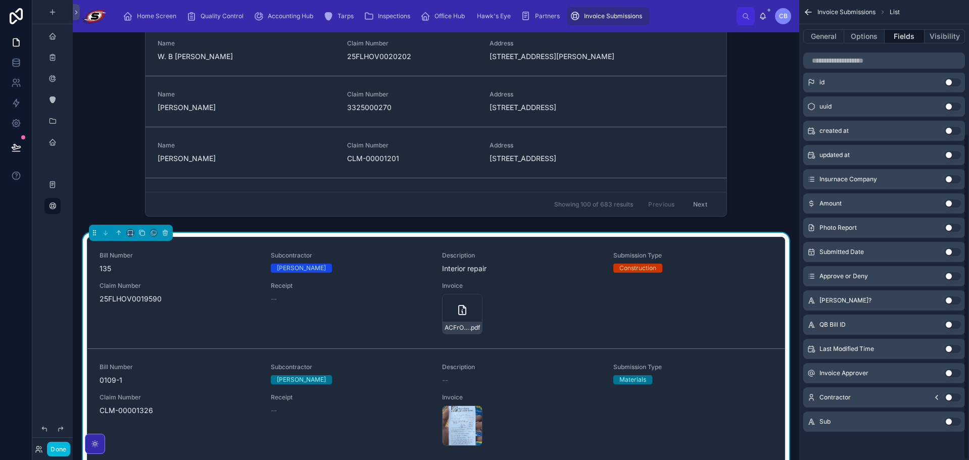
click at [948, 232] on div "Photo Report Use setting" at bounding box center [884, 228] width 162 height 20
click at [950, 229] on button "Use setting" at bounding box center [953, 228] width 16 height 8
click at [951, 227] on button "Use setting" at bounding box center [953, 228] width 16 height 8
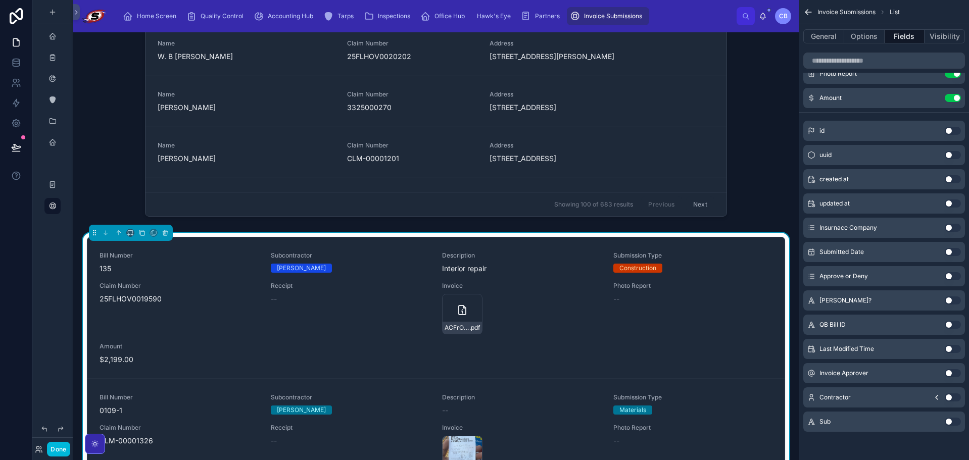
click at [937, 396] on icon "scrollable content" at bounding box center [937, 398] width 2 height 4
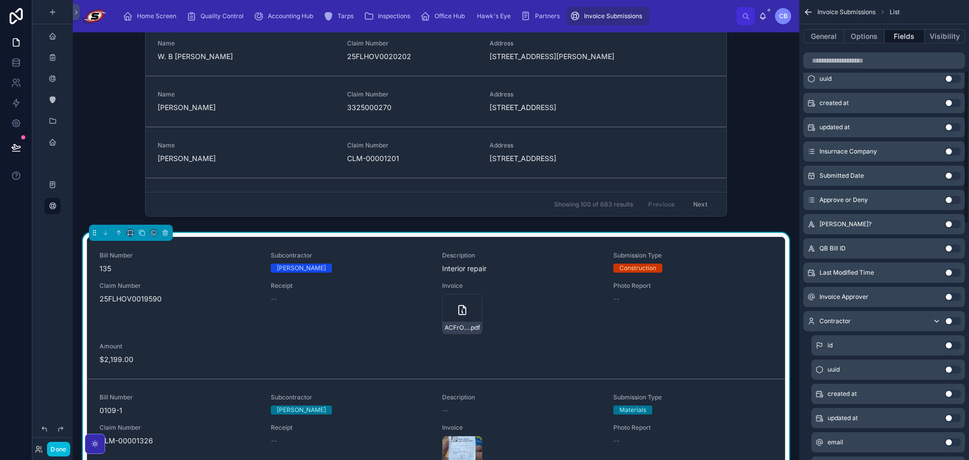
scroll to position [290, 0]
click at [948, 322] on button "Use setting" at bounding box center [953, 321] width 16 height 8
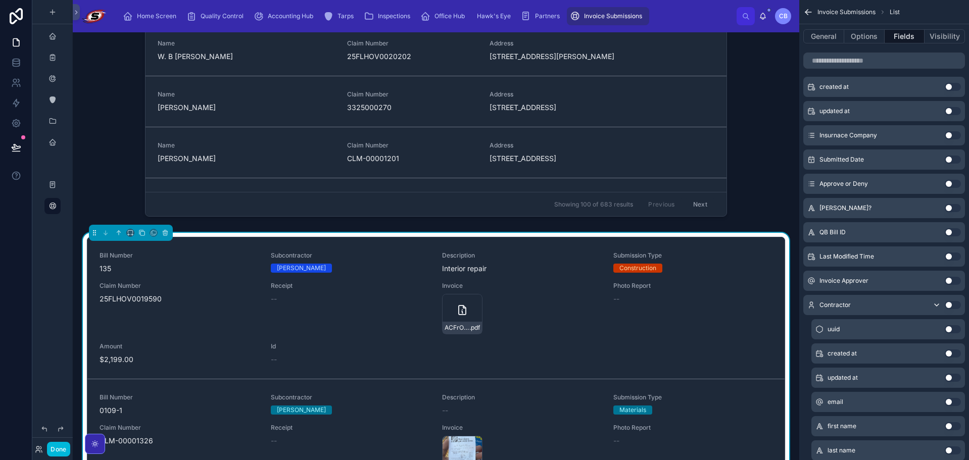
click at [936, 307] on icon "scrollable content" at bounding box center [937, 305] width 8 height 8
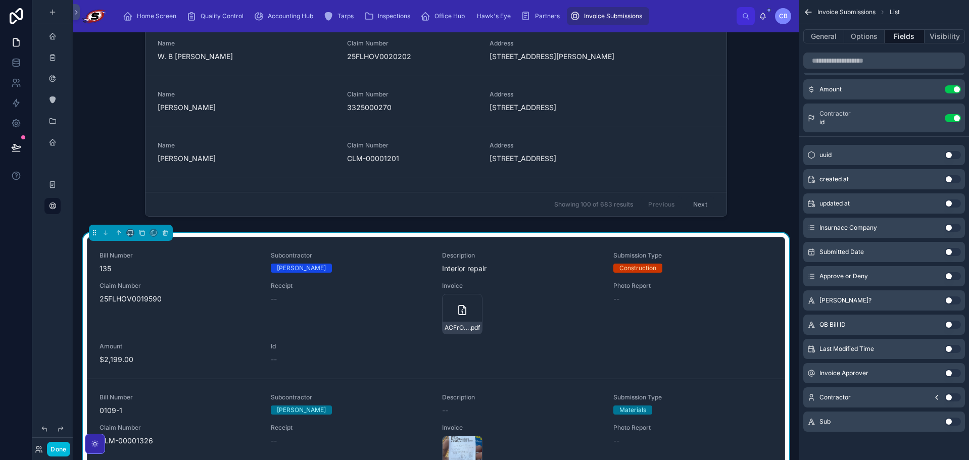
click at [952, 395] on button "Use setting" at bounding box center [953, 398] width 16 height 8
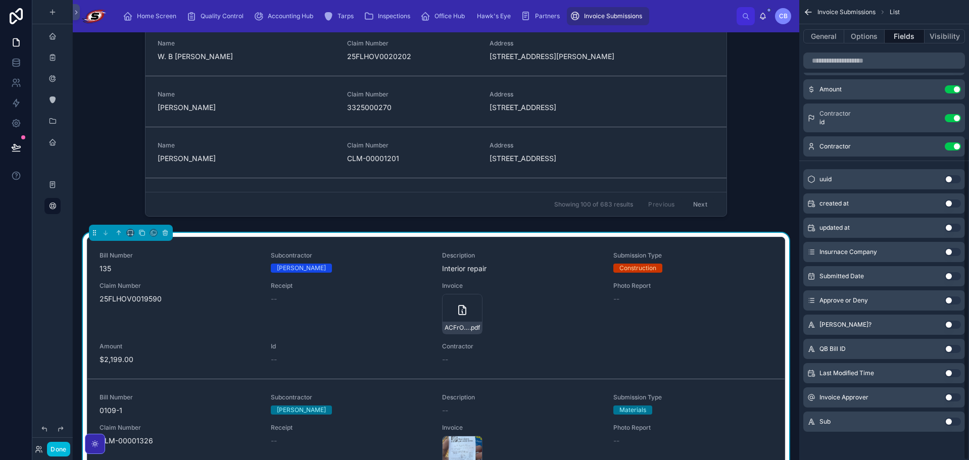
click at [870, 425] on div "Sub Use setting" at bounding box center [884, 422] width 162 height 20
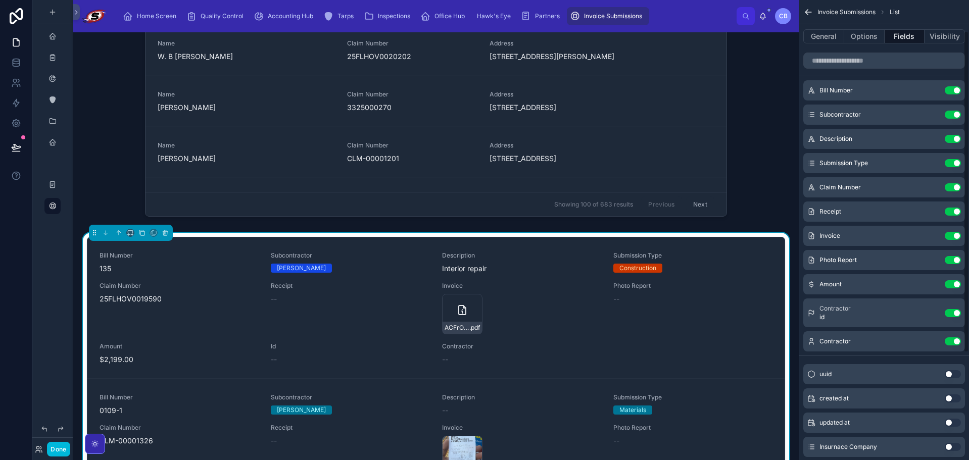
scroll to position [0, 0]
click at [948, 117] on button "Use setting" at bounding box center [953, 117] width 16 height 8
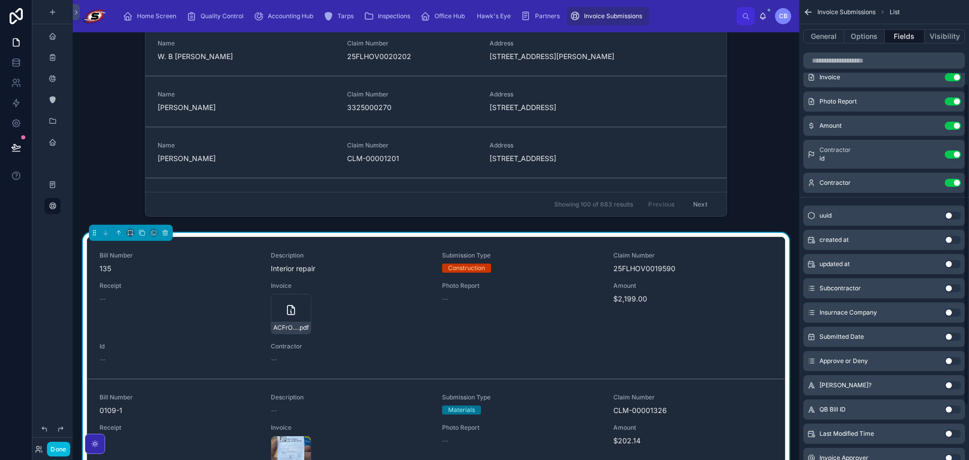
scroll to position [152, 0]
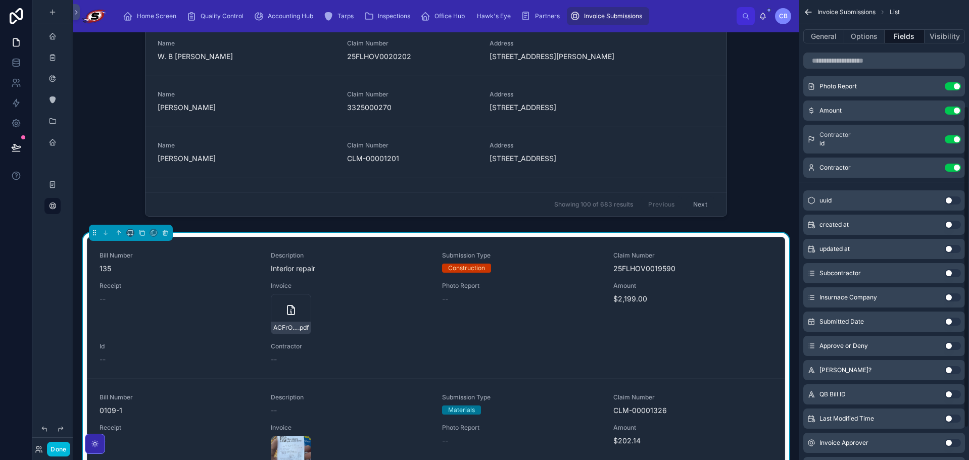
click at [950, 272] on button "Use setting" at bounding box center [953, 273] width 16 height 8
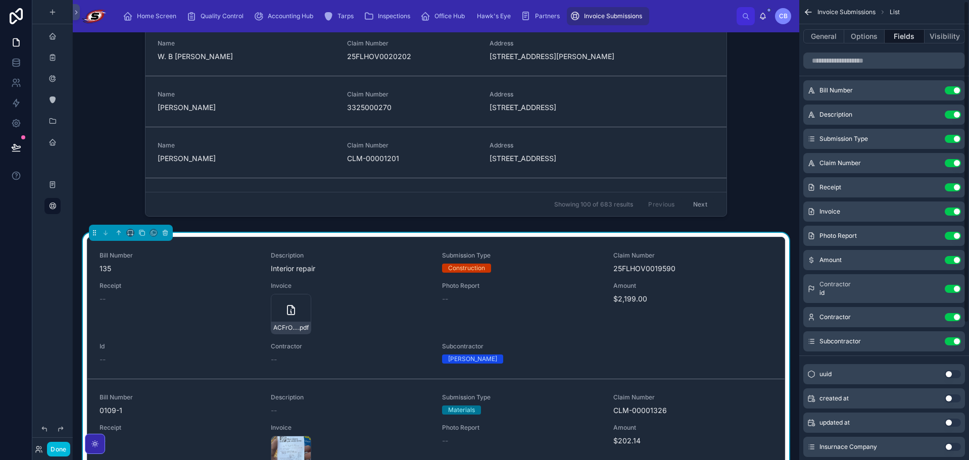
scroll to position [0, 0]
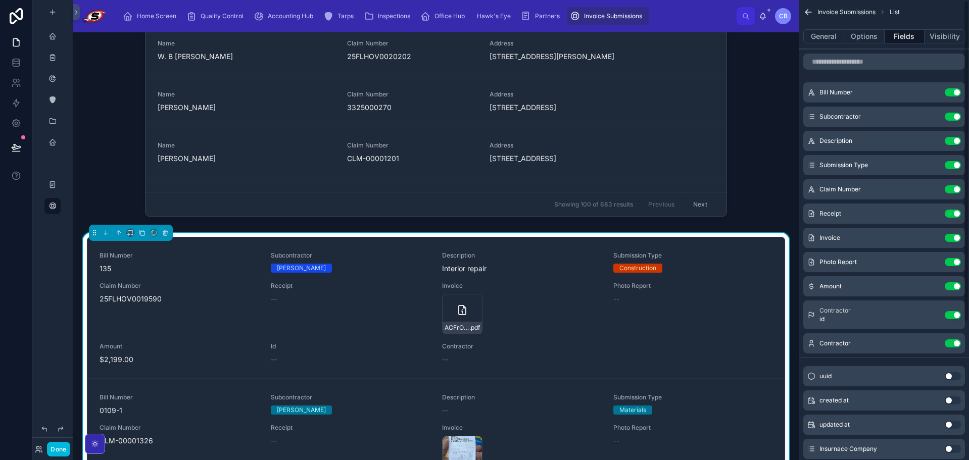
click at [0, 0] on icon "scrollable content" at bounding box center [0, 0] width 0 height 0
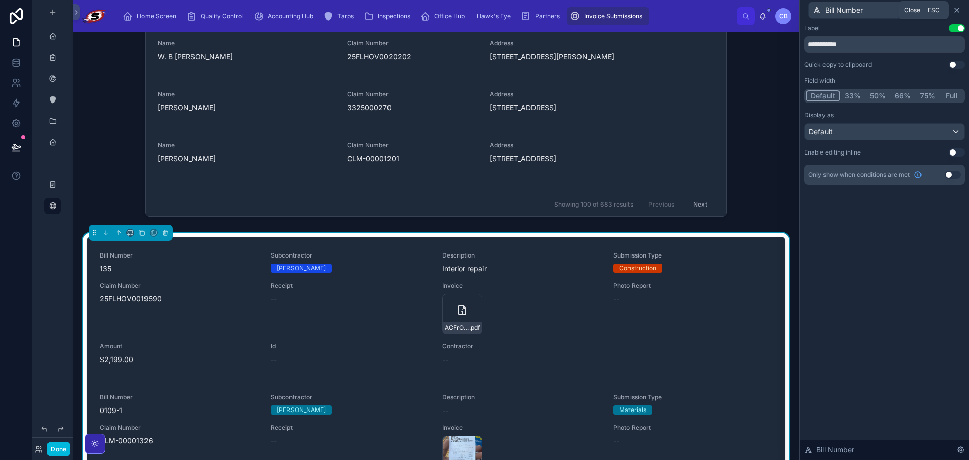
click at [958, 11] on icon at bounding box center [957, 10] width 8 height 8
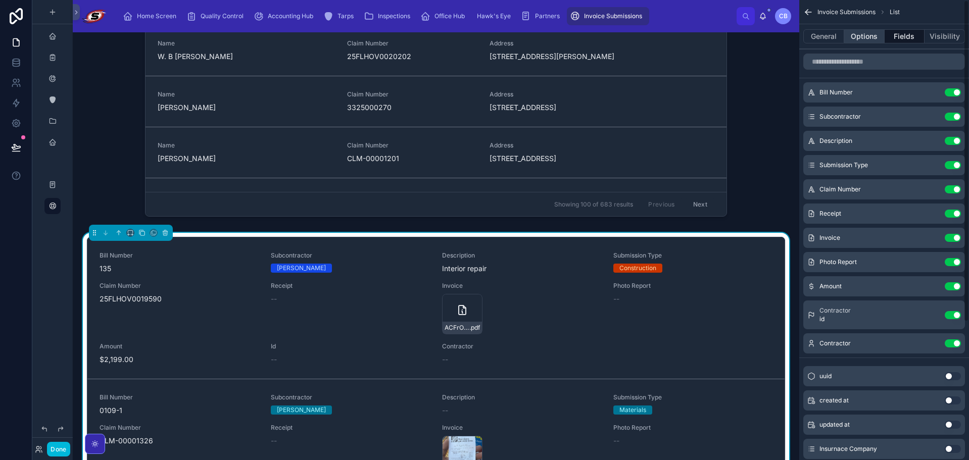
click at [856, 35] on button "Options" at bounding box center [864, 36] width 40 height 14
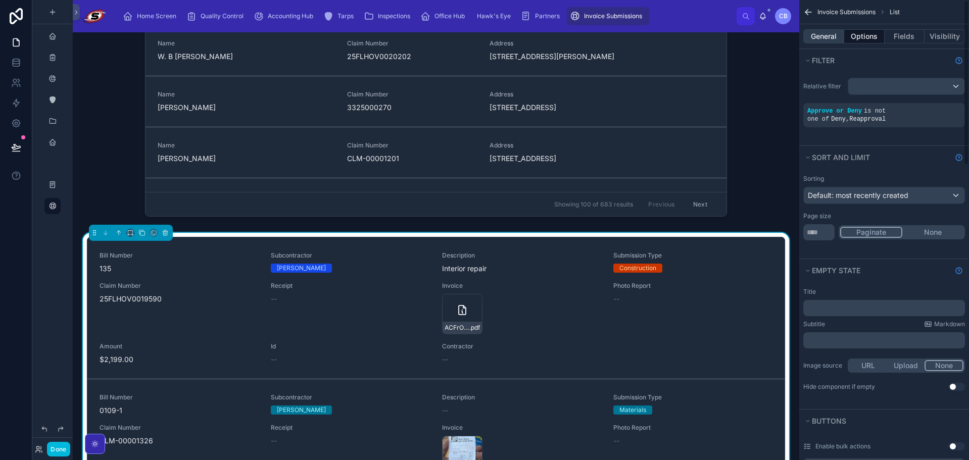
click at [838, 33] on button "General" at bounding box center [823, 36] width 41 height 14
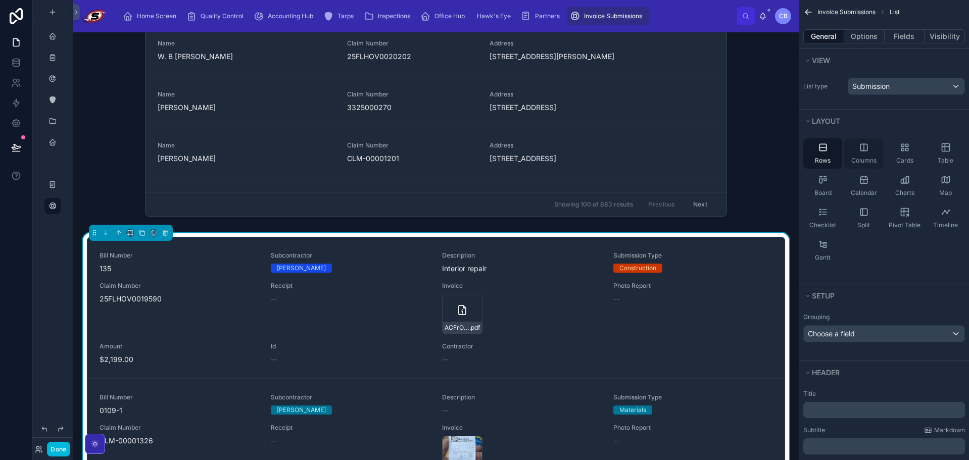
click at [866, 156] on div "Columns" at bounding box center [863, 153] width 39 height 30
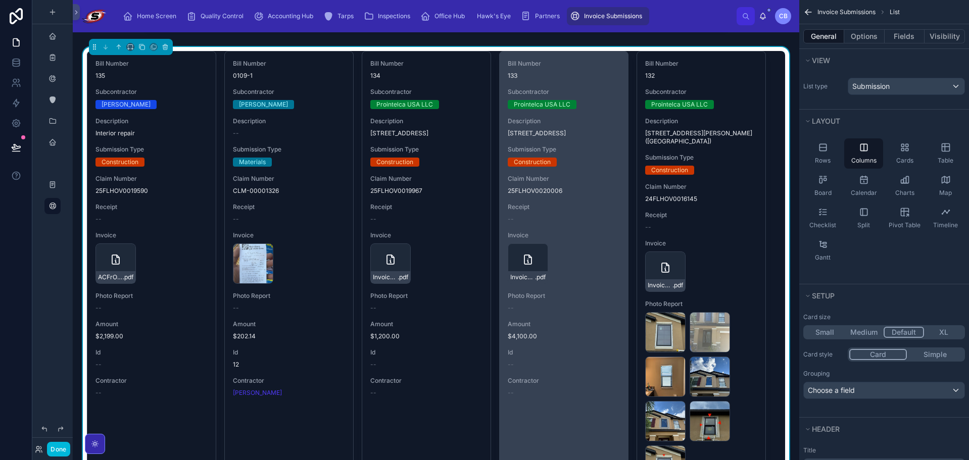
scroll to position [354, 0]
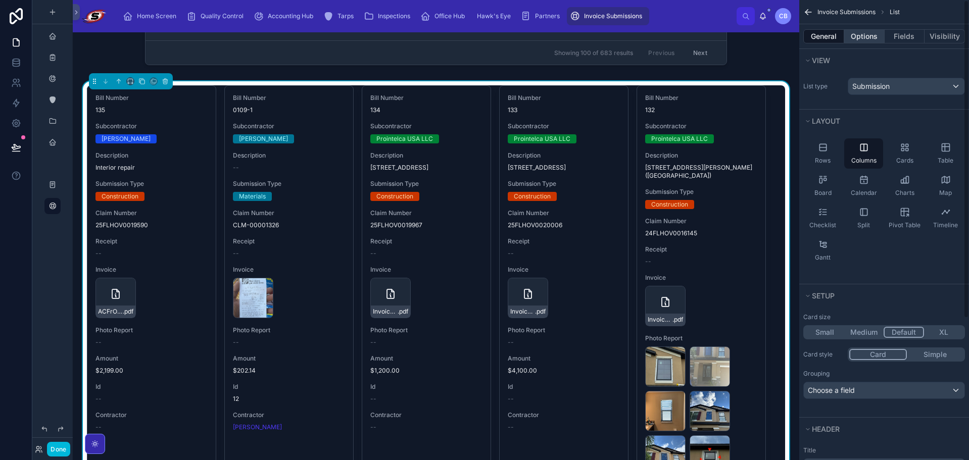
click at [875, 40] on button "Options" at bounding box center [864, 36] width 40 height 14
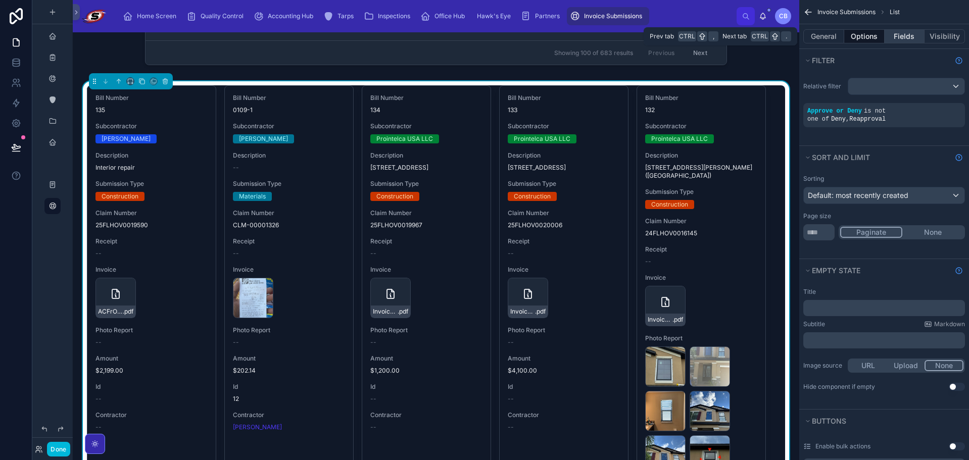
click at [908, 36] on button "Fields" at bounding box center [905, 36] width 40 height 14
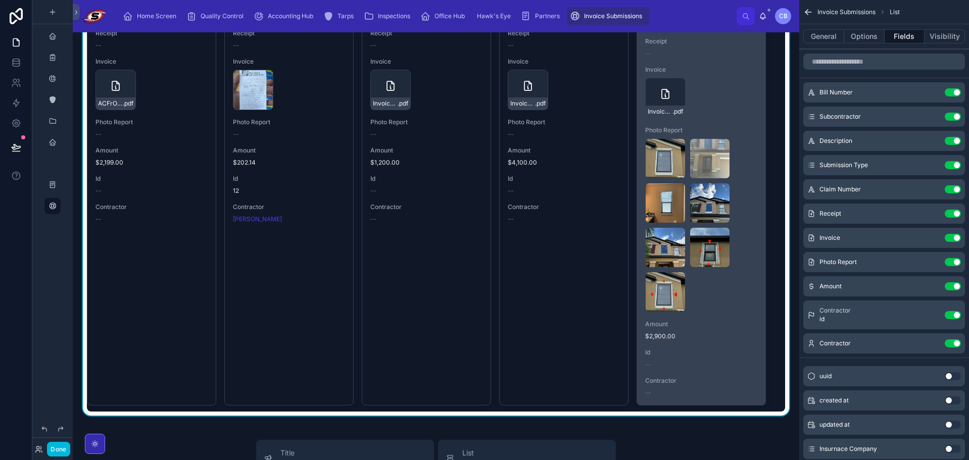
scroll to position [606, 0]
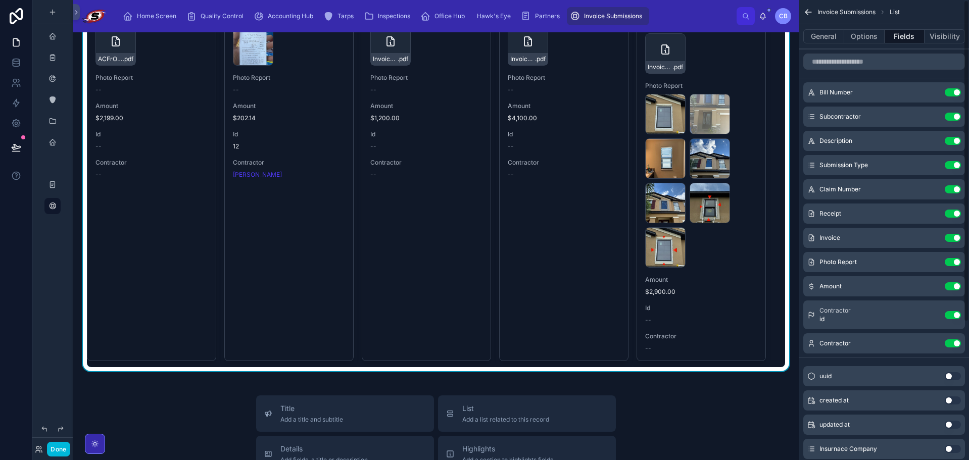
click at [956, 315] on button "Use setting" at bounding box center [953, 315] width 16 height 8
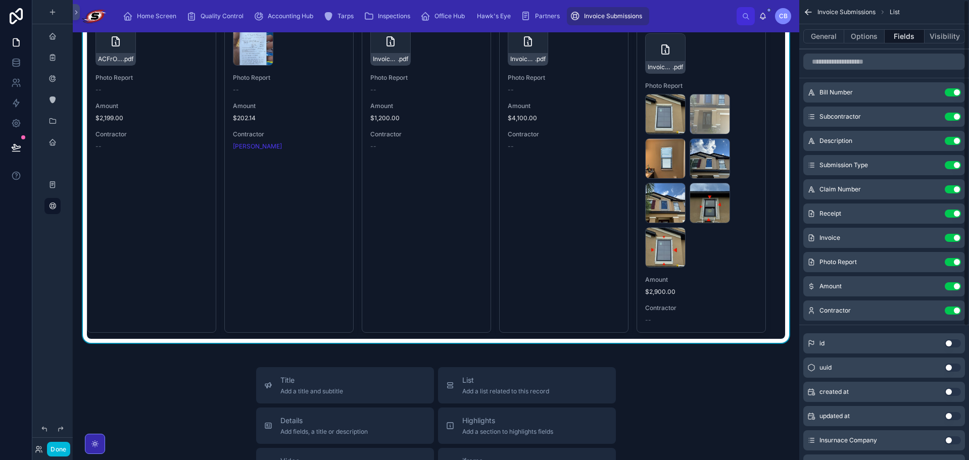
click at [952, 308] on button "Use setting" at bounding box center [953, 311] width 16 height 8
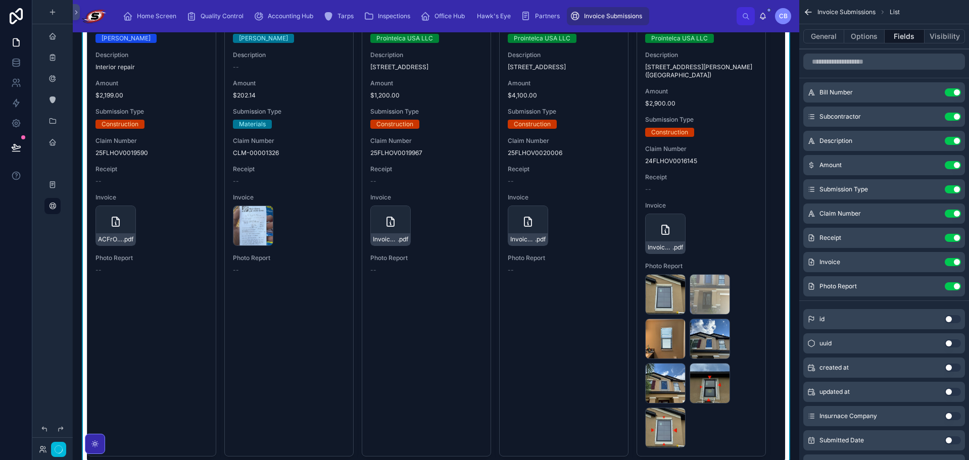
scroll to position [455, 0]
click at [54, 448] on button "Done" at bounding box center [58, 449] width 23 height 15
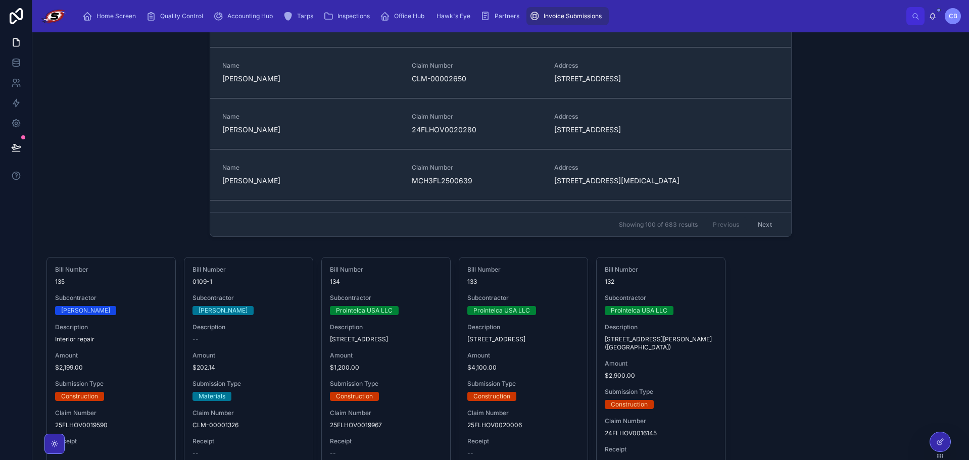
scroll to position [137, 0]
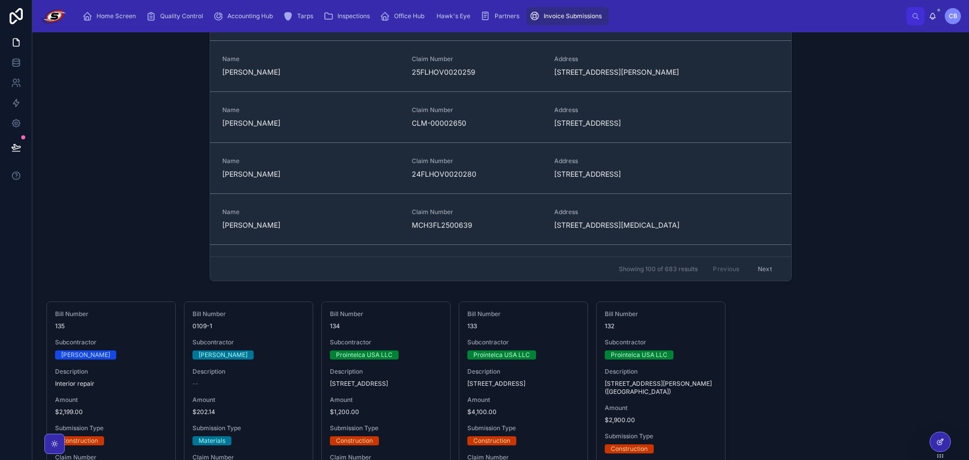
click at [930, 439] on div at bounding box center [940, 442] width 21 height 20
drag, startPoint x: 941, startPoint y: 439, endPoint x: 945, endPoint y: 430, distance: 9.8
click at [942, 439] on icon at bounding box center [940, 442] width 8 height 8
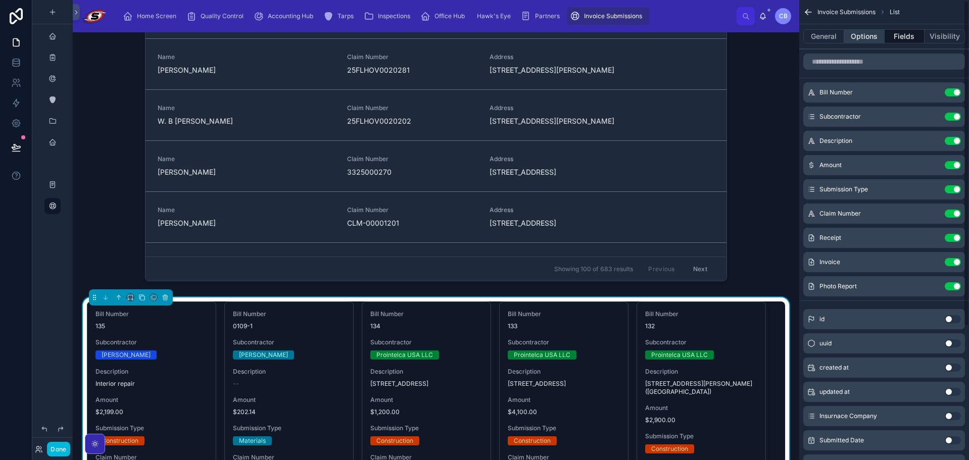
click at [872, 40] on button "Options" at bounding box center [864, 36] width 40 height 14
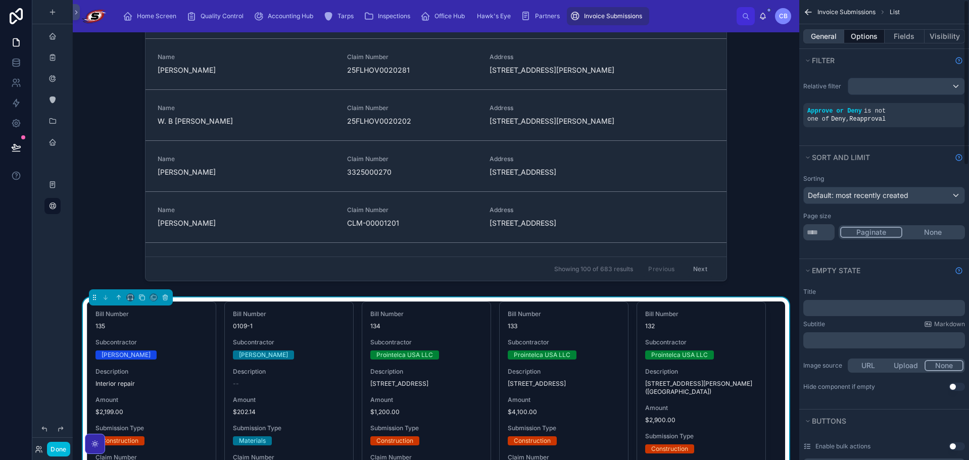
click at [825, 36] on button "General" at bounding box center [823, 36] width 41 height 14
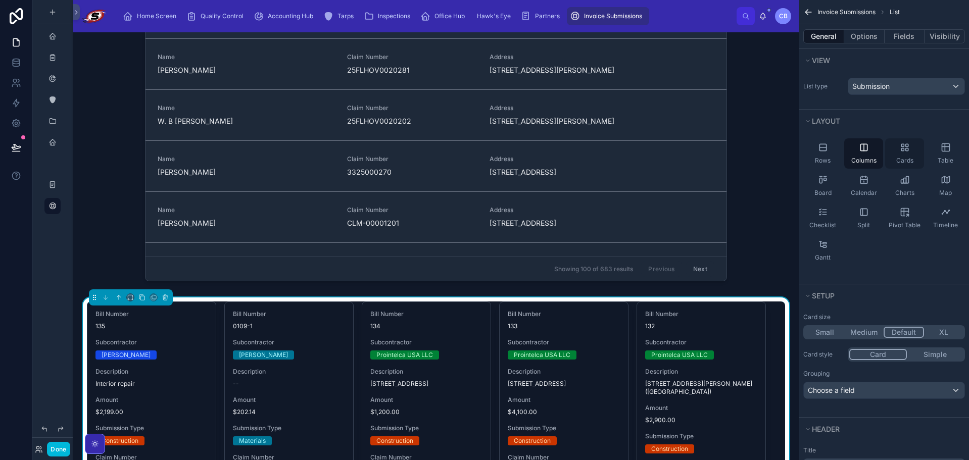
click at [909, 151] on icon "scrollable content" at bounding box center [905, 147] width 10 height 10
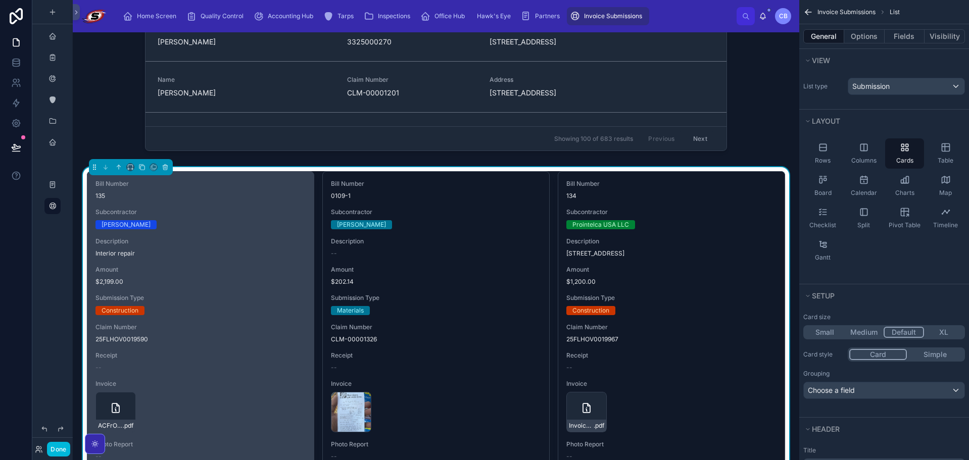
scroll to position [239, 0]
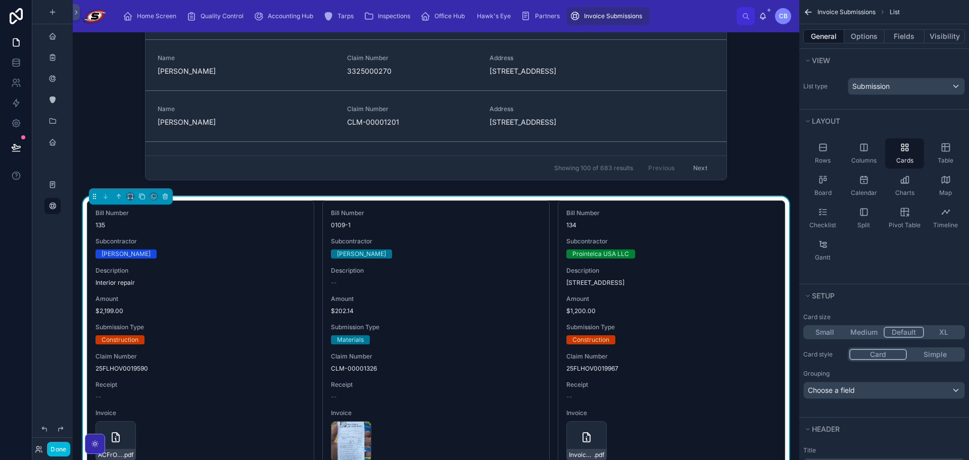
click at [870, 326] on div "Small Medium Default XL" at bounding box center [884, 332] width 162 height 14
click at [870, 329] on button "Medium" at bounding box center [863, 332] width 39 height 11
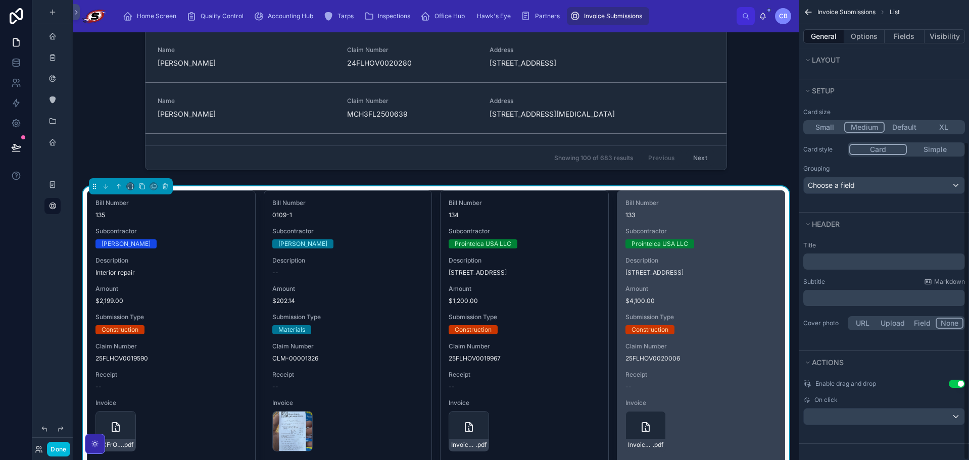
scroll to position [340, 0]
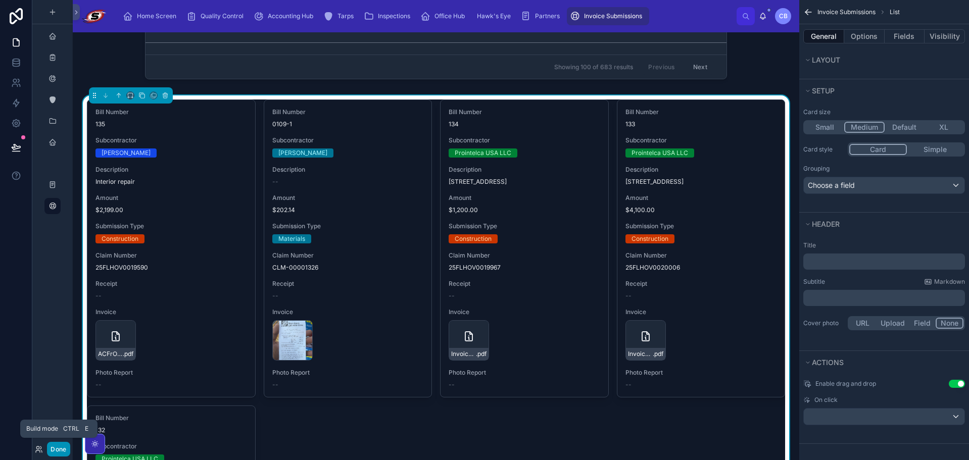
click at [61, 447] on button "Done" at bounding box center [58, 449] width 23 height 15
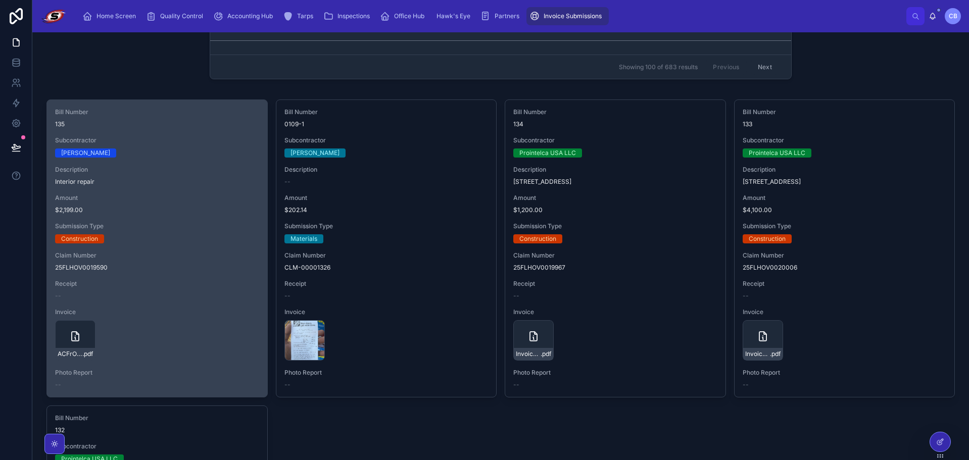
click at [221, 168] on span "Description" at bounding box center [157, 170] width 204 height 8
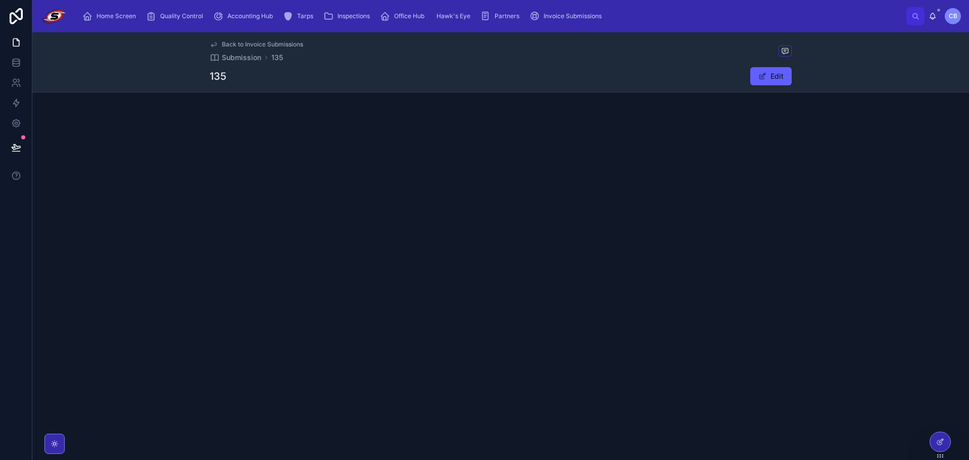
click at [256, 44] on span "Back to Invoice Submissions" at bounding box center [262, 44] width 81 height 8
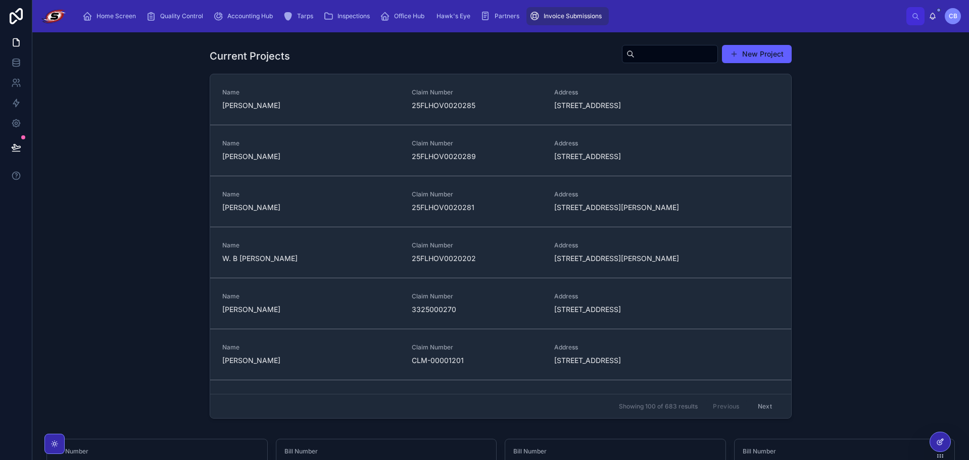
click at [940, 442] on icon at bounding box center [940, 442] width 8 height 8
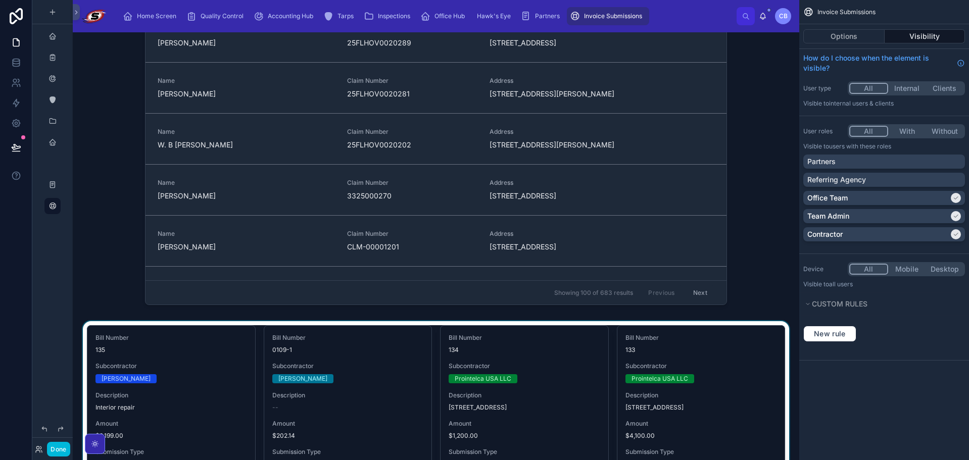
scroll to position [152, 0]
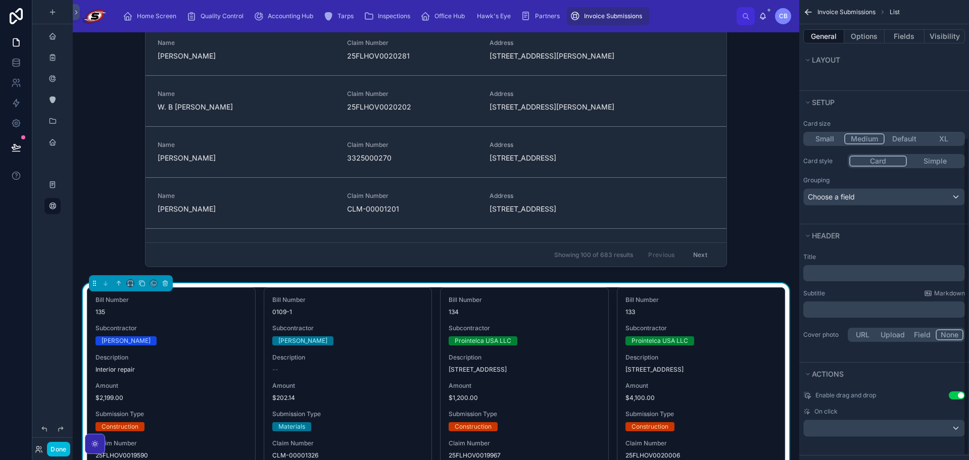
scroll to position [202, 0]
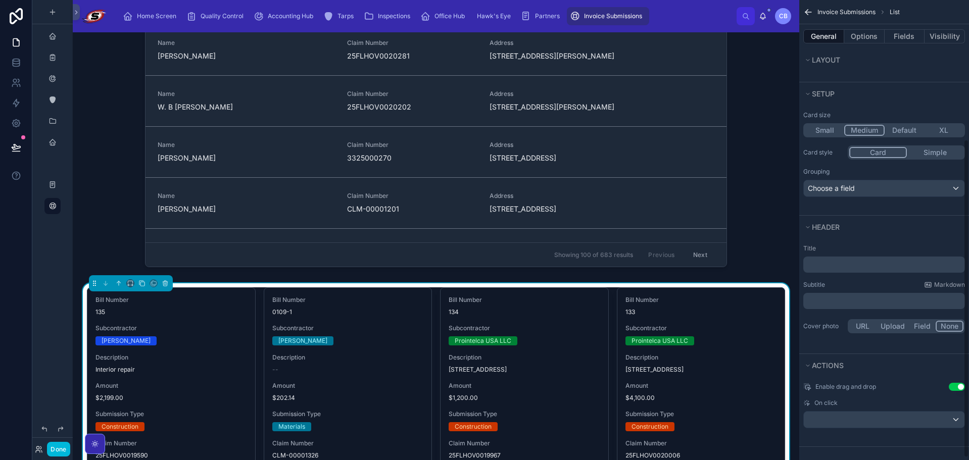
click at [852, 256] on div "Title ﻿" at bounding box center [884, 259] width 162 height 28
click at [849, 262] on p "﻿" at bounding box center [885, 265] width 156 height 10
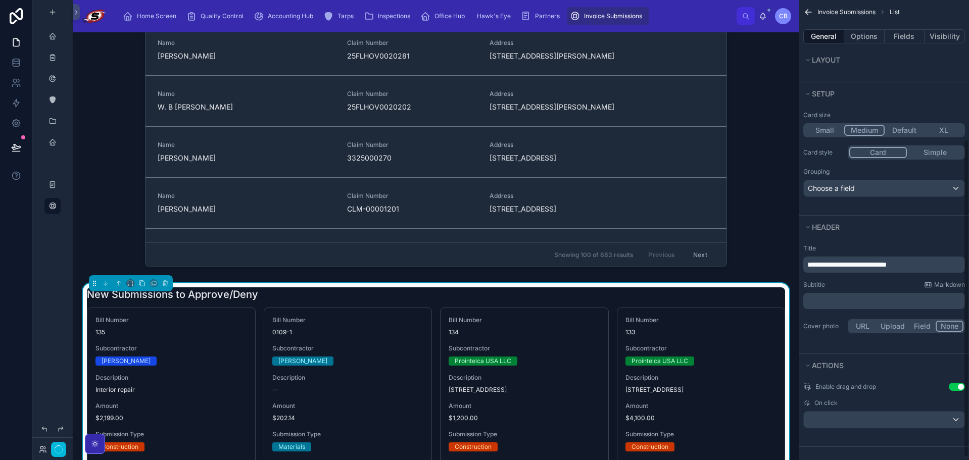
drag, startPoint x: 804, startPoint y: 275, endPoint x: 820, endPoint y: 275, distance: 15.2
click at [805, 275] on div "**********" at bounding box center [884, 290] width 170 height 99
click at [749, 297] on div "New Submissions to Approve/Deny" at bounding box center [436, 295] width 698 height 14
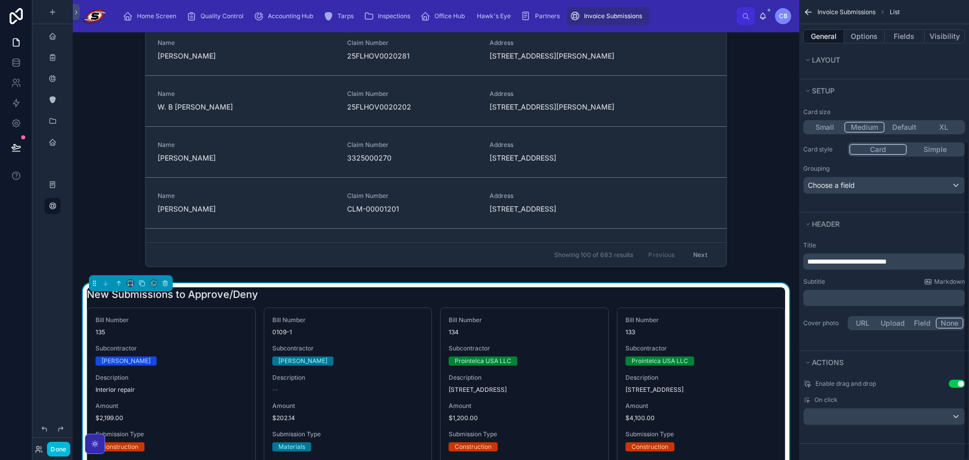
click at [961, 383] on button "Use setting" at bounding box center [957, 384] width 16 height 8
click at [945, 415] on div "scrollable content" at bounding box center [884, 417] width 161 height 16
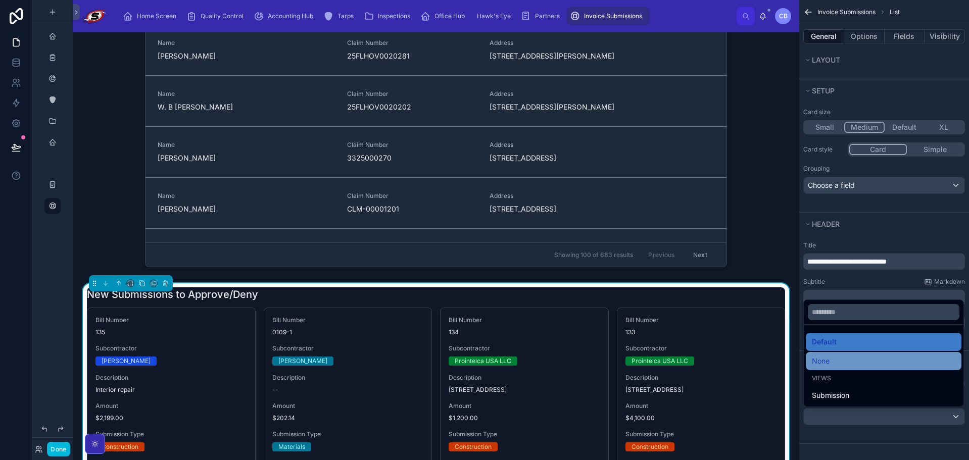
click at [833, 362] on div "None" at bounding box center [884, 361] width 144 height 12
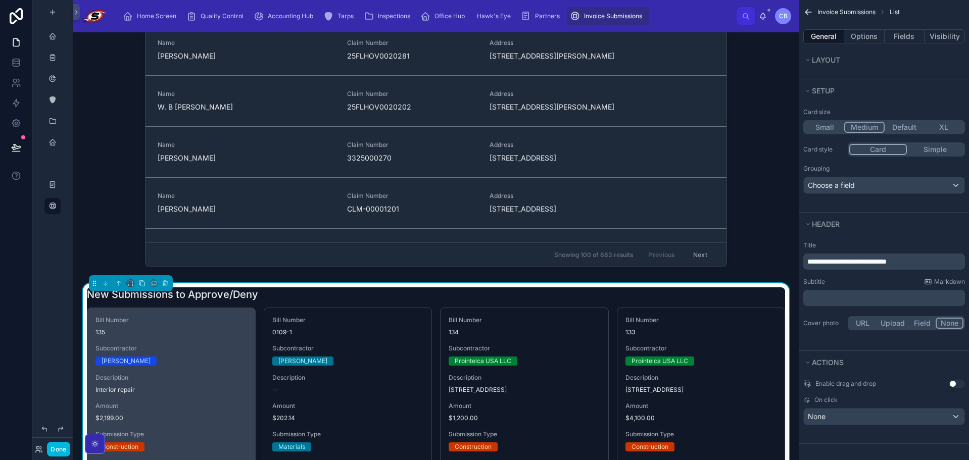
click at [0, 0] on span "Approve Submission" at bounding box center [0, 0] width 0 height 0
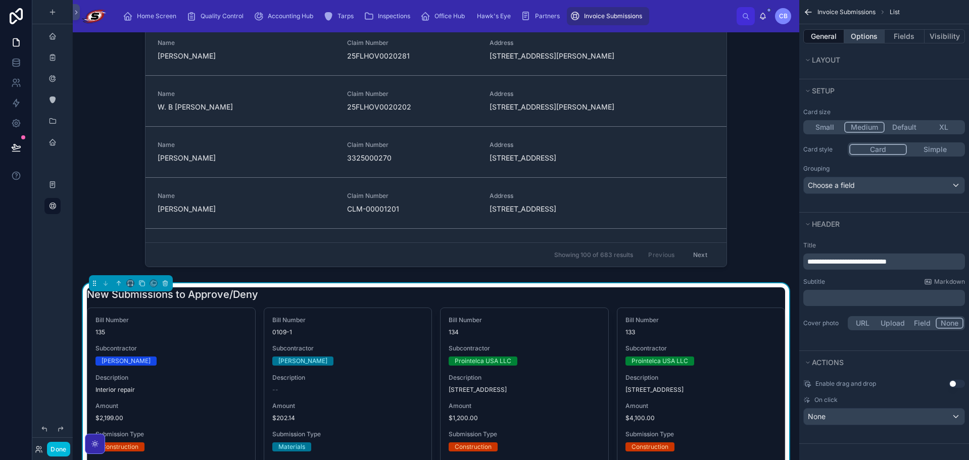
click at [871, 33] on button "Options" at bounding box center [864, 36] width 40 height 14
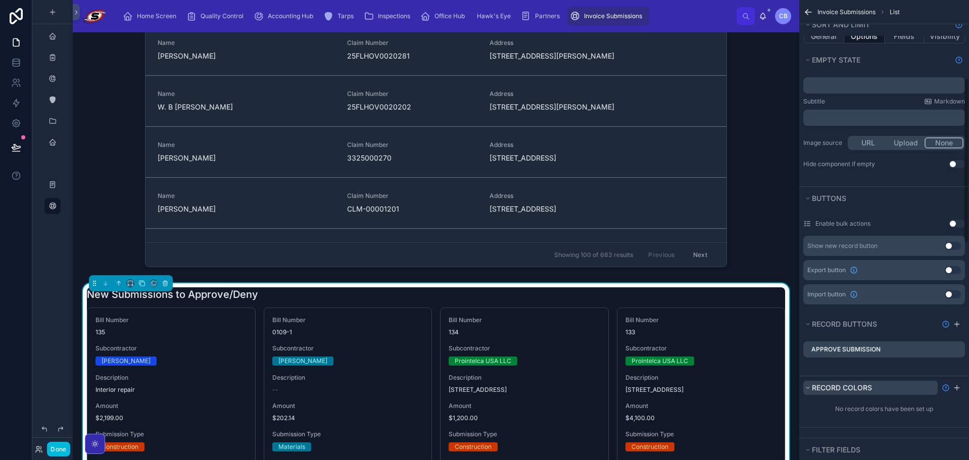
scroll to position [256, 0]
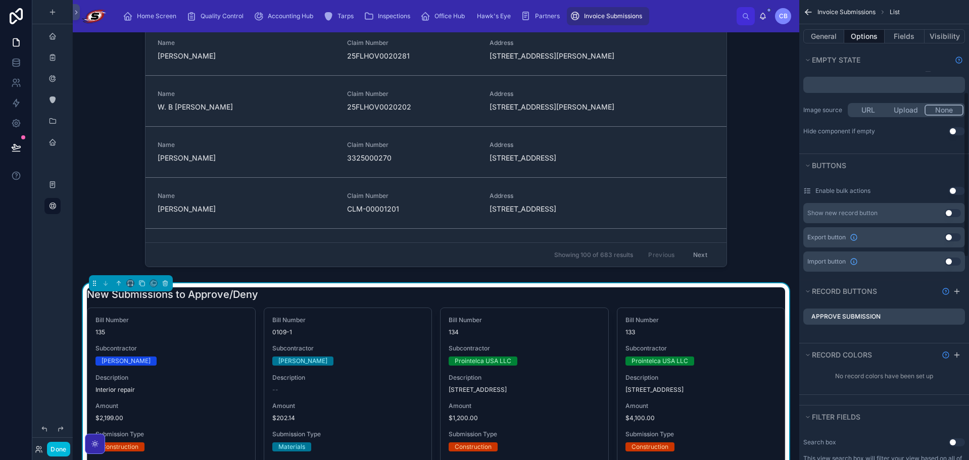
click at [0, 0] on icon "scrollable content" at bounding box center [0, 0] width 0 height 0
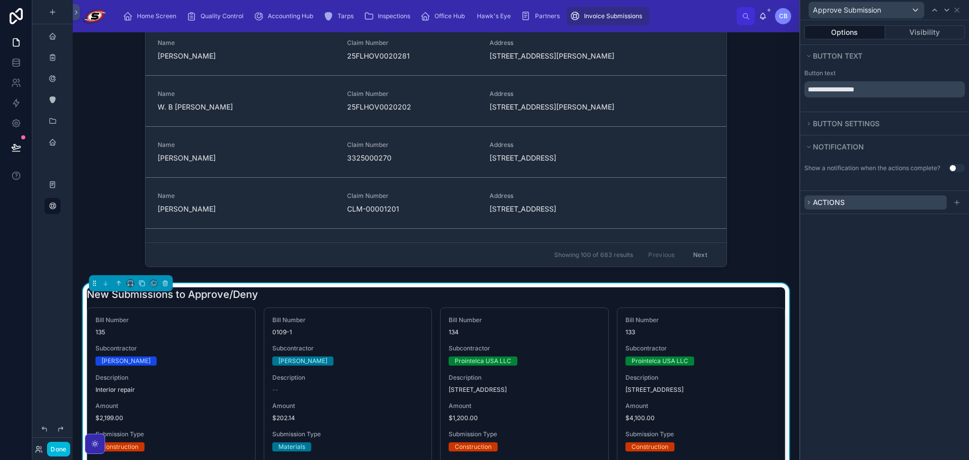
click at [871, 203] on button "Actions" at bounding box center [875, 203] width 142 height 14
click at [845, 201] on button "Actions" at bounding box center [875, 203] width 142 height 14
click at [805, 201] on button "Actions" at bounding box center [875, 203] width 142 height 14
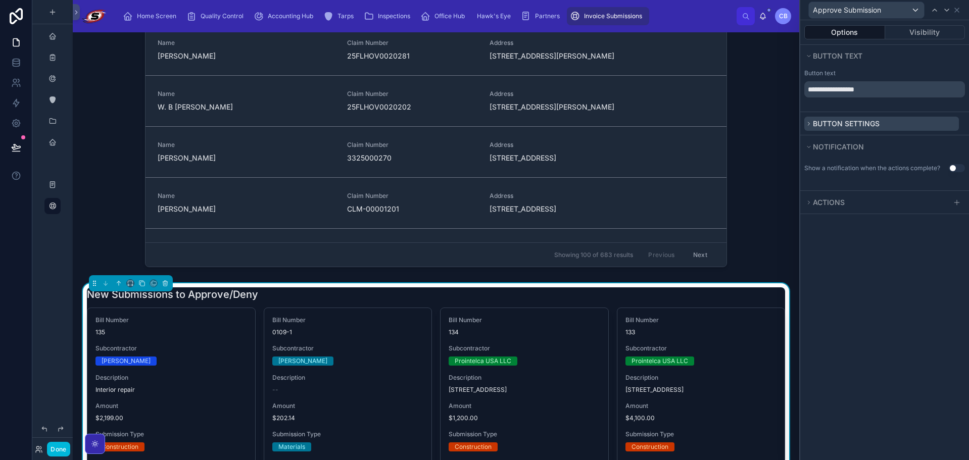
click at [828, 124] on span "Button settings" at bounding box center [846, 123] width 67 height 9
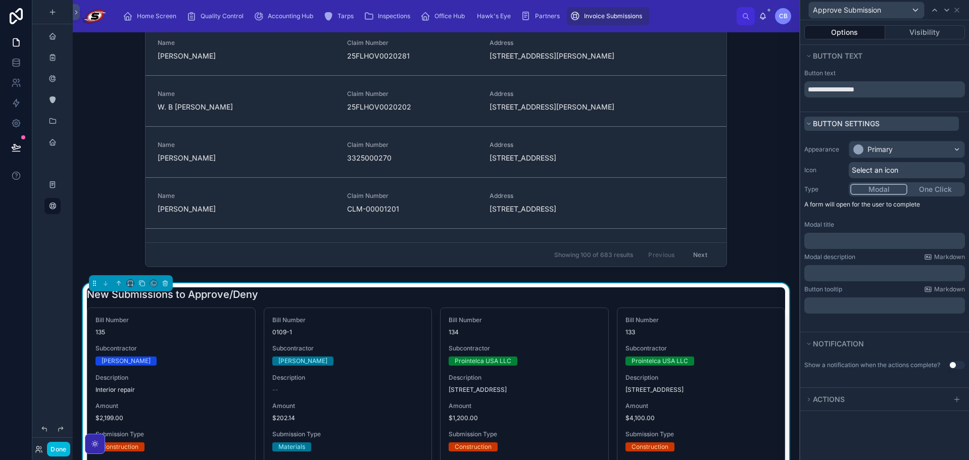
click at [814, 124] on span "Button settings" at bounding box center [846, 123] width 67 height 9
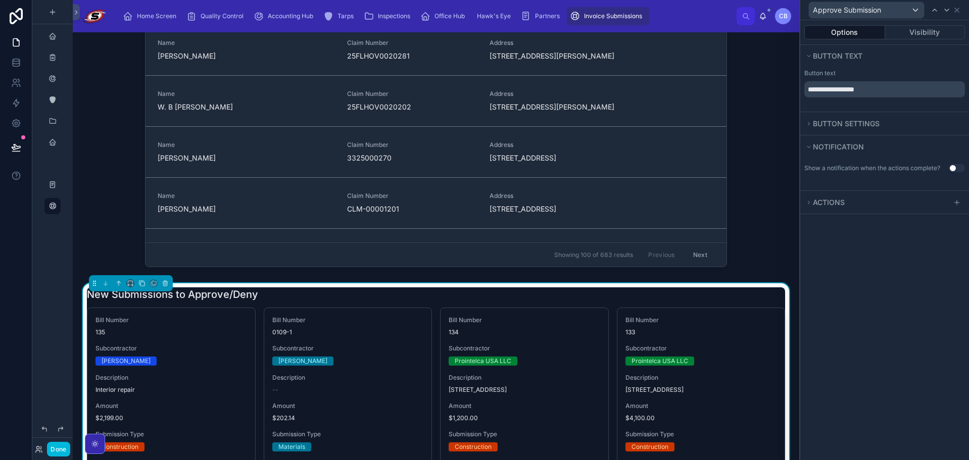
click at [965, 205] on div "Actions" at bounding box center [884, 202] width 169 height 23
drag, startPoint x: 962, startPoint y: 203, endPoint x: 955, endPoint y: 203, distance: 7.6
click at [962, 203] on div at bounding box center [957, 203] width 12 height 12
click at [871, 200] on button "Actions" at bounding box center [875, 203] width 142 height 14
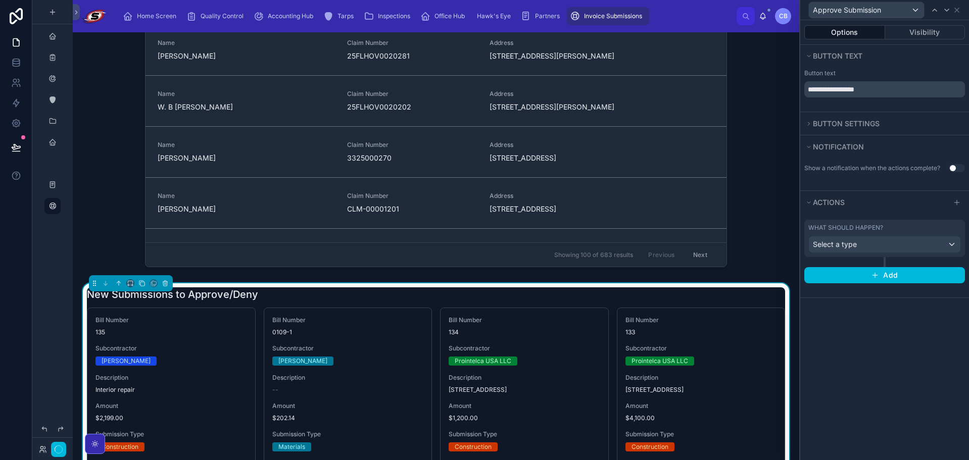
click at [930, 234] on div "What should happen? Select a type" at bounding box center [884, 238] width 153 height 29
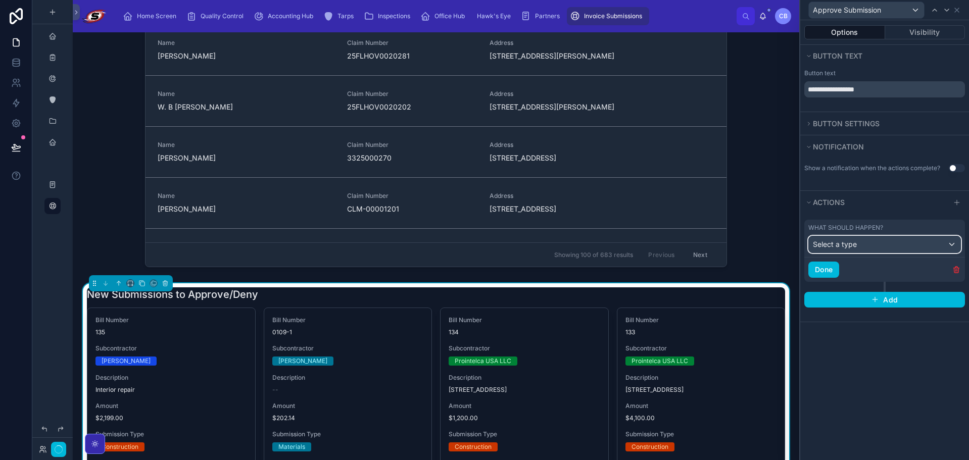
click at [856, 247] on span "Select a type" at bounding box center [835, 244] width 44 height 9
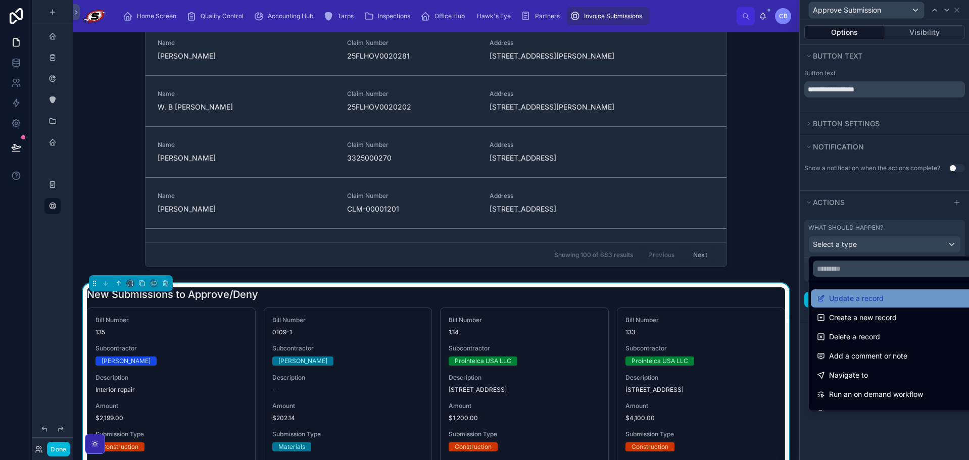
click at [888, 299] on div "Update a record" at bounding box center [896, 299] width 159 height 12
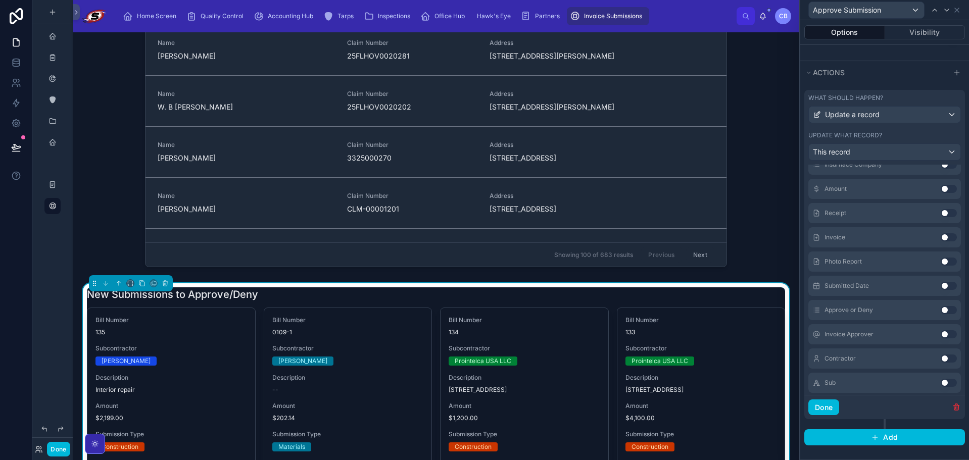
scroll to position [298, 0]
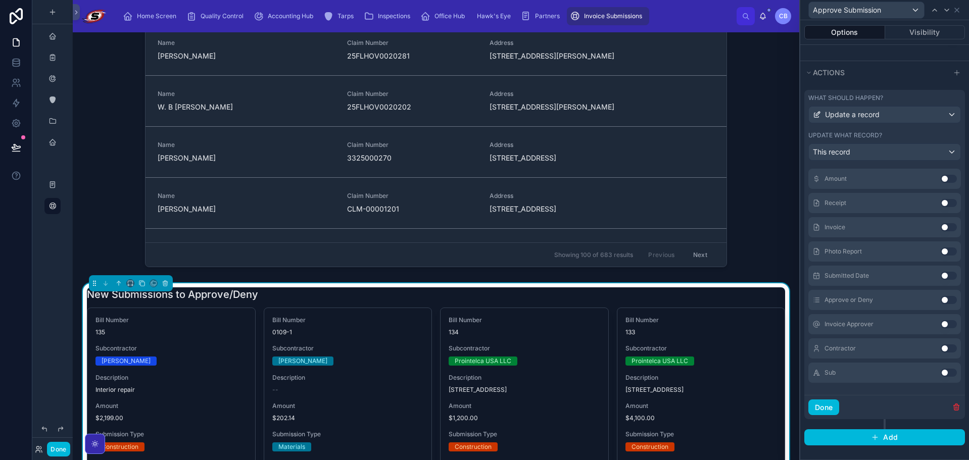
click at [941, 303] on button "Use setting" at bounding box center [949, 300] width 16 height 8
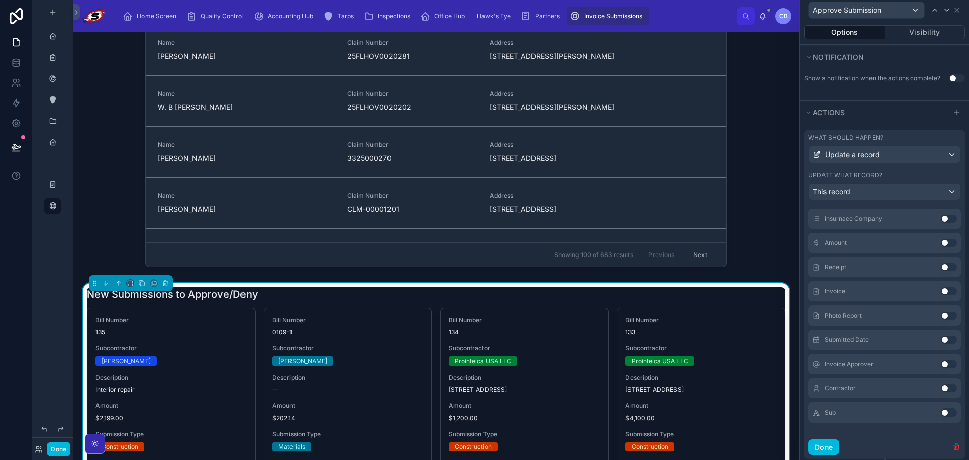
scroll to position [130, 0]
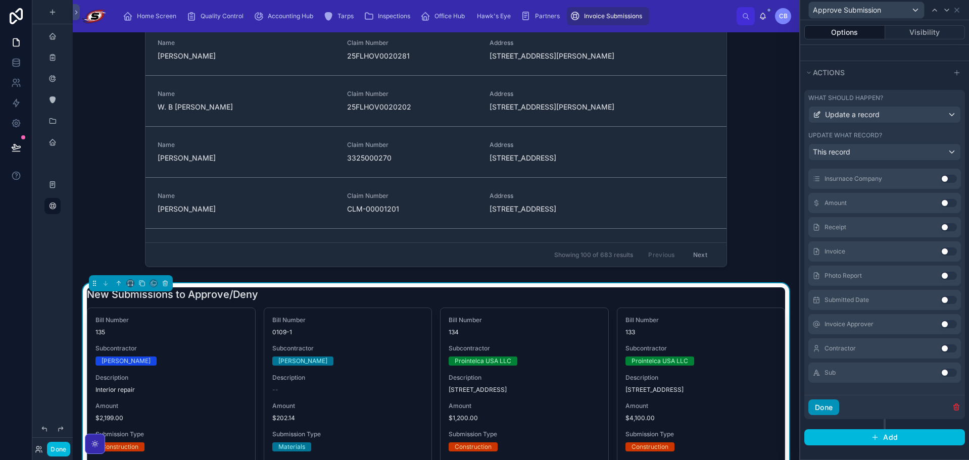
click at [825, 405] on button "Done" at bounding box center [823, 408] width 31 height 16
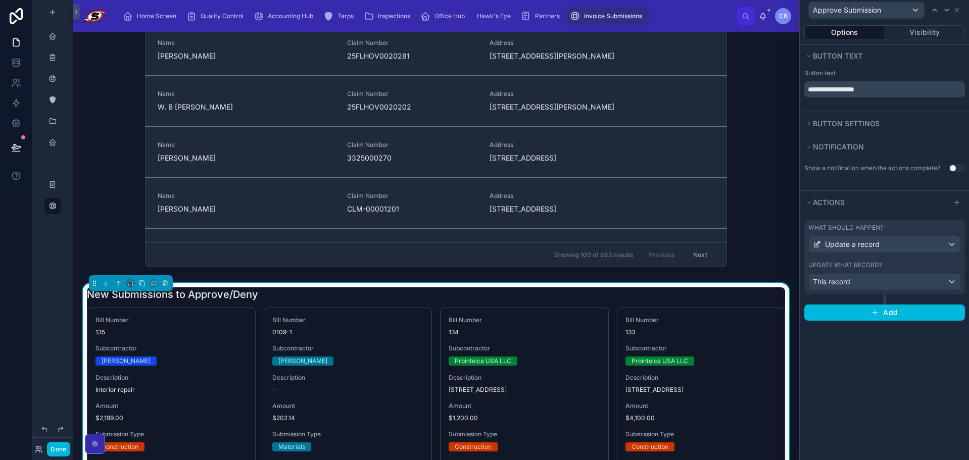
scroll to position [0, 0]
click at [814, 126] on span "Button settings" at bounding box center [846, 123] width 67 height 9
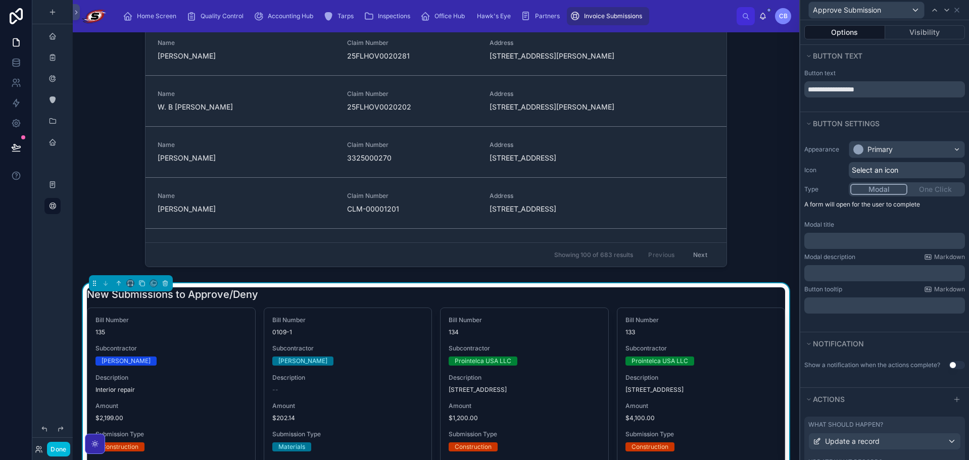
click at [893, 239] on p "﻿" at bounding box center [885, 241] width 155 height 10
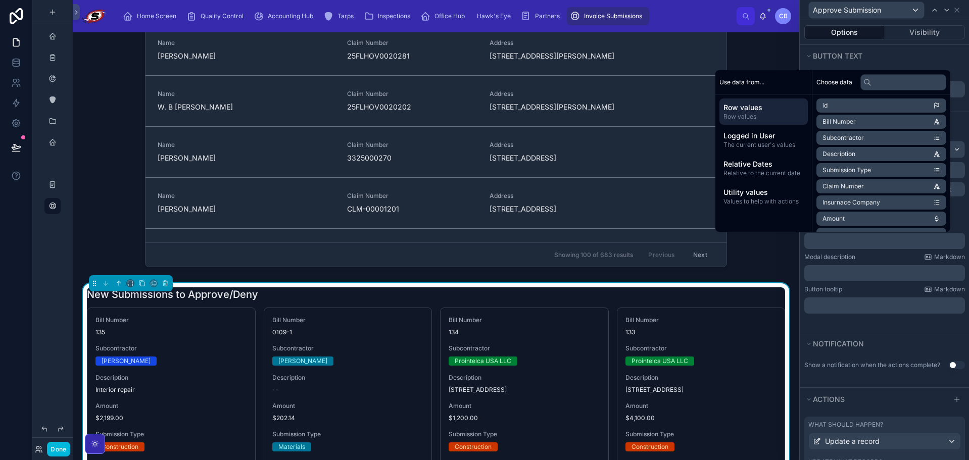
click at [881, 253] on div "Appearance Primary Icon Select an icon Type Modal One Click A form will open fo…" at bounding box center [884, 227] width 169 height 181
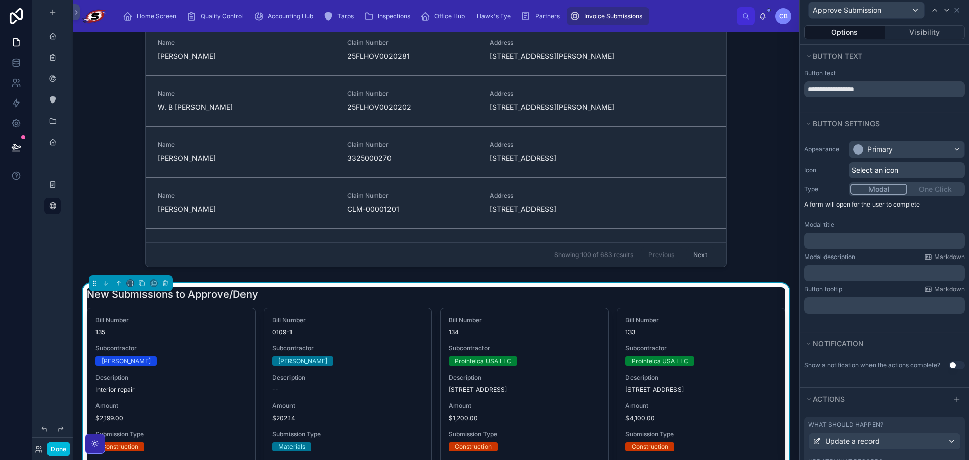
click at [875, 245] on p "﻿" at bounding box center [885, 241] width 155 height 10
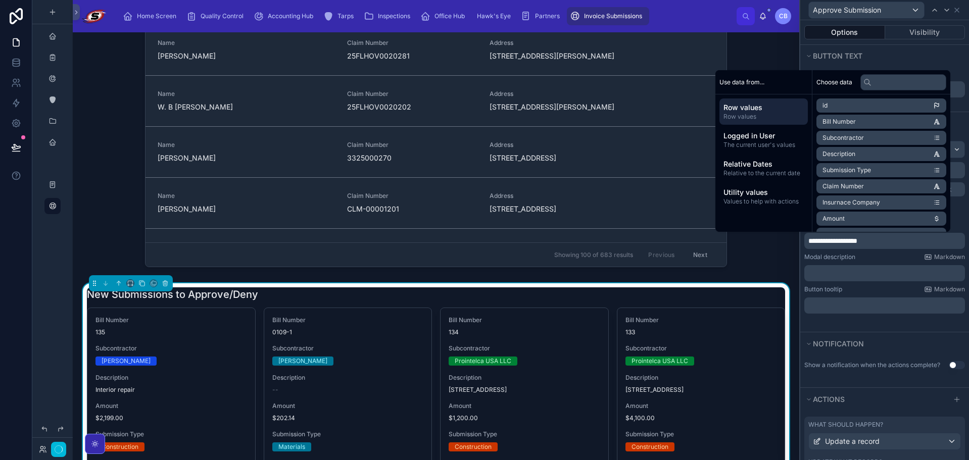
click at [856, 278] on div "﻿" at bounding box center [884, 273] width 161 height 16
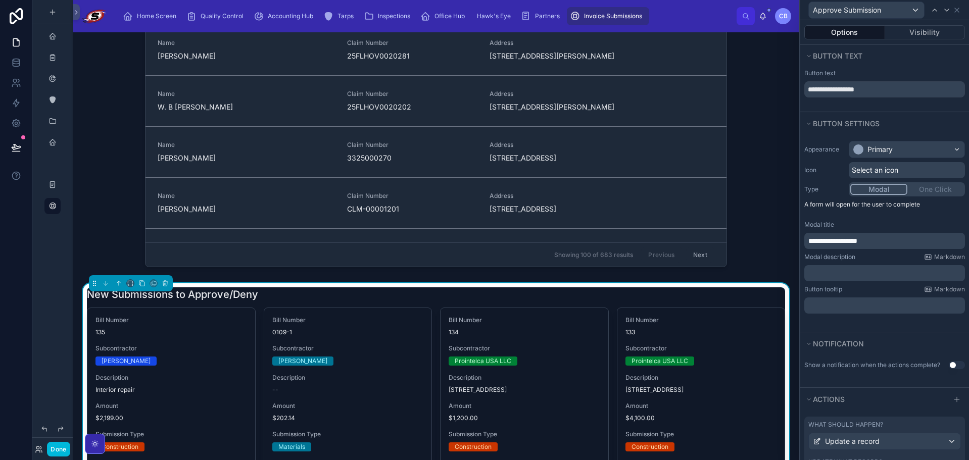
click at [867, 255] on div "Modal description Markdown" at bounding box center [884, 257] width 161 height 8
click at [46, 453] on div "Done" at bounding box center [52, 449] width 40 height 15
click at [54, 450] on button "Done" at bounding box center [58, 449] width 23 height 15
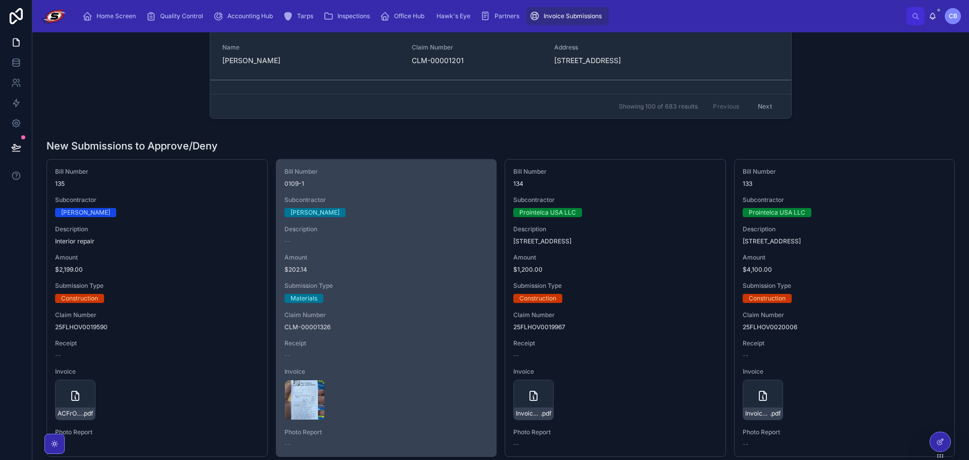
scroll to position [303, 0]
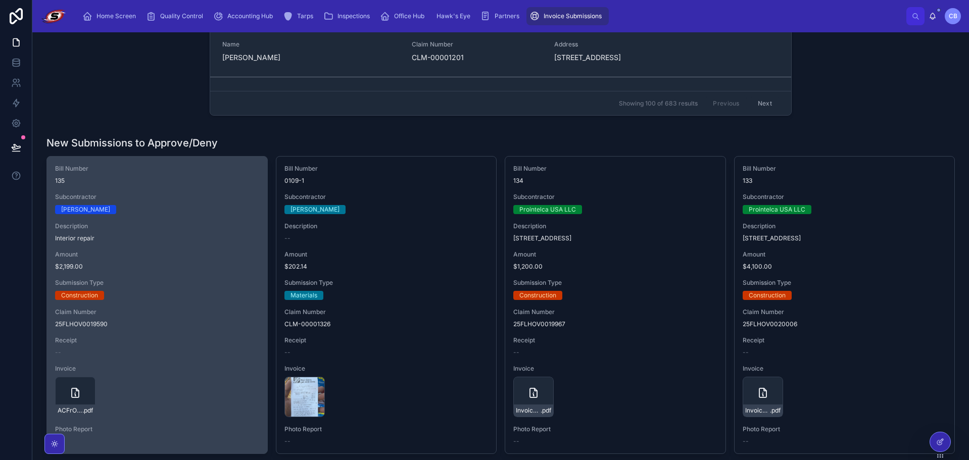
click at [0, 0] on span "Approve Submission" at bounding box center [0, 0] width 0 height 0
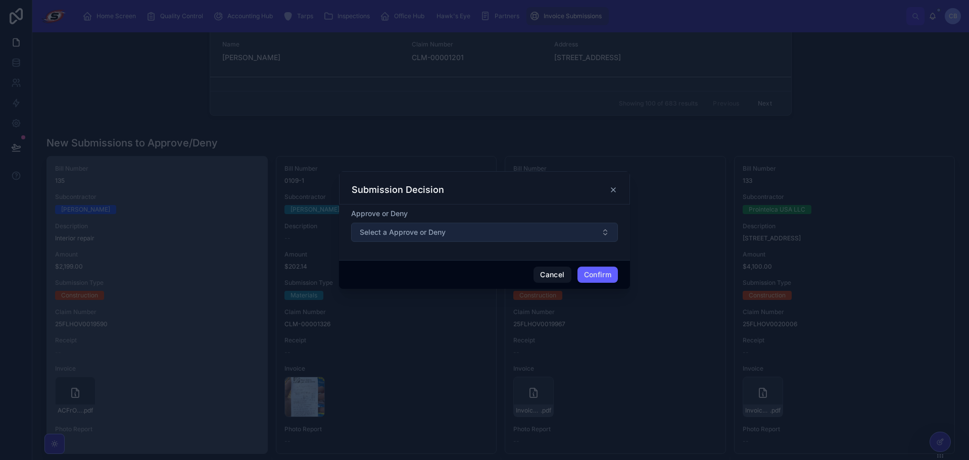
click at [454, 235] on button "Select a Approve or Deny" at bounding box center [484, 232] width 267 height 19
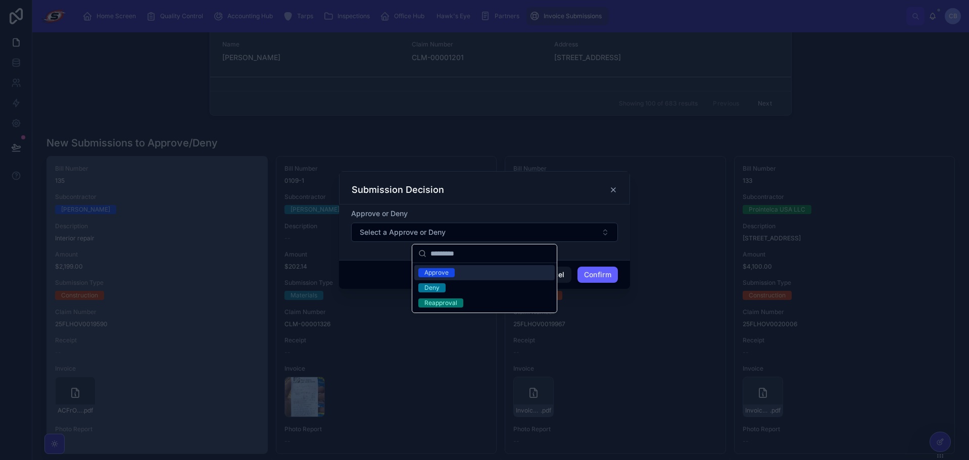
click at [584, 199] on div "Submission Decision" at bounding box center [484, 187] width 291 height 33
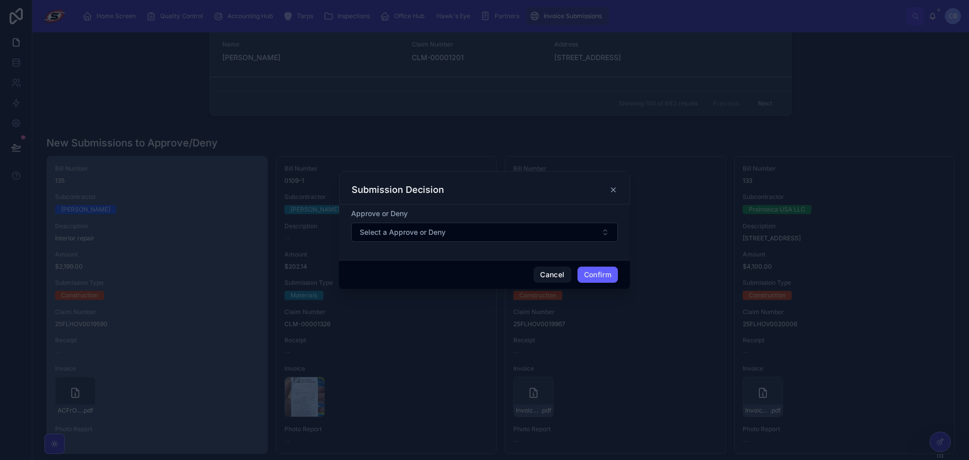
click at [610, 194] on icon at bounding box center [613, 190] width 8 height 8
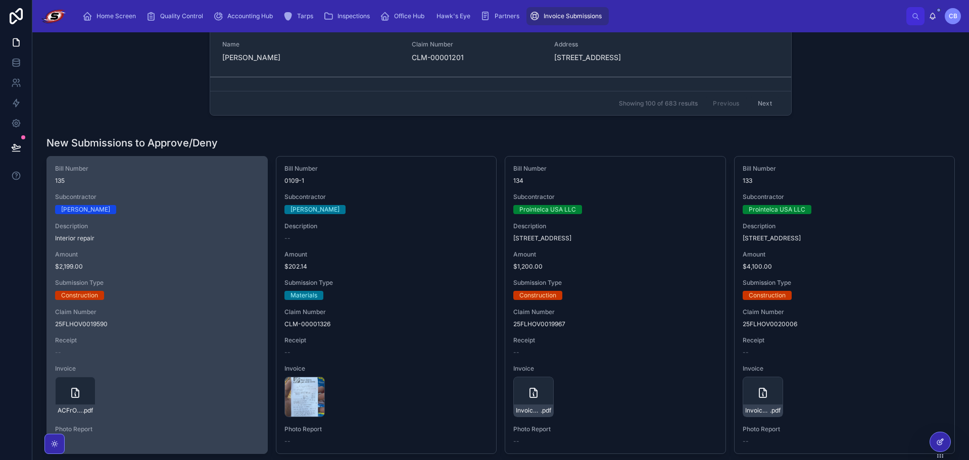
drag, startPoint x: 955, startPoint y: 438, endPoint x: 950, endPoint y: 441, distance: 5.9
drag, startPoint x: 948, startPoint y: 442, endPoint x: 956, endPoint y: 438, distance: 9.0
click at [948, 443] on div at bounding box center [940, 442] width 20 height 19
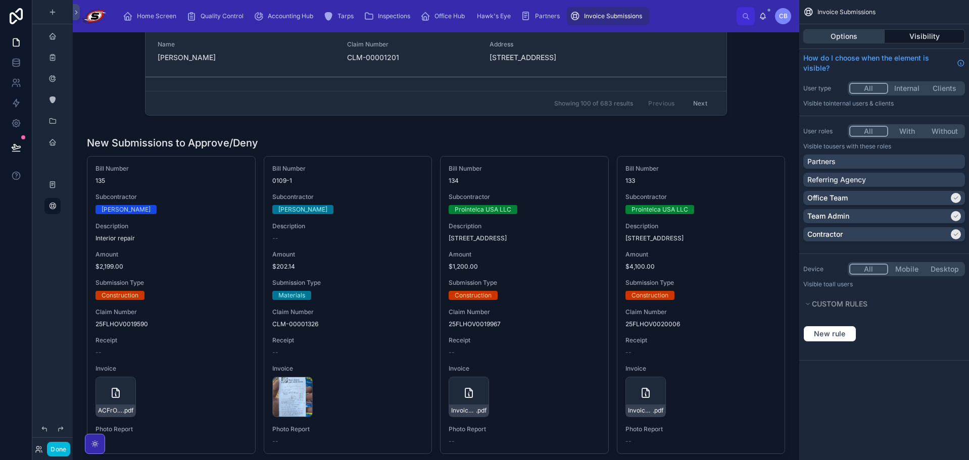
click at [856, 35] on button "Options" at bounding box center [843, 36] width 81 height 14
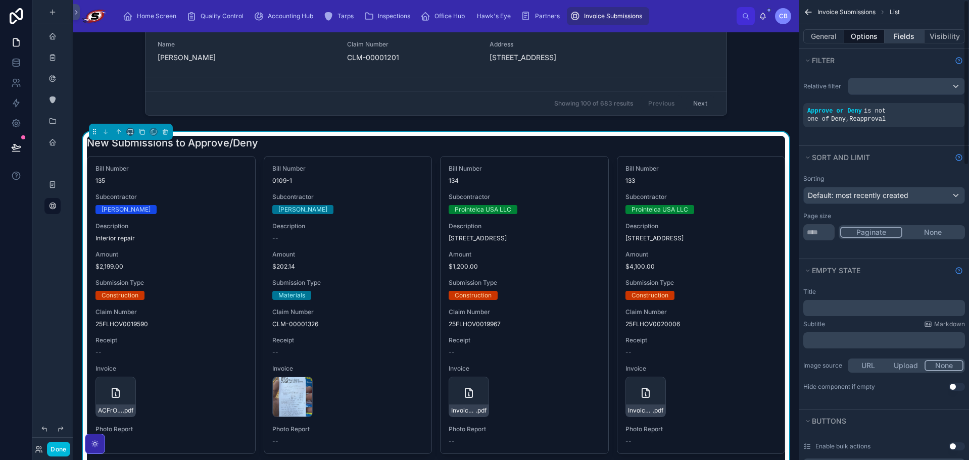
click at [911, 37] on button "Fields" at bounding box center [905, 36] width 40 height 14
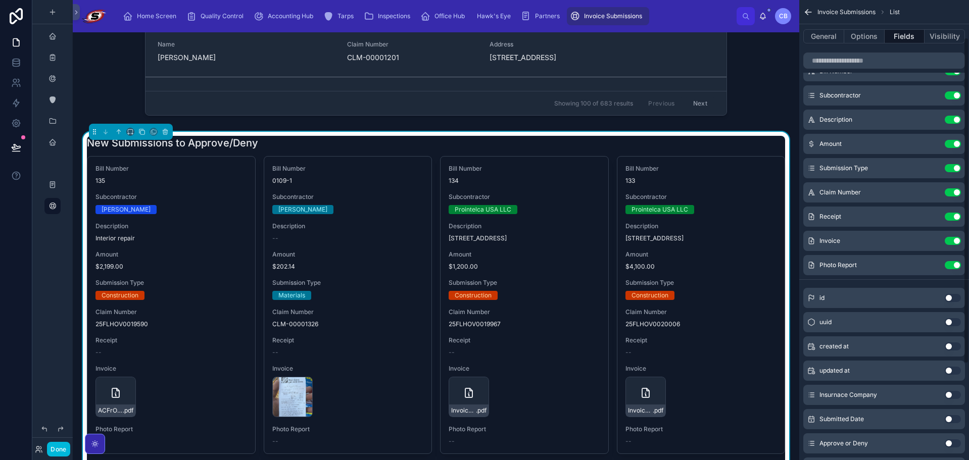
scroll to position [0, 0]
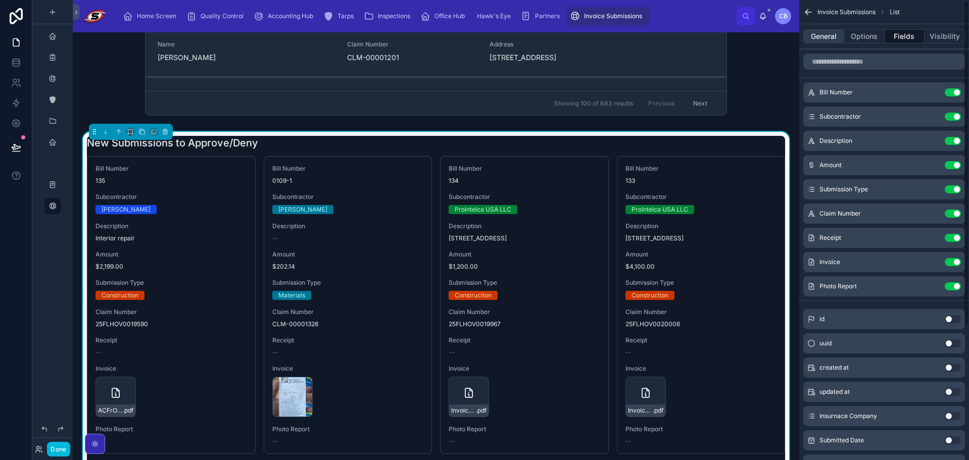
click at [833, 35] on button "General" at bounding box center [823, 36] width 41 height 14
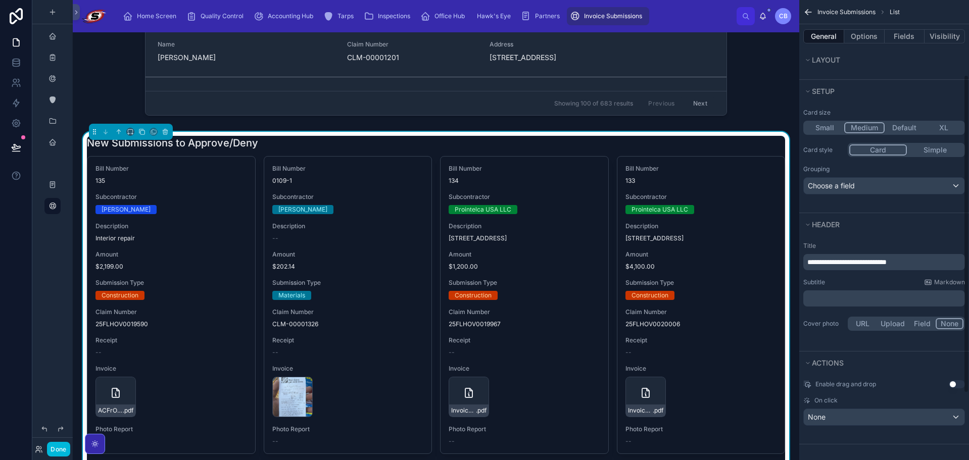
scroll to position [205, 0]
click at [873, 32] on button "Options" at bounding box center [864, 36] width 40 height 14
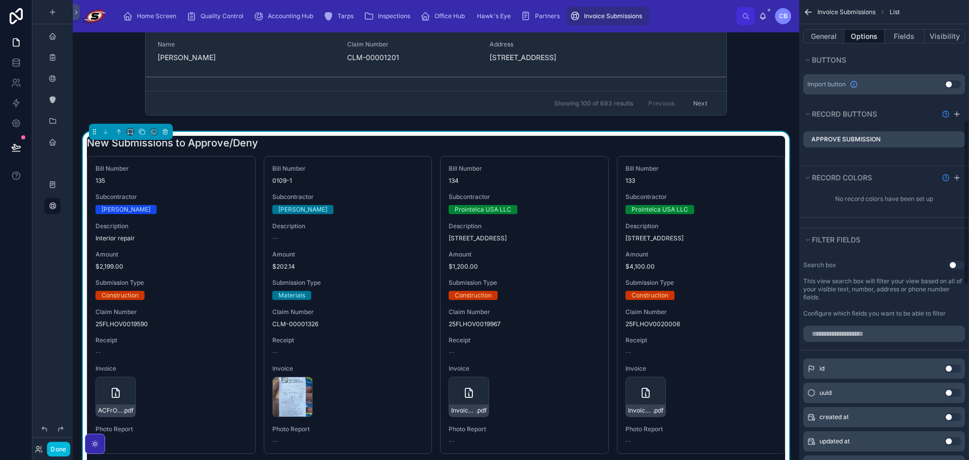
scroll to position [458, 0]
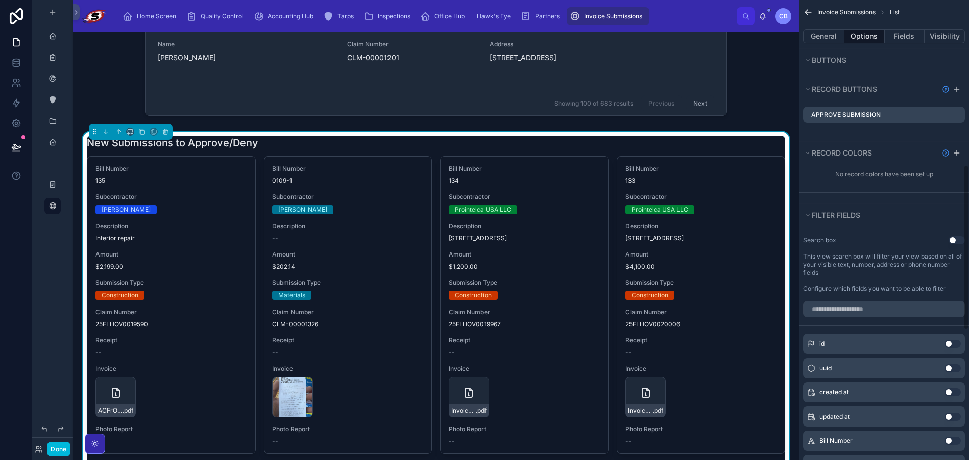
click at [0, 0] on icon "scrollable content" at bounding box center [0, 0] width 0 height 0
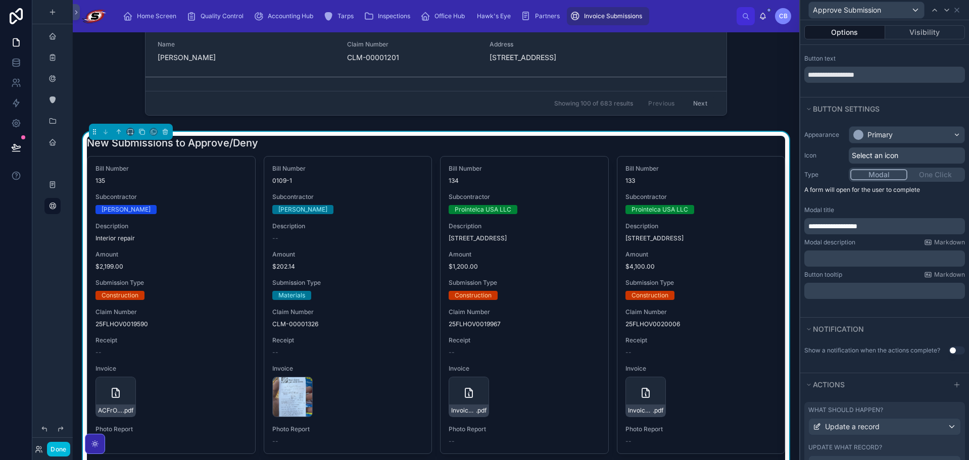
scroll to position [72, 0]
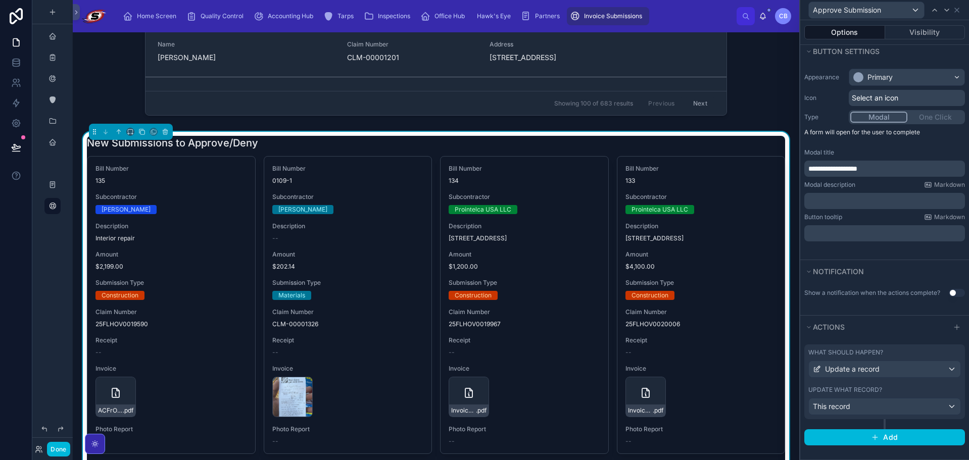
click at [925, 354] on div "What should happen?" at bounding box center [884, 353] width 153 height 8
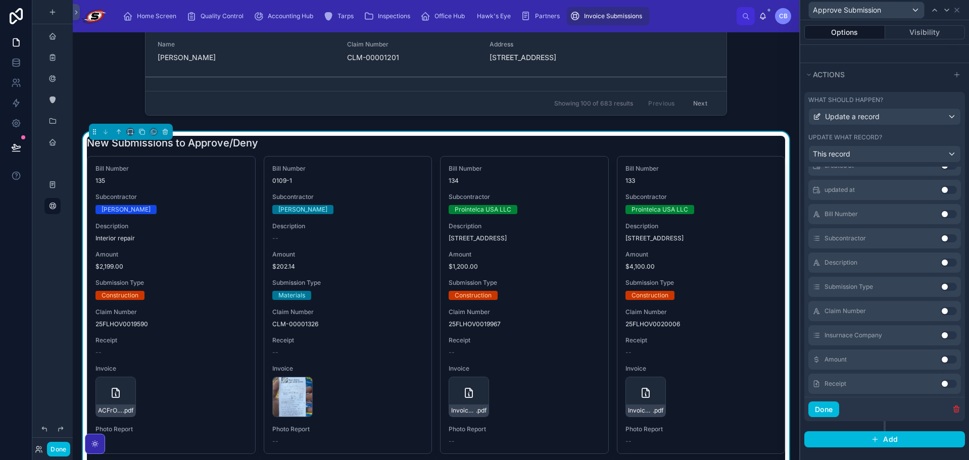
scroll to position [202, 0]
click at [941, 283] on button "Use setting" at bounding box center [949, 285] width 16 height 8
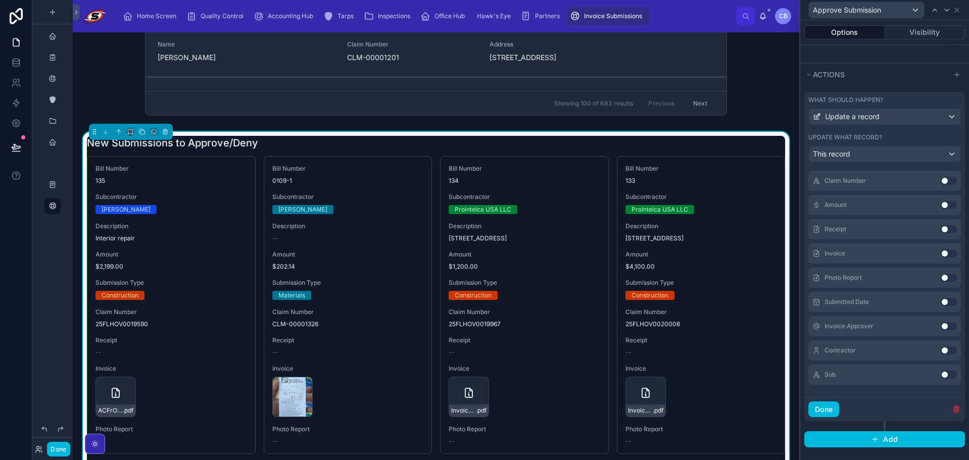
scroll to position [327, 0]
click at [941, 324] on button "Use setting" at bounding box center [949, 324] width 16 height 8
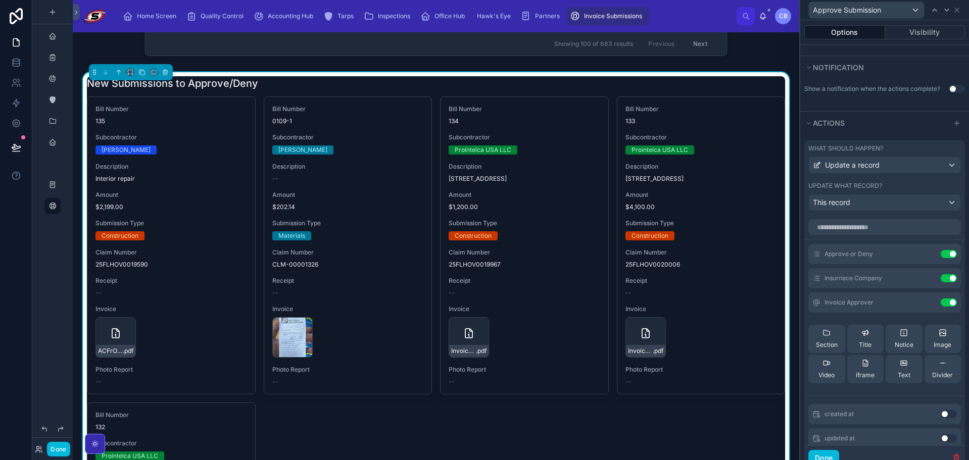
scroll to position [354, 0]
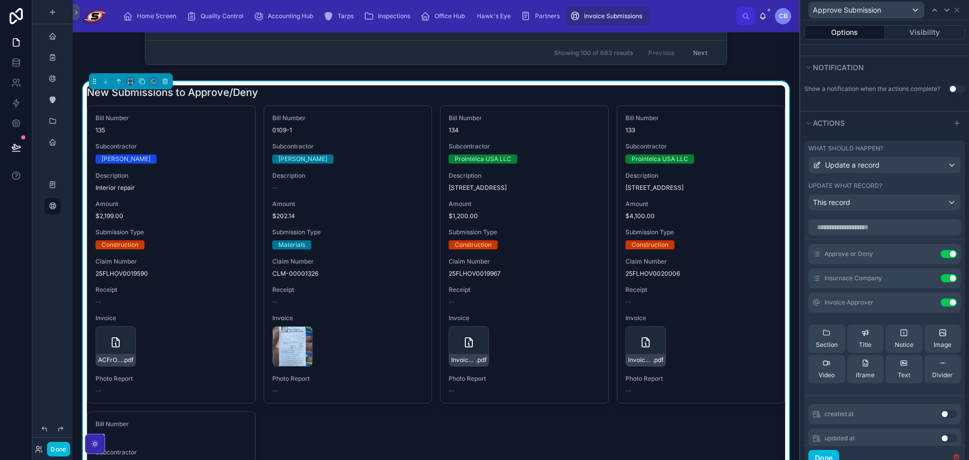
click at [276, 90] on div "New Submissions to Approve/Deny" at bounding box center [436, 92] width 698 height 14
click at [56, 447] on button "Done" at bounding box center [58, 449] width 23 height 15
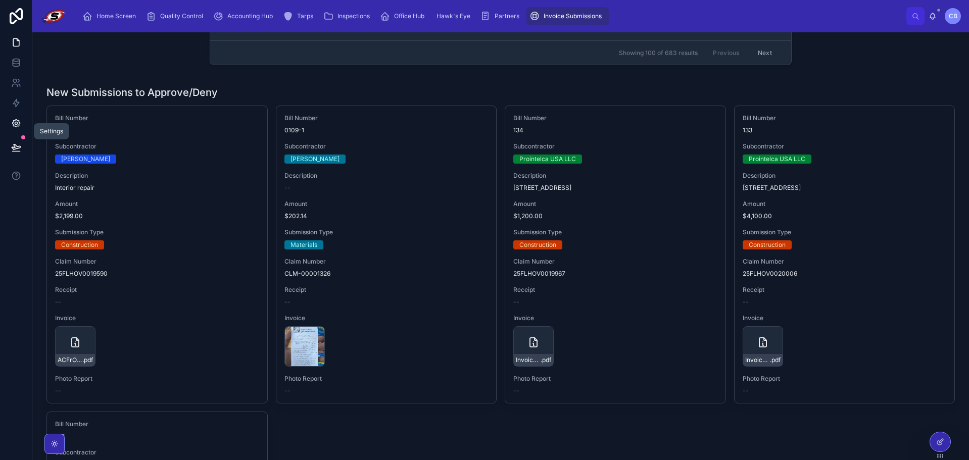
click at [21, 132] on link at bounding box center [16, 123] width 32 height 20
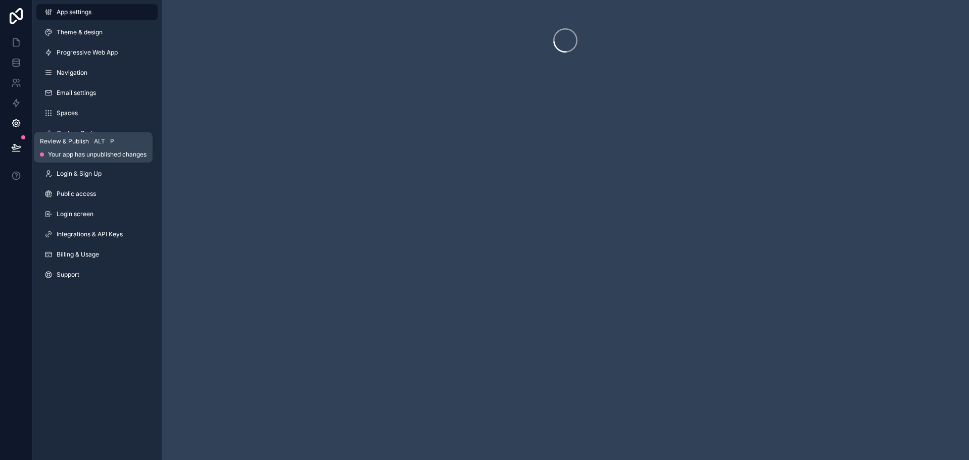
click at [21, 143] on icon at bounding box center [16, 147] width 10 height 10
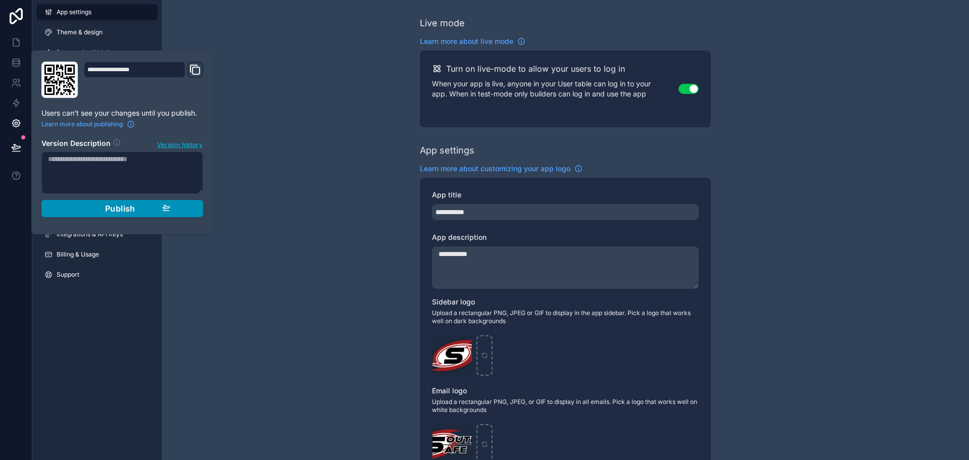
click at [77, 212] on div "Publish" at bounding box center [122, 209] width 96 height 10
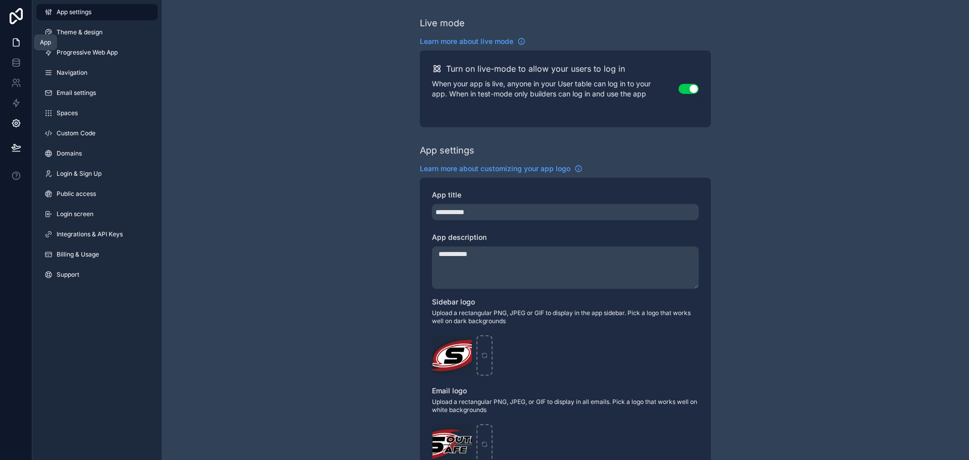
click at [13, 43] on icon at bounding box center [16, 43] width 6 height 8
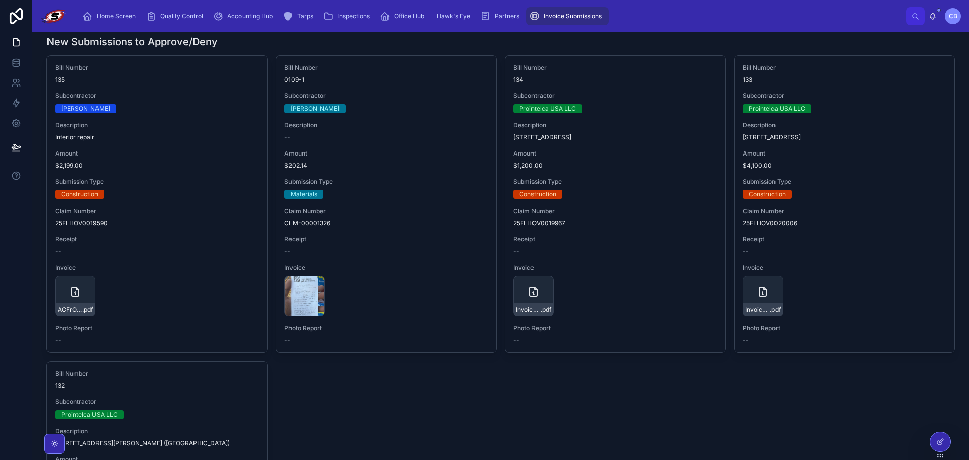
scroll to position [354, 0]
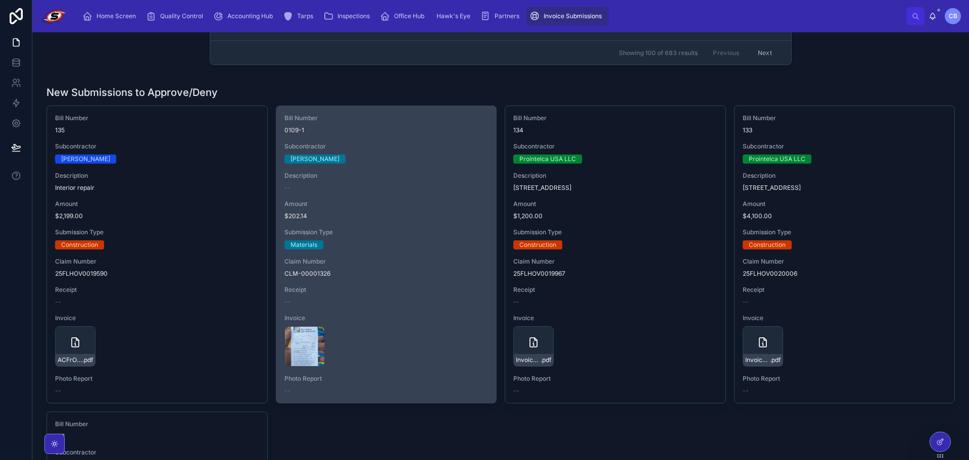
click at [0, 0] on span "Approve Submission" at bounding box center [0, 0] width 0 height 0
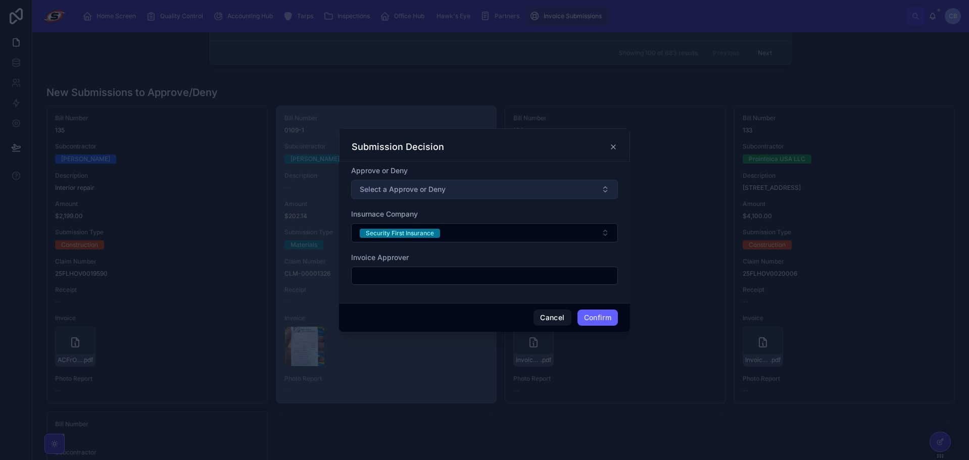
click at [486, 192] on button "Select a Approve or Deny" at bounding box center [484, 189] width 267 height 19
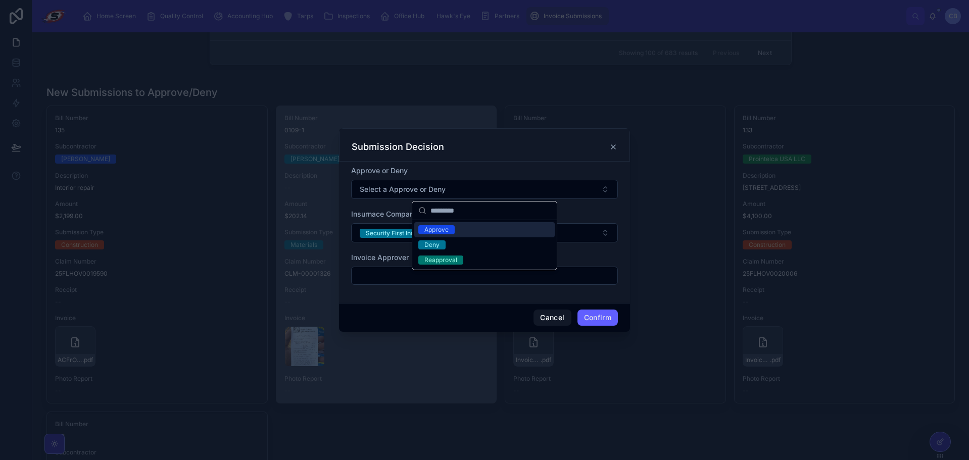
click at [469, 228] on div "Approve" at bounding box center [484, 229] width 140 height 15
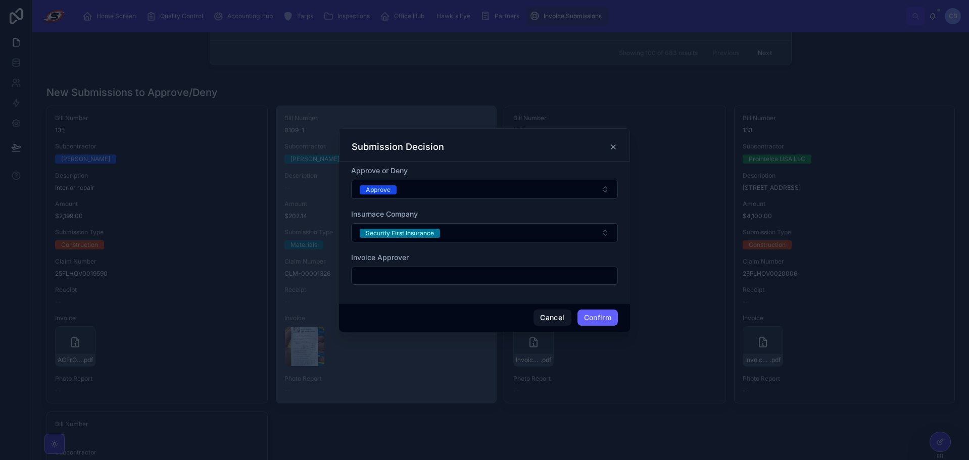
click at [466, 268] on div at bounding box center [484, 276] width 267 height 18
click at [466, 274] on input "text" at bounding box center [485, 276] width 266 height 14
drag, startPoint x: 530, startPoint y: 260, endPoint x: 570, endPoint y: 266, distance: 40.5
click at [532, 259] on div "Invoice Approver" at bounding box center [484, 258] width 267 height 10
drag, startPoint x: 551, startPoint y: 319, endPoint x: 412, endPoint y: 327, distance: 138.7
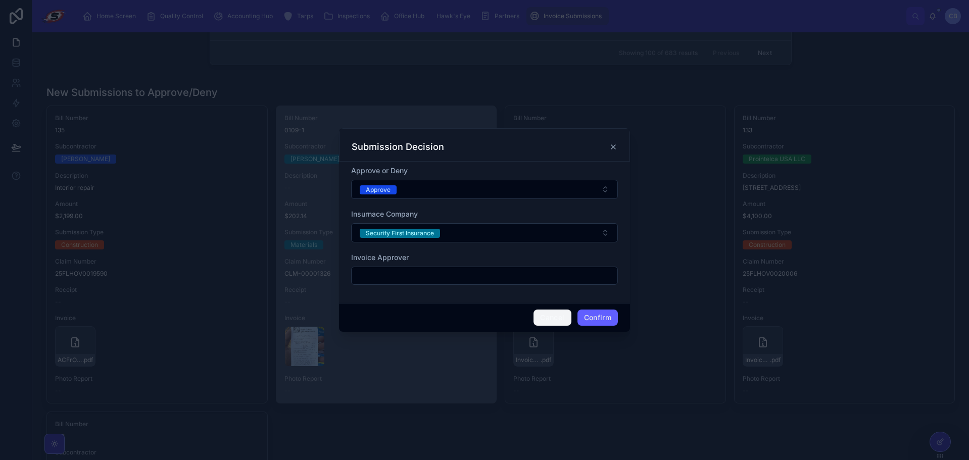
click at [550, 318] on button "Cancel" at bounding box center [552, 318] width 37 height 16
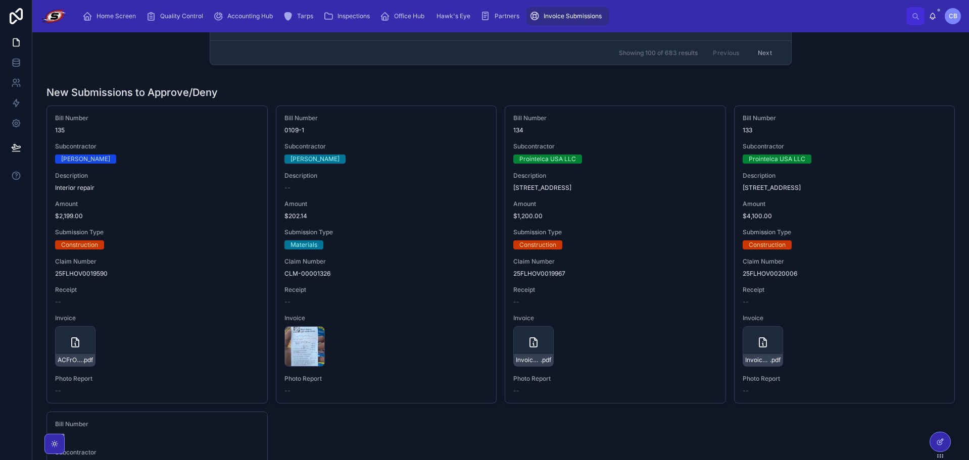
click at [948, 450] on div at bounding box center [940, 446] width 21 height 28
click at [939, 444] on div at bounding box center [940, 442] width 20 height 19
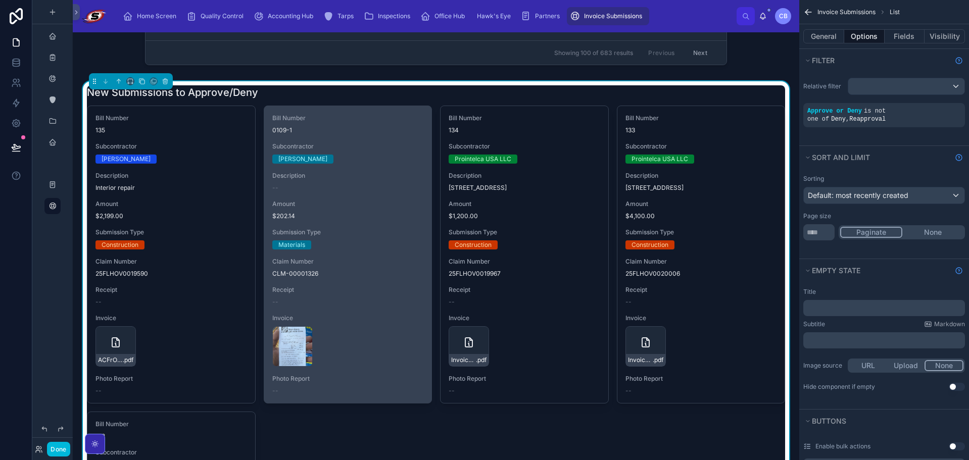
click at [417, 254] on div "Bill Number 0109-1 Subcontractor Tatiana Perez Description -- Amount $202.14 Su…" at bounding box center [348, 254] width 168 height 297
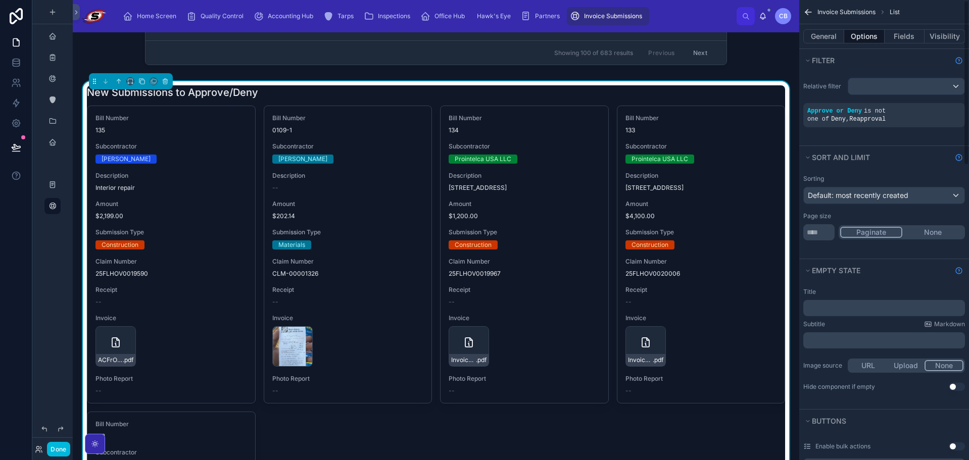
click at [904, 28] on div "General Options Fields Visibility" at bounding box center [884, 36] width 170 height 24
click at [904, 35] on button "Fields" at bounding box center [905, 36] width 40 height 14
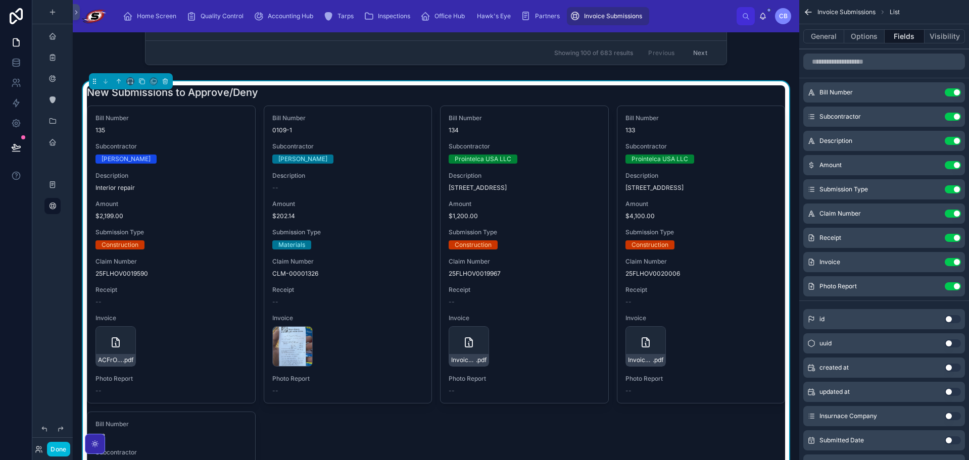
drag, startPoint x: 857, startPoint y: 33, endPoint x: 864, endPoint y: 45, distance: 13.6
click at [857, 33] on button "Options" at bounding box center [864, 36] width 40 height 14
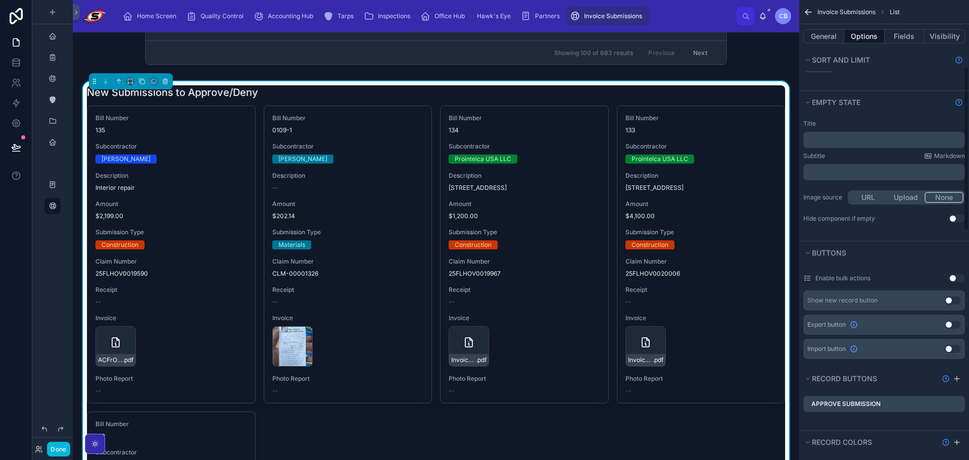
scroll to position [202, 0]
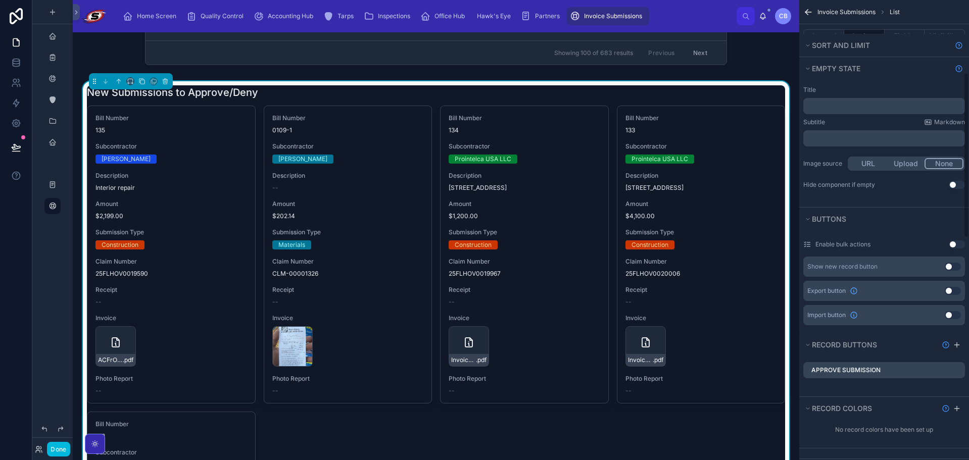
click at [0, 0] on icon "scrollable content" at bounding box center [0, 0] width 0 height 0
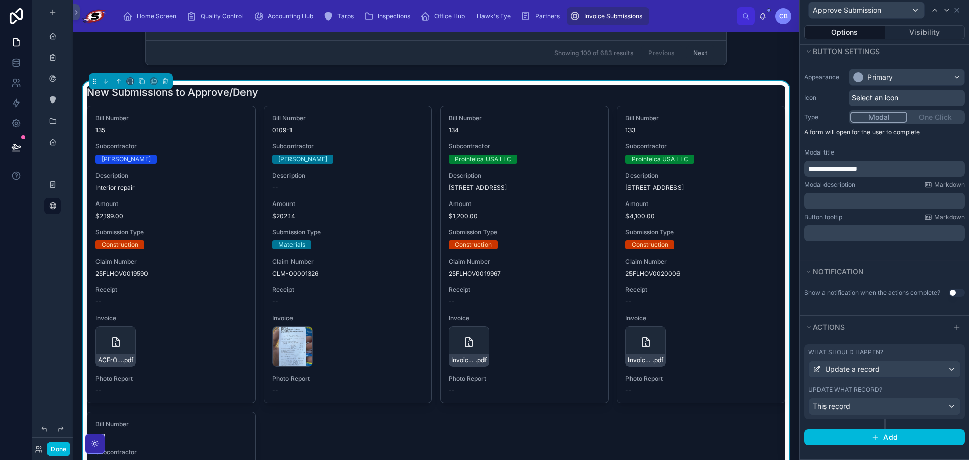
click at [917, 349] on div "What should happen?" at bounding box center [884, 353] width 153 height 8
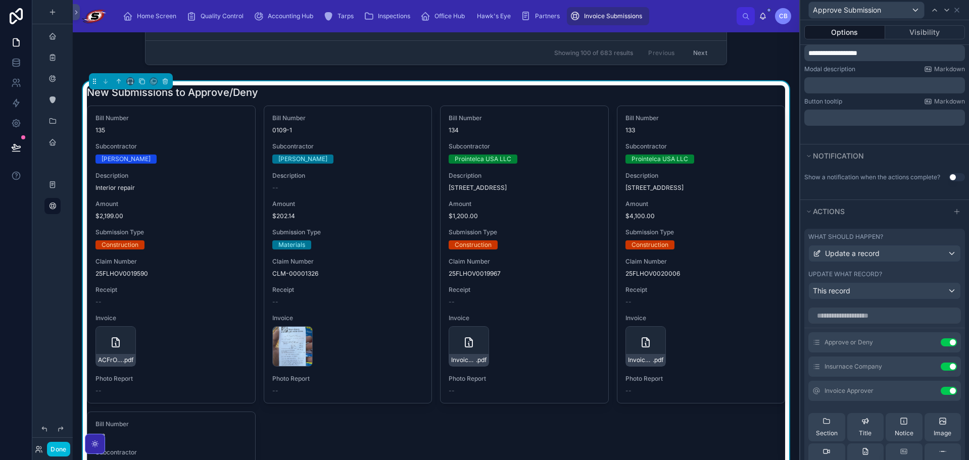
scroll to position [327, 0]
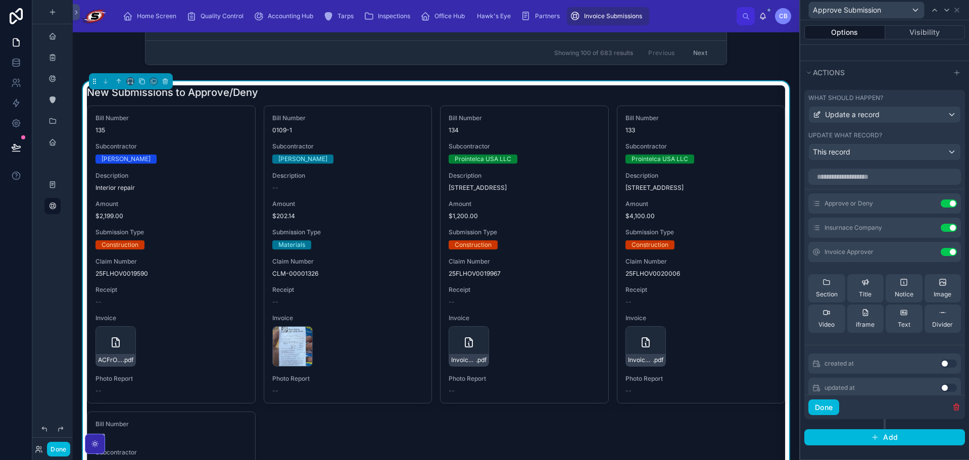
click at [0, 0] on icon at bounding box center [0, 0] width 0 height 0
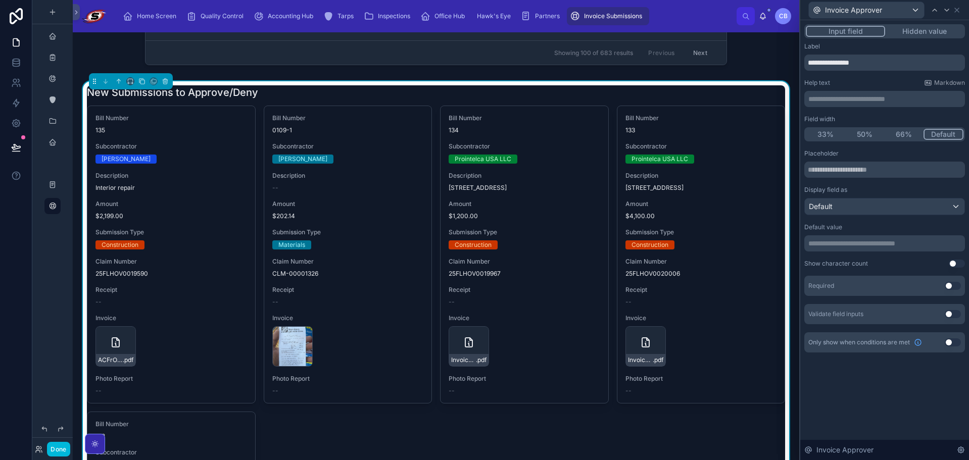
click at [922, 28] on button "Hidden value" at bounding box center [924, 31] width 78 height 11
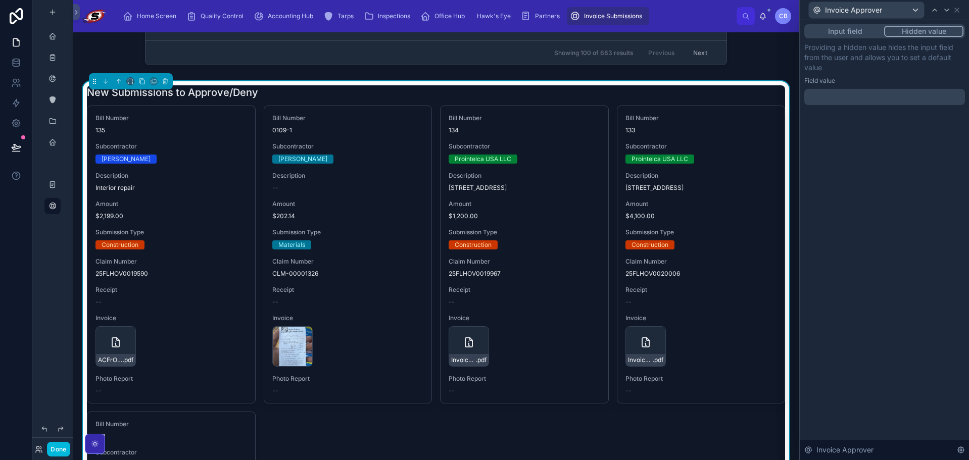
click at [893, 94] on p "﻿" at bounding box center [885, 97] width 155 height 10
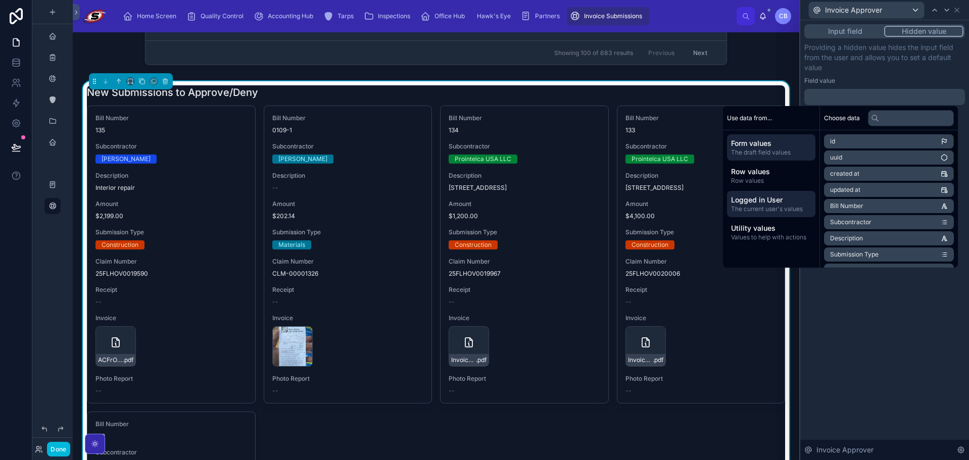
click at [783, 213] on span "The current user's values" at bounding box center [771, 209] width 80 height 8
click at [871, 155] on li "email" at bounding box center [889, 158] width 130 height 14
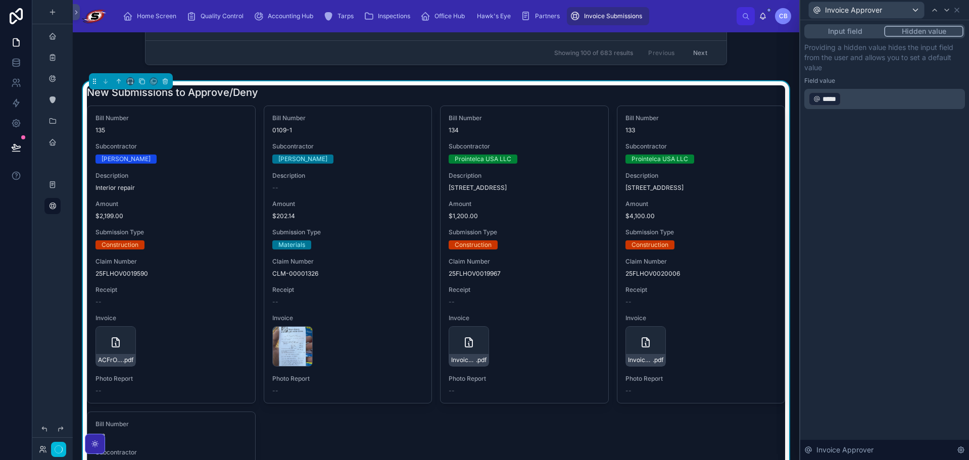
drag, startPoint x: 871, startPoint y: 177, endPoint x: 904, endPoint y: 351, distance: 176.5
click at [901, 354] on div "Input field Hidden value Providing a hidden value hides the input field from th…" at bounding box center [884, 240] width 169 height 440
click at [955, 10] on icon at bounding box center [957, 10] width 8 height 8
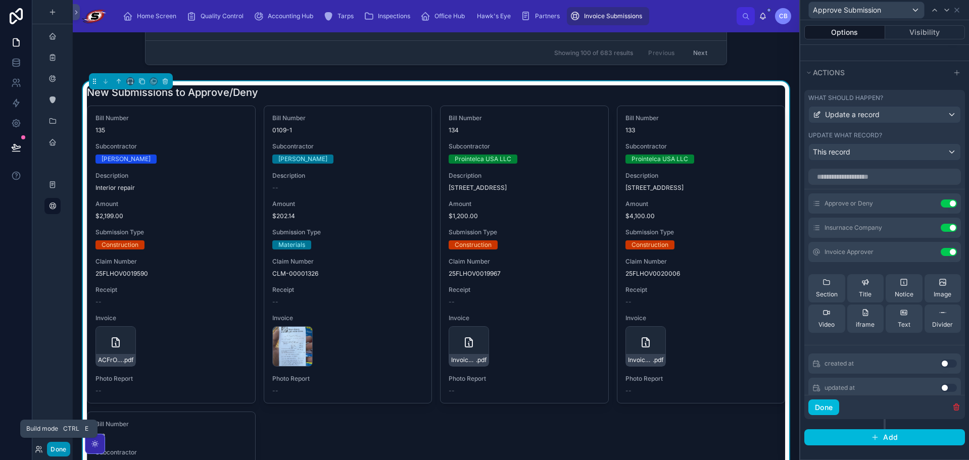
click at [58, 452] on button "Done" at bounding box center [58, 449] width 23 height 15
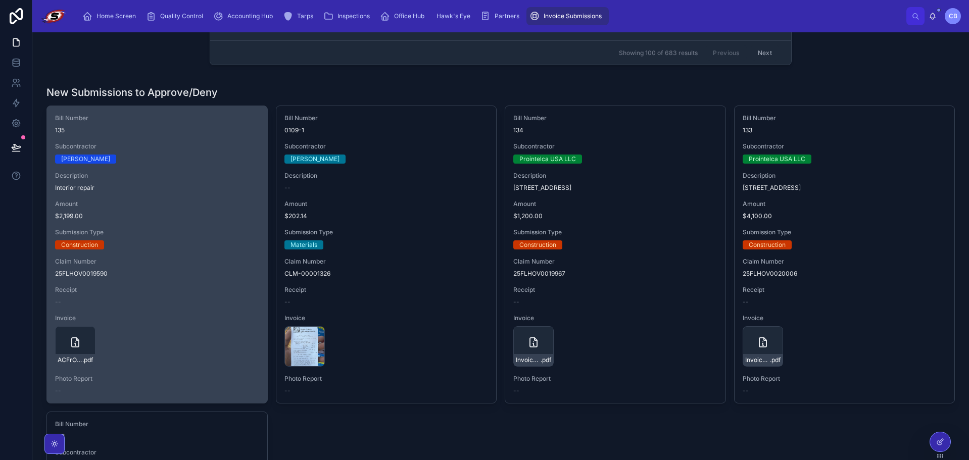
click at [0, 0] on button "Approve Submission" at bounding box center [0, 0] width 0 height 0
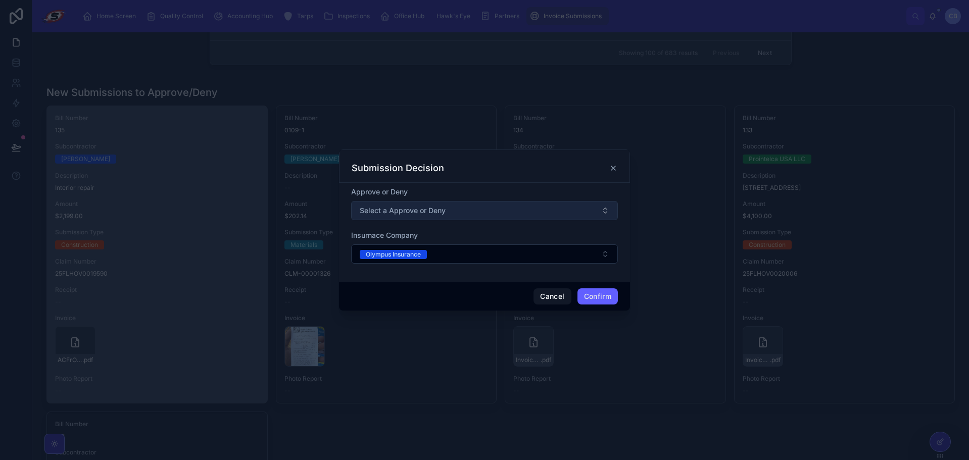
click at [464, 216] on button "Select a Approve or Deny" at bounding box center [484, 210] width 267 height 19
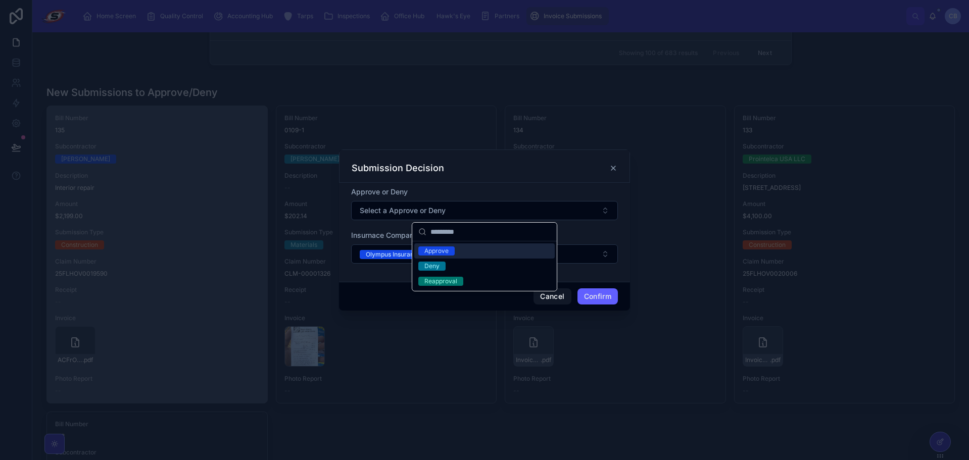
click at [472, 182] on div "Submission Decision" at bounding box center [484, 166] width 291 height 33
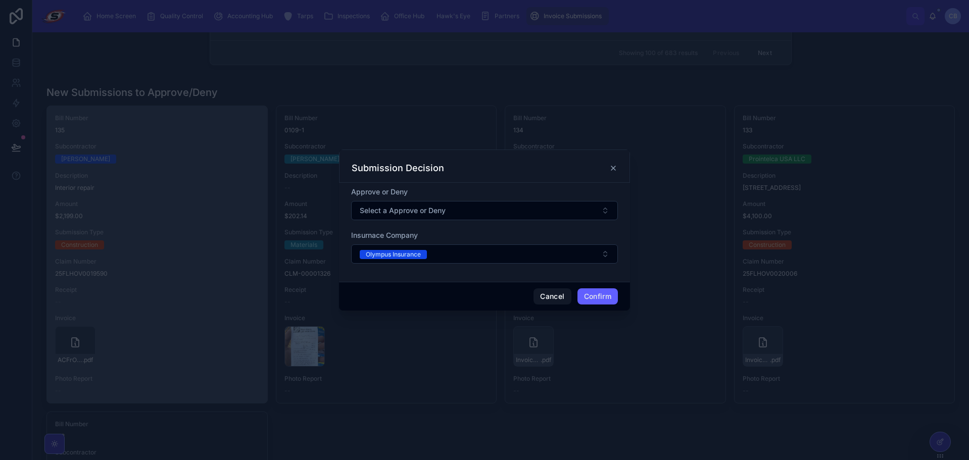
click at [213, 211] on div at bounding box center [484, 230] width 969 height 460
click at [543, 298] on button "Cancel" at bounding box center [552, 297] width 37 height 16
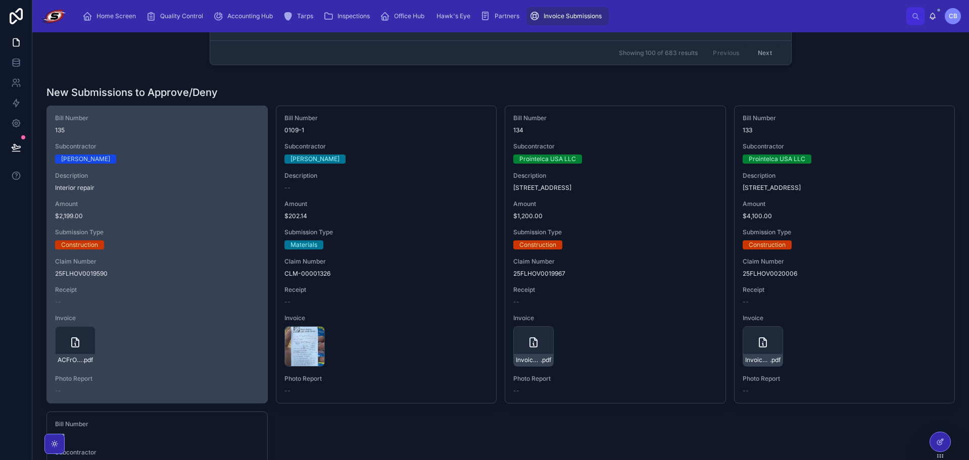
click at [203, 286] on span "Receipt" at bounding box center [157, 290] width 204 height 8
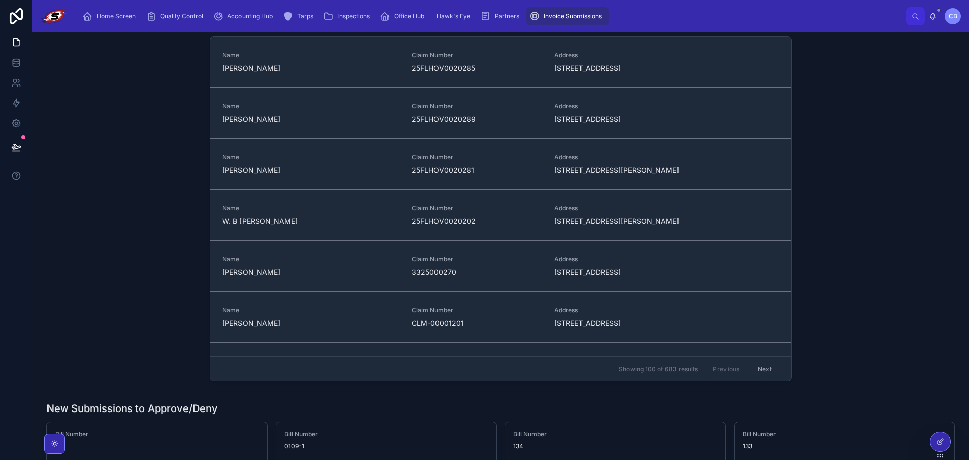
scroll to position [0, 0]
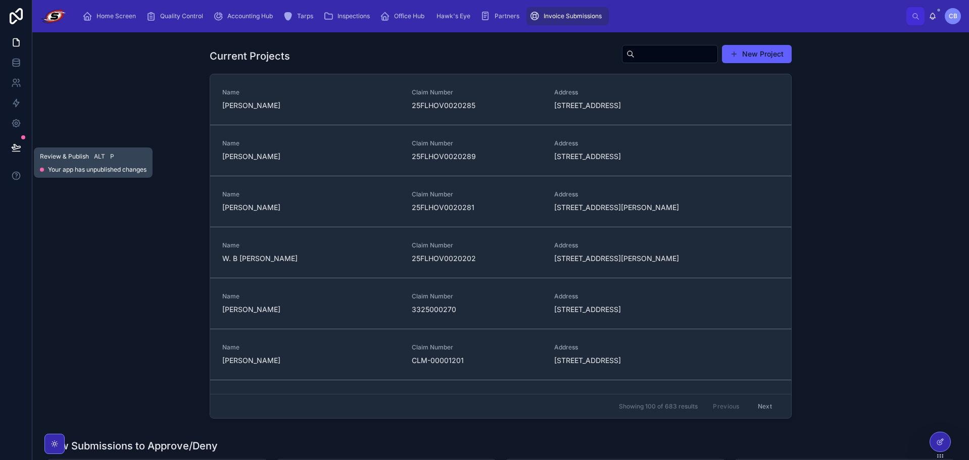
click at [19, 144] on icon at bounding box center [16, 147] width 10 height 10
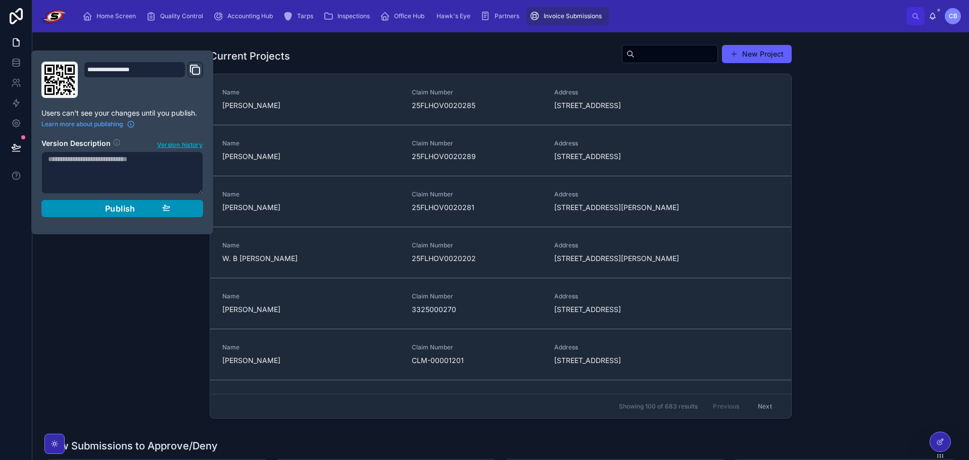
click at [123, 207] on span "Publish" at bounding box center [120, 209] width 30 height 10
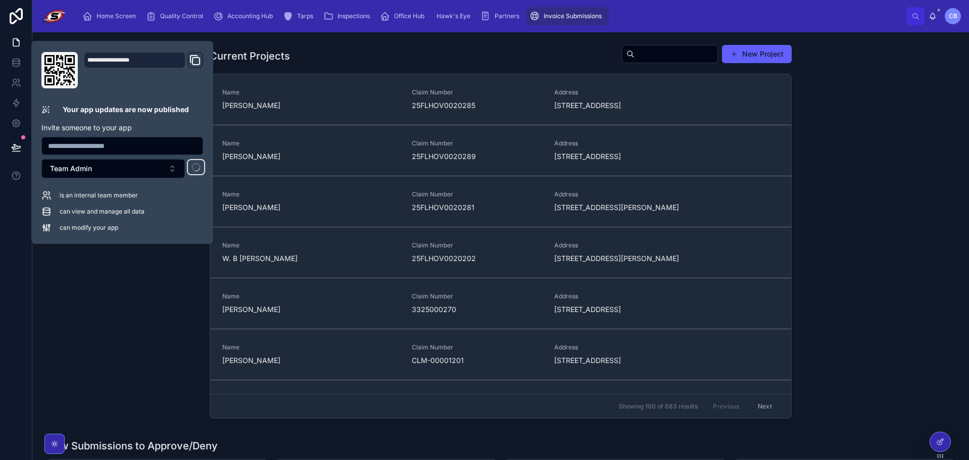
click at [143, 274] on div "Current Projects New Project Name John Burdick Claim Number 25FLHOV0020285 Addr…" at bounding box center [500, 233] width 921 height 387
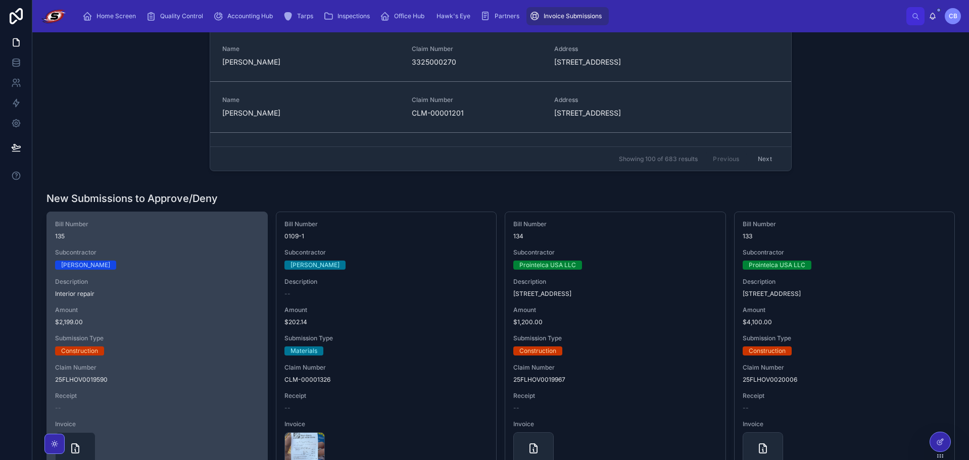
scroll to position [253, 0]
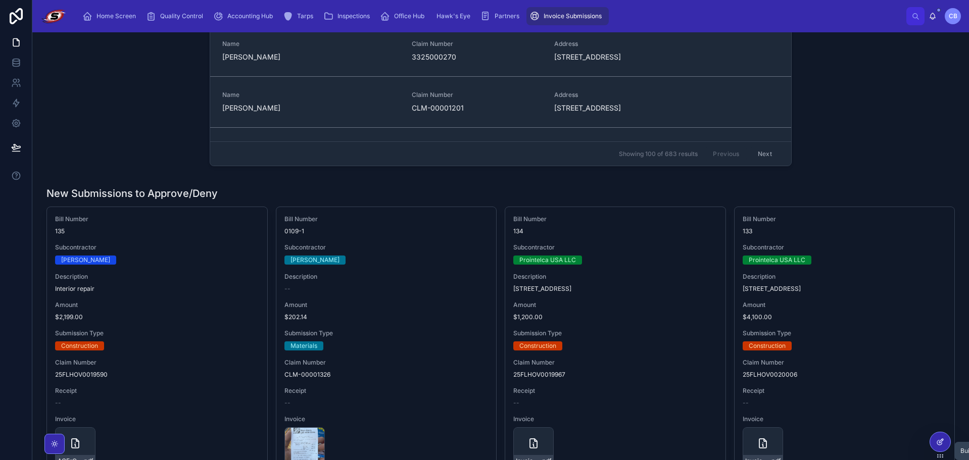
click at [939, 448] on div at bounding box center [940, 442] width 20 height 19
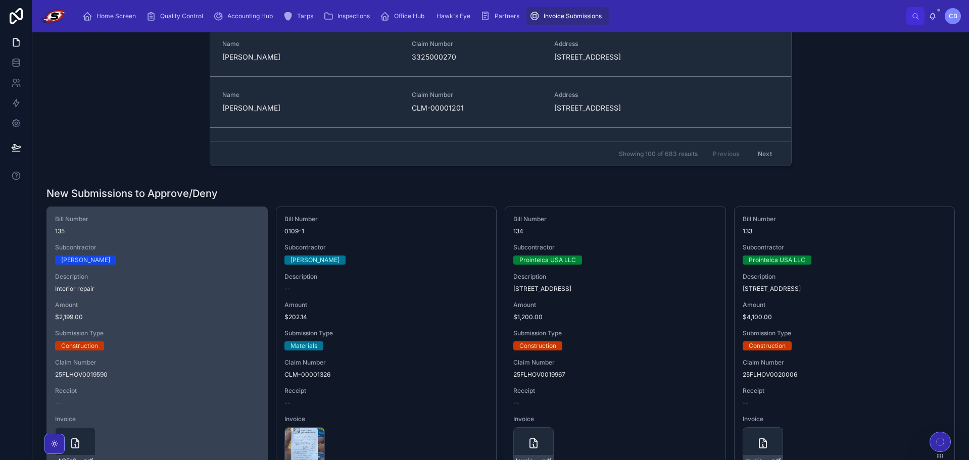
click at [251, 344] on div "Construction" at bounding box center [157, 346] width 204 height 9
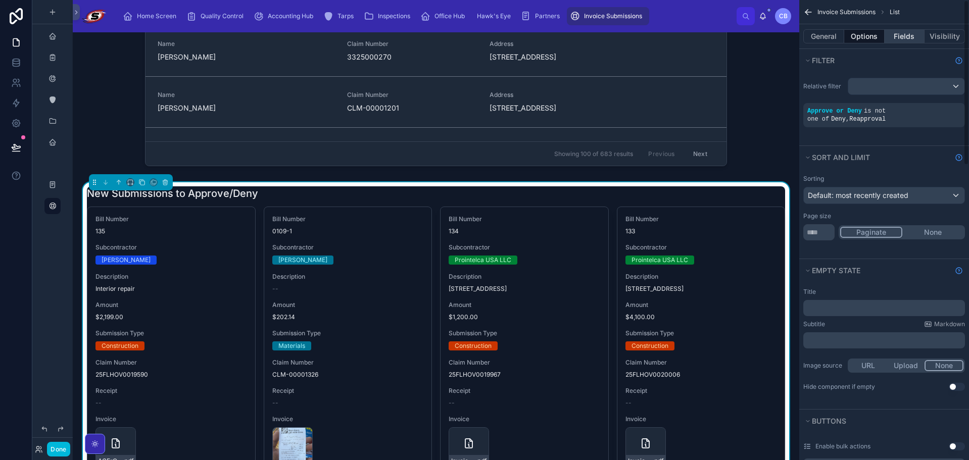
click at [914, 35] on button "Fields" at bounding box center [905, 36] width 40 height 14
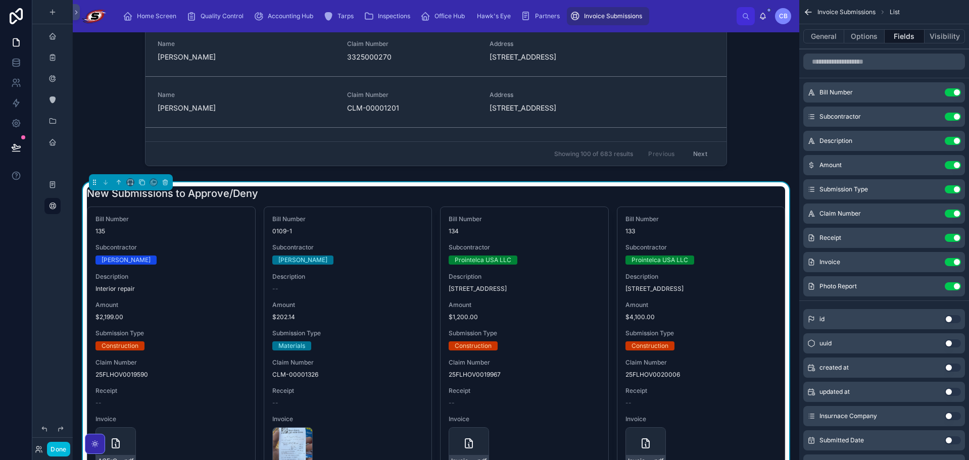
click at [0, 0] on icon "scrollable content" at bounding box center [0, 0] width 0 height 0
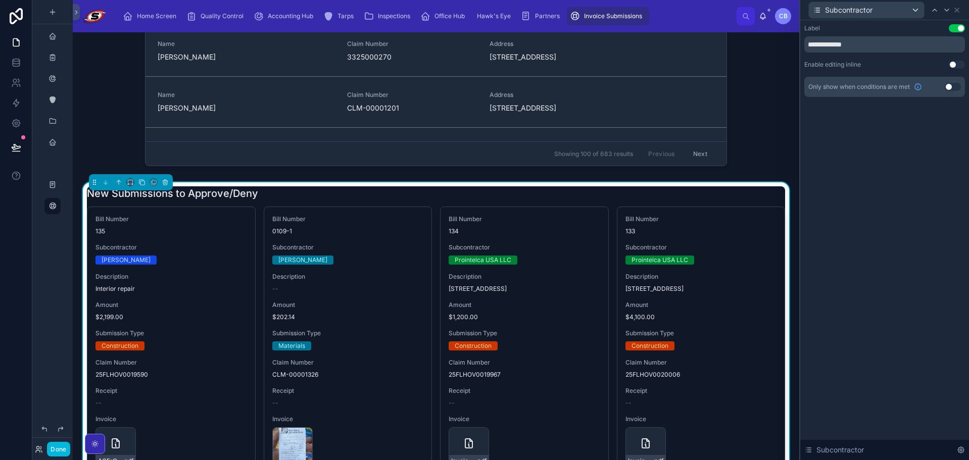
click at [956, 62] on button "Use setting" at bounding box center [957, 65] width 16 height 8
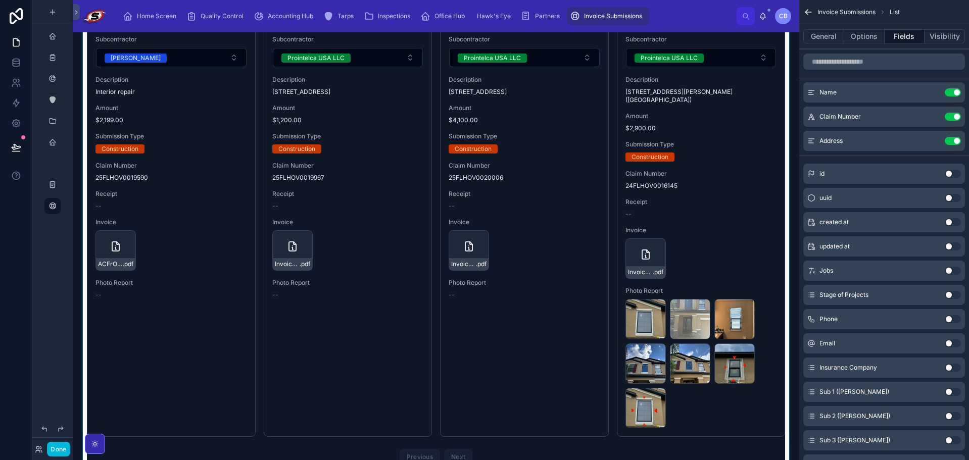
scroll to position [455, 0]
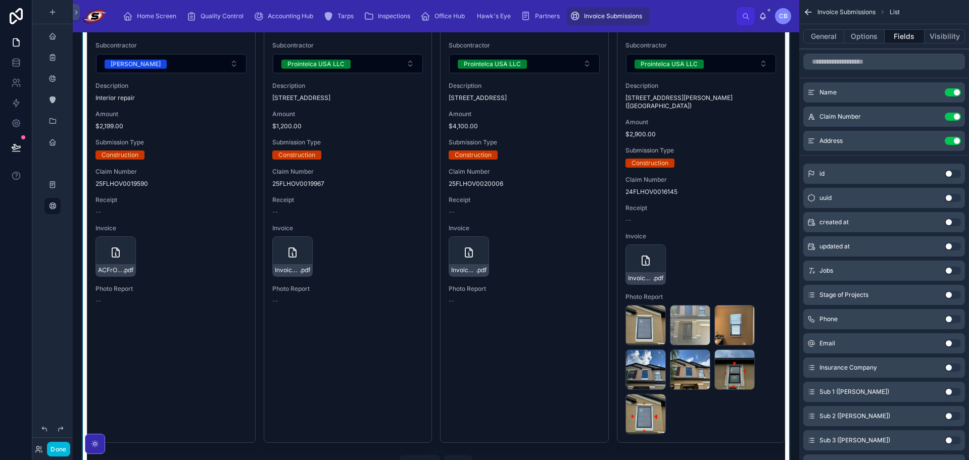
click at [609, 149] on div at bounding box center [436, 229] width 710 height 499
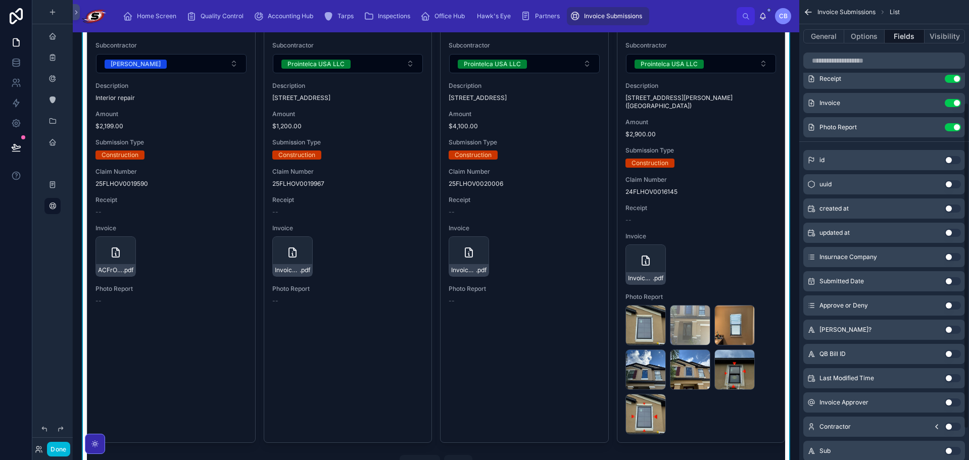
scroll to position [188, 0]
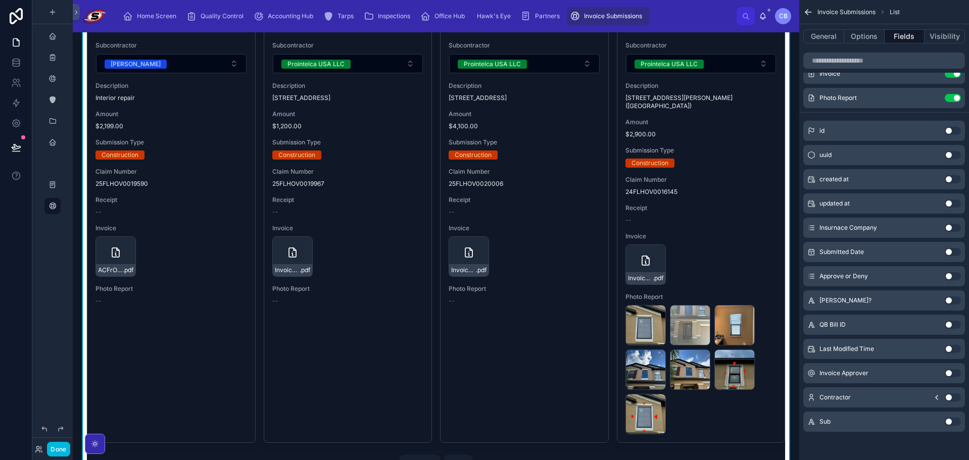
click at [948, 228] on button "Use setting" at bounding box center [953, 228] width 16 height 8
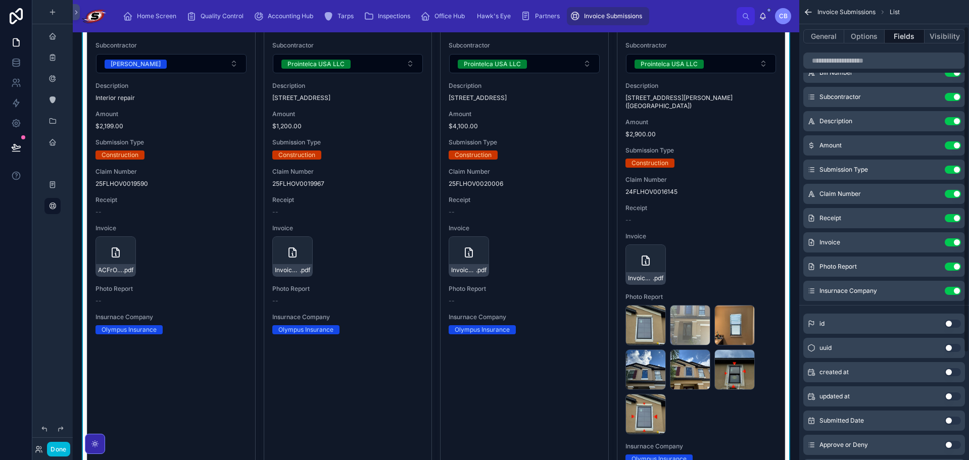
scroll to position [0, 0]
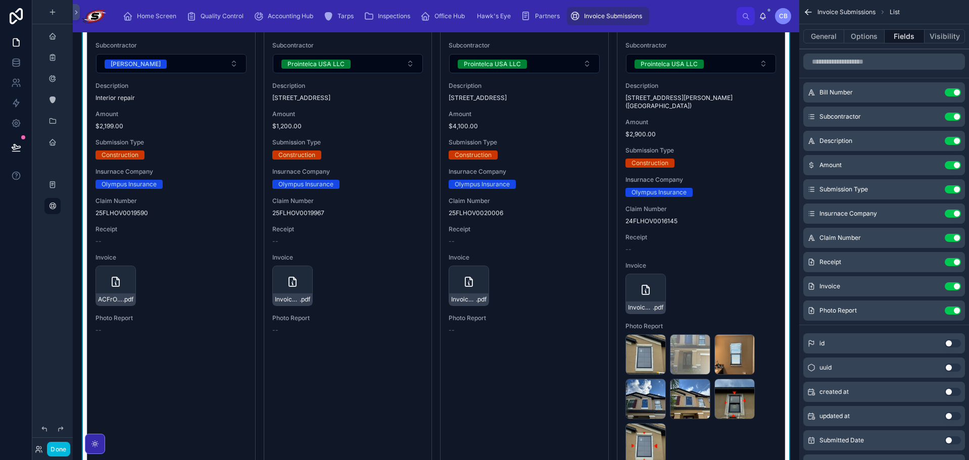
click at [0, 0] on icon "scrollable content" at bounding box center [0, 0] width 0 height 0
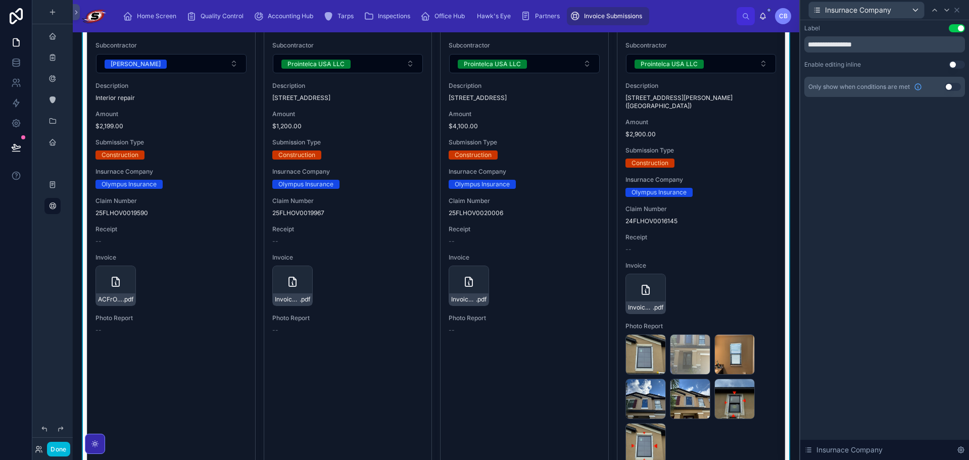
click at [953, 64] on button "Use setting" at bounding box center [957, 65] width 16 height 8
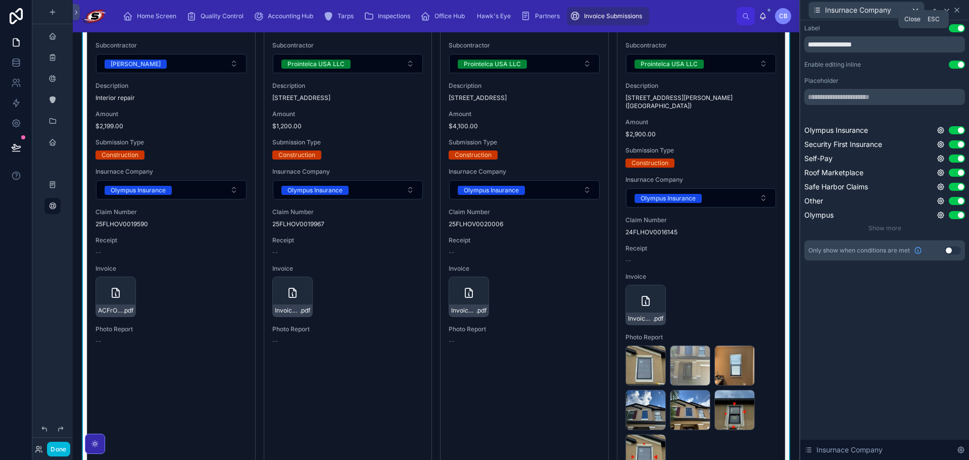
click at [957, 11] on icon at bounding box center [957, 10] width 8 height 8
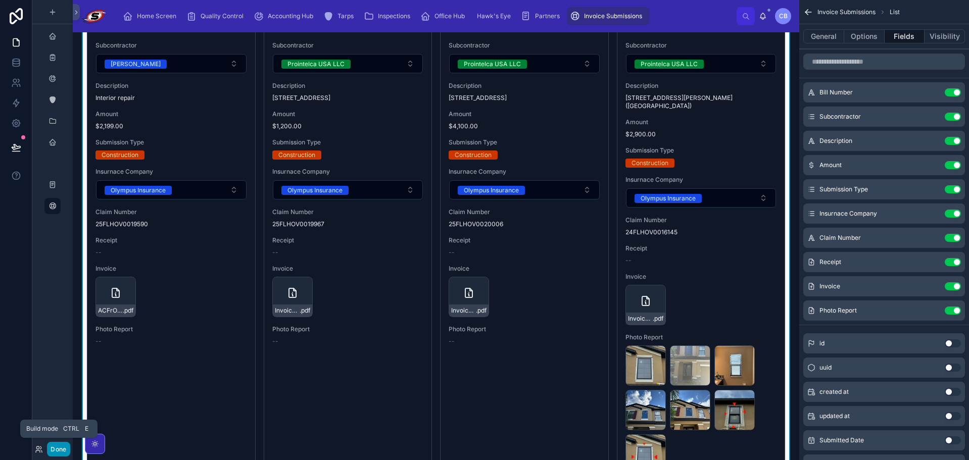
click at [57, 449] on button "Done" at bounding box center [58, 449] width 23 height 15
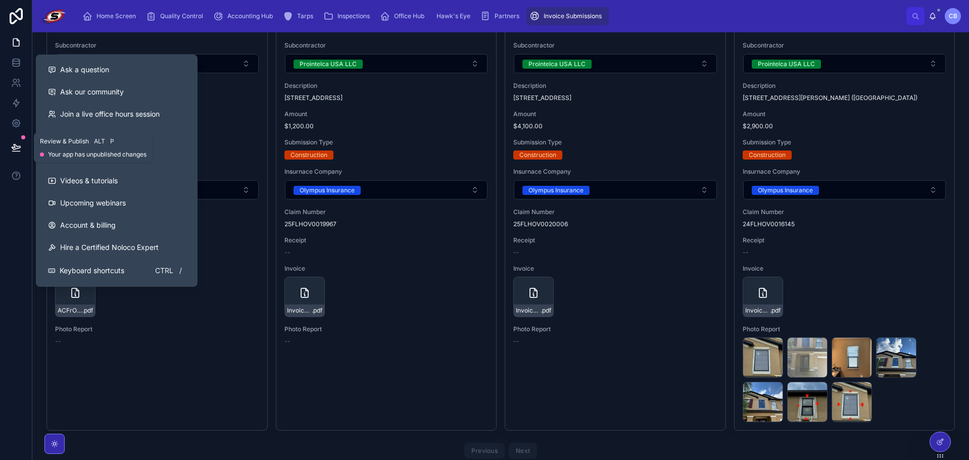
click at [16, 146] on icon at bounding box center [16, 147] width 10 height 10
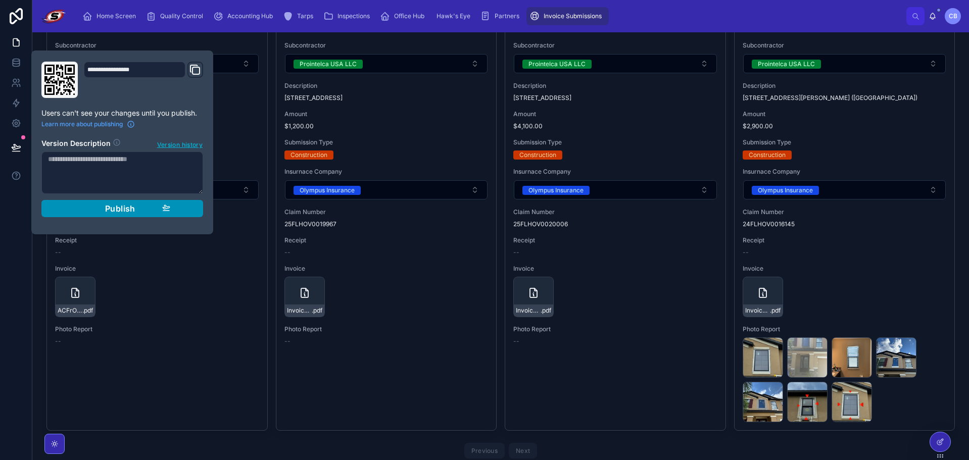
click at [96, 210] on div "Publish" at bounding box center [122, 209] width 96 height 10
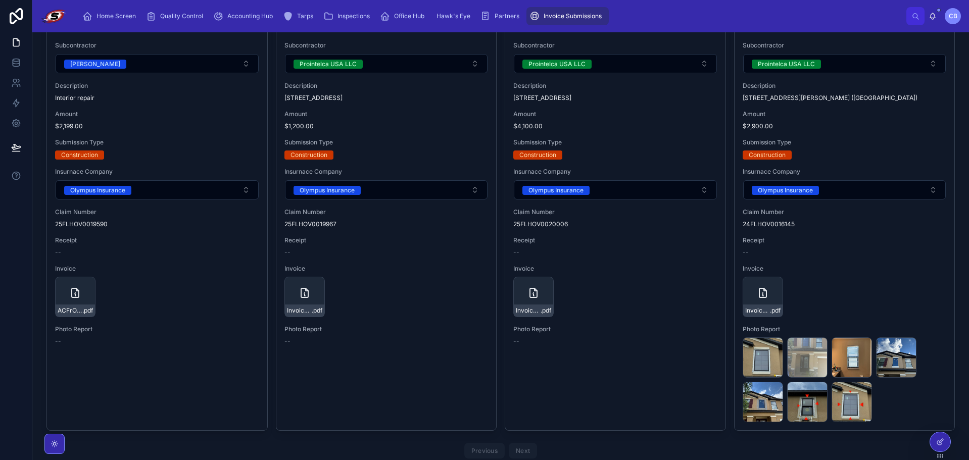
click at [271, 213] on div "Bill Number 135 Subcontractor Danny Garcia Description Interior repair Amount $…" at bounding box center [500, 234] width 909 height 458
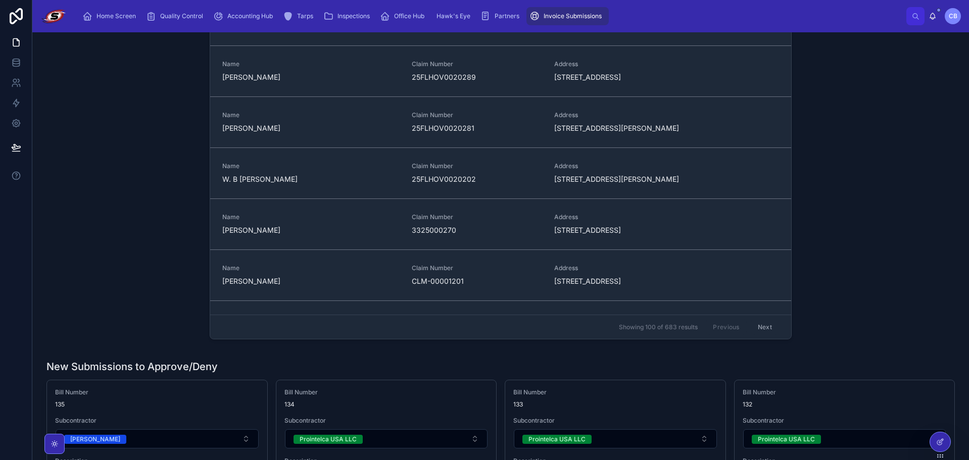
scroll to position [152, 0]
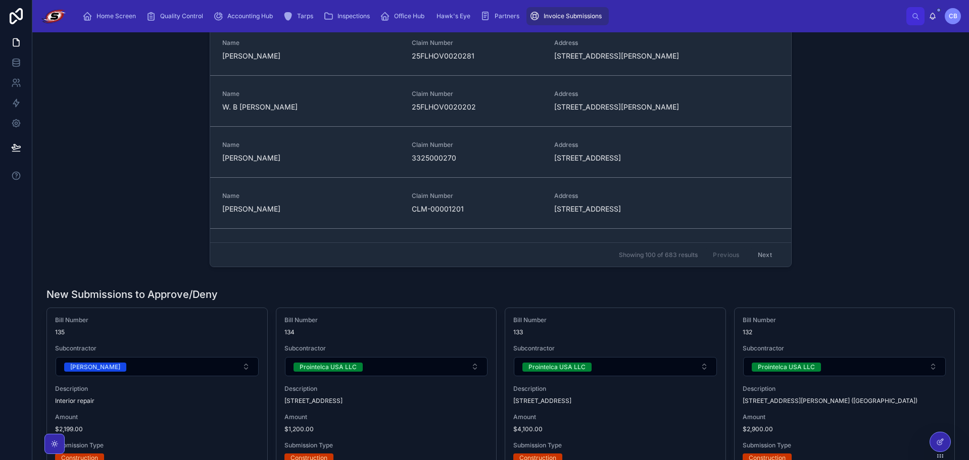
click at [268, 194] on span "Name" at bounding box center [310, 196] width 177 height 8
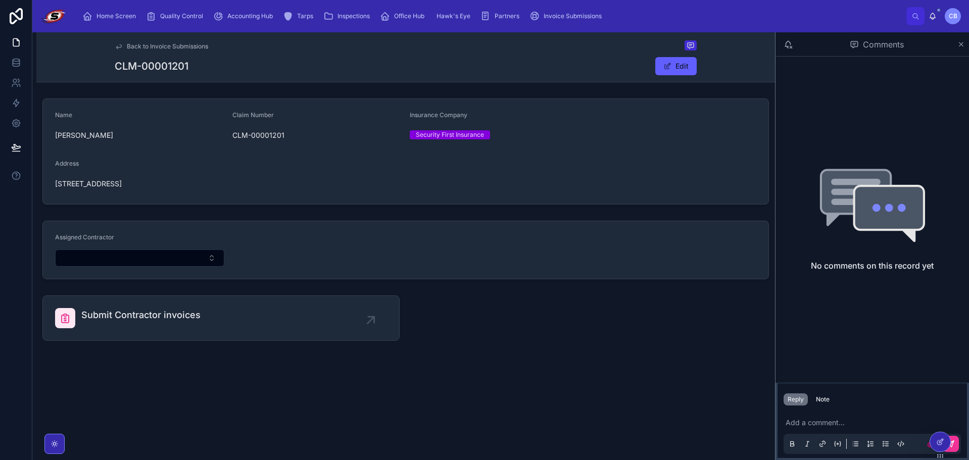
click at [266, 234] on form "Assigned Contractor" at bounding box center [406, 250] width 726 height 58
click at [965, 43] on div "Comments" at bounding box center [873, 44] width 194 height 24
click at [960, 43] on icon at bounding box center [962, 44] width 4 height 4
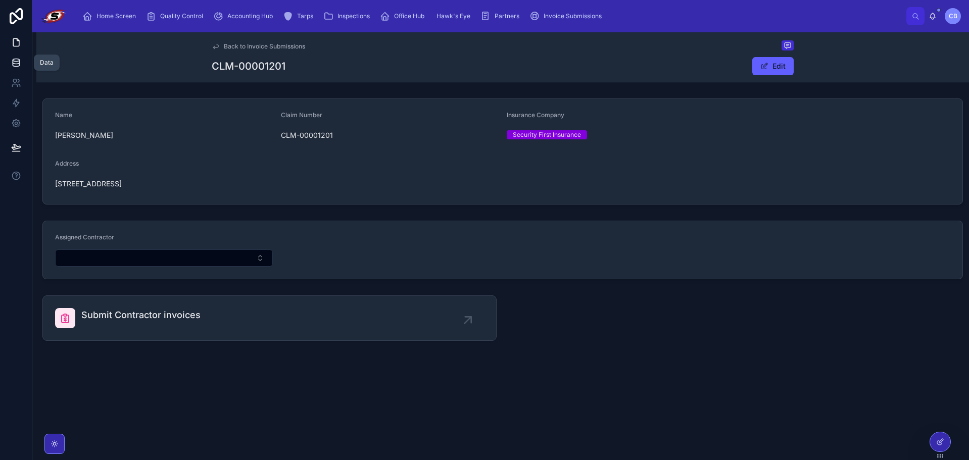
click at [16, 64] on icon at bounding box center [16, 62] width 7 height 4
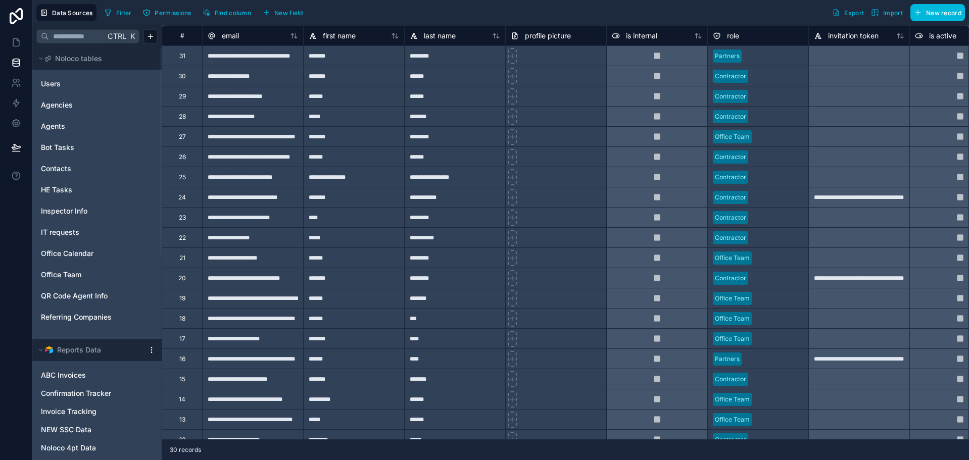
click at [627, 14] on div "Filter Permissions Find column New field Export Import New record" at bounding box center [533, 12] width 865 height 17
click at [22, 39] on link at bounding box center [16, 42] width 32 height 20
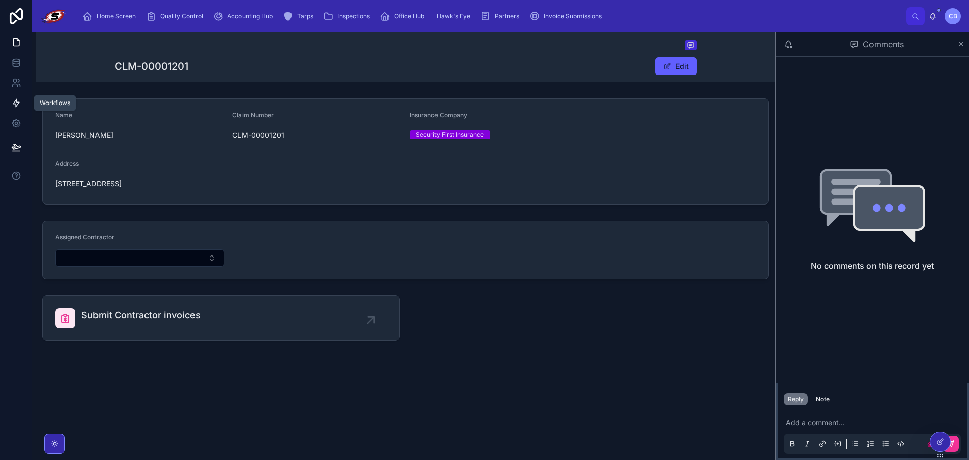
click at [15, 96] on link at bounding box center [16, 103] width 32 height 20
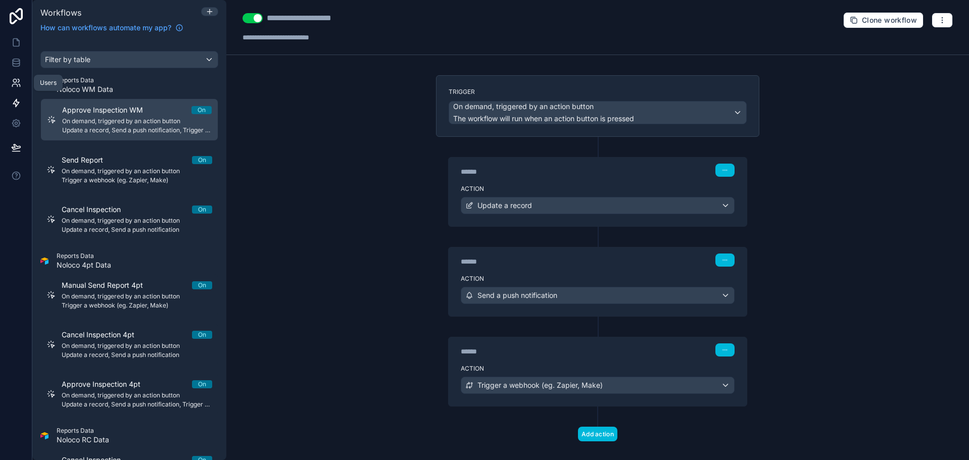
click at [17, 85] on icon at bounding box center [14, 85] width 5 height 3
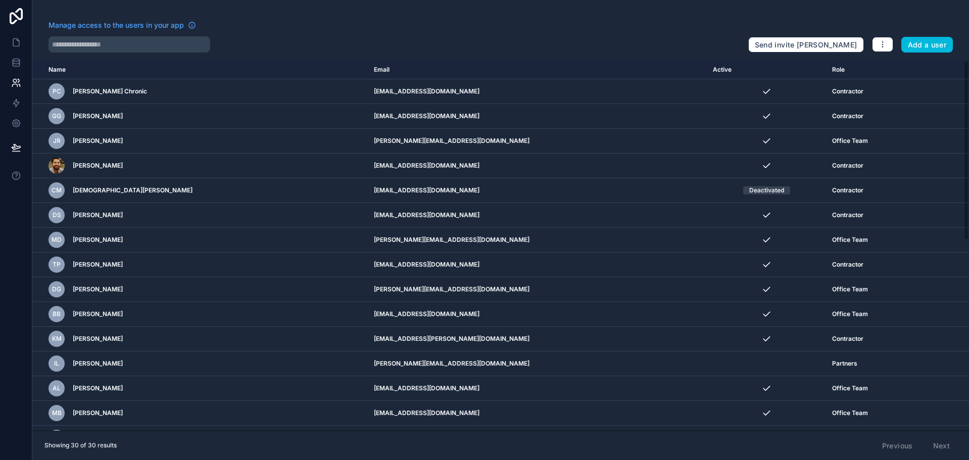
click at [442, 22] on div "Manage access to the users in your app" at bounding box center [395, 28] width 692 height 16
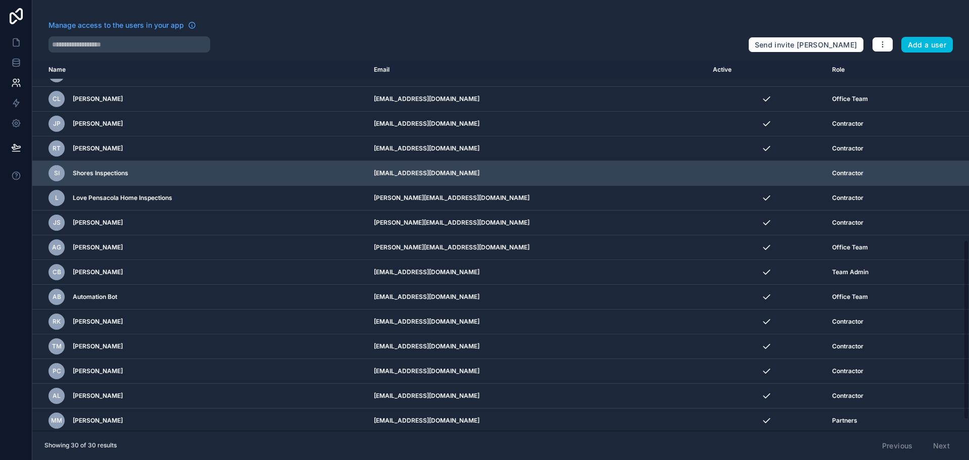
scroll to position [391, 0]
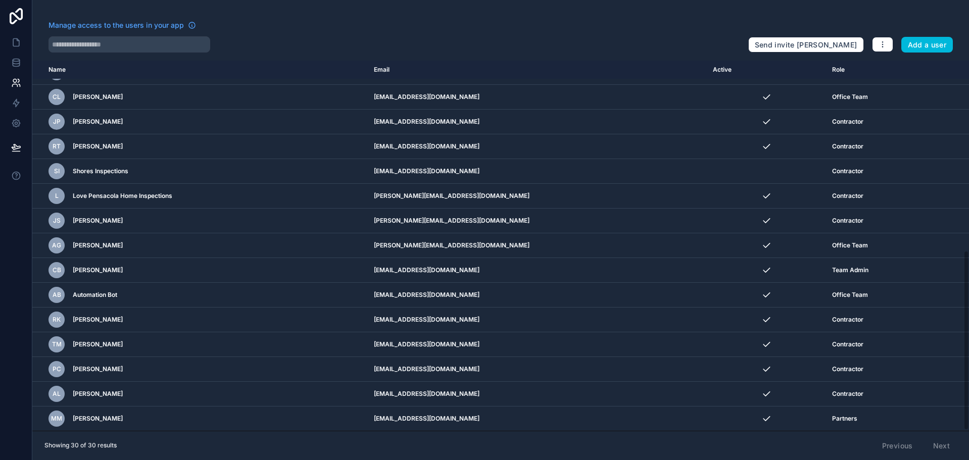
click at [277, 28] on div "Manage access to the users in your app" at bounding box center [395, 28] width 692 height 16
click at [24, 44] on link at bounding box center [16, 42] width 32 height 20
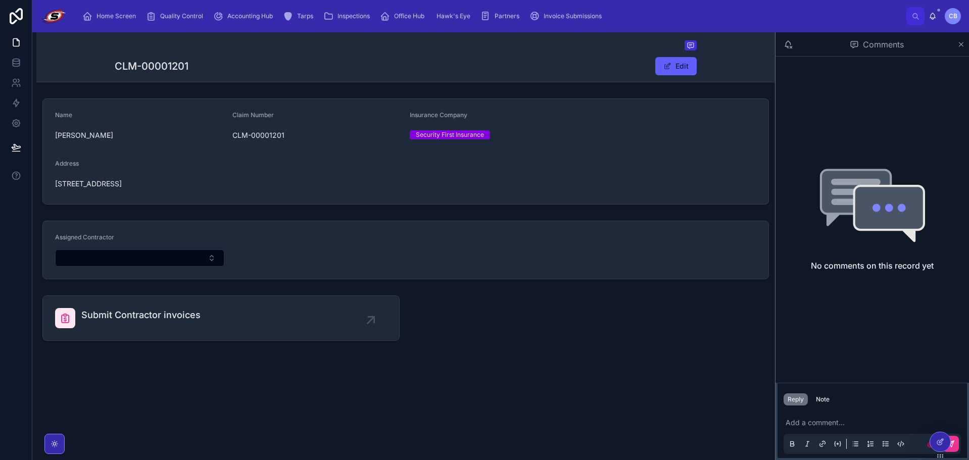
click at [324, 67] on div "CLM-00001201 Edit" at bounding box center [406, 66] width 582 height 19
click at [958, 44] on icon at bounding box center [962, 44] width 8 height 8
